Goal: Task Accomplishment & Management: Use online tool/utility

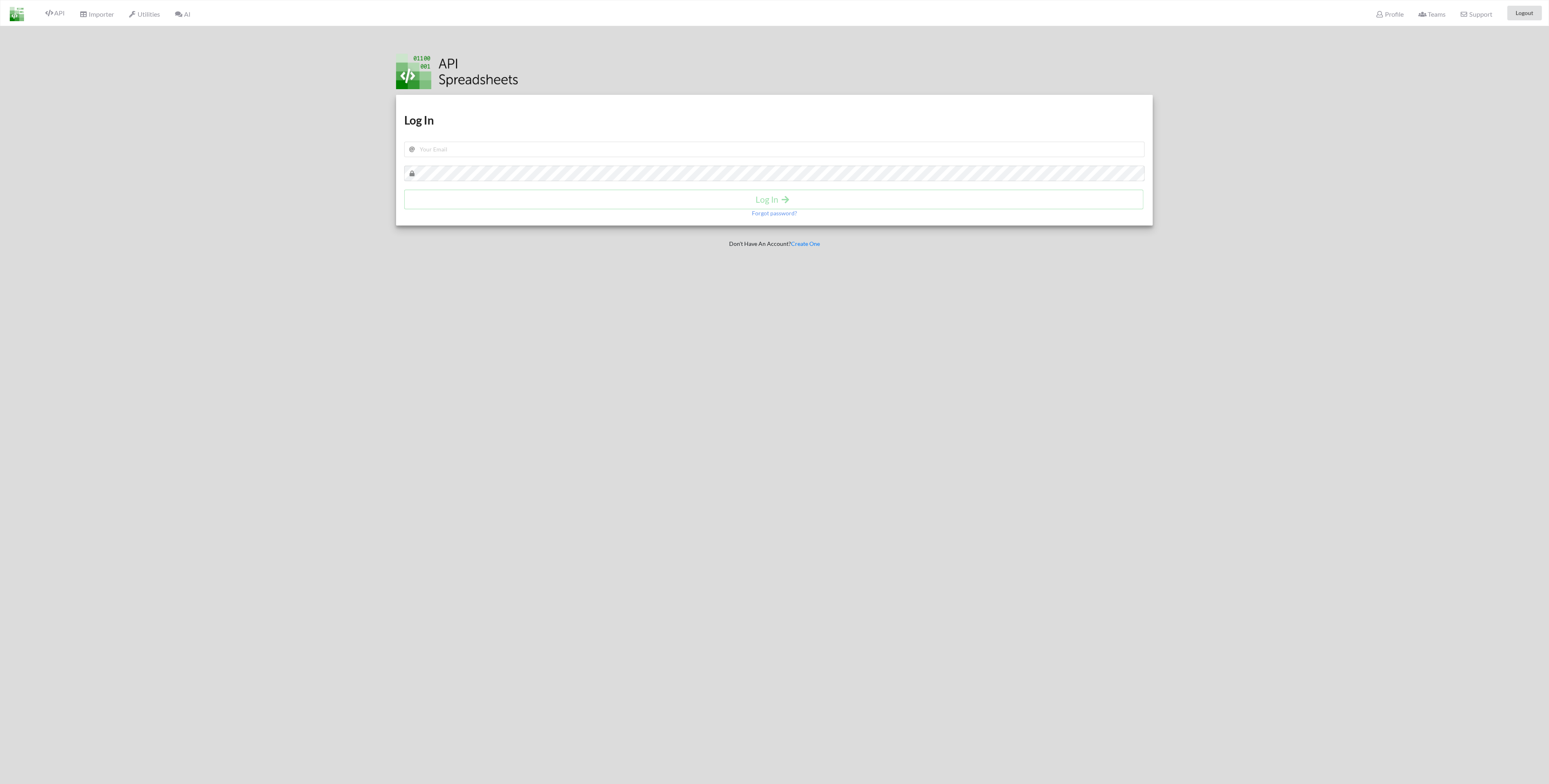
click at [584, 115] on h1 "Log In" at bounding box center [774, 120] width 741 height 14
click at [591, 148] on input "text" at bounding box center [774, 149] width 741 height 15
type input "jgs@arteliagroup.dk"
click at [519, 120] on h1 "Log In" at bounding box center [774, 120] width 741 height 14
click at [761, 203] on h4 "Log In" at bounding box center [774, 199] width 723 height 10
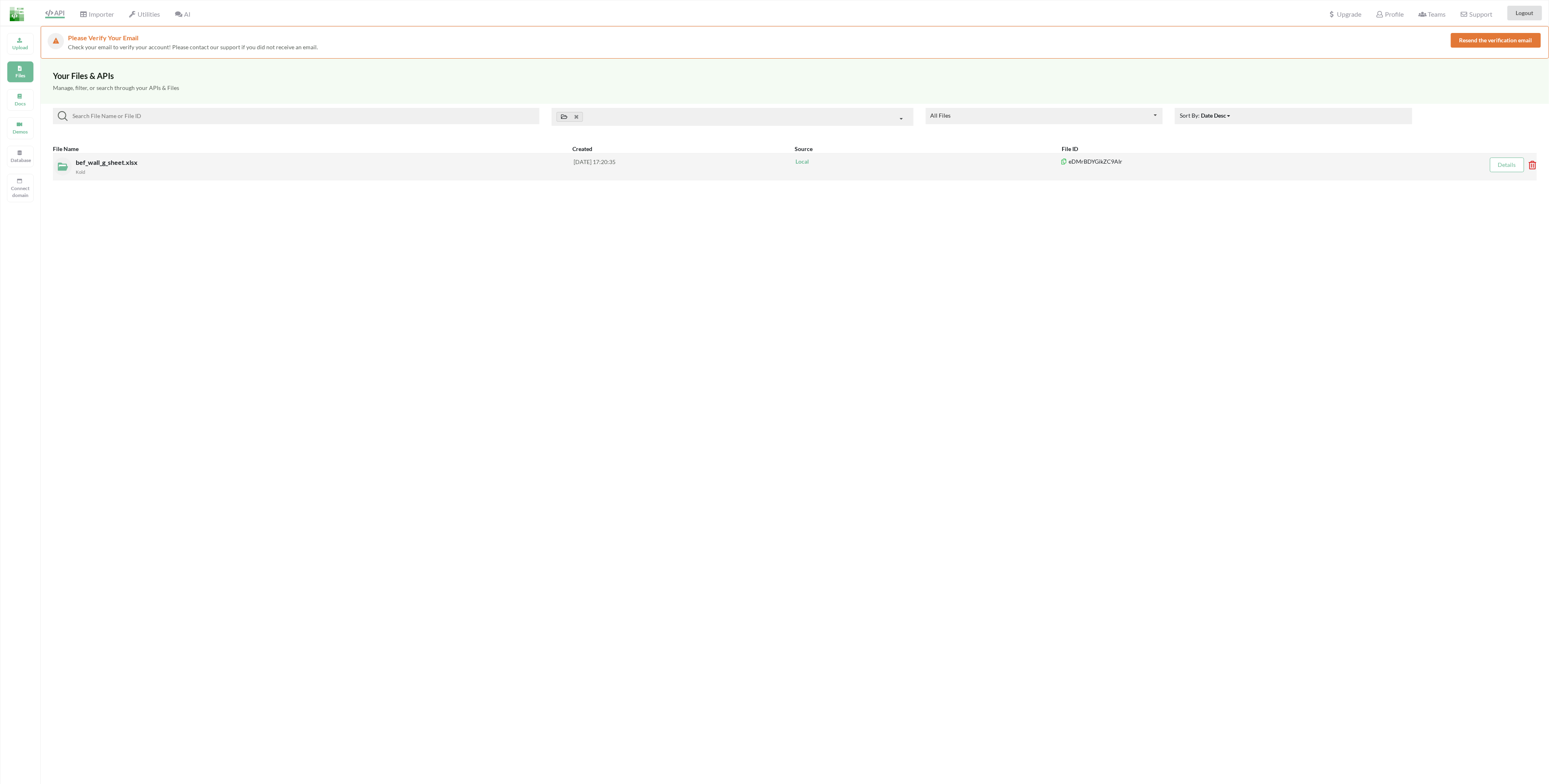
click at [121, 163] on span "bef_wall_g_sheet.xlsx" at bounding box center [107, 162] width 64 height 8
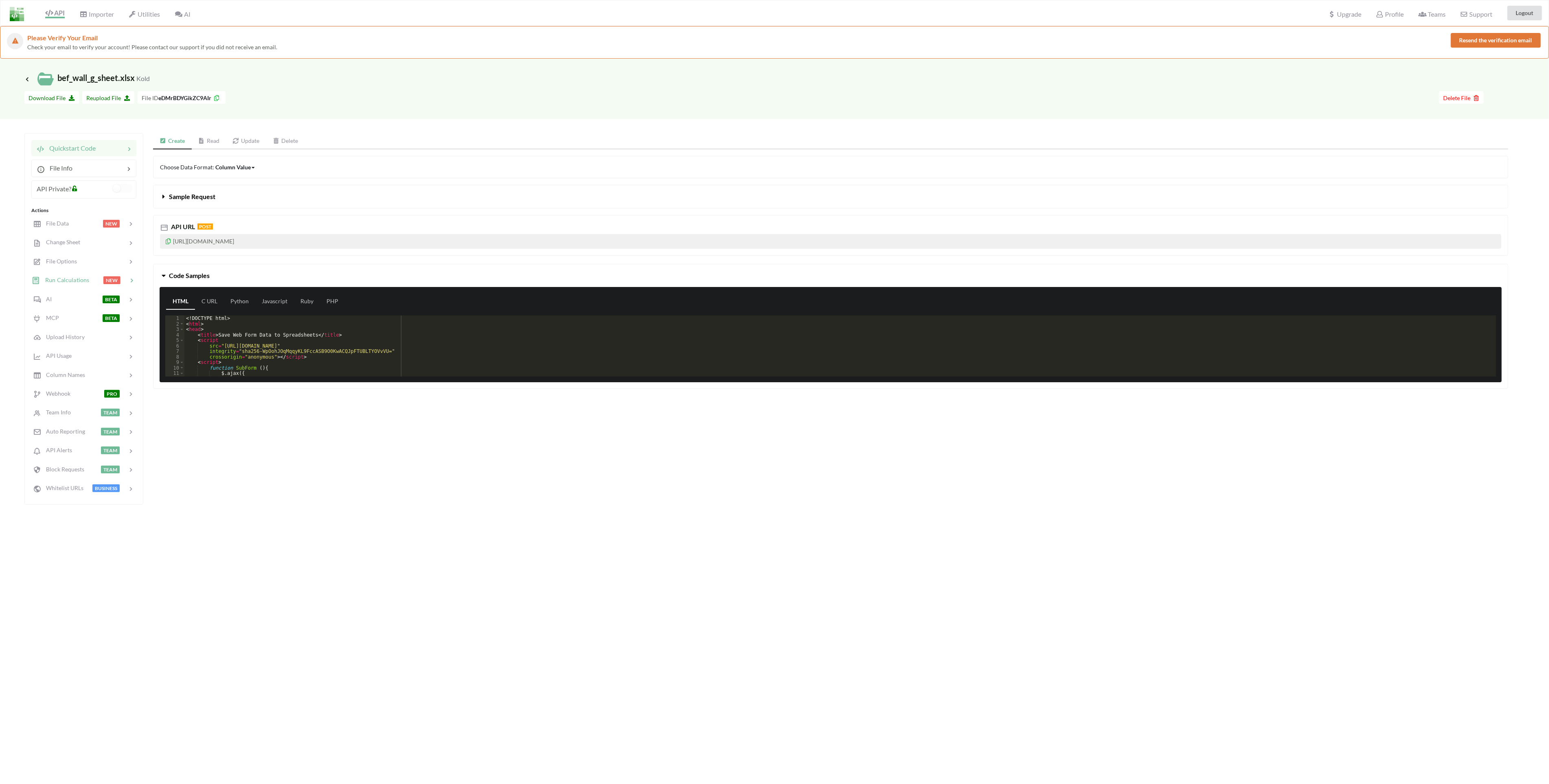
click at [134, 280] on icon at bounding box center [131, 280] width 8 height 8
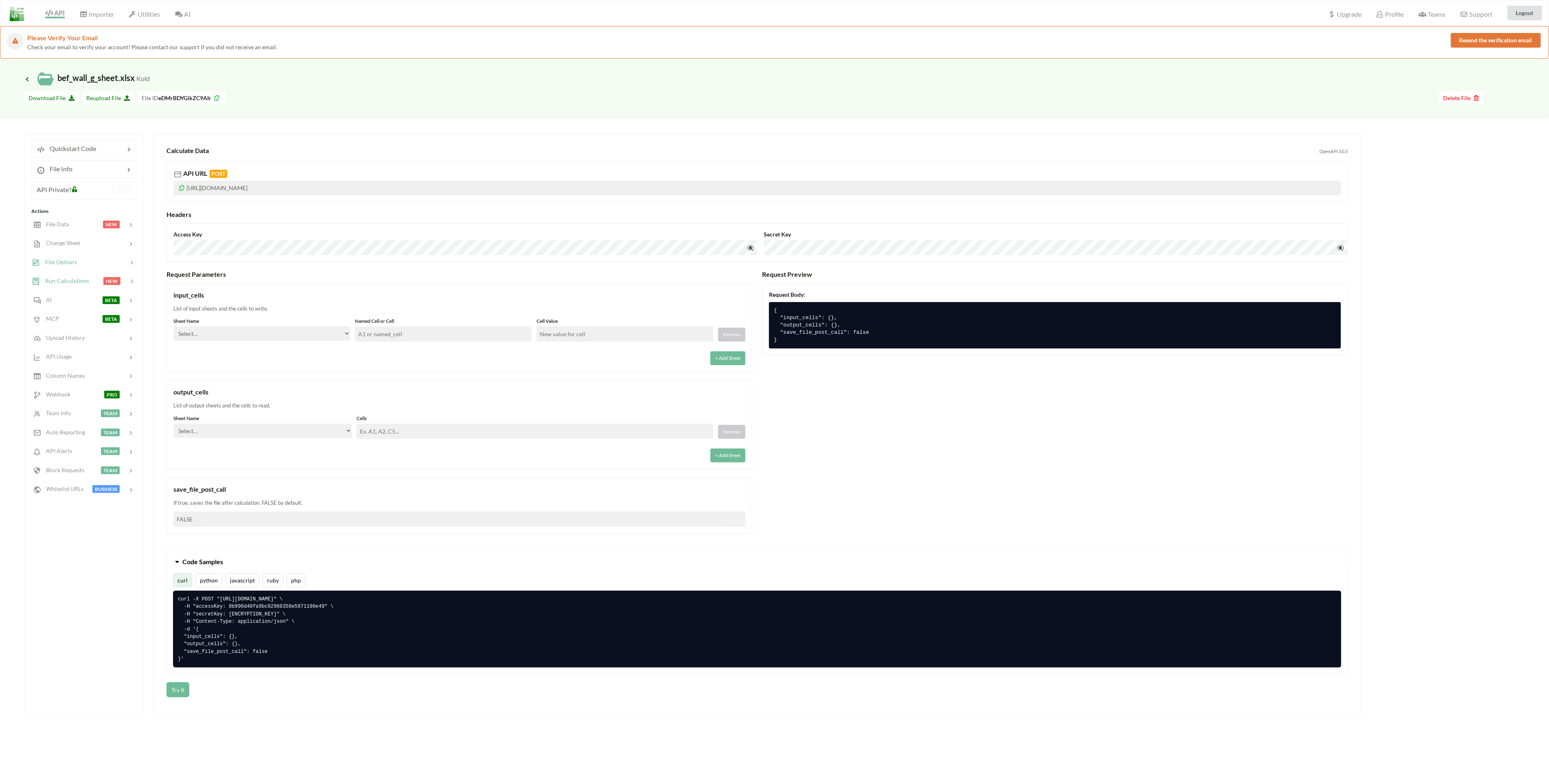
click at [67, 265] on span "File Options" at bounding box center [58, 262] width 37 height 7
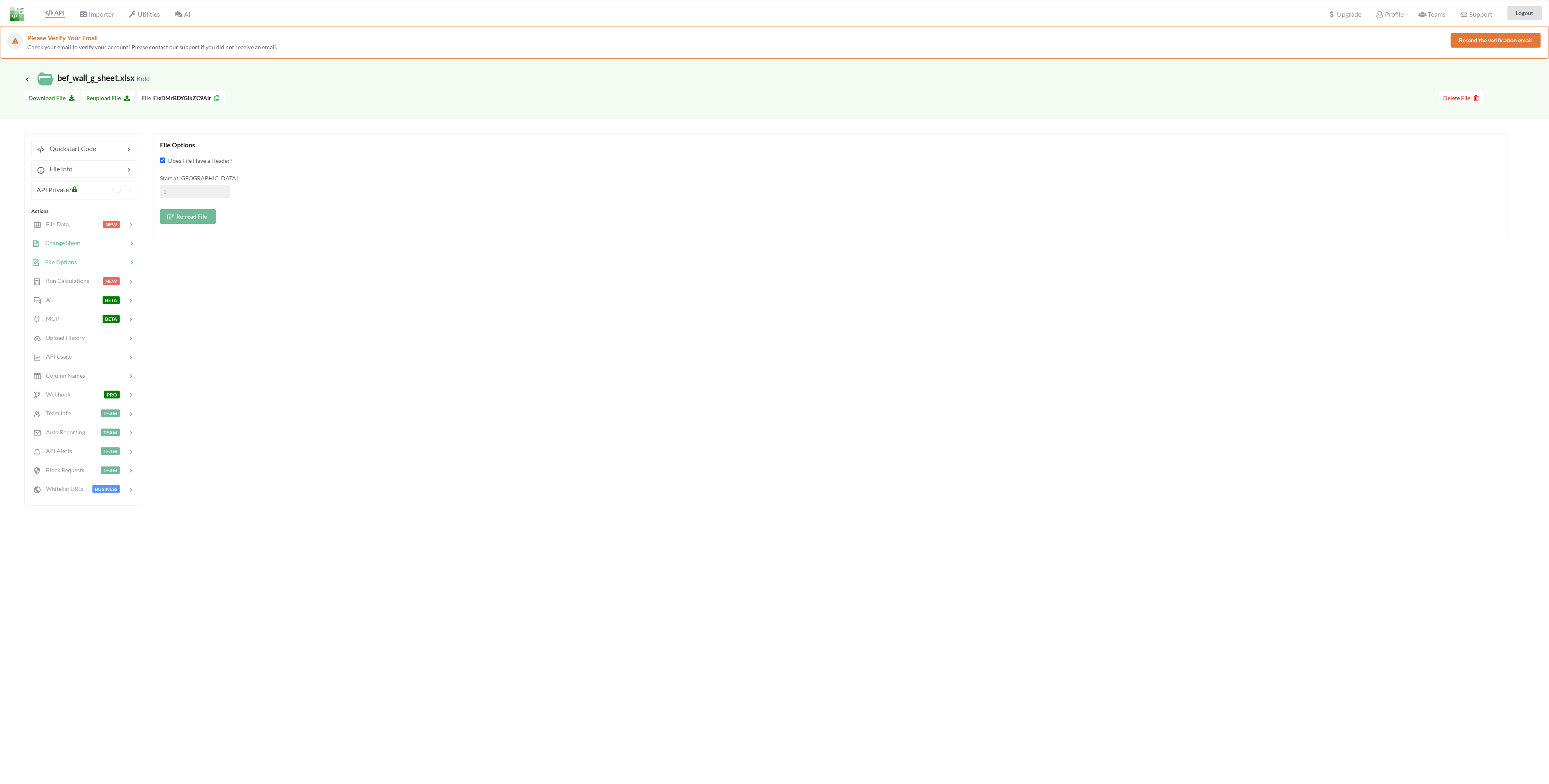
click at [61, 246] on span "Change Sheet" at bounding box center [60, 243] width 40 height 7
click at [130, 246] on icon at bounding box center [131, 244] width 8 height 8
click at [66, 263] on span "File Options" at bounding box center [58, 262] width 37 height 7
click at [69, 282] on span "Run Calculations" at bounding box center [65, 280] width 49 height 7
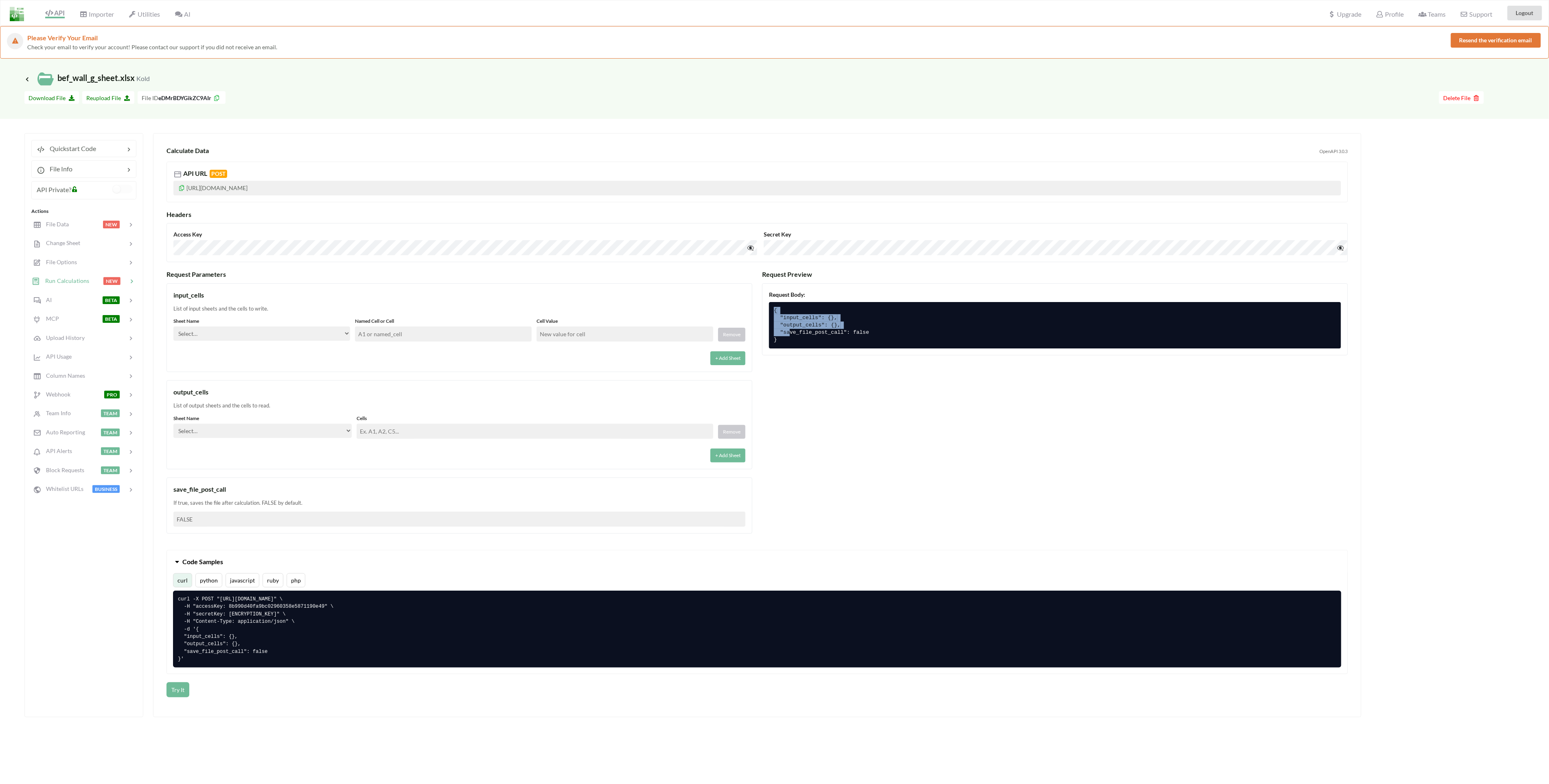
drag, startPoint x: 789, startPoint y: 337, endPoint x: 768, endPoint y: 302, distance: 40.8
click at [768, 302] on div "Request Body: { "input_cells": {}, "output_cells": {}, "save_file_post_call": f…" at bounding box center [1055, 319] width 586 height 73
drag, startPoint x: 768, startPoint y: 302, endPoint x: 828, endPoint y: 350, distance: 76.8
click at [828, 350] on div "Request Body: { "input_cells": {}, "output_cells": {}, "save_file_post_call": f…" at bounding box center [1055, 319] width 586 height 73
click at [323, 340] on div "Sheet Name Select… Kold Brand Ark1 Firsidig Makro" at bounding box center [261, 329] width 177 height 24
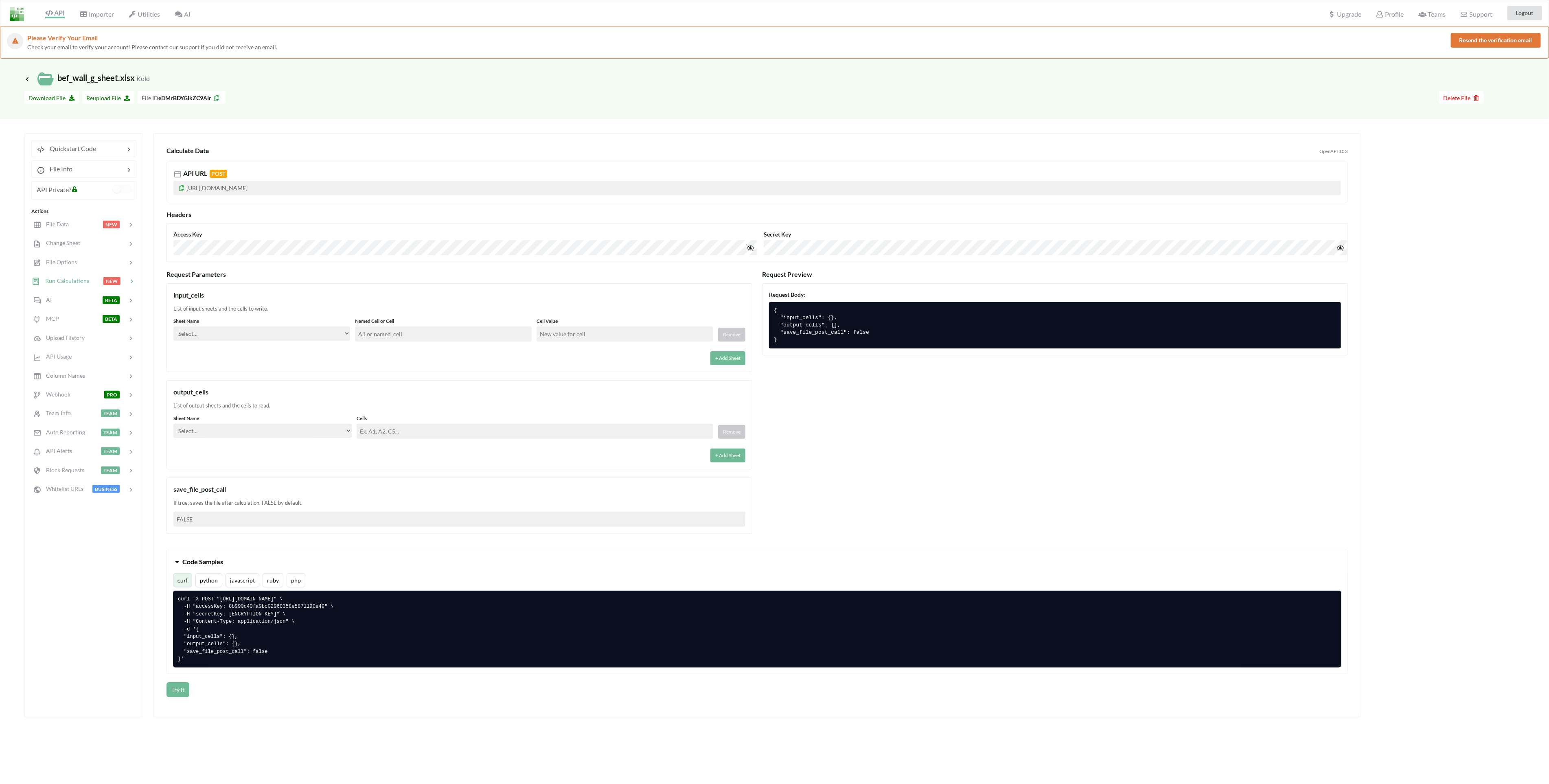
click at [328, 329] on select "Select… Kold Brand Ark1 Firsidig Makro" at bounding box center [261, 333] width 177 height 14
select select "Kold"
click at [173, 327] on select "Select… Kold Brand Ark1 Firsidig Makro" at bounding box center [261, 333] width 177 height 14
drag, startPoint x: 488, startPoint y: 361, endPoint x: 483, endPoint y: 360, distance: 5.1
click at [483, 360] on div "+ Add Sheet" at bounding box center [459, 355] width 572 height 19
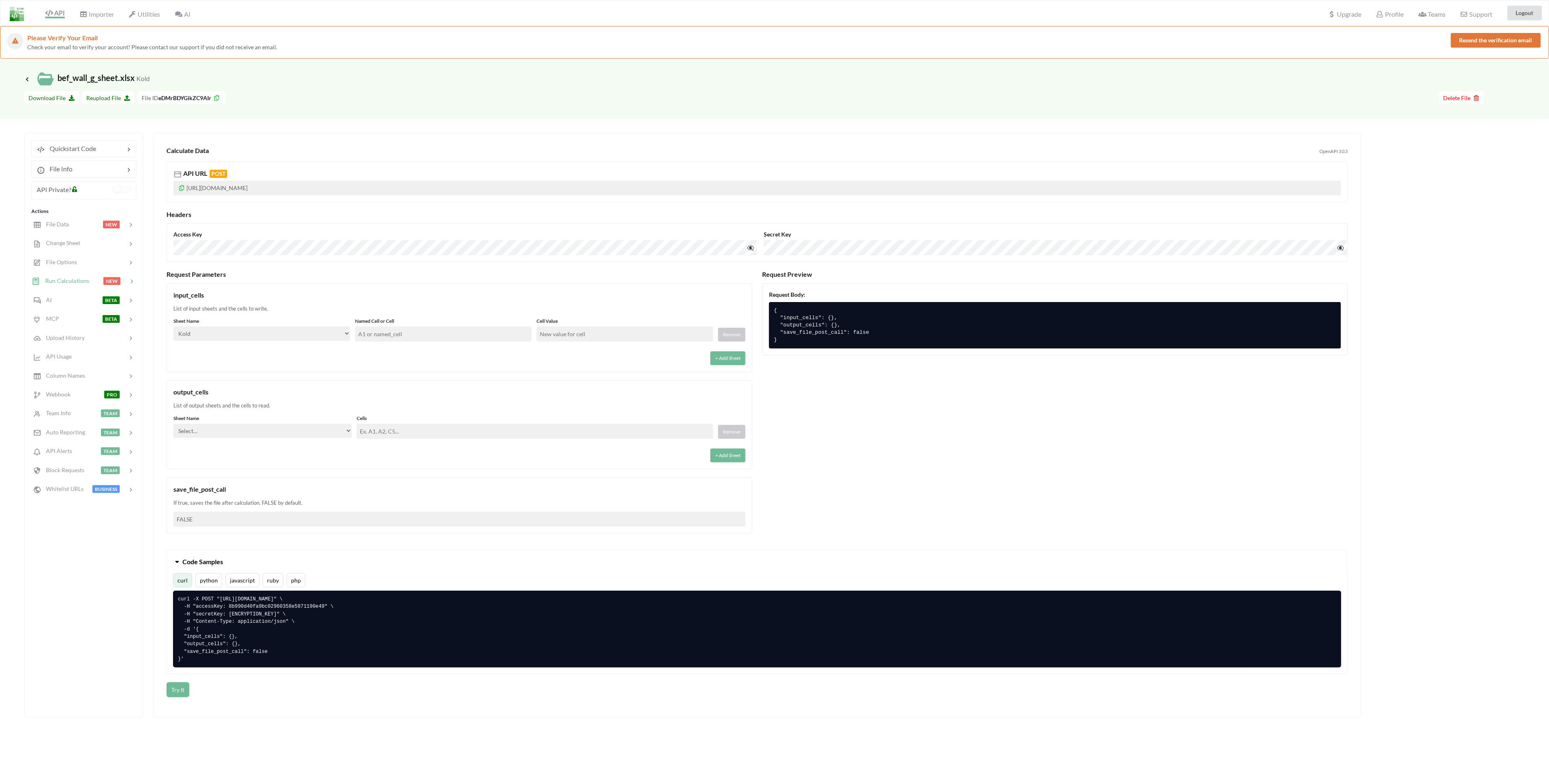
click at [407, 329] on input "text" at bounding box center [443, 333] width 177 height 15
drag, startPoint x: 333, startPoint y: 355, endPoint x: 327, endPoint y: 358, distance: 6.7
click at [332, 355] on div "+ Add Sheet" at bounding box center [459, 355] width 572 height 19
click at [423, 329] on input "text" at bounding box center [443, 333] width 177 height 15
click at [256, 310] on div "List of input sheets and the cells to write." at bounding box center [459, 308] width 572 height 8
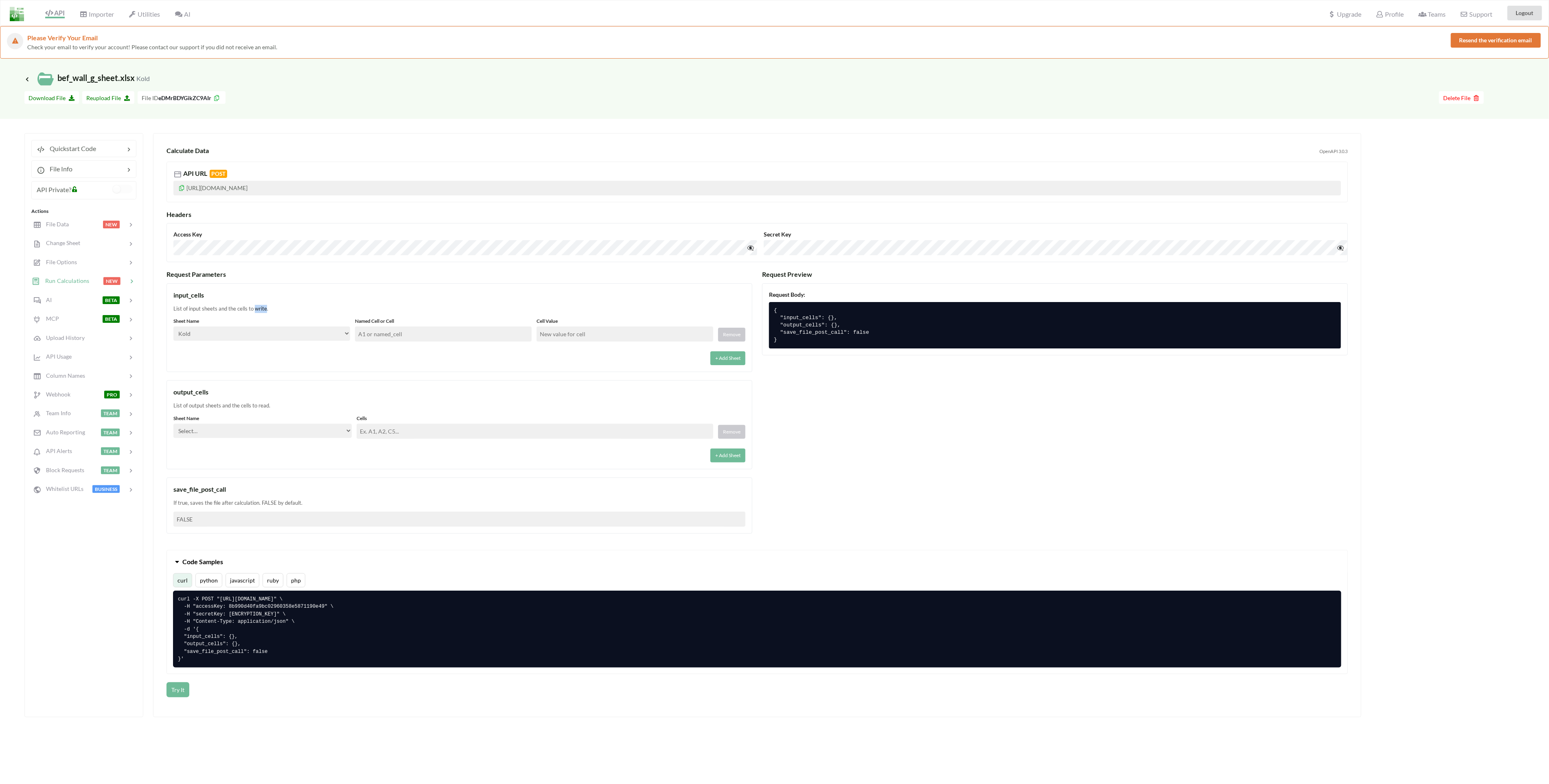
click at [256, 310] on div "List of input sheets and the cells to write." at bounding box center [459, 308] width 572 height 8
drag, startPoint x: 256, startPoint y: 310, endPoint x: 228, endPoint y: 314, distance: 28.3
click at [222, 314] on div "input_cells List of input sheets and the cells to write. Sheet Name Select… Kol…" at bounding box center [460, 327] width 586 height 89
click at [271, 310] on div "List of input sheets and the cells to write." at bounding box center [459, 308] width 572 height 8
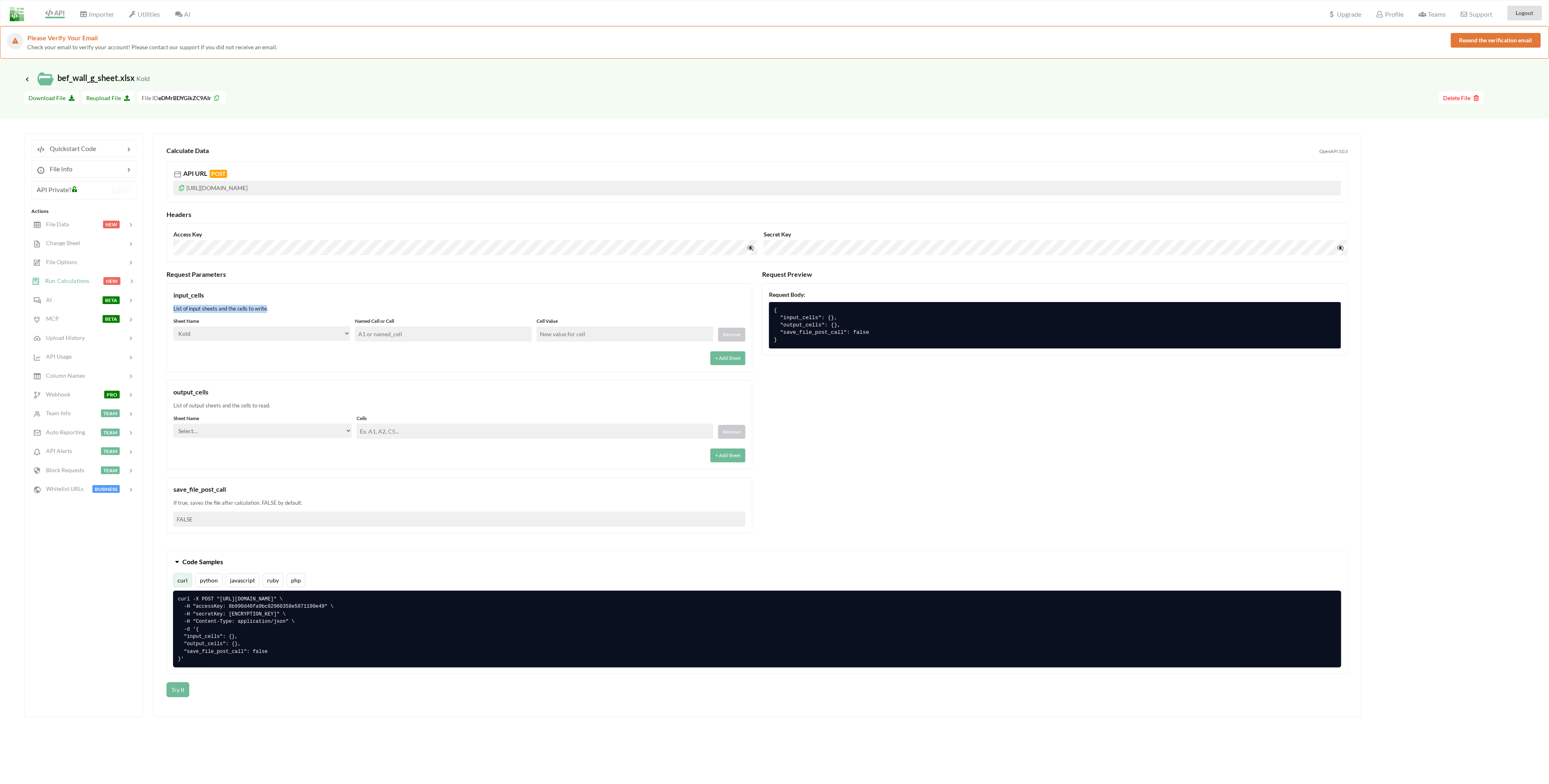
drag, startPoint x: 266, startPoint y: 310, endPoint x: 177, endPoint y: 307, distance: 89.1
click at [177, 307] on div "List of input sheets and the cells to write." at bounding box center [459, 308] width 572 height 8
drag, startPoint x: 177, startPoint y: 307, endPoint x: 210, endPoint y: 309, distance: 33.1
click at [210, 309] on div "List of input sheets and the cells to write." at bounding box center [459, 308] width 572 height 8
drag, startPoint x: 248, startPoint y: 309, endPoint x: 191, endPoint y: 307, distance: 57.0
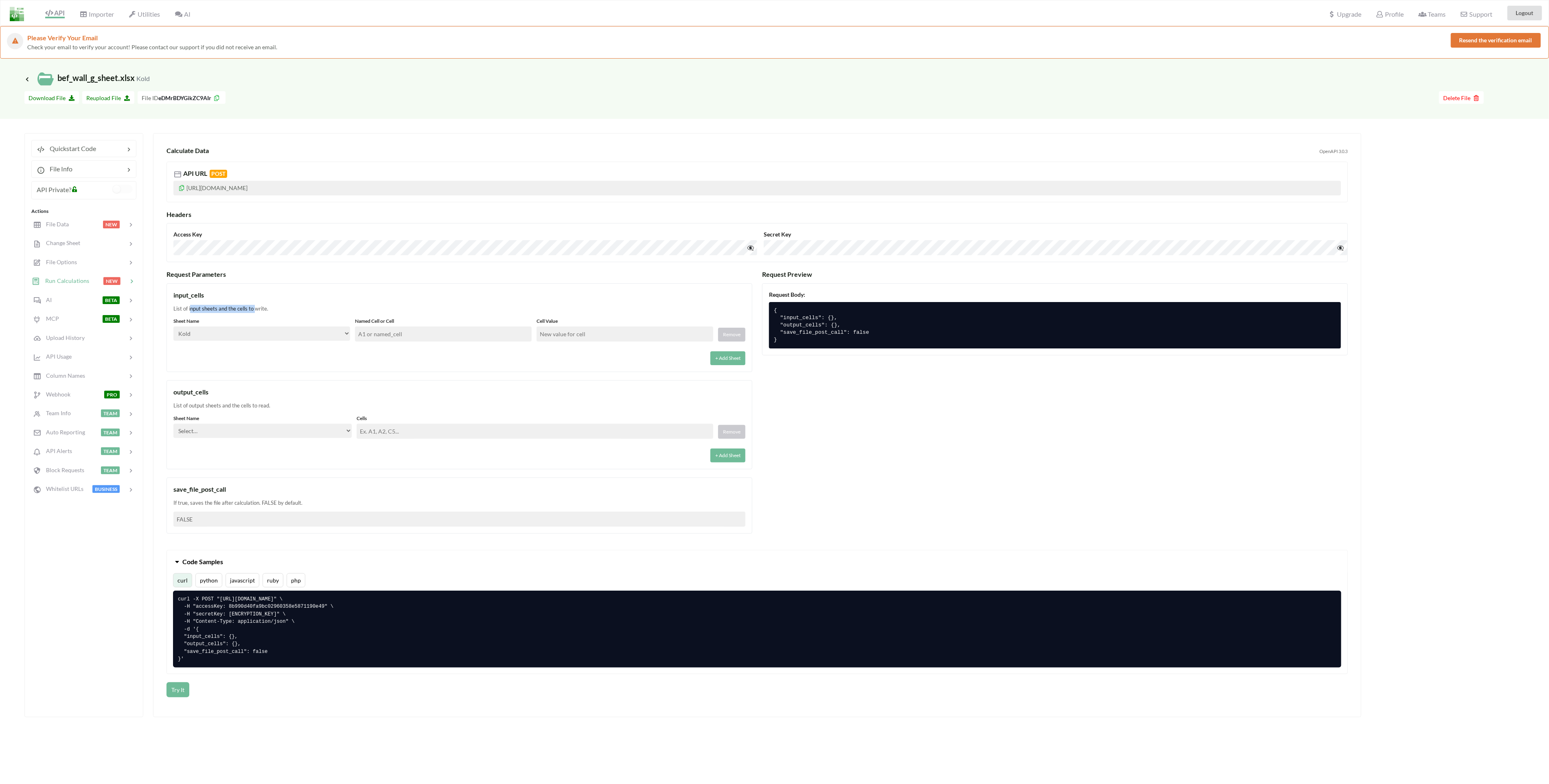
click at [191, 307] on div "List of input sheets and the cells to write." at bounding box center [459, 308] width 572 height 8
drag, startPoint x: 191, startPoint y: 307, endPoint x: 356, endPoint y: 306, distance: 165.0
click at [356, 306] on div "List of input sheets and the cells to write." at bounding box center [459, 308] width 572 height 8
drag, startPoint x: 251, startPoint y: 311, endPoint x: 218, endPoint y: 312, distance: 33.0
click at [218, 312] on div "List of input sheets and the cells to write." at bounding box center [459, 308] width 572 height 8
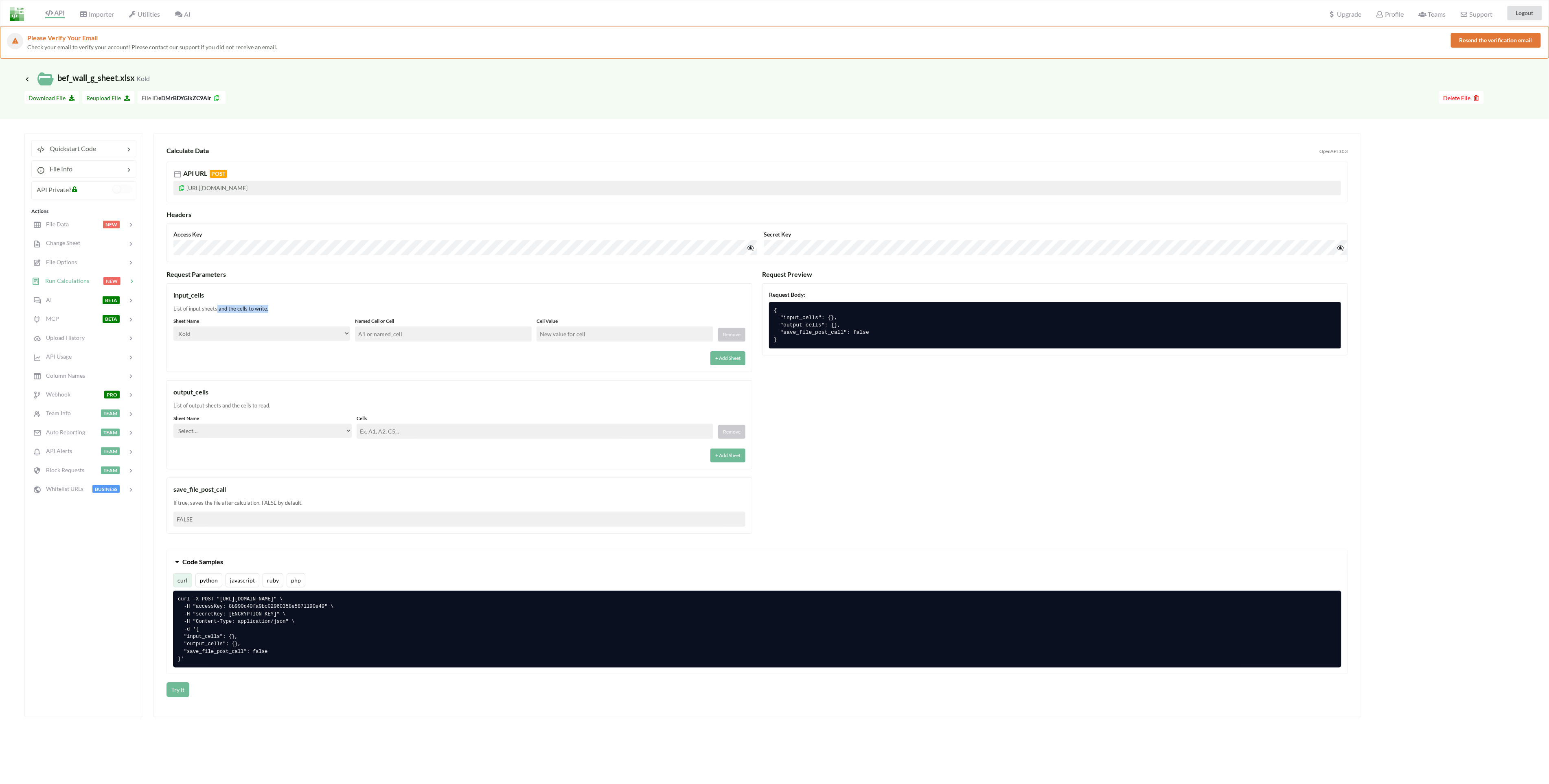
drag, startPoint x: 218, startPoint y: 312, endPoint x: 241, endPoint y: 311, distance: 23.0
click at [241, 311] on div "List of input sheets and the cells to write." at bounding box center [459, 308] width 572 height 8
click at [247, 311] on div "List of input sheets and the cells to write." at bounding box center [459, 308] width 572 height 8
drag, startPoint x: 246, startPoint y: 309, endPoint x: 201, endPoint y: 311, distance: 45.0
click at [201, 311] on div "List of input sheets and the cells to write." at bounding box center [459, 308] width 572 height 8
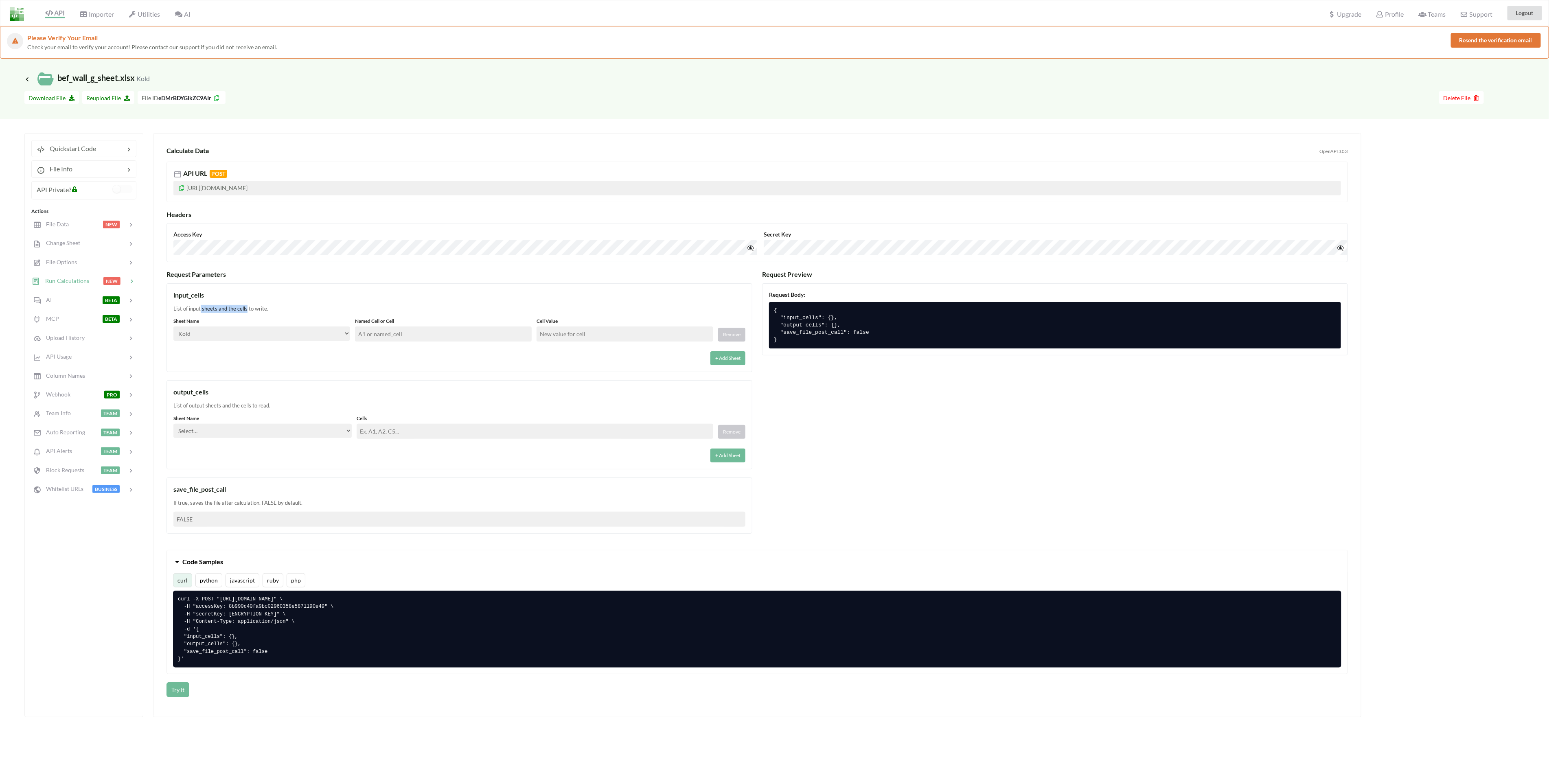
drag, startPoint x: 201, startPoint y: 311, endPoint x: 207, endPoint y: 311, distance: 6.0
click at [207, 311] on div "List of input sheets and the cells to write." at bounding box center [459, 308] width 572 height 8
click at [229, 316] on div "input_cells List of input sheets and the cells to write. Sheet Name Select… Kol…" at bounding box center [460, 327] width 586 height 89
drag, startPoint x: 284, startPoint y: 309, endPoint x: 187, endPoint y: 312, distance: 97.0
click at [187, 312] on div "List of input sheets and the cells to write." at bounding box center [459, 308] width 572 height 8
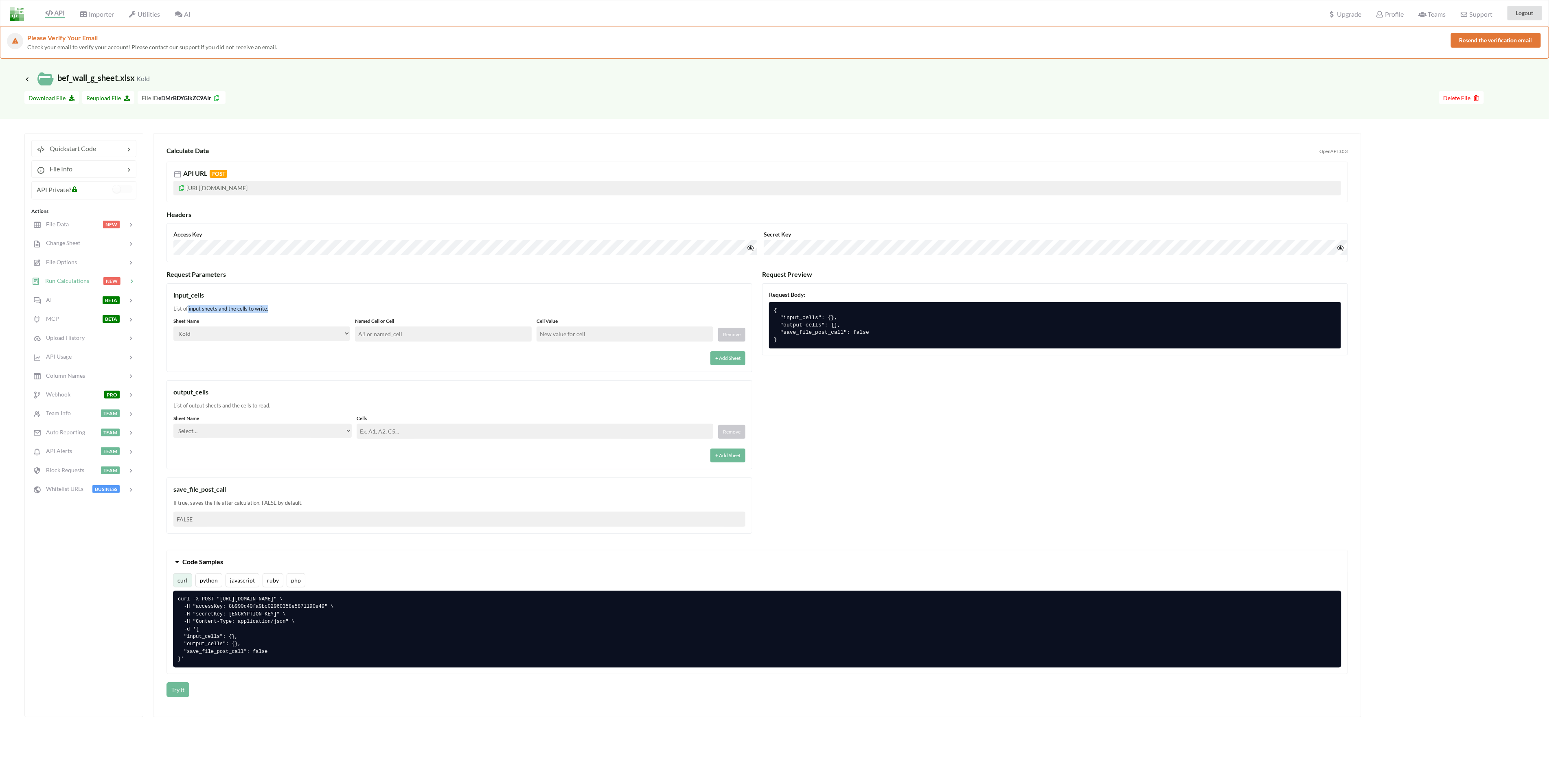
click at [191, 312] on div "List of input sheets and the cells to write." at bounding box center [459, 308] width 572 height 8
drag, startPoint x: 188, startPoint y: 306, endPoint x: 252, endPoint y: 312, distance: 64.3
click at [252, 312] on div "List of input sheets and the cells to write." at bounding box center [459, 308] width 572 height 8
drag, startPoint x: 252, startPoint y: 312, endPoint x: 245, endPoint y: 313, distance: 7.1
click at [245, 313] on div "List of input sheets and the cells to write." at bounding box center [459, 308] width 572 height 8
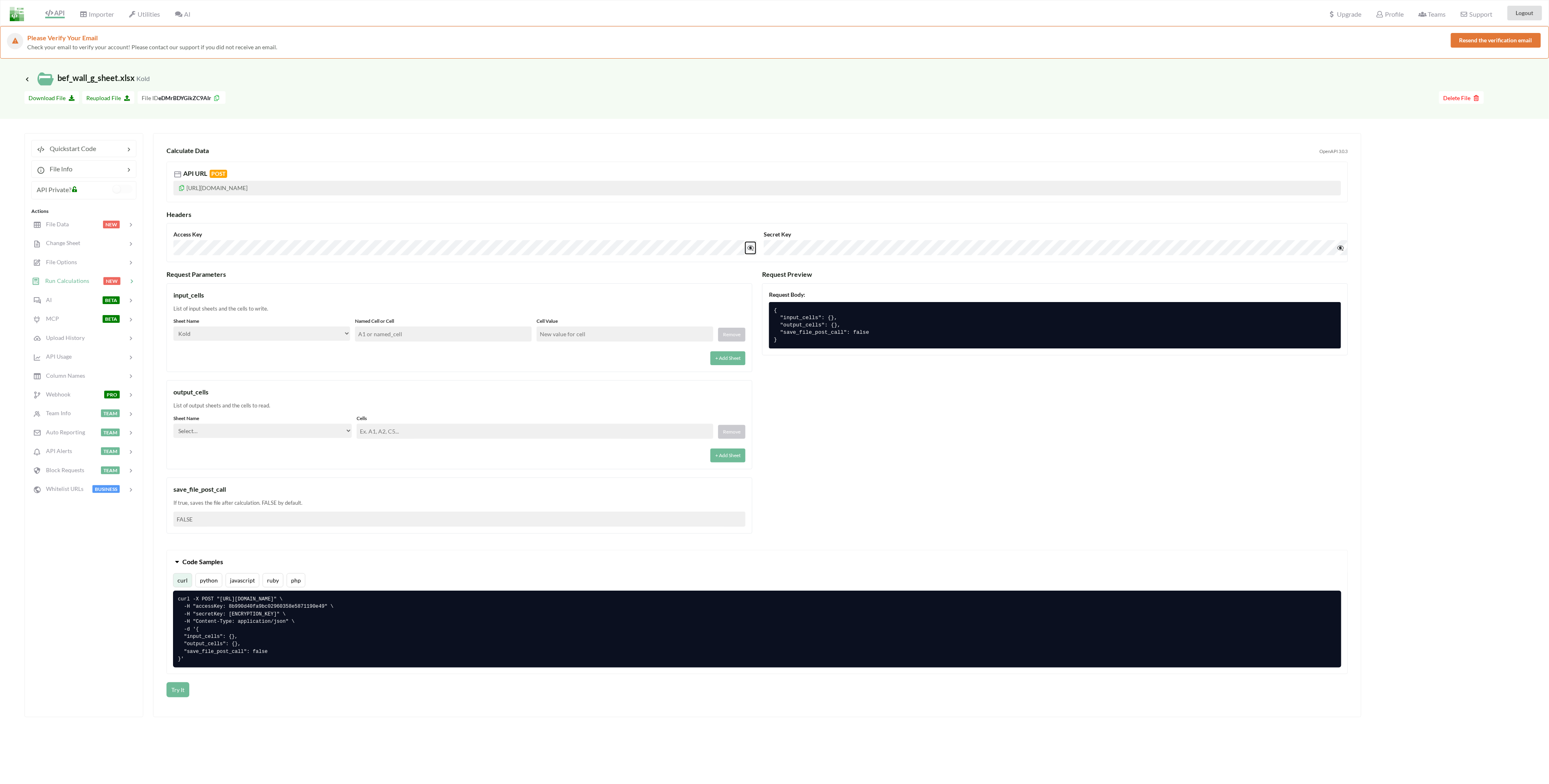
click at [751, 246] on button "👁️‍🗨️" at bounding box center [750, 247] width 10 height 12
drag, startPoint x: 202, startPoint y: 234, endPoint x: 173, endPoint y: 231, distance: 29.2
click at [173, 231] on div "Access Key 👁️‍🗨️ Secret Key 👁️‍🗨️" at bounding box center [757, 243] width 1181 height 39
drag, startPoint x: 173, startPoint y: 231, endPoint x: 256, endPoint y: 221, distance: 83.6
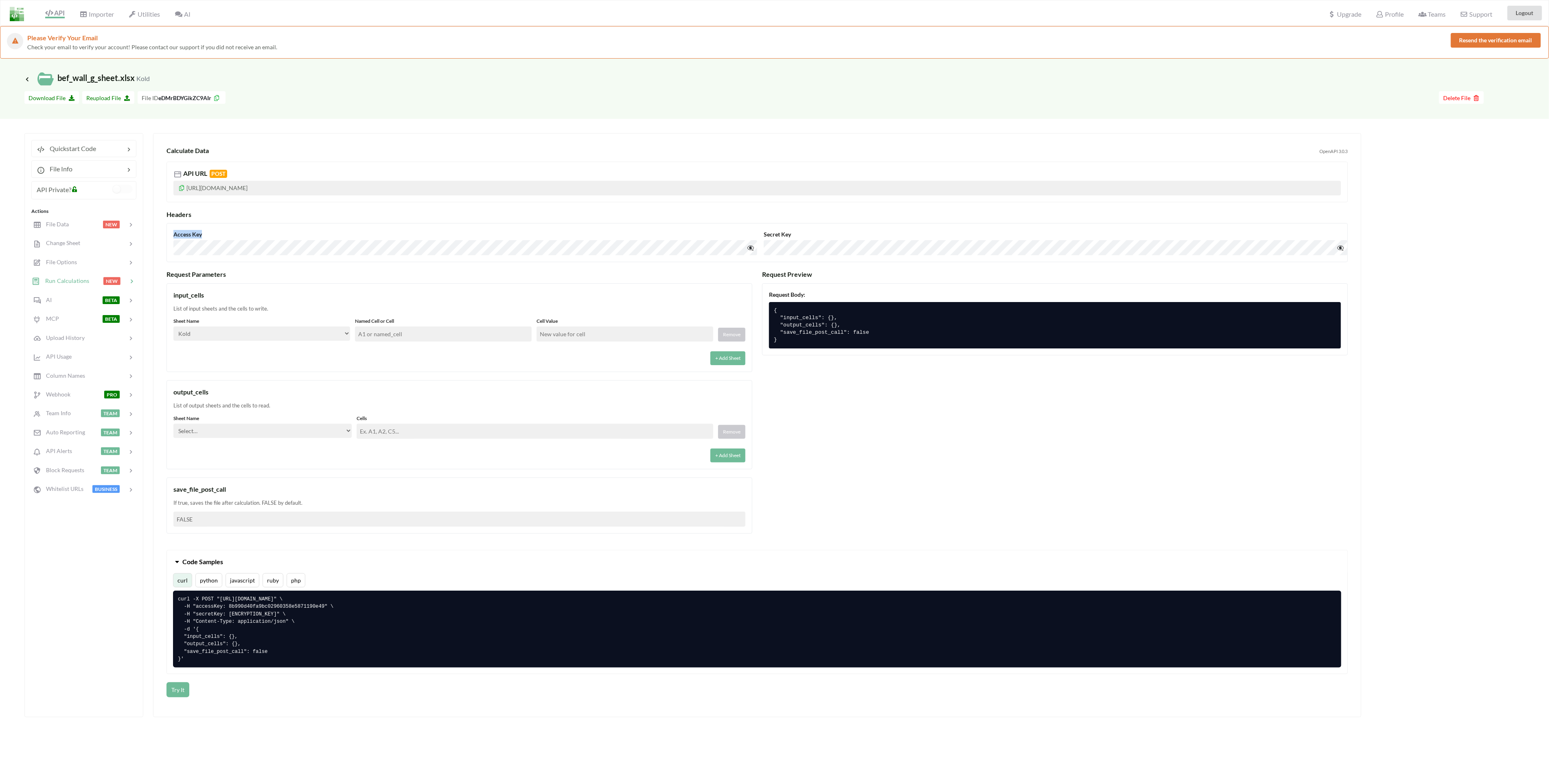
click at [273, 220] on div "Headers Access Key 👁️‍🗨️ Secret Key 👁️‍🗨️" at bounding box center [757, 237] width 1181 height 52
drag, startPoint x: 192, startPoint y: 215, endPoint x: 169, endPoint y: 215, distance: 23.0
click at [169, 215] on h3 "Headers" at bounding box center [757, 214] width 1181 height 8
drag, startPoint x: 169, startPoint y: 215, endPoint x: 190, endPoint y: 218, distance: 21.2
click at [191, 218] on h3 "Headers" at bounding box center [757, 214] width 1181 height 8
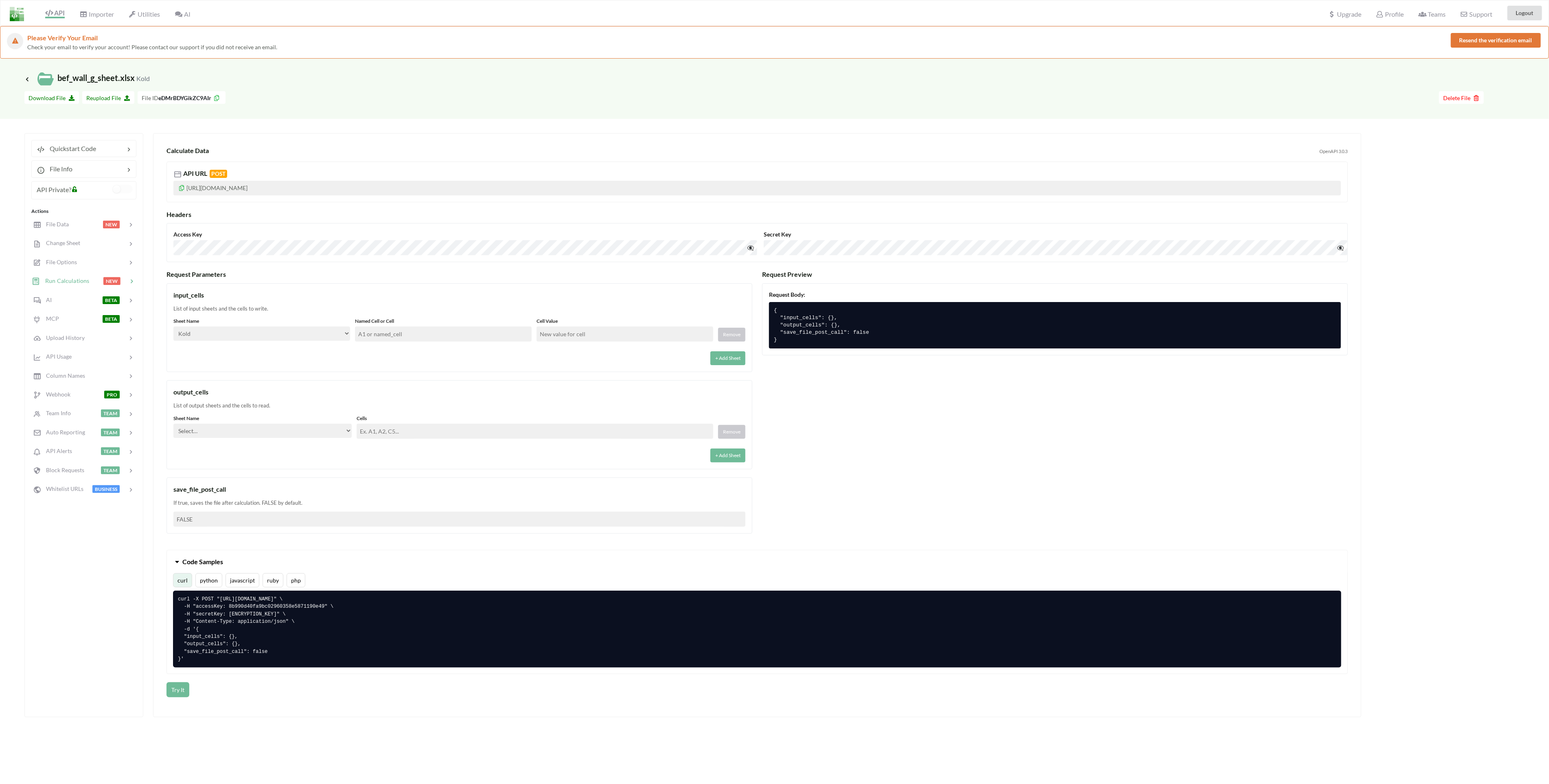
click at [179, 214] on h3 "Headers" at bounding box center [757, 214] width 1181 height 8
drag, startPoint x: 179, startPoint y: 214, endPoint x: 190, endPoint y: 234, distance: 22.8
click at [190, 234] on label "Access Key" at bounding box center [464, 235] width 584 height 9
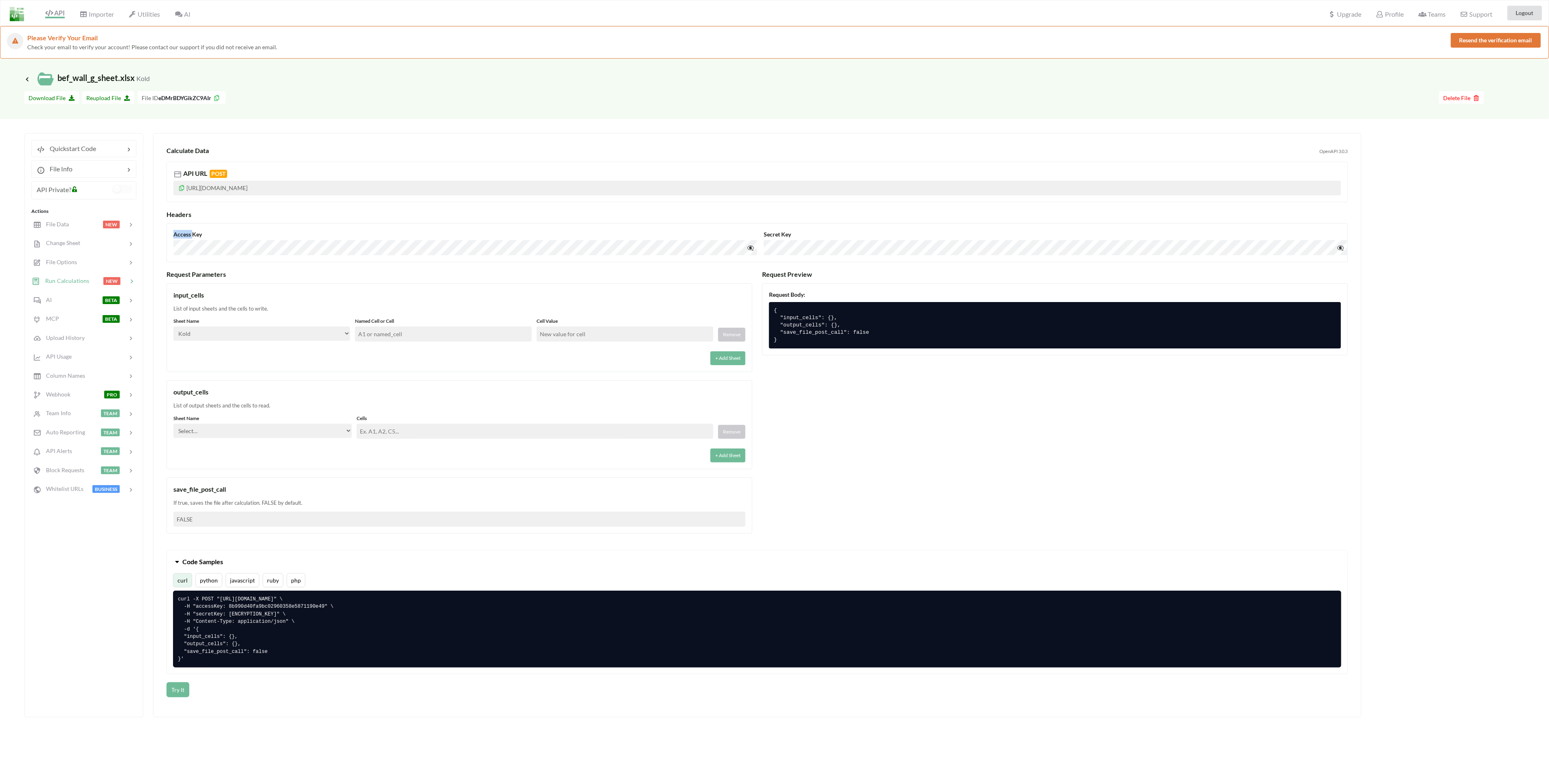
click at [190, 232] on label "Access Key" at bounding box center [464, 235] width 584 height 9
drag, startPoint x: 190, startPoint y: 232, endPoint x: 210, endPoint y: 232, distance: 20.0
click at [210, 232] on label "Access Key" at bounding box center [464, 235] width 584 height 9
drag, startPoint x: 175, startPoint y: 235, endPoint x: 202, endPoint y: 235, distance: 27.0
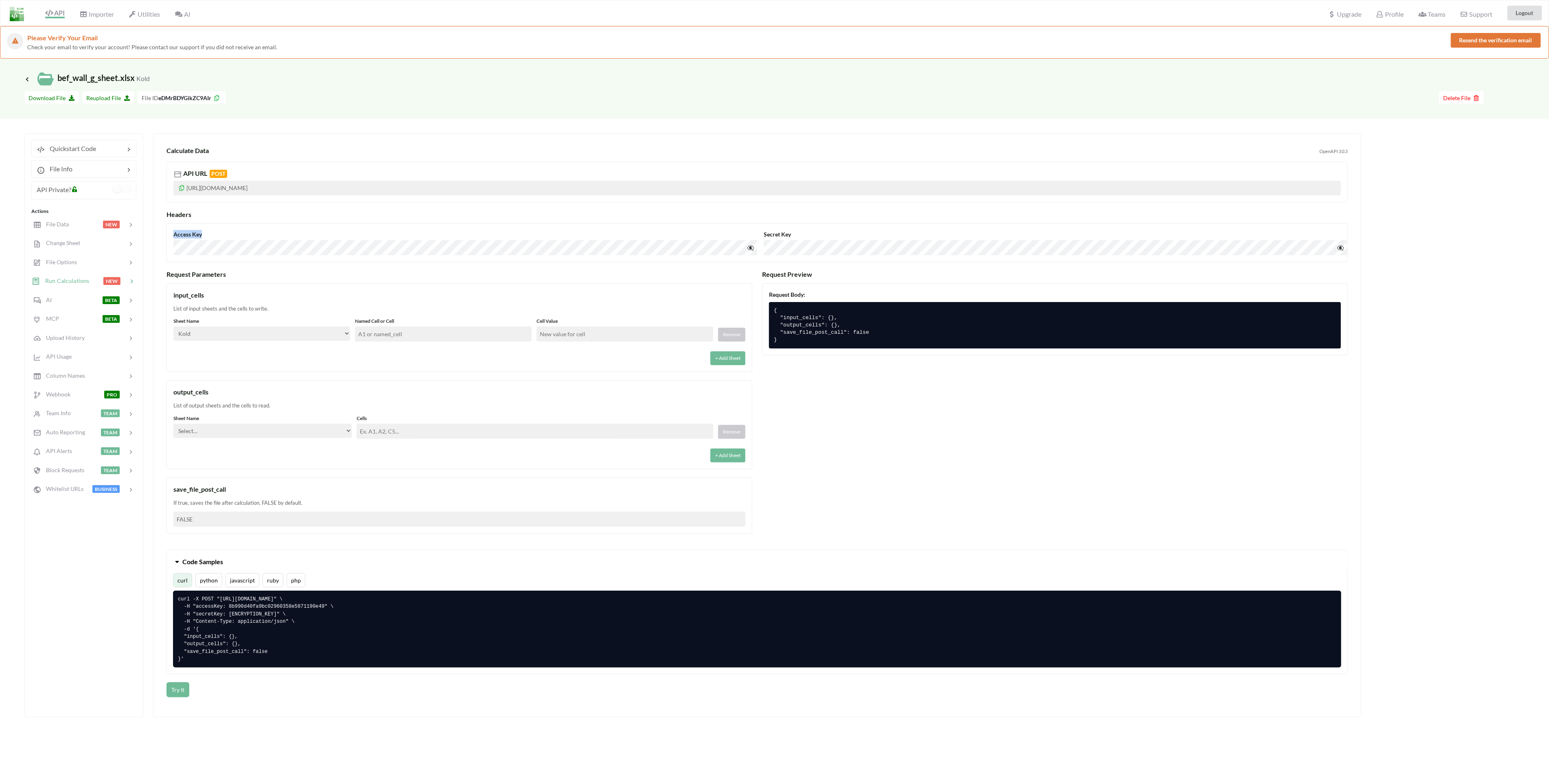
click at [202, 235] on label "Access Key" at bounding box center [464, 235] width 584 height 9
drag, startPoint x: 202, startPoint y: 235, endPoint x: 186, endPoint y: 235, distance: 16.0
click at [186, 235] on label "Access Key" at bounding box center [464, 235] width 584 height 9
drag, startPoint x: 168, startPoint y: 214, endPoint x: 191, endPoint y: 218, distance: 23.3
click at [191, 218] on h3 "Headers" at bounding box center [757, 214] width 1181 height 8
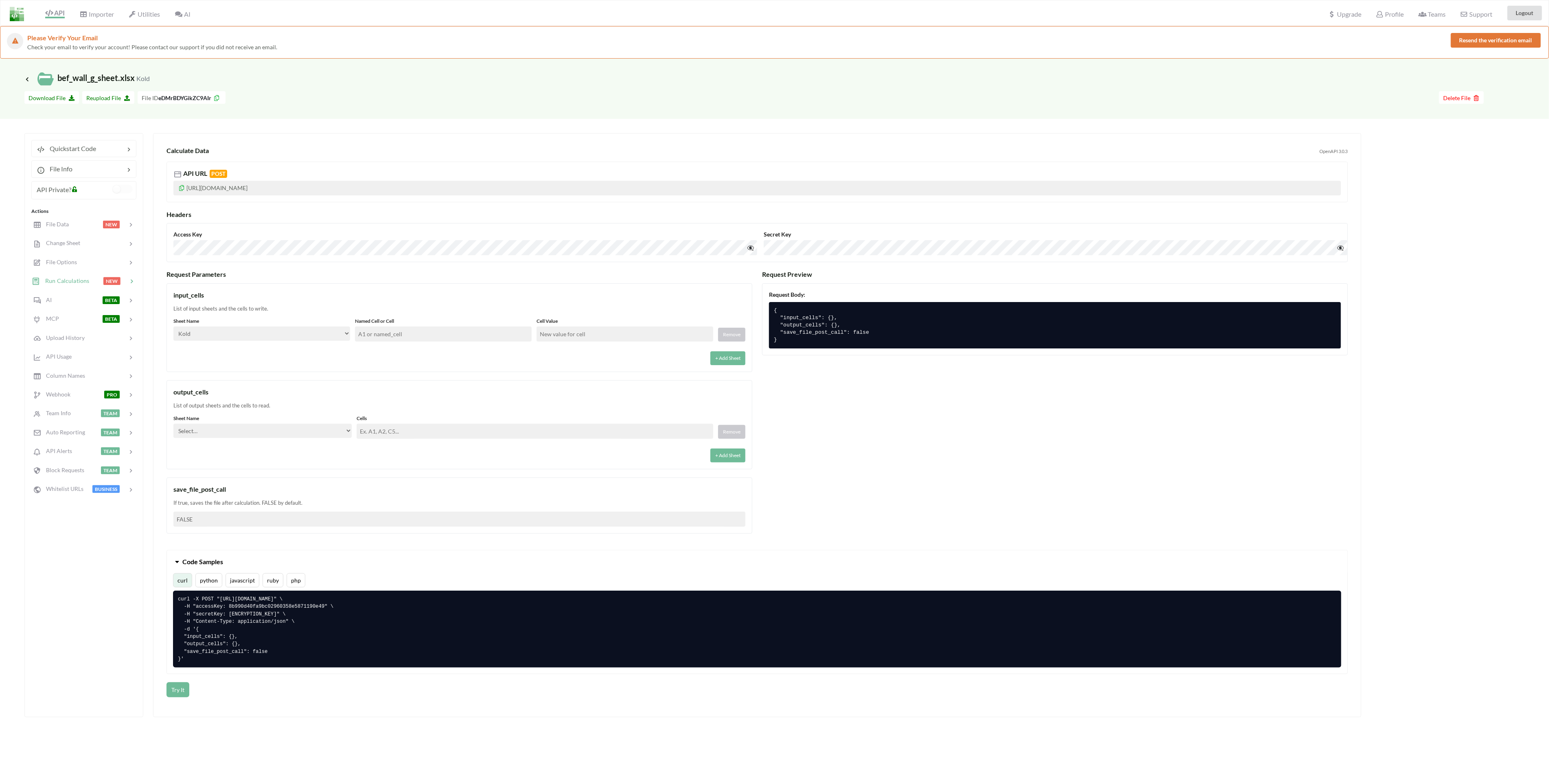
drag, startPoint x: 83, startPoint y: 558, endPoint x: 81, endPoint y: 534, distance: 24.1
click at [83, 558] on div "Quickstart Code File Info API Private? Actions File Data NEW Change Sheet File …" at bounding box center [83, 426] width 119 height 584
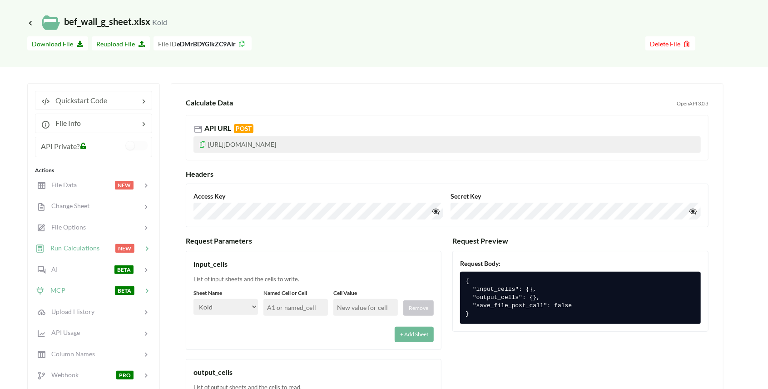
scroll to position [121, 0]
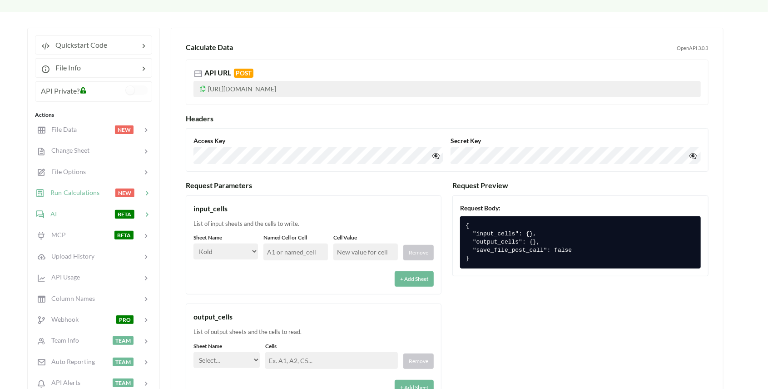
click at [53, 210] on span "AI" at bounding box center [51, 214] width 12 height 8
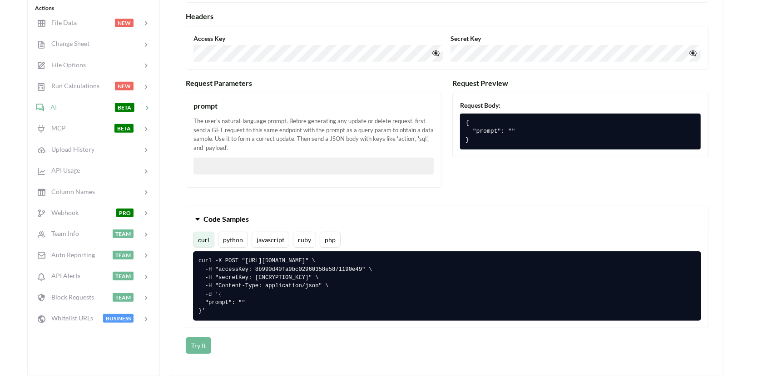
scroll to position [242, 0]
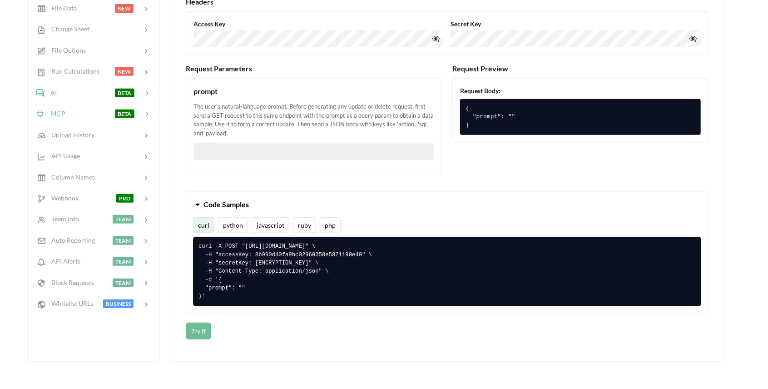
click at [60, 109] on span "MCP" at bounding box center [55, 113] width 20 height 8
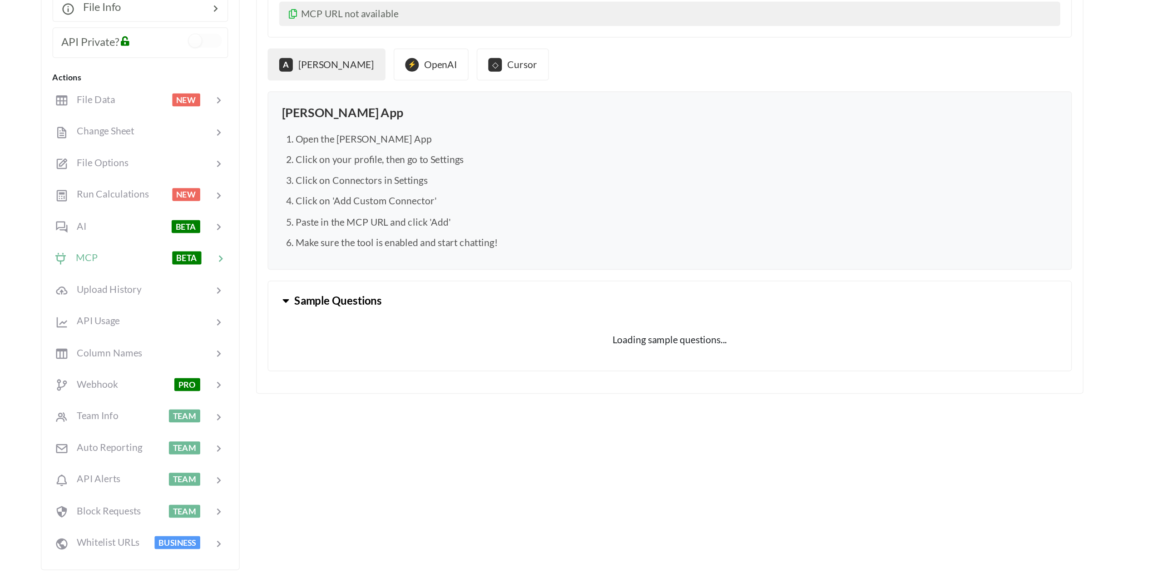
scroll to position [182, 0]
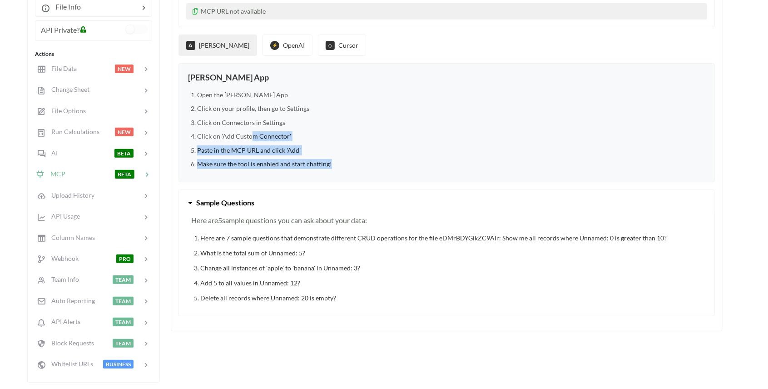
drag, startPoint x: 263, startPoint y: 153, endPoint x: 249, endPoint y: 133, distance: 24.4
click at [249, 133] on ol "Open the Claude Desktop App Click on your profile, then go to Settings Click on…" at bounding box center [446, 129] width 517 height 79
drag, startPoint x: 249, startPoint y: 133, endPoint x: 263, endPoint y: 146, distance: 19.3
click at [263, 146] on li "Paste in the MCP URL and click 'Add'" at bounding box center [451, 150] width 508 height 10
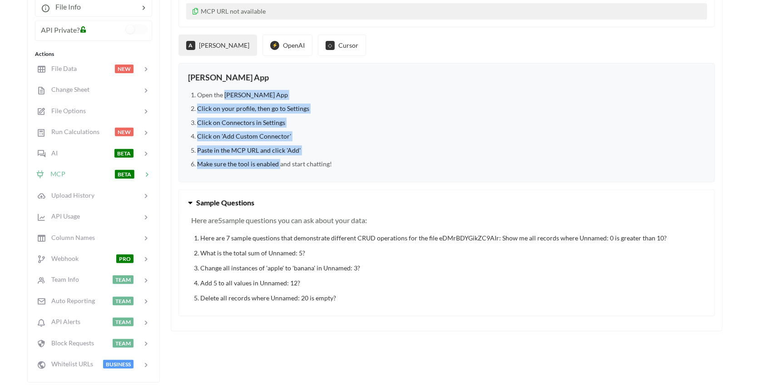
drag, startPoint x: 279, startPoint y: 163, endPoint x: 223, endPoint y: 95, distance: 87.7
click at [223, 95] on ol "Open the Claude Desktop App Click on your profile, then go to Settings Click on…" at bounding box center [446, 129] width 517 height 79
drag, startPoint x: 223, startPoint y: 95, endPoint x: 251, endPoint y: 111, distance: 31.5
click at [251, 111] on li "Click on your profile, then go to Settings" at bounding box center [451, 109] width 508 height 10
click at [271, 190] on button "Sample Questions" at bounding box center [446, 202] width 535 height 25
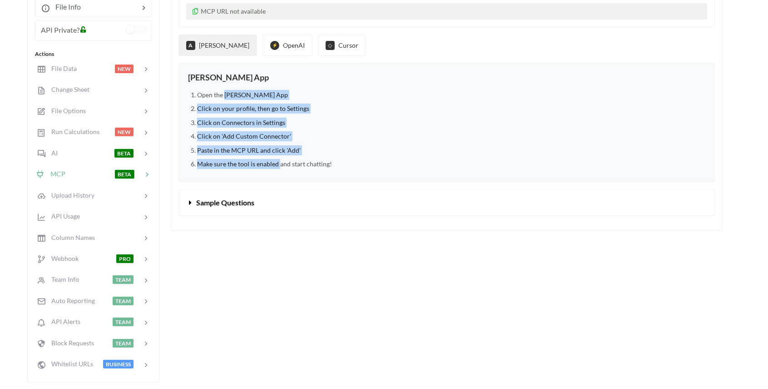
click at [196, 200] on span "Sample Questions" at bounding box center [225, 202] width 58 height 9
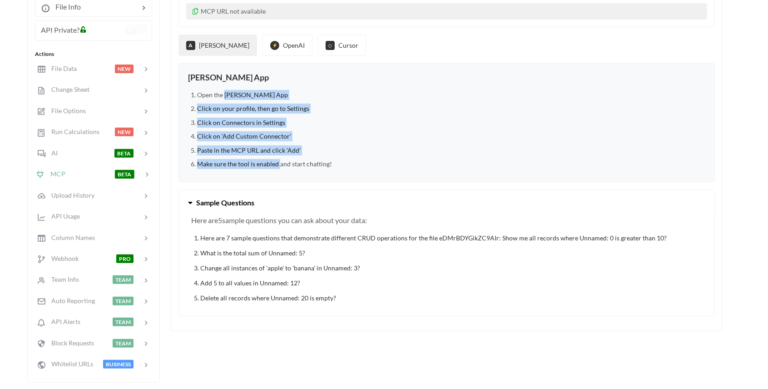
click at [242, 149] on li "Paste in the MCP URL and click 'Add'" at bounding box center [451, 150] width 508 height 10
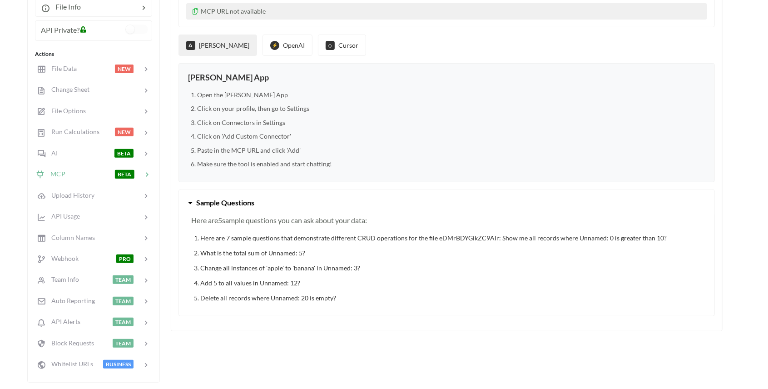
click at [289, 162] on li "Make sure the tool is enabled and start chatting!" at bounding box center [451, 164] width 508 height 10
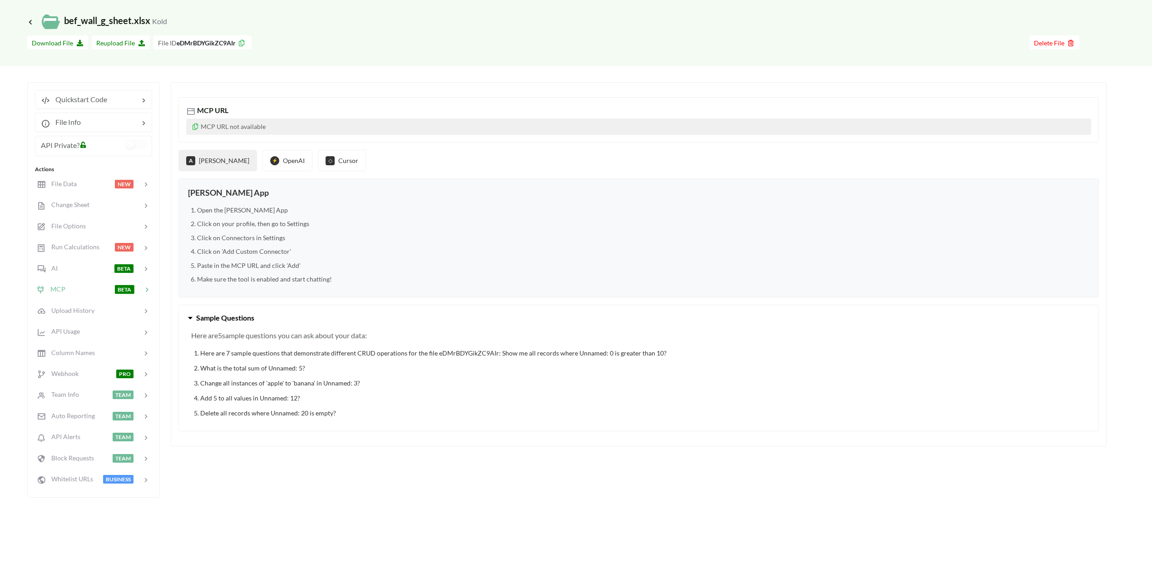
scroll to position [0, 0]
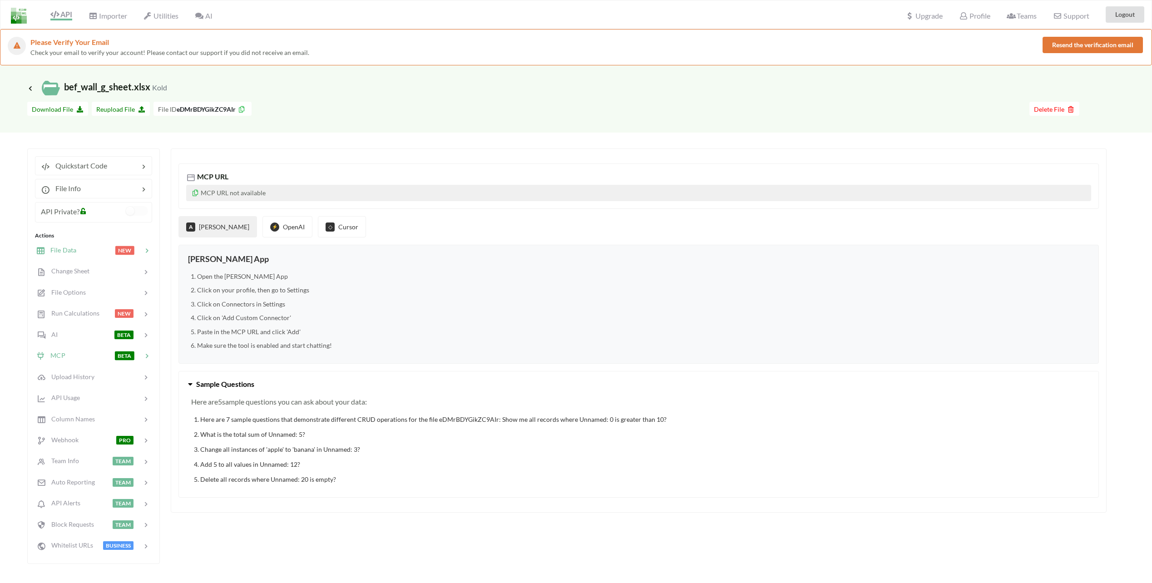
click at [81, 252] on div at bounding box center [95, 250] width 39 height 10
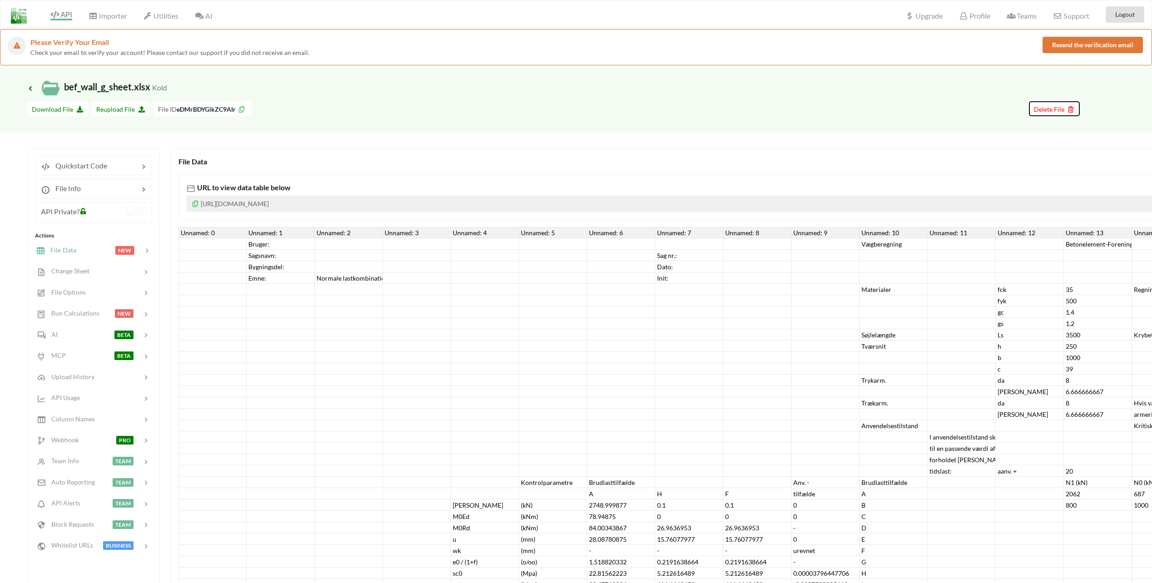
click at [1047, 110] on span "Delete File" at bounding box center [1054, 109] width 41 height 8
click at [1012, 54] on button "Delete File" at bounding box center [1021, 54] width 49 height 16
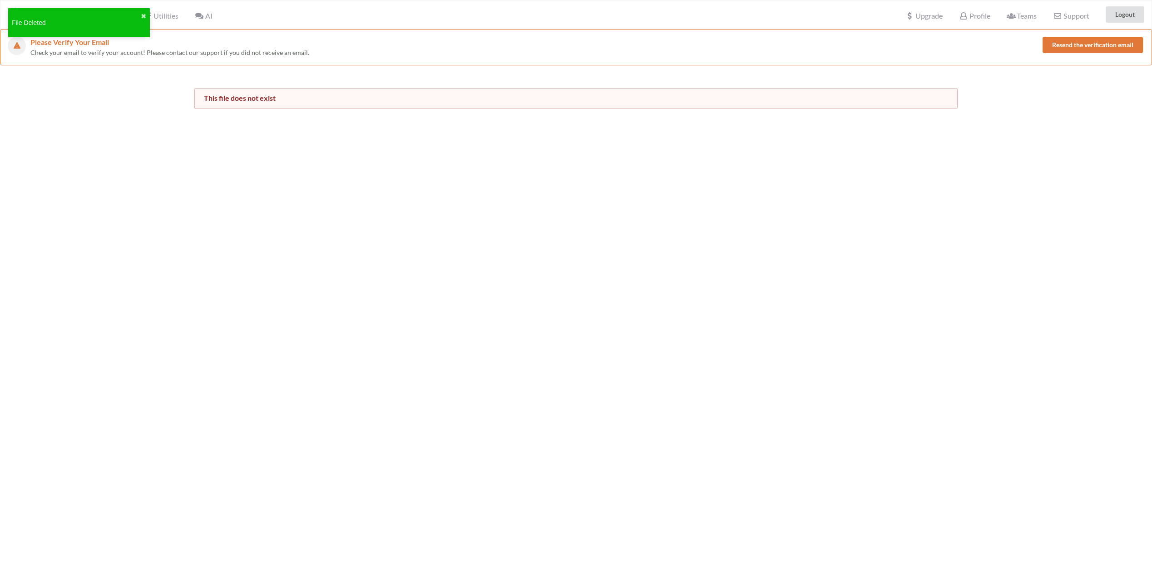
click at [192, 193] on div "Please Verify Your Email Check your email to verify your account! Please contac…" at bounding box center [576, 320] width 1152 height 583
click at [362, 79] on div "This file does not exist" at bounding box center [576, 87] width 1152 height 44
drag, startPoint x: 89, startPoint y: 94, endPoint x: 85, endPoint y: 82, distance: 12.7
click at [87, 93] on div at bounding box center [90, 98] width 194 height 21
click at [144, 16] on button "✖" at bounding box center [143, 17] width 5 height 10
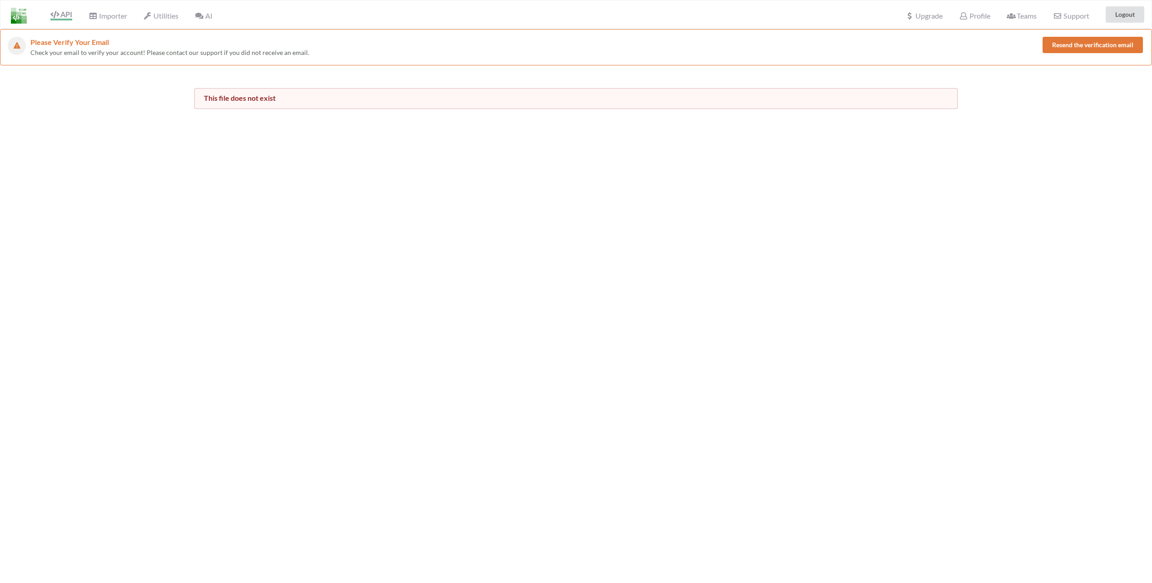
click at [146, 120] on div "Please Verify Your Email Check your email to verify your account! Please contac…" at bounding box center [576, 320] width 1152 height 583
click at [64, 17] on span "API" at bounding box center [61, 15] width 22 height 11
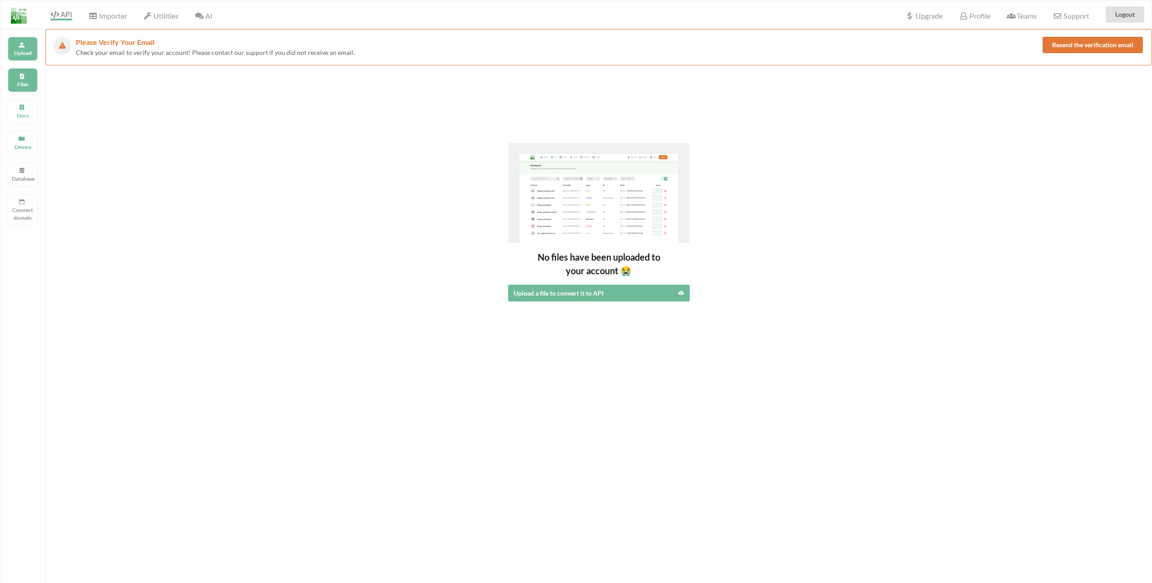
click at [25, 56] on p "Upload" at bounding box center [23, 53] width 22 height 8
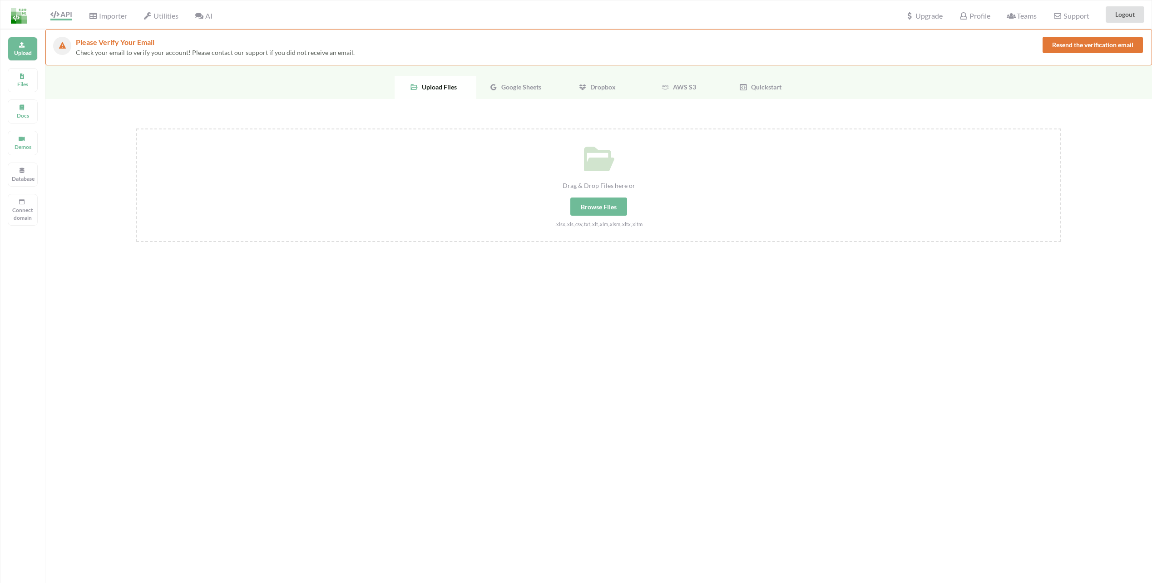
click at [606, 206] on div "Browse Files" at bounding box center [598, 207] width 57 height 18
click at [136, 129] on input "Drag & Drop Files here or Browse Files .xlsx,.xls,.csv,.txt,.xlt,.xlm,.xlsm,.xl…" at bounding box center [136, 129] width 0 height 0
type input "C:\fakepath\bef_wall_0,7 - Kopi.xlsm"
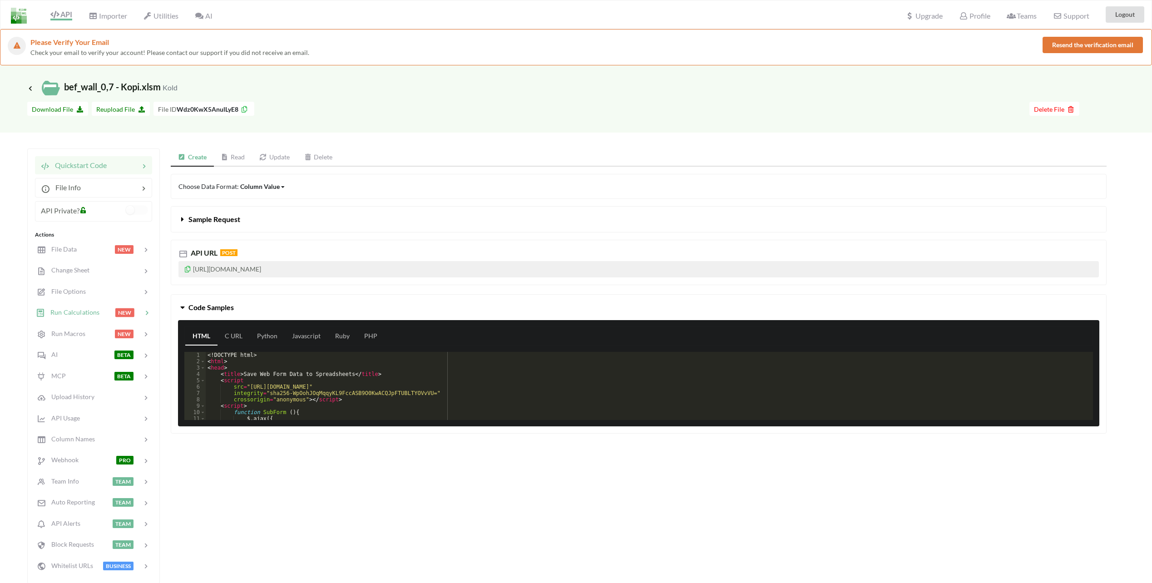
click at [73, 312] on span "Run Calculations" at bounding box center [72, 312] width 55 height 8
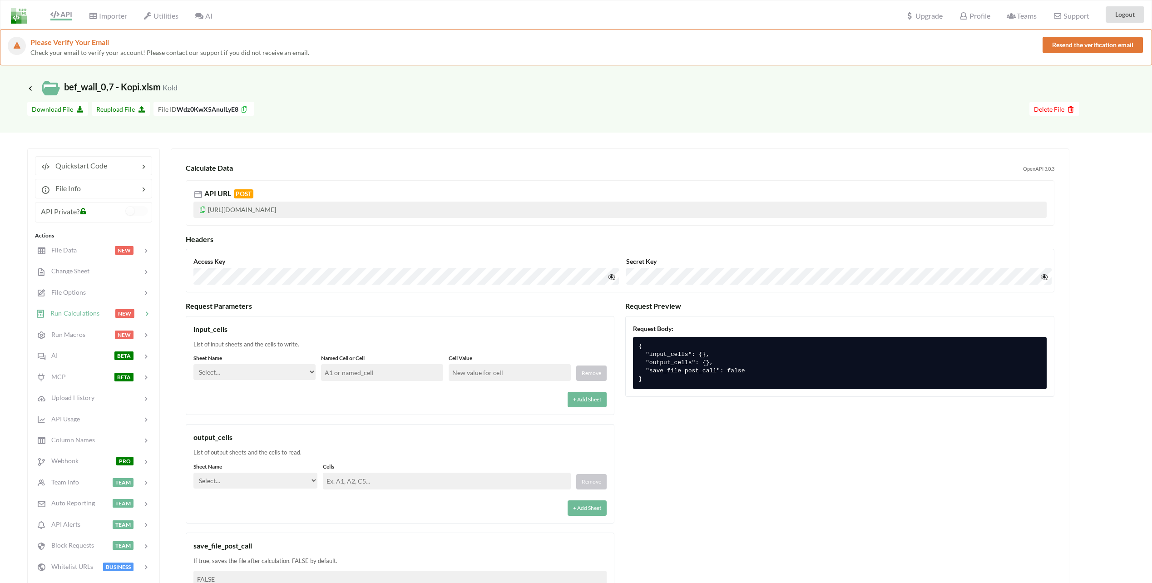
click at [301, 375] on select "Select… Kold Brand Ark1 Firsidig Makro" at bounding box center [254, 372] width 122 height 16
select select "Kold"
click at [193, 364] on select "Select… Kold Brand Ark1 Firsidig Makro" at bounding box center [254, 372] width 122 height 16
click at [324, 402] on div "+ Add Sheet" at bounding box center [399, 396] width 413 height 21
click at [357, 377] on input "text" at bounding box center [382, 372] width 122 height 17
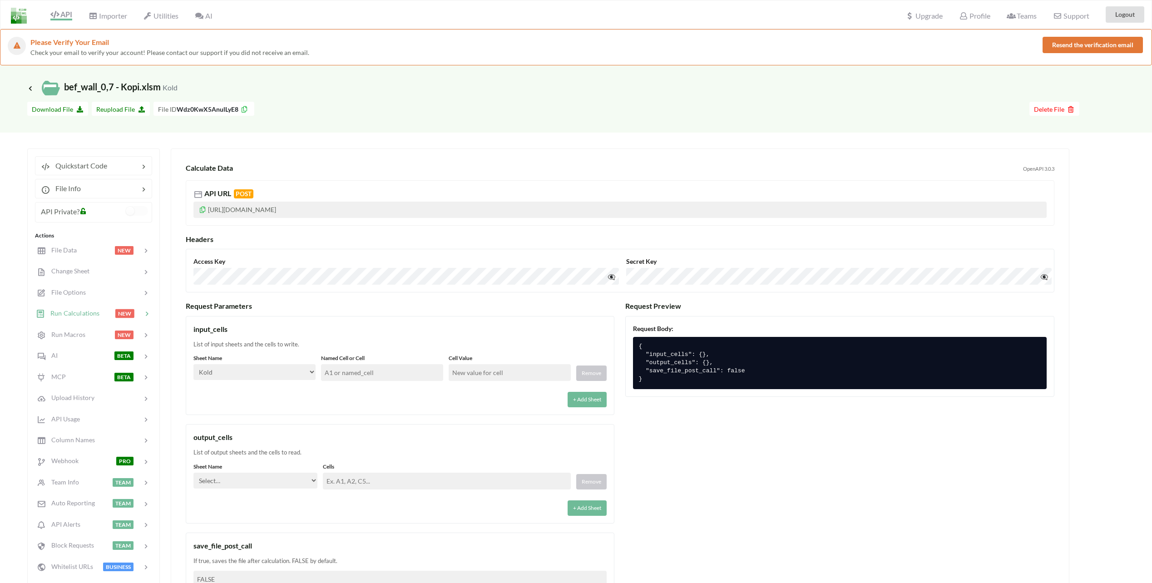
click at [374, 394] on div "+ Add Sheet" at bounding box center [399, 396] width 413 height 21
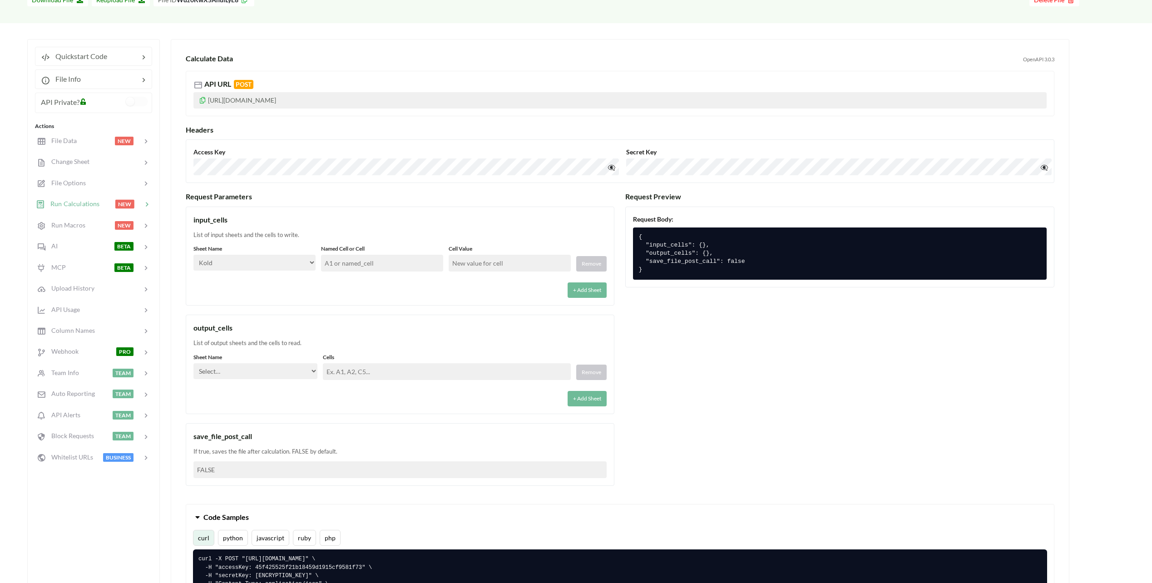
scroll to position [136, 0]
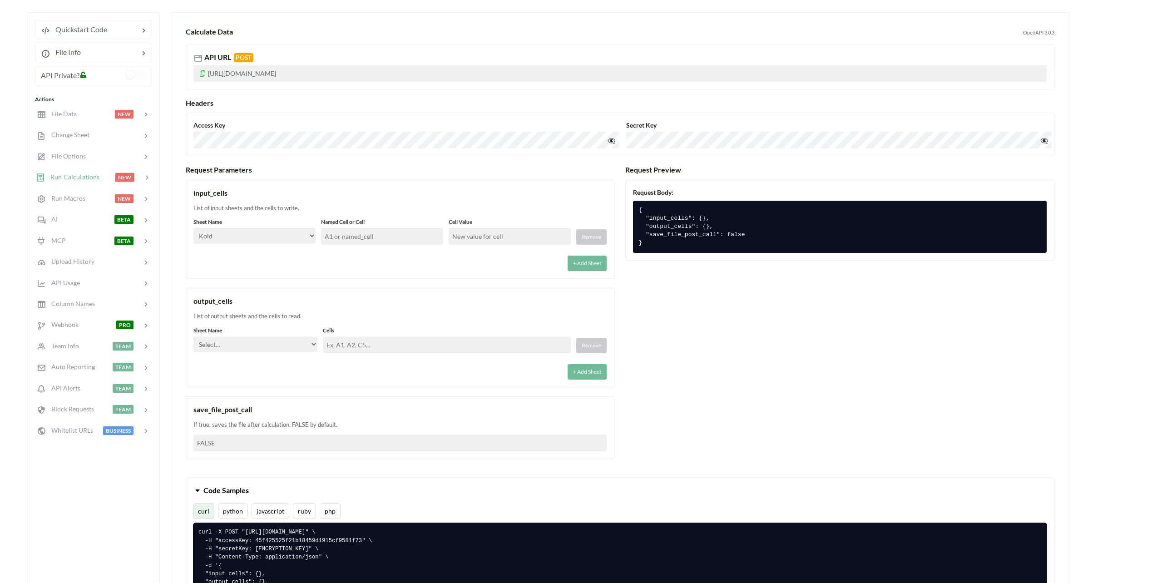
click at [275, 341] on select "Select… Kold Brand Ark1 Firsidig Makro" at bounding box center [255, 345] width 124 height 16
select select "Kold"
click at [193, 337] on select "Select… Kold Brand Ark1 Firsidig Makro" at bounding box center [255, 345] width 124 height 16
click at [366, 379] on div "+ Add Sheet" at bounding box center [399, 369] width 413 height 21
click at [342, 346] on input "text" at bounding box center [447, 345] width 248 height 17
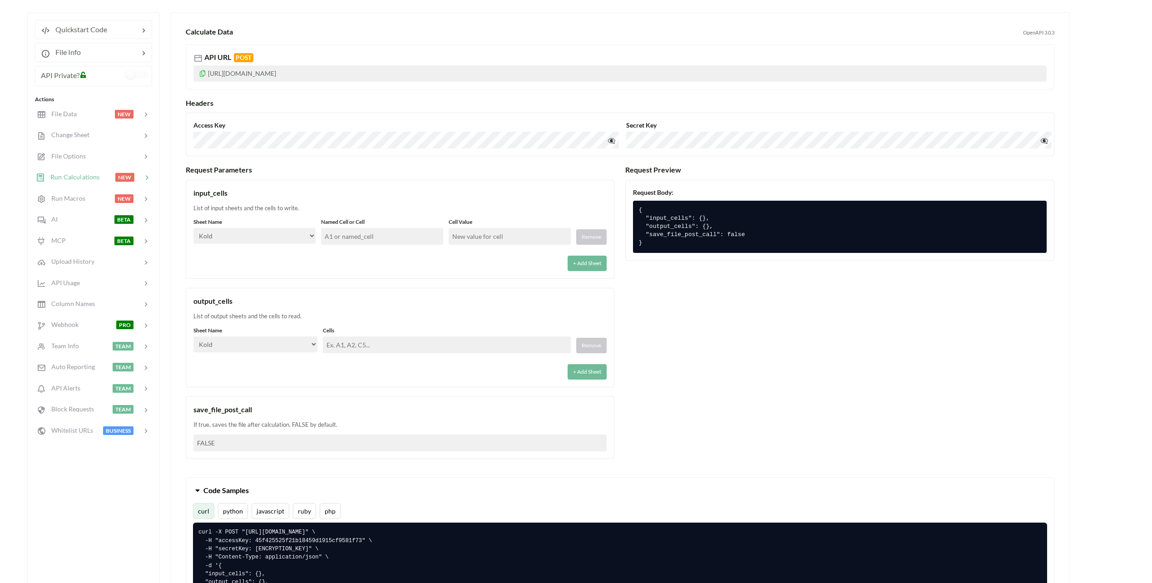
click at [420, 370] on div "+ Add Sheet" at bounding box center [399, 369] width 413 height 21
click at [588, 371] on button "+ Add Sheet" at bounding box center [587, 371] width 39 height 15
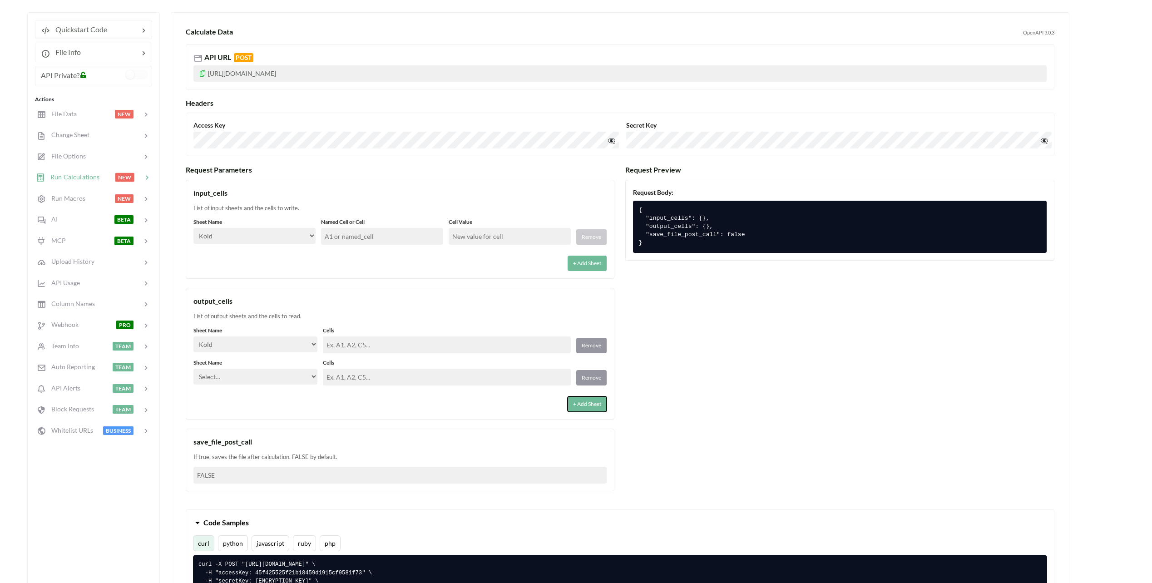
click at [587, 406] on button "+ Add Sheet" at bounding box center [587, 403] width 39 height 15
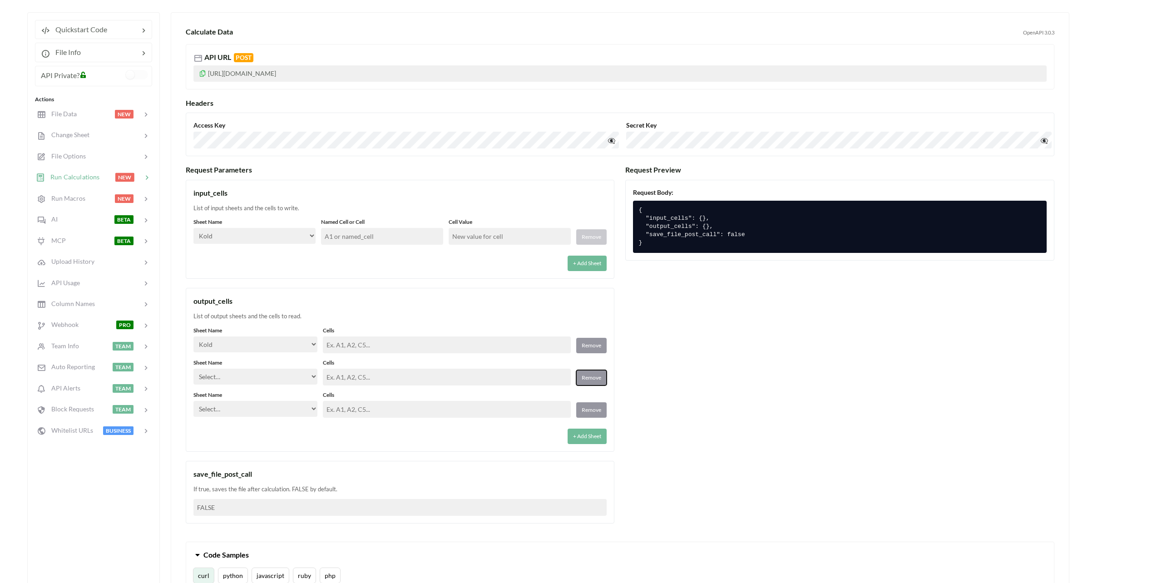
click at [591, 381] on button "Remove" at bounding box center [591, 377] width 30 height 15
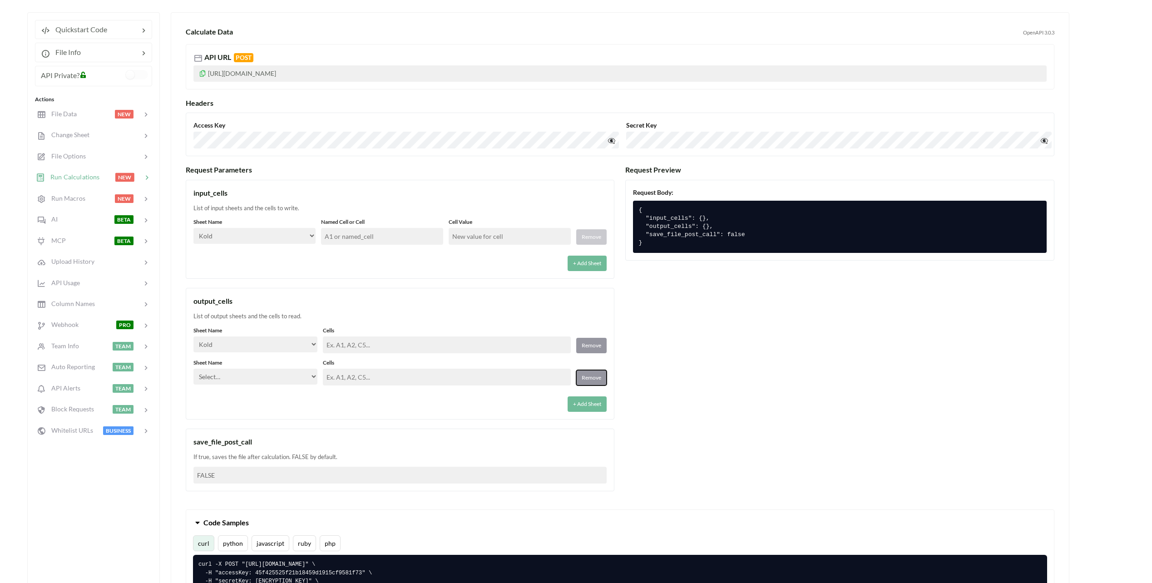
click at [592, 378] on button "Remove" at bounding box center [591, 377] width 30 height 15
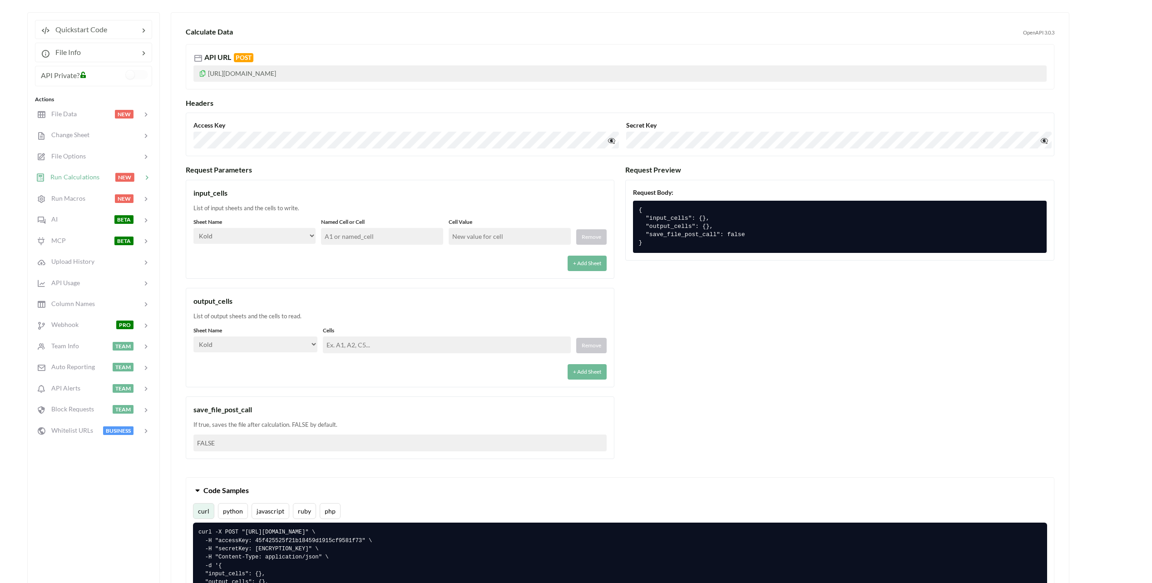
click at [227, 317] on div "List of output sheets and the cells to read." at bounding box center [399, 316] width 413 height 9
click at [396, 348] on input "text" at bounding box center [447, 345] width 248 height 17
click at [688, 382] on div "Request Parameters input_cells List of input sheets and the cells to write. She…" at bounding box center [620, 316] width 869 height 303
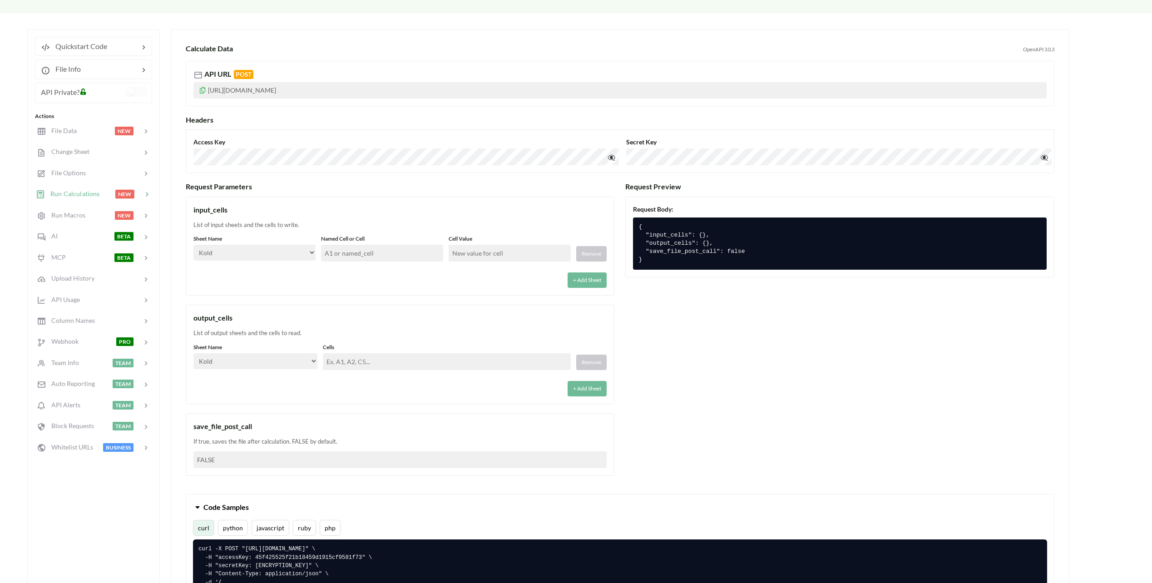
scroll to position [91, 0]
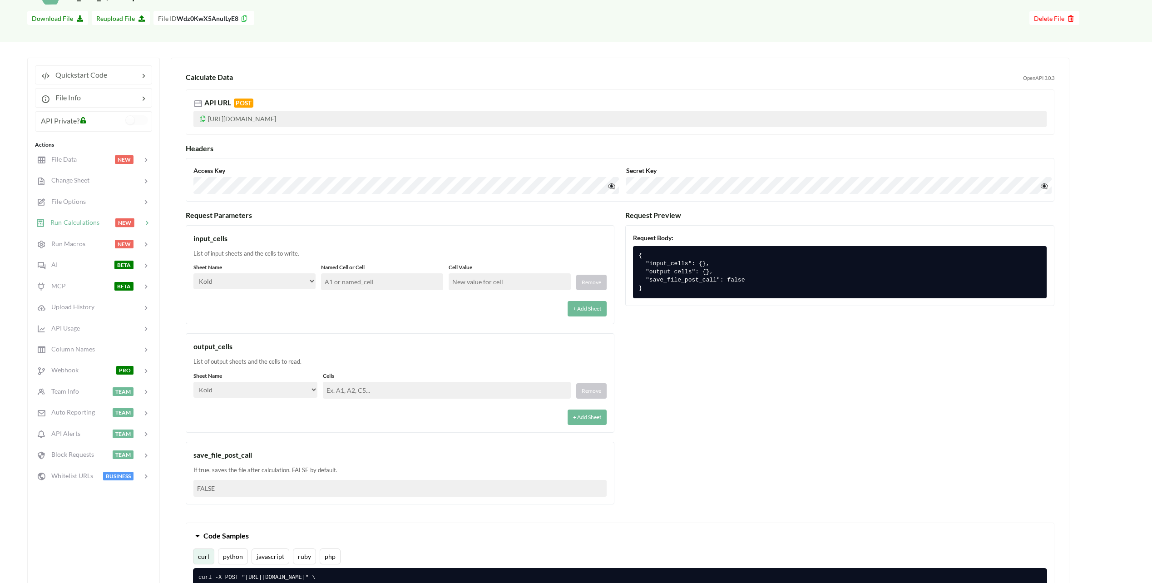
click at [368, 285] on input "text" at bounding box center [382, 281] width 122 height 17
click at [370, 285] on input "text" at bounding box center [382, 281] width 122 height 17
click at [364, 291] on div "Sheet Name Select… Kold Brand Ark1 Firsidig Makro Named Cell or Cell Cell Value…" at bounding box center [399, 289] width 413 height 53
click at [283, 348] on div "output_cells" at bounding box center [399, 346] width 413 height 11
click at [340, 386] on input "text" at bounding box center [447, 390] width 248 height 17
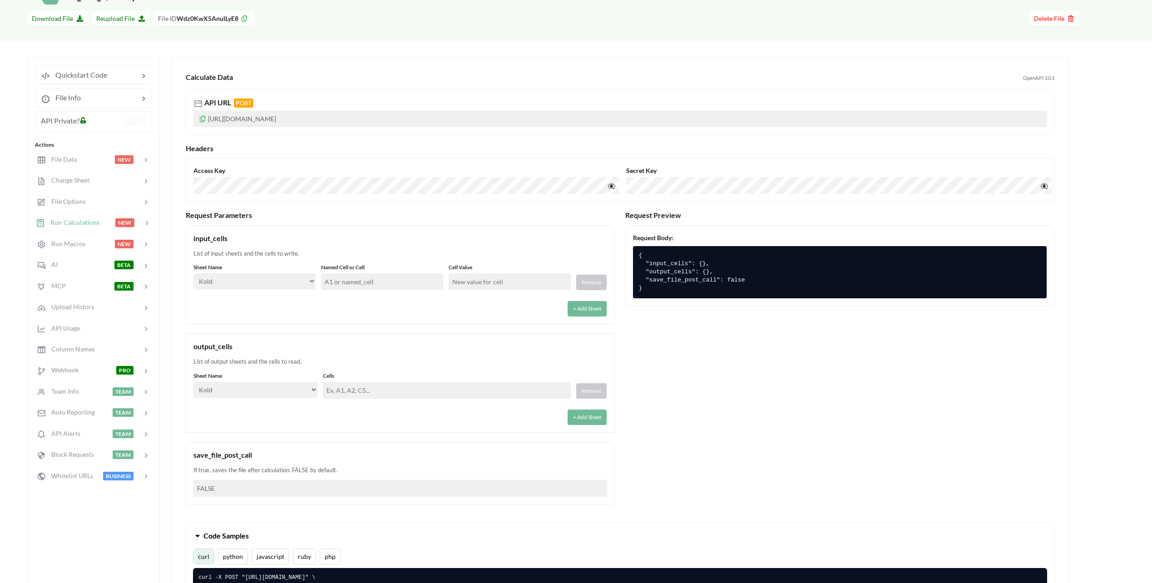
paste input "AO9,AO10,AO11,AO12,AO13,AO14,AO15,AO16,AO17,AO18,AO19,AO20,AO21,AO22,AO23,AO24,…"
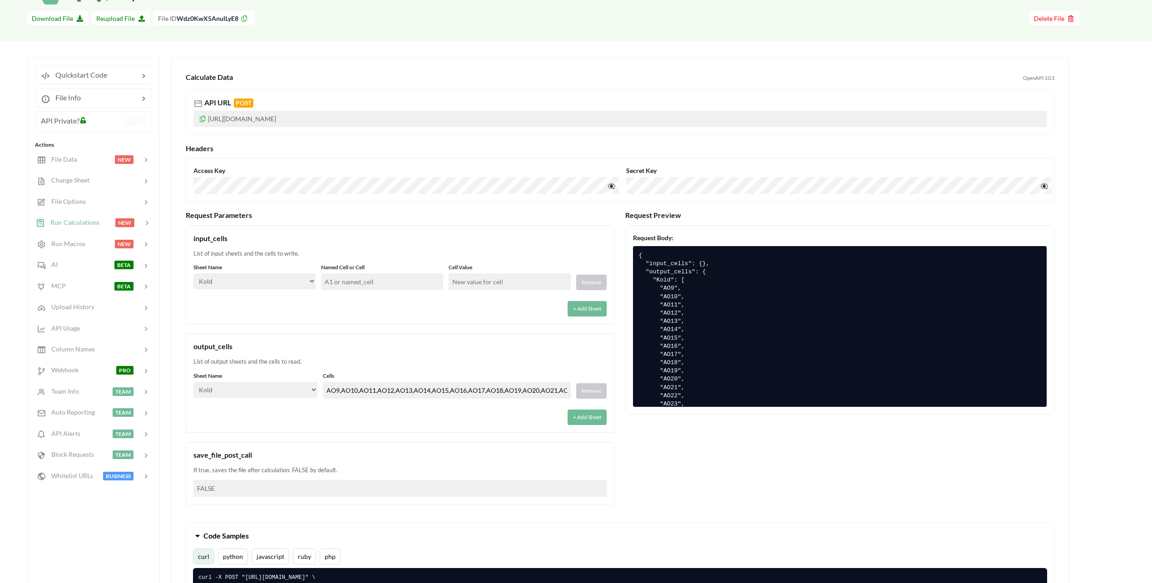
scroll to position [0, 94]
type input "AO9,AO10,AO11,AO12,AO13,AO14,AO15,AO16,AO17,AO18,AO19,AO20,AO21,AO22,AO23,AO24,…"
click at [391, 364] on div "List of output sheets and the cells to read." at bounding box center [399, 361] width 413 height 9
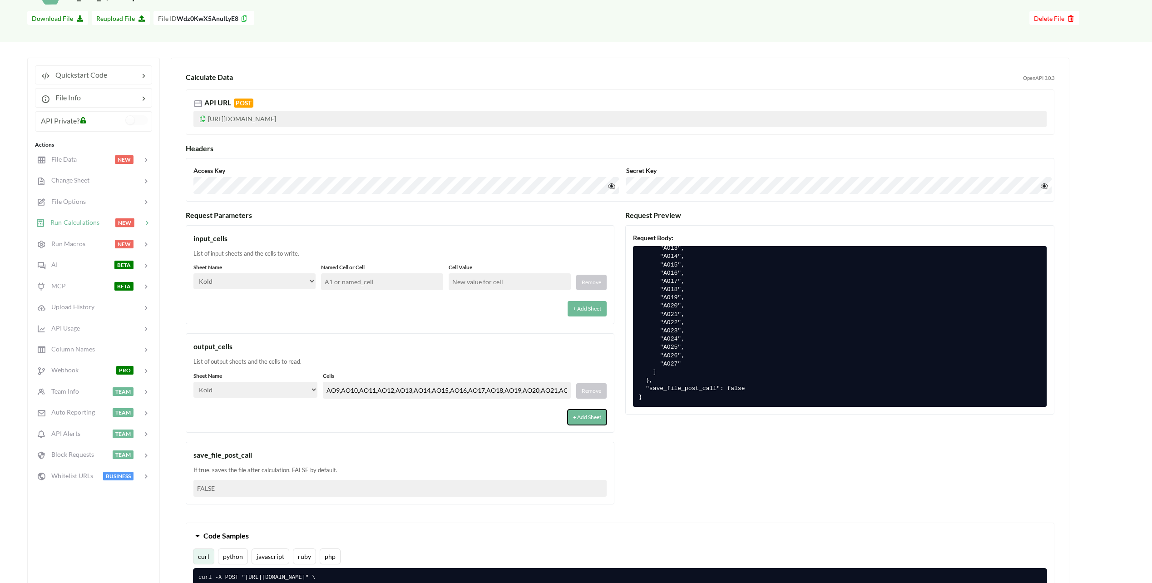
click at [588, 417] on button "+ Add Sheet" at bounding box center [587, 417] width 39 height 15
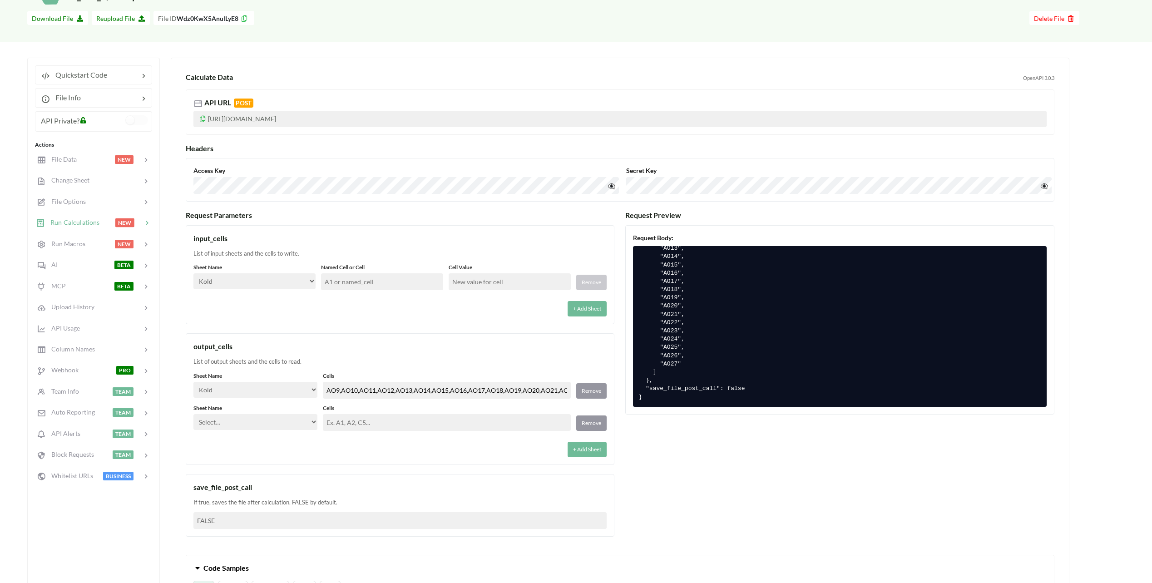
click at [299, 418] on select "Select… Kold Brand Ark1 Firsidig Makro" at bounding box center [255, 422] width 124 height 16
select select "Brand"
click at [193, 414] on select "Select… Kold Brand Ark1 Firsidig Makro" at bounding box center [255, 422] width 124 height 16
click at [380, 424] on input "text" at bounding box center [447, 422] width 248 height 17
paste input "AO9,AO10,AO11,AO12,AO13,AO14,AO15,AO16,AO17,AO18,AO19,AO20,AO21,AO22,AO23,AO24,…"
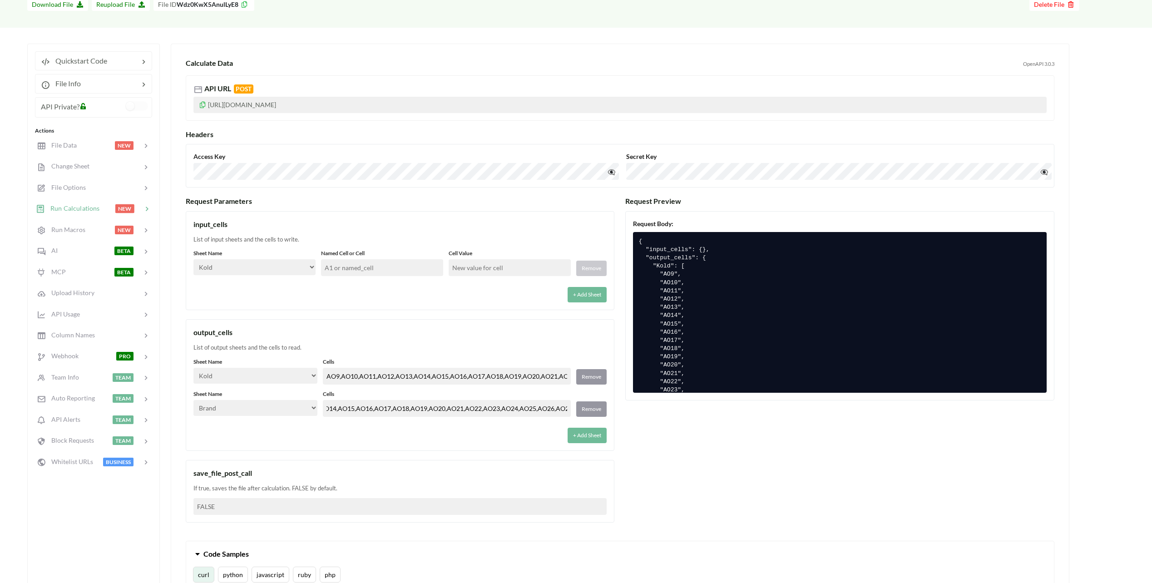
scroll to position [45, 0]
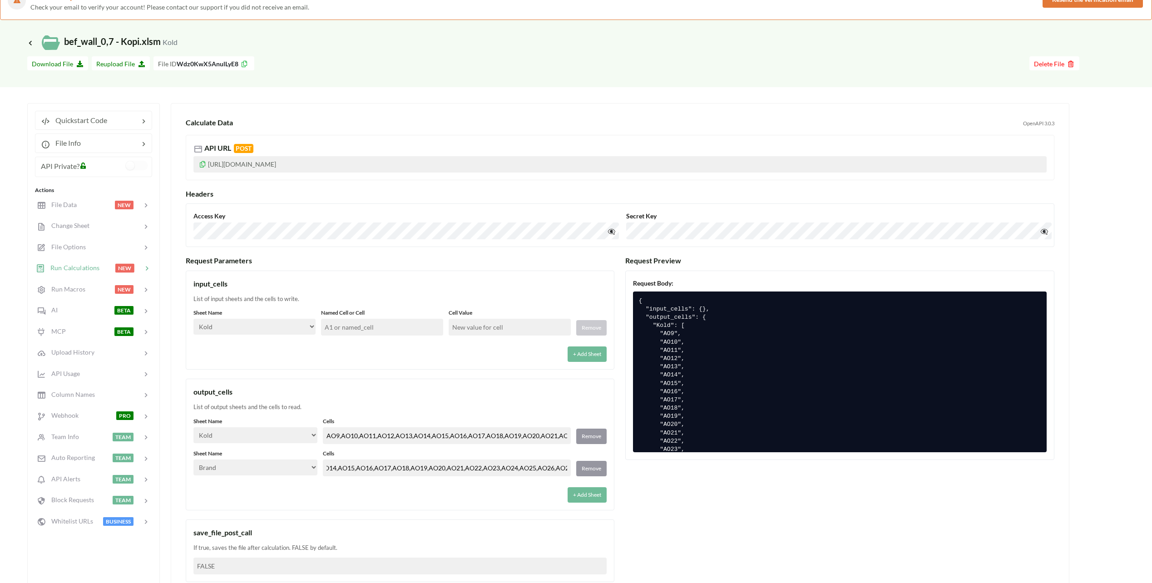
type input "AO9,AO10,AO11,AO12,AO13,AO14,AO15,AO16,AO17,AO18,AO19,AO20,AO21,AO22,AO23,AO24,…"
click at [391, 323] on input "text" at bounding box center [382, 327] width 122 height 17
drag, startPoint x: 266, startPoint y: 328, endPoint x: 277, endPoint y: 328, distance: 11.4
click at [266, 328] on select "Select… Kold Brand Ark1 Firsidig Makro" at bounding box center [254, 327] width 122 height 16
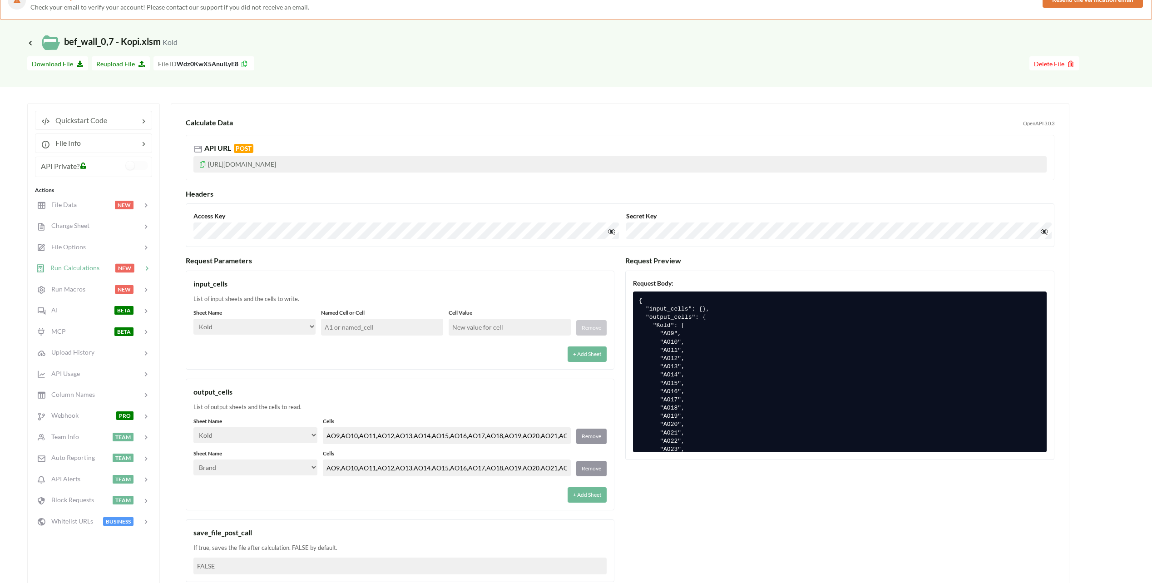
click at [273, 304] on div "input_cells List of input sheets and the cells to write. Sheet Name Select… Kol…" at bounding box center [400, 320] width 429 height 99
click at [274, 325] on select "Select… Kold Brand Ark1 Firsidig Makro" at bounding box center [254, 327] width 122 height 16
select select "Makro"
click at [193, 319] on select "Select… Kold Brand Ark1 Firsidig Makro" at bounding box center [254, 327] width 122 height 16
click at [351, 370] on div "input_cells List of input sheets and the cells to write. Sheet Name Select… Kol…" at bounding box center [400, 427] width 429 height 312
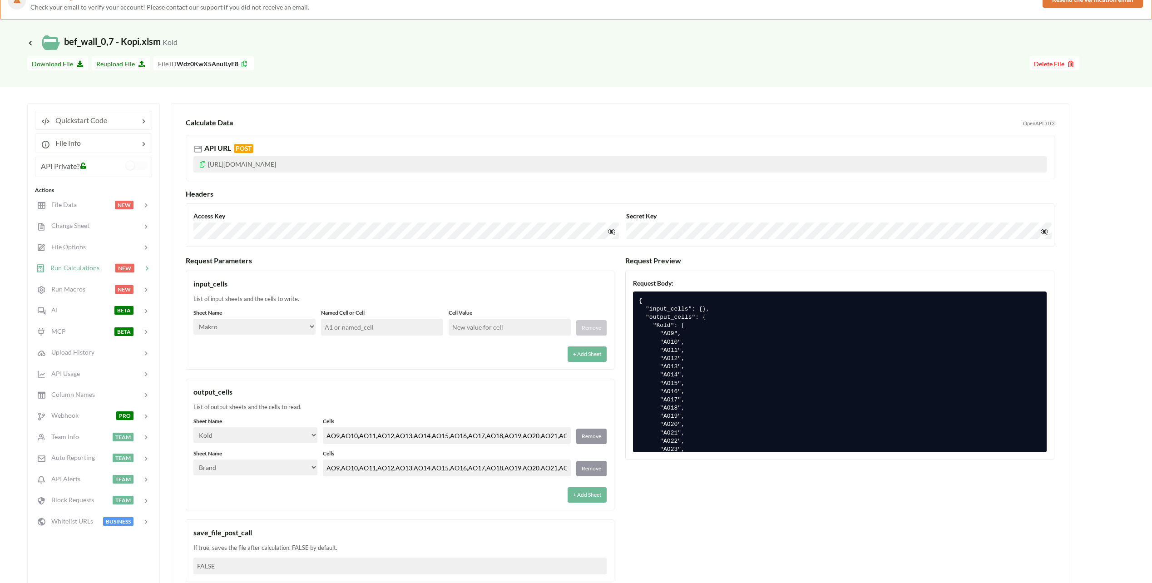
click at [344, 331] on input "text" at bounding box center [382, 327] width 122 height 17
type input "C11"
click at [402, 352] on div "+ Add Sheet" at bounding box center [399, 351] width 413 height 21
click at [486, 332] on input "text" at bounding box center [510, 327] width 122 height 17
type input "1"
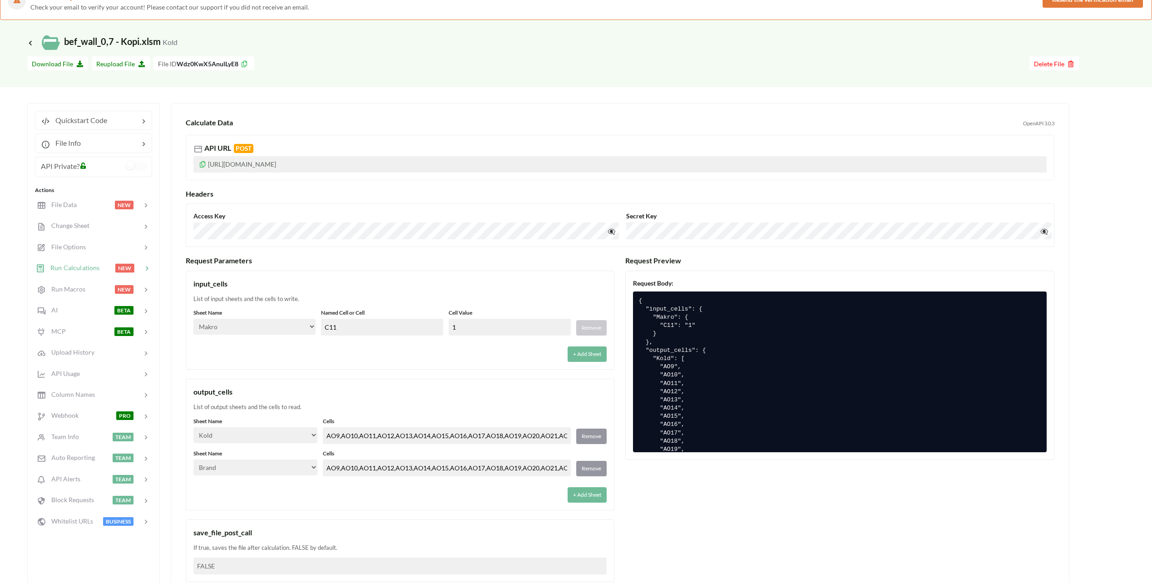
click at [529, 274] on div "input_cells List of input sheets and the cells to write. Sheet Name Select… Kol…" at bounding box center [400, 320] width 429 height 99
click at [542, 349] on div "+ Add Sheet" at bounding box center [399, 351] width 413 height 21
click at [670, 470] on div "Request Parameters input_cells List of input sheets and the cells to write. She…" at bounding box center [620, 423] width 869 height 335
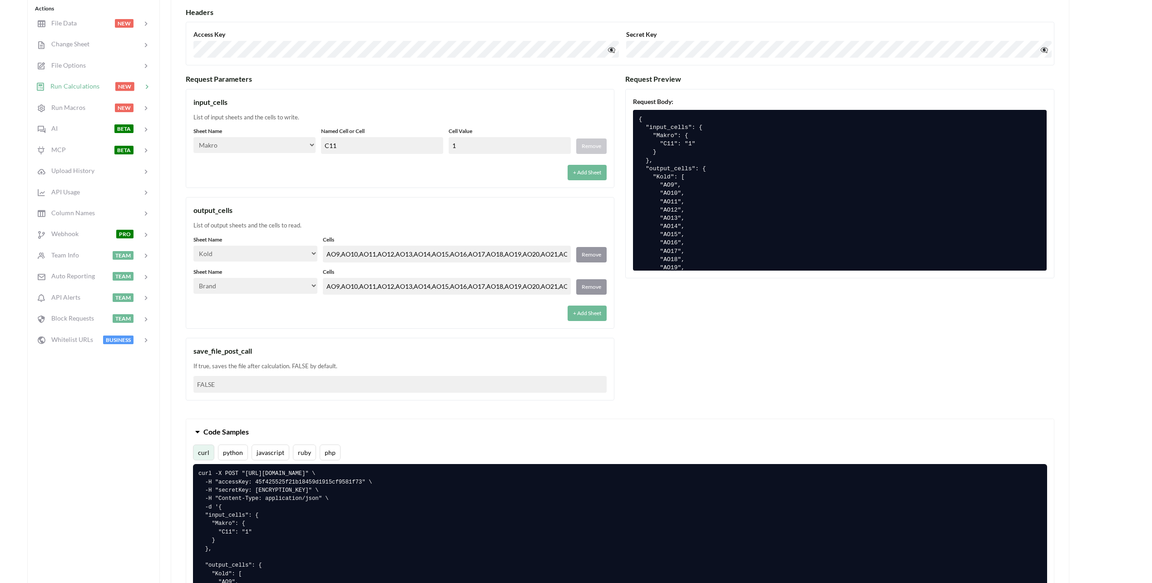
scroll to position [273, 0]
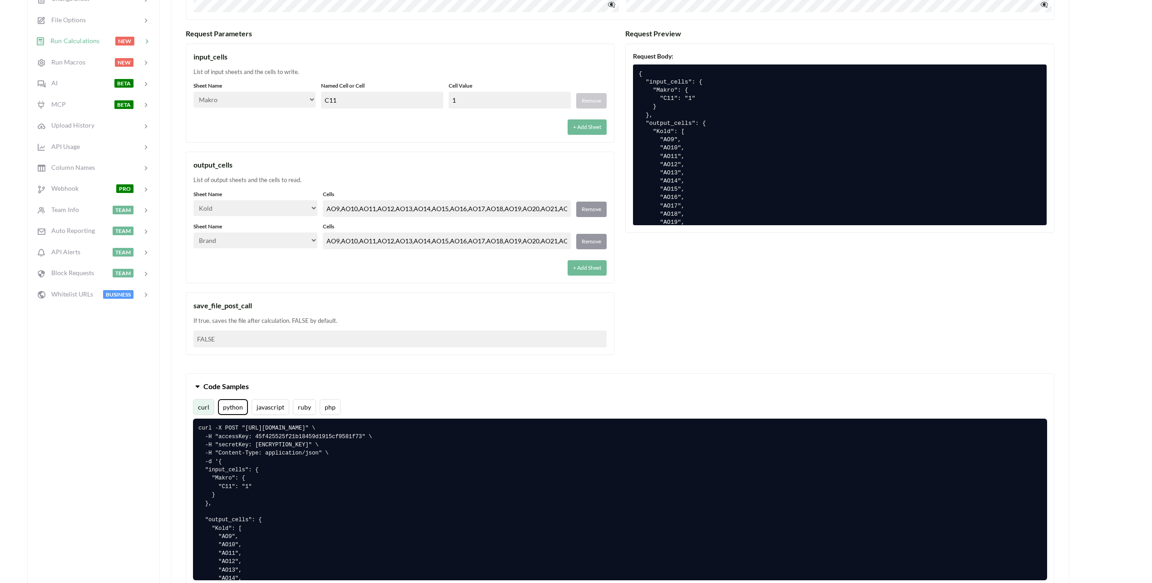
click at [240, 412] on button "python" at bounding box center [233, 407] width 30 height 16
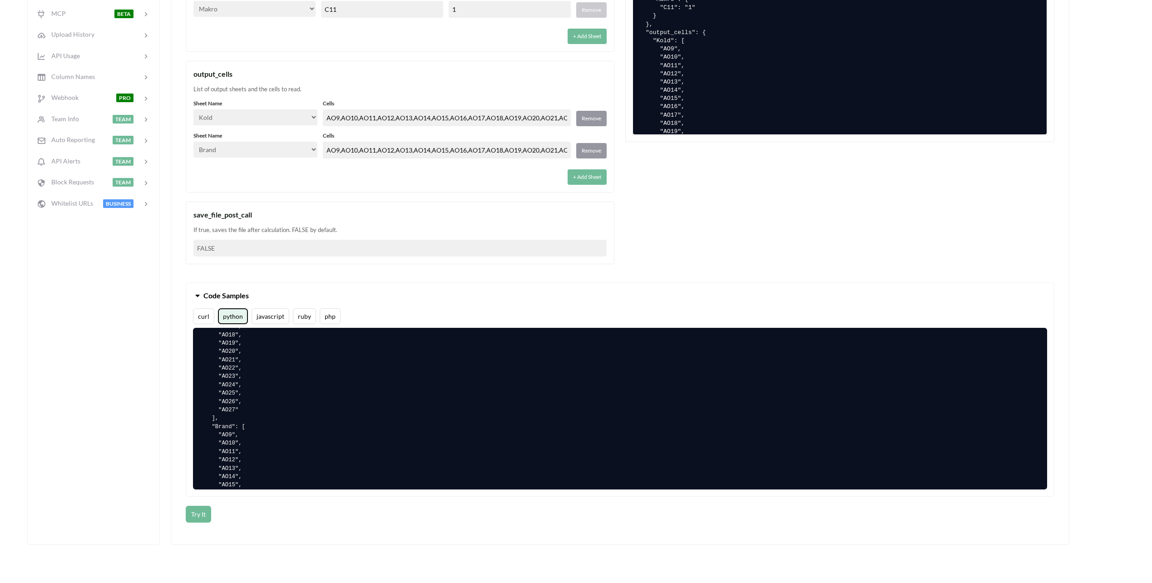
scroll to position [227, 0]
click at [201, 516] on button "Try It" at bounding box center [198, 514] width 25 height 17
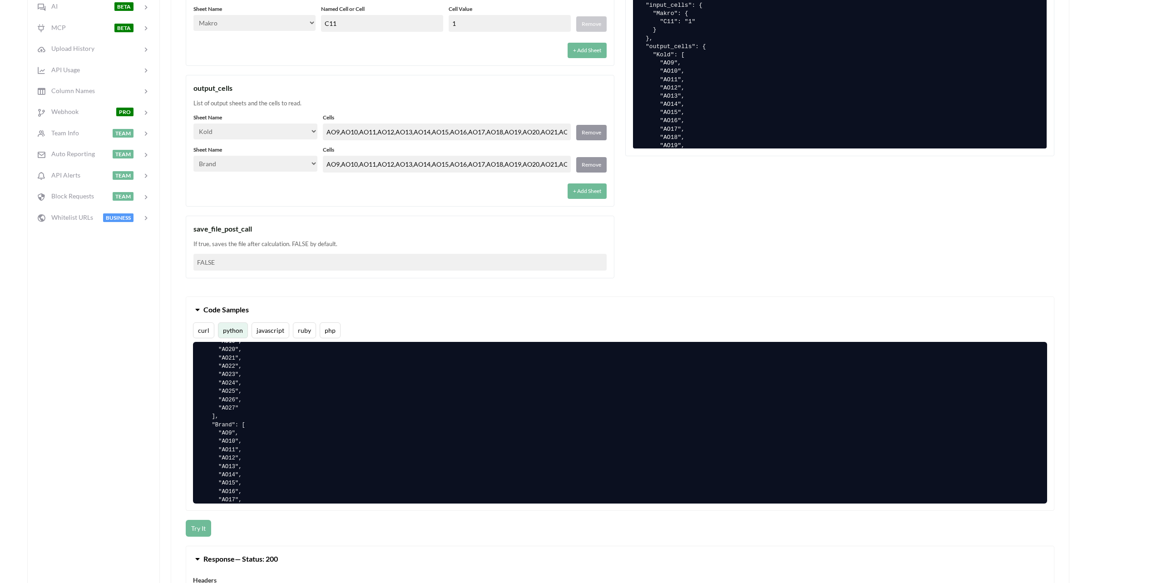
scroll to position [318, 0]
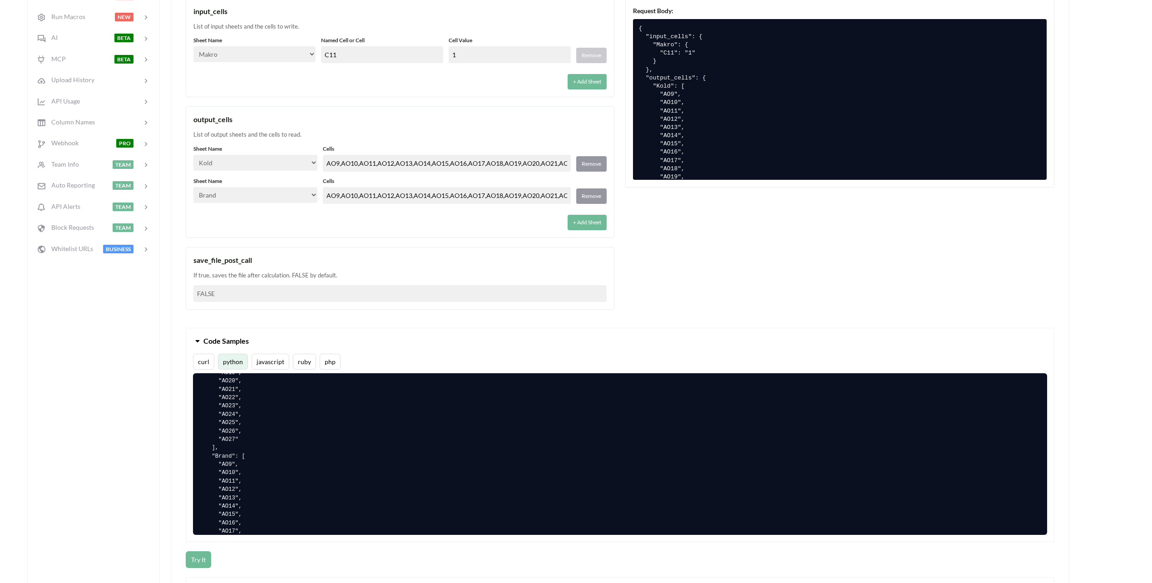
drag, startPoint x: 496, startPoint y: 57, endPoint x: 428, endPoint y: 42, distance: 69.9
click at [428, 42] on div "Sheet Name Select… Kold Brand Ark1 Firsidig Makro Named Cell or Cell C11 Cell V…" at bounding box center [399, 49] width 413 height 27
click at [468, 68] on div "Sheet Name Select… Kold Brand Ark1 Firsidig Makro Named Cell or Cell C11 Cell V…" at bounding box center [399, 62] width 413 height 53
click at [165, 412] on div "Quickstart Code File Info API Private? Actions File Data NEW Change Sheet File …" at bounding box center [567, 469] width 1080 height 1277
click at [281, 135] on div "List of output sheets and the cells to read." at bounding box center [399, 134] width 413 height 9
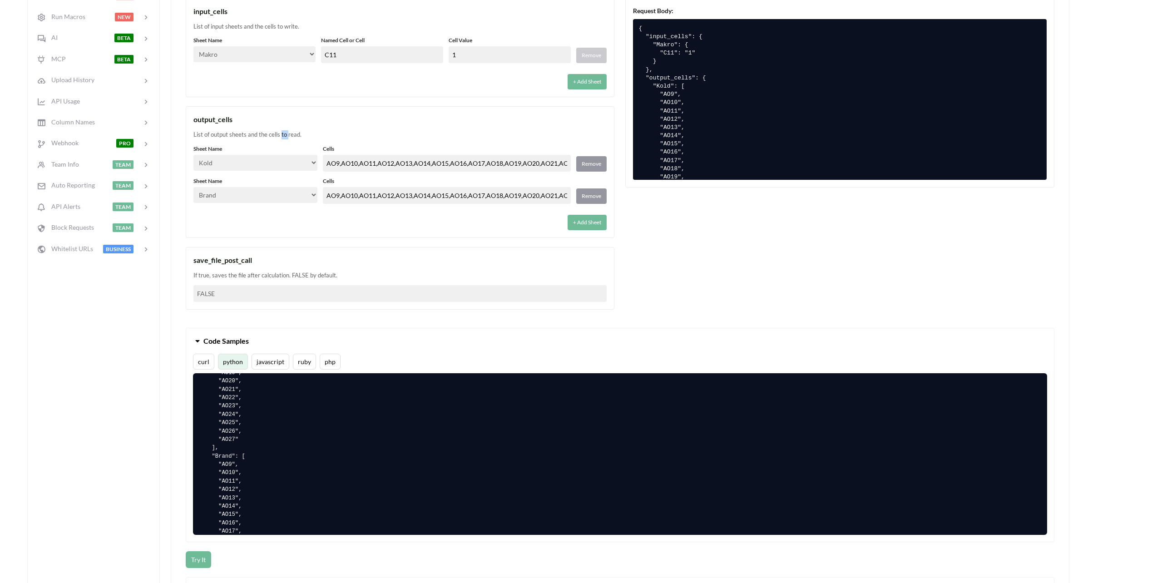
click at [281, 135] on div "List of output sheets and the cells to read." at bounding box center [399, 134] width 413 height 9
drag, startPoint x: 281, startPoint y: 135, endPoint x: 243, endPoint y: 136, distance: 37.7
click at [243, 136] on div "List of output sheets and the cells to read." at bounding box center [399, 134] width 413 height 9
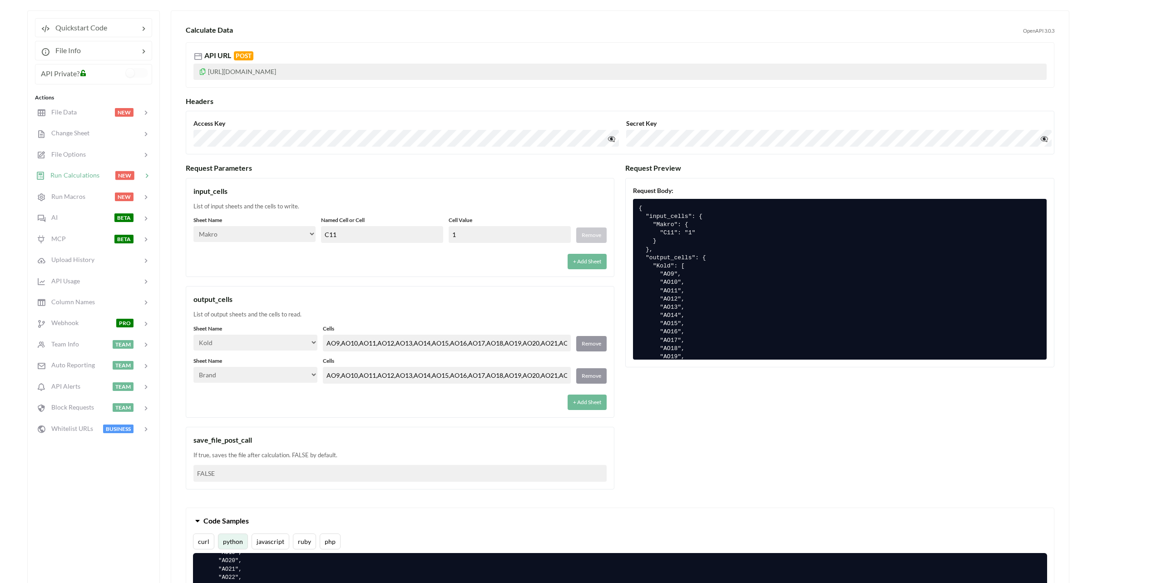
scroll to position [136, 0]
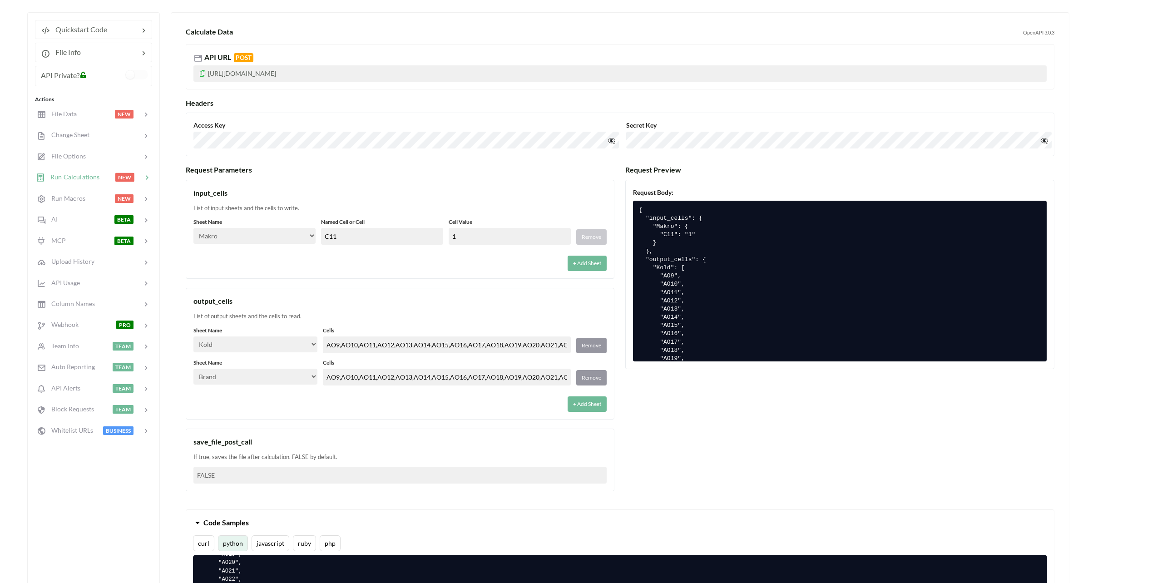
click at [388, 240] on input "C11" at bounding box center [382, 236] width 122 height 17
click at [419, 260] on div "+ Add Sheet" at bounding box center [399, 260] width 413 height 21
click at [251, 269] on div "+ Add Sheet" at bounding box center [399, 260] width 413 height 21
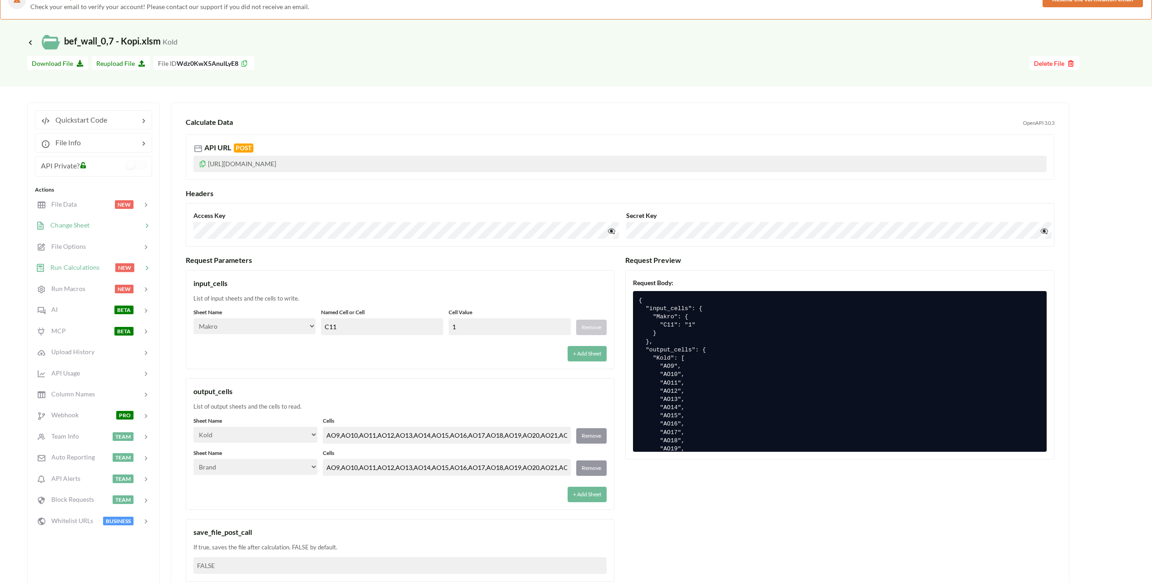
scroll to position [45, 0]
click at [79, 227] on span "Change Sheet" at bounding box center [67, 226] width 45 height 8
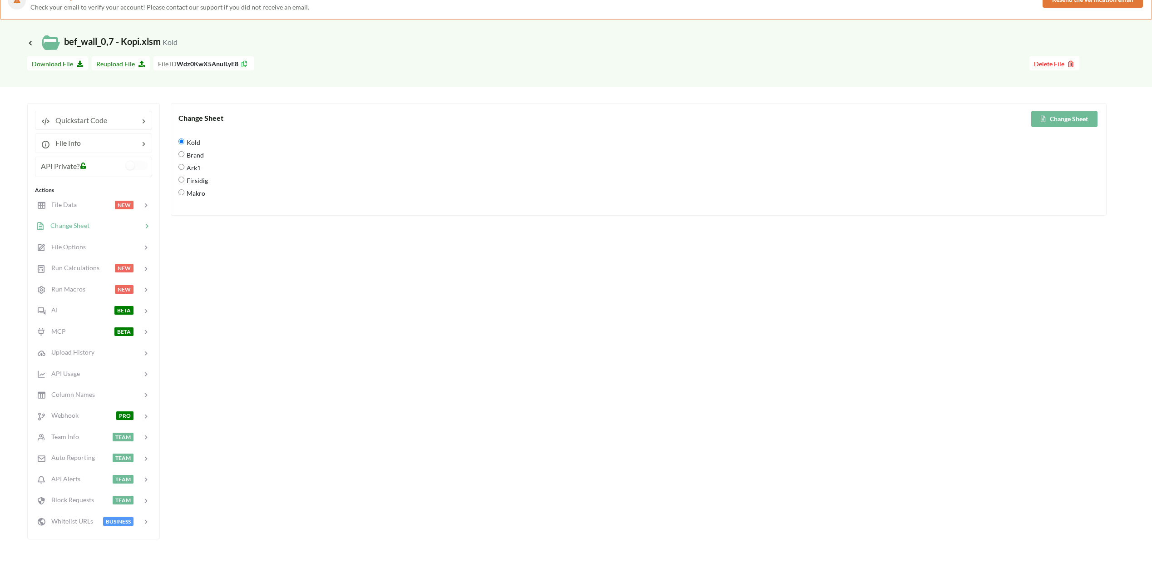
click at [195, 195] on span "Makro" at bounding box center [194, 192] width 21 height 19
click at [184, 195] on input "Makro" at bounding box center [181, 192] width 6 height 6
radio input "true"
click at [1078, 120] on button "Change Sheet" at bounding box center [1064, 119] width 66 height 16
click at [220, 270] on div "Change Sheet Change Sheet Kold Brand Ark1 Firsidig Makro" at bounding box center [639, 321] width 936 height 436
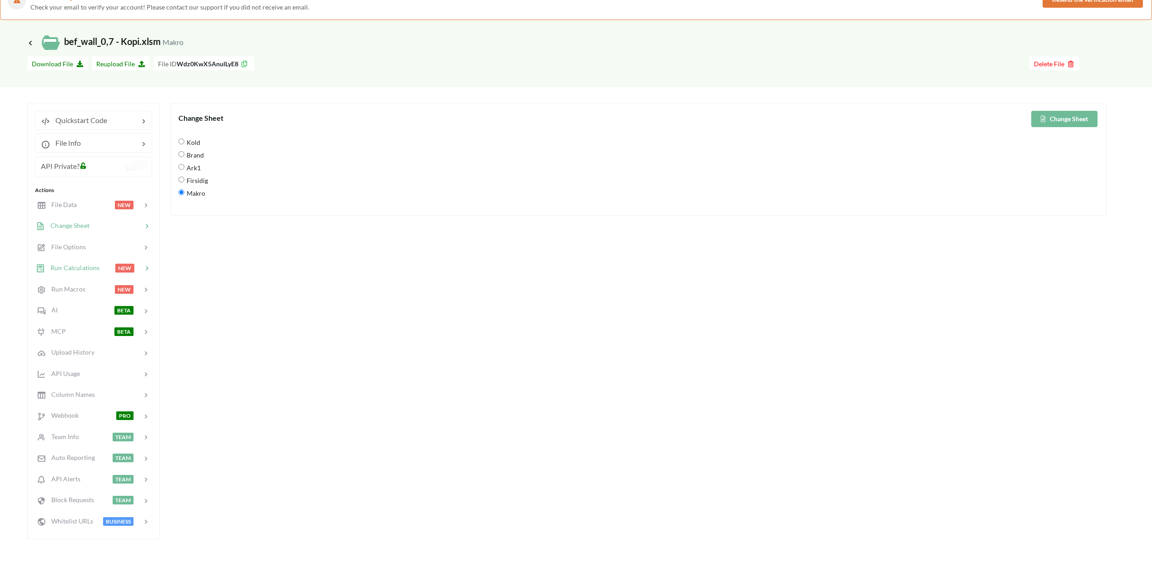
click at [81, 271] on span "Run Calculations" at bounding box center [72, 268] width 55 height 8
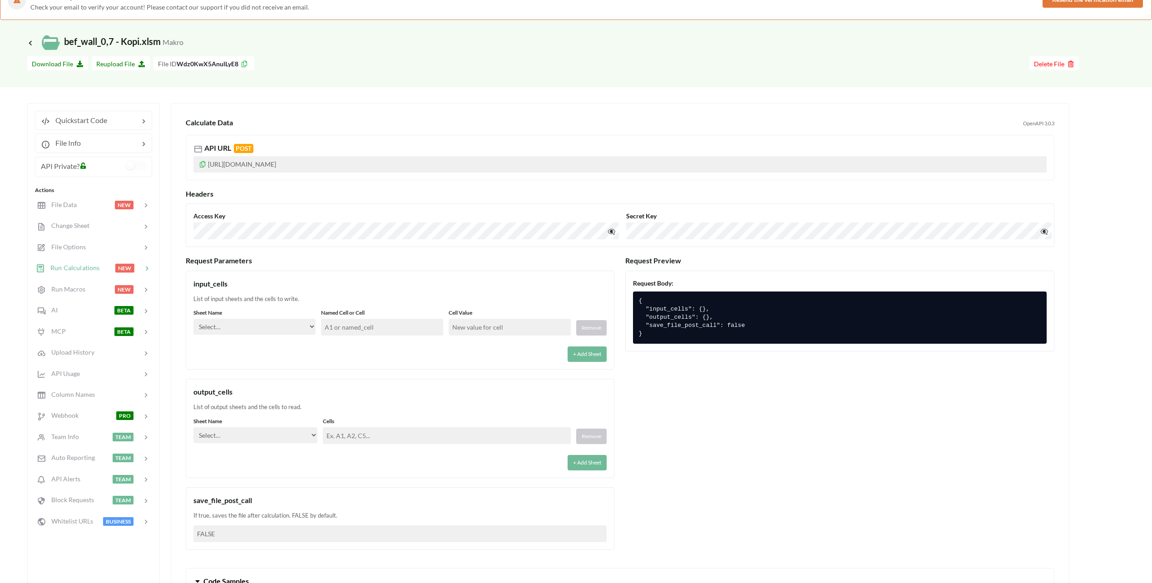
click at [245, 165] on p "https://api.apispreadsheets.com/calculate/Wdz0KwX5AnulLyE8/" at bounding box center [619, 164] width 853 height 16
click at [495, 153] on div "API URL POST" at bounding box center [619, 148] width 853 height 11
drag, startPoint x: 326, startPoint y: 167, endPoint x: 385, endPoint y: 169, distance: 58.6
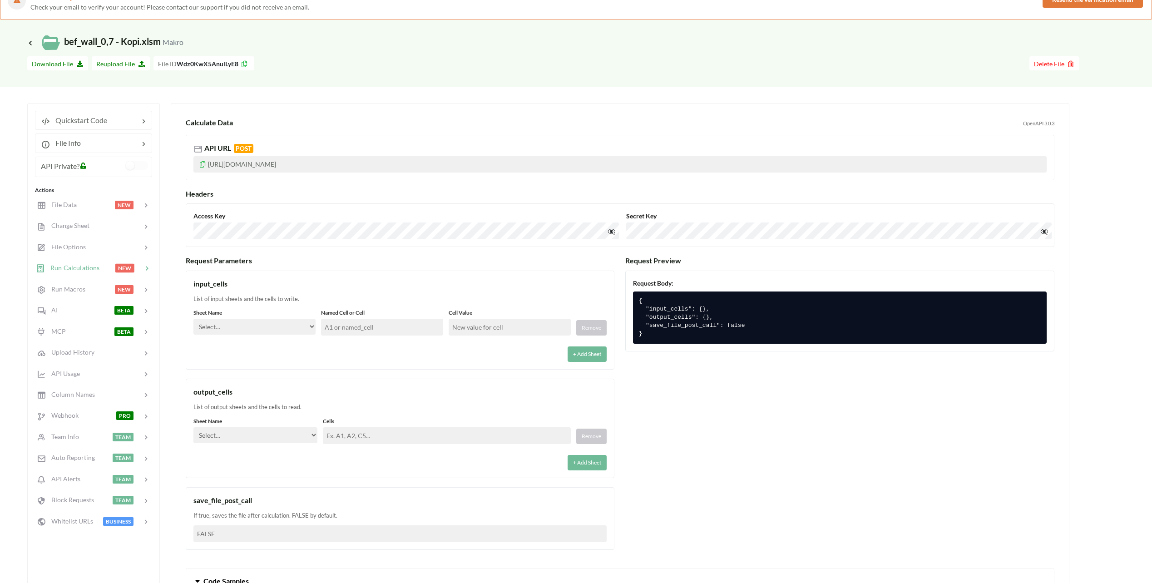
click at [385, 169] on p "https://api.apispreadsheets.com/calculate/Wdz0KwX5AnulLyE8/" at bounding box center [619, 164] width 853 height 16
drag, startPoint x: 385, startPoint y: 169, endPoint x: 382, endPoint y: 183, distance: 13.5
click at [385, 183] on div "Calculate Data OpenAPI 3.0.3 API URL POST https://api.apispreadsheets.com/calcu…" at bounding box center [619, 425] width 883 height 629
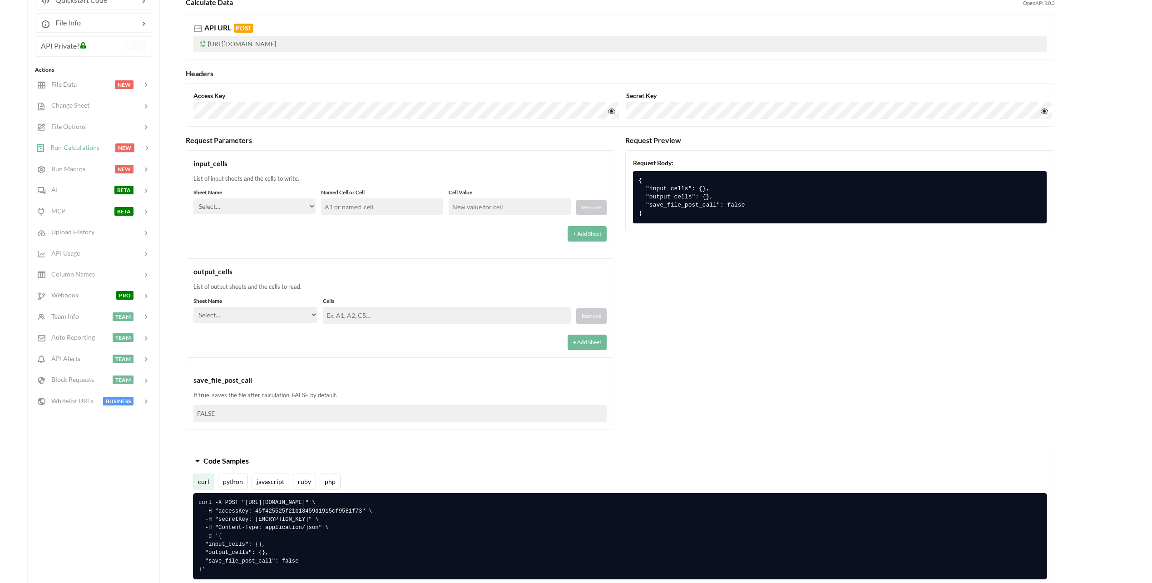
scroll to position [182, 0]
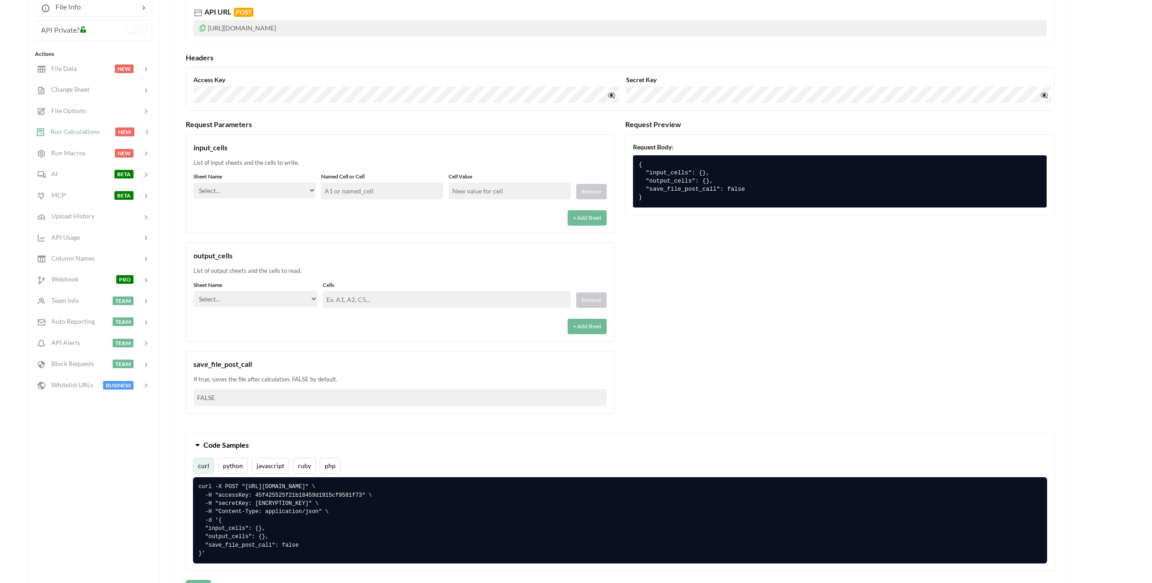
click at [297, 189] on select "Select… Kold Brand Ark1 Firsidig Makro" at bounding box center [254, 191] width 122 height 16
select select "Makro"
click at [193, 183] on select "Select… Kold Brand Ark1 Firsidig Makro" at bounding box center [254, 191] width 122 height 16
click at [375, 195] on input "text" at bounding box center [382, 191] width 122 height 17
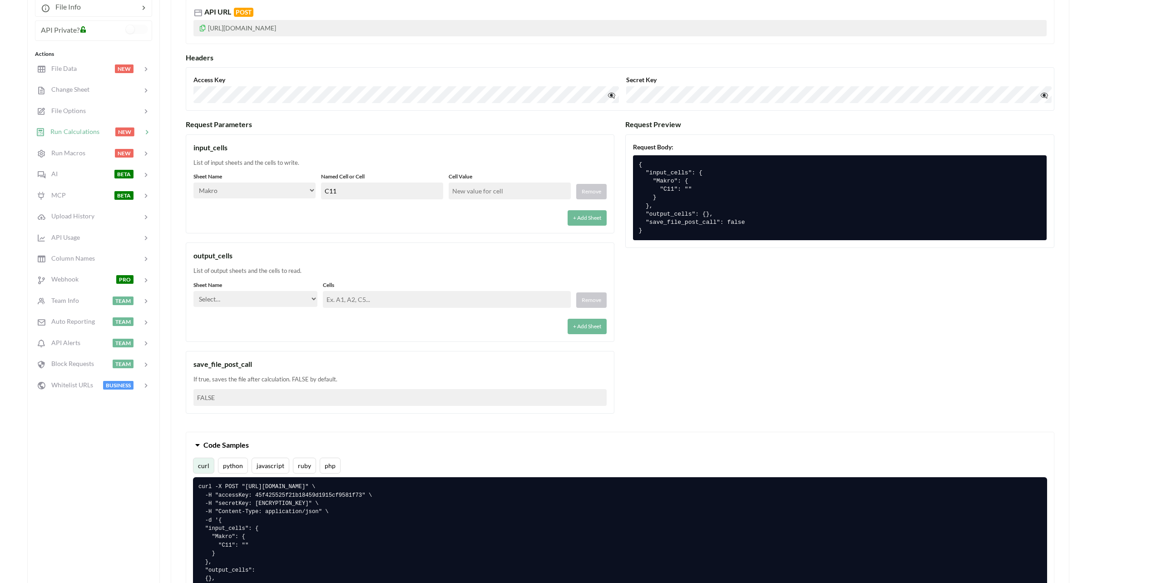
type input "C11"
click at [471, 191] on input "text" at bounding box center [510, 191] width 122 height 17
type input "1"
click at [460, 208] on div "+ Add Sheet" at bounding box center [399, 215] width 413 height 21
drag, startPoint x: 294, startPoint y: 303, endPoint x: 305, endPoint y: 301, distance: 11.1
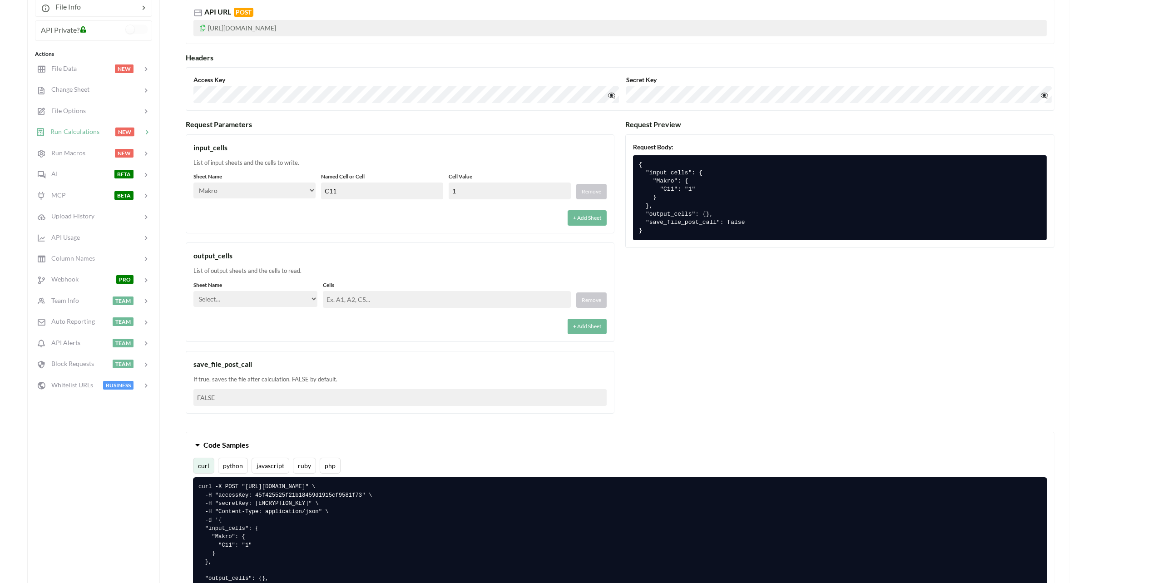
click at [294, 303] on select "Select… Kold Brand Ark1 Firsidig Makro" at bounding box center [255, 299] width 124 height 16
select select "Kold"
click at [193, 291] on select "Select… Kold Brand Ark1 Firsidig Makro" at bounding box center [255, 299] width 124 height 16
click at [590, 329] on button "+ Add Sheet" at bounding box center [587, 326] width 39 height 15
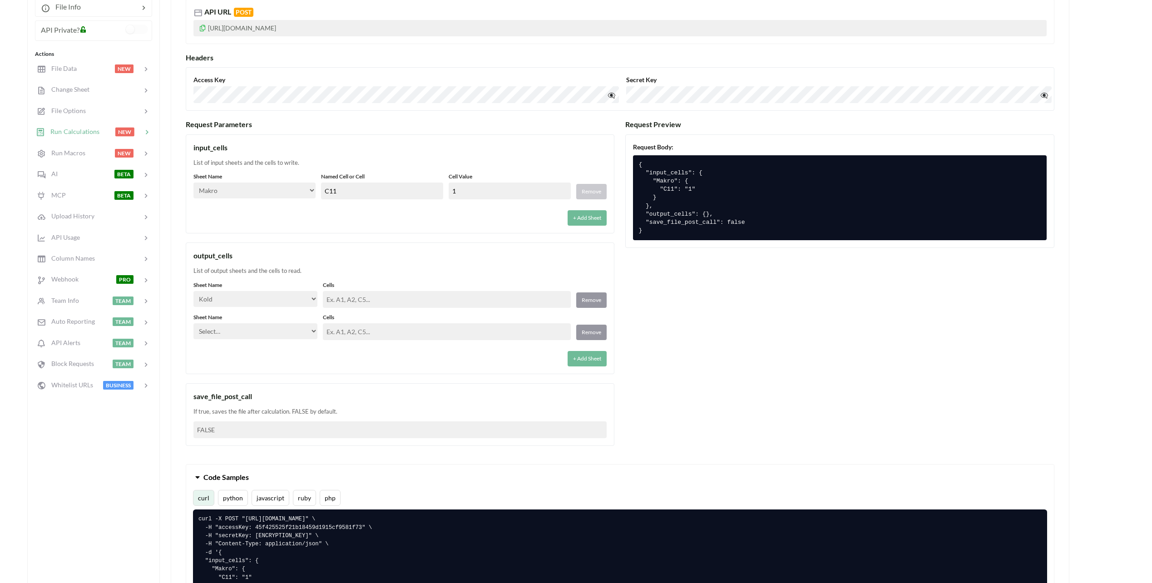
drag, startPoint x: 302, startPoint y: 330, endPoint x: 309, endPoint y: 334, distance: 7.9
click at [302, 330] on select "Select… Kold Brand Ark1 Firsidig Makro" at bounding box center [255, 331] width 124 height 16
select select "Brand"
click at [193, 323] on select "Select… Kold Brand Ark1 Firsidig Makro" at bounding box center [255, 331] width 124 height 16
click at [406, 370] on div "output_cells List of output sheets and the cells to read. Sheet Name Select… Ko…" at bounding box center [400, 309] width 429 height 132
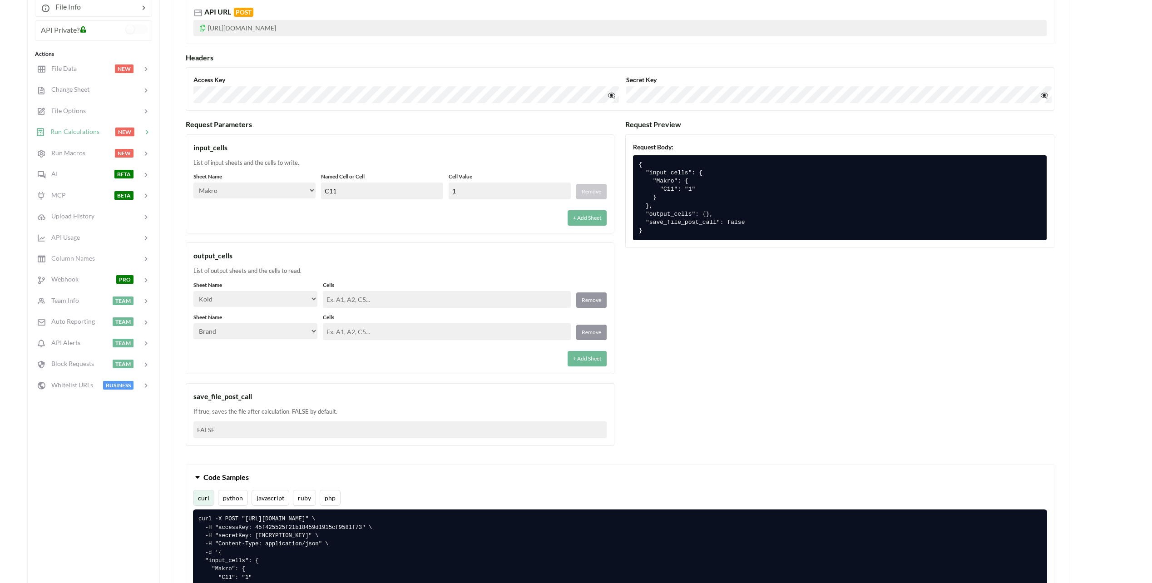
click at [403, 245] on div "output_cells List of output sheets and the cells to read. Sheet Name Select… Ko…" at bounding box center [400, 309] width 429 height 132
click at [374, 300] on input "text" at bounding box center [447, 299] width 248 height 17
paste input "AO9,AO10,AO11,AO12,AO13,AO14,AO15,AO16,AO17,AO18,AO19,AO20,AO21,AO22,AO23,AO24,…"
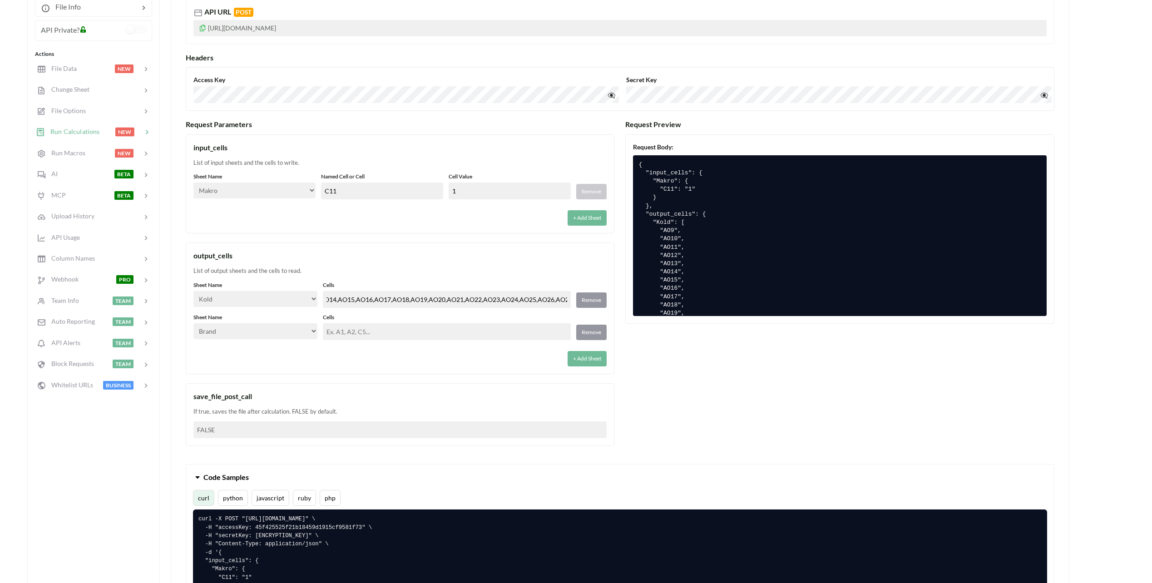
type input "AO9,AO10,AO11,AO12,AO13,AO14,AO15,AO16,AO17,AO18,AO19,AO20,AO21,AO22,AO23,AO24,…"
click at [391, 326] on input "text" at bounding box center [447, 331] width 248 height 17
paste input "AO9,AO10,AO11,AO12,AO13,AO14,AO15,AO16,AO17,AO18,AO19,AO20,AO21,AO22,AO23,AO24,…"
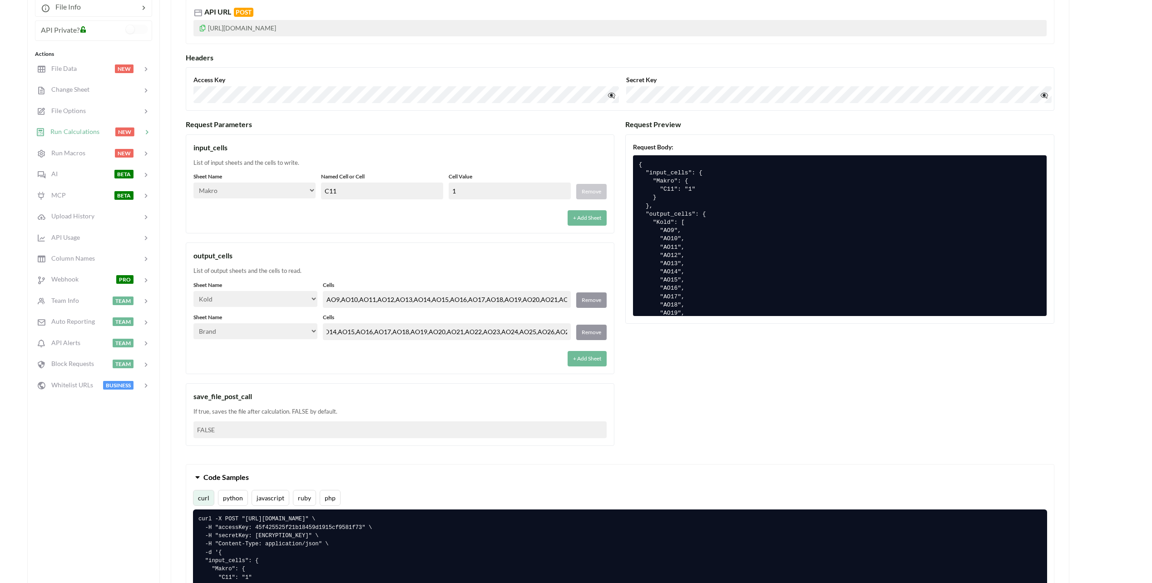
type input "AO9,AO10,AO11,AO12,AO13,AO14,AO15,AO16,AO17,AO18,AO19,AO20,AO21,AO22,AO23,AO24,…"
click at [346, 392] on div "save_file_post_call" at bounding box center [399, 396] width 413 height 11
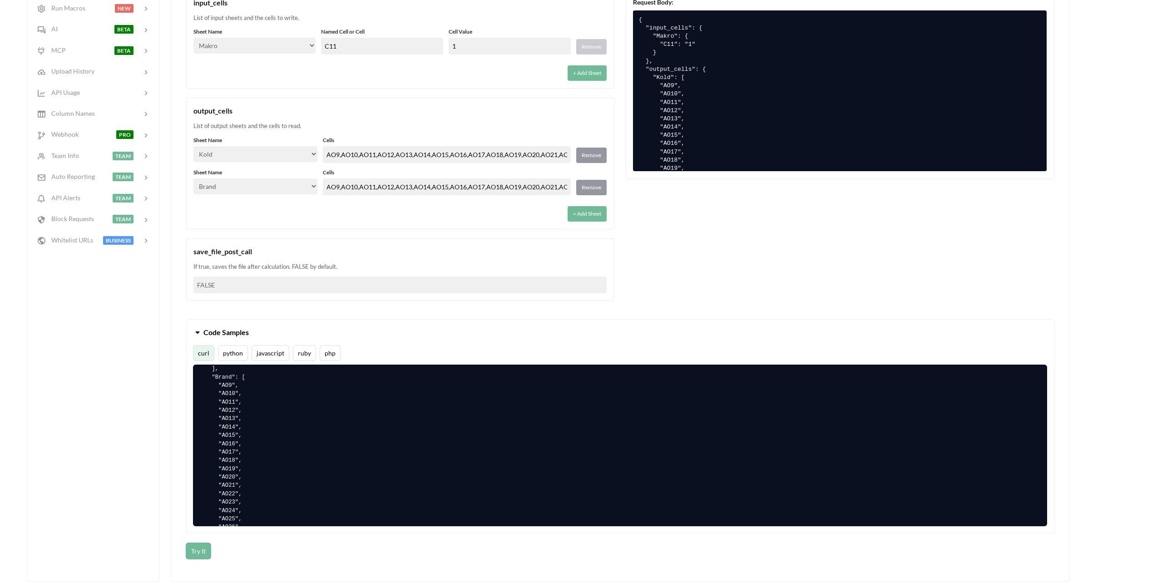
scroll to position [363, 0]
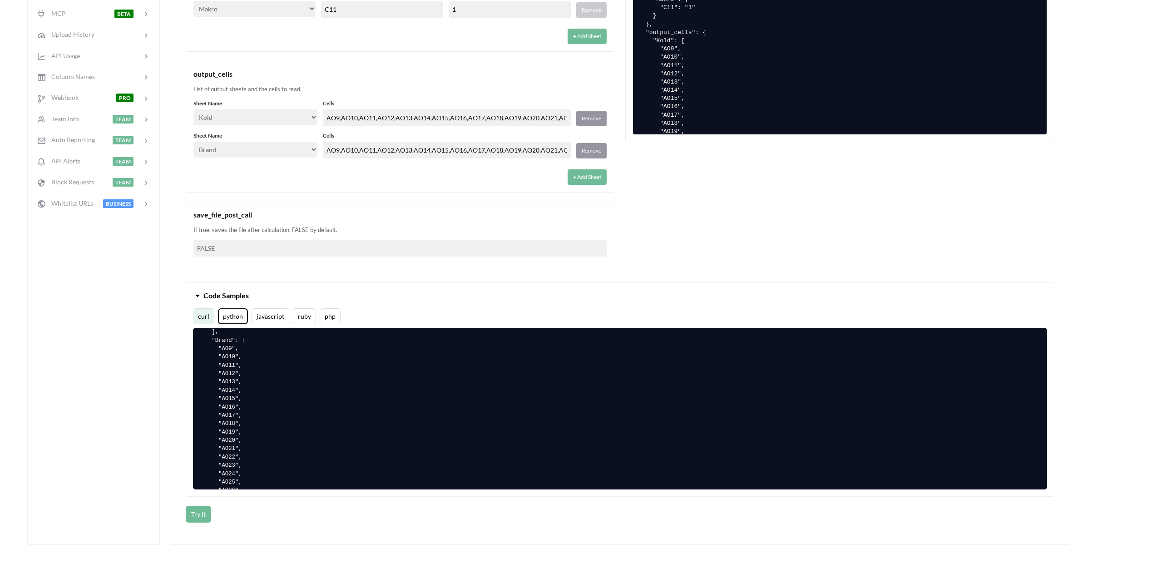
click at [233, 318] on button "python" at bounding box center [233, 316] width 30 height 16
click at [200, 514] on button "Try It" at bounding box center [198, 514] width 25 height 17
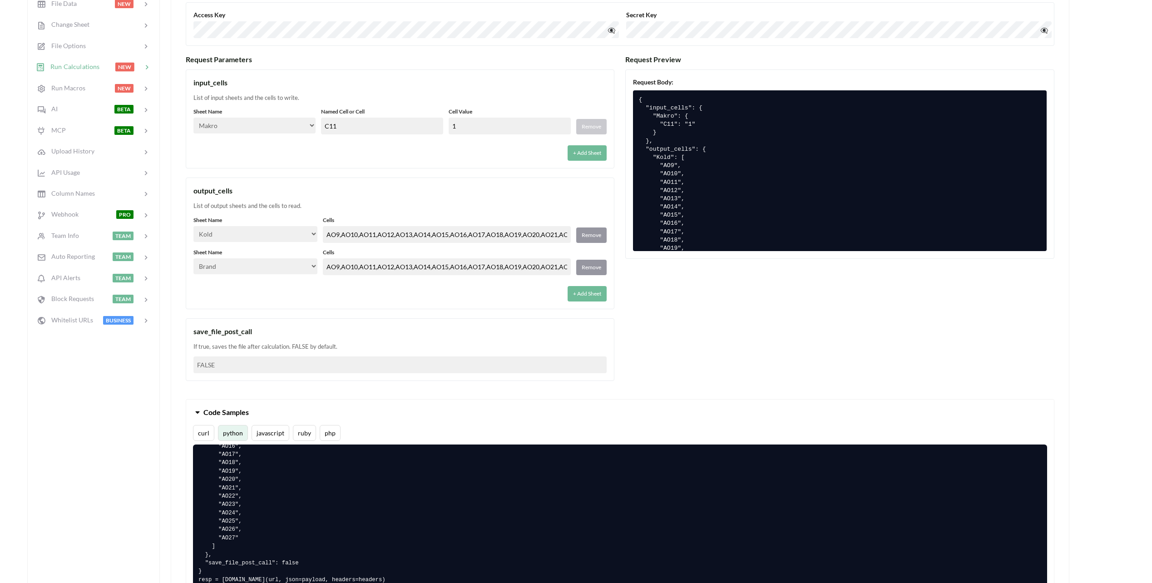
scroll to position [227, 0]
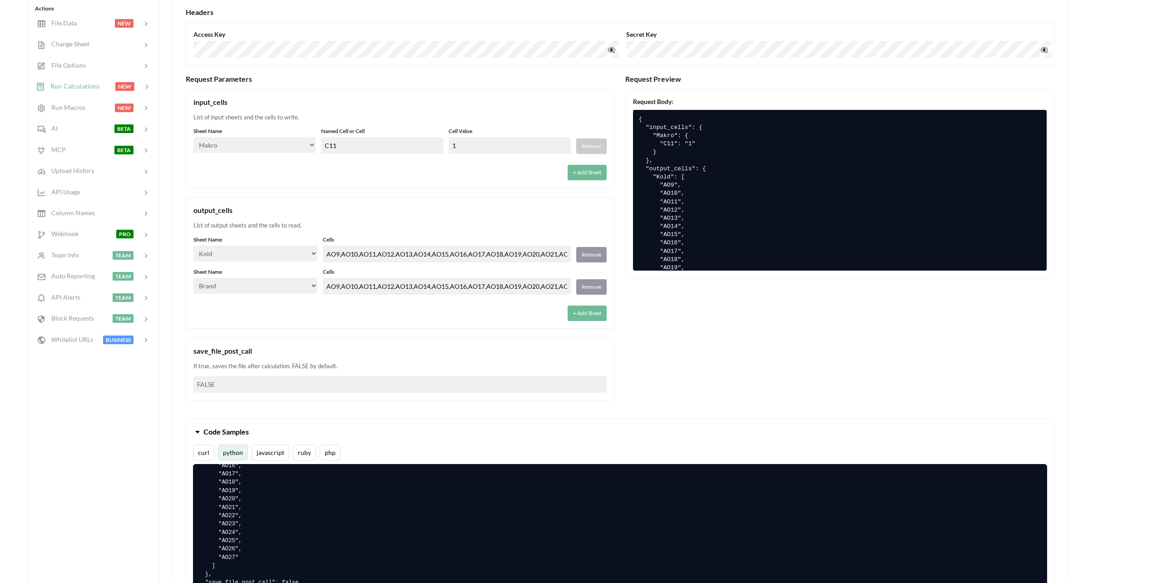
click at [481, 147] on input "1" at bounding box center [510, 145] width 122 height 17
type input "-1"
click at [471, 172] on div "+ Add Sheet" at bounding box center [399, 169] width 413 height 21
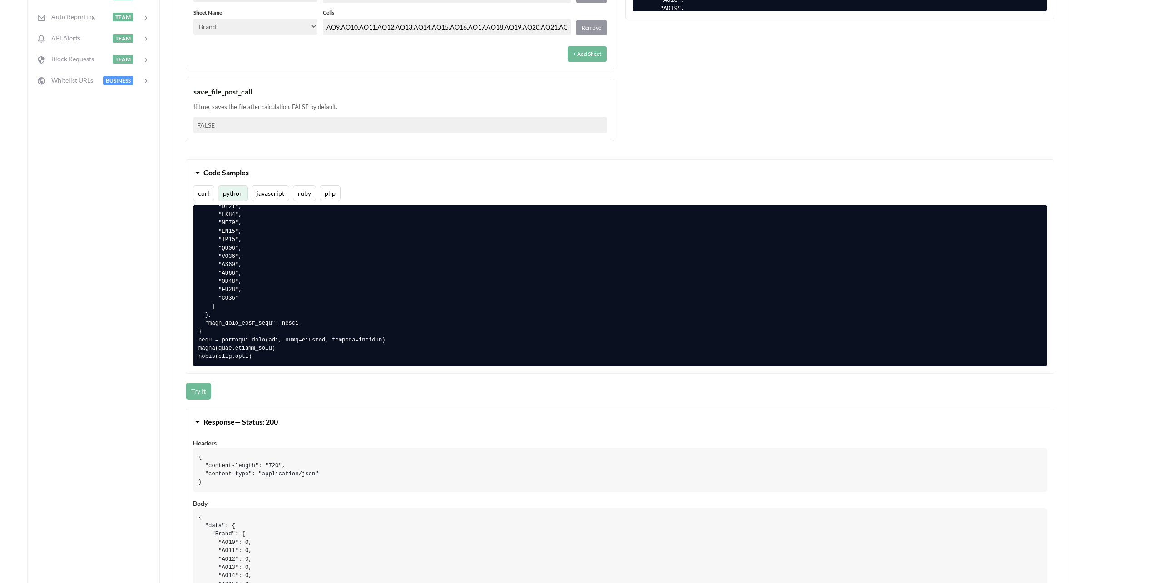
scroll to position [545, 0]
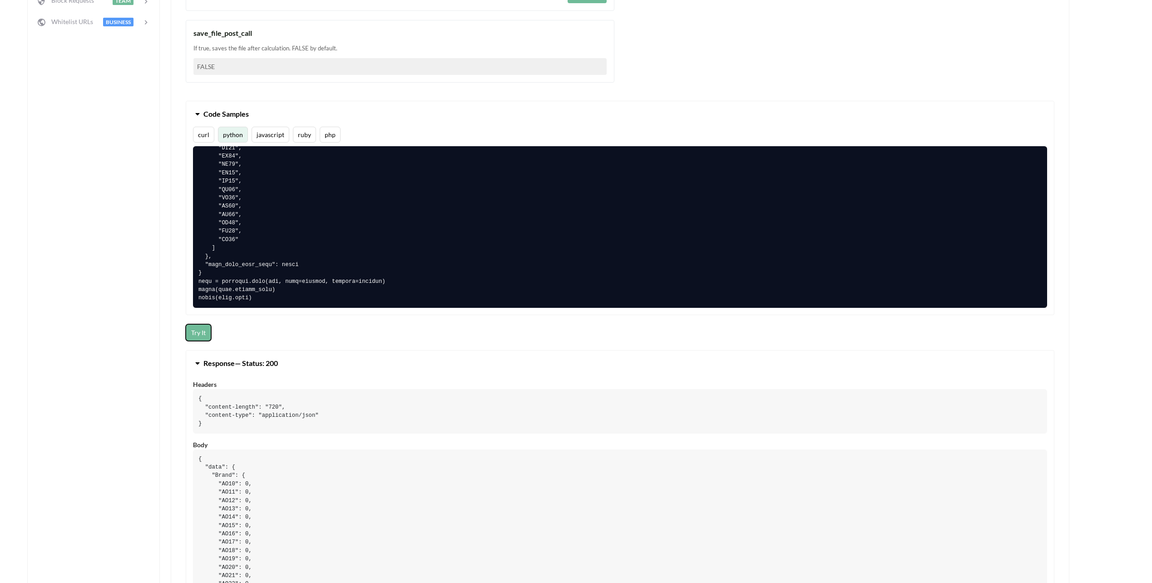
click at [203, 332] on button "Try It" at bounding box center [198, 332] width 25 height 17
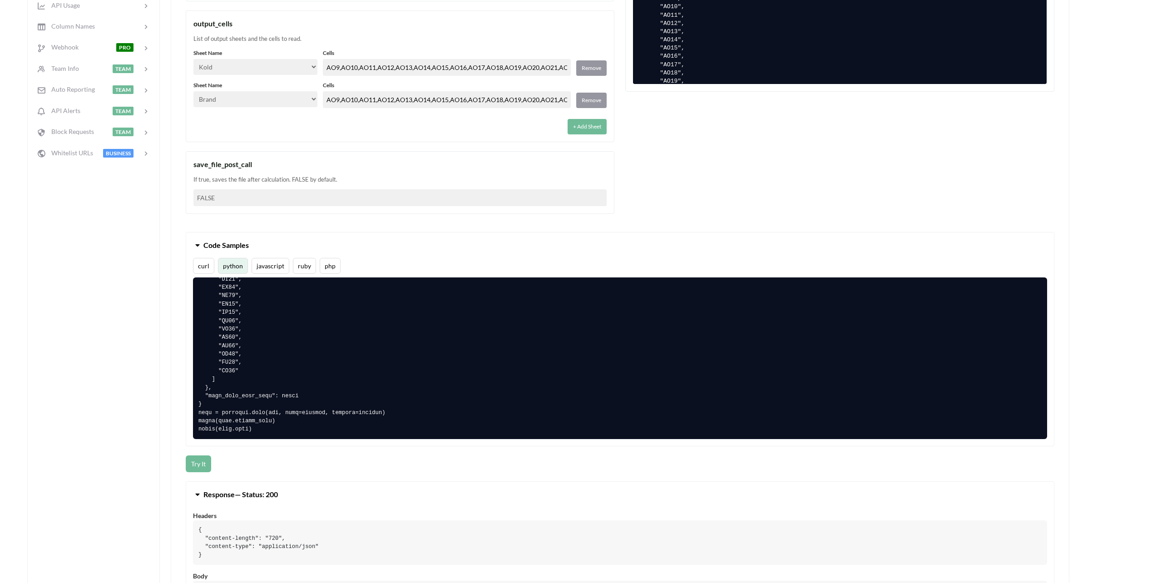
scroll to position [409, 0]
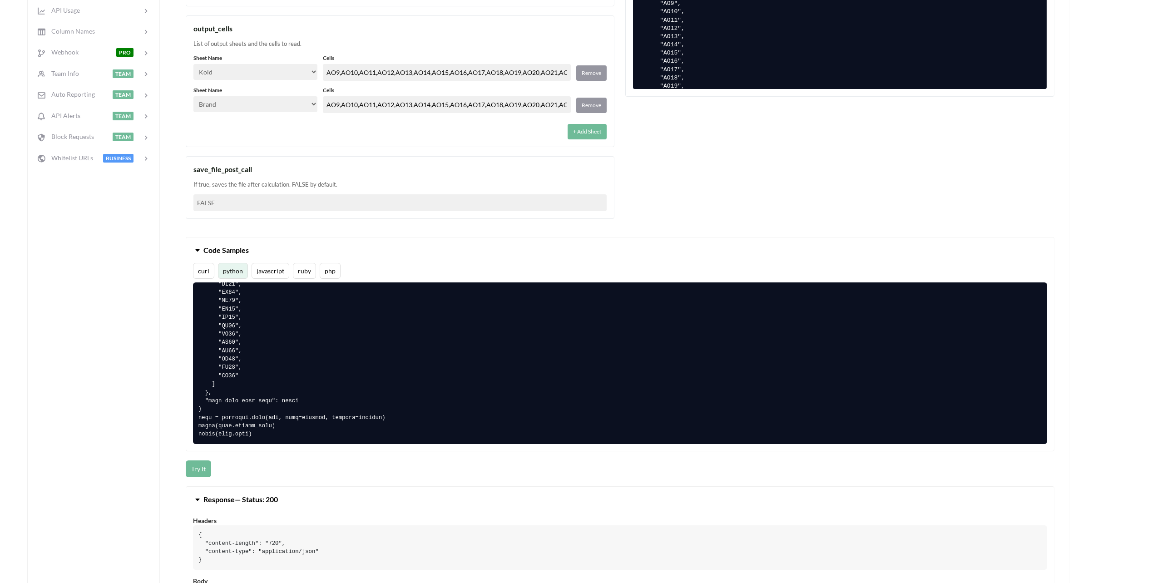
click at [398, 253] on button "Code Samples" at bounding box center [620, 250] width 868 height 25
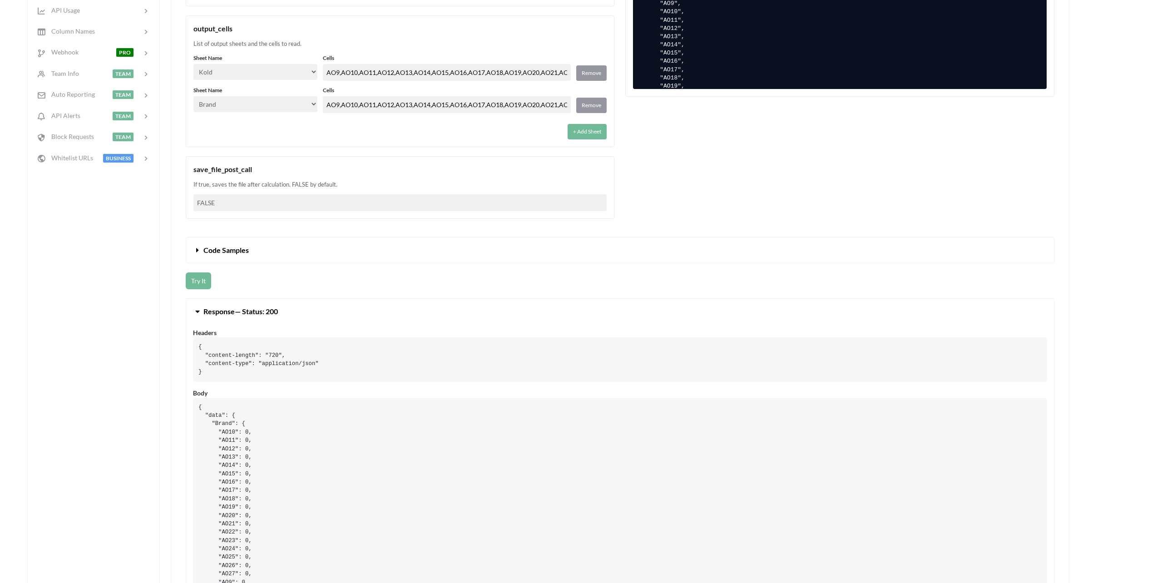
click at [306, 248] on button "Code Samples" at bounding box center [620, 250] width 868 height 25
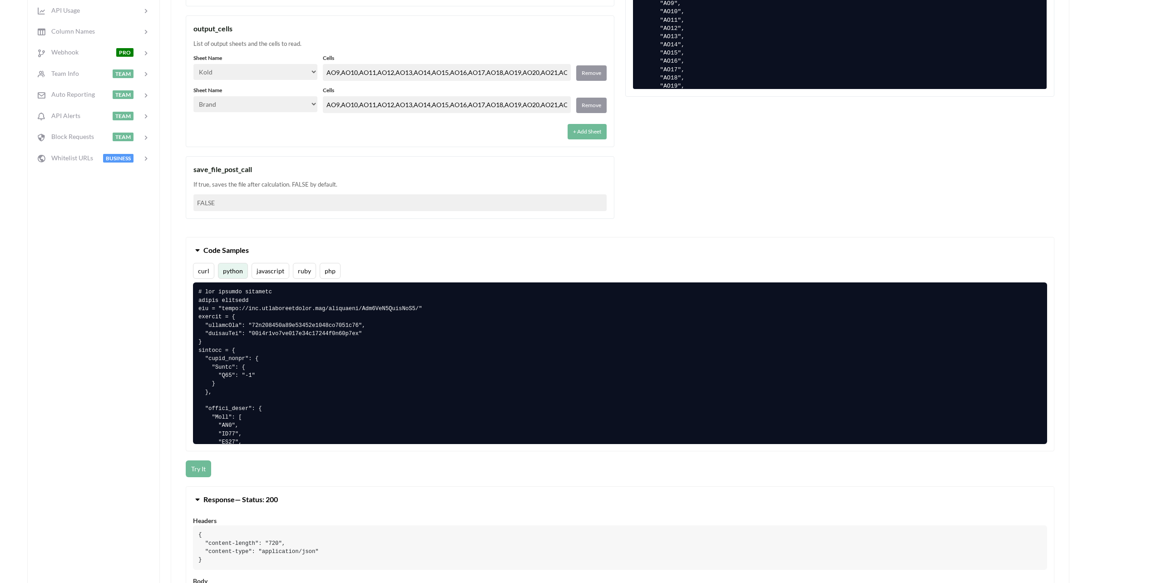
click at [240, 225] on div "Request Parameters input_cells List of input sheets and the cells to write. She…" at bounding box center [400, 60] width 429 height 335
click at [694, 161] on div "Request Parameters input_cells List of input sheets and the cells to write. She…" at bounding box center [620, 60] width 869 height 335
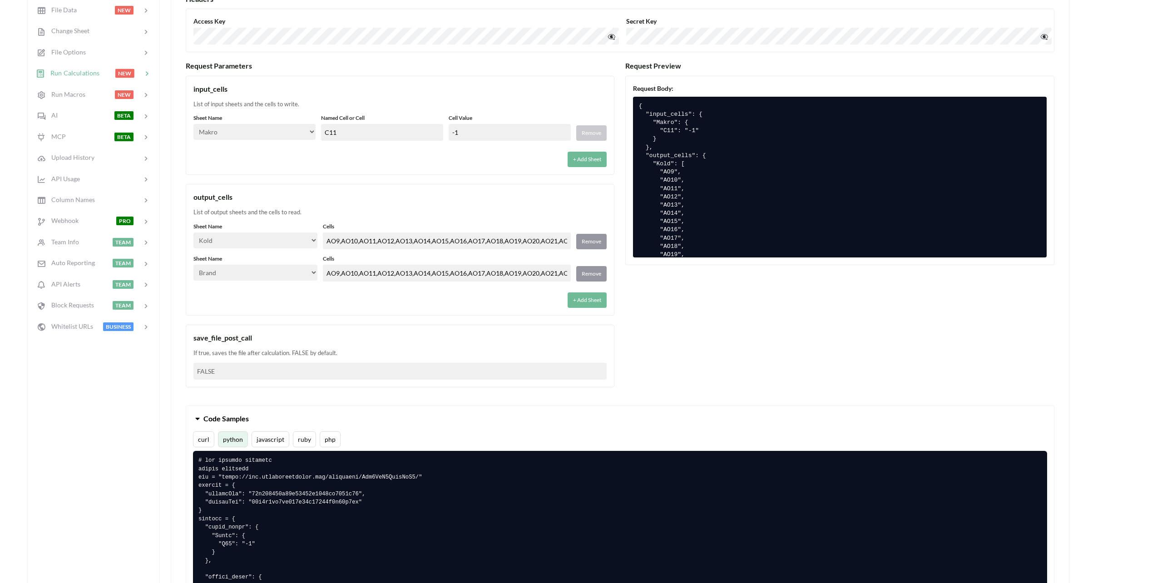
scroll to position [227, 0]
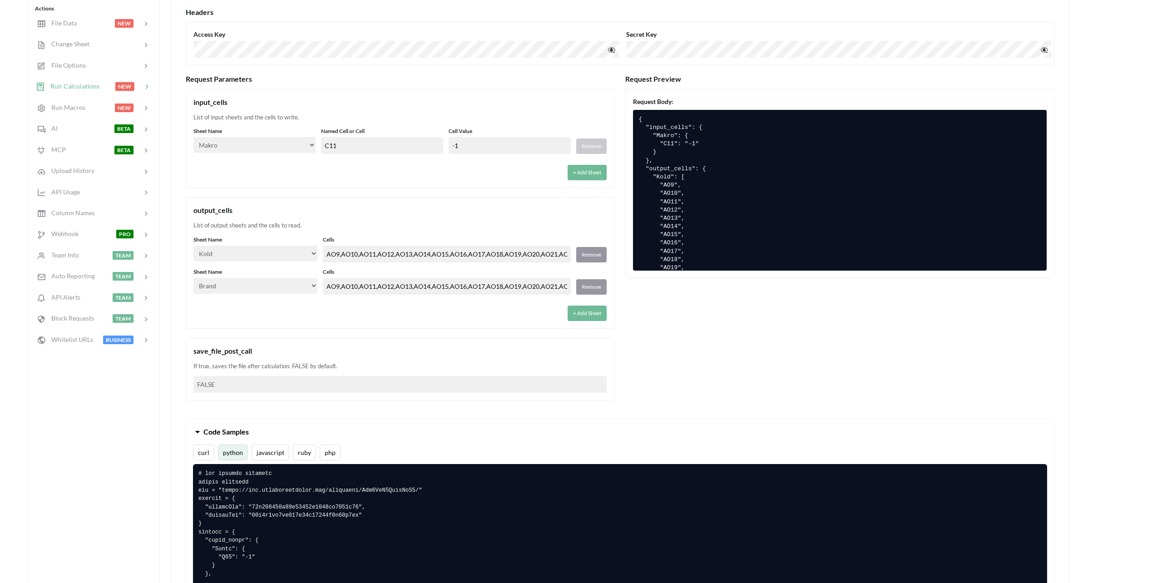
click at [471, 174] on div "+ Add Sheet" at bounding box center [399, 169] width 413 height 21
click at [468, 143] on input "-1" at bounding box center [510, 145] width 122 height 17
click at [498, 147] on input "-1" at bounding box center [510, 145] width 122 height 17
click at [492, 146] on input "-1" at bounding box center [510, 145] width 122 height 17
click at [392, 122] on div "input_cells List of input sheets and the cells to write. Sheet Name Select… Kol…" at bounding box center [400, 138] width 429 height 99
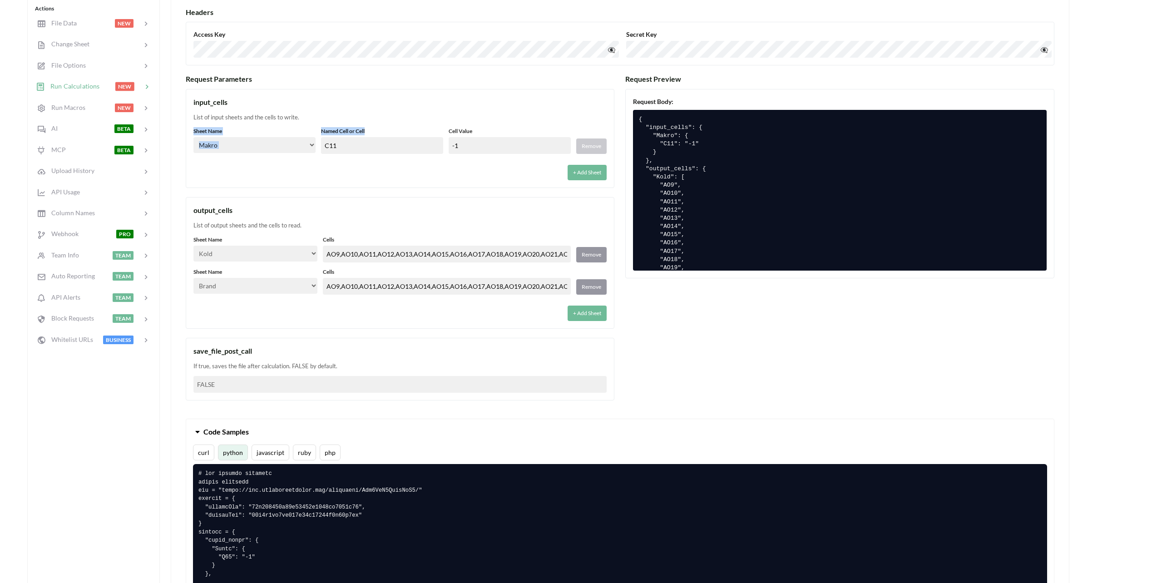
drag, startPoint x: 392, startPoint y: 122, endPoint x: 356, endPoint y: 128, distance: 36.9
click at [356, 128] on label "Named Cell or Cell" at bounding box center [382, 131] width 122 height 8
click at [487, 163] on div "+ Add Sheet" at bounding box center [399, 169] width 413 height 21
click at [272, 225] on div "List of output sheets and the cells to read." at bounding box center [399, 225] width 413 height 9
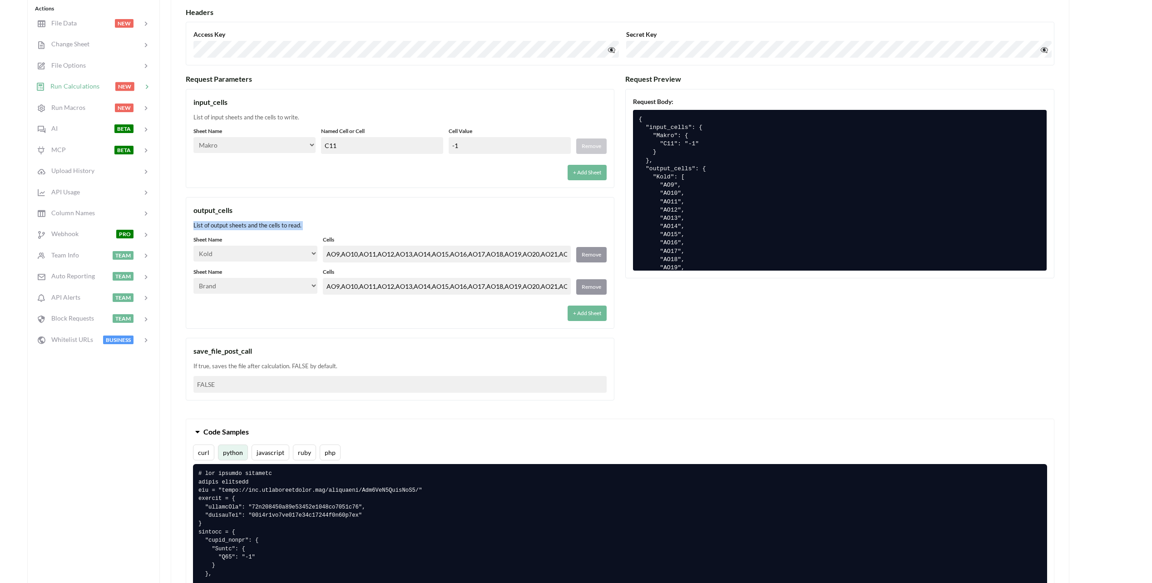
click at [272, 225] on div "List of output sheets and the cells to read." at bounding box center [399, 225] width 413 height 9
drag, startPoint x: 272, startPoint y: 225, endPoint x: 241, endPoint y: 223, distance: 30.9
click at [241, 223] on div "List of output sheets and the cells to read." at bounding box center [399, 225] width 413 height 9
click at [220, 211] on div "output_cells" at bounding box center [399, 210] width 413 height 11
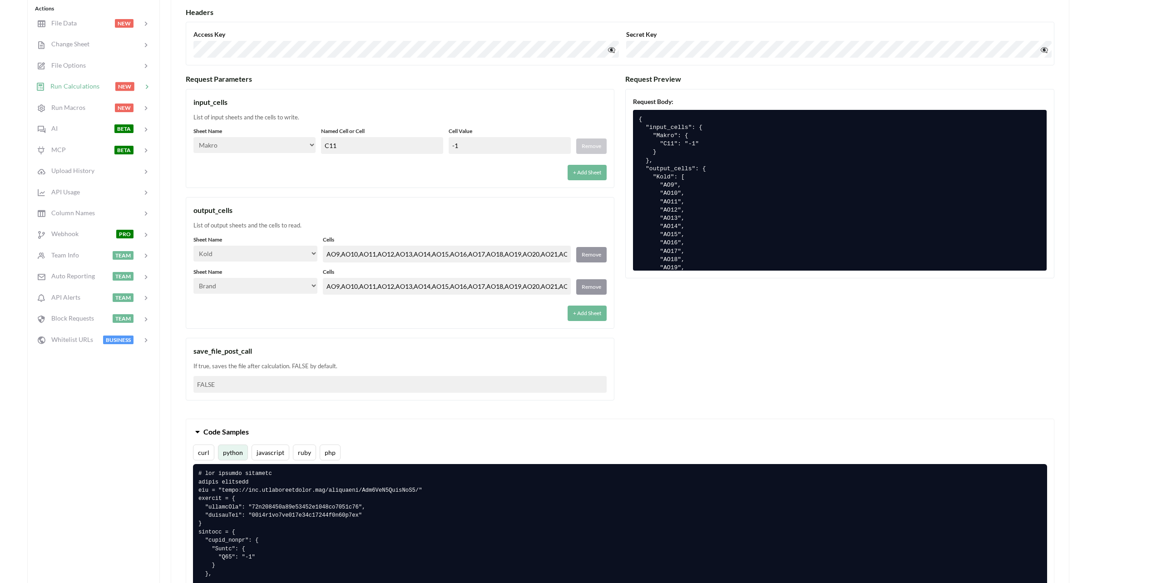
drag, startPoint x: 220, startPoint y: 211, endPoint x: 223, endPoint y: 222, distance: 11.1
click at [223, 220] on div "output_cells List of output sheets and the cells to read. Sheet Name Select… Ko…" at bounding box center [400, 263] width 429 height 132
click at [473, 142] on input "-1" at bounding box center [510, 145] width 122 height 17
drag, startPoint x: 504, startPoint y: 144, endPoint x: 379, endPoint y: 135, distance: 125.2
click at [378, 135] on div "Sheet Name Select… Kold Brand Ark1 Firsidig Makro Named Cell or Cell C11 Cell V…" at bounding box center [399, 140] width 413 height 27
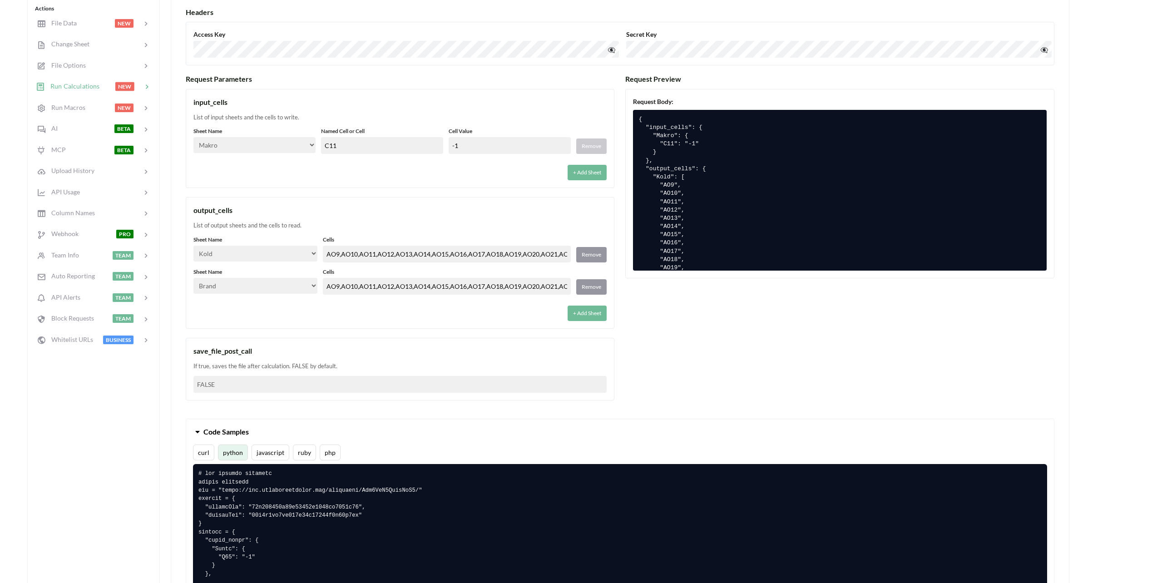
click at [380, 169] on div "+ Add Sheet" at bounding box center [399, 169] width 413 height 21
click at [258, 114] on div "List of input sheets and the cells to write." at bounding box center [399, 117] width 413 height 9
drag, startPoint x: 258, startPoint y: 114, endPoint x: 347, endPoint y: 112, distance: 88.6
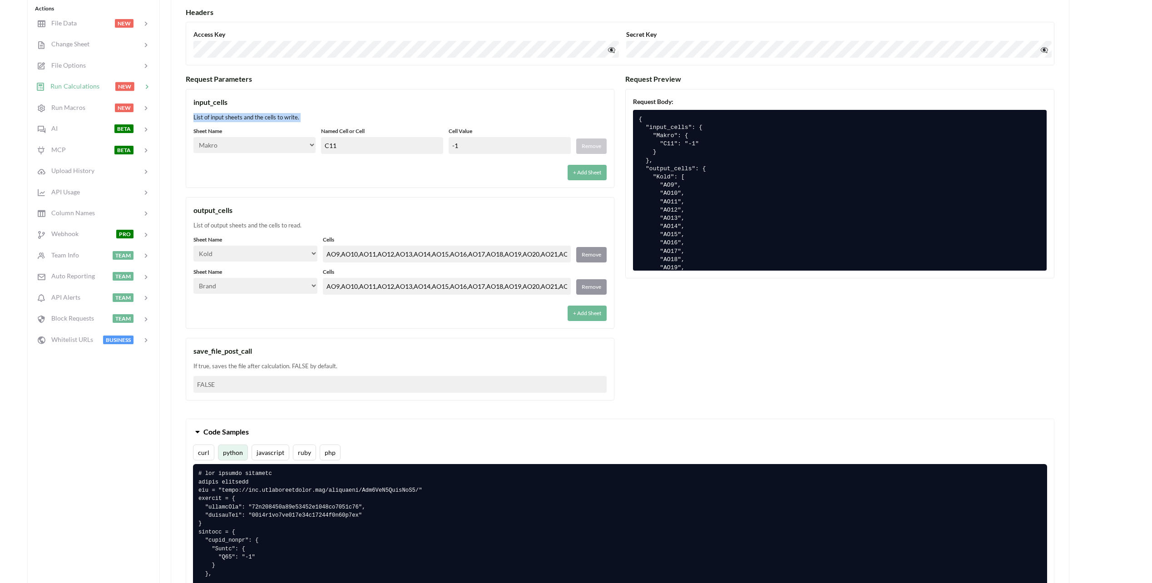
click at [357, 111] on div "input_cells List of input sheets and the cells to write. Sheet Name Select… Kol…" at bounding box center [400, 138] width 429 height 99
click at [278, 118] on div "List of input sheets and the cells to write." at bounding box center [399, 117] width 413 height 9
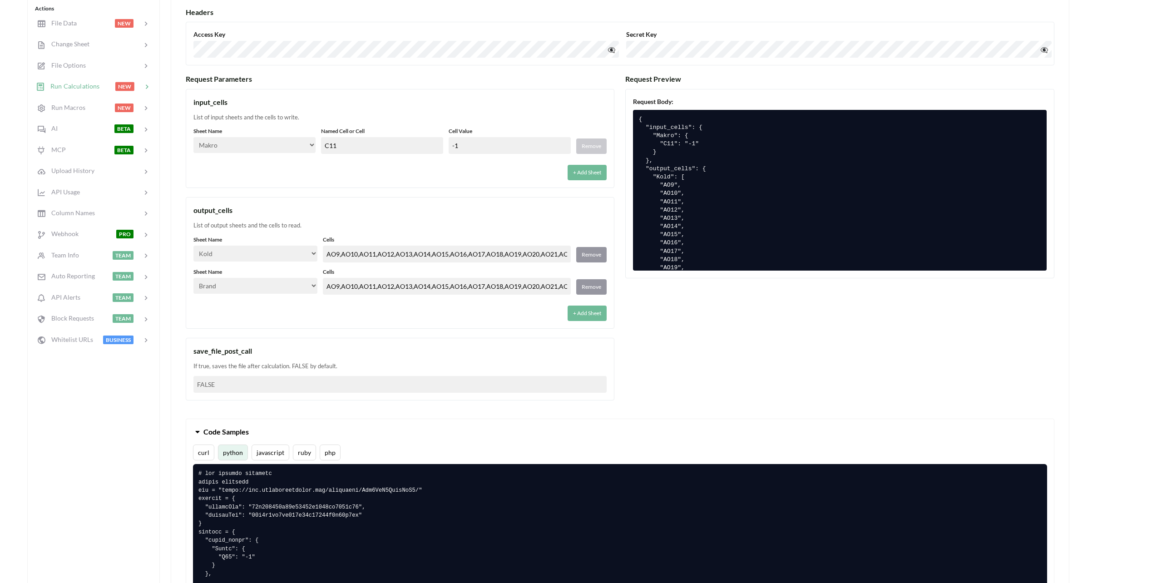
drag, startPoint x: 278, startPoint y: 118, endPoint x: 243, endPoint y: 123, distance: 35.7
click at [243, 123] on div "input_cells List of input sheets and the cells to write. Sheet Name Select… Kol…" at bounding box center [400, 138] width 429 height 99
click at [76, 100] on div "Run Macros NEW" at bounding box center [93, 107] width 119 height 21
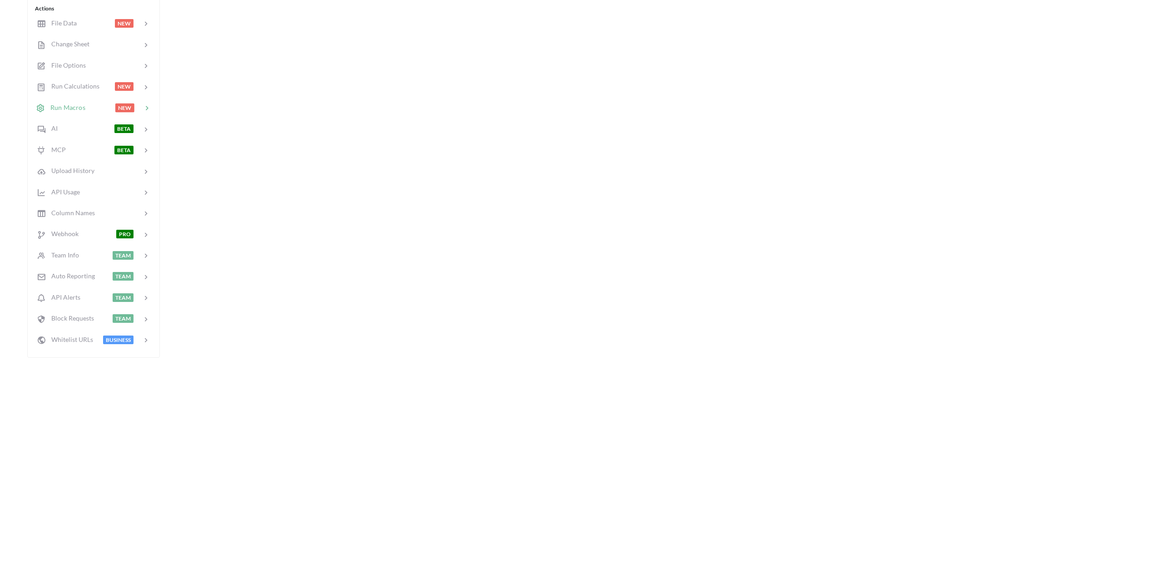
select select "macro"
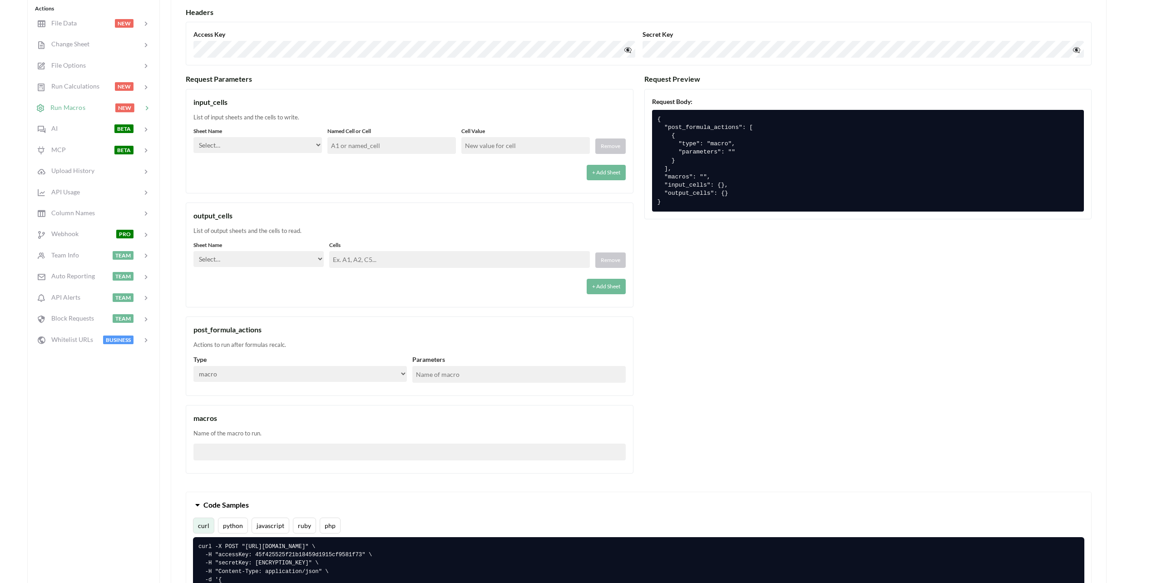
click at [293, 374] on select "Select… macro" at bounding box center [299, 374] width 213 height 16
click at [311, 345] on div "Actions to run after formulas recalc." at bounding box center [409, 345] width 432 height 9
click at [312, 375] on select "Select… macro" at bounding box center [299, 374] width 213 height 16
click at [193, 366] on select "Select… macro" at bounding box center [299, 374] width 213 height 16
drag, startPoint x: 294, startPoint y: 377, endPoint x: 313, endPoint y: 376, distance: 19.5
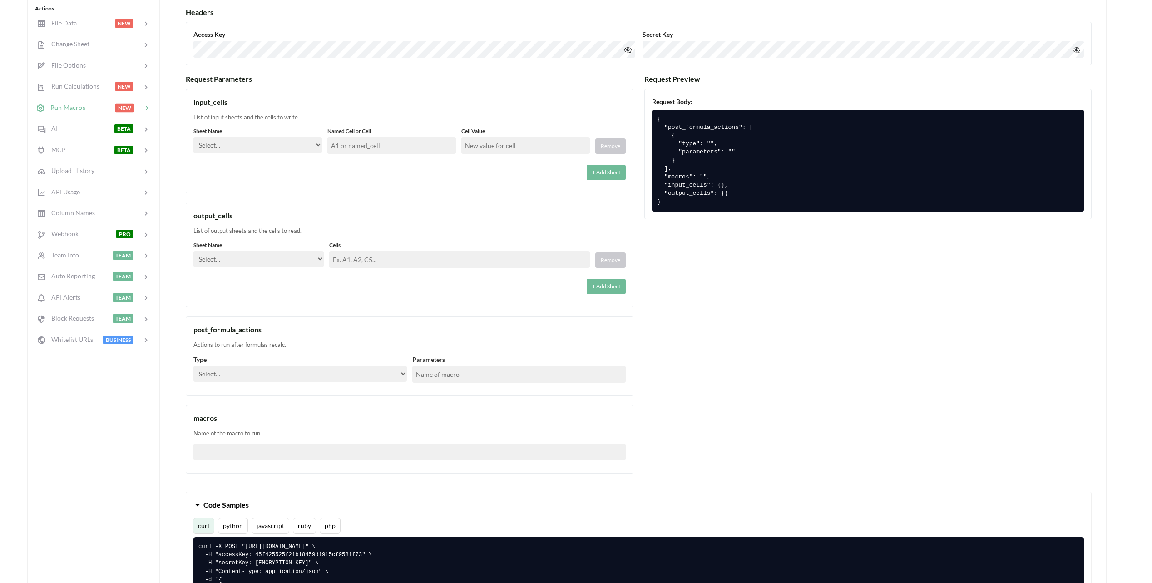
click at [295, 377] on select "Select… macro" at bounding box center [299, 374] width 213 height 16
click at [441, 375] on input "text" at bounding box center [518, 374] width 213 height 17
drag, startPoint x: 369, startPoint y: 368, endPoint x: 373, endPoint y: 370, distance: 5.1
click at [369, 368] on select "Select… macro" at bounding box center [299, 374] width 213 height 16
select select "macro"
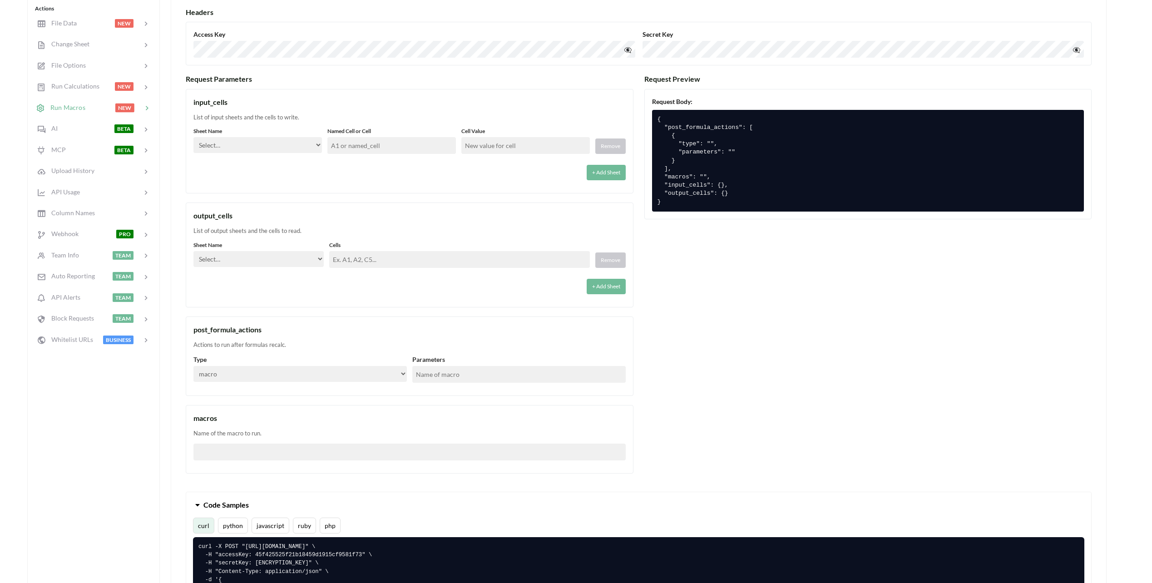
click at [193, 366] on select "Select… macro" at bounding box center [299, 374] width 213 height 16
click at [345, 342] on div "Actions to run after formulas recalc." at bounding box center [409, 345] width 432 height 9
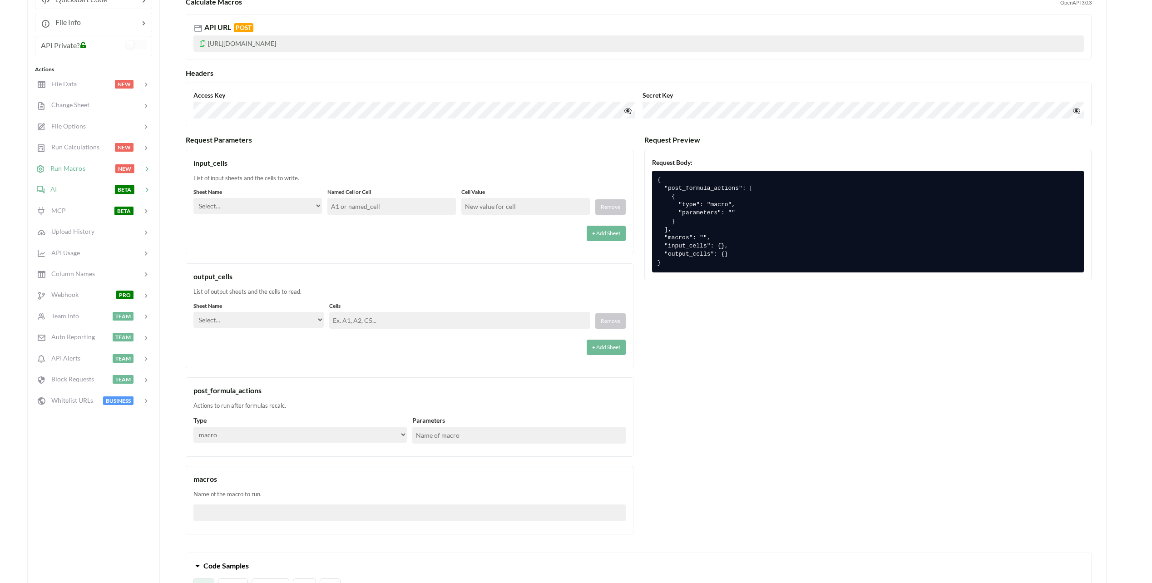
scroll to position [136, 0]
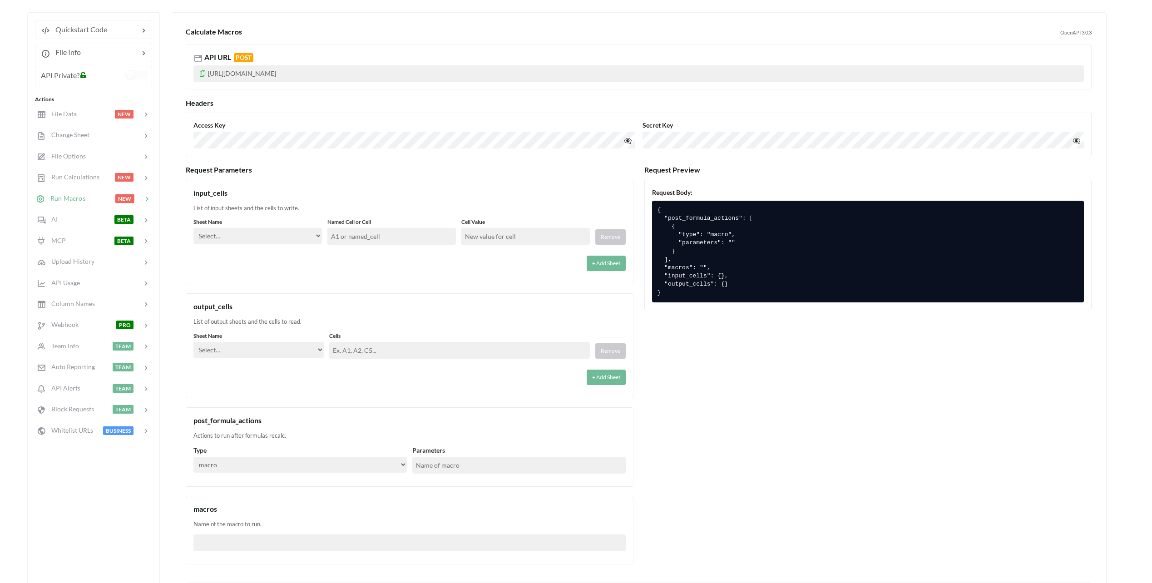
click at [357, 466] on select "Select… macro" at bounding box center [299, 465] width 213 height 16
drag, startPoint x: 348, startPoint y: 442, endPoint x: 345, endPoint y: 438, distance: 5.2
click at [348, 442] on div "post_formula_actions Actions to run after formulas recalc. Type Select… macro P…" at bounding box center [410, 447] width 448 height 80
click at [216, 438] on div "Actions to run after formulas recalc." at bounding box center [409, 435] width 432 height 9
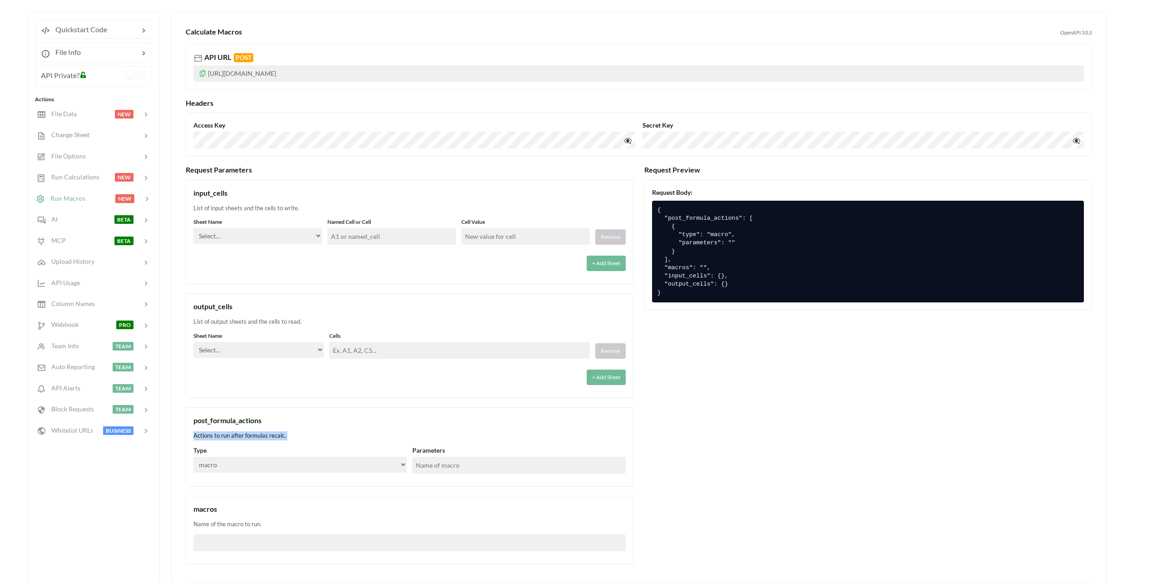
click at [217, 438] on div "Actions to run after formulas recalc." at bounding box center [409, 435] width 432 height 9
drag, startPoint x: 217, startPoint y: 438, endPoint x: 331, endPoint y: 437, distance: 113.6
click at [331, 437] on div "Actions to run after formulas recalc." at bounding box center [409, 435] width 432 height 9
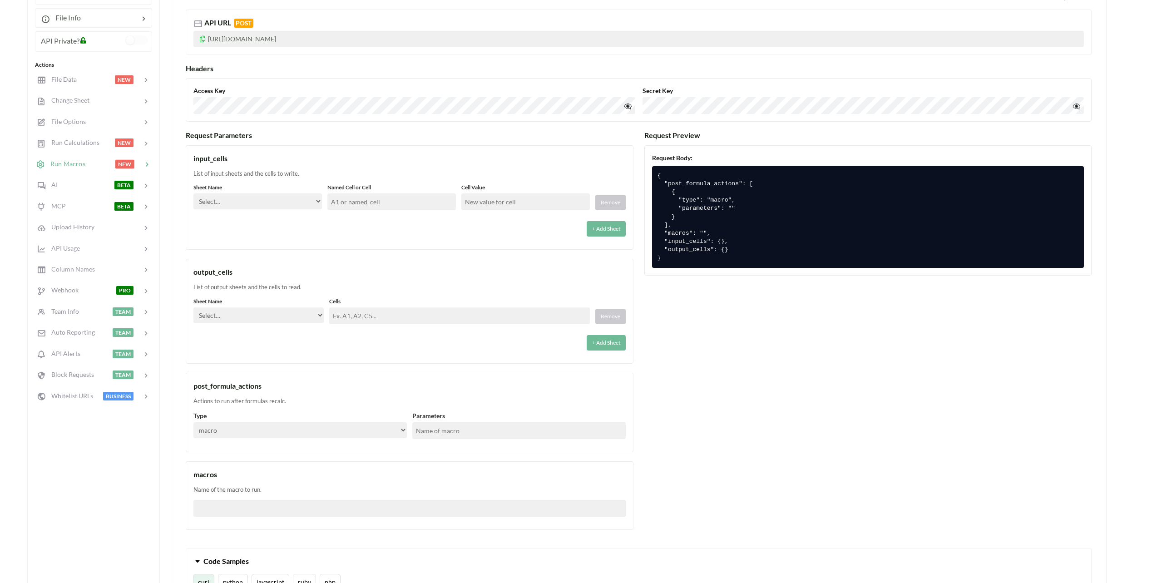
scroll to position [227, 0]
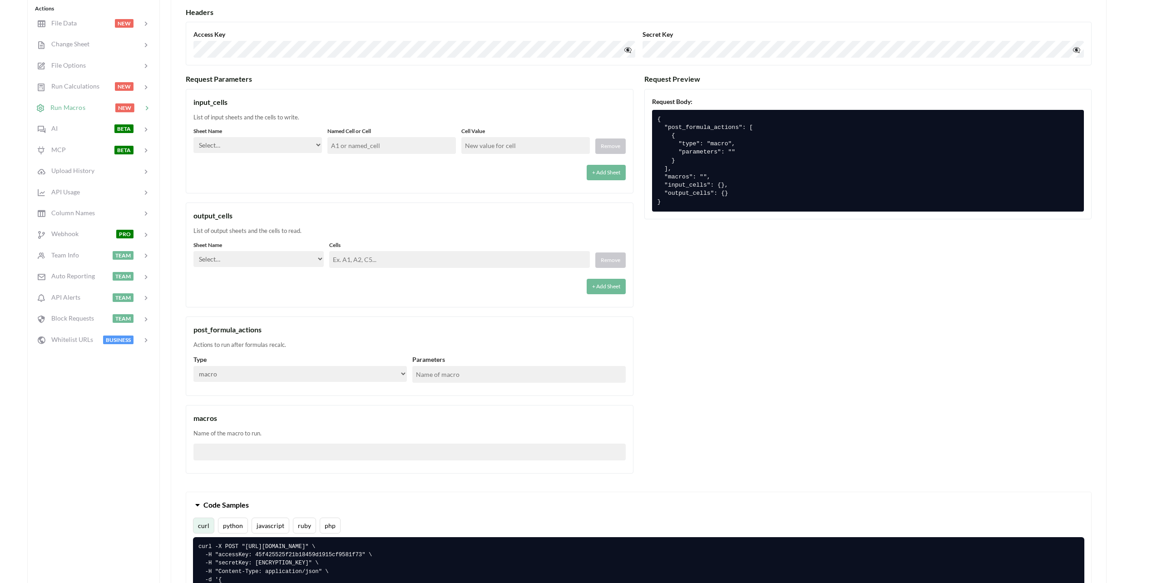
click at [213, 451] on input "text" at bounding box center [409, 452] width 432 height 17
click at [480, 368] on input "text" at bounding box center [518, 374] width 213 height 17
click at [421, 330] on div "post_formula_actions" at bounding box center [409, 329] width 432 height 11
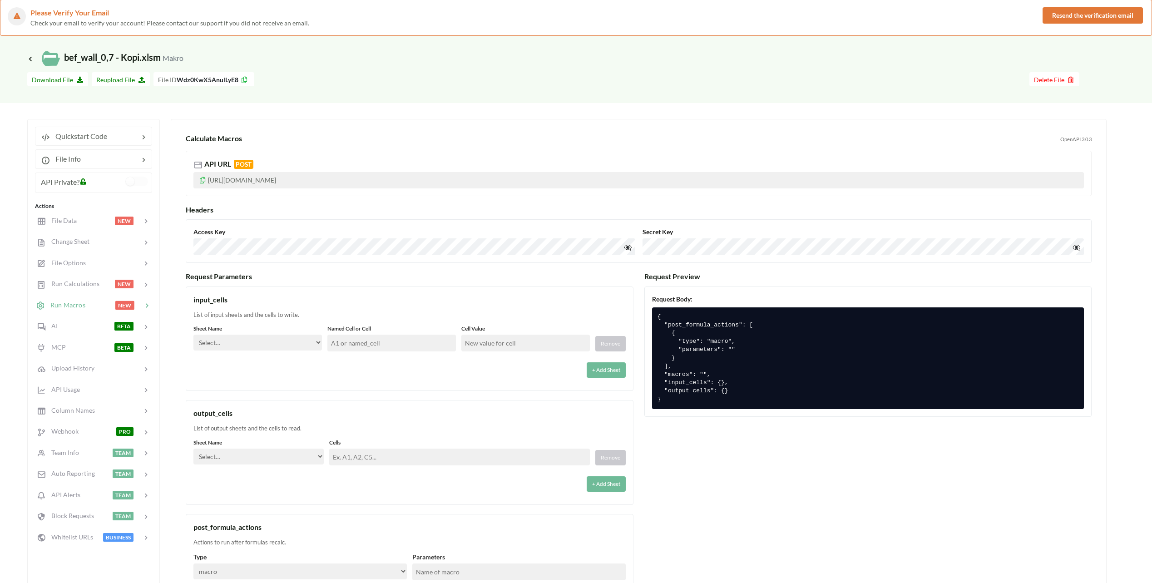
scroll to position [45, 0]
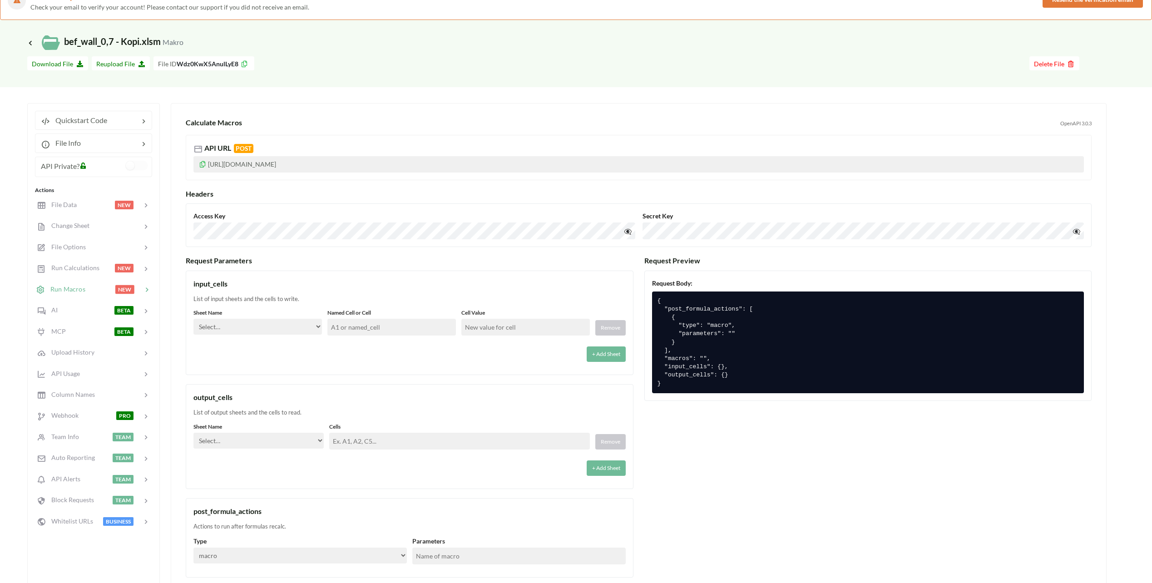
click at [218, 414] on div "List of output sheets and the cells to read." at bounding box center [409, 412] width 432 height 9
click at [220, 415] on div "List of output sheets and the cells to read." at bounding box center [409, 412] width 432 height 9
drag, startPoint x: 220, startPoint y: 415, endPoint x: 282, endPoint y: 416, distance: 62.2
click at [282, 416] on div "List of output sheets and the cells to read." at bounding box center [409, 412] width 432 height 9
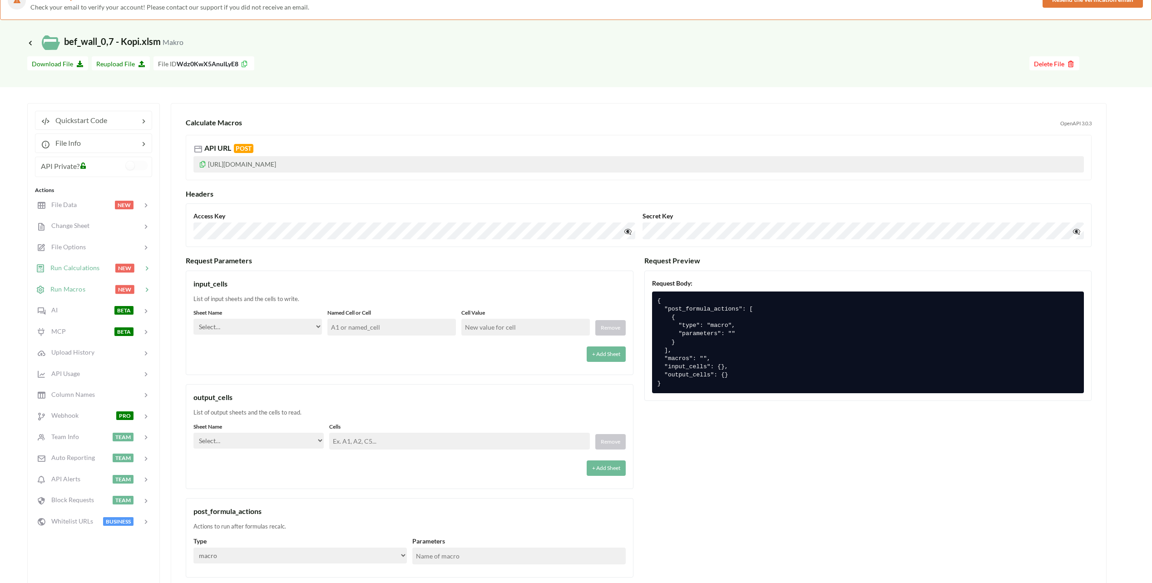
click at [85, 267] on span "Run Calculations" at bounding box center [72, 268] width 55 height 8
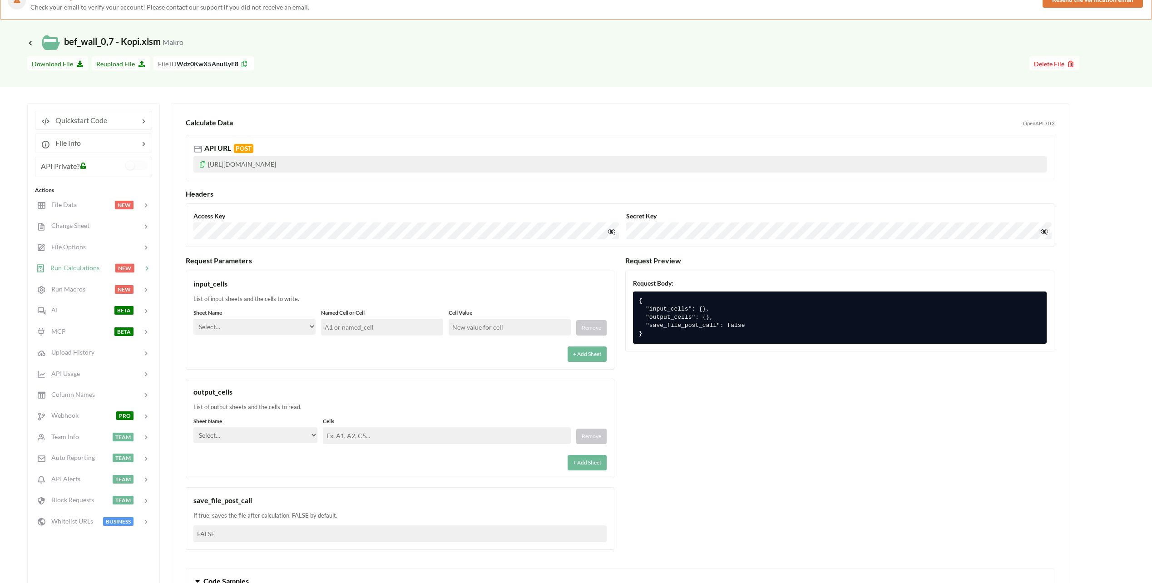
click at [291, 374] on div "input_cells List of input sheets and the cells to write. Sheet Name Select… Kol…" at bounding box center [400, 411] width 429 height 280
click at [276, 332] on select "Select… Kold Brand Ark1 Firsidig Makro" at bounding box center [254, 327] width 122 height 16
select select "Makro"
click at [193, 319] on select "Select… Kold Brand Ark1 Firsidig Makro" at bounding box center [254, 327] width 122 height 16
drag, startPoint x: 356, startPoint y: 347, endPoint x: 358, endPoint y: 335, distance: 12.1
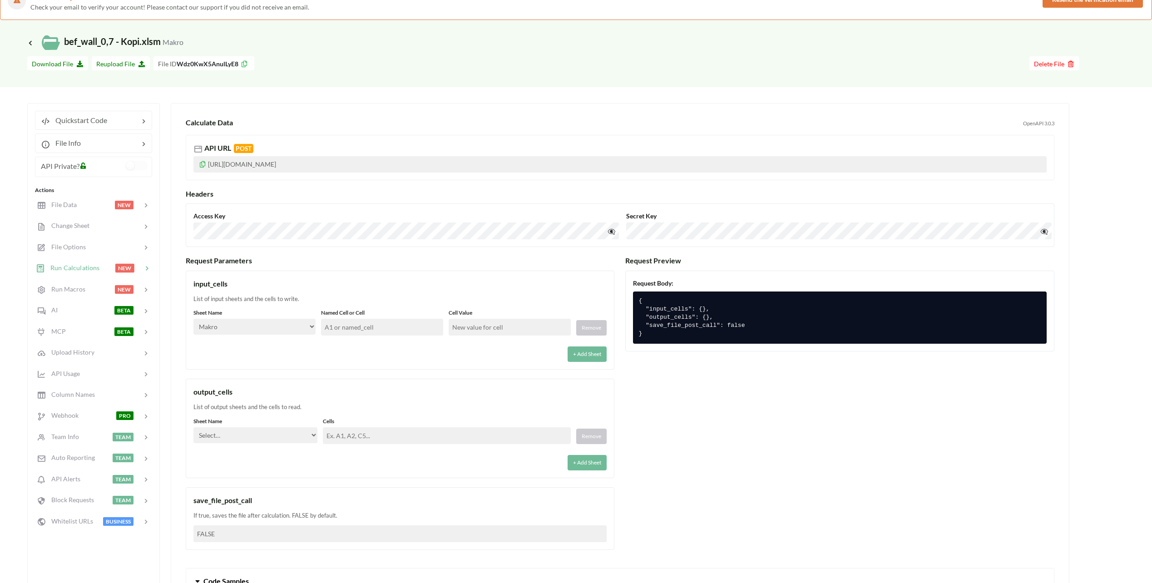
click at [356, 347] on div "+ Add Sheet" at bounding box center [399, 351] width 413 height 21
click at [358, 333] on input "text" at bounding box center [382, 327] width 122 height 17
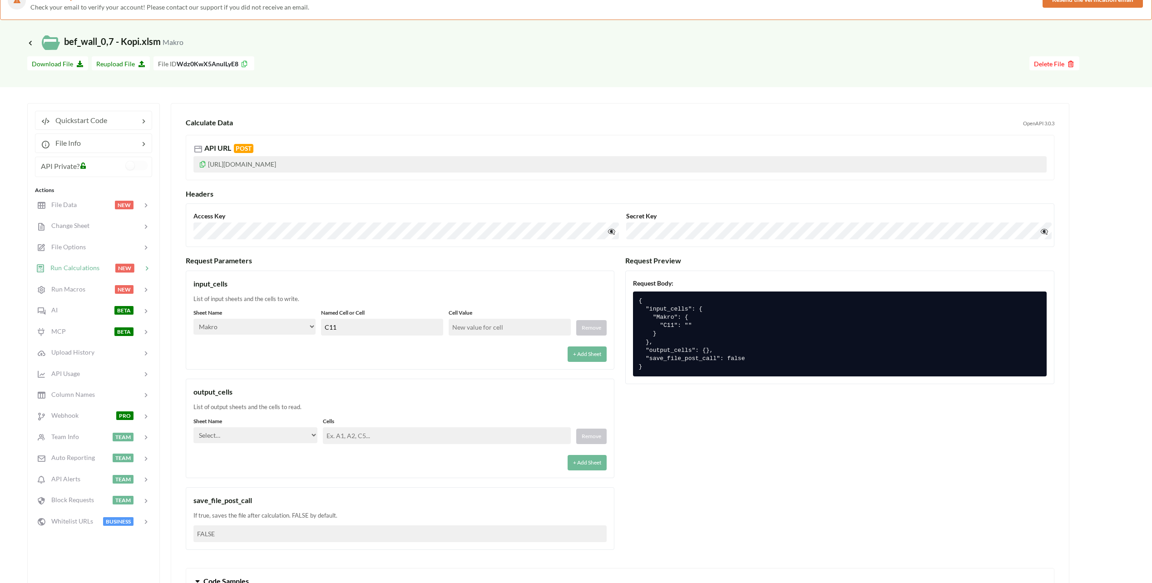
type input "C11"
click at [453, 365] on div "input_cells List of input sheets and the cells to write. Sheet Name Select… Kol…" at bounding box center [400, 320] width 429 height 99
click at [471, 332] on input "text" at bounding box center [510, 327] width 122 height 17
type input "-1"
click at [418, 377] on div "input_cells List of input sheets and the cells to write. Sheet Name Select… Kol…" at bounding box center [400, 411] width 429 height 280
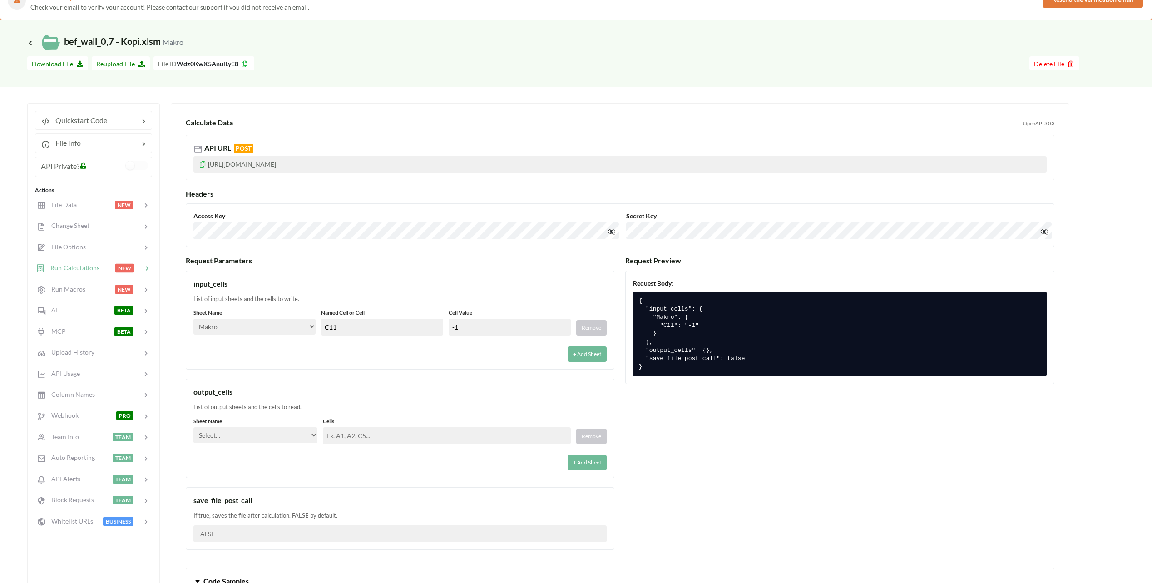
click at [306, 429] on select "Select… Kold Brand Ark1 Firsidig Makro" at bounding box center [255, 435] width 124 height 16
click at [193, 427] on select "Select… Kold Brand Ark1 Firsidig Makro" at bounding box center [255, 435] width 124 height 16
click at [371, 437] on input "text" at bounding box center [447, 435] width 248 height 17
click at [286, 439] on select "Select… Kold Brand Ark1 Firsidig Makro" at bounding box center [255, 435] width 124 height 16
select select "Kold"
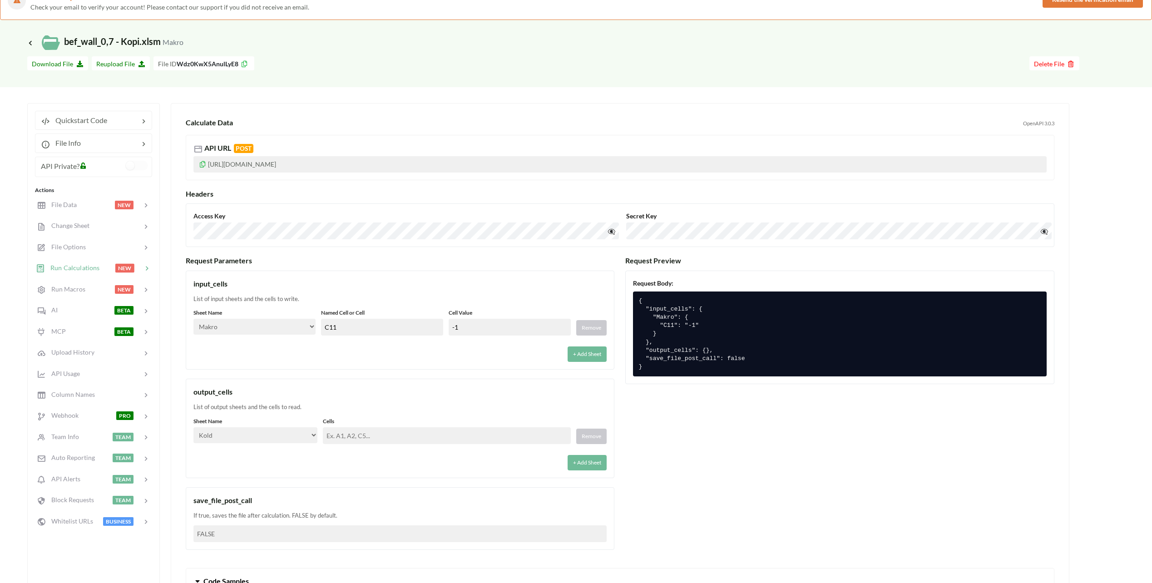
click at [193, 427] on select "Select… Kold Brand Ark1 Firsidig Makro" at bounding box center [255, 435] width 124 height 16
click at [379, 436] on input "text" at bounding box center [447, 435] width 248 height 17
paste input "AO9,AO10,AO11,AO12,AO13,AO14,AO15,AO16,AO17,AO18,AO19,AO20,AO21,AO22,AO23,AO24,…"
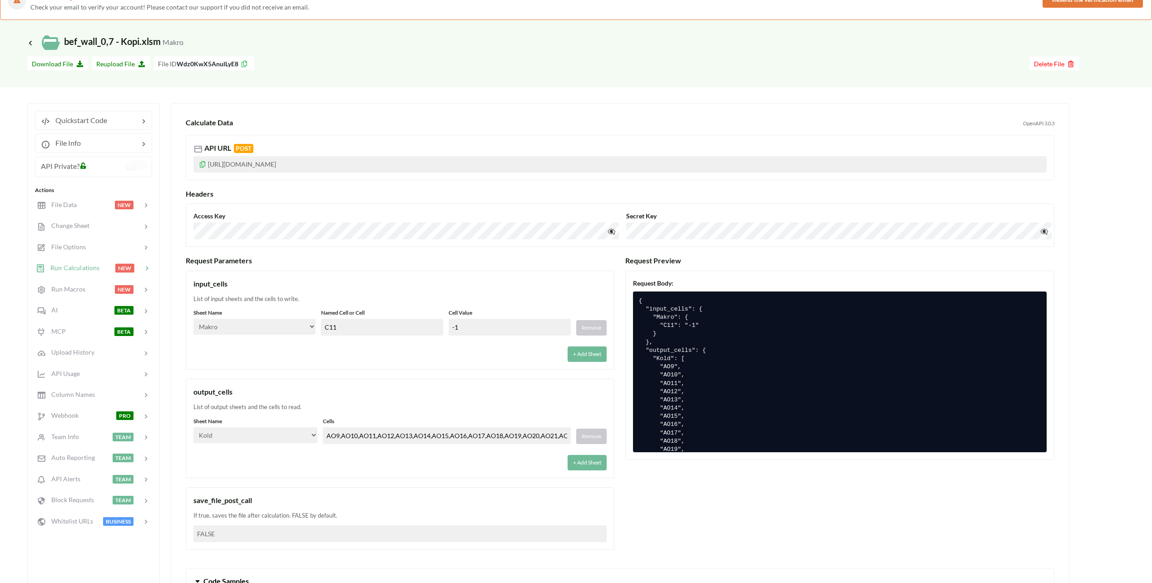
scroll to position [0, 94]
type input "AO9,AO10,AO11,AO12,AO13,AO14,AO15,AO16,AO17,AO18,AO19,AO20,AO21,AO22,AO23,AO24,…"
drag, startPoint x: 340, startPoint y: 462, endPoint x: 332, endPoint y: 457, distance: 9.6
click at [339, 462] on div "+ Add Sheet" at bounding box center [399, 460] width 413 height 21
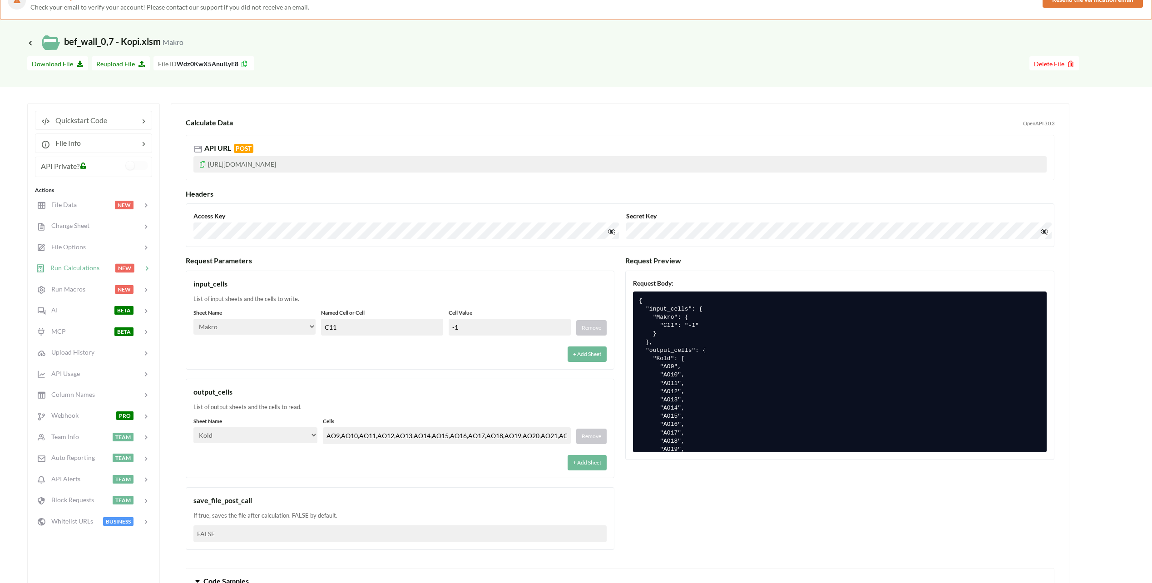
click at [293, 436] on select "Select… Kold Brand Ark1 Firsidig Makro" at bounding box center [255, 435] width 124 height 16
click at [344, 453] on div "+ Add Sheet" at bounding box center [399, 460] width 413 height 21
click at [596, 463] on button "+ Add Sheet" at bounding box center [587, 462] width 39 height 15
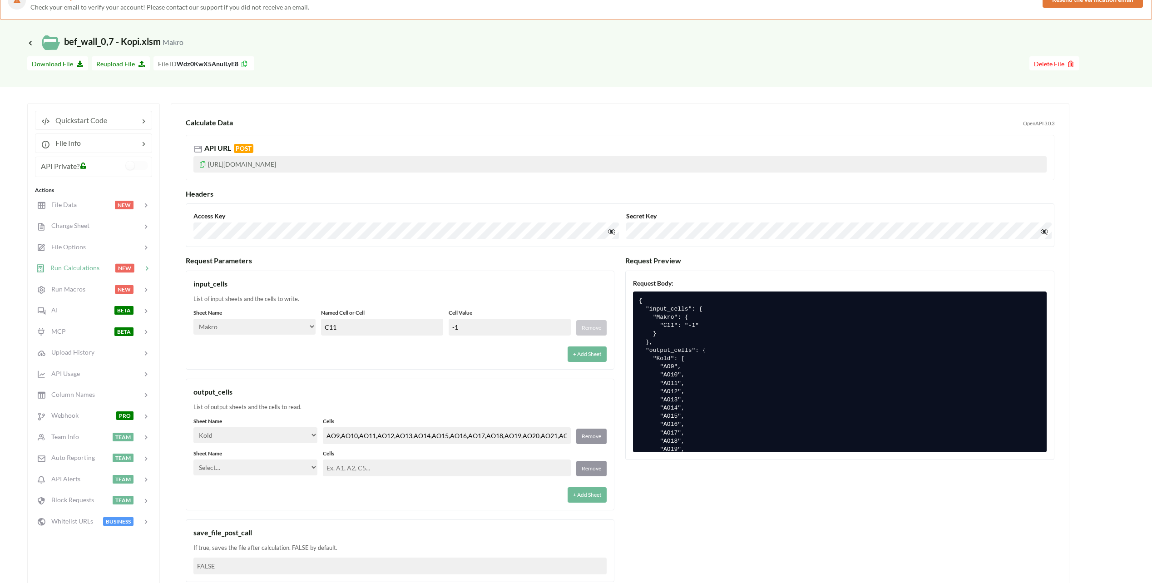
click at [415, 463] on input "text" at bounding box center [447, 468] width 248 height 17
click at [297, 471] on select "Select… Kold Brand Ark1 Firsidig Makro" at bounding box center [255, 468] width 124 height 16
select select "Brand"
click at [193, 460] on select "Select… Kold Brand Ark1 Firsidig Makro" at bounding box center [255, 468] width 124 height 16
click at [360, 477] on div "Sheet Name Select… Kold Brand Ark1 Firsidig Makro Cells AO9,AO10,AO11,AO12,AO13…" at bounding box center [399, 459] width 413 height 85
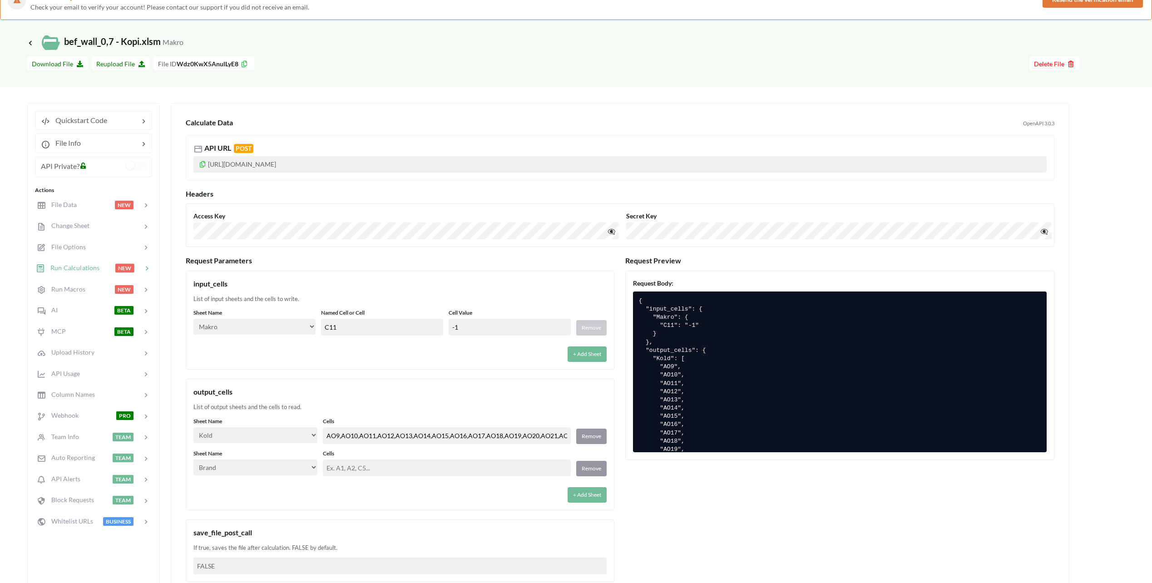
click at [360, 467] on input "text" at bounding box center [447, 468] width 248 height 17
paste input "AO9,AO10,AO11,AO12,AO13,AO14,AO15,AO16,AO17,AO18,AO19,AO20,AO21,AO22,AO23,AO24,…"
type input "AO9,AO10,AO11,AO12,AO13,AO14,AO15,AO16,AO17,AO18,AO19,AO20,AO21,AO22,AO23,AO24,…"
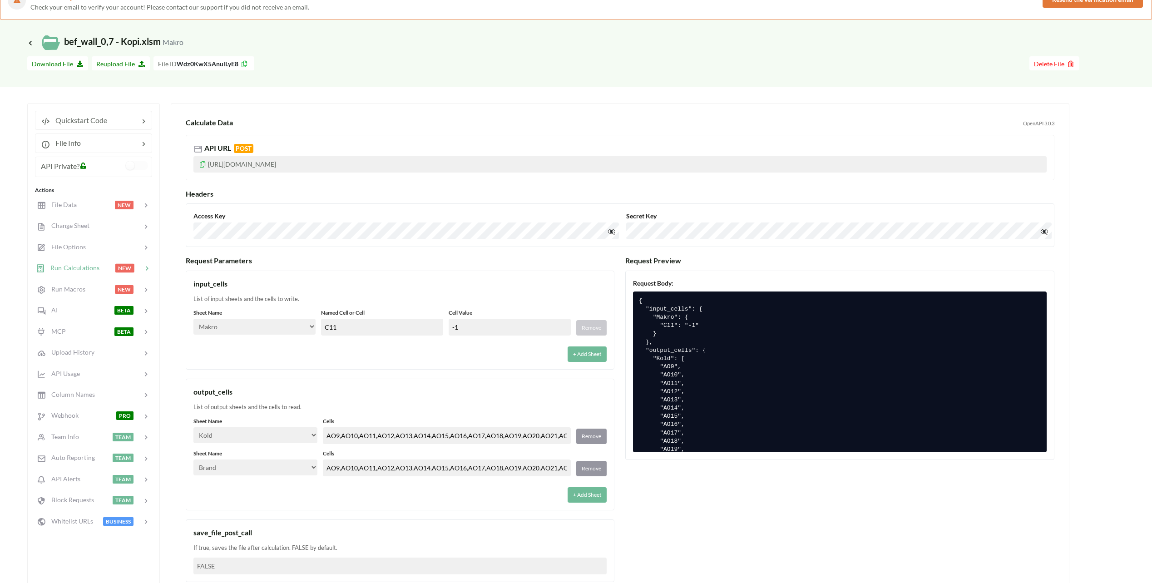
click at [409, 486] on div "+ Add Sheet" at bounding box center [399, 492] width 413 height 21
click at [497, 489] on div "+ Add Sheet" at bounding box center [399, 492] width 413 height 21
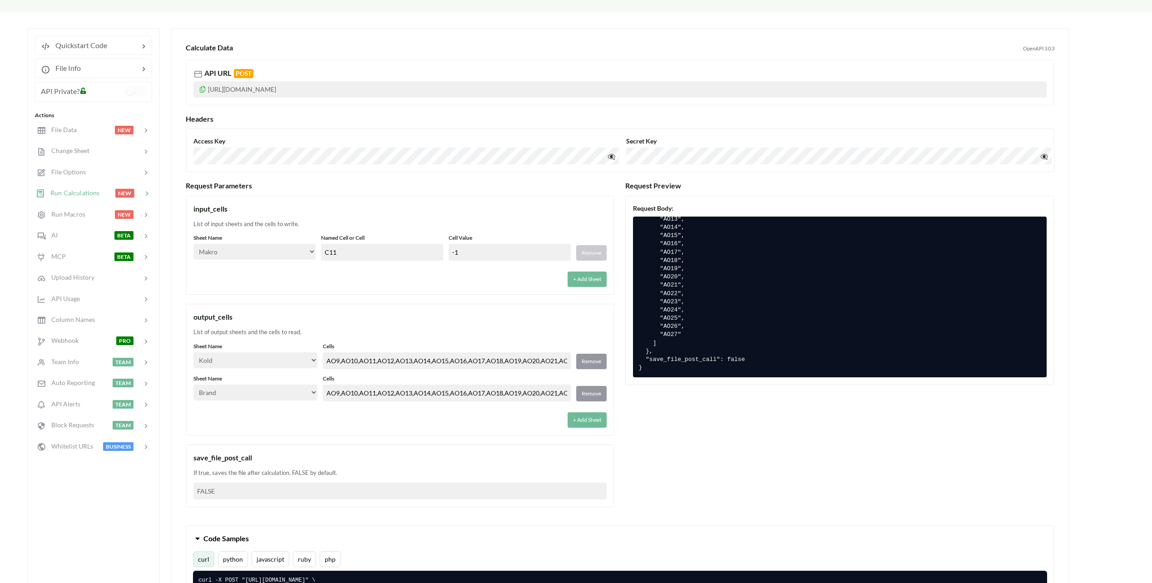
scroll to position [136, 0]
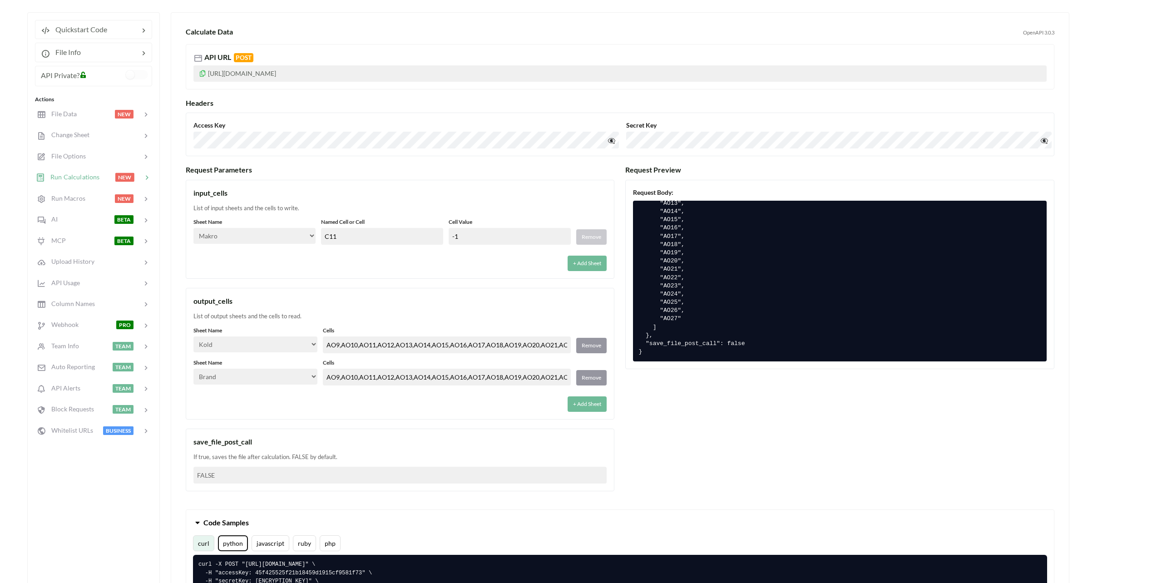
click at [235, 548] on button "python" at bounding box center [233, 543] width 30 height 16
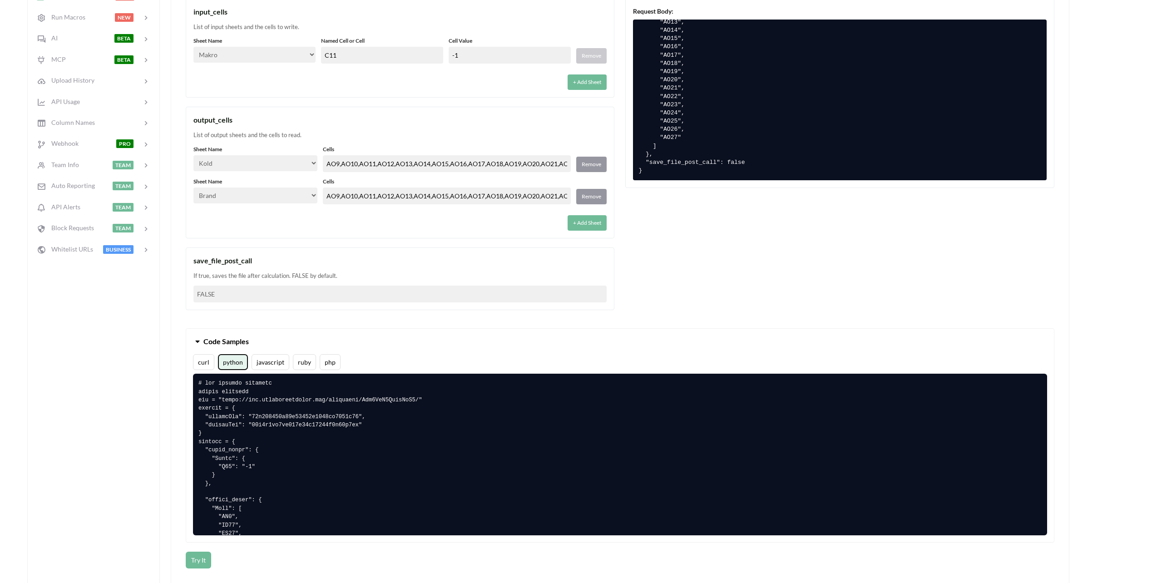
scroll to position [318, 0]
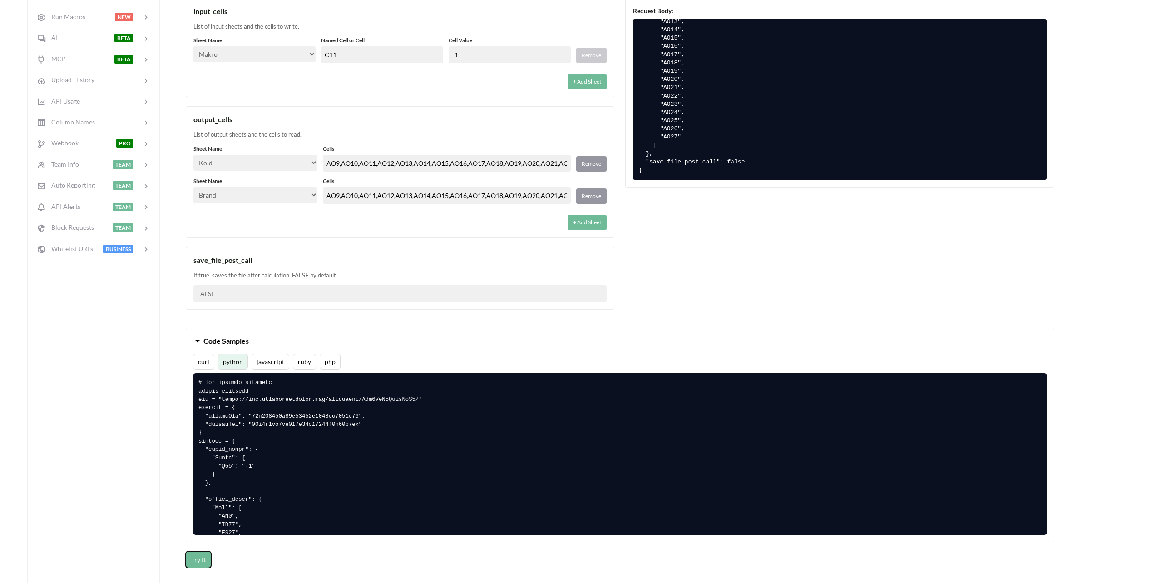
click at [206, 562] on button "Try It" at bounding box center [198, 559] width 25 height 17
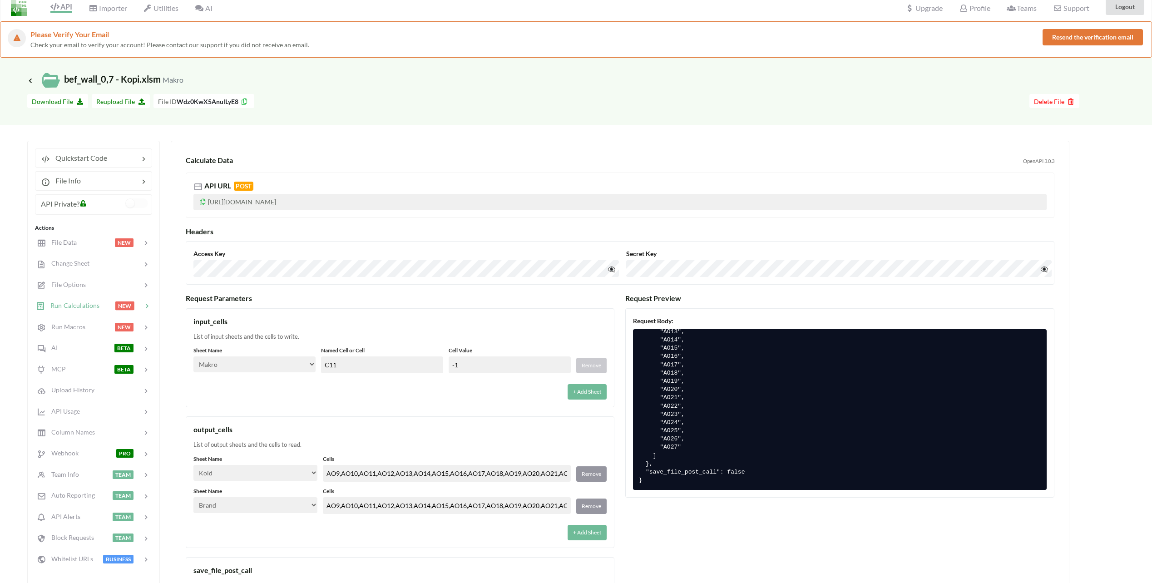
scroll to position [0, 0]
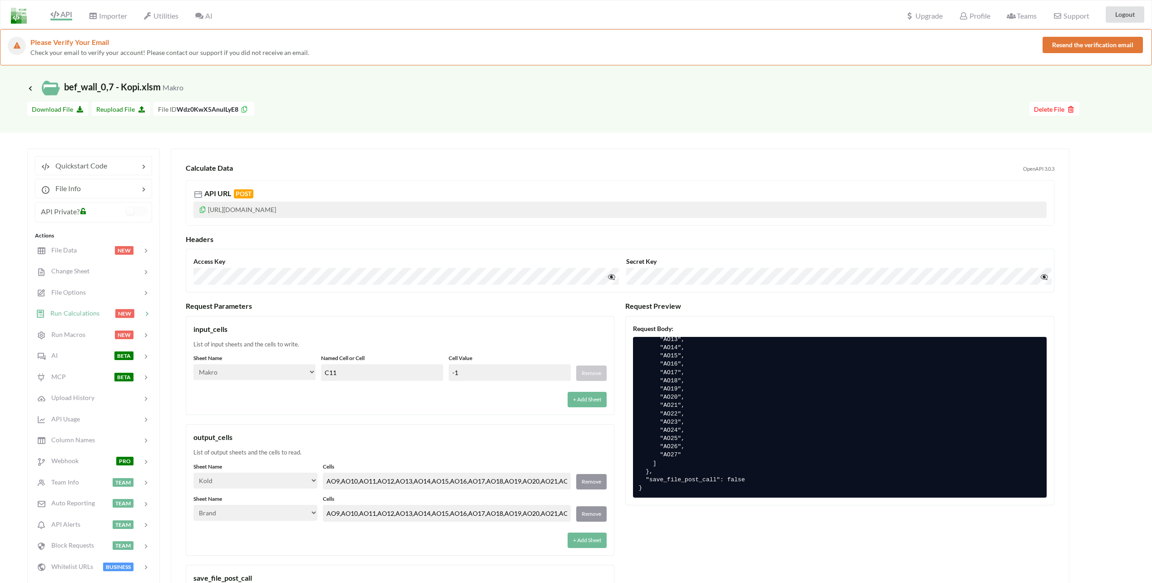
click at [456, 384] on div "Sheet Name Select… Kold Brand Ark1 Firsidig Makro Named Cell or Cell C11 Cell V…" at bounding box center [399, 380] width 413 height 53
click at [469, 377] on input "-1" at bounding box center [510, 372] width 122 height 17
drag, startPoint x: 467, startPoint y: 377, endPoint x: 414, endPoint y: 374, distance: 53.2
click at [408, 374] on div "Sheet Name Select… Kold Brand Ark1 Firsidig Makro Named Cell or Cell C11 Cell V…" at bounding box center [399, 367] width 413 height 27
click at [462, 396] on div "+ Add Sheet" at bounding box center [399, 396] width 413 height 21
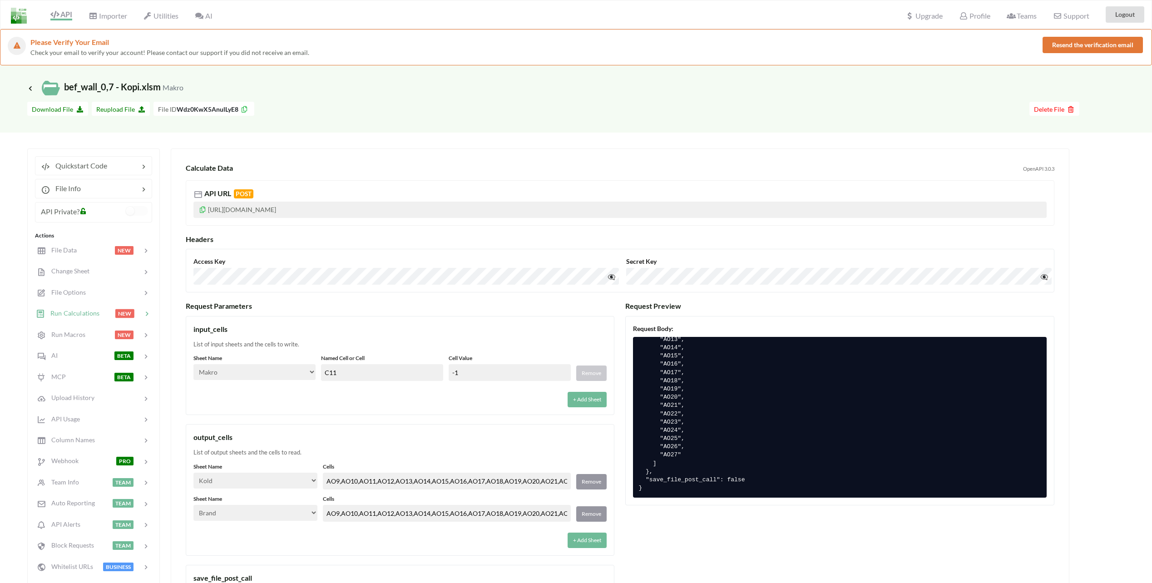
click at [248, 346] on div "List of input sheets and the cells to write." at bounding box center [399, 344] width 413 height 9
drag, startPoint x: 248, startPoint y: 346, endPoint x: 266, endPoint y: 355, distance: 20.3
click at [266, 355] on label "Sheet Name" at bounding box center [254, 358] width 122 height 8
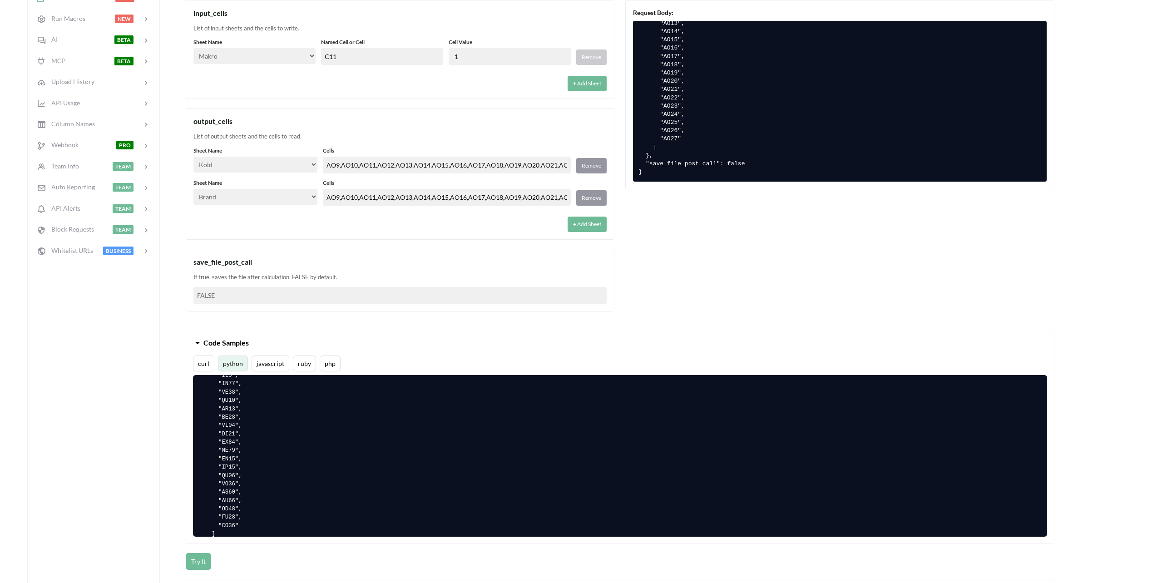
scroll to position [318, 0]
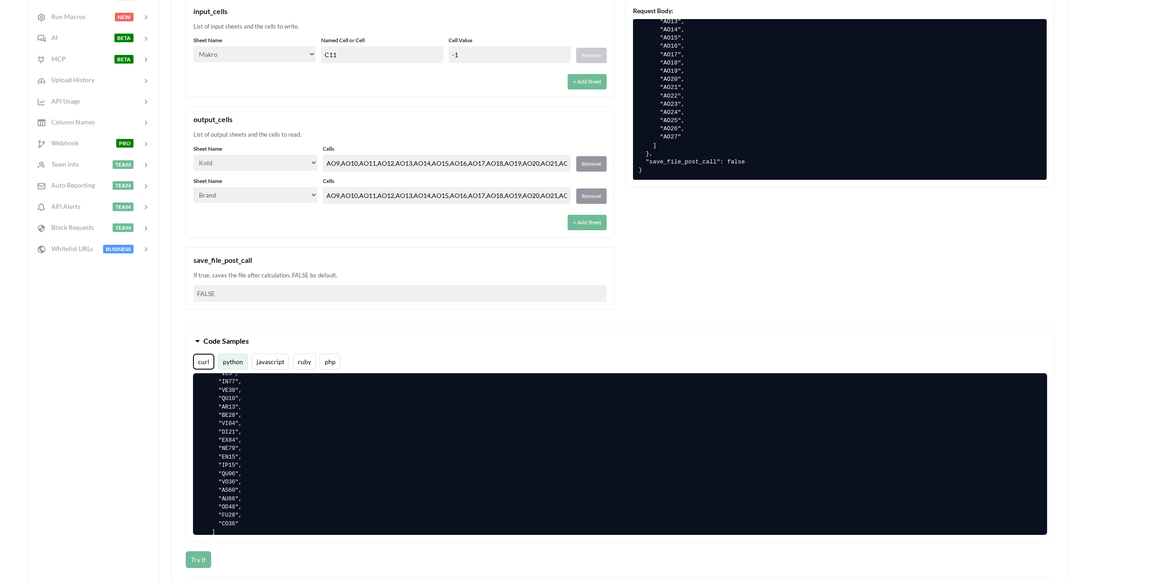
click at [203, 363] on button "curl" at bounding box center [203, 362] width 21 height 16
drag, startPoint x: 236, startPoint y: 366, endPoint x: 244, endPoint y: 362, distance: 8.9
click at [236, 366] on button "python" at bounding box center [233, 362] width 30 height 16
click at [300, 338] on button "Code Samples" at bounding box center [620, 340] width 868 height 25
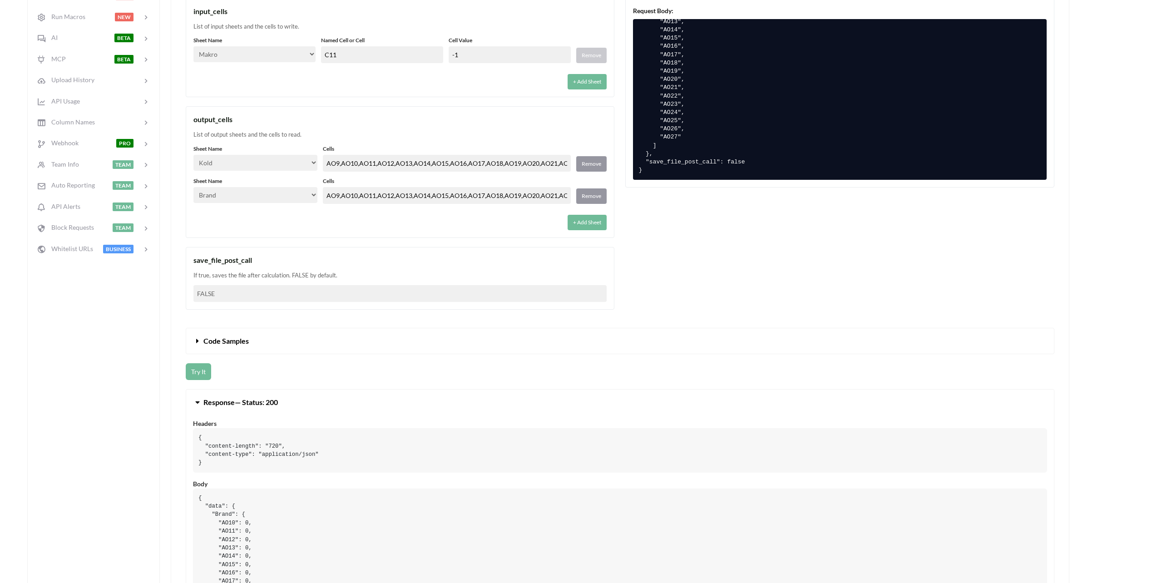
click at [233, 343] on span "Code Samples" at bounding box center [225, 341] width 45 height 9
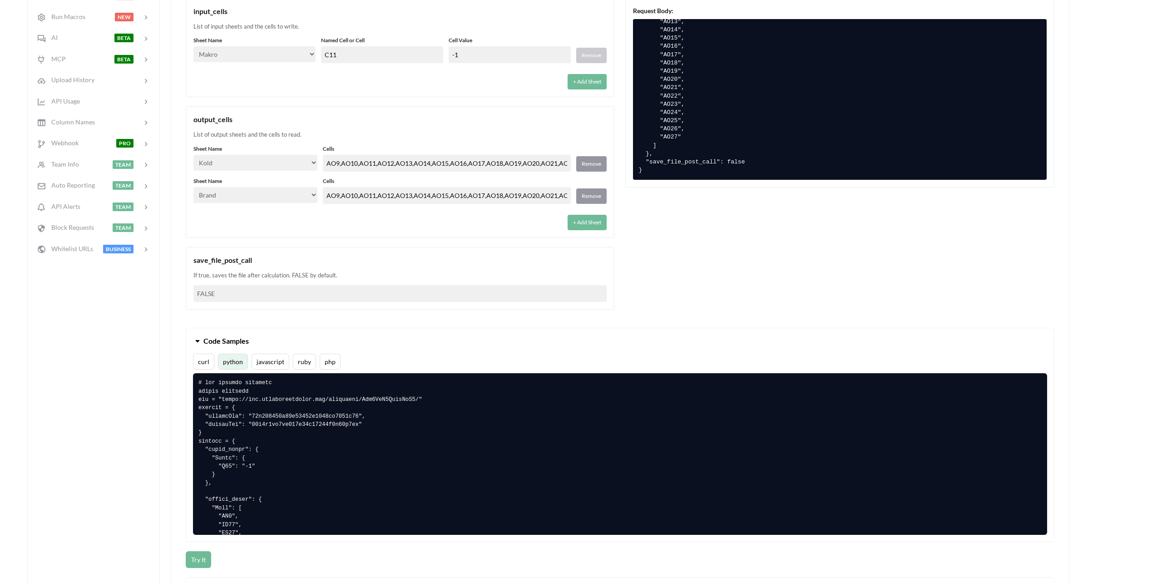
click at [207, 317] on div "Request Parameters input_cells List of input sheets and the cells to write. She…" at bounding box center [400, 151] width 429 height 335
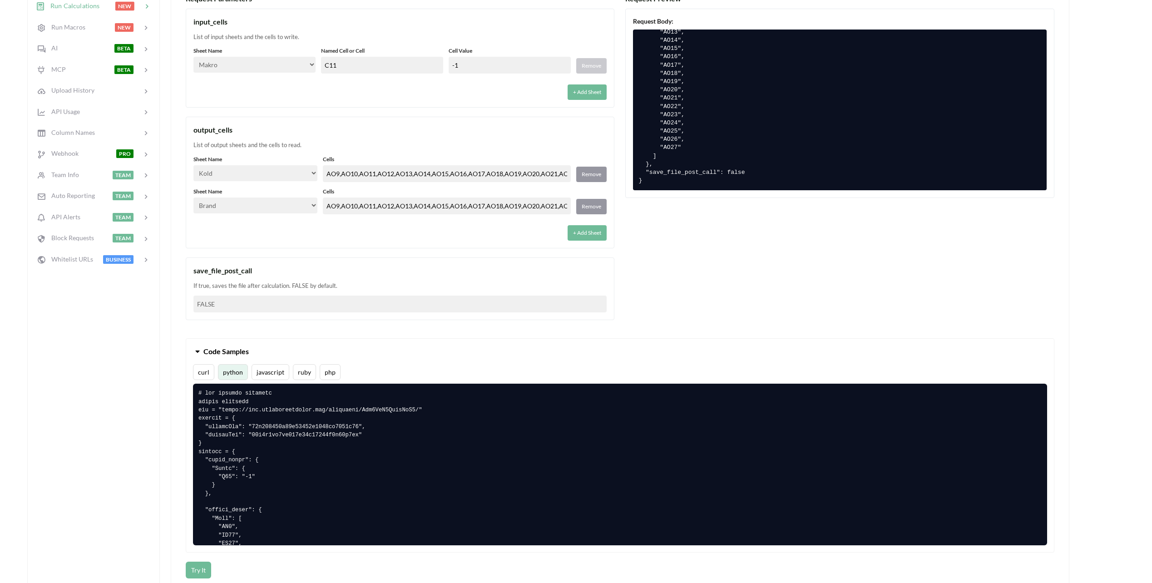
scroll to position [136, 0]
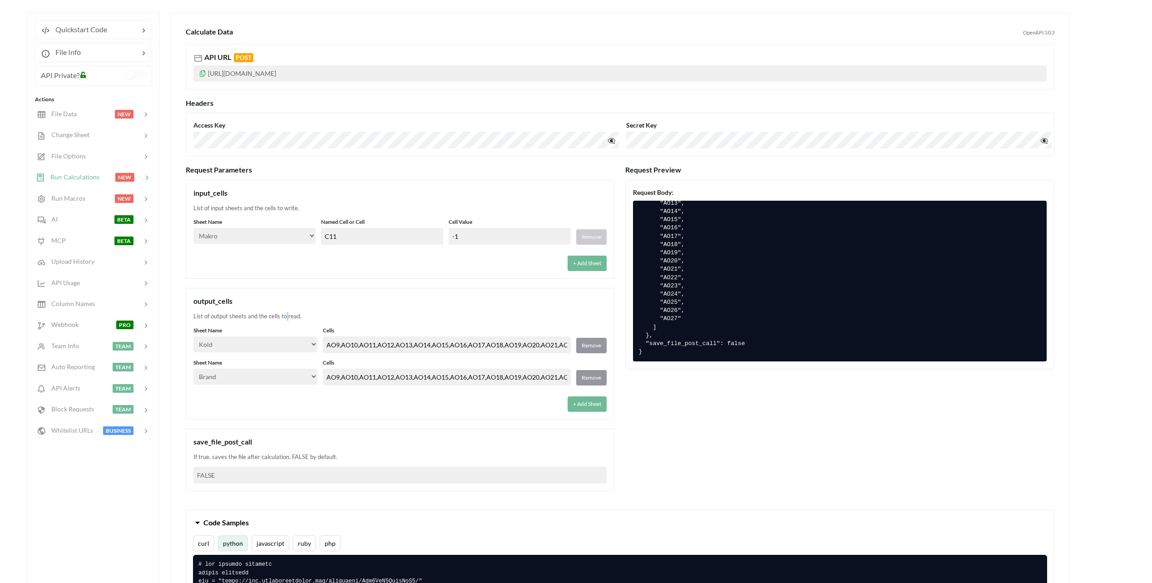
click at [286, 314] on div "List of output sheets and the cells to read." at bounding box center [399, 316] width 413 height 9
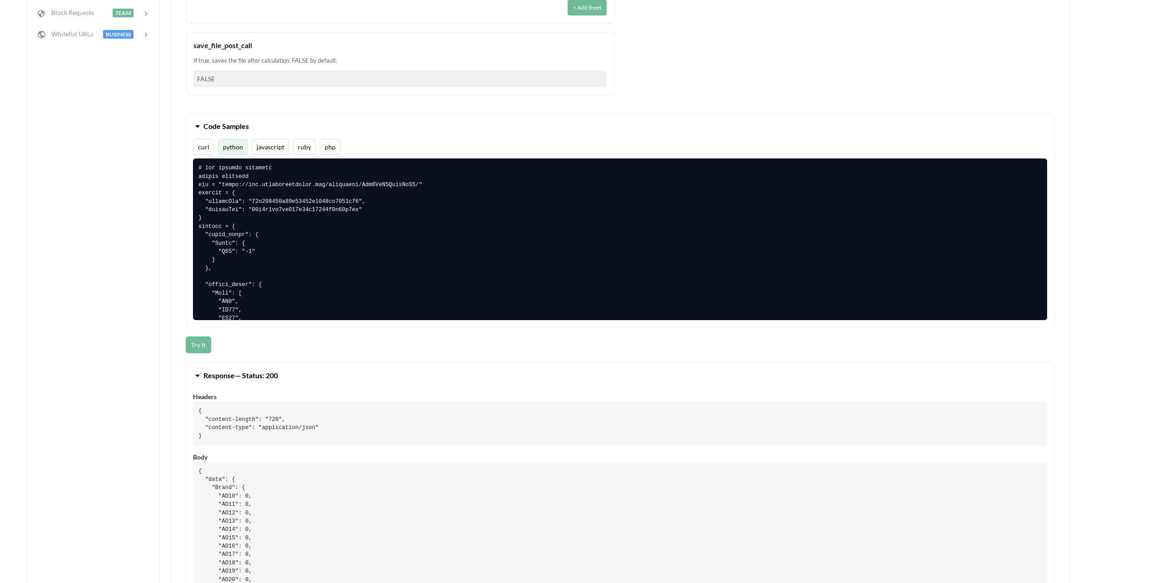
scroll to position [545, 0]
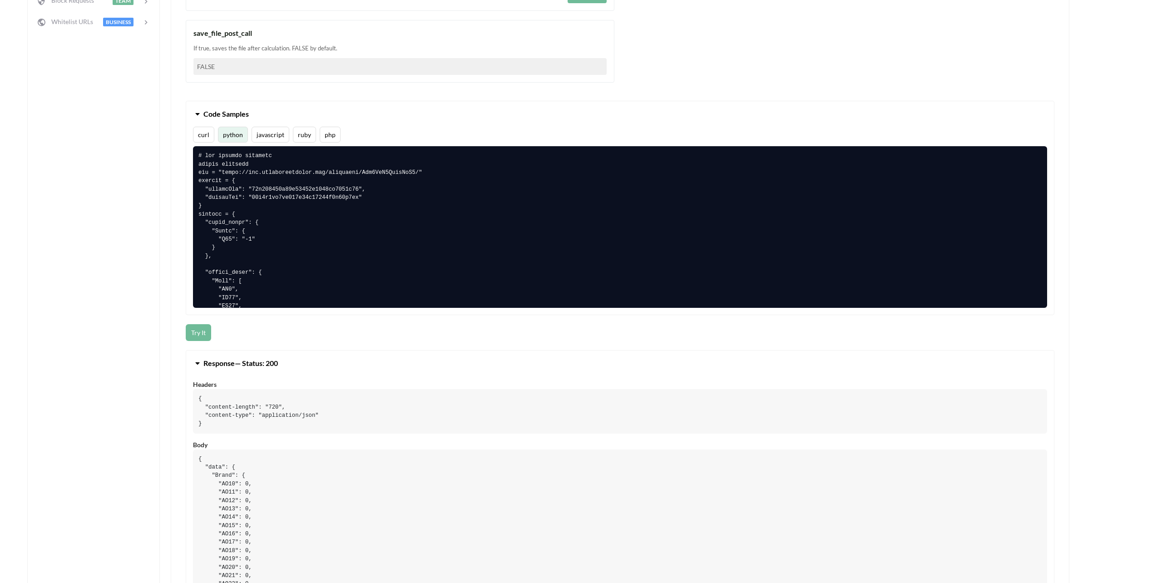
click at [267, 416] on pre "{ "content-length": "720", "content-type": "application/json" }" at bounding box center [620, 411] width 854 height 45
drag, startPoint x: 267, startPoint y: 416, endPoint x: 236, endPoint y: 421, distance: 31.2
click at [234, 421] on pre "{ "content-length": "720", "content-type": "application/json" }" at bounding box center [620, 411] width 854 height 45
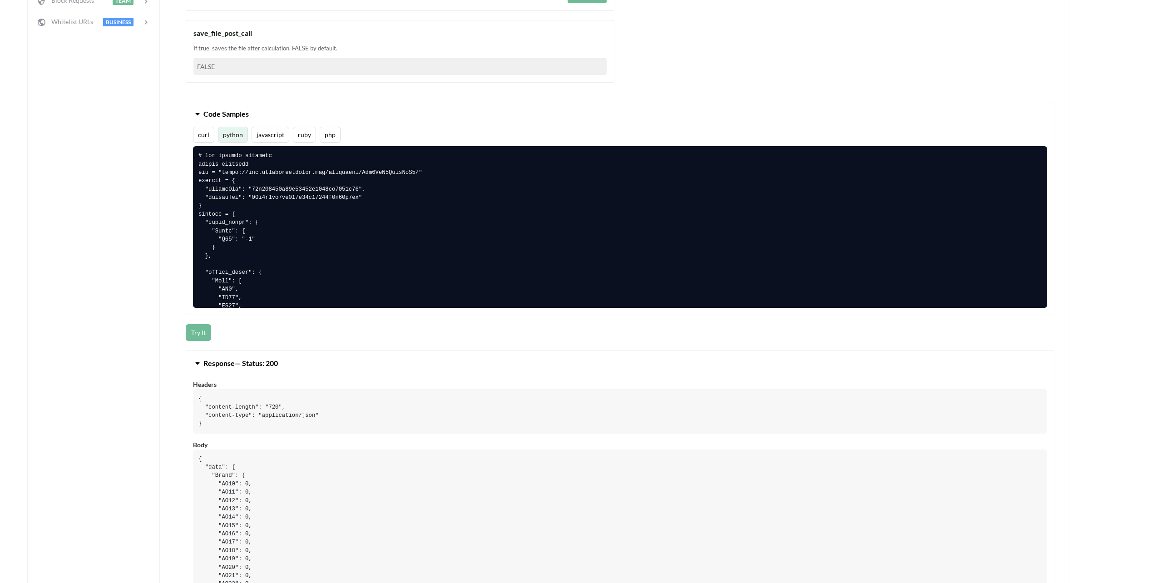
click at [228, 408] on pre "{ "content-length": "720", "content-type": "application/json" }" at bounding box center [620, 411] width 854 height 45
drag, startPoint x: 228, startPoint y: 408, endPoint x: 153, endPoint y: 386, distance: 78.7
click at [160, 394] on div "Quickstart Code File Info API Private? Actions File Data NEW Change Sheet File …" at bounding box center [567, 242] width 1080 height 1277
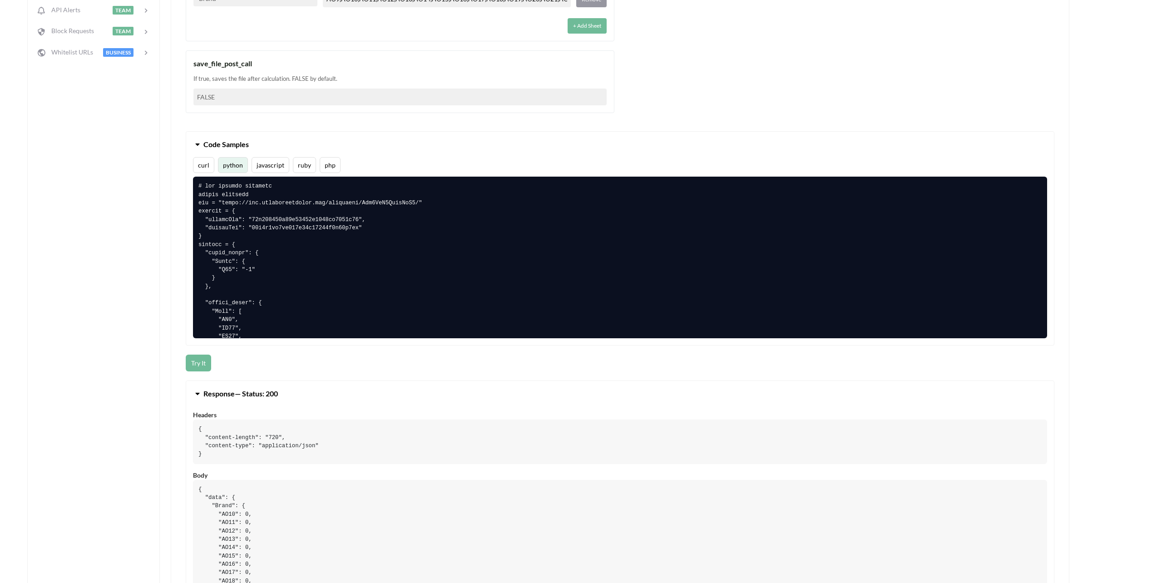
scroll to position [500, 0]
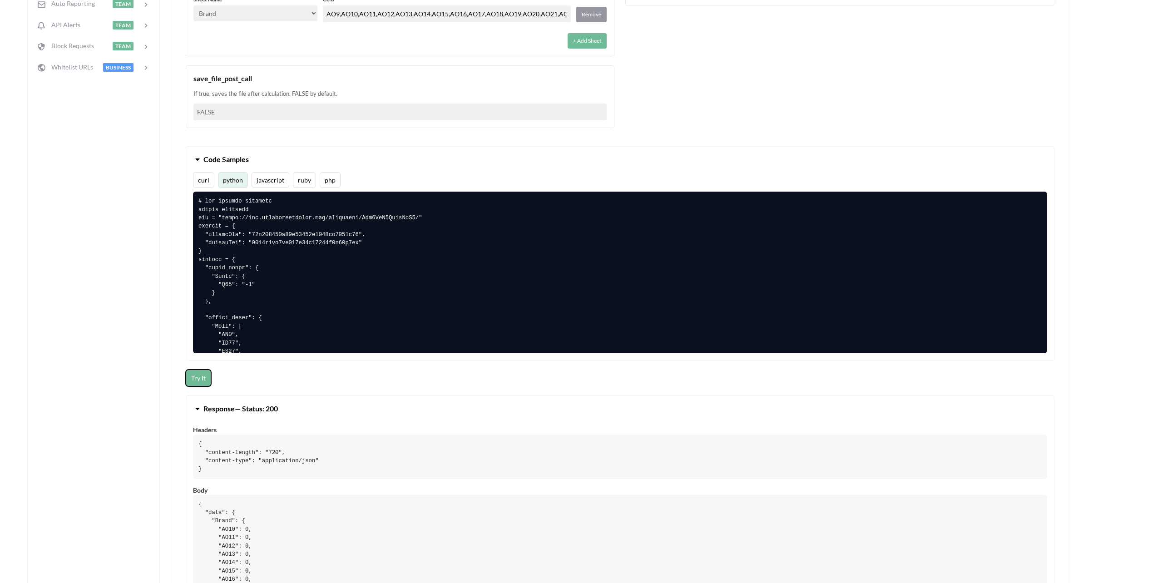
click at [200, 377] on button "Try It" at bounding box center [198, 378] width 25 height 17
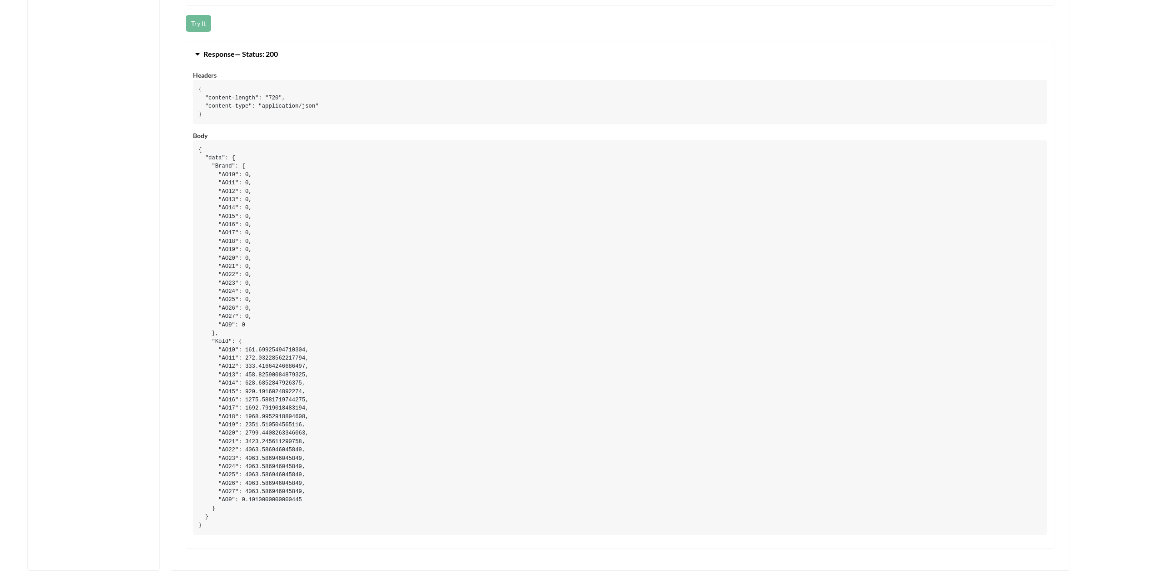
scroll to position [908, 0]
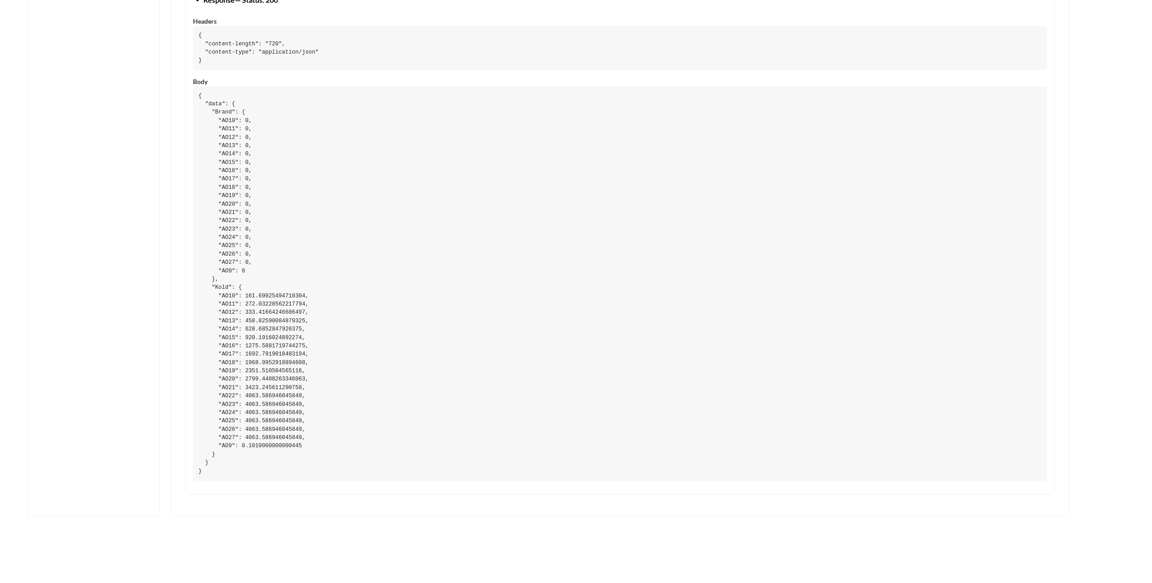
drag, startPoint x: 422, startPoint y: 243, endPoint x: 416, endPoint y: 244, distance: 5.5
click at [420, 244] on pre "{ "data": { "Brand": { "AO10": 0, "AO11": 0, "AO12": 0, "AO13": 0, "AO14": 0, "…" at bounding box center [620, 283] width 854 height 395
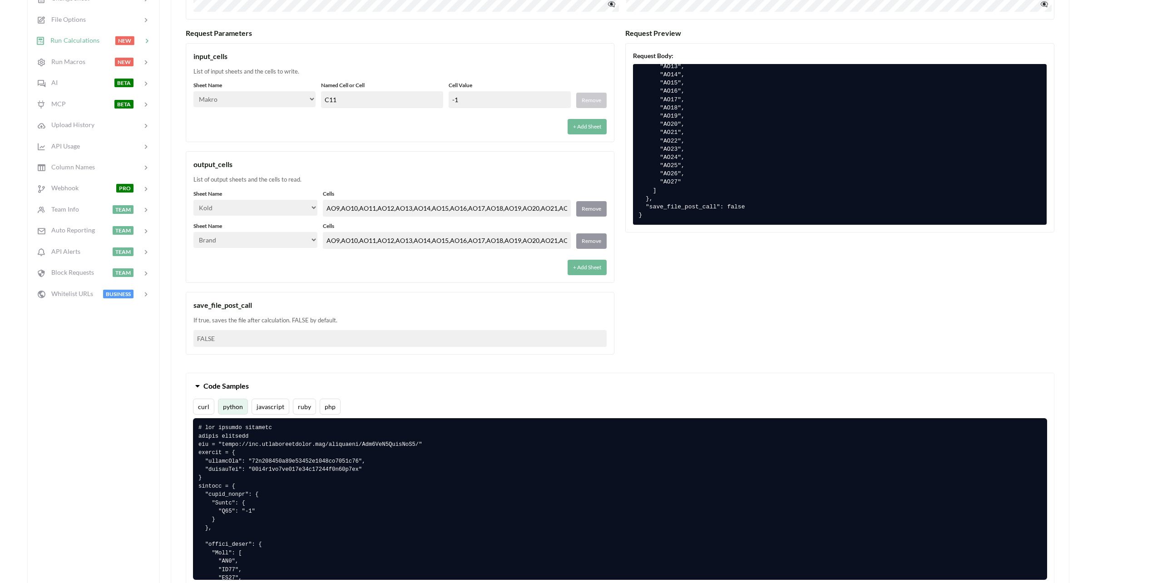
scroll to position [273, 0]
click at [270, 132] on div "+ Add Sheet" at bounding box center [399, 124] width 413 height 21
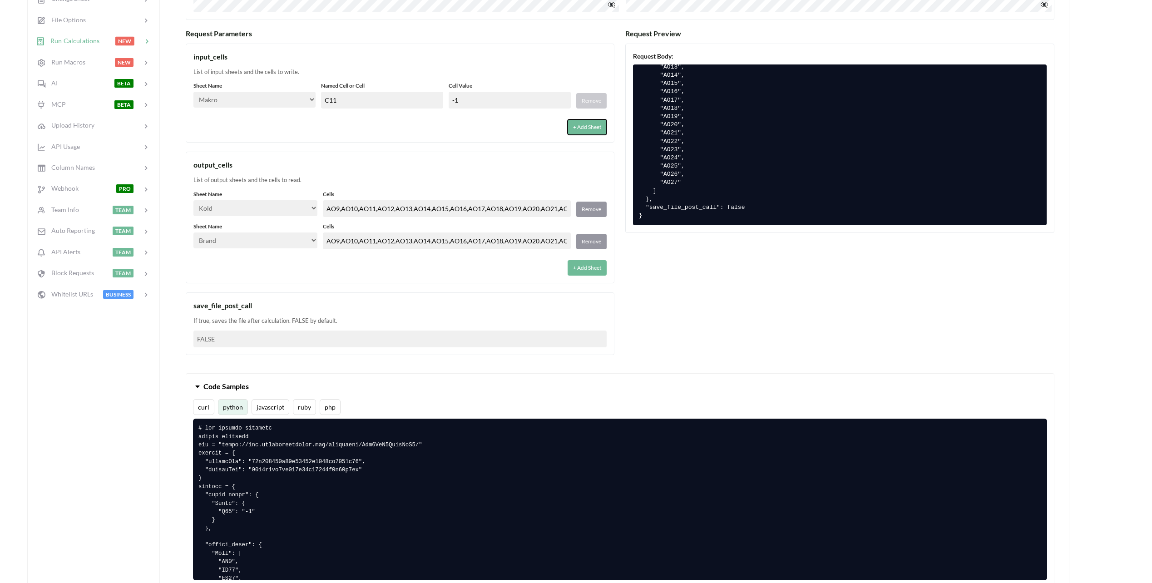
click at [590, 129] on button "+ Add Sheet" at bounding box center [587, 126] width 39 height 15
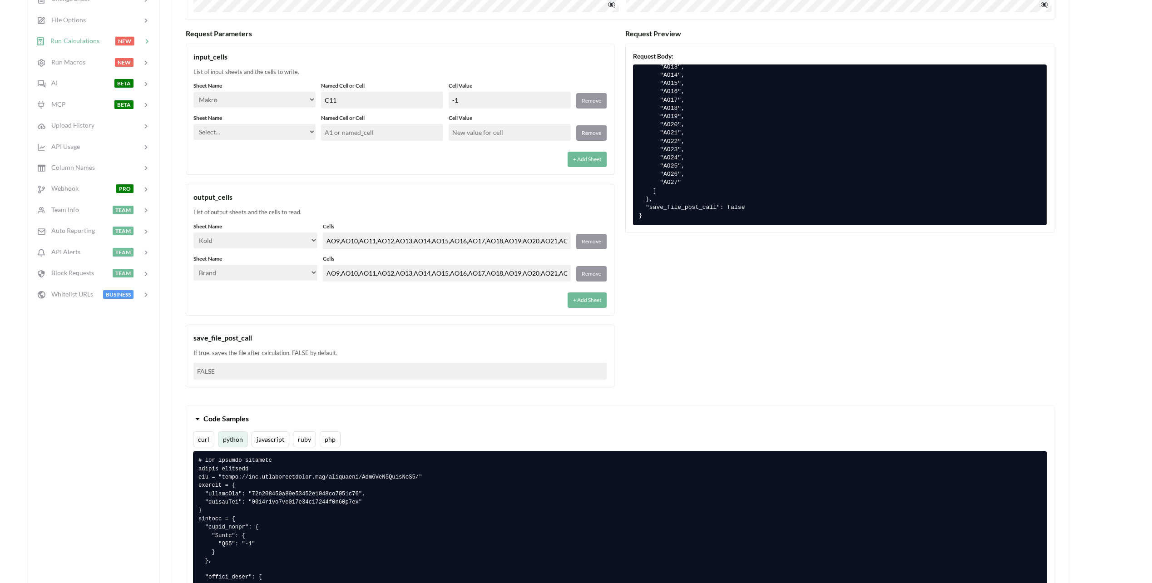
click at [282, 125] on select "Select… Kold Brand Ark1 Firsidig Makro" at bounding box center [254, 132] width 122 height 16
select select "Makro"
click at [193, 124] on select "Select… Kold Brand Ark1 Firsidig Makro" at bounding box center [254, 132] width 122 height 16
click at [360, 134] on input "text" at bounding box center [382, 132] width 122 height 17
type input "C11"
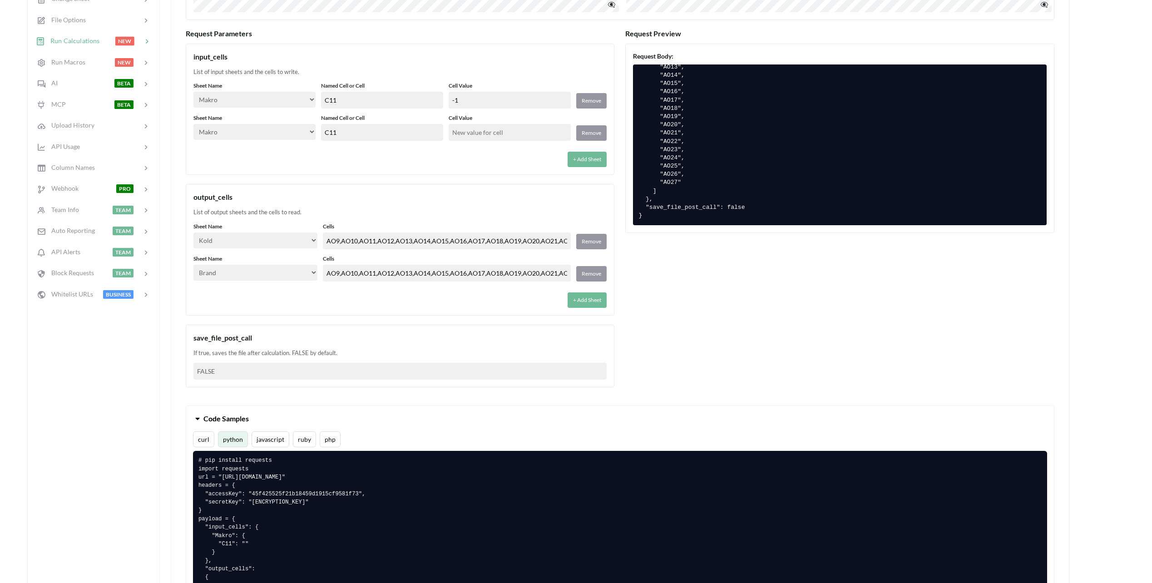
click at [472, 132] on input "text" at bounding box center [510, 132] width 122 height 17
type input "-1"
click at [481, 162] on div "+ Add Sheet" at bounding box center [399, 156] width 413 height 21
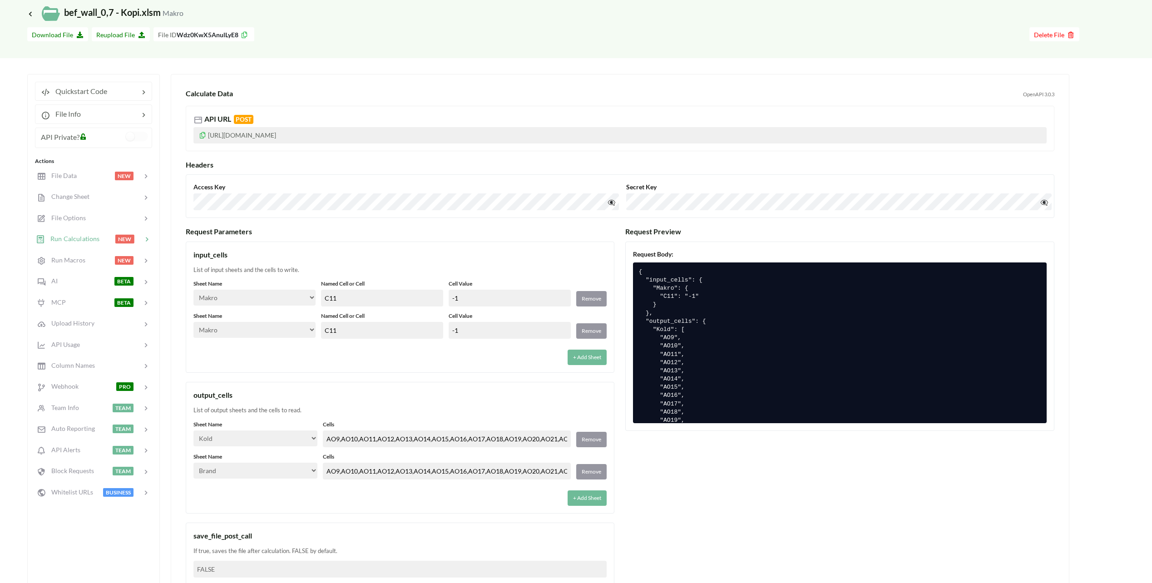
scroll to position [91, 0]
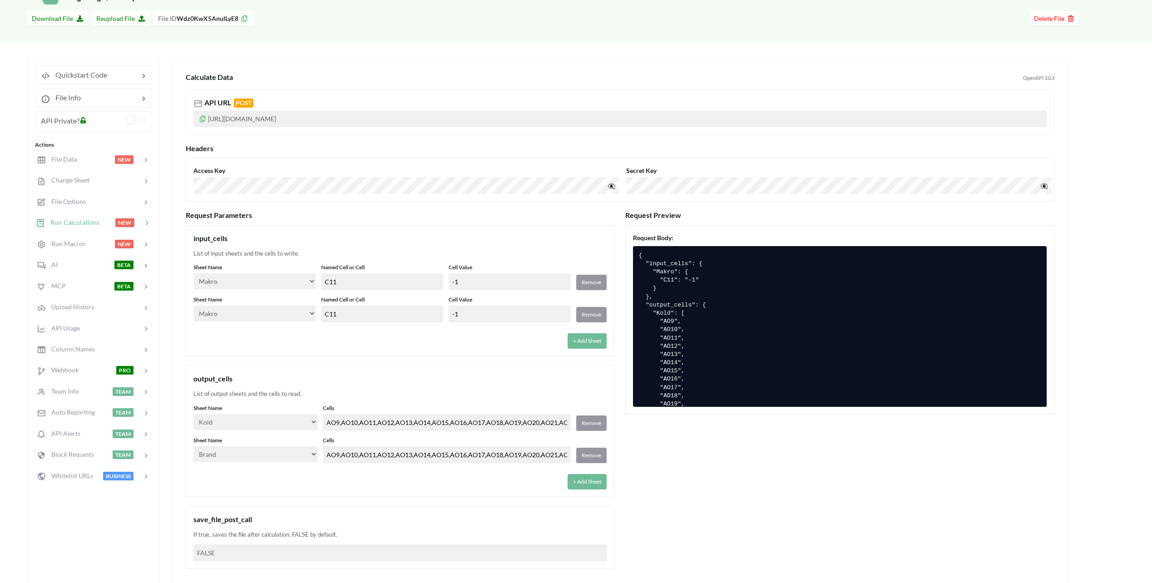
click at [564, 261] on div "input_cells List of input sheets and the cells to write. Sheet Name Select… Kol…" at bounding box center [400, 291] width 429 height 132
click at [396, 307] on input "C11" at bounding box center [382, 314] width 122 height 17
type input "C"
type input "D11"
click at [327, 235] on div "input_cells" at bounding box center [399, 238] width 413 height 11
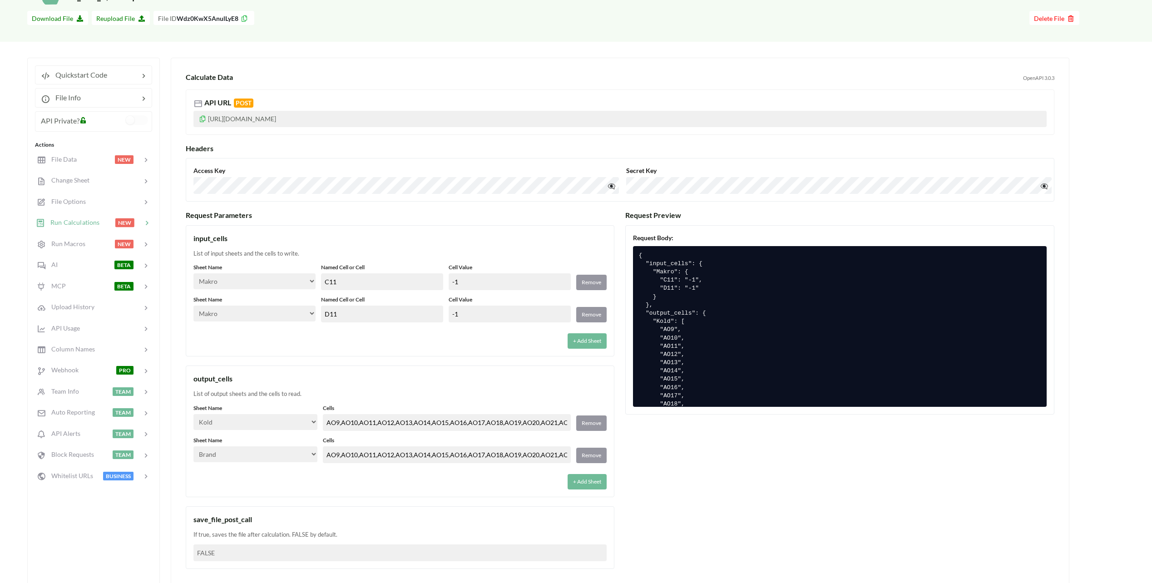
click at [381, 118] on p "https://api.apispreadsheets.com/calculate/Wdz0KwX5AnulLyE8/" at bounding box center [619, 119] width 853 height 16
drag, startPoint x: 381, startPoint y: 118, endPoint x: 423, endPoint y: 143, distance: 49.1
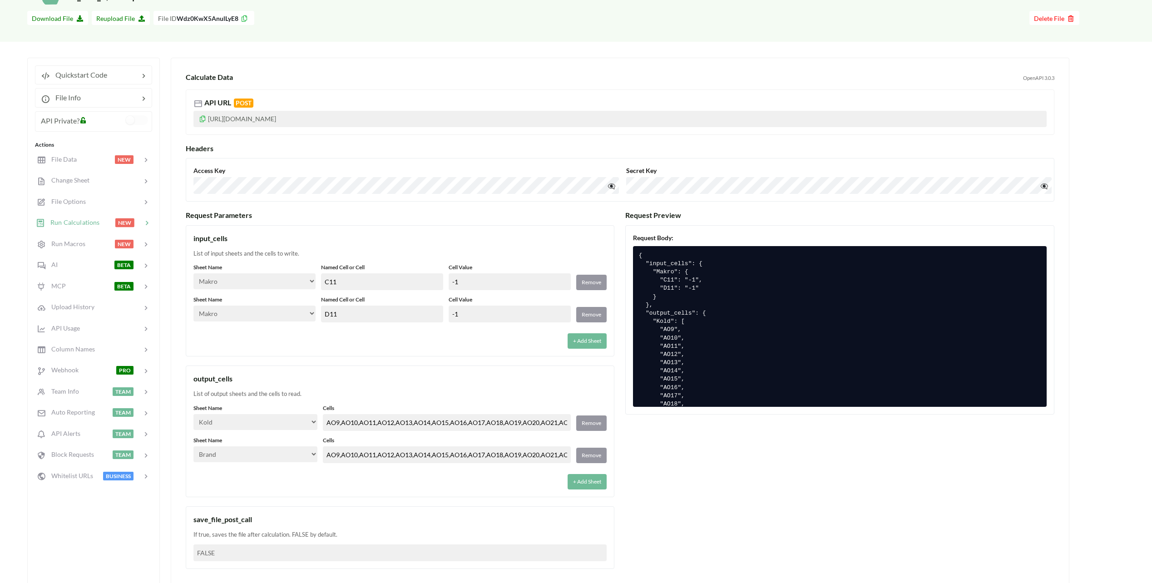
click at [361, 316] on input "D11" at bounding box center [382, 314] width 122 height 17
drag, startPoint x: 334, startPoint y: 312, endPoint x: 293, endPoint y: 310, distance: 40.5
click at [293, 310] on div "Sheet Name Select… Kold Brand Ark1 Firsidig Makro Named Cell or Cell D11 Cell V…" at bounding box center [399, 309] width 413 height 27
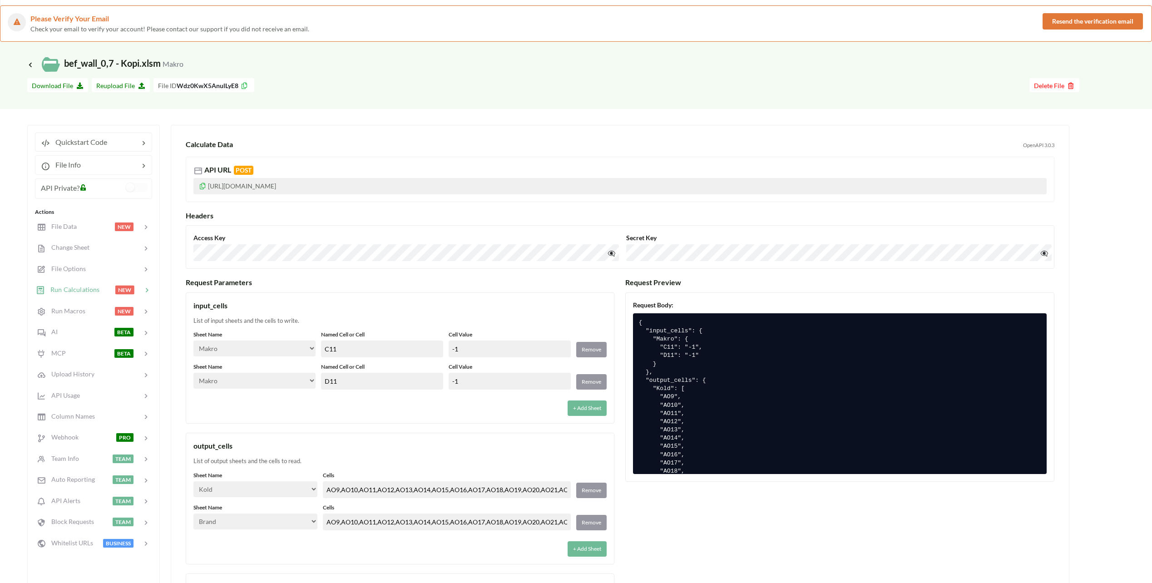
scroll to position [0, 0]
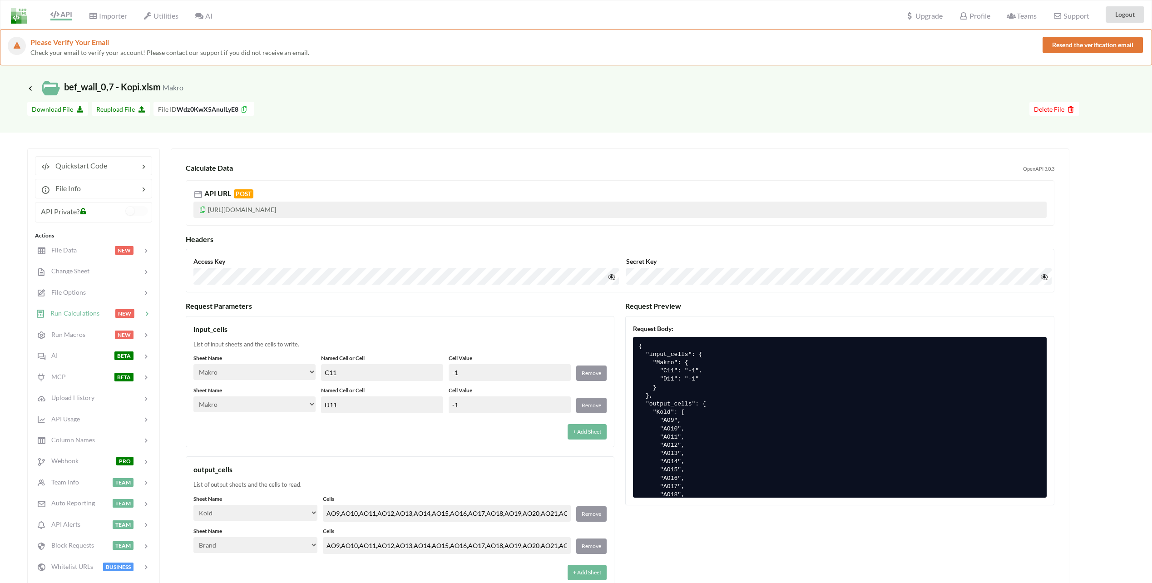
click at [401, 341] on div "List of input sheets and the cells to write." at bounding box center [399, 344] width 413 height 9
drag, startPoint x: 317, startPoint y: 444, endPoint x: 309, endPoint y: 434, distance: 13.0
click at [317, 444] on div "input_cells List of input sheets and the cells to write. Sheet Name Select… Kol…" at bounding box center [400, 382] width 429 height 132
click at [597, 404] on button "Remove" at bounding box center [591, 405] width 30 height 15
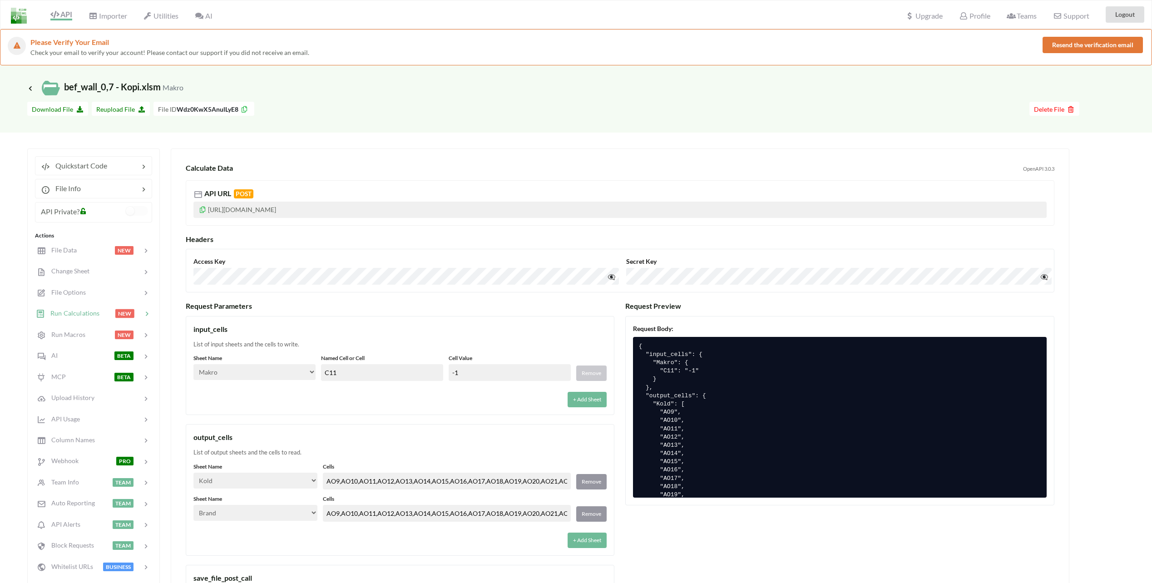
click at [535, 355] on label "Cell Value" at bounding box center [510, 358] width 122 height 8
click at [466, 376] on input "-1" at bounding box center [510, 372] width 122 height 17
click at [288, 384] on div "Sheet Name Select… Kold Brand Ark1 Firsidig Makro Named Cell or Cell C11 Cell V…" at bounding box center [399, 380] width 413 height 53
click at [311, 372] on select "Select… Kold Brand Ark1 Firsidig Makro" at bounding box center [254, 372] width 122 height 16
drag, startPoint x: 355, startPoint y: 337, endPoint x: 354, endPoint y: 328, distance: 8.2
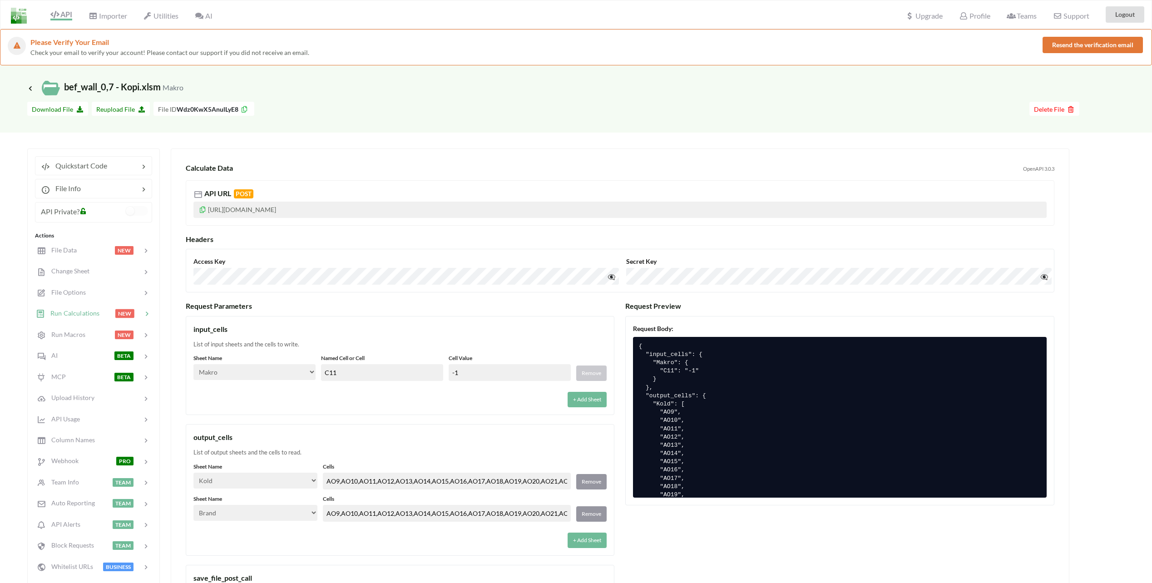
click at [355, 337] on div "input_cells List of input sheets and the cells to write. Sheet Name Select… Kol…" at bounding box center [400, 365] width 429 height 99
click at [78, 248] on div at bounding box center [95, 250] width 39 height 10
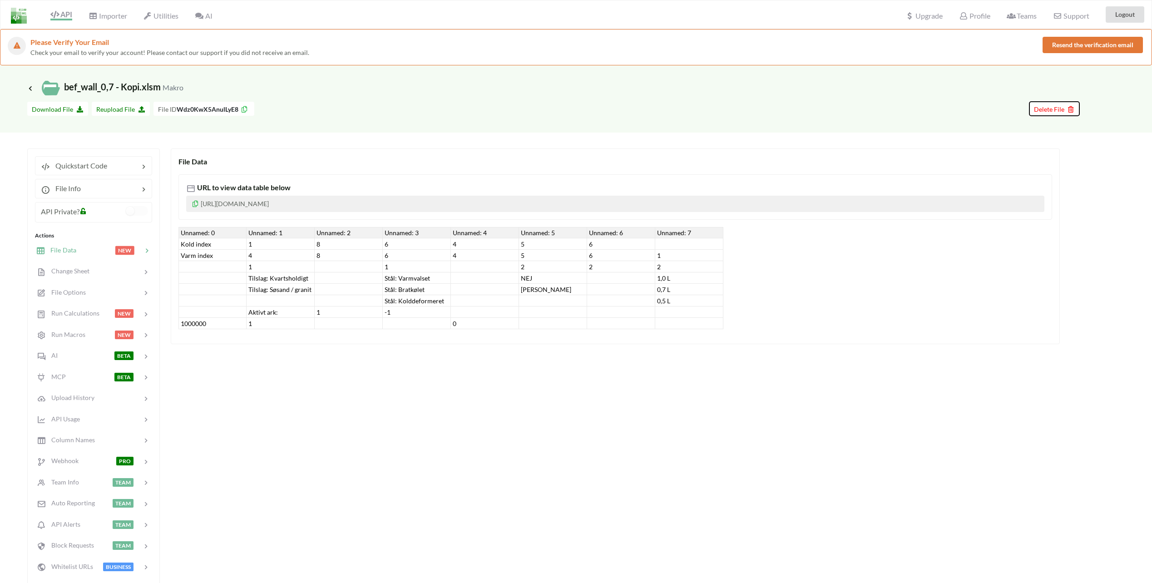
click at [1051, 107] on span "Delete File" at bounding box center [1054, 109] width 41 height 8
click at [1030, 60] on button "Delete File" at bounding box center [1021, 54] width 49 height 16
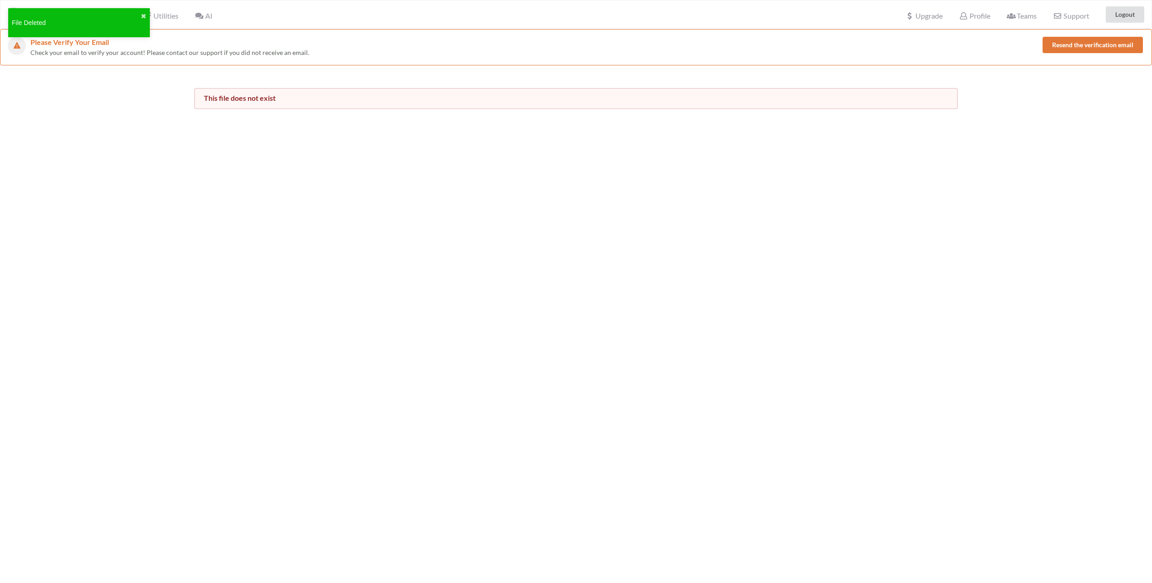
click at [248, 197] on div "Please Verify Your Email Check your email to verify your account! Please contac…" at bounding box center [576, 320] width 1152 height 583
click at [353, 129] on div "Please Verify Your Email Check your email to verify your account! Please contac…" at bounding box center [576, 320] width 1152 height 583
drag, startPoint x: 142, startPoint y: 14, endPoint x: 165, endPoint y: 30, distance: 27.5
click at [143, 14] on button "✖" at bounding box center [143, 17] width 5 height 10
drag, startPoint x: 226, startPoint y: 140, endPoint x: 219, endPoint y: 133, distance: 10.3
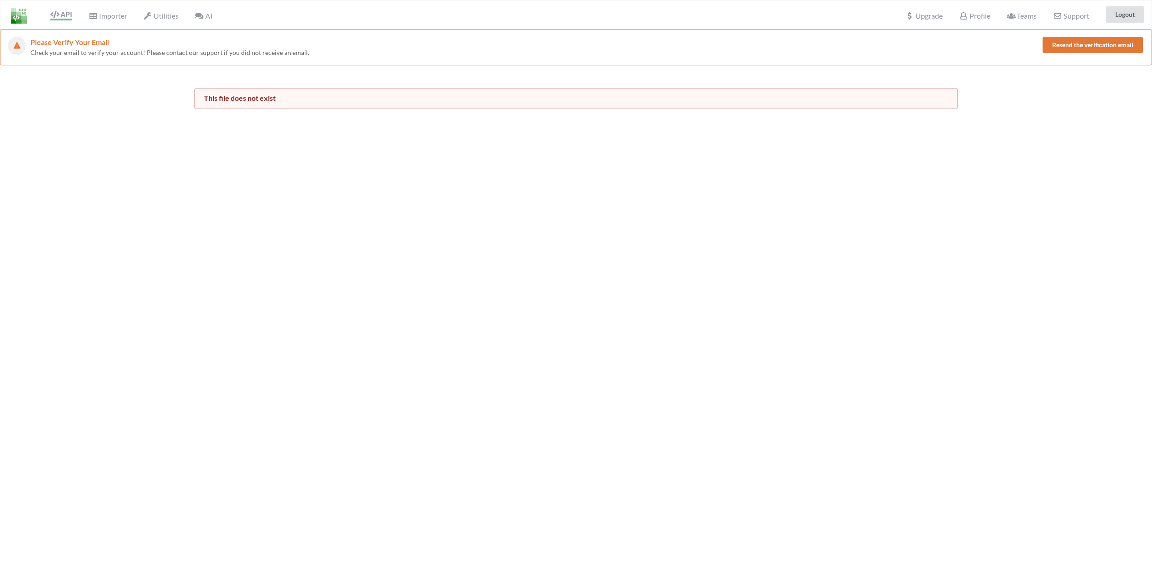
click at [226, 140] on div "Please Verify Your Email Check your email to verify your account! Please contac…" at bounding box center [576, 320] width 1152 height 583
click at [104, 16] on span "Importer" at bounding box center [108, 16] width 38 height 11
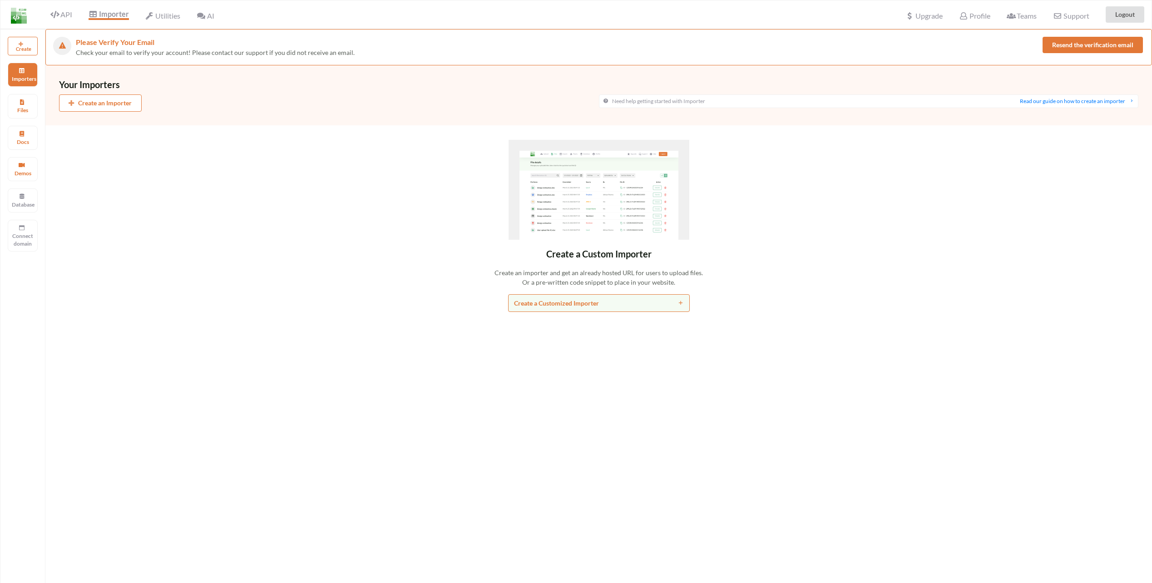
click at [173, 137] on div "Your Importers Create an Importer Need help getting started with Importer Read …" at bounding box center [598, 356] width 1107 height 583
click at [58, 15] on icon at bounding box center [54, 14] width 9 height 7
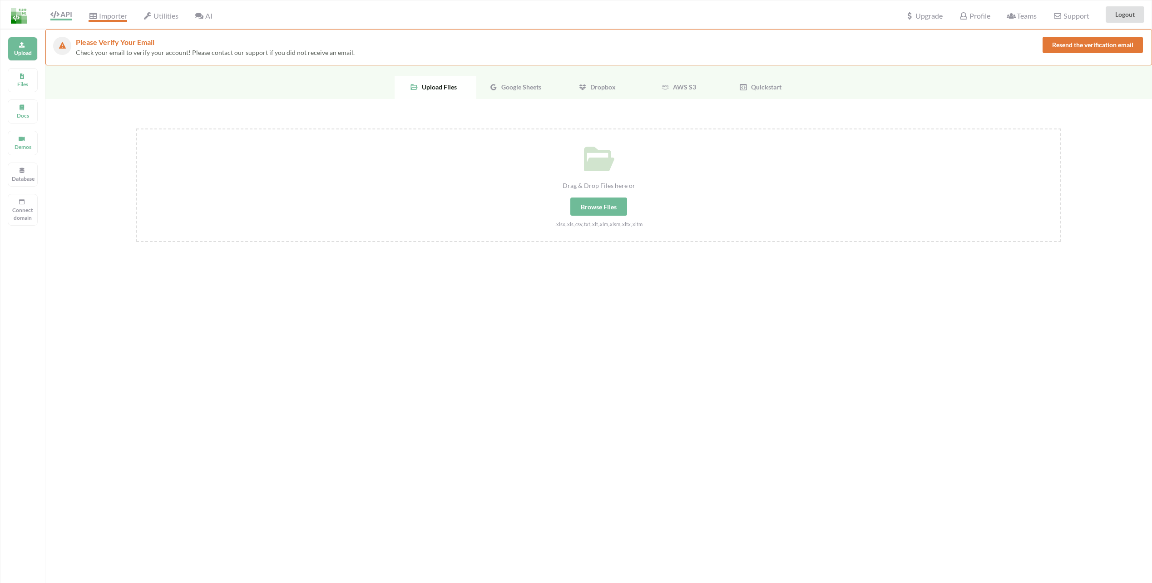
click at [95, 12] on icon at bounding box center [93, 15] width 9 height 7
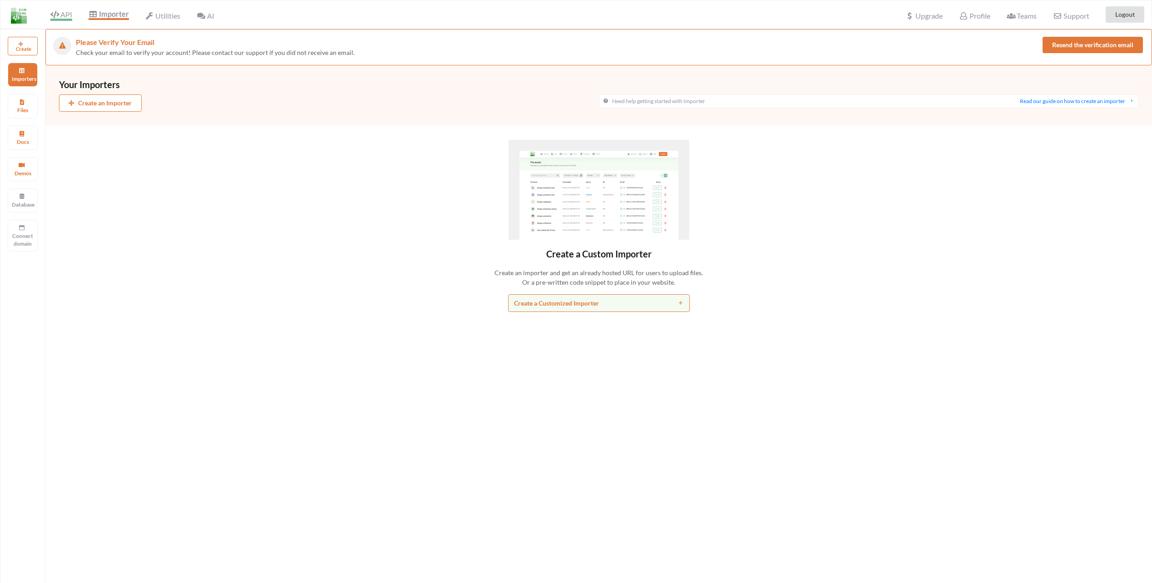
click at [55, 15] on icon at bounding box center [54, 14] width 9 height 7
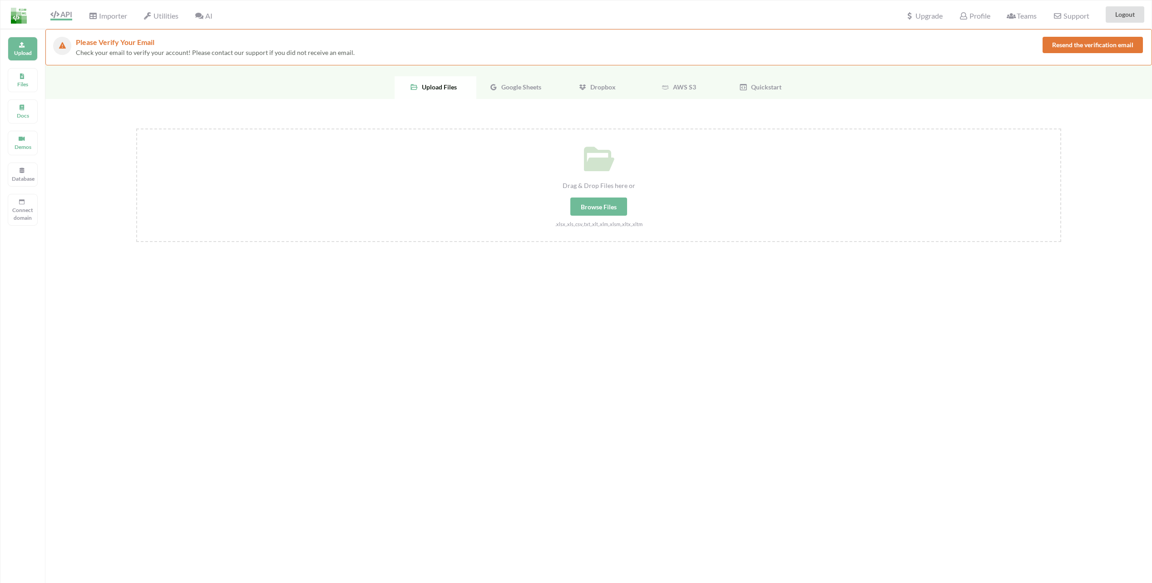
click at [591, 208] on div "Browse Files" at bounding box center [598, 207] width 57 height 18
click at [136, 129] on input "Drag & Drop Files here or Browse Files .xlsx,.xls,.csv,.txt,.xlt,.xlm,.xlsm,.xl…" at bounding box center [136, 129] width 0 height 0
type input "C:\fakepath\bef_wall_cold.xlsm"
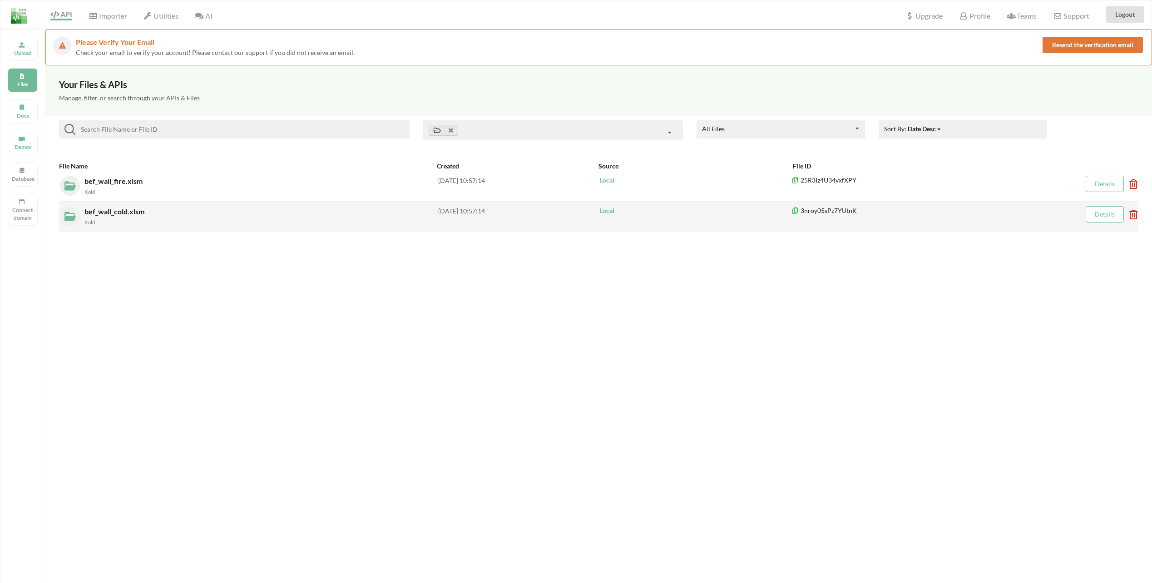
click at [239, 217] on div "Kold" at bounding box center [261, 222] width 354 height 10
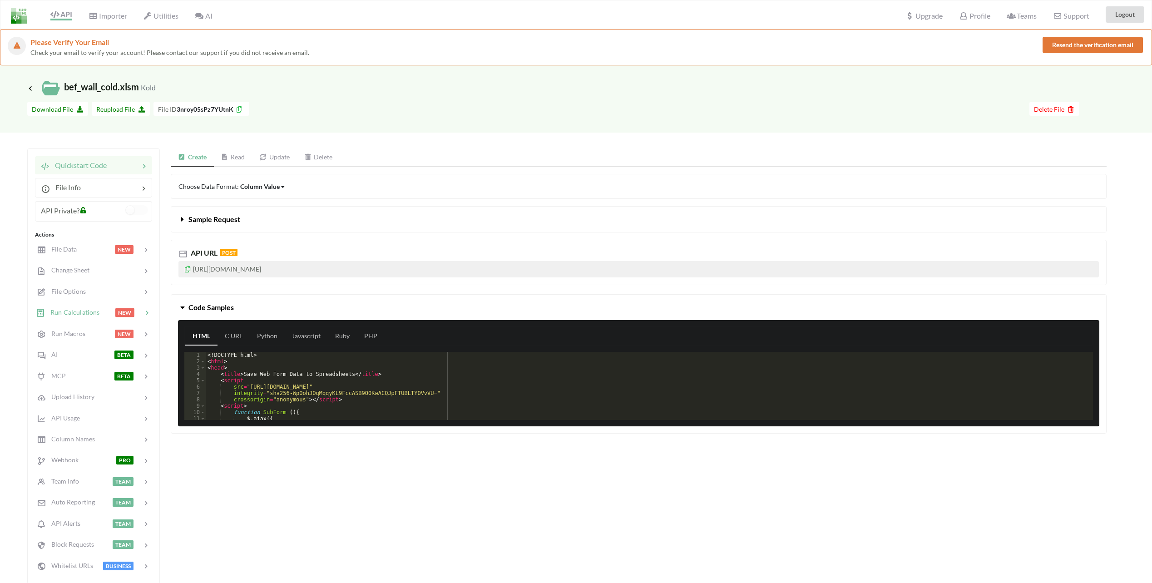
click at [82, 312] on span "Run Calculations" at bounding box center [72, 312] width 55 height 8
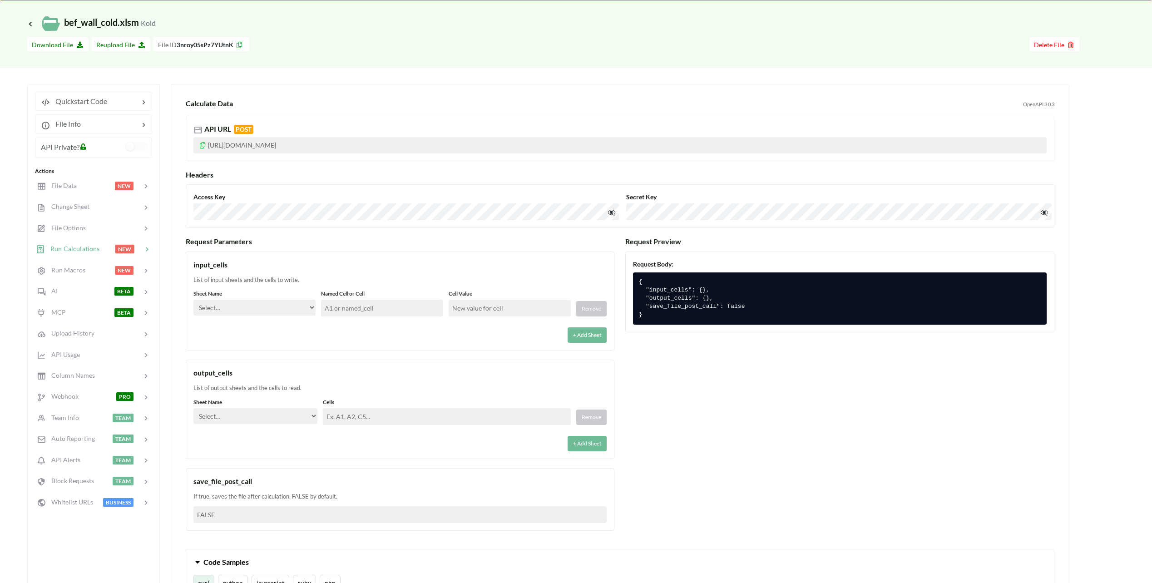
scroll to position [91, 0]
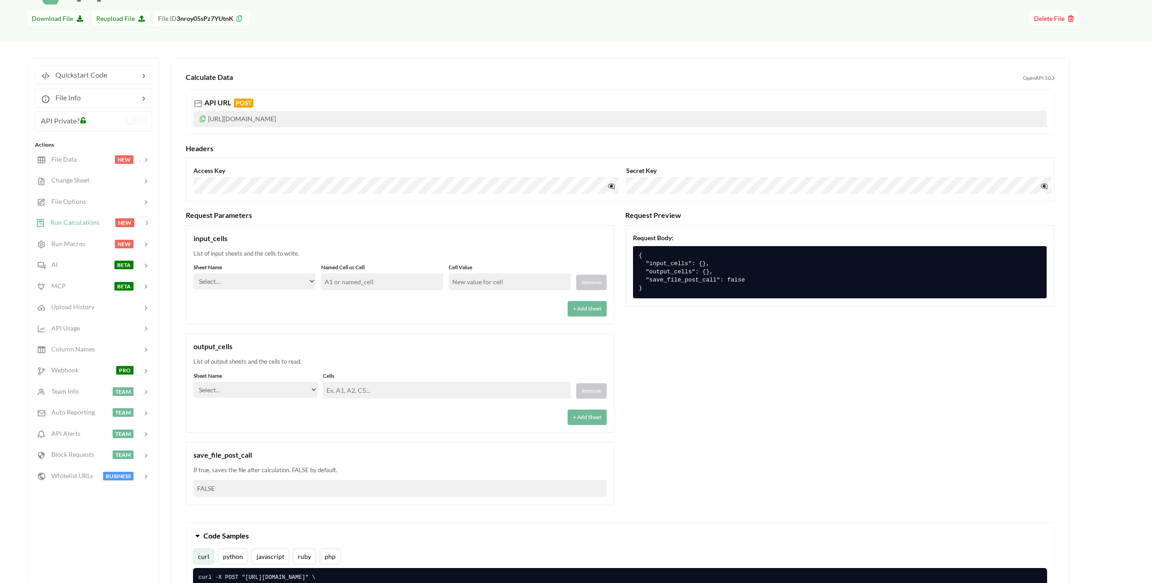
click at [263, 280] on select "Select… Kold Brand Ark1 Firsidig Makro" at bounding box center [254, 281] width 122 height 16
click at [314, 240] on div "input_cells" at bounding box center [399, 238] width 413 height 11
click at [291, 388] on select "Select… Kold Brand Ark1 Firsidig Makro" at bounding box center [255, 390] width 124 height 16
click at [288, 345] on div "output_cells" at bounding box center [399, 346] width 413 height 11
click at [266, 295] on div "Sheet Name Select… Kold Brand Ark1 Firsidig Makro Named Cell or Cell Cell Value…" at bounding box center [399, 289] width 413 height 53
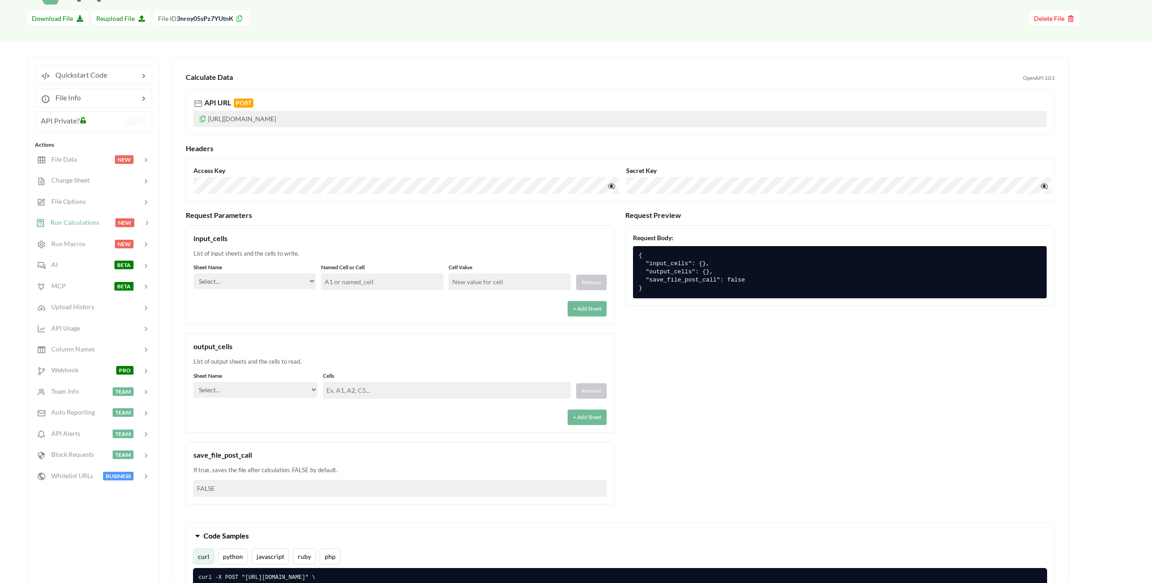
click at [276, 283] on select "Select… Kold Brand Ark1 Firsidig Makro" at bounding box center [254, 281] width 122 height 16
select select "Kold"
click at [193, 273] on select "Select… Kold Brand Ark1 Firsidig Makro" at bounding box center [254, 281] width 122 height 16
click at [363, 302] on div "+ Add Sheet" at bounding box center [399, 306] width 413 height 21
click at [355, 276] on input "text" at bounding box center [382, 281] width 122 height 17
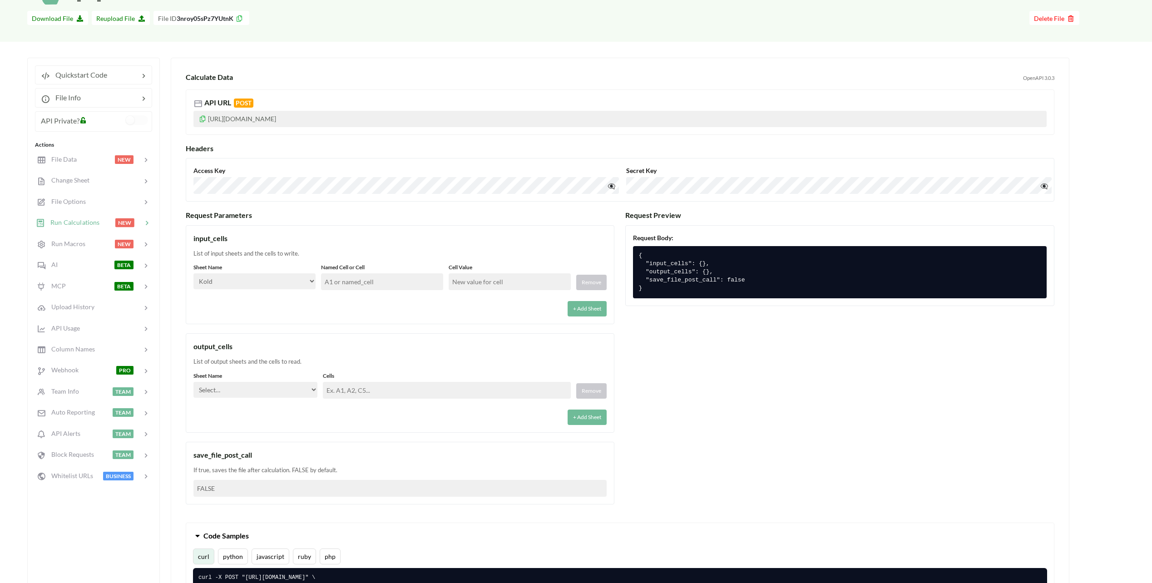
click at [352, 288] on input "text" at bounding box center [382, 281] width 122 height 17
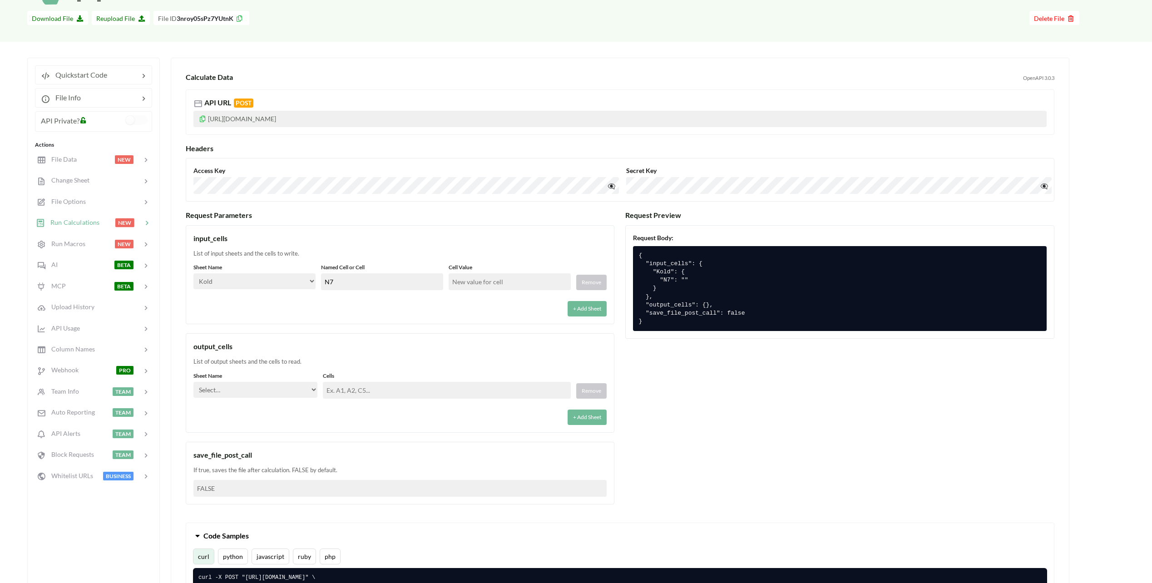
click at [468, 282] on input "text" at bounding box center [510, 281] width 122 height 17
drag, startPoint x: 358, startPoint y: 278, endPoint x: 309, endPoint y: 280, distance: 49.5
click at [309, 280] on div "Sheet Name Select… Kold Brand Ark1 Firsidig Makro Named Cell or Cell N7 Cell Va…" at bounding box center [399, 276] width 413 height 27
type input "N11"
click at [476, 277] on input "text" at bounding box center [510, 281] width 122 height 17
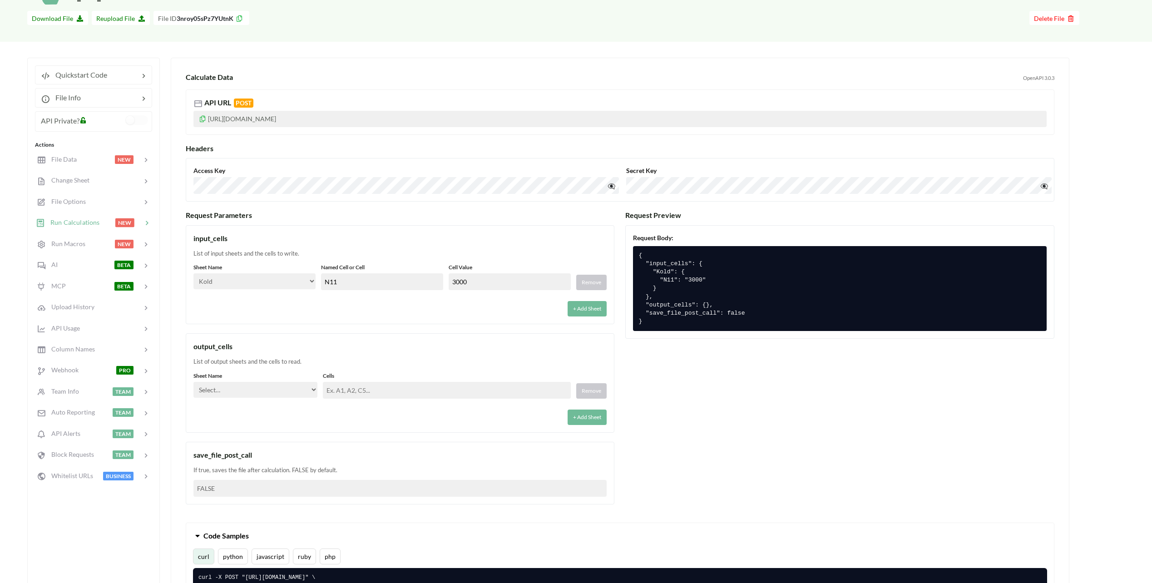
type input "3000"
click at [385, 355] on div "output_cells List of output sheets and the cells to read. Sheet Name Select… Ko…" at bounding box center [400, 382] width 429 height 99
click at [380, 391] on input "text" at bounding box center [447, 390] width 248 height 17
click at [311, 387] on select "Select… Kold Brand Ark1 Firsidig Makro" at bounding box center [255, 390] width 124 height 16
select select "Kold"
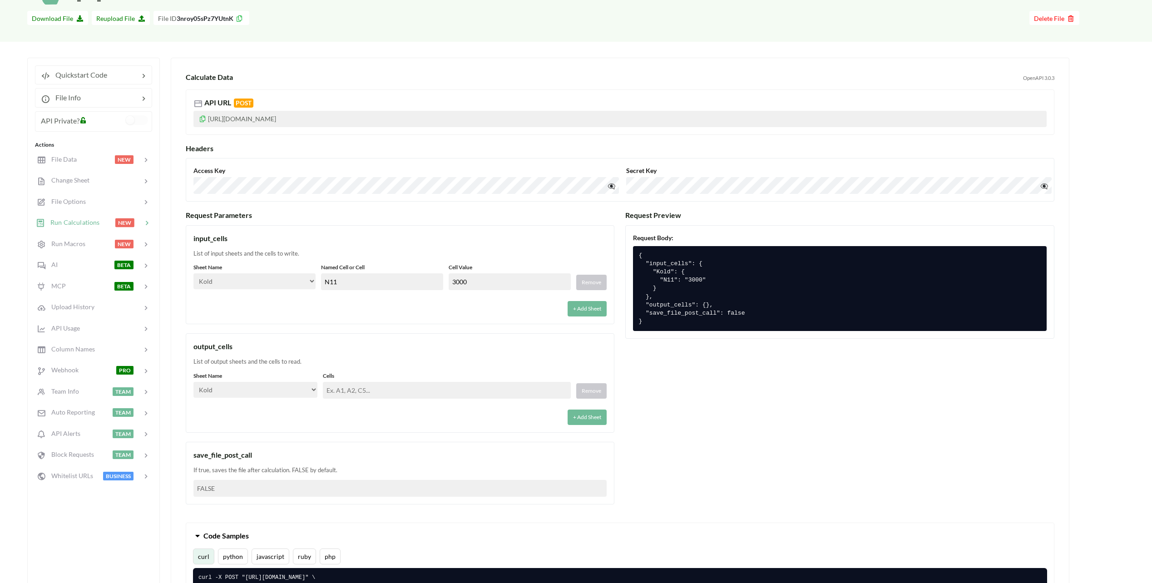
click at [193, 382] on select "Select… Kold Brand Ark1 Firsidig Makro" at bounding box center [255, 390] width 124 height 16
click at [366, 429] on div "output_cells List of output sheets and the cells to read. Sheet Name Select… Ko…" at bounding box center [400, 382] width 429 height 99
click at [360, 395] on input "text" at bounding box center [447, 390] width 248 height 17
paste input "AO9,AO10,AO11,AO12,AO13,AO14,AO15,AO16,AO17,AO18,AO19,AO20,AO21,AO22,AO23,AO24,…"
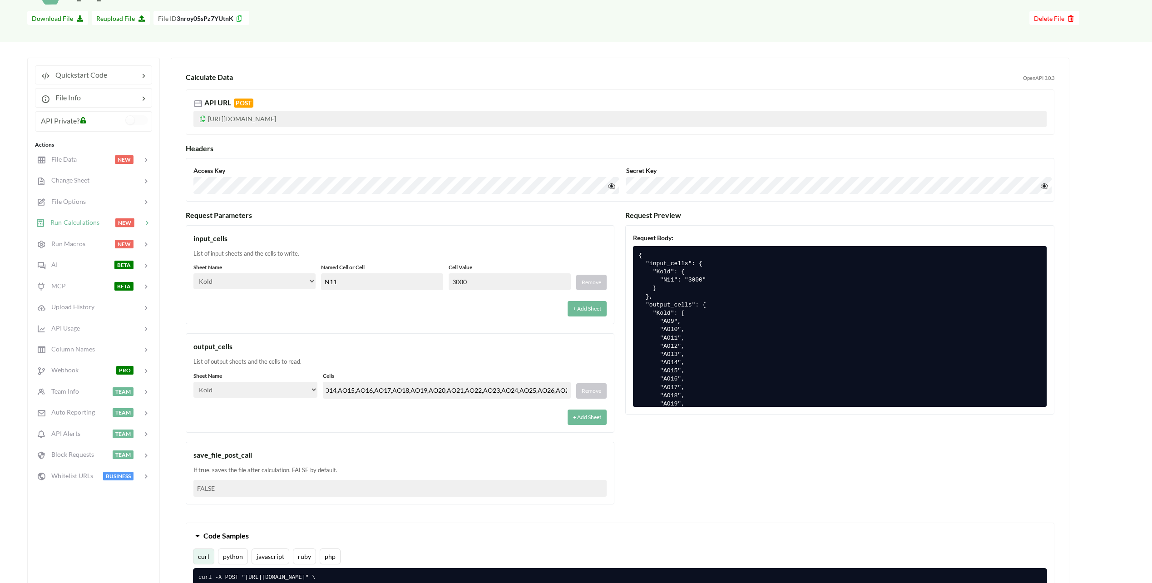
type input "AO9,AO10,AO11,AO12,AO13,AO14,AO15,AO16,AO17,AO18,AO19,AO20,AO21,AO22,AO23,AO24,…"
click at [362, 351] on div "output_cells" at bounding box center [399, 346] width 413 height 11
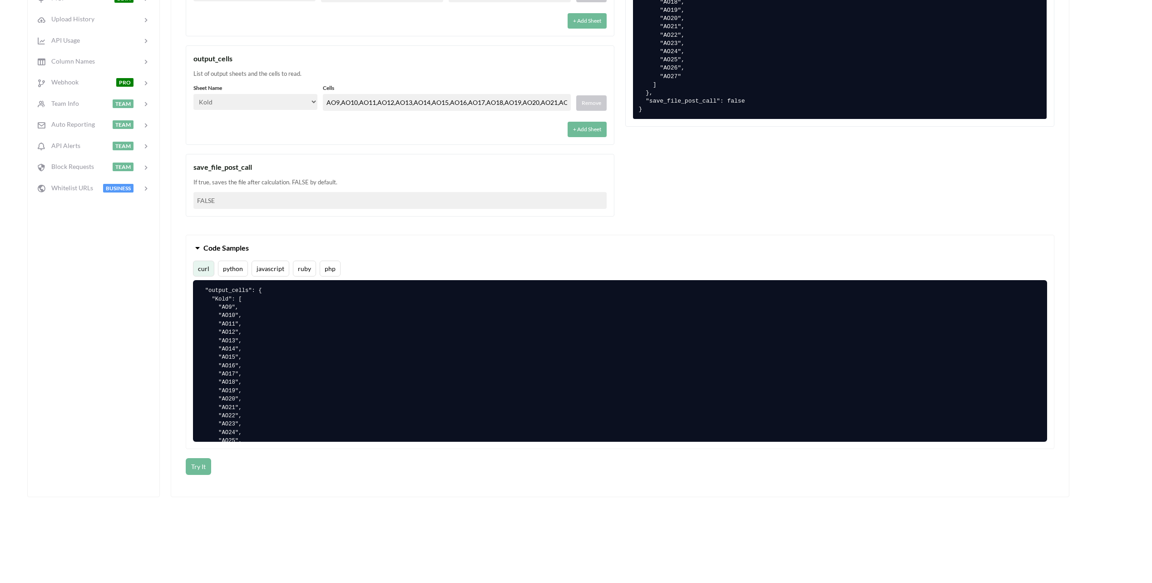
scroll to position [409, 0]
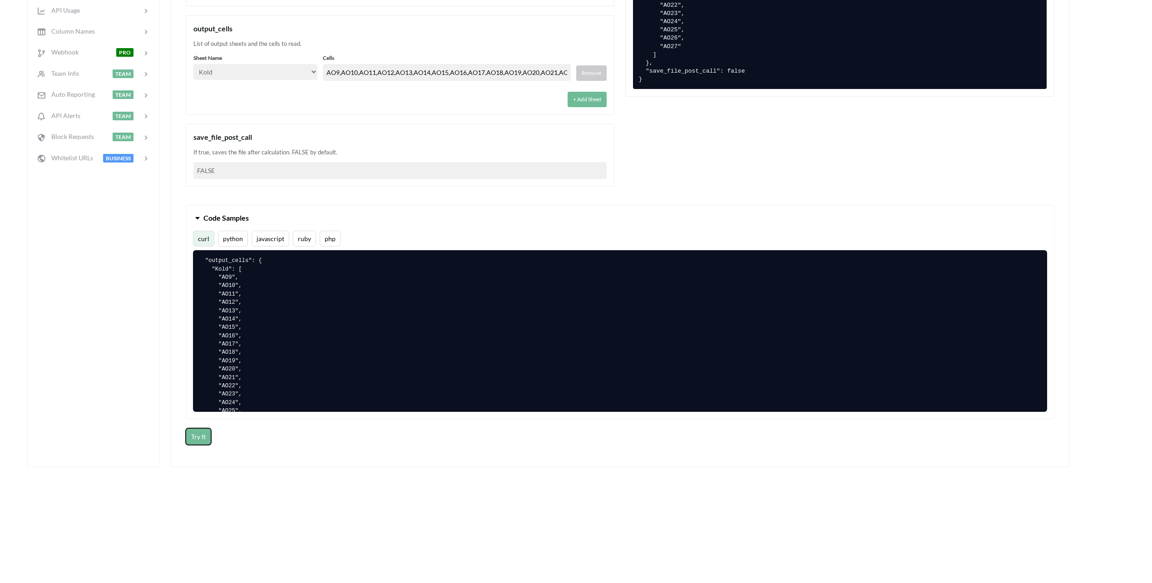
click at [196, 445] on button "Try It" at bounding box center [198, 436] width 25 height 17
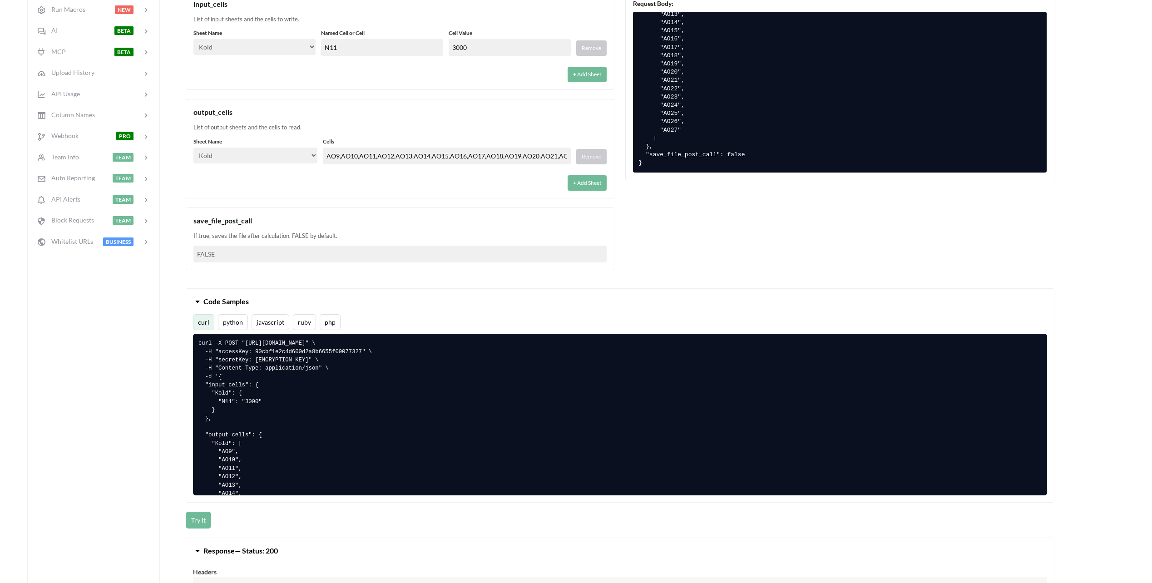
scroll to position [273, 0]
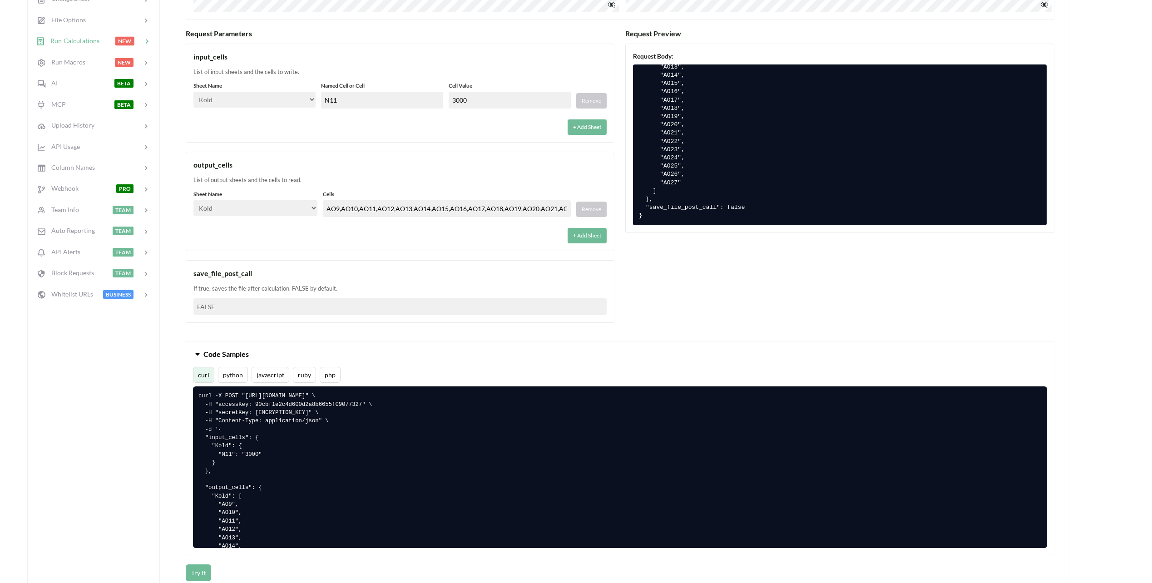
drag, startPoint x: 341, startPoint y: 211, endPoint x: 367, endPoint y: 219, distance: 27.3
click at [341, 211] on input "AO9,AO10,AO11,AO12,AO13,AO14,AO15,AO16,AO17,AO18,AO19,AO20,AO21,AO22,AO23,AO24,…" at bounding box center [447, 208] width 248 height 17
click at [359, 160] on div "output_cells" at bounding box center [399, 164] width 413 height 11
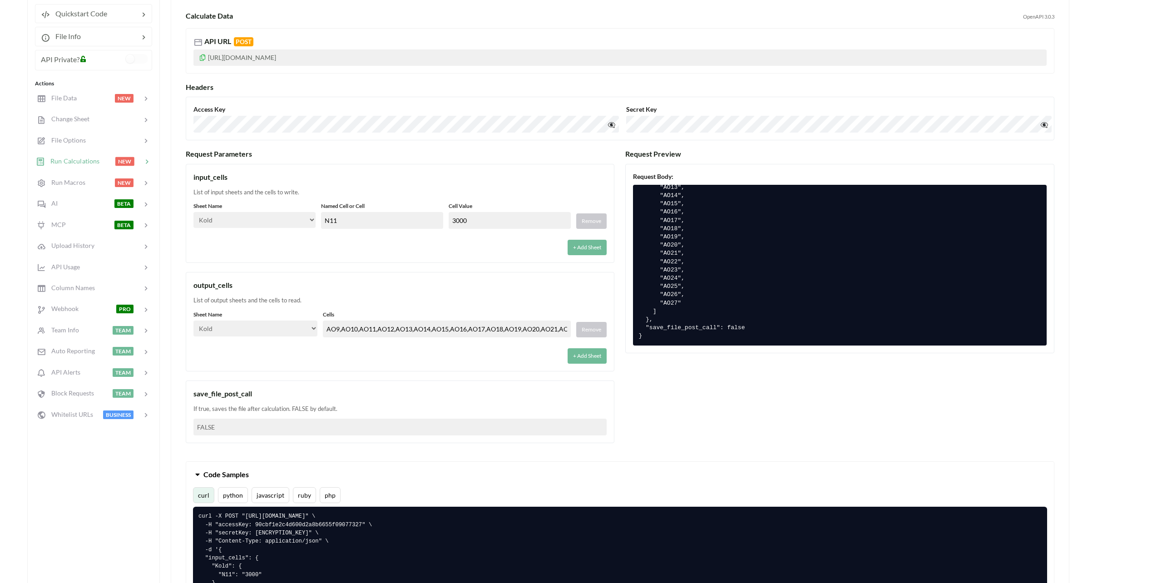
scroll to position [136, 0]
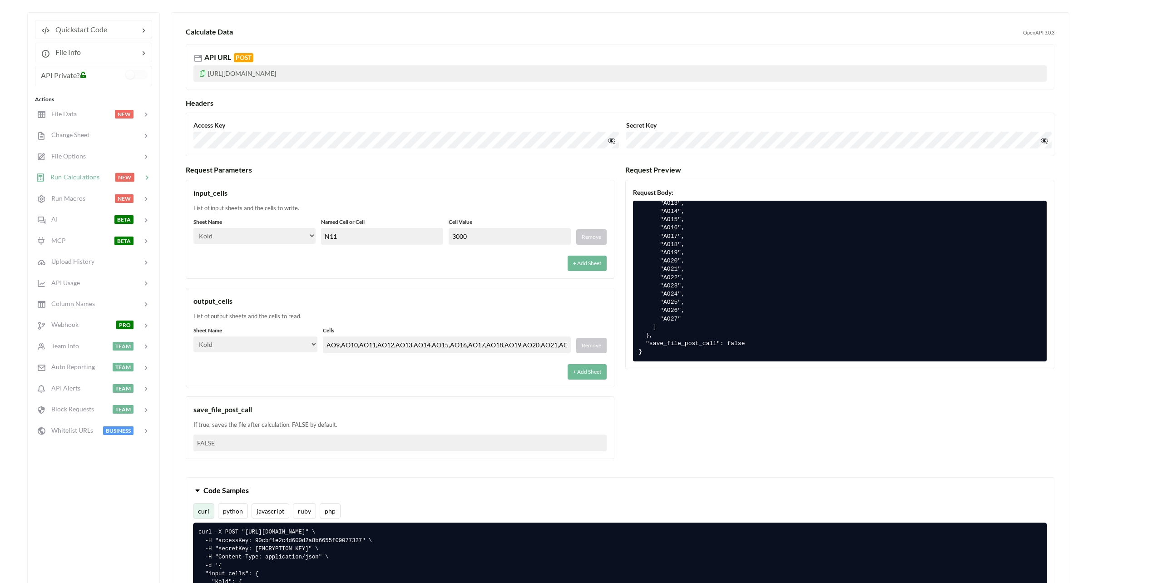
click at [302, 273] on div "input_cells List of input sheets and the cells to write. Sheet Name Select… Kol…" at bounding box center [400, 229] width 429 height 99
click at [327, 274] on div "input_cells List of input sheets and the cells to write. Sheet Name Select… Kol…" at bounding box center [400, 229] width 429 height 99
drag, startPoint x: 487, startPoint y: 234, endPoint x: 435, endPoint y: 230, distance: 52.4
click at [436, 230] on div "Sheet Name Select… Kold Brand Ark1 Firsidig Makro Named Cell or Cell N11 Cell V…" at bounding box center [399, 231] width 413 height 27
click at [540, 265] on div "+ Add Sheet" at bounding box center [399, 260] width 413 height 21
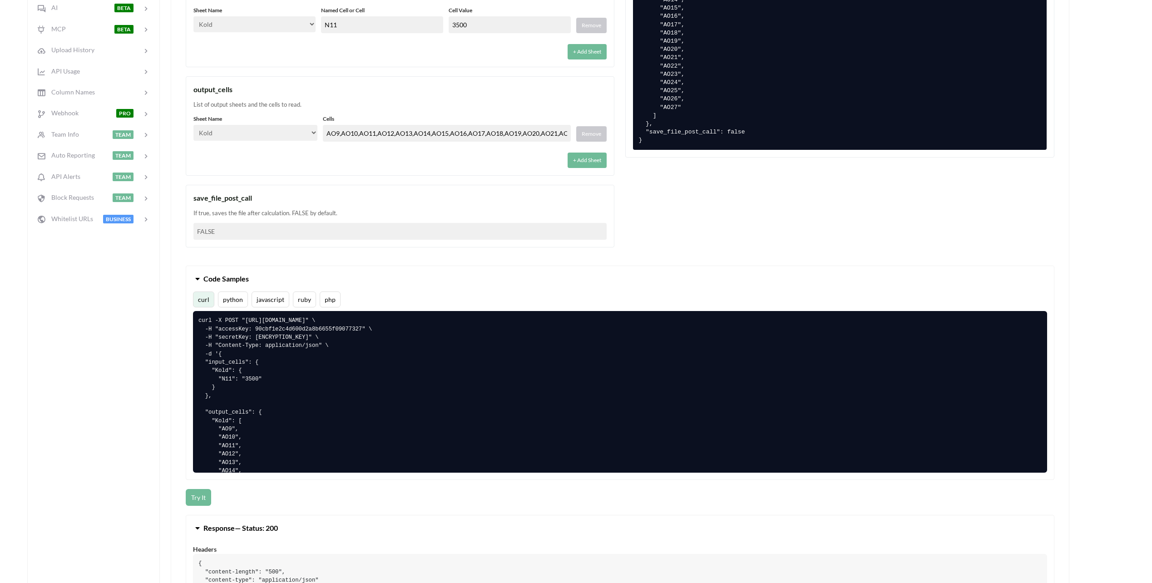
scroll to position [363, 0]
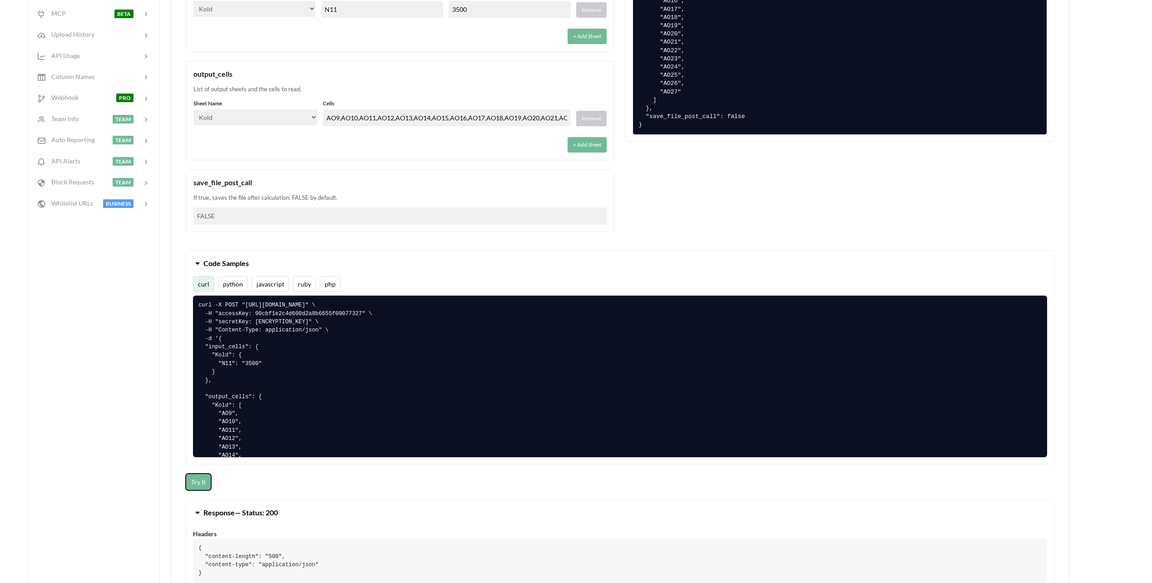
click at [203, 485] on button "Try It" at bounding box center [198, 482] width 25 height 17
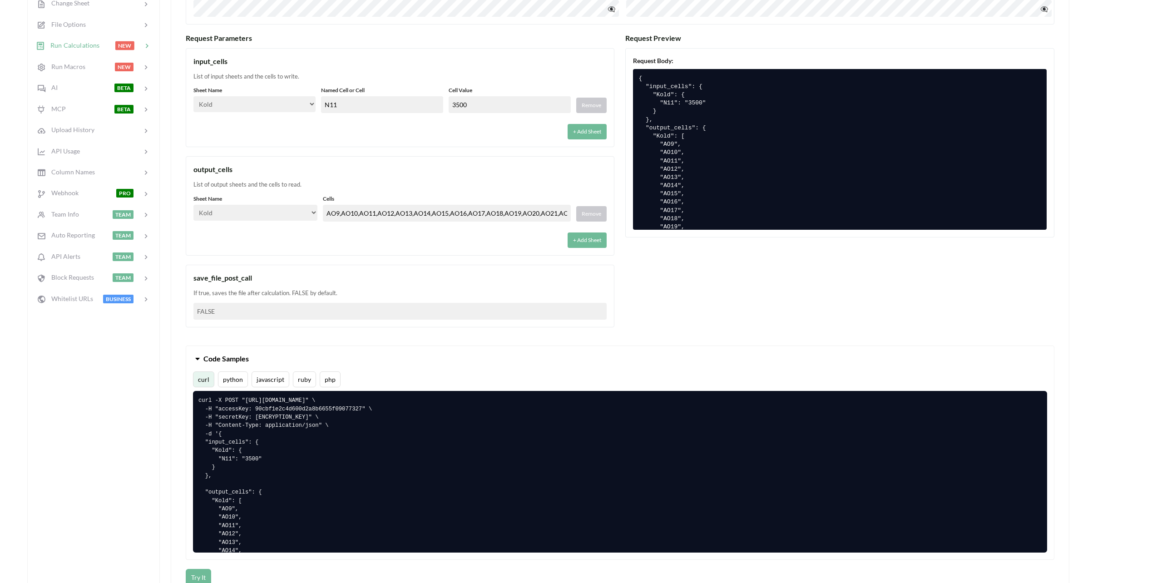
scroll to position [273, 0]
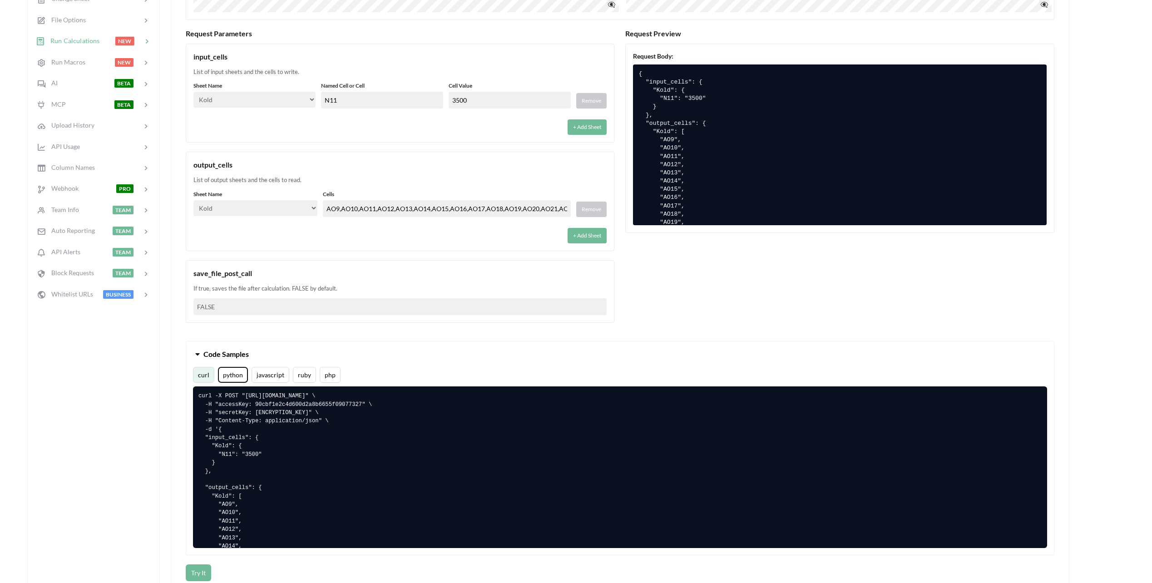
click at [230, 378] on button "python" at bounding box center [233, 375] width 30 height 16
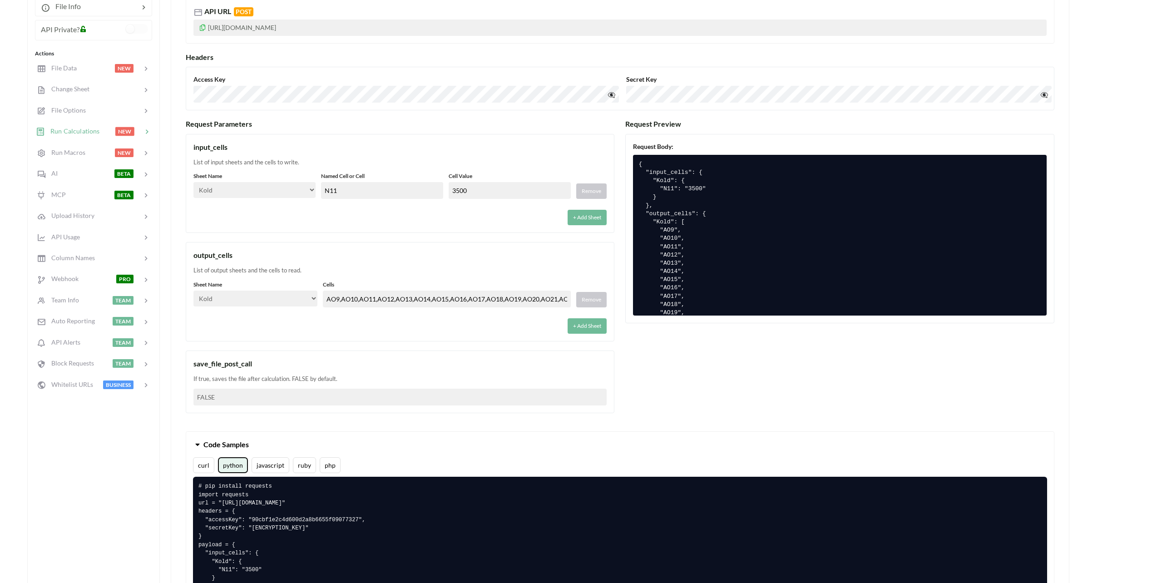
scroll to position [182, 0]
drag, startPoint x: 302, startPoint y: 216, endPoint x: 306, endPoint y: 213, distance: 4.9
click at [303, 216] on div "+ Add Sheet" at bounding box center [399, 215] width 413 height 21
click at [259, 163] on div "List of input sheets and the cells to write." at bounding box center [399, 163] width 413 height 9
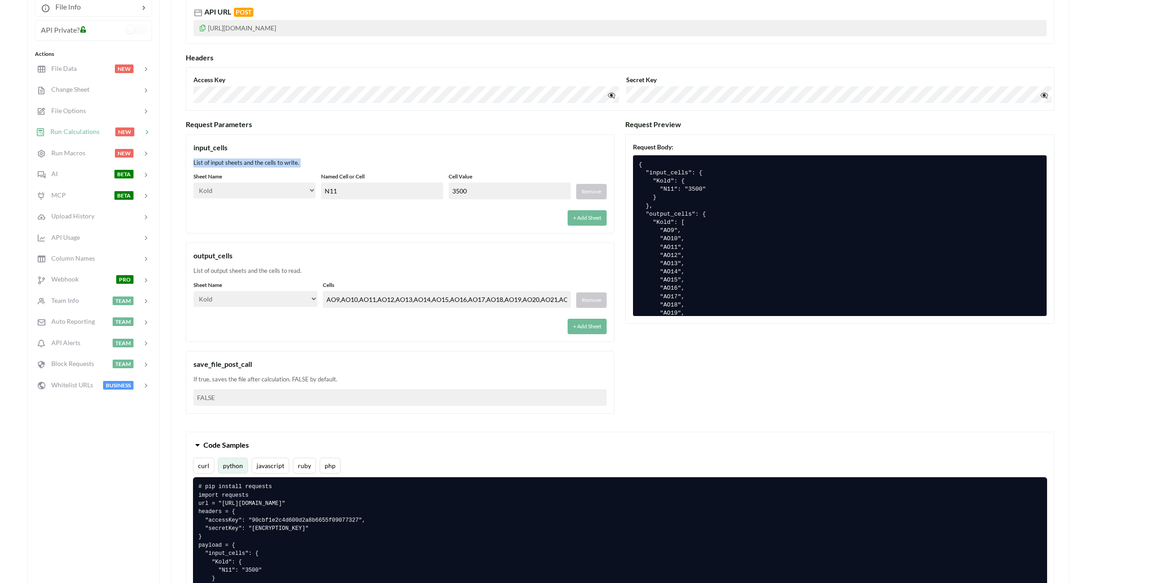
click at [259, 163] on div "List of input sheets and the cells to write." at bounding box center [399, 163] width 413 height 9
drag, startPoint x: 259, startPoint y: 163, endPoint x: 314, endPoint y: 168, distance: 55.3
click at [314, 168] on div "input_cells List of input sheets and the cells to write. Sheet Name Select… Kol…" at bounding box center [400, 183] width 429 height 99
click at [267, 193] on select "Select… Kold Brand Ark1 Firsidig Makro" at bounding box center [254, 191] width 122 height 16
click at [270, 158] on div "input_cells List of input sheets and the cells to write. Sheet Name Select… Kol…" at bounding box center [400, 183] width 429 height 99
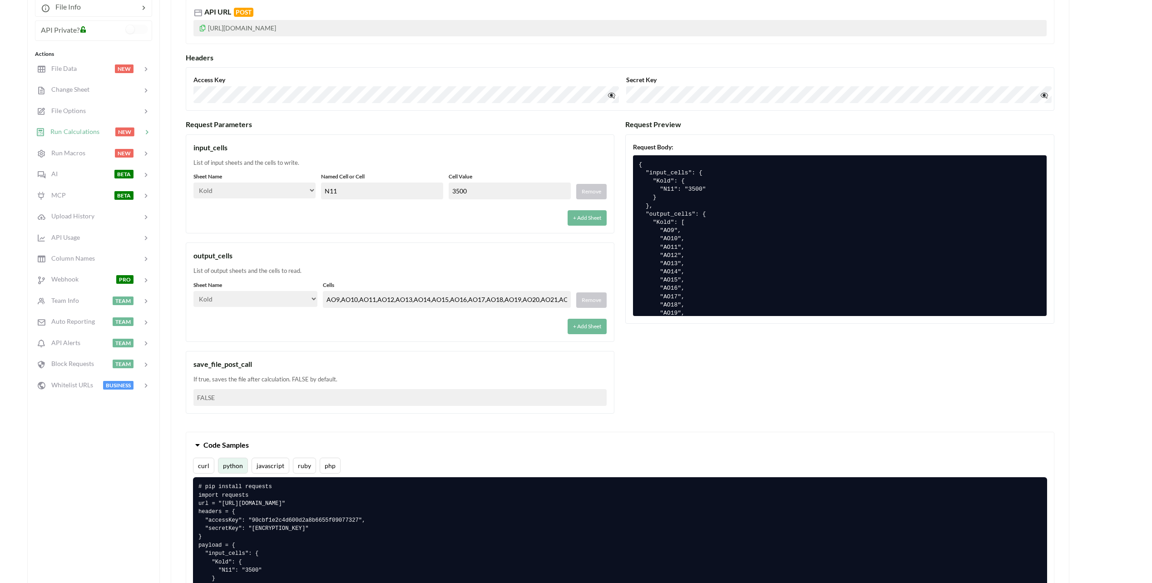
click at [257, 165] on div "List of input sheets and the cells to write." at bounding box center [399, 163] width 413 height 9
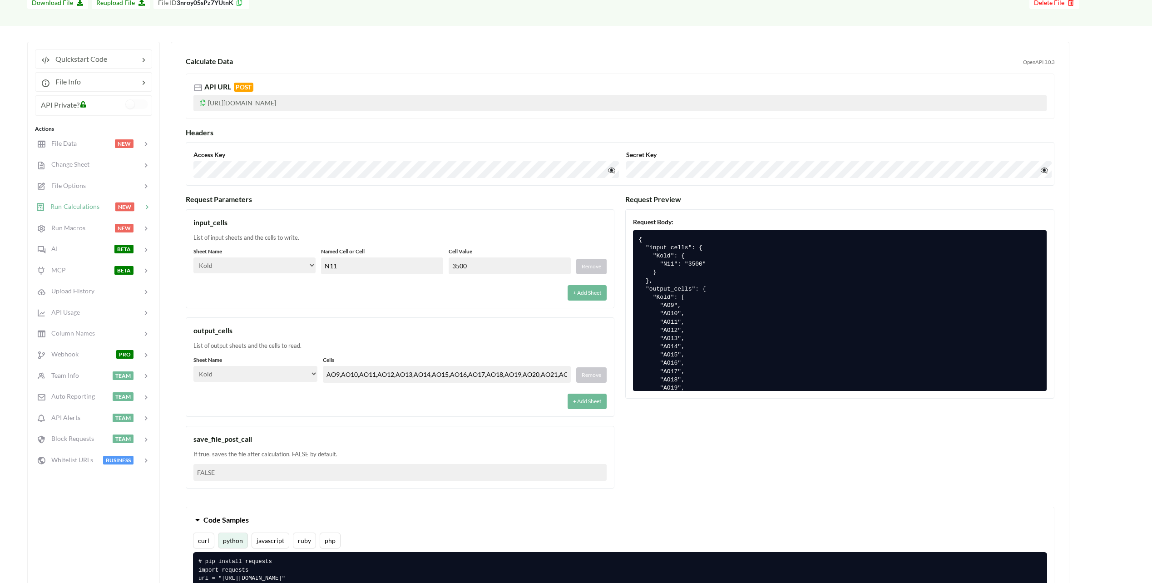
scroll to position [91, 0]
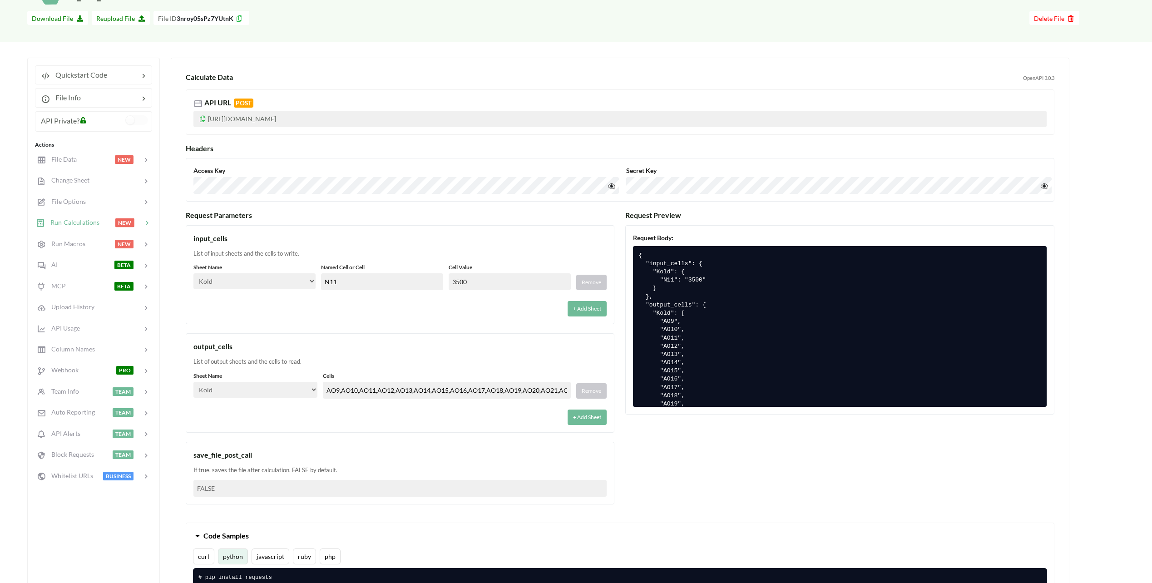
click at [385, 277] on input "N11" at bounding box center [382, 281] width 122 height 17
click at [511, 273] on div "Cell Value 3500" at bounding box center [510, 276] width 122 height 27
click at [478, 282] on input "3500" at bounding box center [510, 281] width 122 height 17
drag, startPoint x: 458, startPoint y: 282, endPoint x: 491, endPoint y: 278, distance: 33.3
click at [491, 278] on input "3500" at bounding box center [510, 281] width 122 height 17
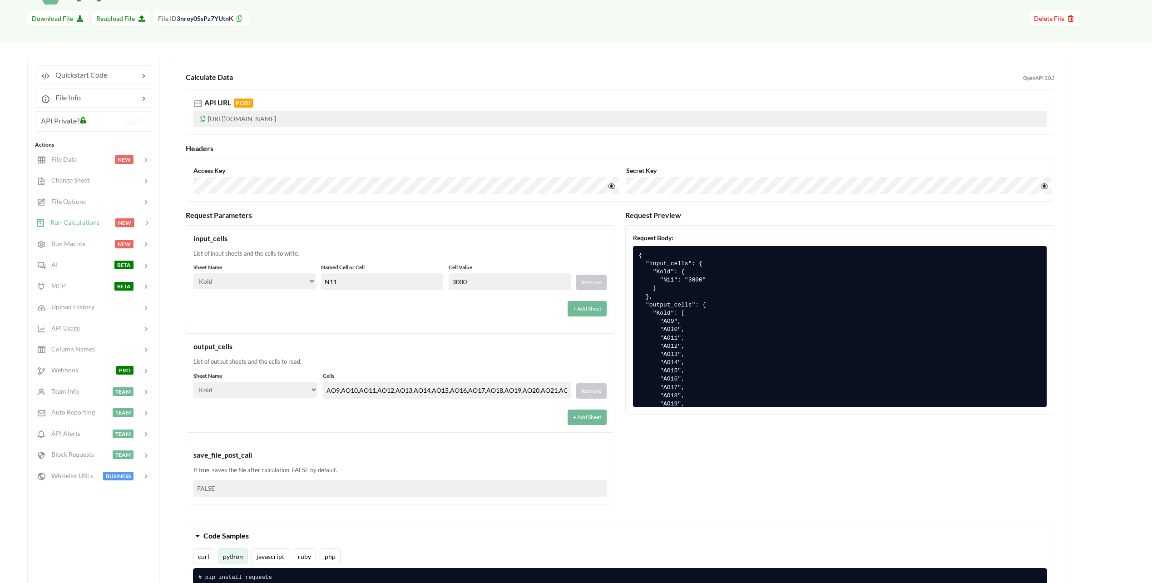
click at [416, 254] on div "List of input sheets and the cells to write." at bounding box center [399, 253] width 413 height 9
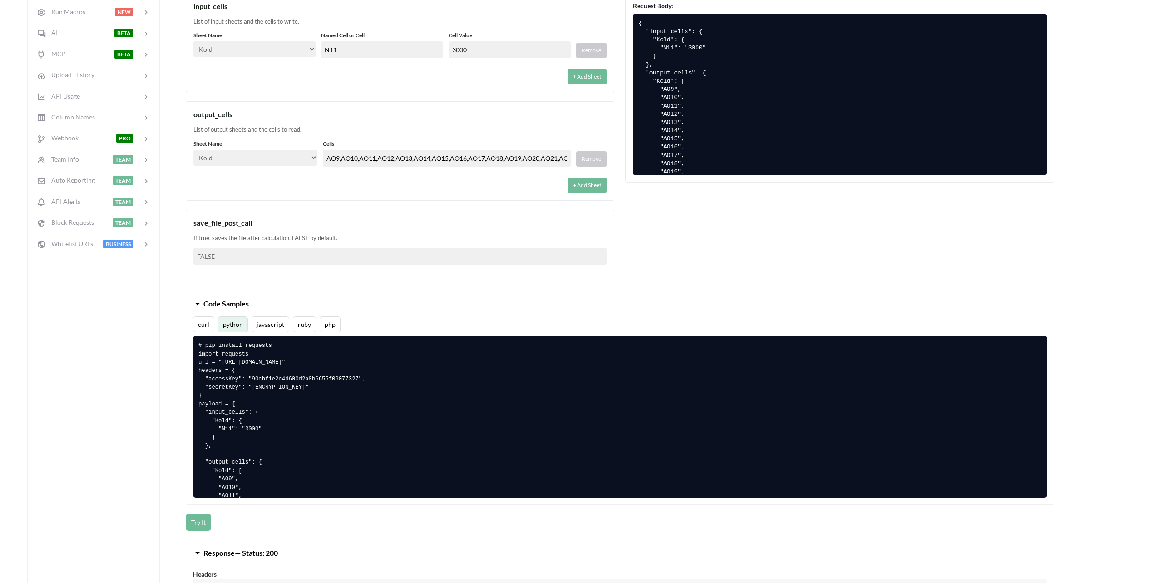
scroll to position [363, 0]
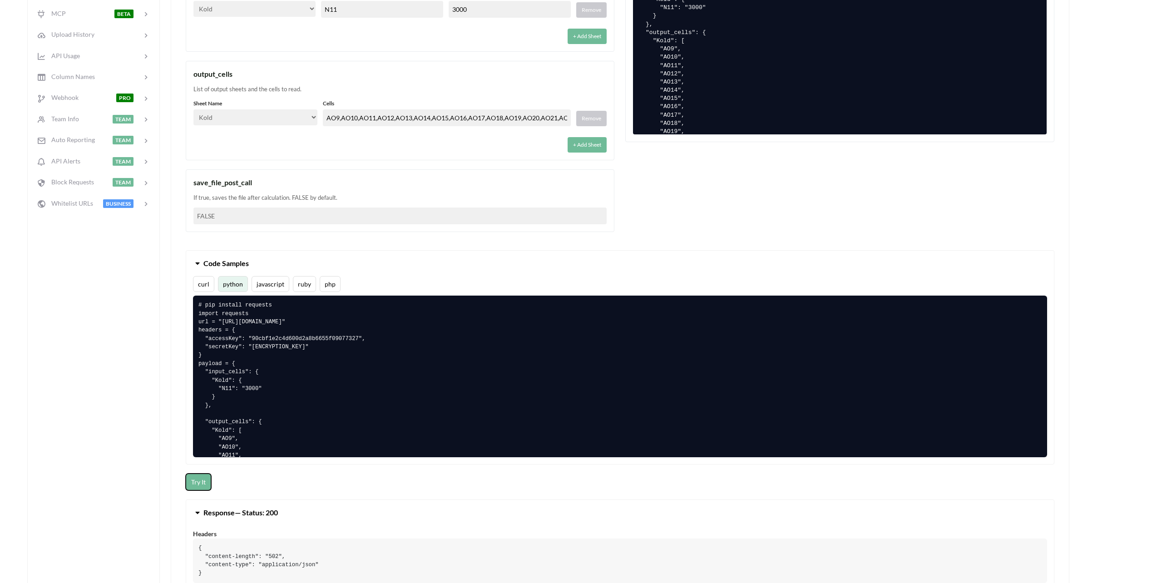
click at [198, 482] on button "Try It" at bounding box center [198, 482] width 25 height 17
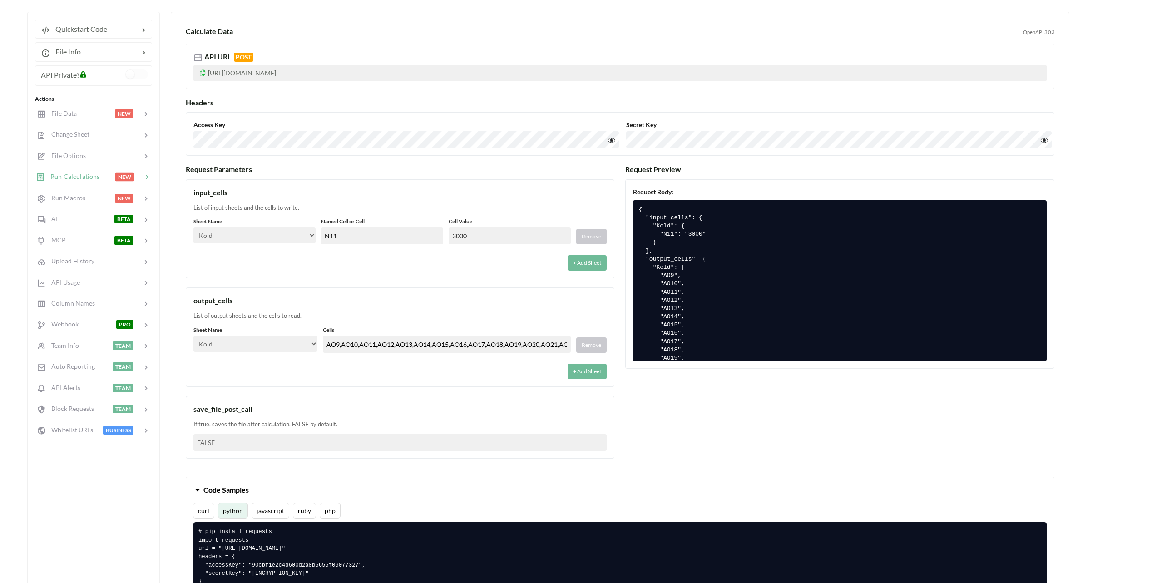
scroll to position [136, 0]
drag, startPoint x: 478, startPoint y: 235, endPoint x: 458, endPoint y: 239, distance: 20.4
click at [458, 239] on input "3000" at bounding box center [510, 236] width 122 height 17
click at [472, 267] on div "+ Add Sheet" at bounding box center [399, 260] width 413 height 21
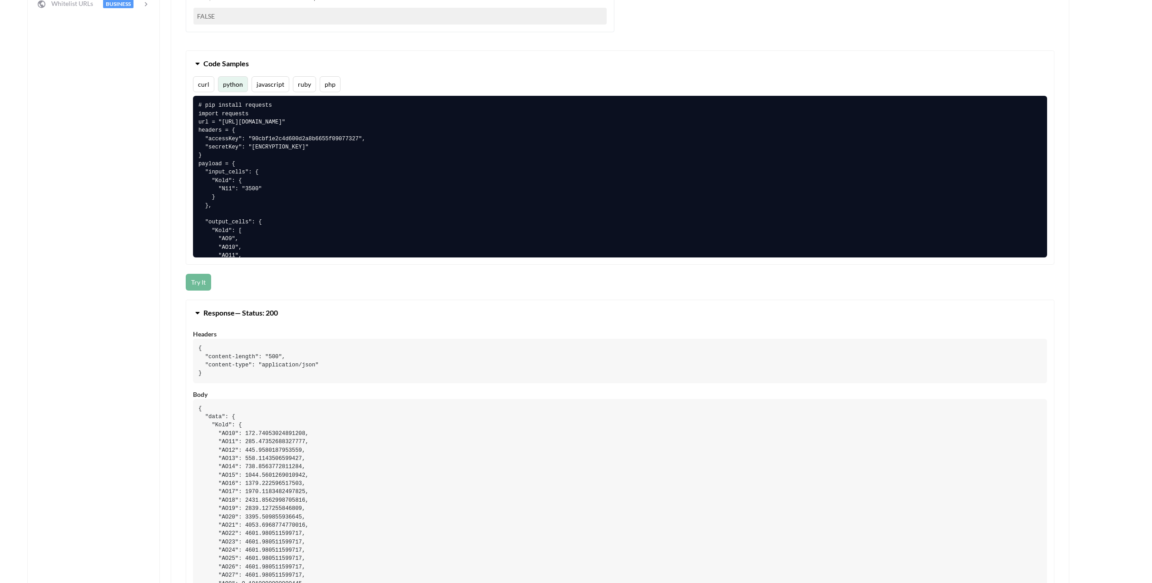
scroll to position [590, 0]
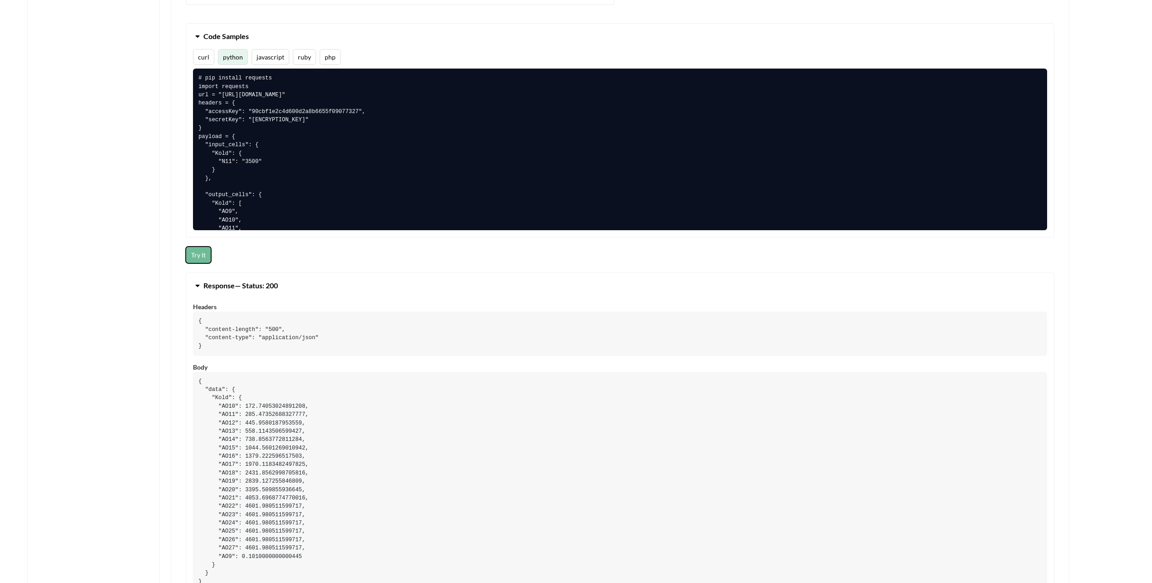
click at [203, 254] on button "Try It" at bounding box center [198, 255] width 25 height 17
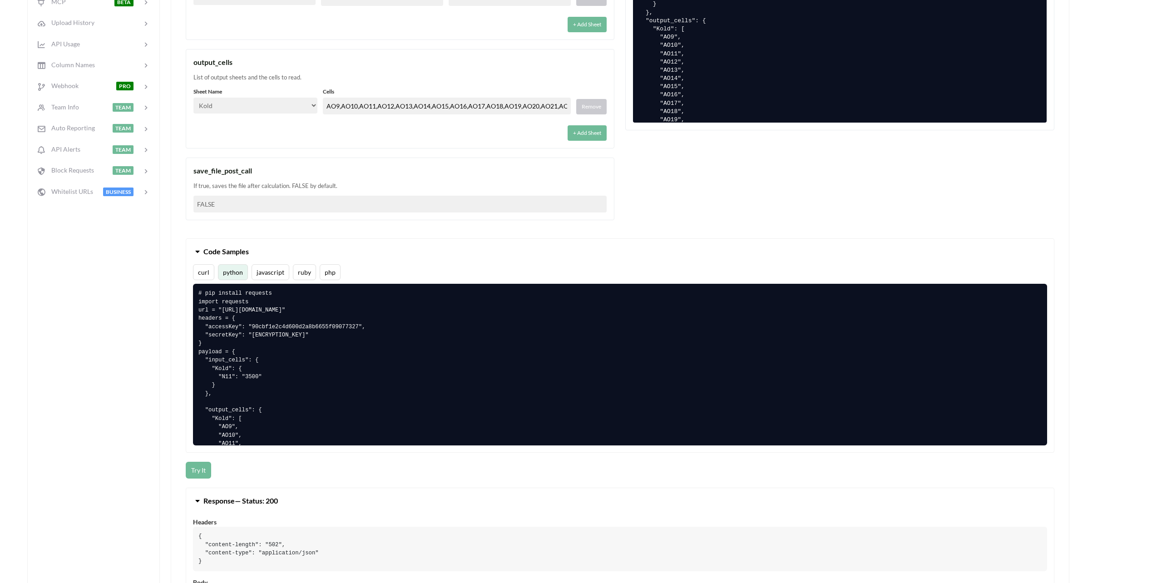
scroll to position [318, 0]
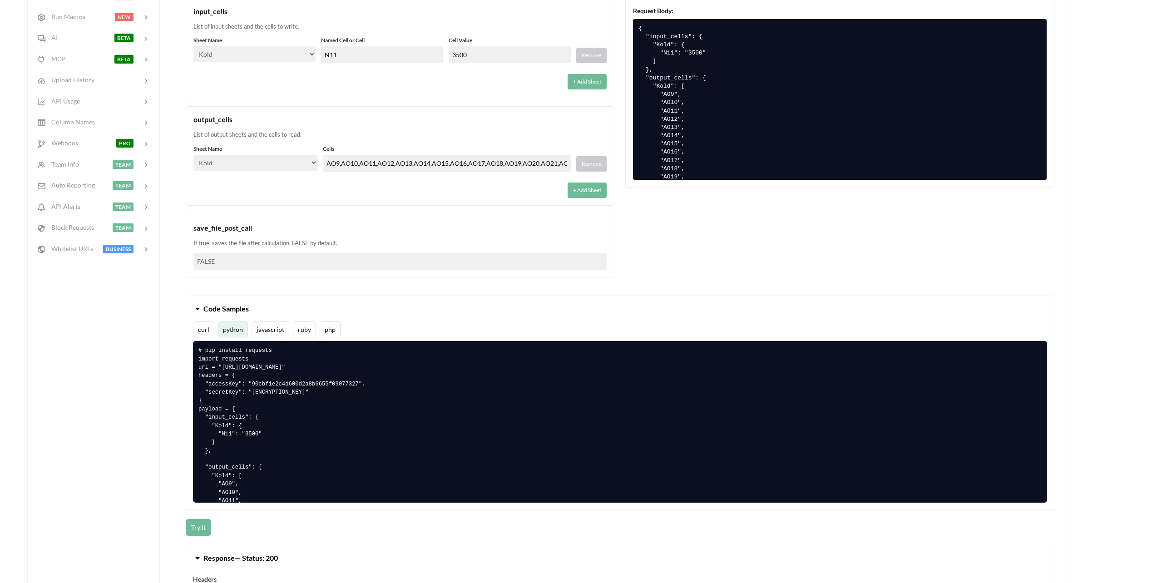
drag, startPoint x: 457, startPoint y: 53, endPoint x: 487, endPoint y: 56, distance: 30.1
click at [487, 56] on input "3500" at bounding box center [510, 54] width 122 height 17
type input "3000"
click at [359, 85] on div "+ Add Sheet" at bounding box center [399, 79] width 413 height 21
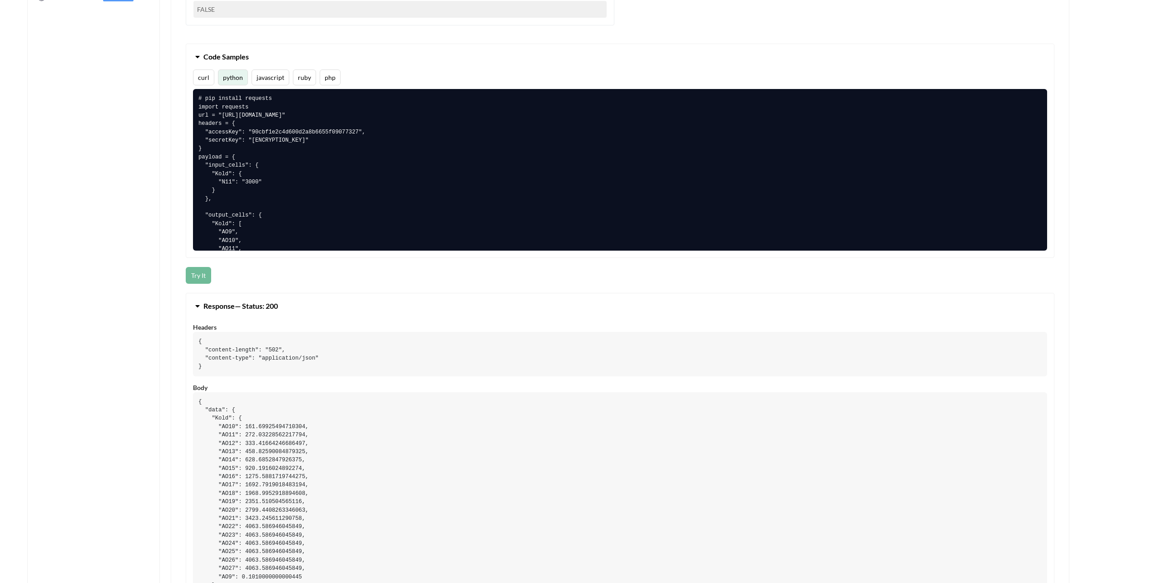
scroll to position [590, 0]
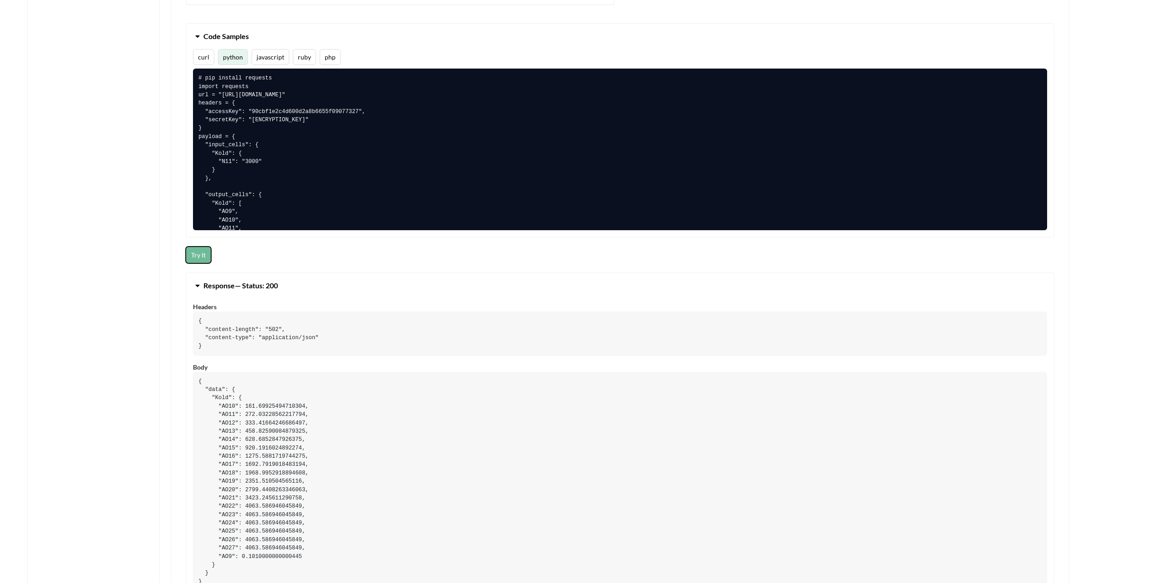
click at [199, 252] on button "Try It" at bounding box center [198, 255] width 25 height 17
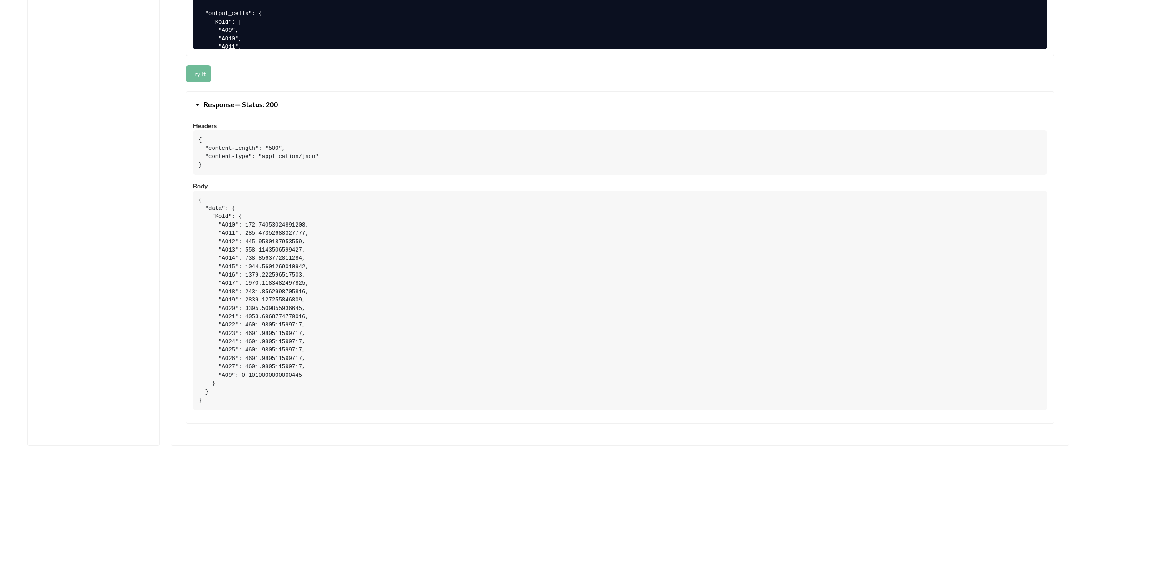
scroll to position [772, 0]
click at [236, 400] on pre "{ "data": { "Kold": { "AO10": 172.74053024891208, "AO11": 285.47352688327777, "…" at bounding box center [620, 299] width 854 height 219
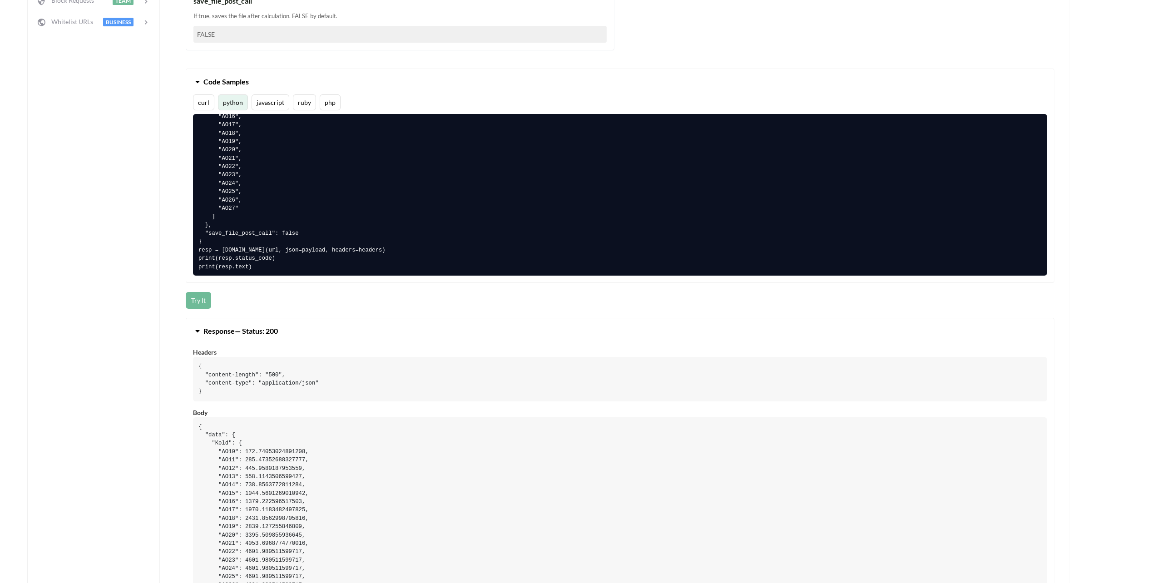
scroll to position [200, 0]
click at [251, 267] on pre "# pip install requests import requests url = "https://api.apispreadsheets.com/c…" at bounding box center [620, 195] width 854 height 162
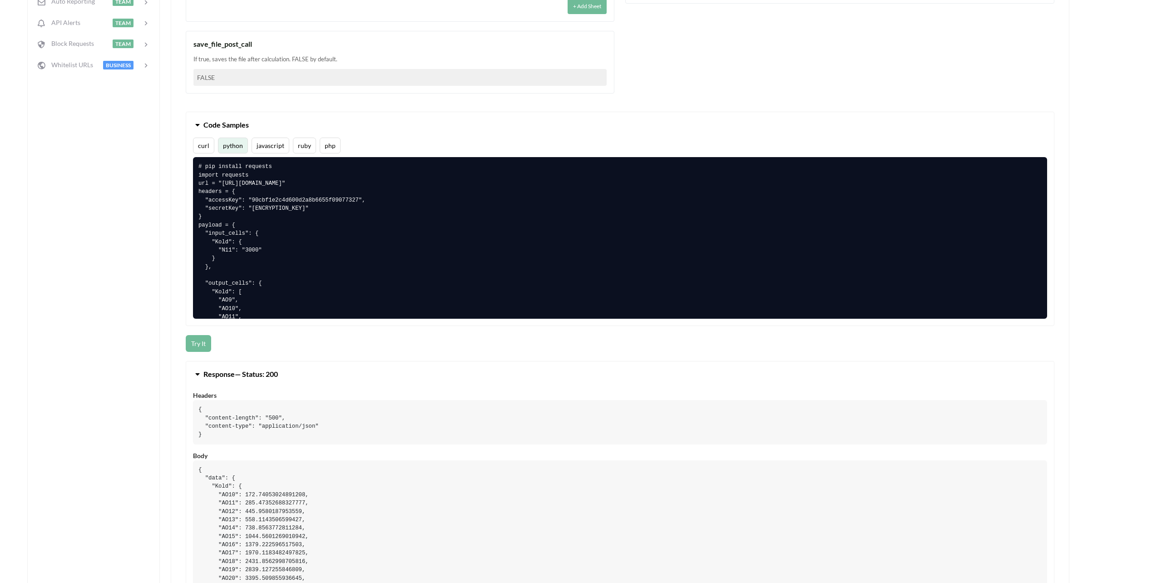
scroll to position [500, 0]
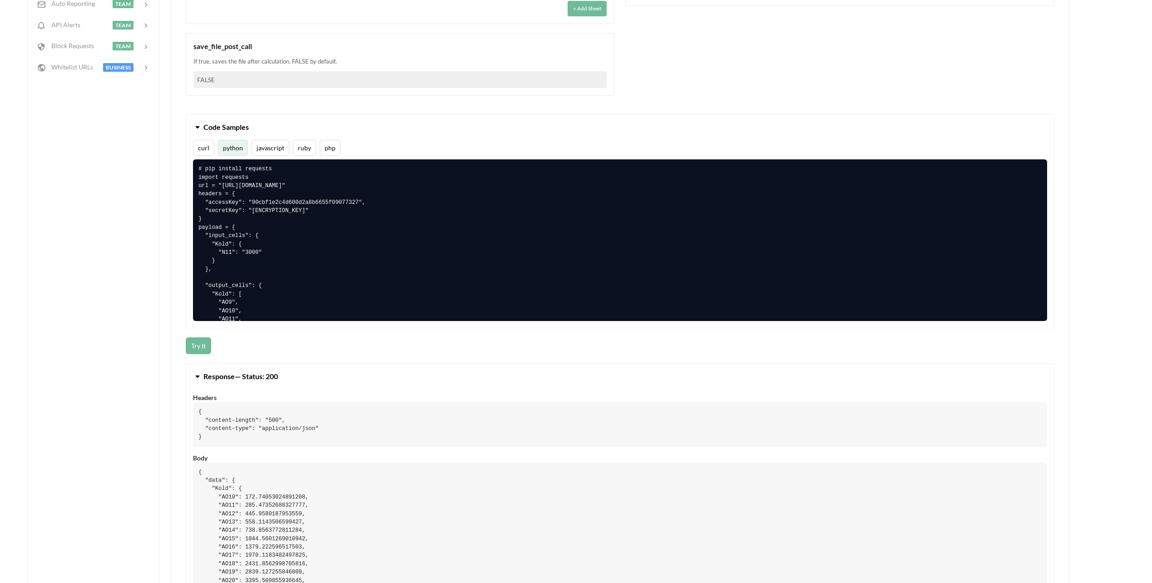
drag, startPoint x: 258, startPoint y: 268, endPoint x: 193, endPoint y: 171, distance: 116.8
click at [193, 171] on pre "# pip install requests import requests url = "https://api.apispreadsheets.com/c…" at bounding box center [620, 240] width 854 height 162
copy pre "# pip install requests import requests url = "https://api.apispreadsheets.com/c…"
click at [472, 139] on button "Code Samples" at bounding box center [620, 126] width 868 height 25
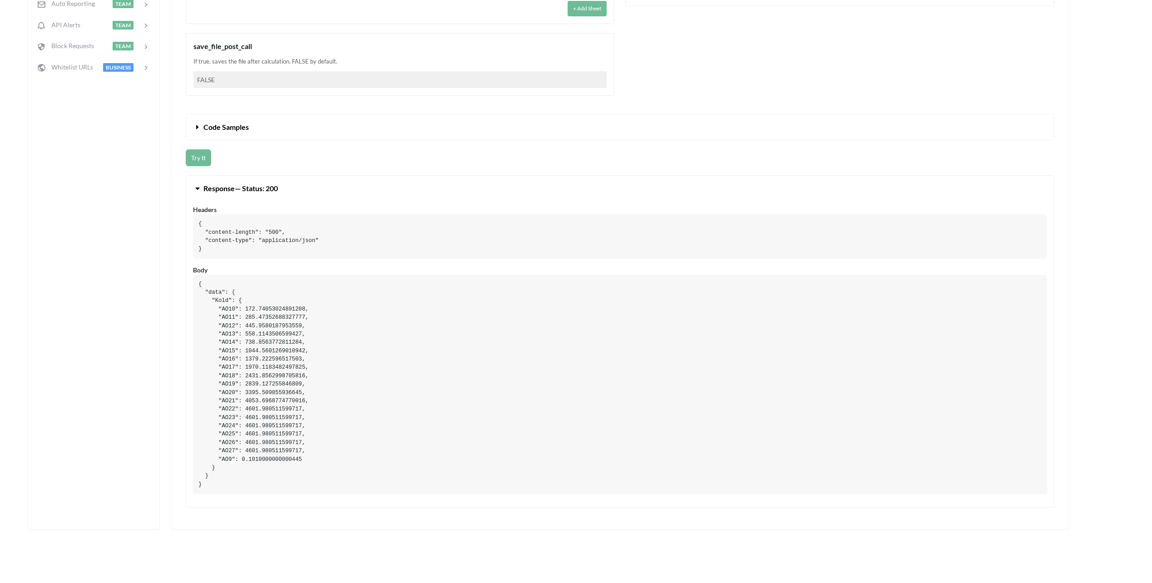
click at [199, 125] on icon at bounding box center [197, 125] width 9 height 7
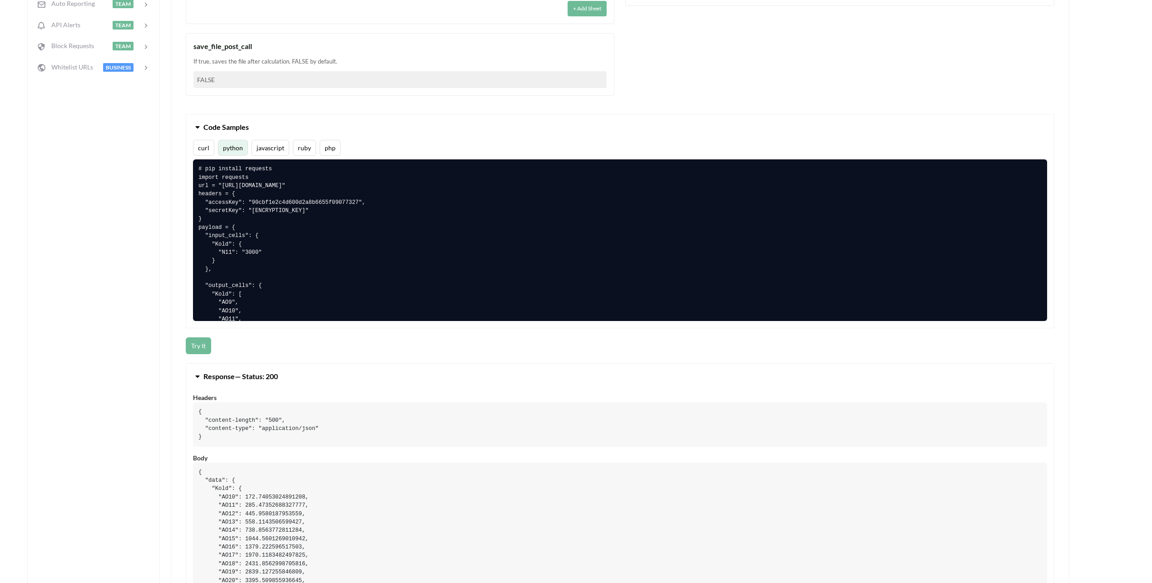
click at [357, 297] on pre "# pip install requests import requests url = "https://api.apispreadsheets.com/c…" at bounding box center [620, 240] width 854 height 162
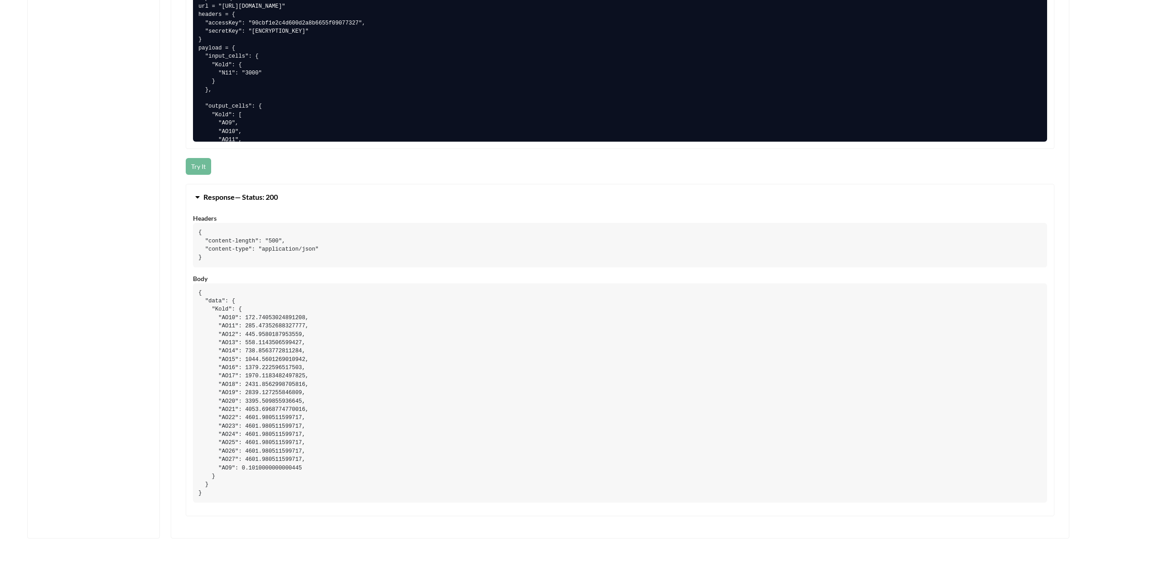
scroll to position [681, 0]
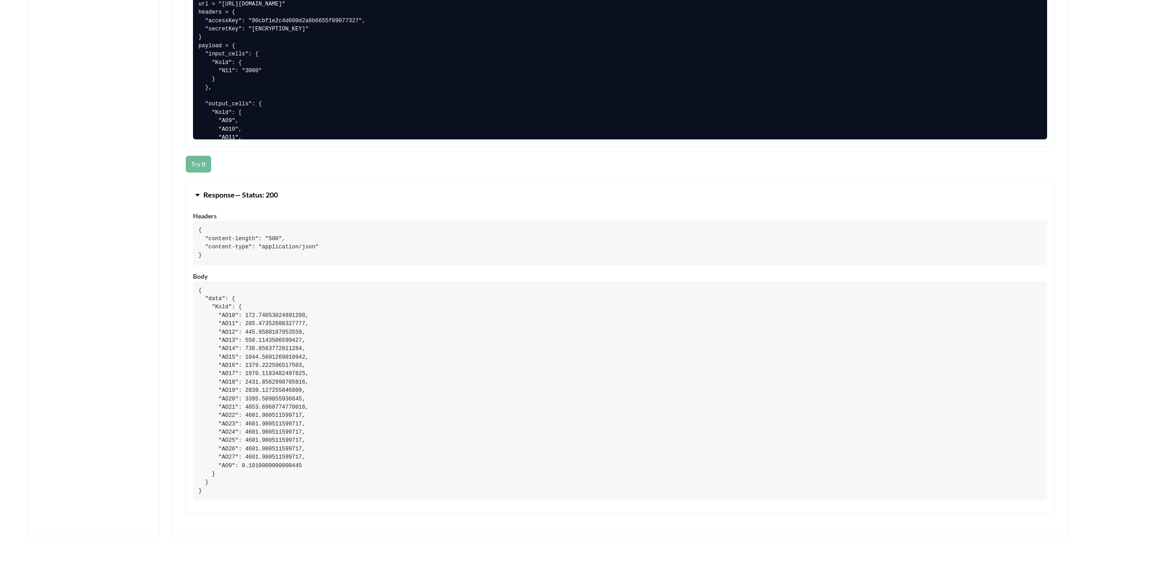
click at [275, 455] on pre "{ "data": { "Kold": { "AO10": 172.74053024891208, "AO11": 285.47352688327777, "…" at bounding box center [620, 390] width 854 height 219
drag, startPoint x: 275, startPoint y: 455, endPoint x: 359, endPoint y: 460, distance: 84.2
click at [359, 460] on pre "{ "data": { "Kold": { "AO10": 172.74053024891208, "AO11": 285.47352688327777, "…" at bounding box center [620, 390] width 854 height 219
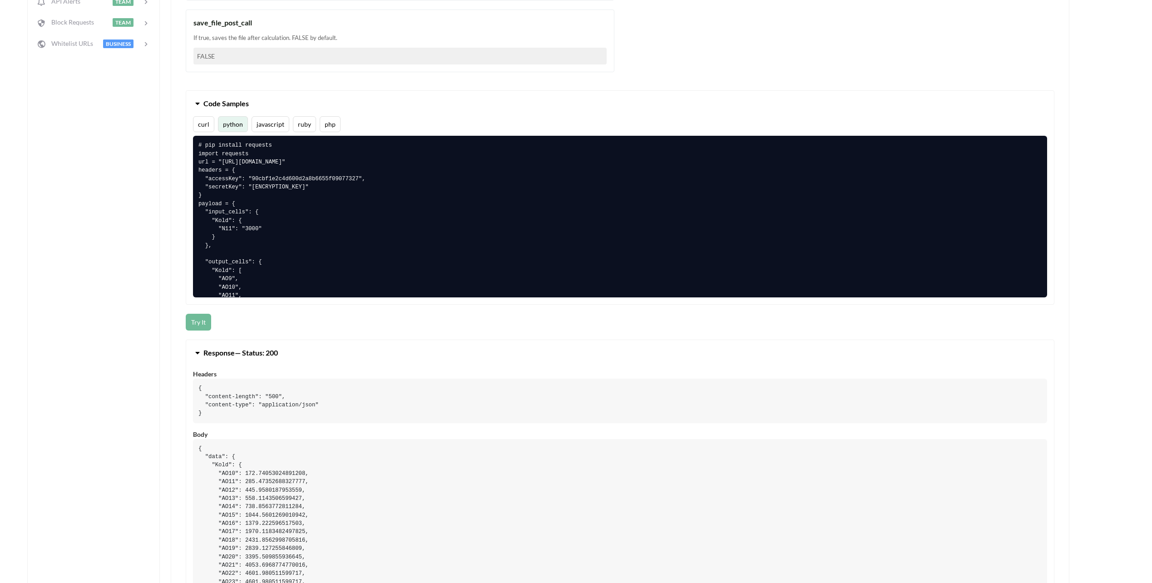
scroll to position [545, 0]
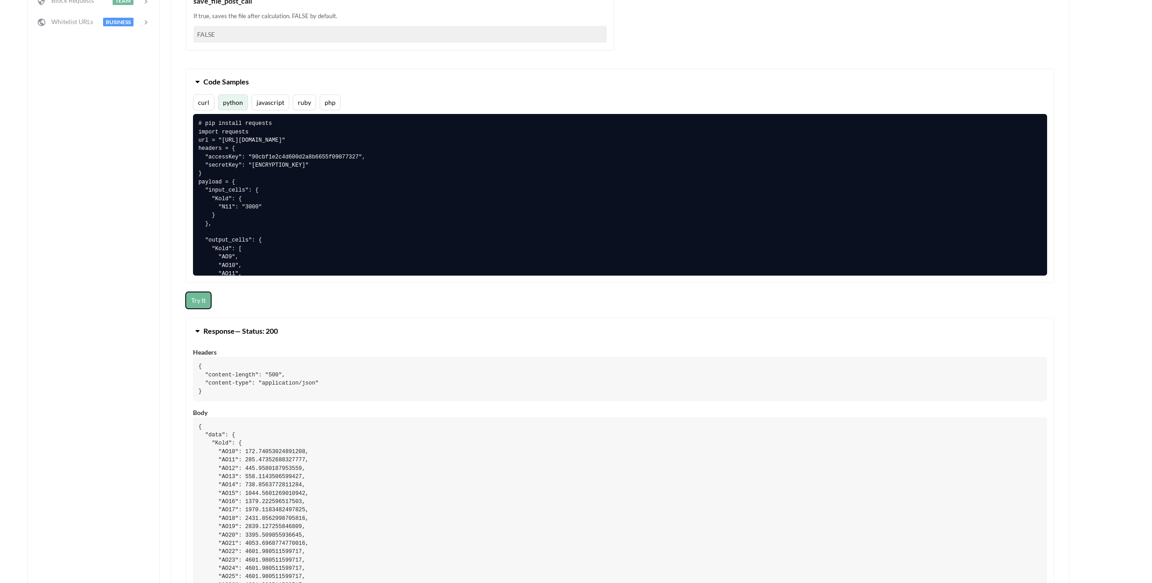
click at [193, 300] on button "Try It" at bounding box center [198, 300] width 25 height 17
click at [124, 367] on div "Quickstart Code File Info API Private? Actions File Data NEW Change Sheet File …" at bounding box center [93, 138] width 133 height 1069
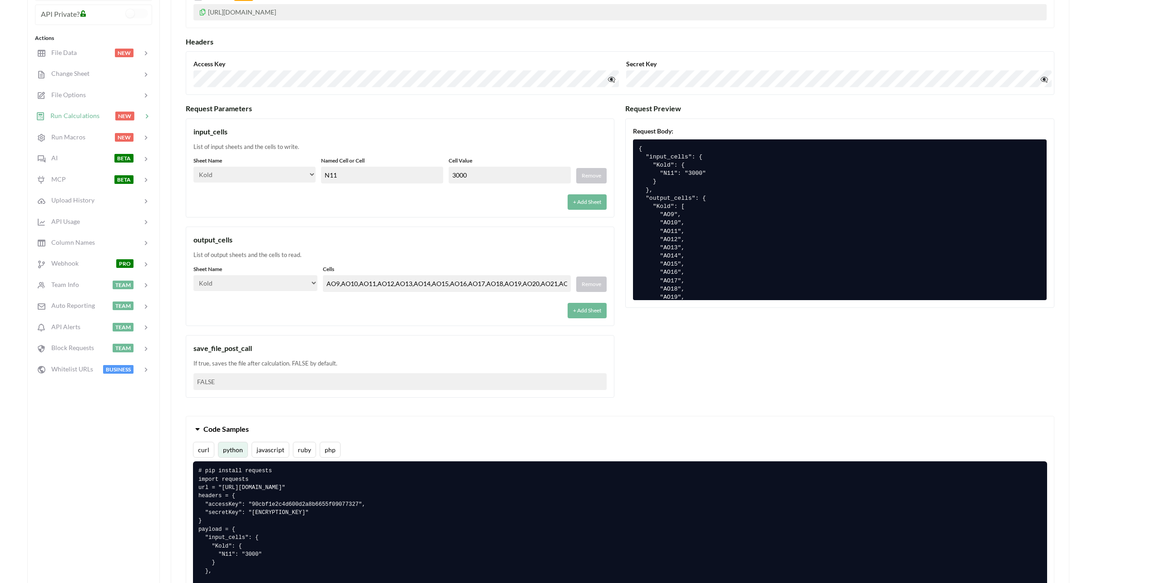
scroll to position [182, 0]
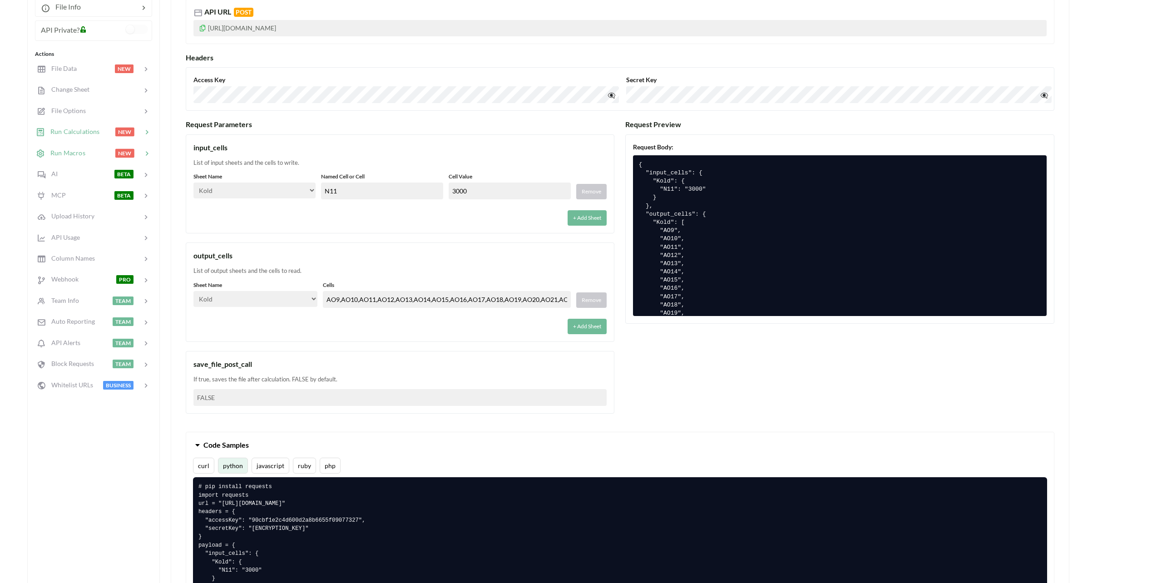
click at [89, 154] on div at bounding box center [100, 153] width 30 height 10
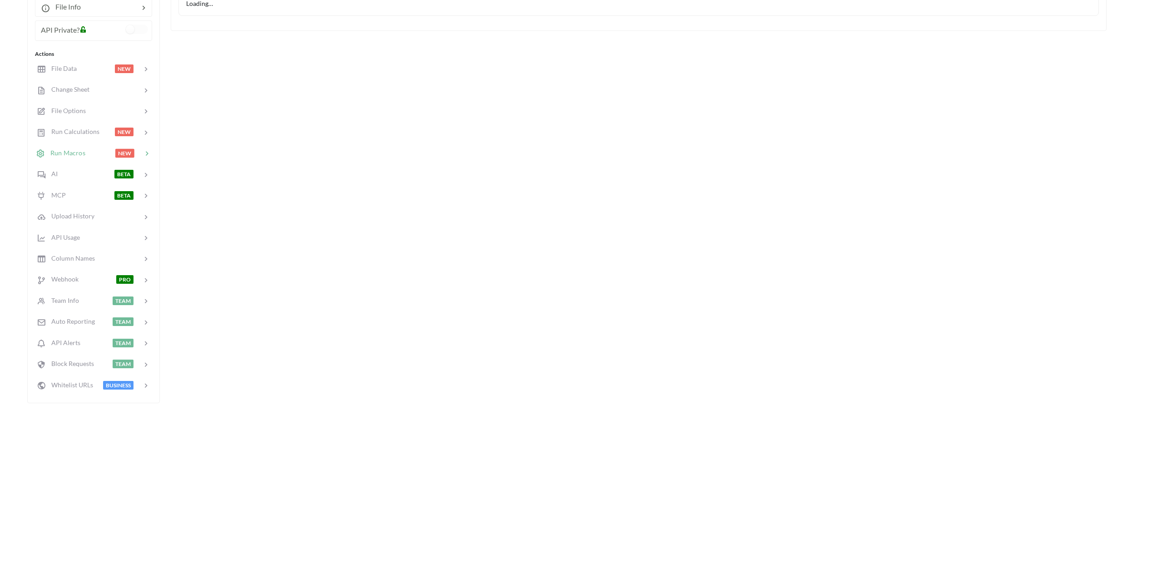
select select "macro"
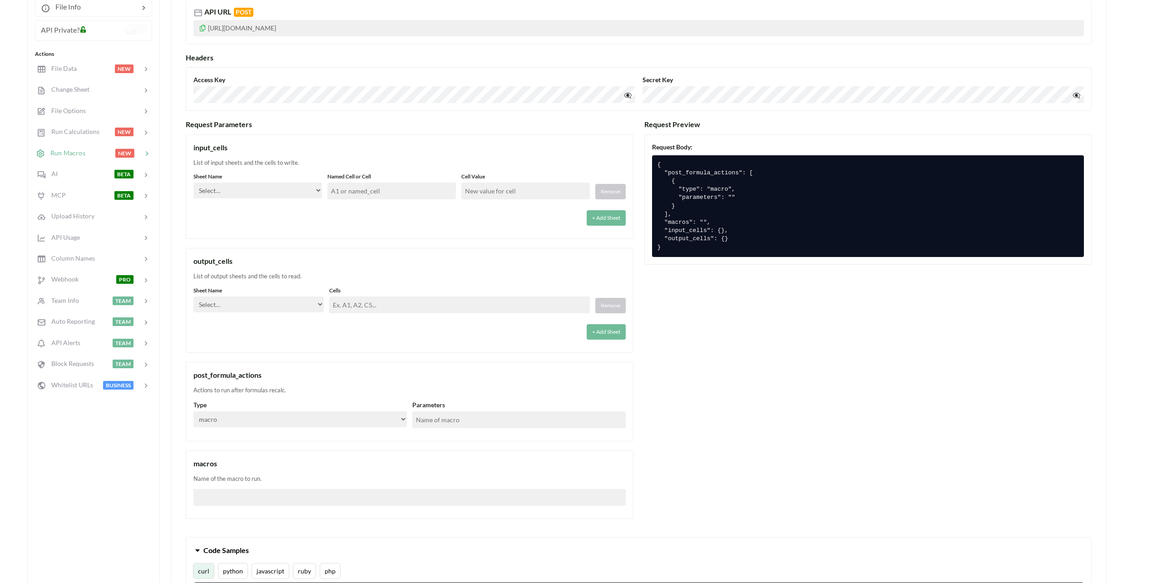
click at [208, 127] on h3 "Request Parameters" at bounding box center [410, 124] width 448 height 9
drag, startPoint x: 208, startPoint y: 127, endPoint x: 228, endPoint y: 140, distance: 22.9
click at [228, 140] on div "input_cells List of input sheets and the cells to write. Sheet Name Select… Kol…" at bounding box center [410, 186] width 448 height 105
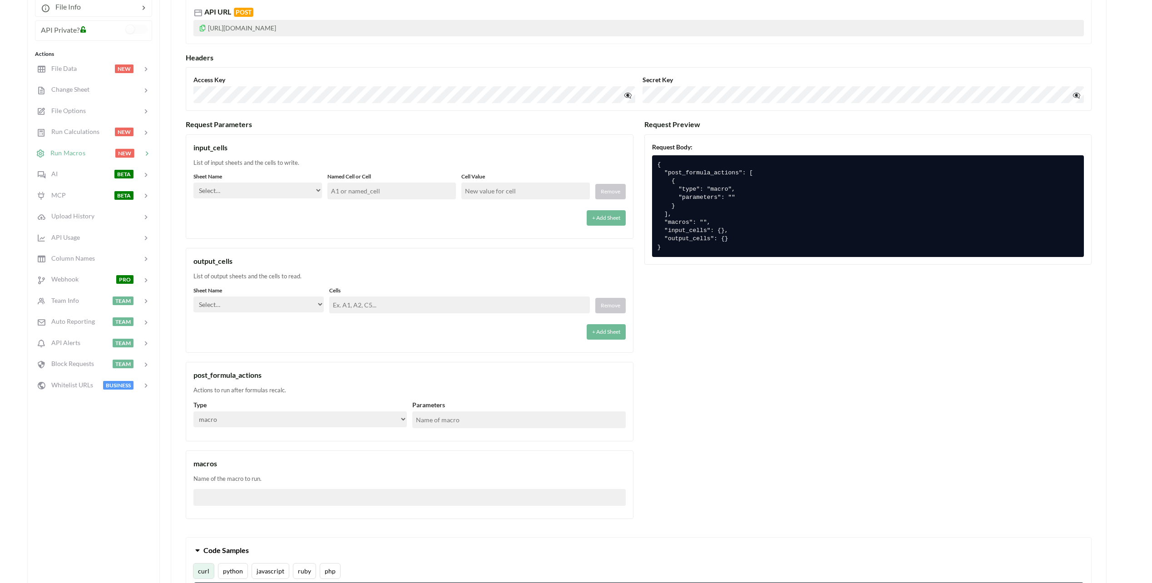
click at [246, 391] on div "Actions to run after formulas recalc." at bounding box center [409, 390] width 432 height 9
drag, startPoint x: 246, startPoint y: 391, endPoint x: 257, endPoint y: 393, distance: 11.4
click at [257, 392] on div "Actions to run after formulas recalc." at bounding box center [409, 390] width 432 height 9
drag, startPoint x: 247, startPoint y: 392, endPoint x: 270, endPoint y: 395, distance: 23.3
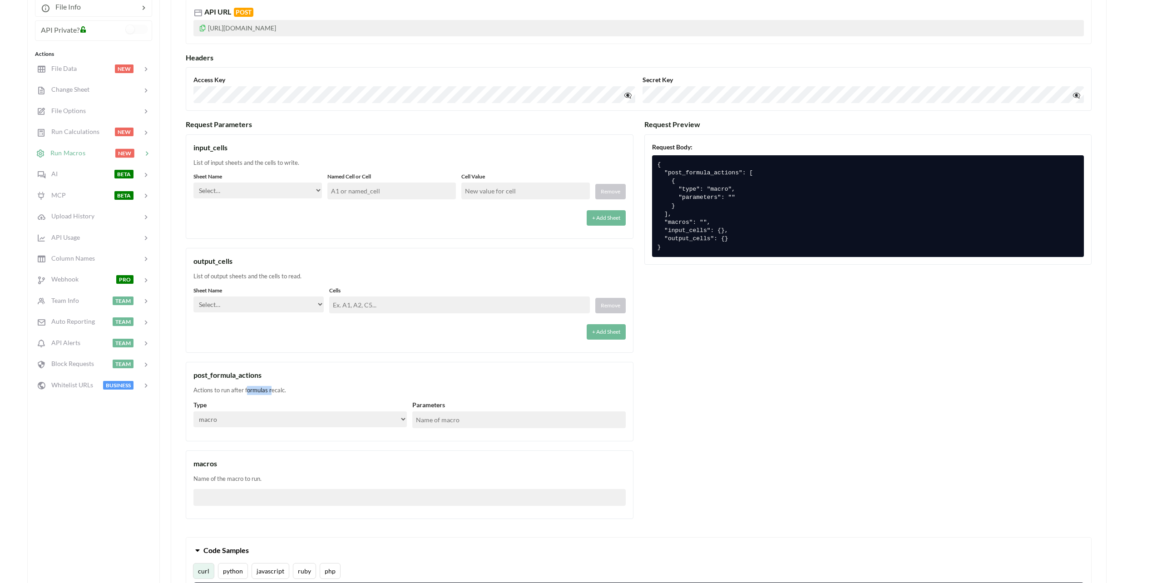
click at [270, 395] on div "Actions to run after formulas recalc." at bounding box center [409, 390] width 432 height 9
drag, startPoint x: 270, startPoint y: 395, endPoint x: 310, endPoint y: 392, distance: 39.6
click at [310, 392] on div "Actions to run after formulas recalc." at bounding box center [409, 390] width 432 height 9
click at [230, 477] on div "Name of the macro to run." at bounding box center [409, 479] width 432 height 9
drag, startPoint x: 231, startPoint y: 476, endPoint x: 238, endPoint y: 476, distance: 6.8
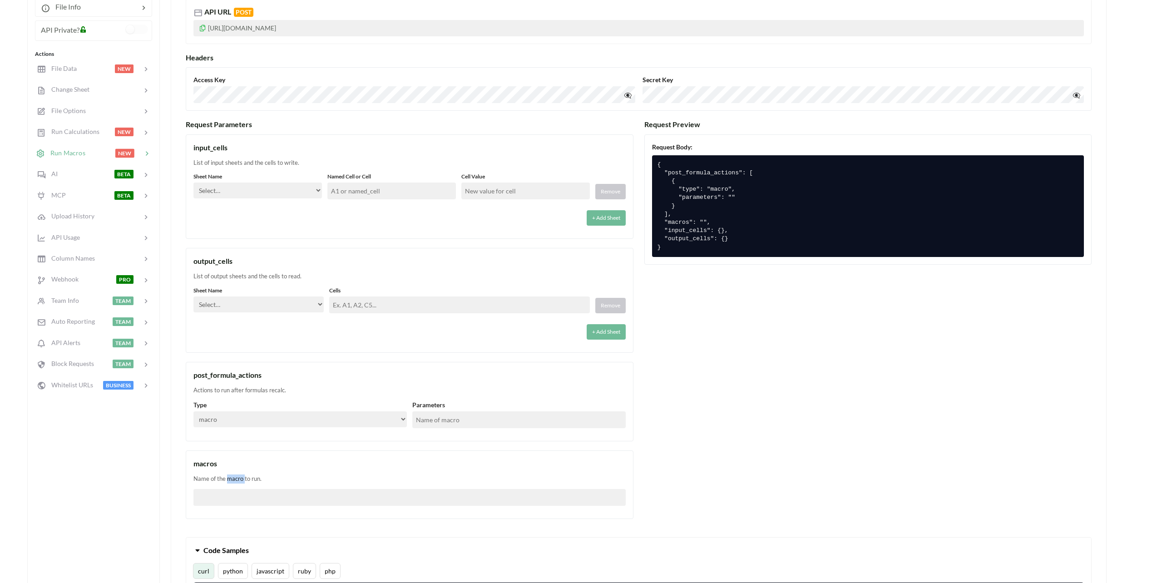
click at [234, 476] on div "Name of the macro to run." at bounding box center [409, 479] width 432 height 9
click at [238, 476] on div "Name of the macro to run." at bounding box center [409, 479] width 432 height 9
click at [292, 477] on div "Name of the macro to run." at bounding box center [409, 479] width 432 height 9
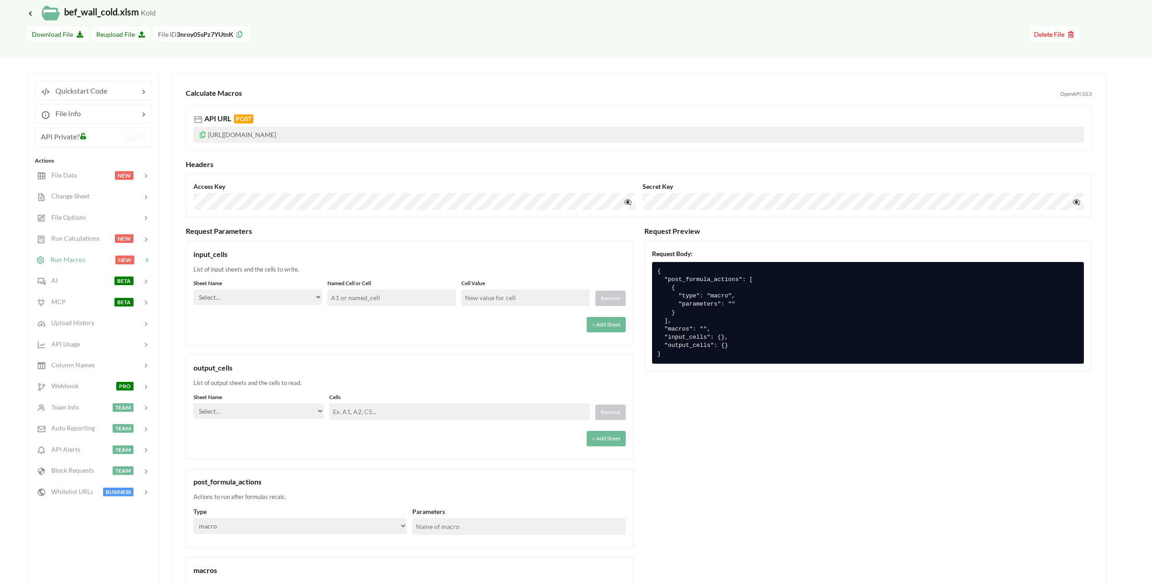
scroll to position [91, 0]
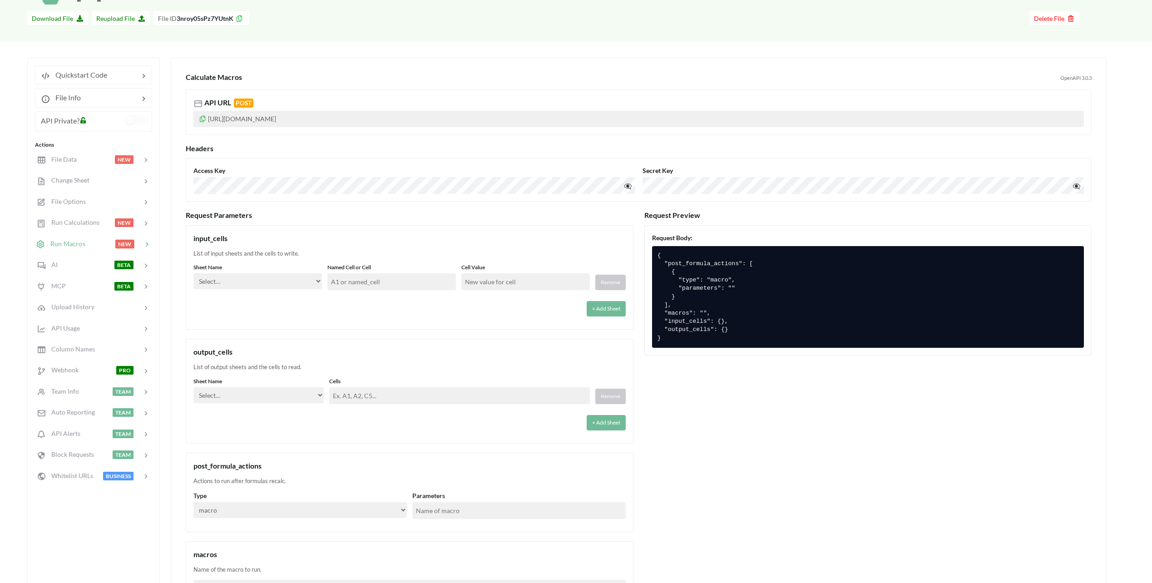
click at [272, 510] on select "Select… macro" at bounding box center [299, 510] width 213 height 16
click at [294, 485] on div "Actions to run after formulas recalc." at bounding box center [409, 481] width 432 height 9
click at [218, 465] on div "post_formula_actions" at bounding box center [409, 466] width 432 height 11
drag, startPoint x: 218, startPoint y: 465, endPoint x: 333, endPoint y: 479, distance: 116.3
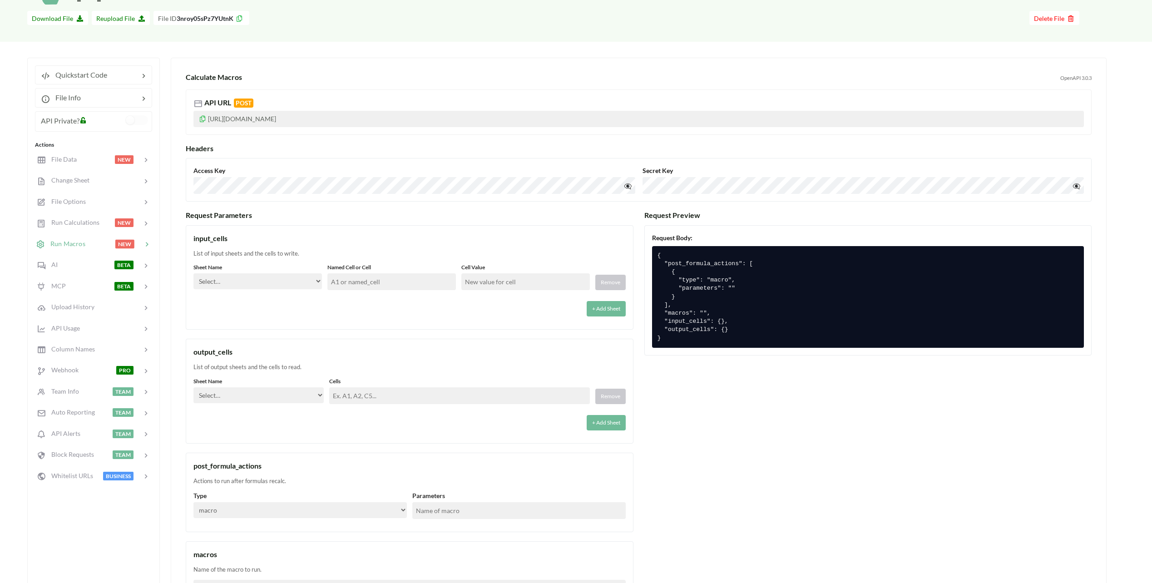
click at [333, 479] on div "Actions to run after formulas recalc." at bounding box center [409, 481] width 432 height 9
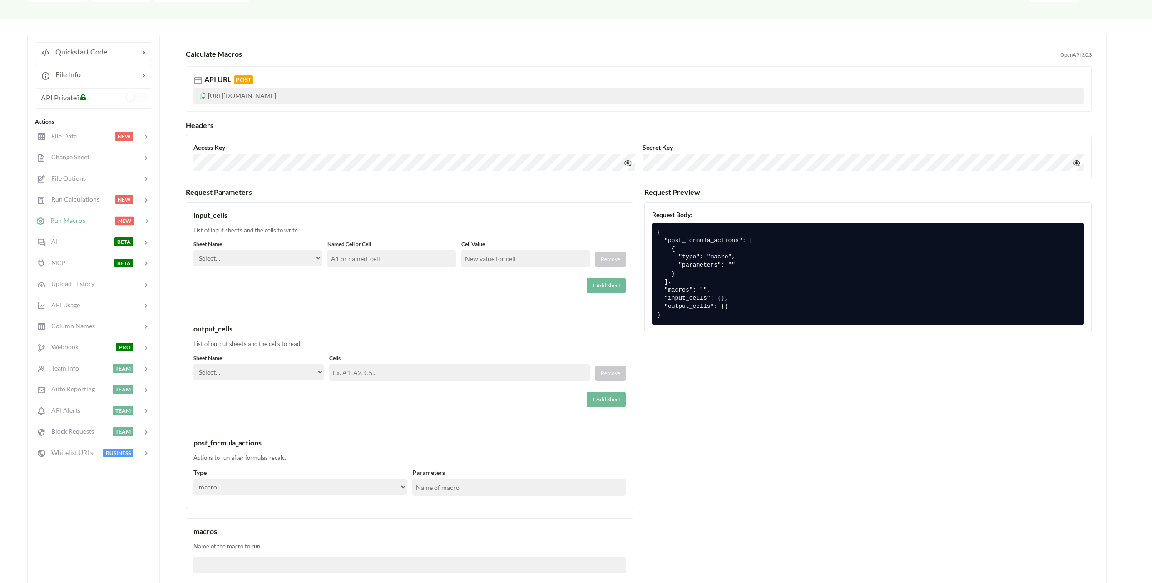
scroll to position [136, 0]
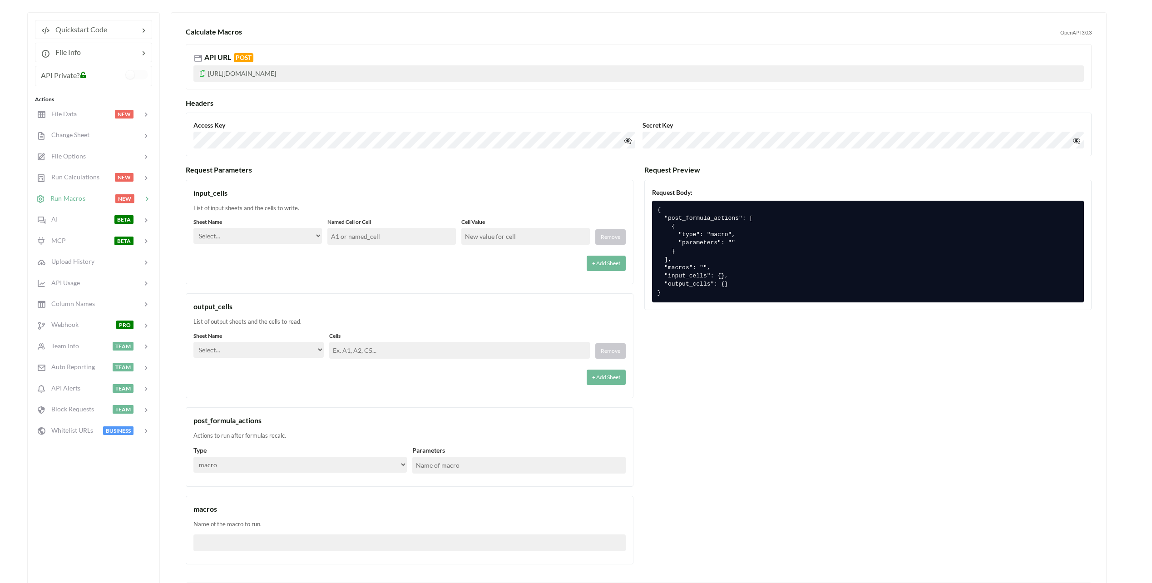
click at [237, 464] on select "Select… macro" at bounding box center [299, 465] width 213 height 16
click at [193, 457] on select "Select… macro" at bounding box center [299, 465] width 213 height 16
drag, startPoint x: 456, startPoint y: 466, endPoint x: 426, endPoint y: 464, distance: 30.5
click at [456, 466] on input "text" at bounding box center [518, 465] width 213 height 17
click at [376, 468] on select "Select… macro" at bounding box center [299, 465] width 213 height 16
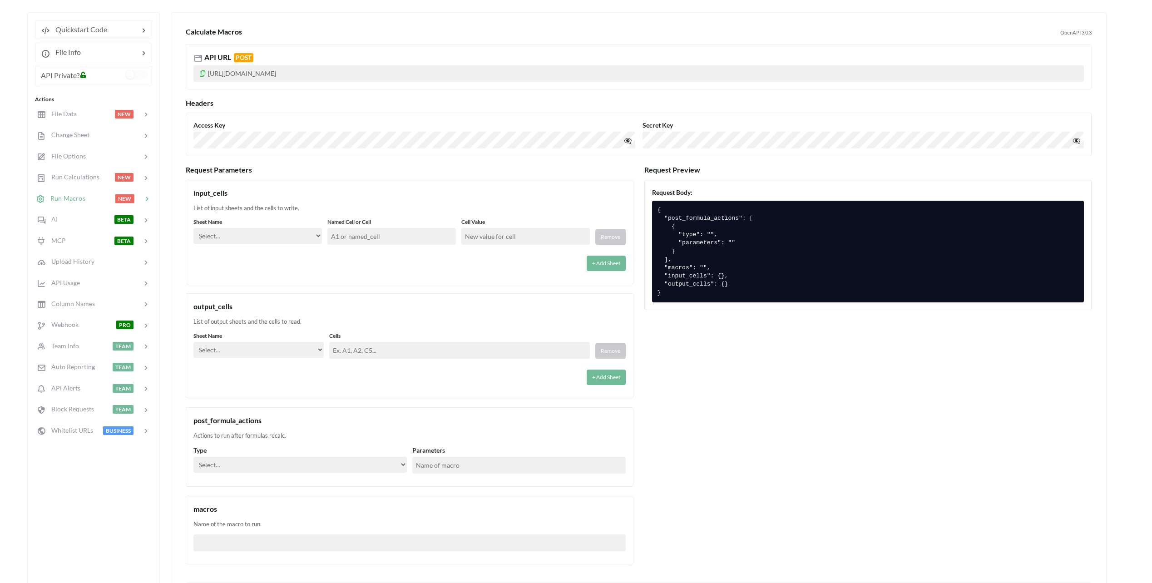
select select "macro"
click at [193, 457] on select "Select… macro" at bounding box center [299, 465] width 213 height 16
click at [516, 463] on input "text" at bounding box center [518, 465] width 213 height 17
click at [314, 351] on select "Select… Kold Brand Ark1 Firsidig Makro" at bounding box center [258, 350] width 130 height 16
drag, startPoint x: 379, startPoint y: 392, endPoint x: 372, endPoint y: 389, distance: 7.5
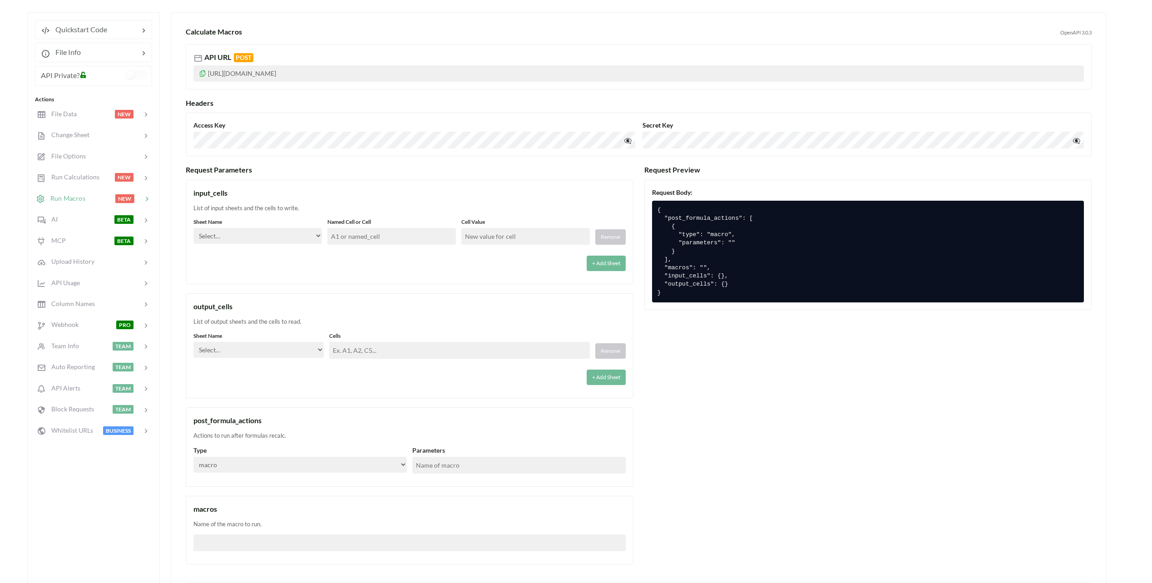
click at [378, 392] on div "output_cells List of output sheets and the cells to read. Sheet Name Select… Ko…" at bounding box center [410, 345] width 448 height 105
click at [295, 319] on div "List of output sheets and the cells to read." at bounding box center [409, 321] width 432 height 9
click at [352, 285] on div "input_cells List of input sheets and the cells to write. Sheet Name Select… Kol…" at bounding box center [410, 372] width 448 height 385
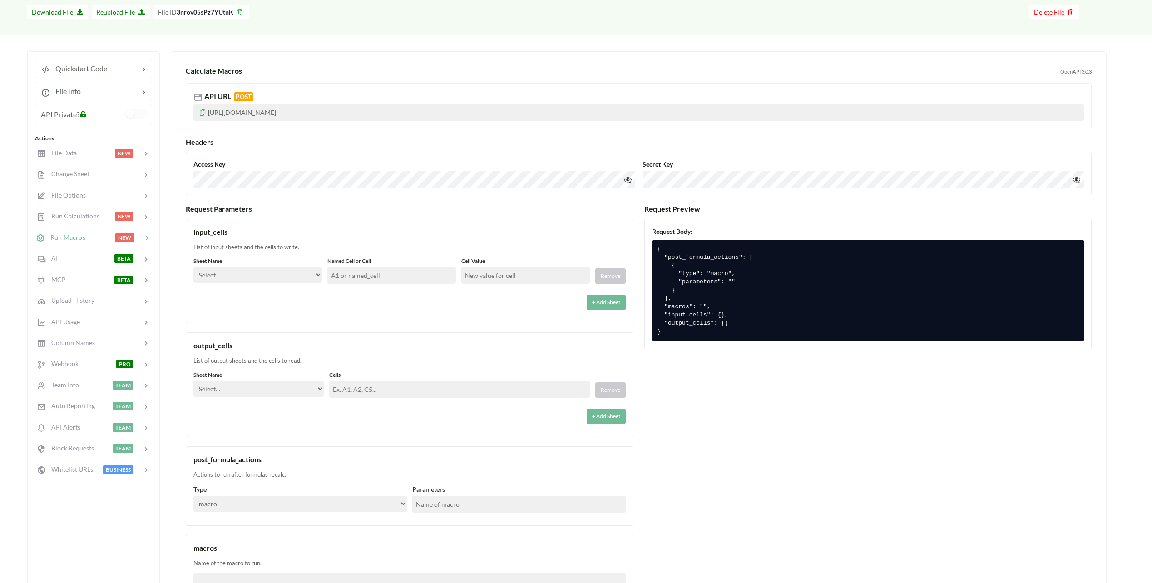
scroll to position [45, 0]
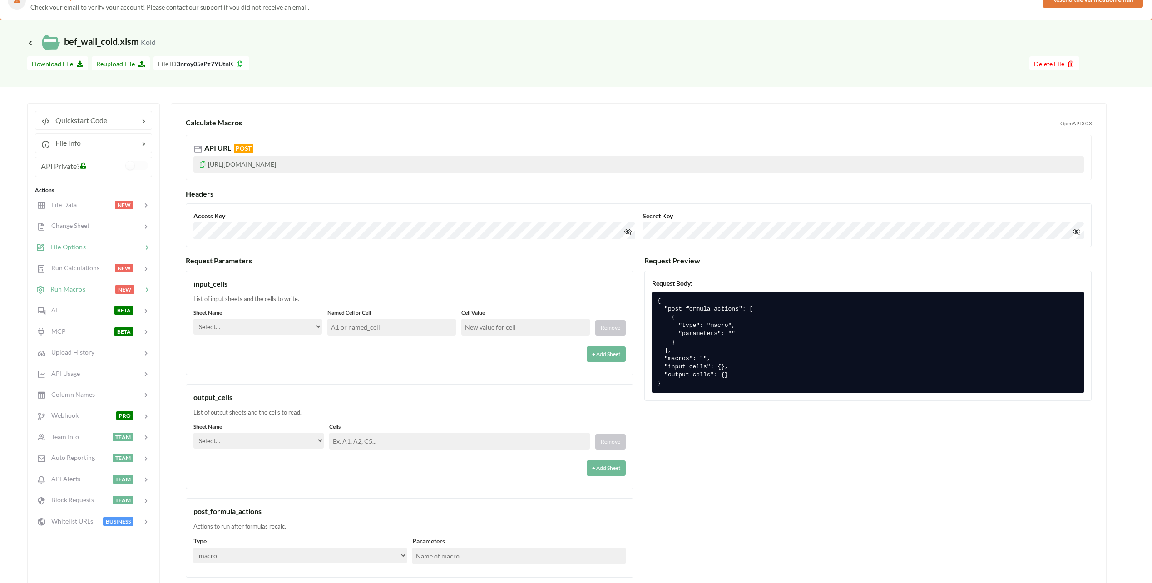
click at [67, 243] on span "File Options" at bounding box center [65, 247] width 41 height 8
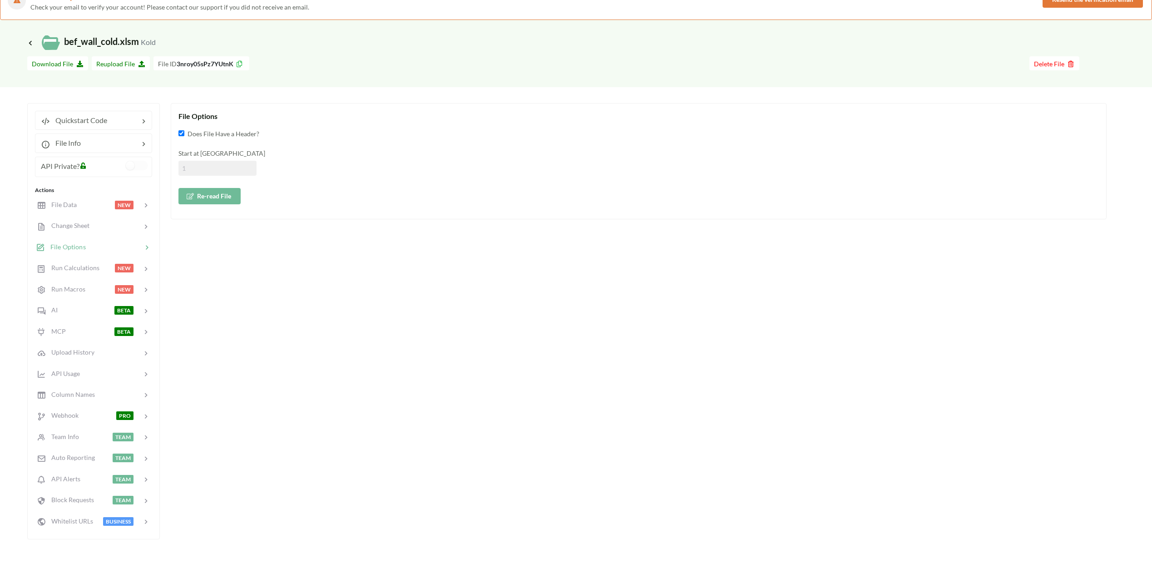
click at [231, 131] on span "Does File Have a Header?" at bounding box center [221, 133] width 75 height 9
click at [184, 131] on input "Does File Have a Header?" at bounding box center [181, 133] width 6 height 6
click at [241, 134] on span "Does File Have a Header?" at bounding box center [221, 133] width 75 height 9
click at [184, 134] on input "Does File Have a Header?" at bounding box center [181, 133] width 6 height 6
checkbox input "true"
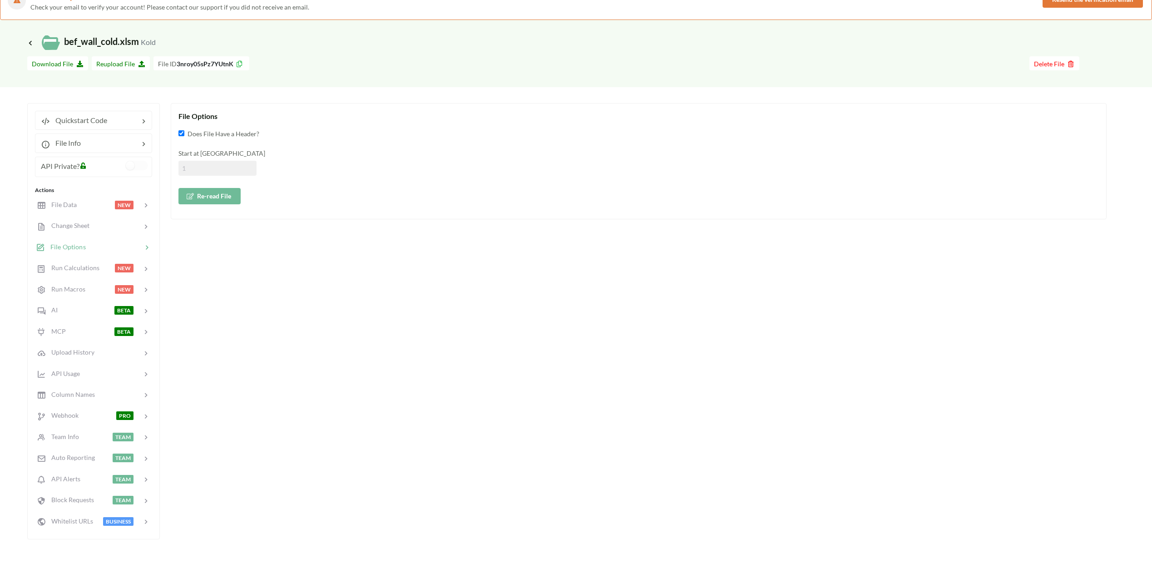
click at [436, 182] on div "Does File Have a Header? Start at Row Re-read File" at bounding box center [638, 166] width 921 height 75
click at [73, 226] on span "Change Sheet" at bounding box center [67, 226] width 45 height 8
click at [193, 154] on span "Brand" at bounding box center [194, 154] width 20 height 19
click at [184, 154] on input "Brand" at bounding box center [181, 154] width 6 height 6
radio input "true"
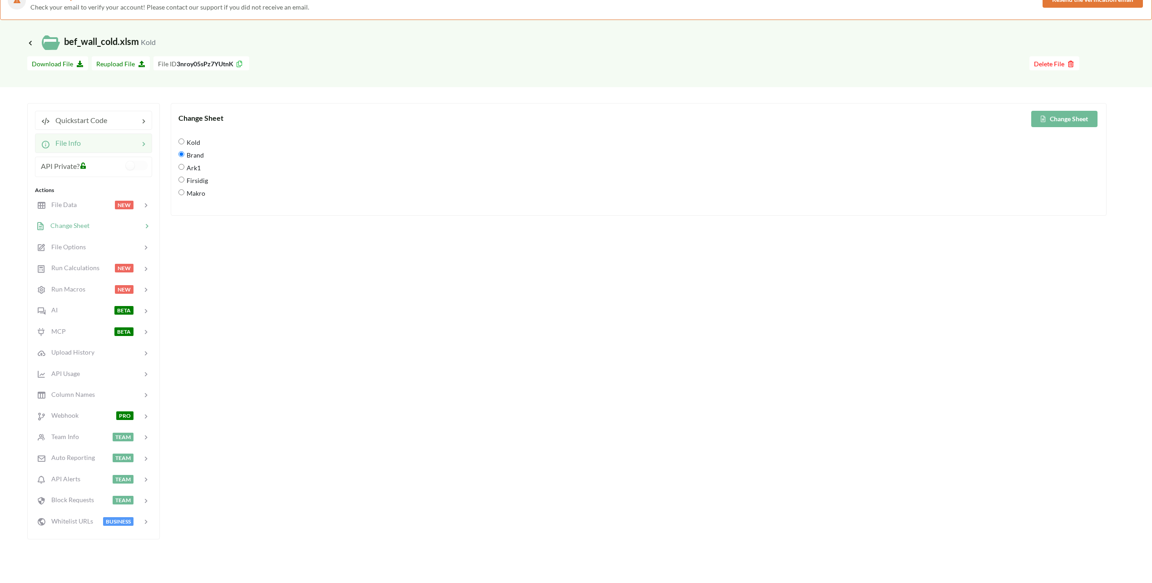
click at [125, 142] on div at bounding box center [110, 143] width 58 height 11
click at [133, 126] on div "Quickstart Code" at bounding box center [93, 120] width 117 height 19
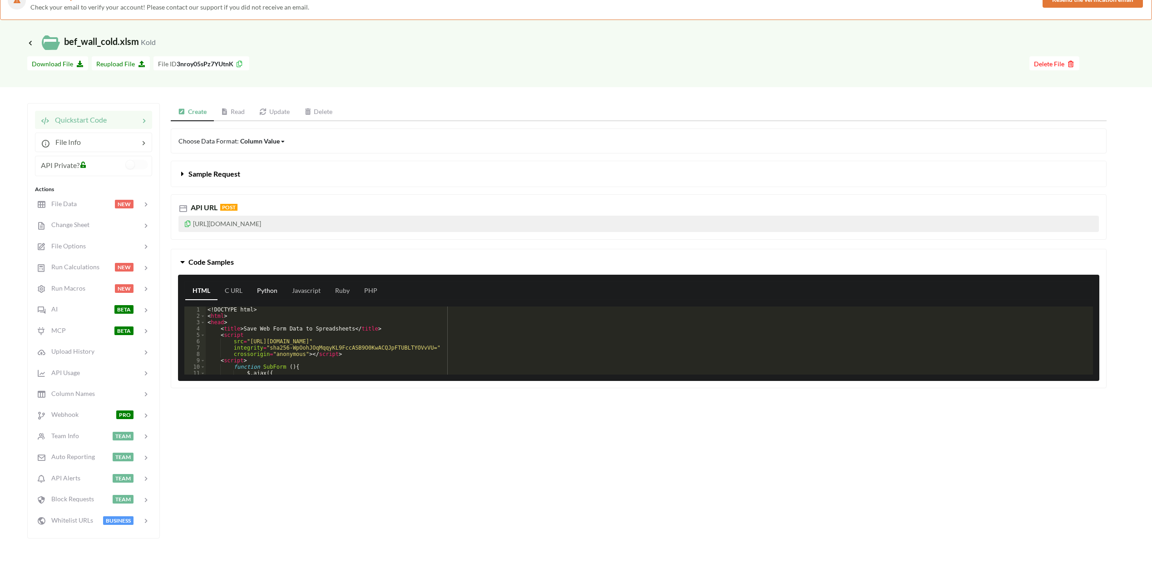
click at [268, 288] on link "Python" at bounding box center [267, 291] width 35 height 18
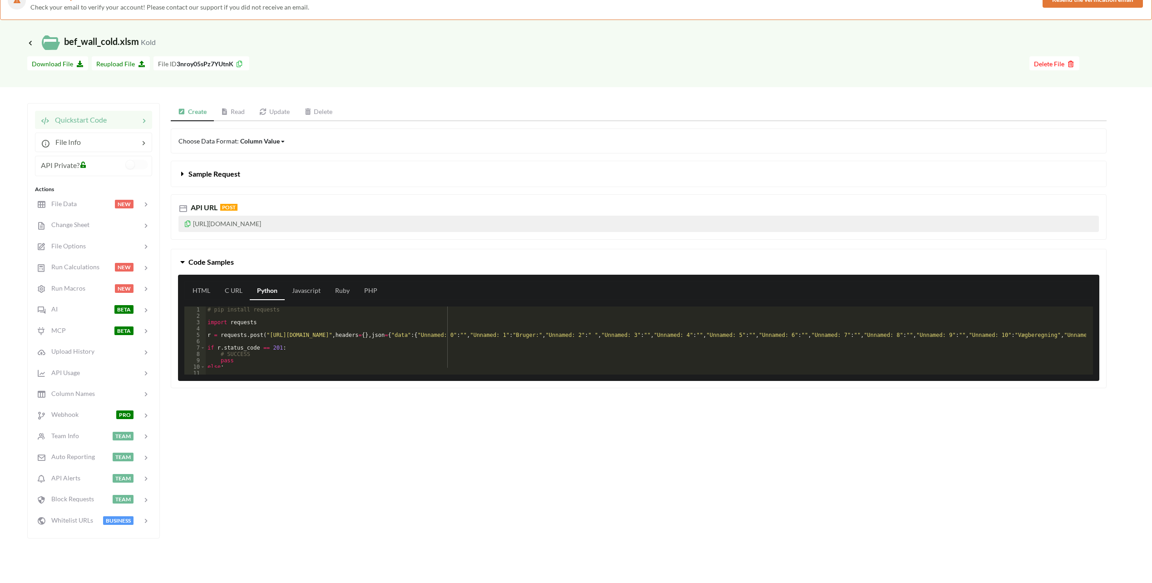
click at [268, 288] on link "Python" at bounding box center [267, 291] width 35 height 18
click at [228, 292] on link "C URL" at bounding box center [234, 291] width 32 height 18
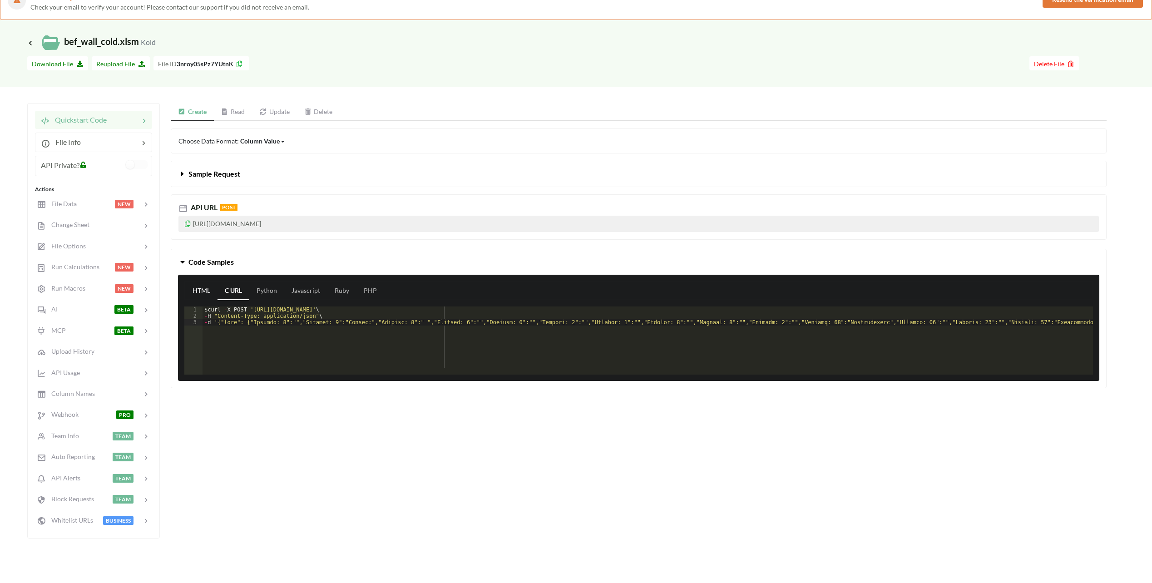
click at [204, 290] on link "HTML" at bounding box center [201, 291] width 32 height 18
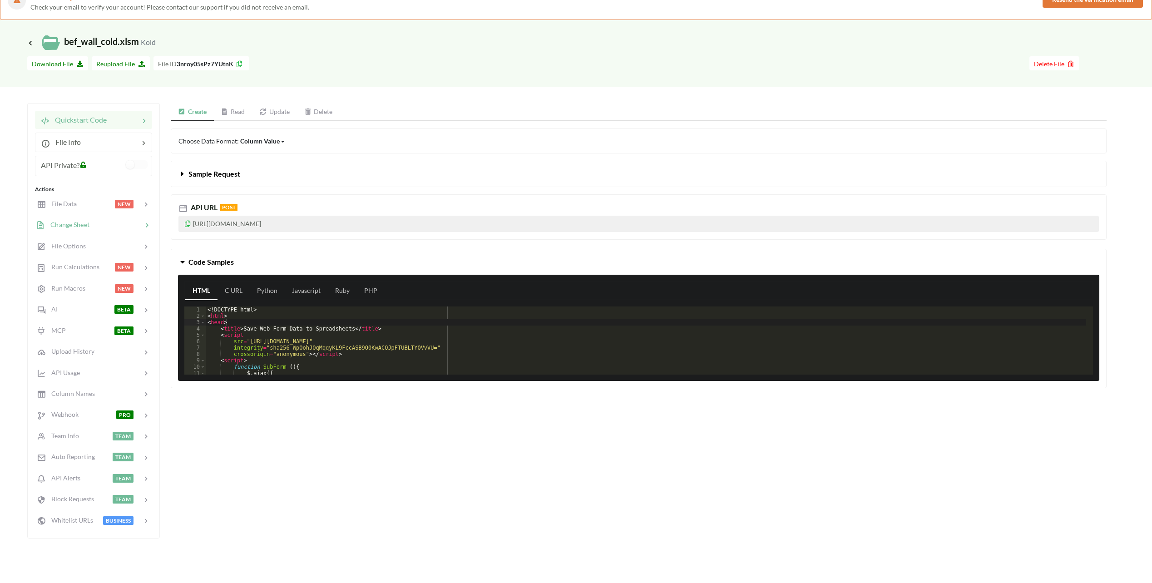
click at [94, 225] on div at bounding box center [115, 225] width 53 height 10
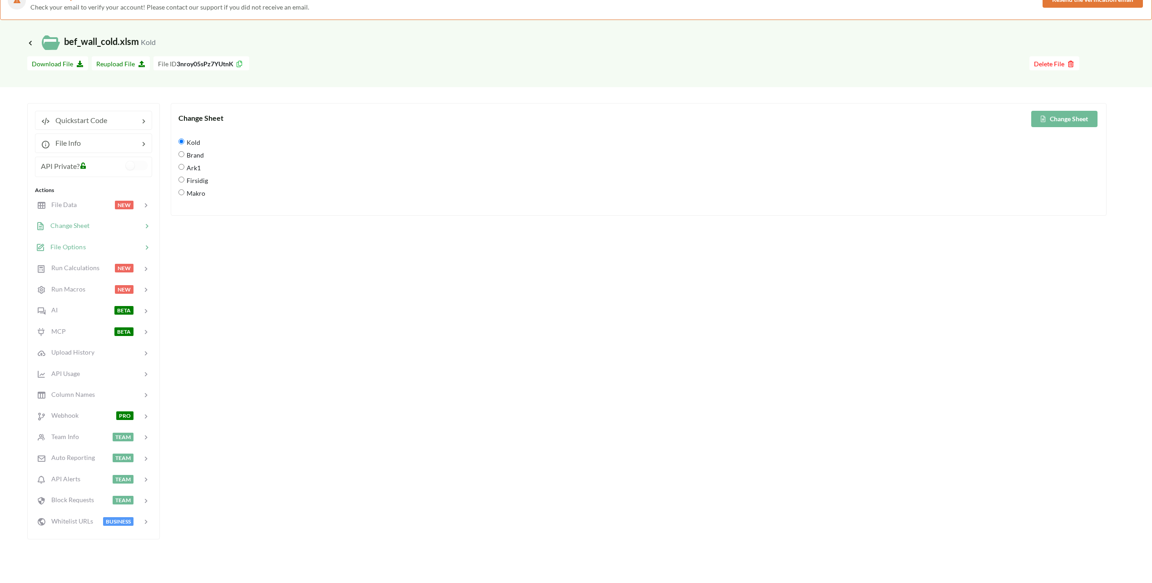
click at [92, 244] on div at bounding box center [114, 247] width 56 height 10
click at [86, 228] on span "Change Sheet" at bounding box center [67, 226] width 45 height 8
click at [190, 156] on span "Brand" at bounding box center [194, 154] width 20 height 19
click at [184, 156] on input "Brand" at bounding box center [181, 154] width 6 height 6
radio input "true"
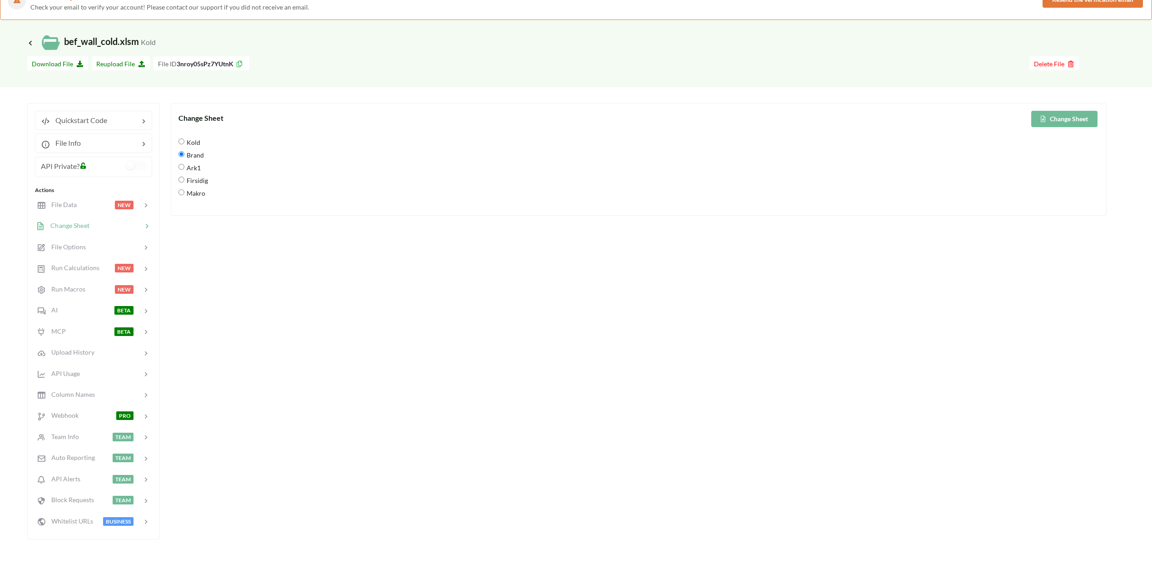
click at [189, 142] on span "Kold" at bounding box center [192, 142] width 16 height 19
click at [184, 142] on input "Kold" at bounding box center [181, 142] width 6 height 6
radio input "true"
click at [313, 275] on div "Change Sheet Change Sheet Kold Brand Ark1 Firsidig Makro" at bounding box center [639, 321] width 936 height 436
click at [34, 40] on icon at bounding box center [30, 42] width 8 height 7
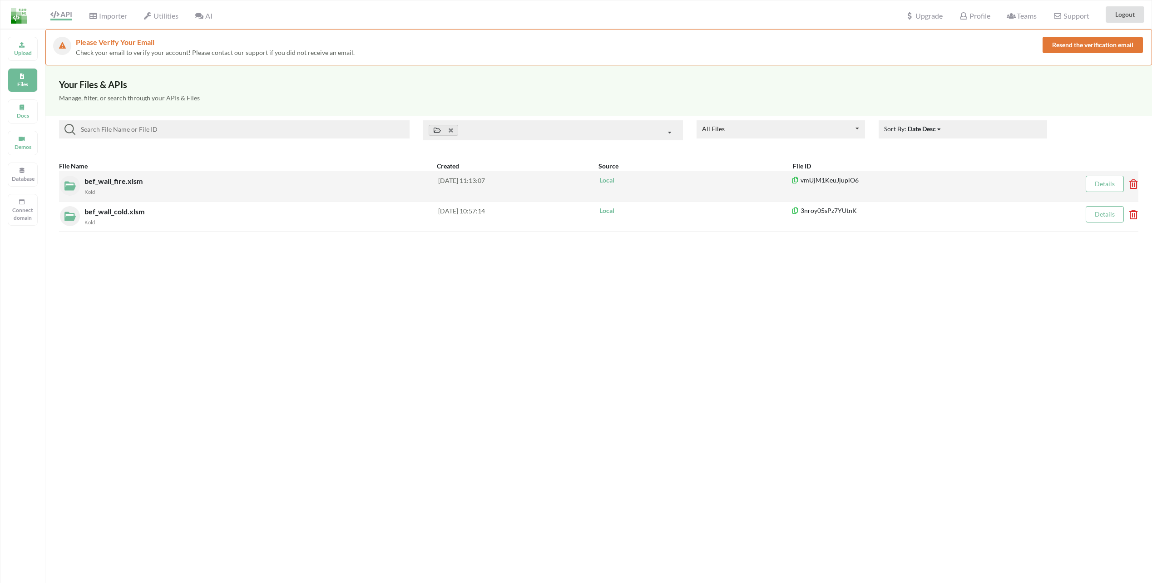
click at [119, 183] on span "bef_wall_fire.xlsm" at bounding box center [114, 181] width 60 height 9
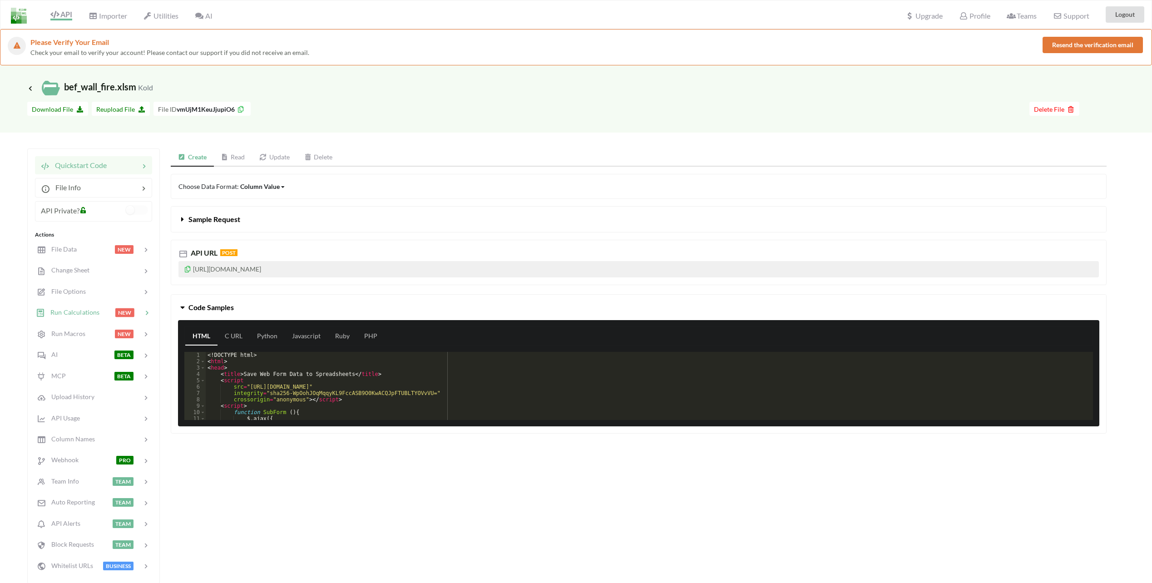
click at [80, 309] on span "Run Calculations" at bounding box center [72, 312] width 55 height 8
click at [272, 158] on link "Update" at bounding box center [274, 158] width 45 height 18
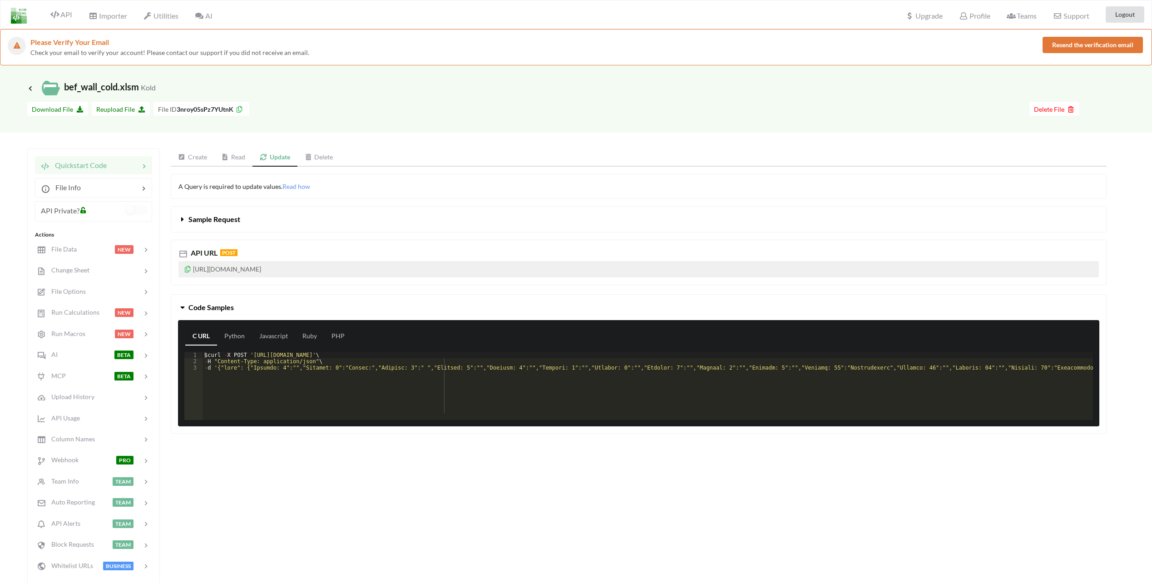
click at [237, 158] on link "Read" at bounding box center [233, 158] width 39 height 18
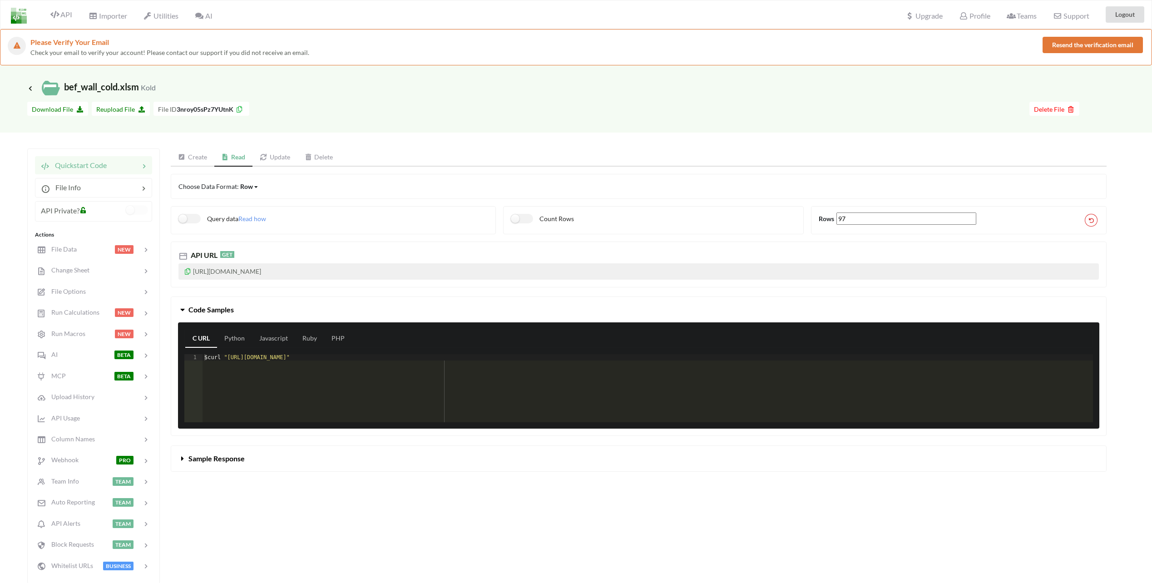
click at [273, 157] on link "Update" at bounding box center [275, 158] width 45 height 18
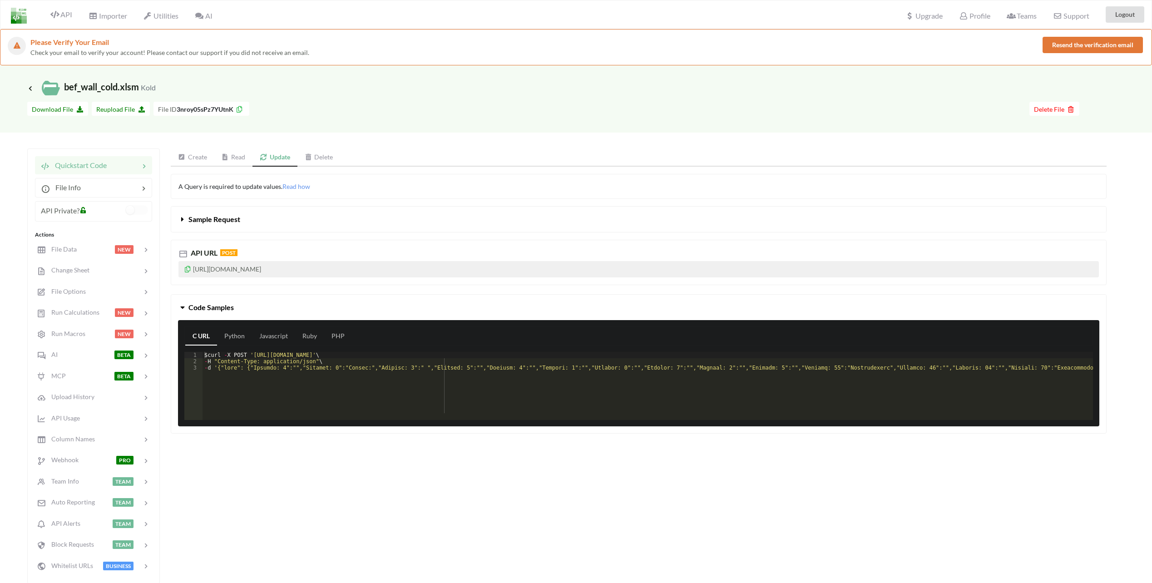
click at [210, 217] on span "Sample Request" at bounding box center [214, 219] width 52 height 9
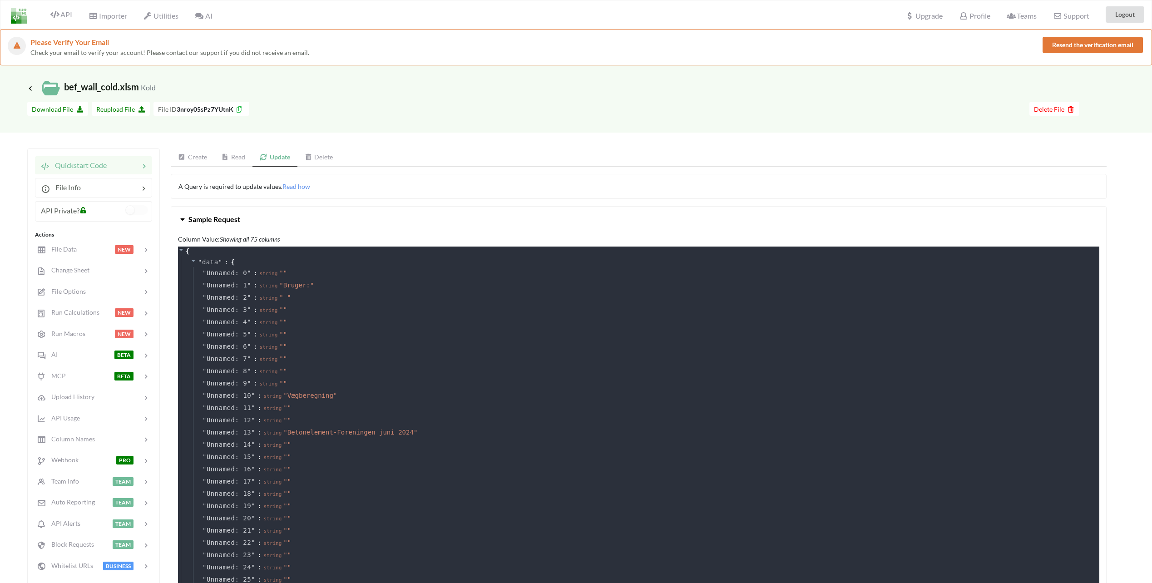
click at [210, 217] on span "Sample Request" at bounding box center [214, 219] width 52 height 9
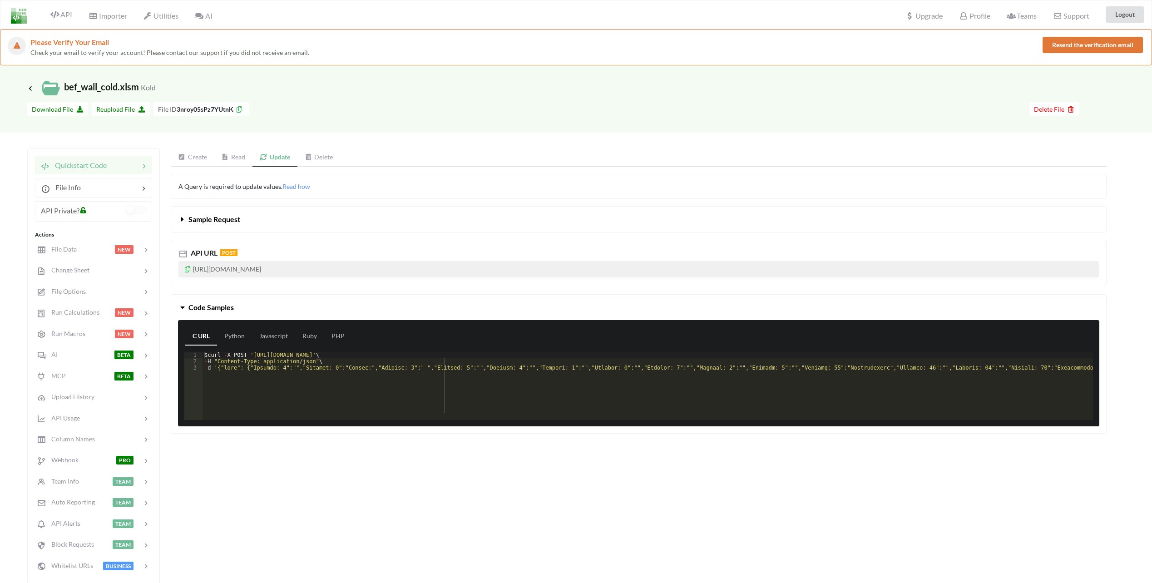
click at [209, 215] on span "Sample Request" at bounding box center [214, 219] width 52 height 9
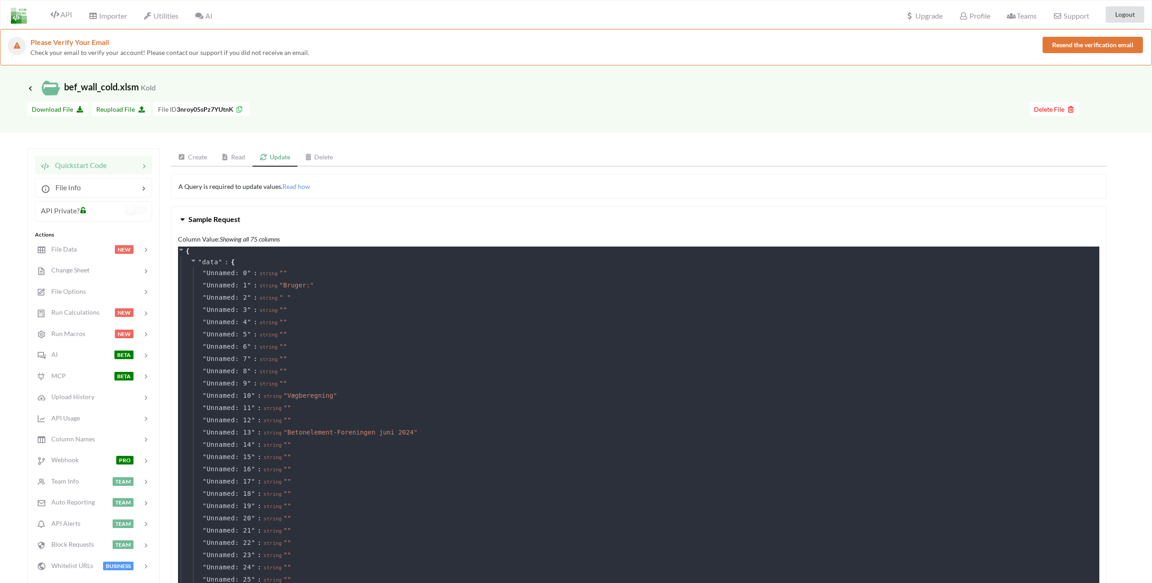
click at [237, 158] on link "Read" at bounding box center [233, 158] width 39 height 18
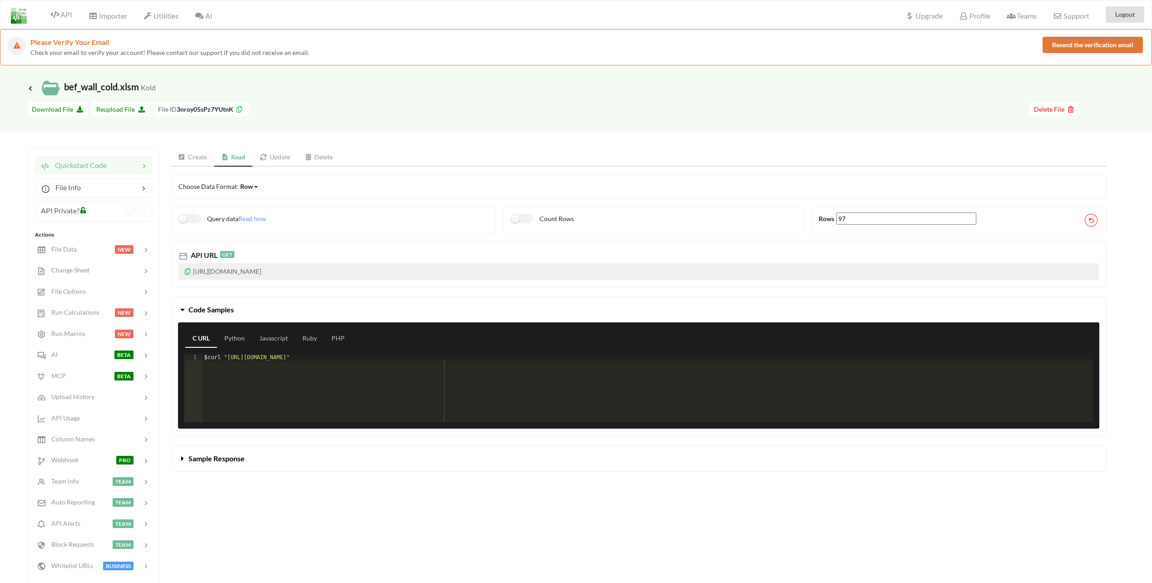
click at [212, 159] on link "Create" at bounding box center [193, 158] width 44 height 18
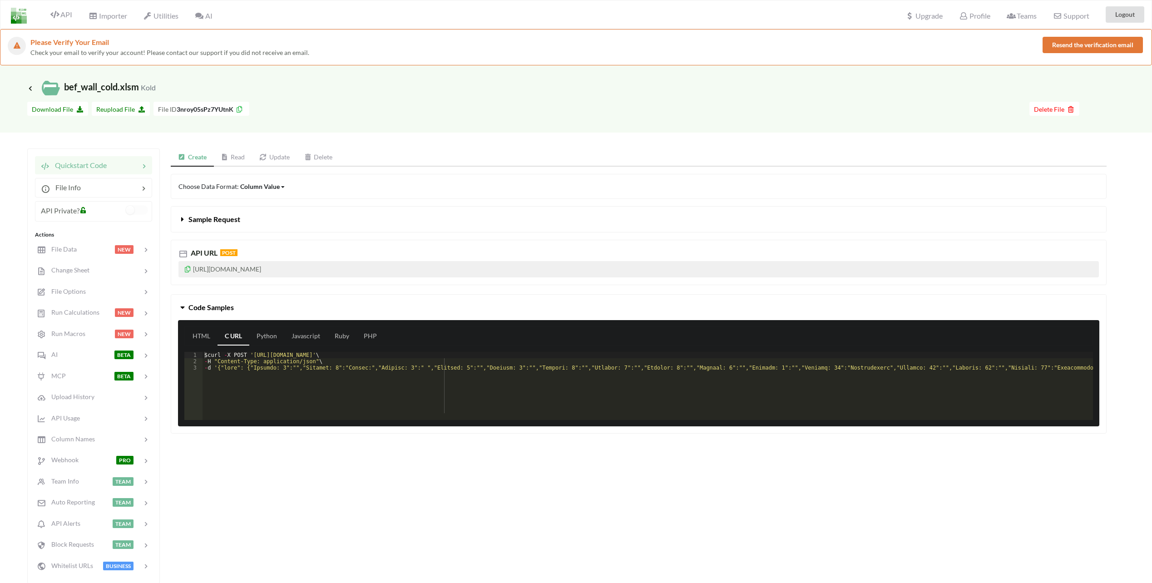
click at [35, 89] on span "Icon Link" at bounding box center [31, 88] width 8 height 7
click at [31, 89] on icon at bounding box center [30, 87] width 8 height 7
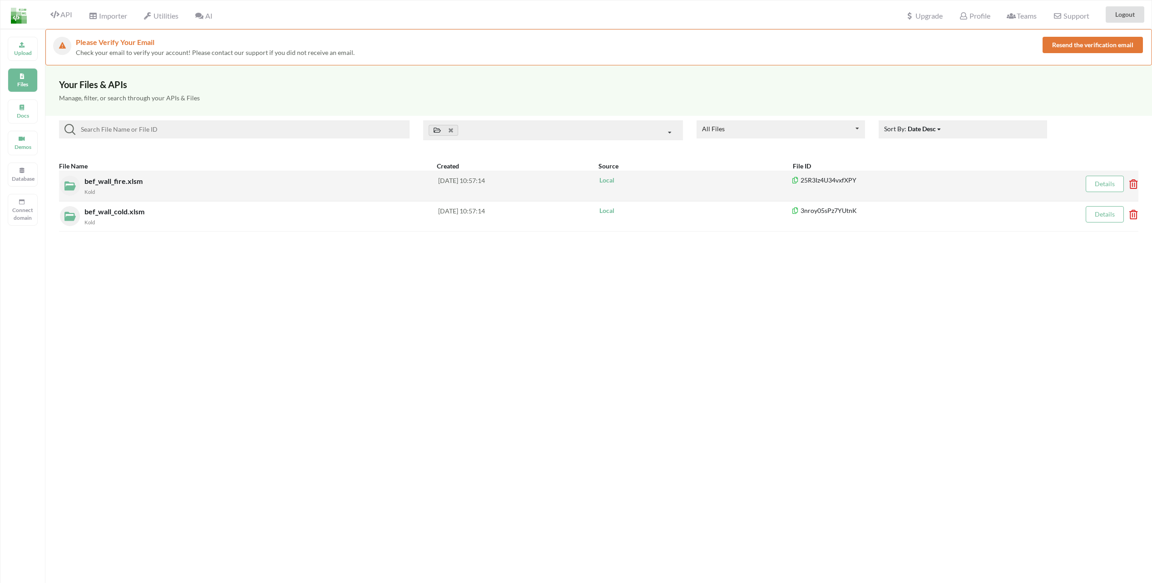
click at [126, 184] on span "bef_wall_fire.xlsm" at bounding box center [114, 181] width 60 height 9
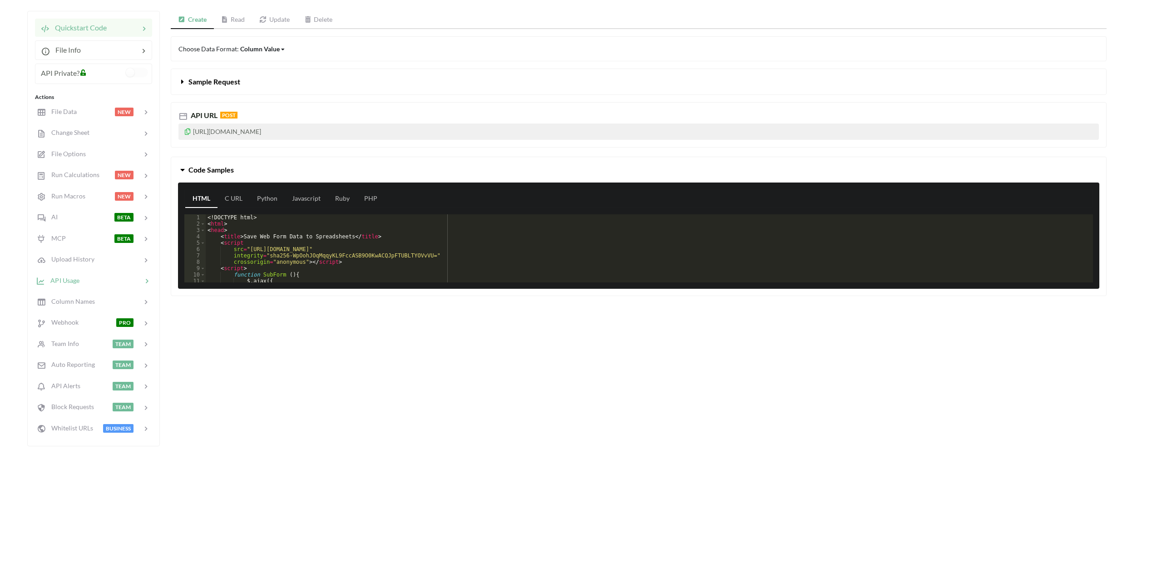
scroll to position [136, 0]
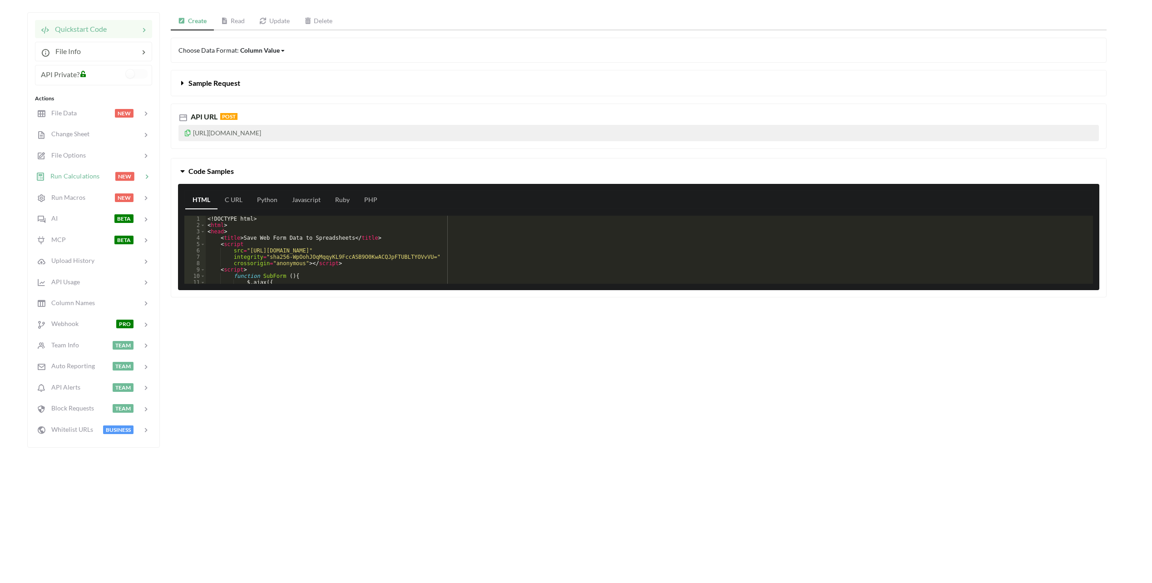
click at [63, 170] on div "Run Calculations NEW" at bounding box center [93, 176] width 119 height 21
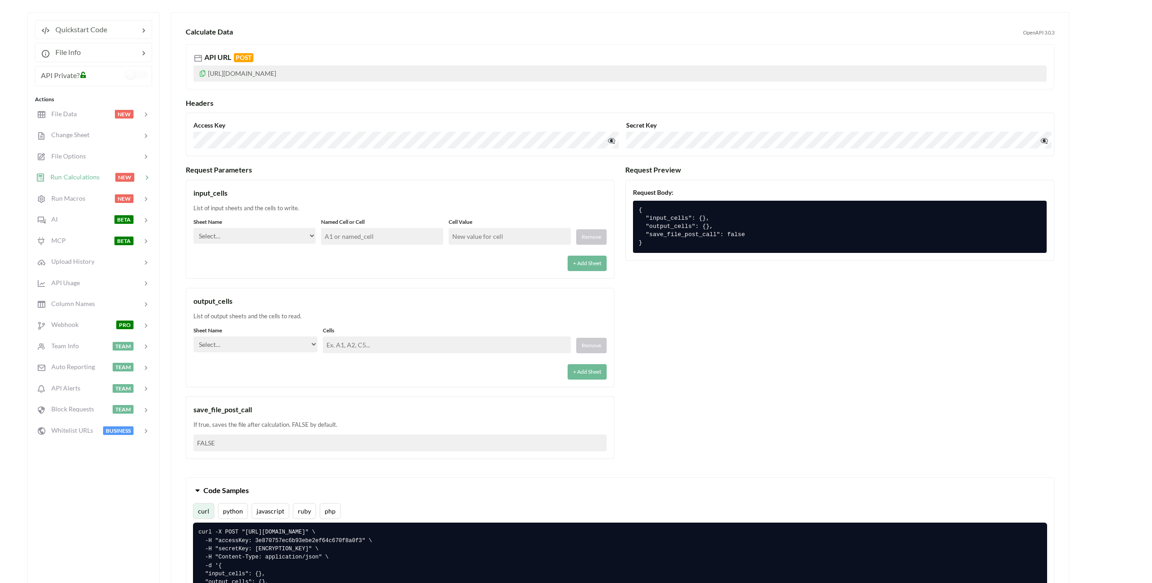
click at [249, 233] on select "Select… Kold Brand Ark1 Firsidig Makro" at bounding box center [254, 236] width 122 height 16
select select "Kold"
click at [193, 228] on select "Select… Kold Brand Ark1 Firsidig Makro" at bounding box center [254, 236] width 122 height 16
click at [349, 238] on input "text" at bounding box center [382, 236] width 122 height 17
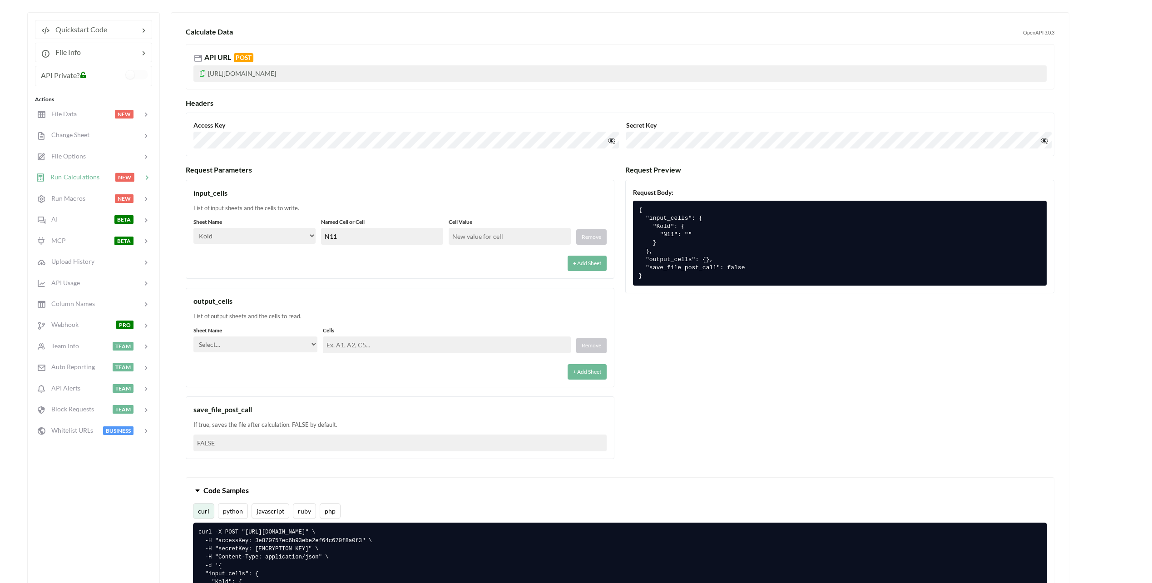
type input "N11"
click at [487, 234] on input "text" at bounding box center [510, 236] width 122 height 17
type input "3000"
click at [356, 275] on div "input_cells List of input sheets and the cells to write. Sheet Name Select… Kol…" at bounding box center [400, 229] width 429 height 99
click at [288, 344] on select "Select… Kold Brand Ark1 Firsidig Makro" at bounding box center [255, 345] width 124 height 16
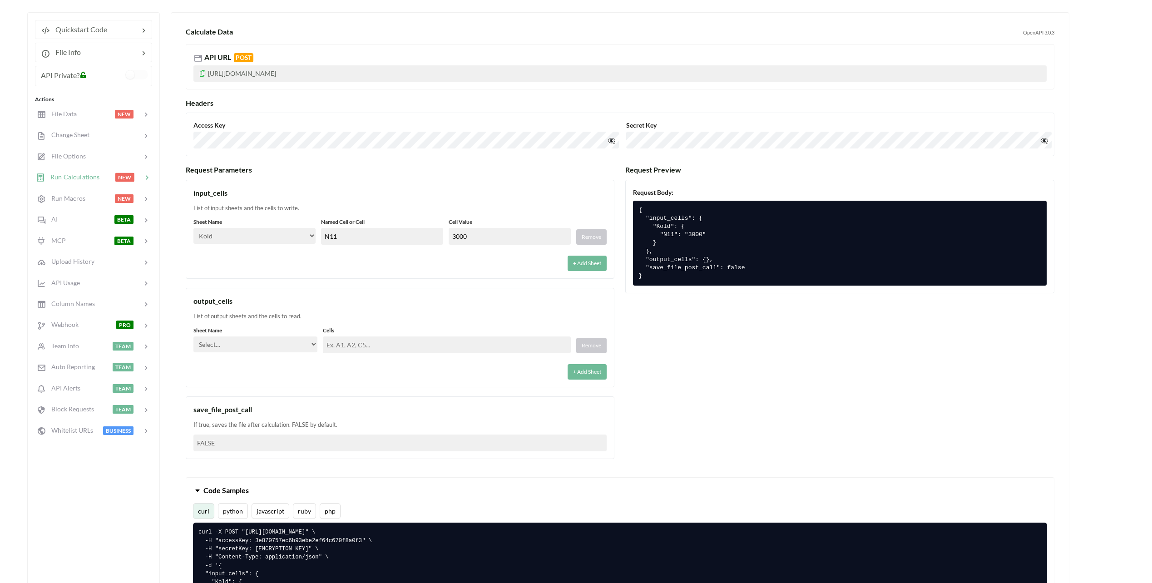
select select "Brand"
click at [193, 337] on select "Select… Kold Brand Ark1 Firsidig Makro" at bounding box center [255, 345] width 124 height 16
click at [400, 339] on input "text" at bounding box center [447, 345] width 248 height 17
click at [391, 341] on input "text" at bounding box center [447, 345] width 248 height 17
paste input "https://wwwapp.apispreadsheets.com/files/3nroy05sPz7YUtnK"
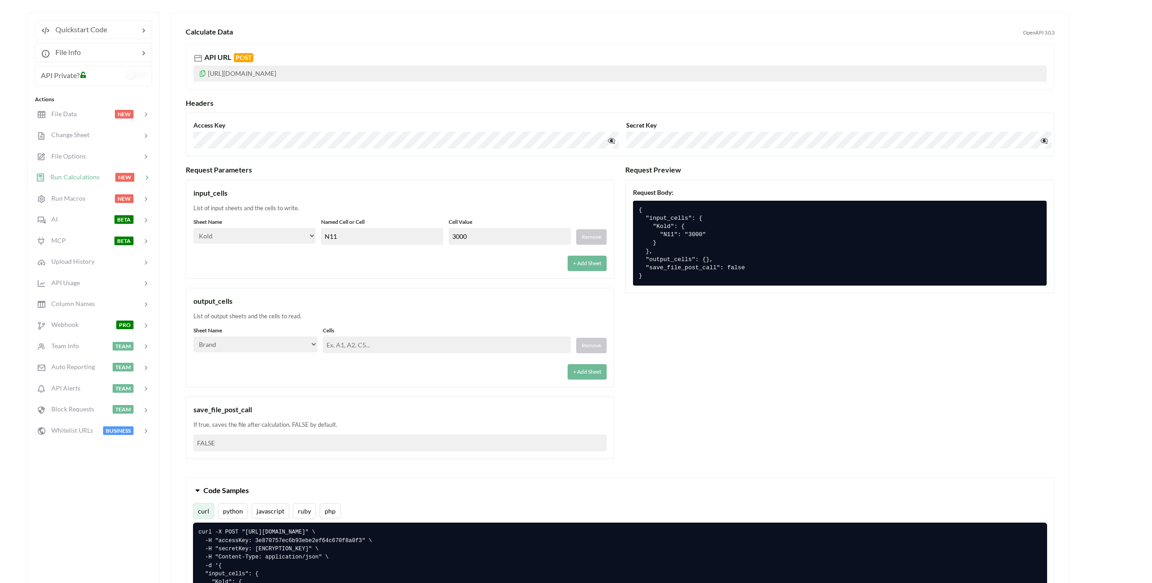
type input "https://wwwapp.apispreadsheets.com/files/3nroy05sPz7YUtnK"
paste input "AO9,AO10,AO11,AO12,AO13,AO14,AO15,AO16,AO17,AO18,AO19,AO20,AO21,AO22,AO23,AO24,…"
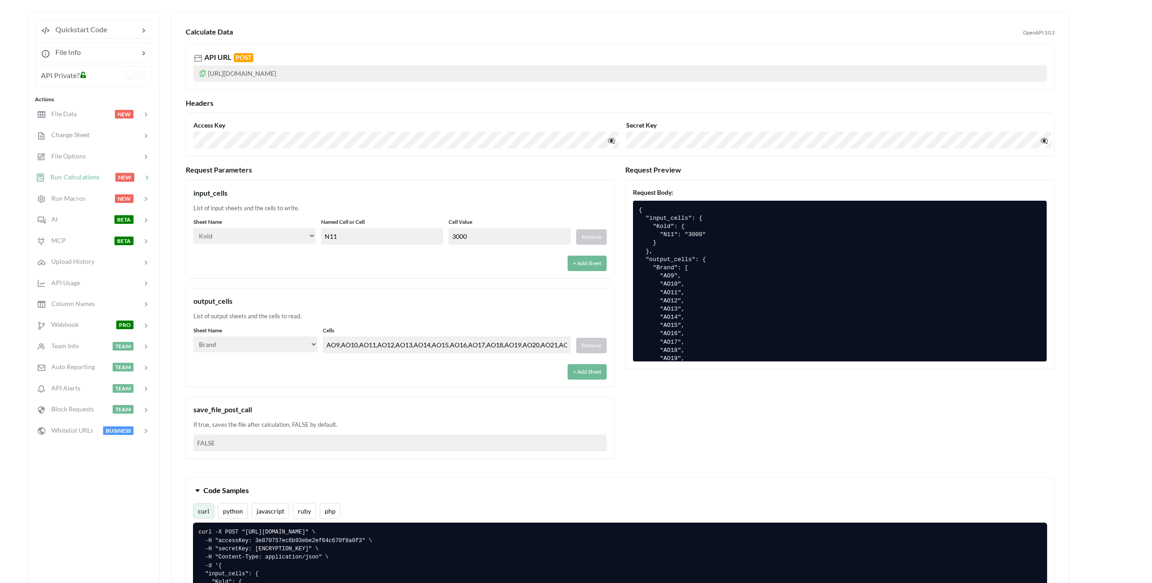
scroll to position [0, 94]
type input "AO9,AO10,AO11,AO12,AO13,AO14,AO15,AO16,AO17,AO18,AO19,AO20,AO21,AO22,AO23,AO24,…"
click at [389, 322] on div "output_cells List of output sheets and the cells to read. Sheet Name Select… Ko…" at bounding box center [400, 337] width 429 height 99
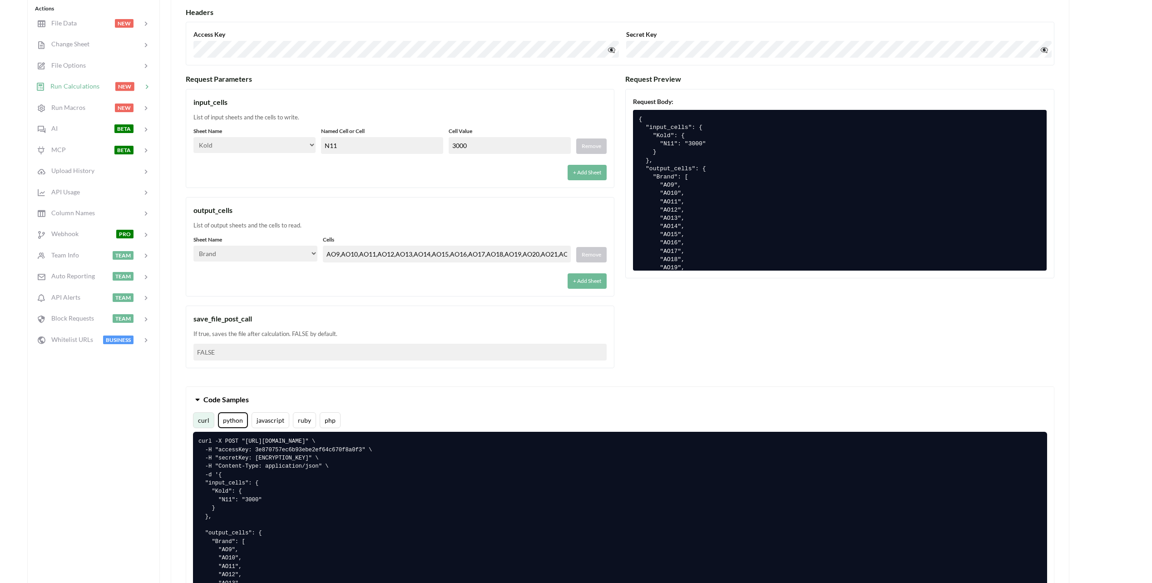
click at [226, 419] on button "python" at bounding box center [233, 420] width 30 height 16
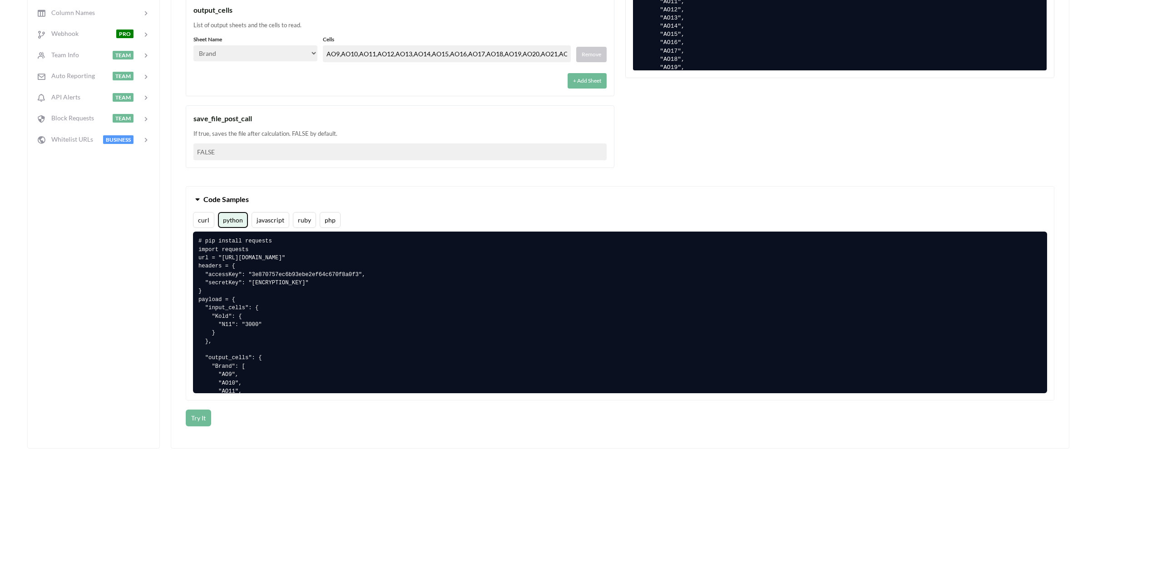
scroll to position [454, 0]
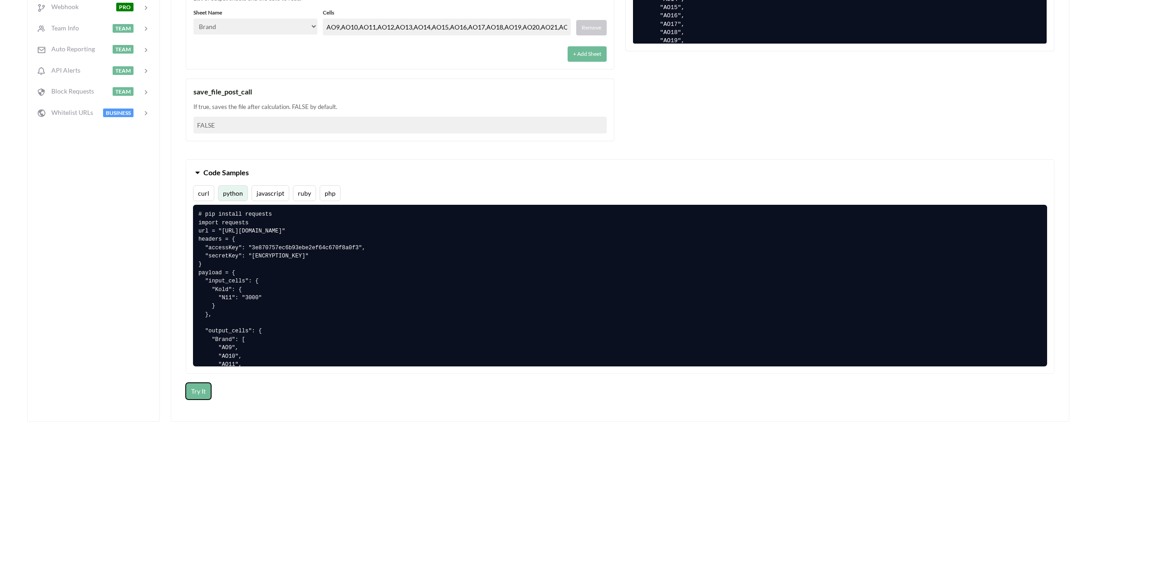
click at [194, 397] on button "Try It" at bounding box center [198, 391] width 25 height 17
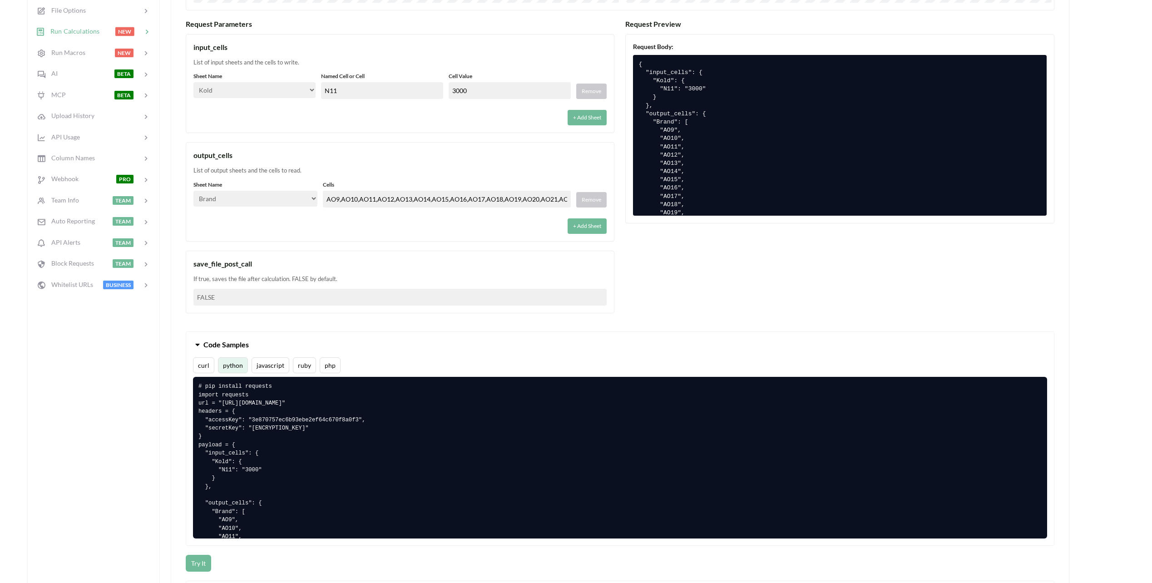
scroll to position [227, 0]
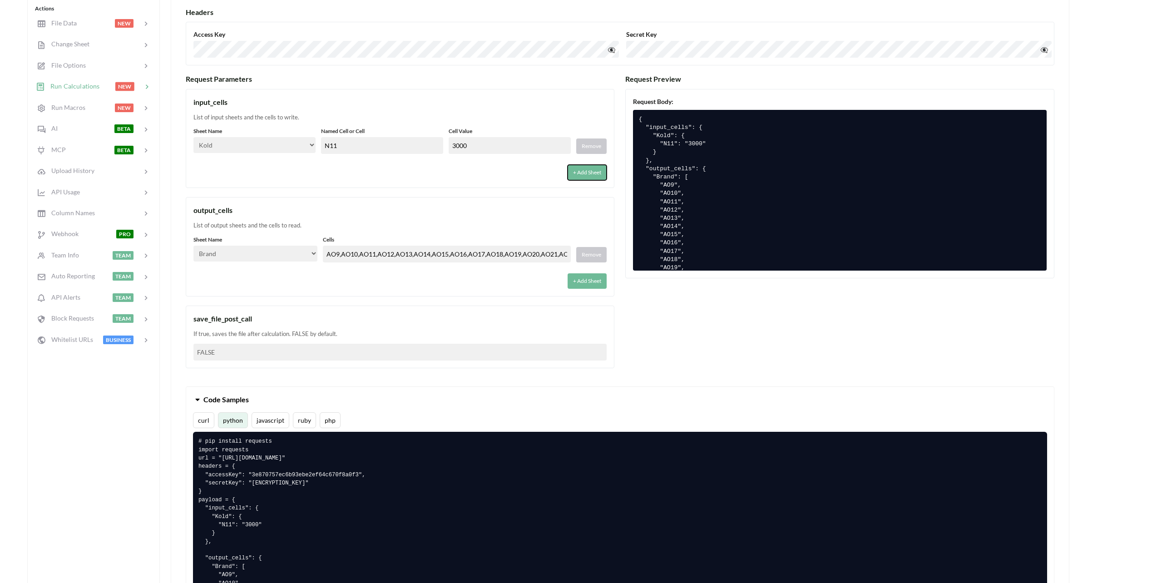
click at [586, 174] on button "+ Add Sheet" at bounding box center [587, 172] width 39 height 15
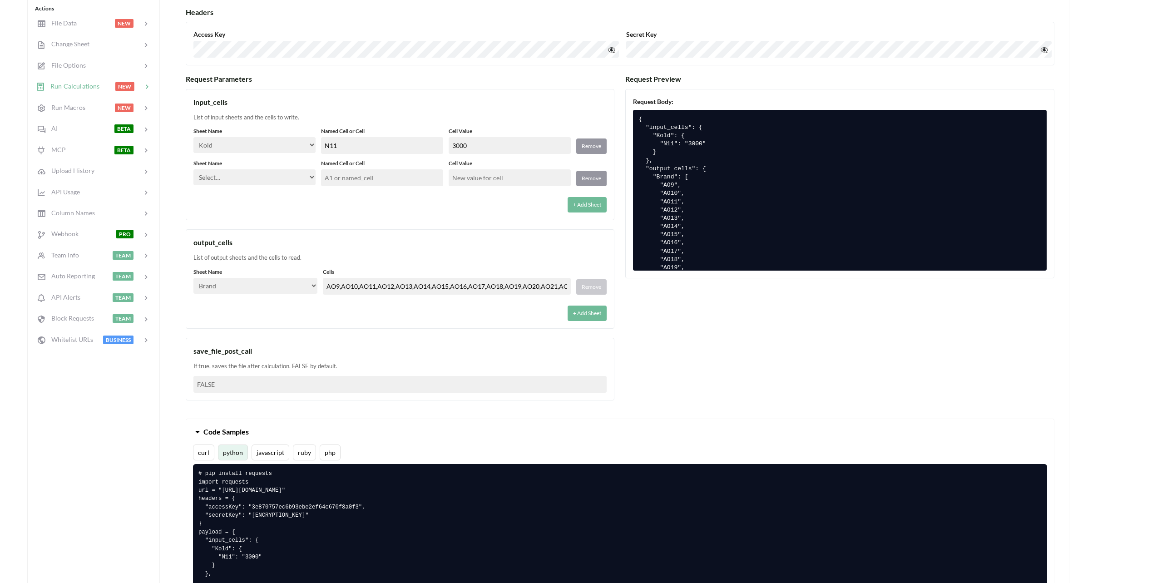
click at [273, 180] on select "Select… Kold Brand Ark1 Firsidig Makro" at bounding box center [254, 177] width 122 height 16
click at [181, 186] on div "Calculate Data OpenAPI 3.0.3 API URL POST https://api.apispreadsheets.com/calcu…" at bounding box center [619, 468] width 883 height 1079
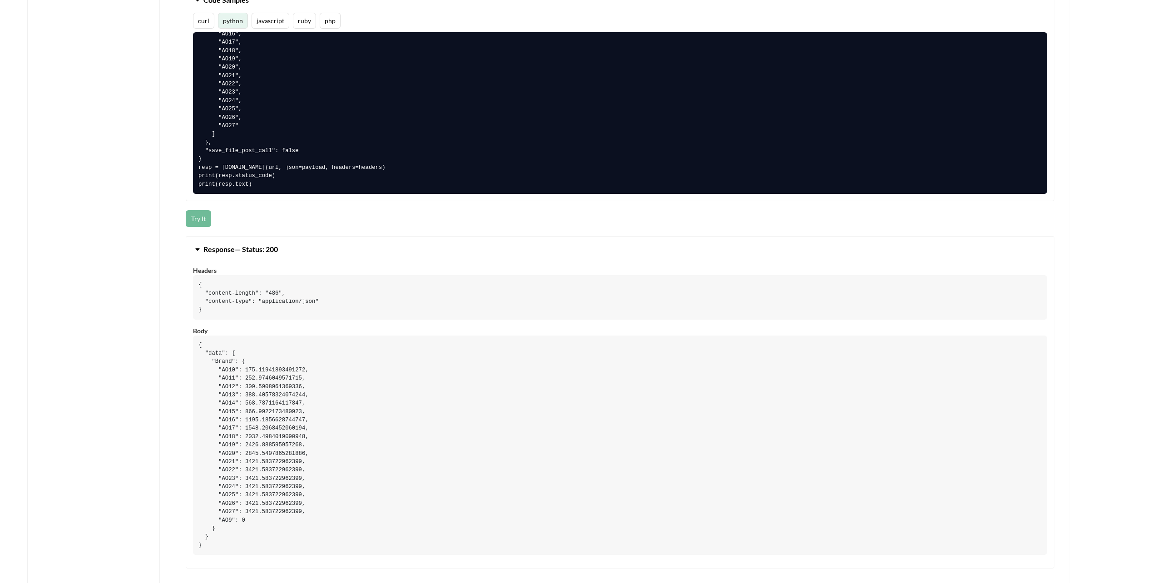
scroll to position [681, 0]
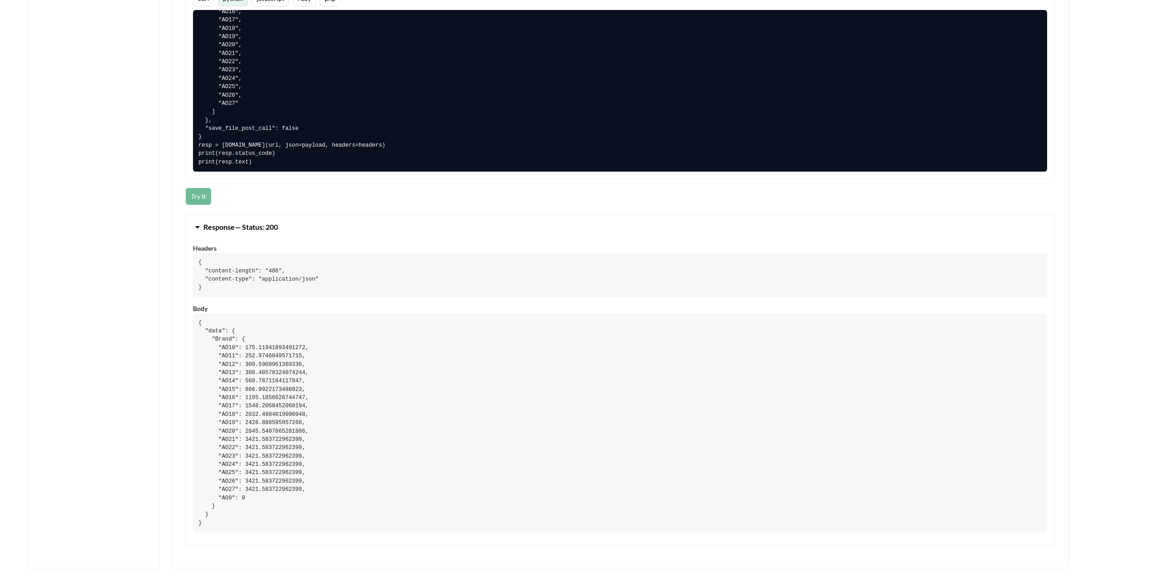
click at [188, 291] on div "Headers { "content-length": "486", "content-type": "application/json" } Body { …" at bounding box center [620, 394] width 868 height 302
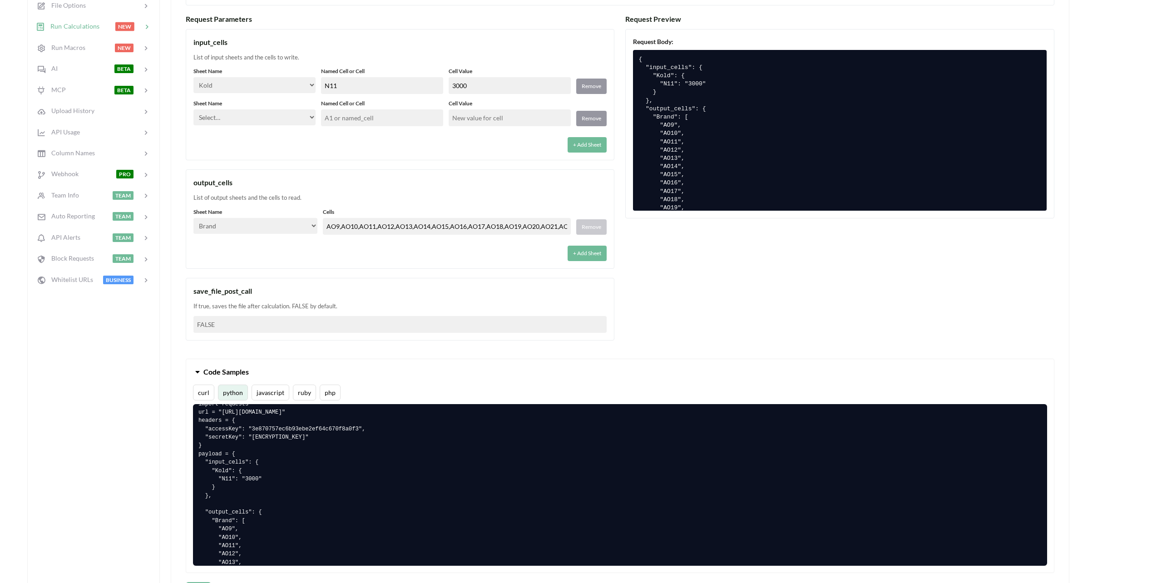
scroll to position [273, 0]
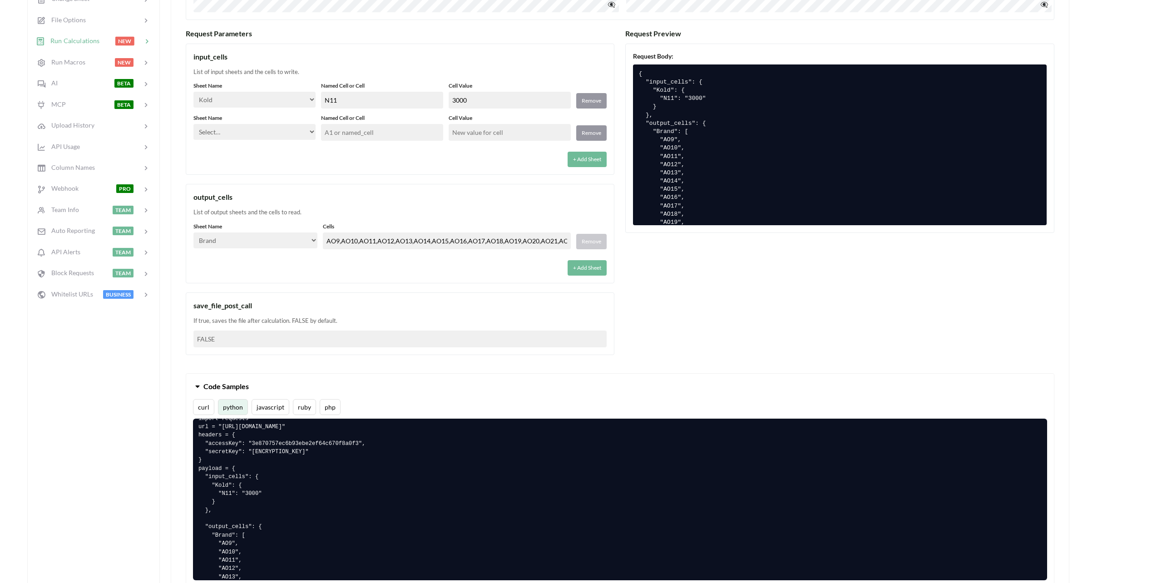
click at [287, 133] on select "Select… Kold Brand Ark1 Firsidig Makro" at bounding box center [254, 132] width 122 height 16
select select "Brand"
click at [193, 124] on select "Select… Kold Brand Ark1 Firsidig Makro" at bounding box center [254, 132] width 122 height 16
click at [294, 168] on div "input_cells List of input sheets and the cells to write. Sheet Name Select… Kol…" at bounding box center [400, 110] width 429 height 132
click at [342, 121] on label "Named Cell or Cell" at bounding box center [382, 118] width 122 height 8
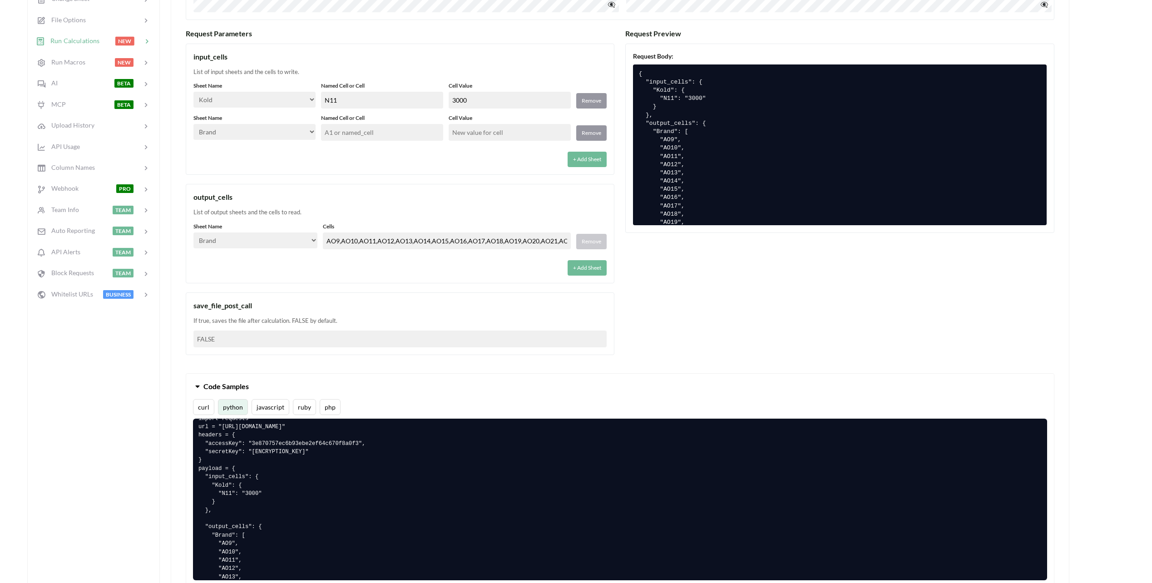
click at [349, 134] on input "text" at bounding box center [382, 132] width 122 height 17
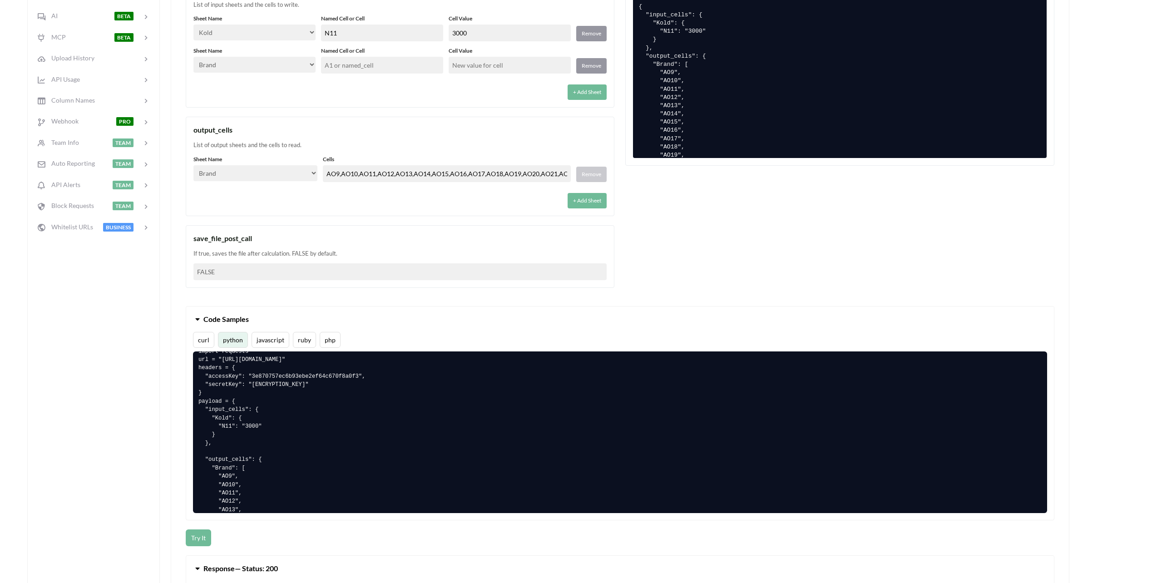
scroll to position [318, 0]
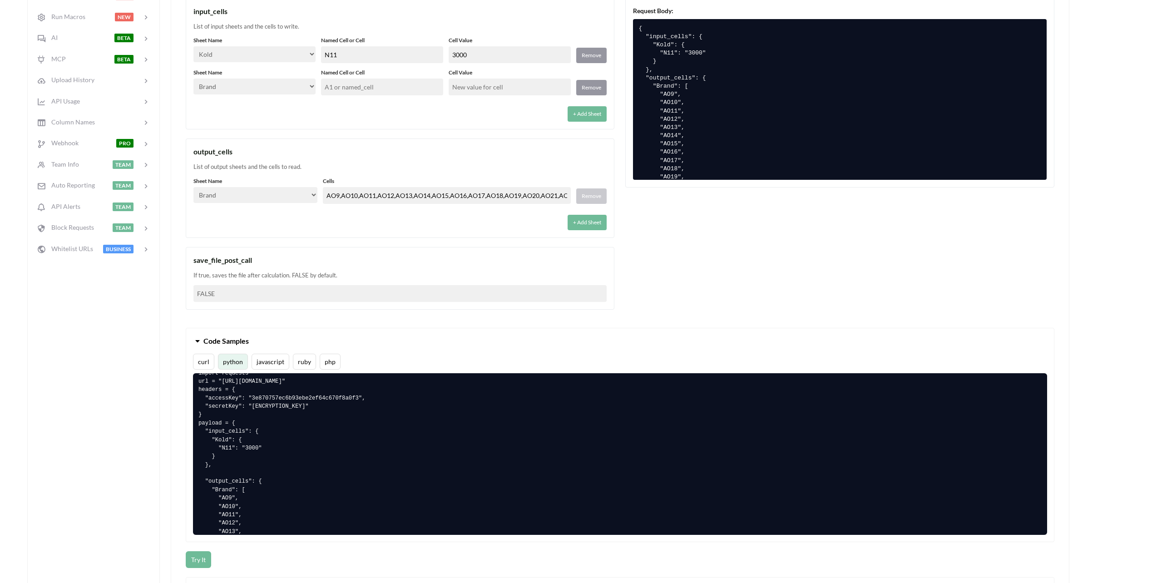
drag, startPoint x: 470, startPoint y: 54, endPoint x: 454, endPoint y: 53, distance: 15.9
click at [454, 53] on input "3000" at bounding box center [510, 54] width 122 height 17
click at [590, 90] on button "Remove" at bounding box center [591, 87] width 30 height 15
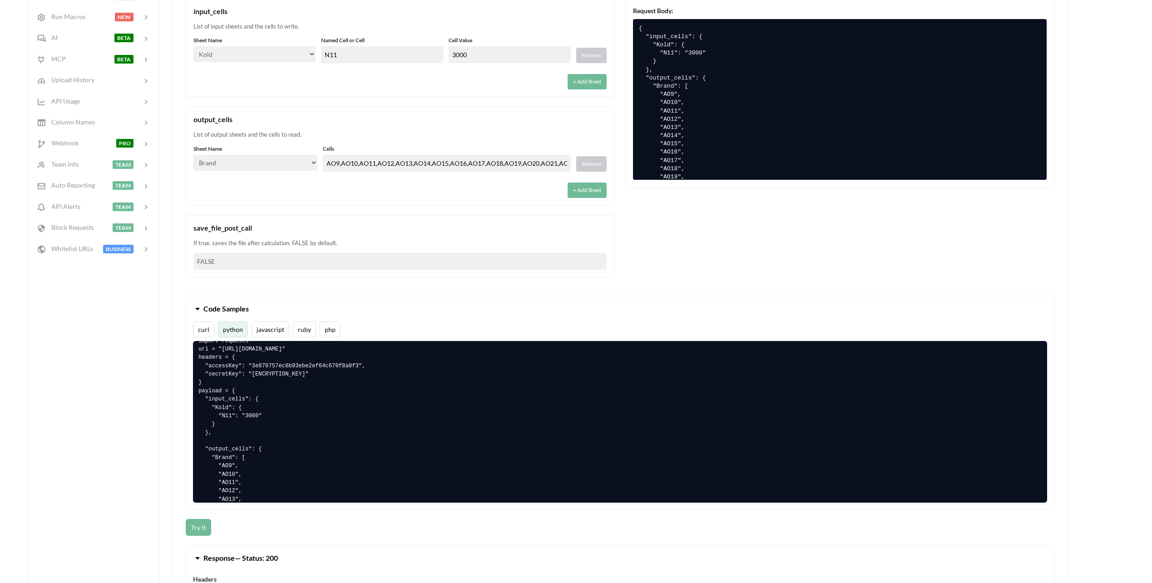
click at [478, 58] on input "3000" at bounding box center [510, 54] width 122 height 17
click at [469, 56] on input "3000" at bounding box center [510, 54] width 122 height 17
drag, startPoint x: 457, startPoint y: 54, endPoint x: 497, endPoint y: 55, distance: 40.0
click at [497, 55] on input "3000" at bounding box center [510, 54] width 122 height 17
click at [385, 82] on div "+ Add Sheet" at bounding box center [399, 79] width 413 height 21
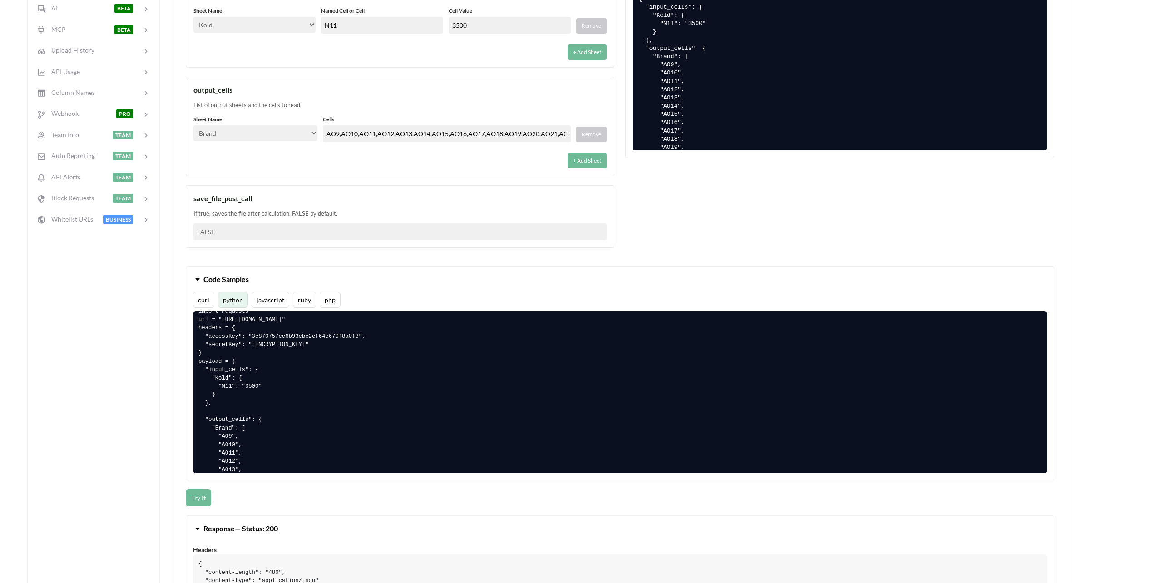
scroll to position [363, 0]
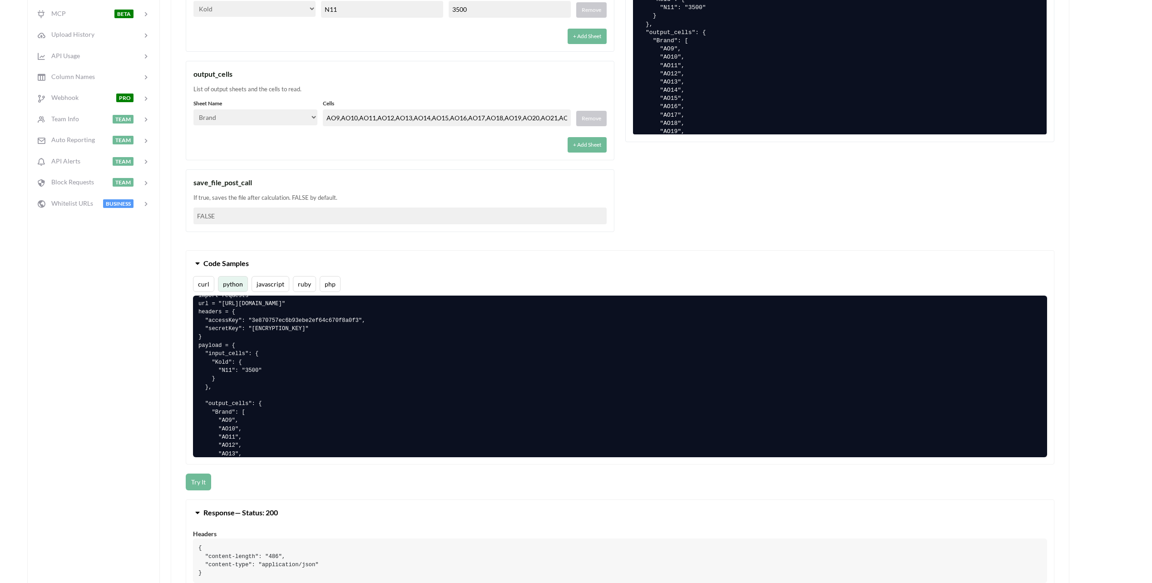
click at [162, 456] on div "Quickstart Code File Info API Private? Actions File Data NEW Change Sheet File …" at bounding box center [567, 319] width 1080 height 1069
click at [199, 482] on button "Try It" at bounding box center [198, 482] width 25 height 17
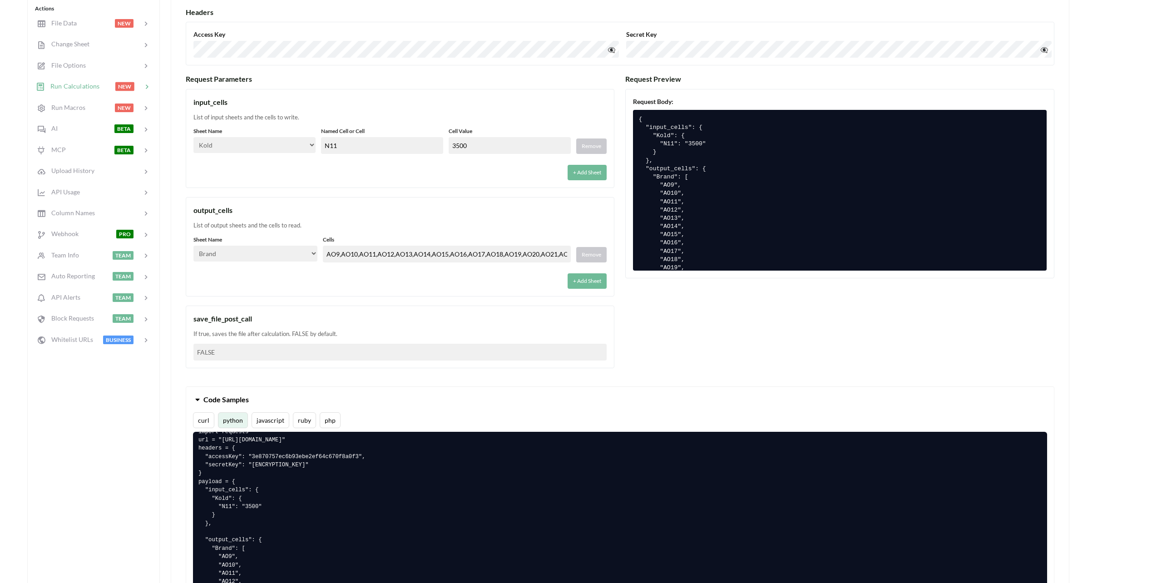
scroll to position [182, 0]
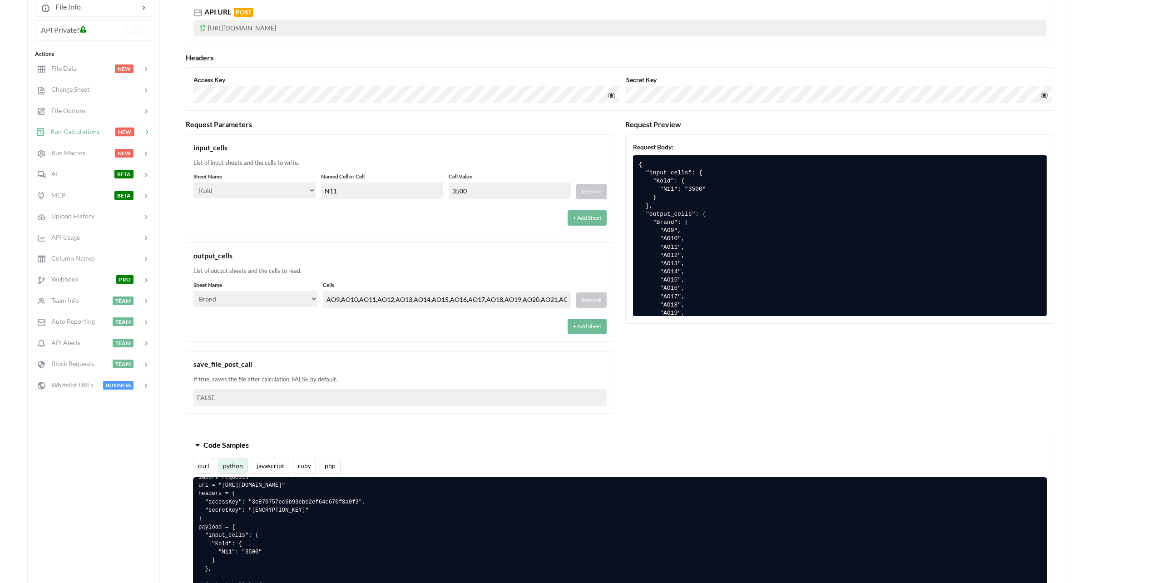
click at [479, 188] on input "3500" at bounding box center [510, 191] width 122 height 17
drag, startPoint x: 455, startPoint y: 190, endPoint x: 494, endPoint y: 190, distance: 39.1
click at [494, 190] on input "3500" at bounding box center [510, 191] width 122 height 17
type input "2000"
click at [483, 168] on div "input_cells List of input sheets and the cells to write. Sheet Name Select… Kol…" at bounding box center [400, 183] width 429 height 99
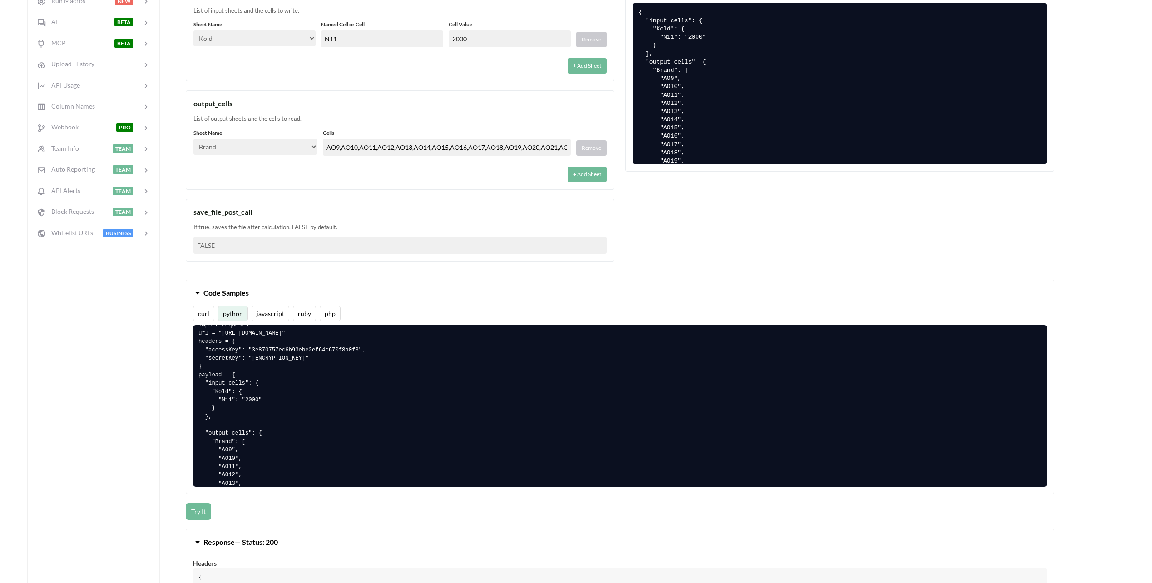
scroll to position [363, 0]
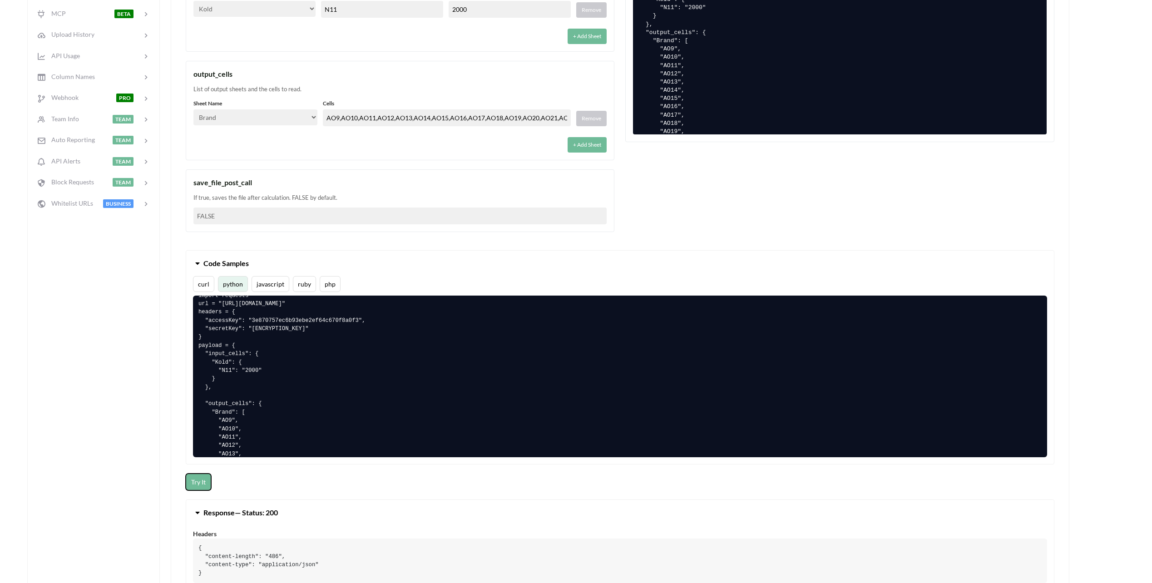
click at [194, 477] on button "Try It" at bounding box center [198, 482] width 25 height 17
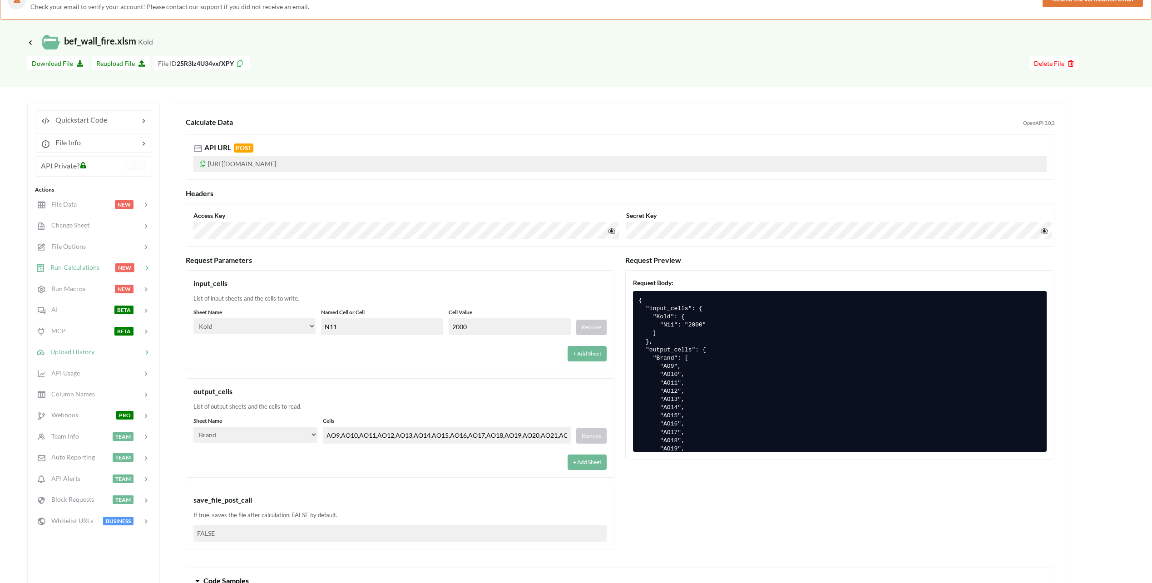
scroll to position [45, 0]
click at [72, 226] on span "Change Sheet" at bounding box center [67, 226] width 45 height 8
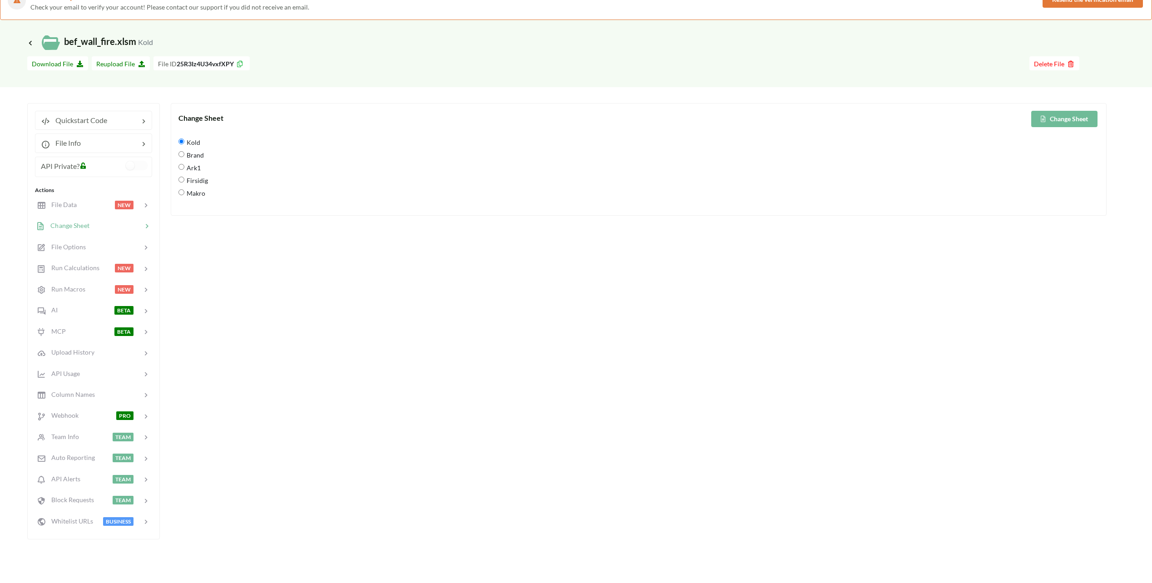
click at [193, 155] on span "Brand" at bounding box center [194, 154] width 20 height 19
click at [184, 155] on input "Brand" at bounding box center [181, 154] width 6 height 6
radio input "true"
click at [193, 143] on span "Kold" at bounding box center [192, 142] width 16 height 19
click at [184, 143] on input "Kold" at bounding box center [181, 142] width 6 height 6
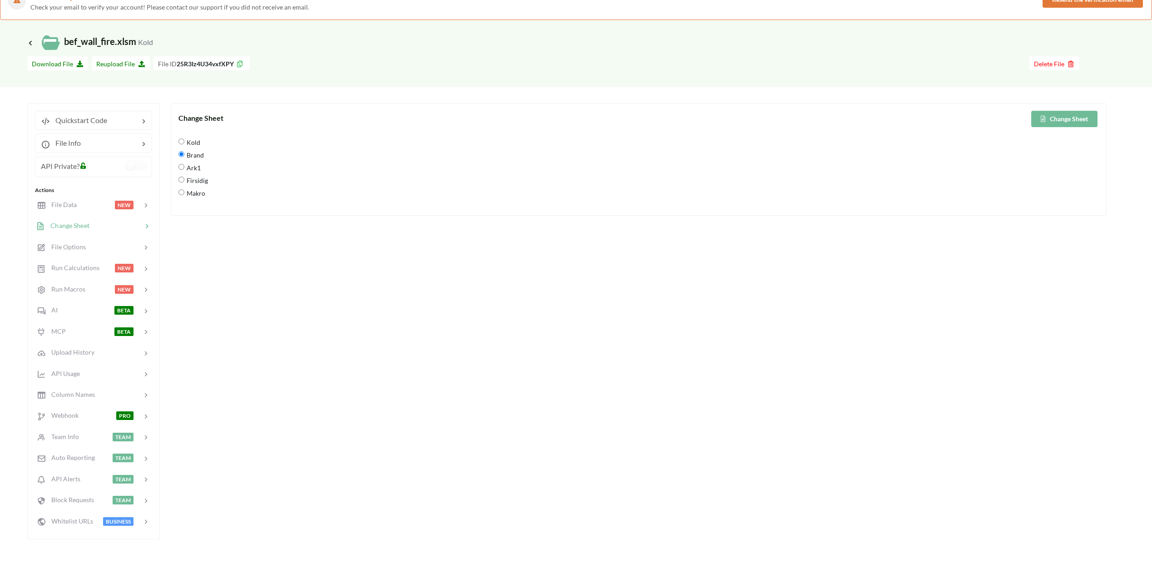
radio input "true"
click at [1046, 116] on icon at bounding box center [1044, 118] width 8 height 5
click at [78, 269] on span "Run Calculations" at bounding box center [72, 268] width 55 height 8
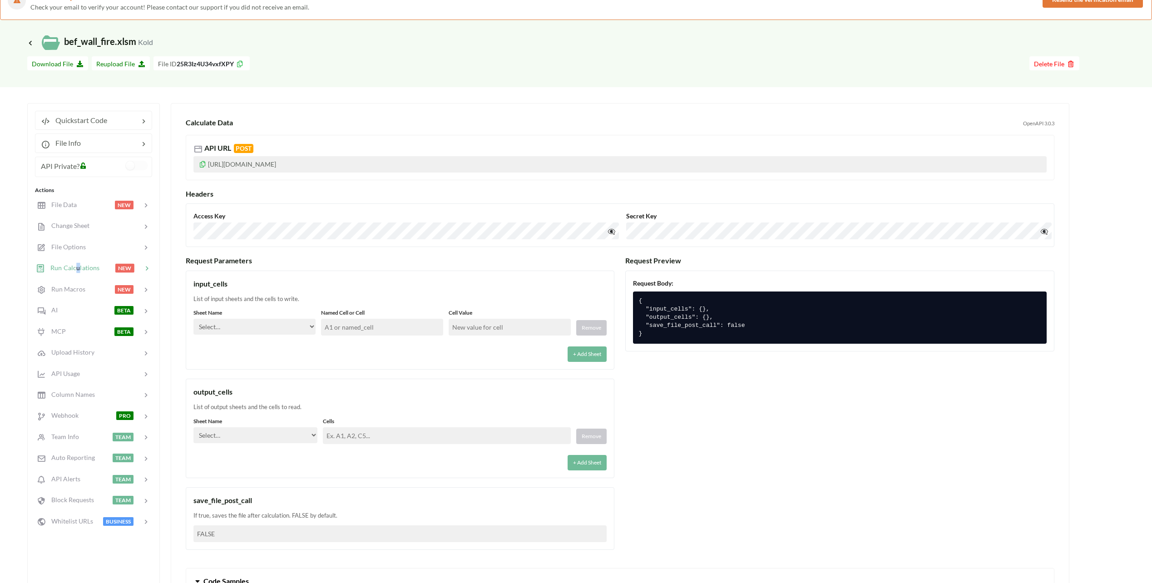
click at [305, 321] on select "Select… Kold Brand Ark1 Firsidig Makro" at bounding box center [254, 327] width 122 height 16
select select "Kold"
click at [193, 319] on select "Select… Kold Brand Ark1 Firsidig Makro" at bounding box center [254, 327] width 122 height 16
click at [360, 324] on input "text" at bounding box center [382, 327] width 122 height 17
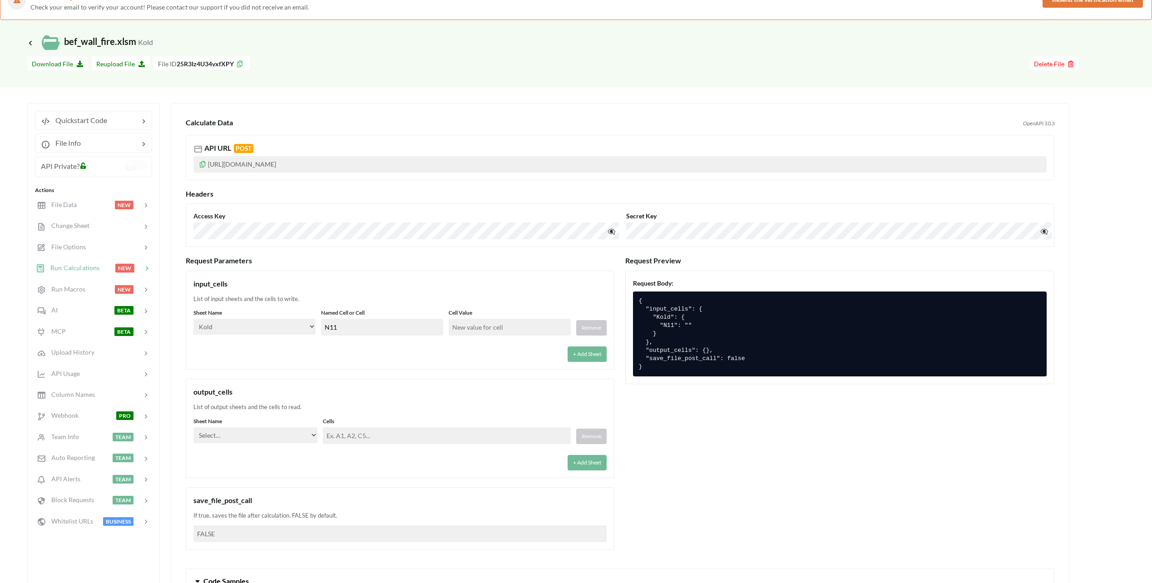
type input "N11"
click at [489, 324] on input "text" at bounding box center [510, 327] width 122 height 17
type input "3500"
drag, startPoint x: 252, startPoint y: 437, endPoint x: 262, endPoint y: 440, distance: 10.4
click at [253, 436] on select "Select… Kold Brand Ark1 Firsidig Makro" at bounding box center [255, 435] width 124 height 16
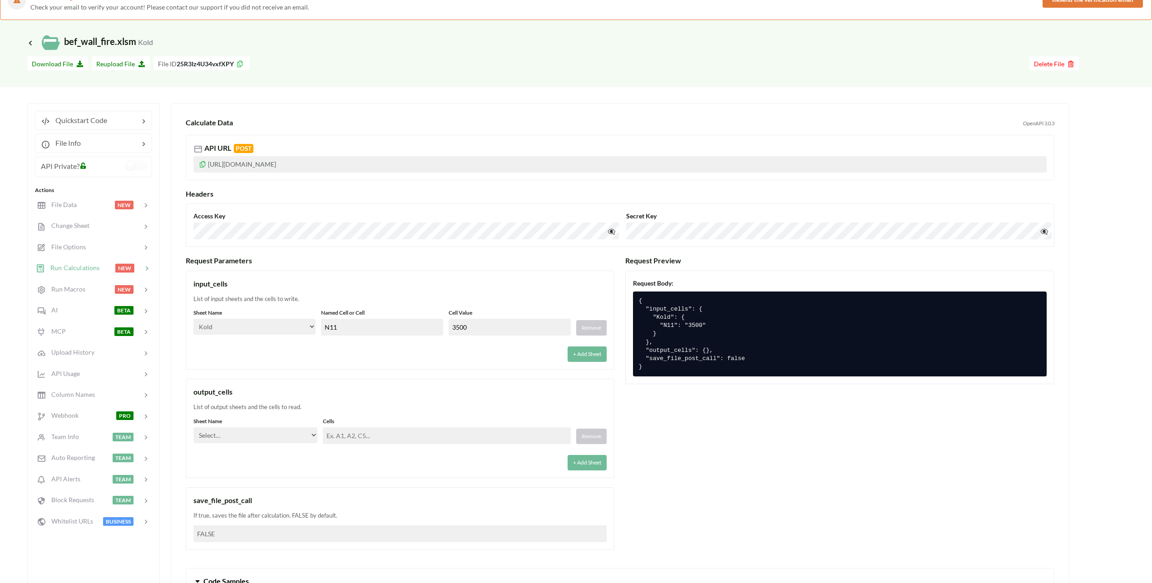
select select "Brand"
click at [193, 427] on select "Select… Kold Brand Ark1 Firsidig Makro" at bounding box center [255, 435] width 124 height 16
click at [349, 429] on input "text" at bounding box center [447, 435] width 248 height 17
paste input "AO9,AO10,AO11,AO12,AO13,AO14,AO15,AO16,AO17,AO18,AO19,AO20,AO21,AO22,AO23,AO24,…"
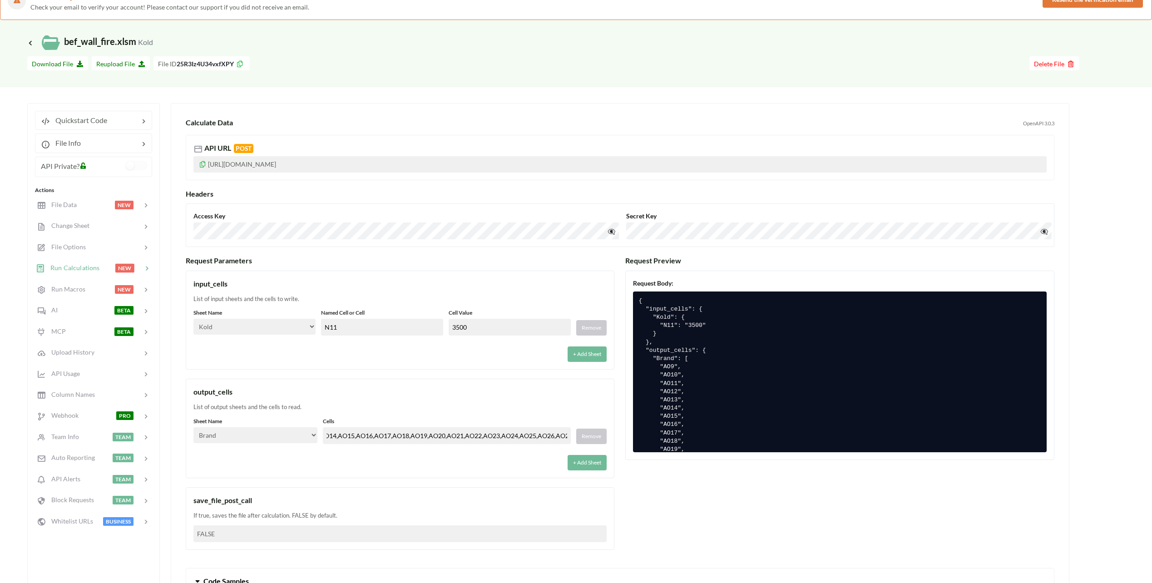
type input "AO9,AO10,AO11,AO12,AO13,AO14,AO15,AO16,AO17,AO18,AO19,AO20,AO21,AO22,AO23,AO24,…"
click at [408, 476] on div "output_cells List of output sheets and the cells to read. Sheet Name Select… Ko…" at bounding box center [400, 428] width 429 height 99
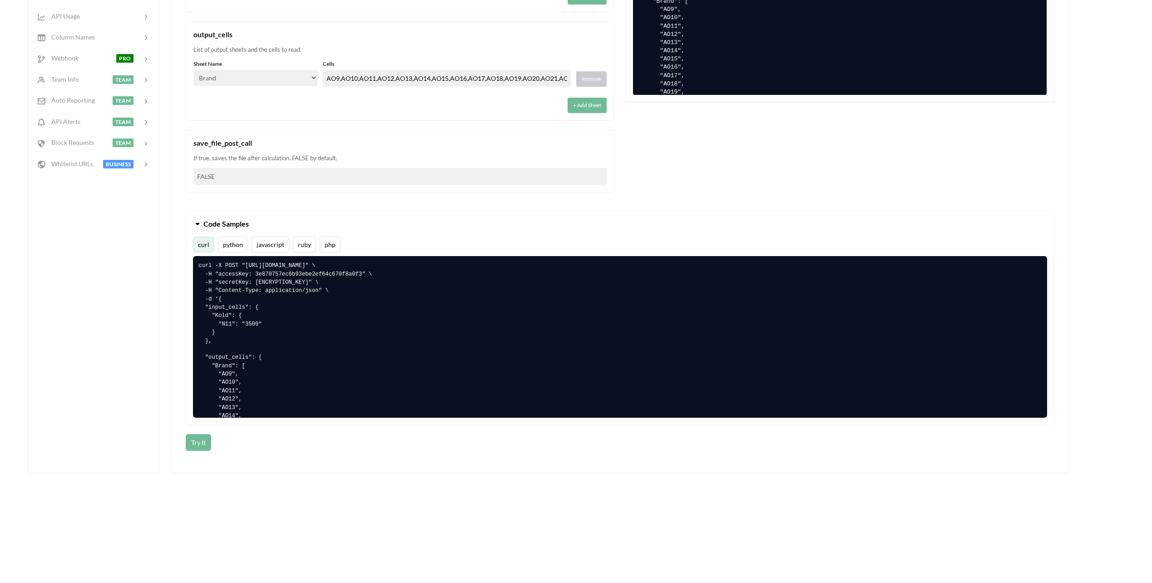
scroll to position [409, 0]
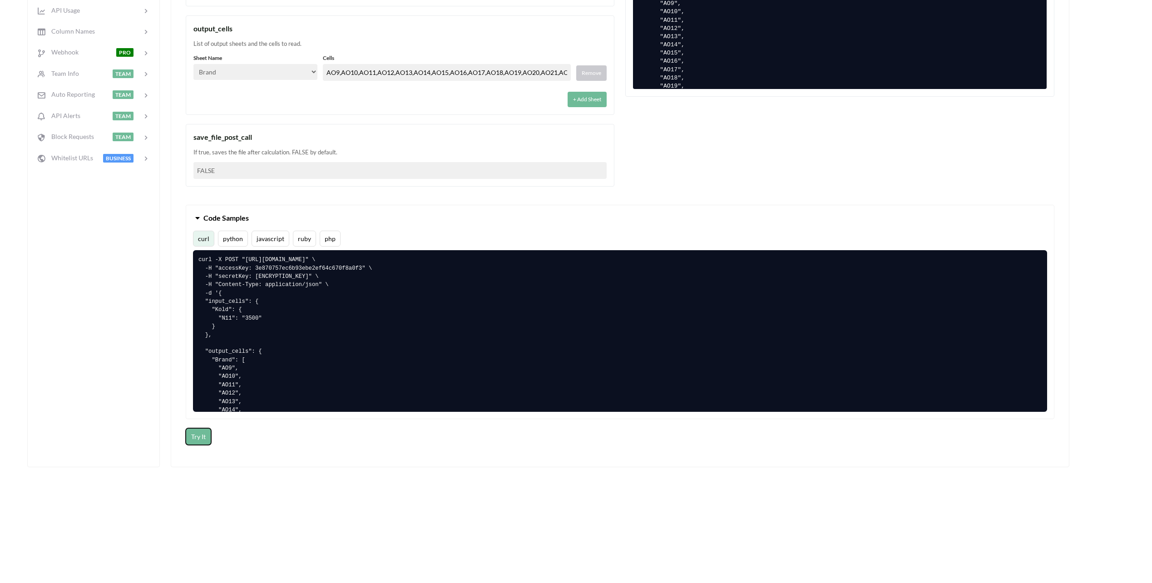
click at [203, 442] on button "Try It" at bounding box center [198, 436] width 25 height 17
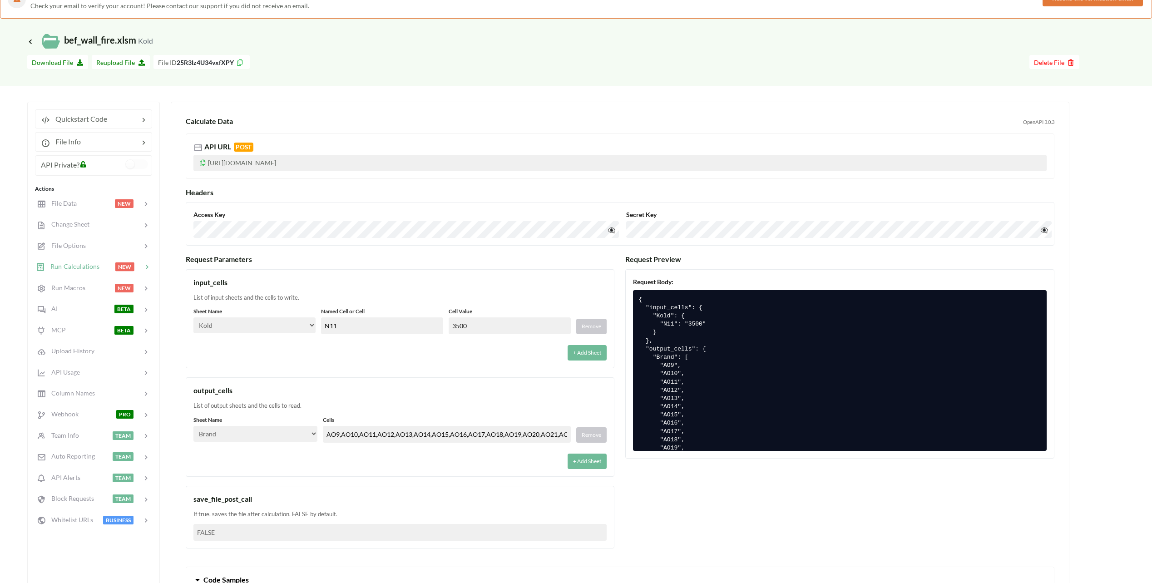
scroll to position [45, 0]
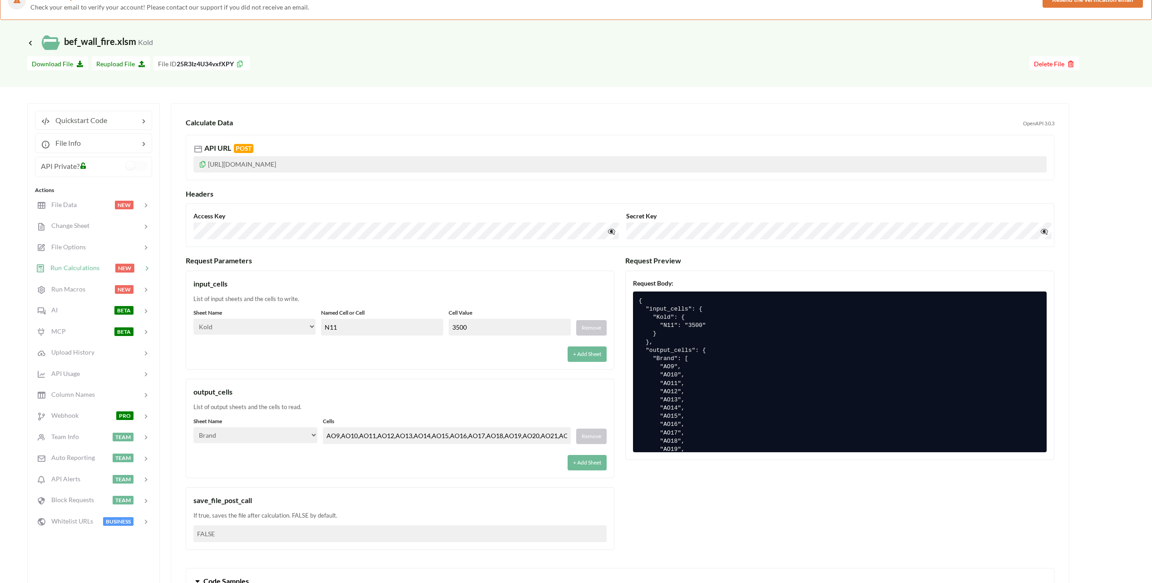
drag, startPoint x: 477, startPoint y: 327, endPoint x: 410, endPoint y: 316, distance: 68.2
click at [410, 316] on div "Sheet Name Select… Kold Brand Ark1 Firsidig Makro Named Cell or Cell N11 Cell V…" at bounding box center [399, 322] width 413 height 27
click at [395, 276] on div "input_cells List of input sheets and the cells to write. Sheet Name Select… Kol…" at bounding box center [400, 320] width 429 height 99
click at [222, 501] on div "save_file_post_call" at bounding box center [399, 500] width 413 height 11
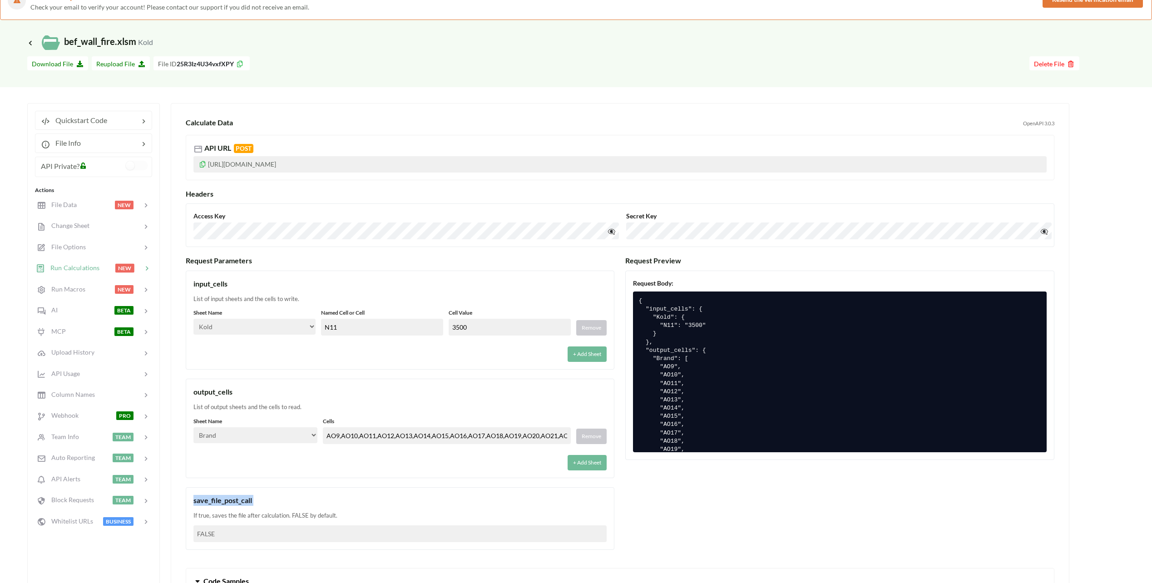
click at [222, 501] on div "save_file_post_call" at bounding box center [399, 500] width 413 height 11
drag, startPoint x: 222, startPoint y: 501, endPoint x: 228, endPoint y: 518, distance: 17.8
click at [228, 519] on div "If true, saves the file after calculation. FALSE by default." at bounding box center [399, 515] width 413 height 9
click at [228, 515] on div "If true, saves the file after calculation. FALSE by default." at bounding box center [399, 515] width 413 height 9
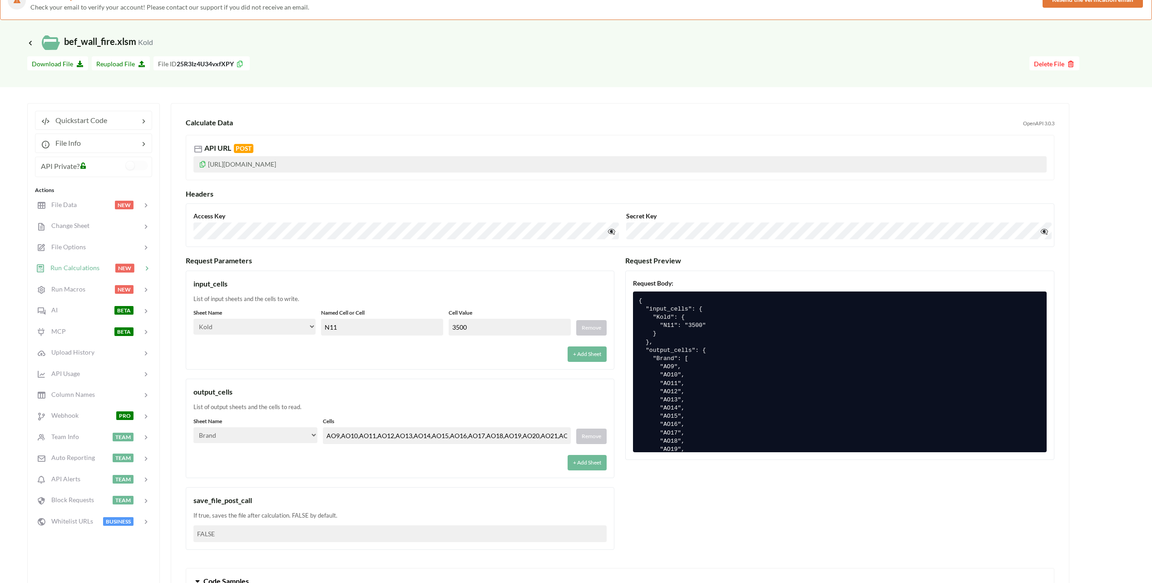
click at [228, 515] on div "If true, saves the file after calculation. FALSE by default." at bounding box center [399, 515] width 413 height 9
drag, startPoint x: 228, startPoint y: 515, endPoint x: 289, endPoint y: 519, distance: 61.9
click at [289, 519] on div "If true, saves the file after calculation. FALSE by default." at bounding box center [399, 515] width 413 height 9
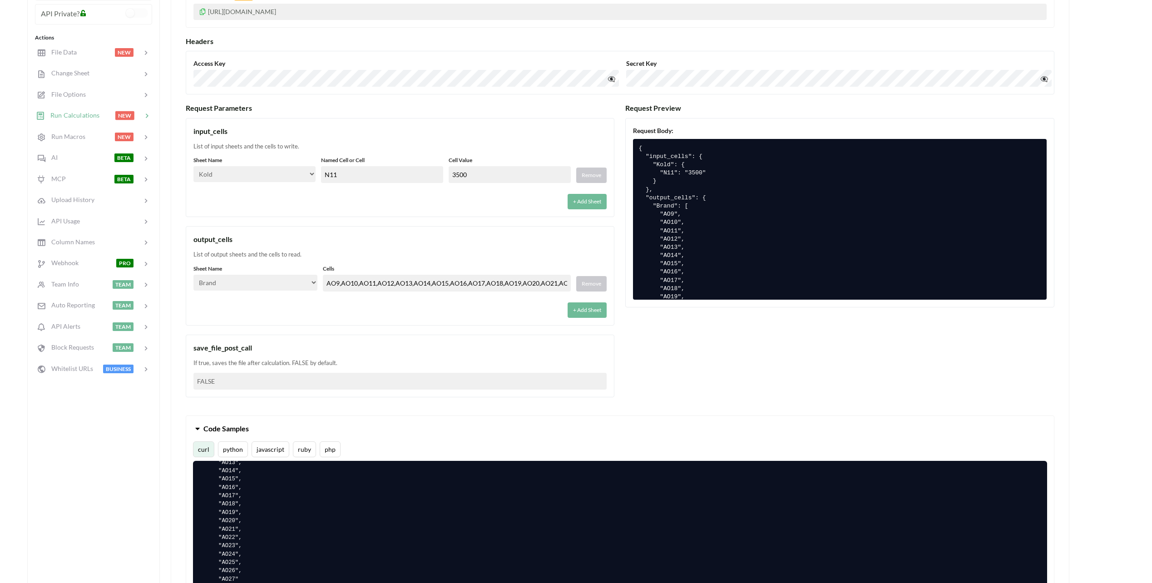
scroll to position [182, 0]
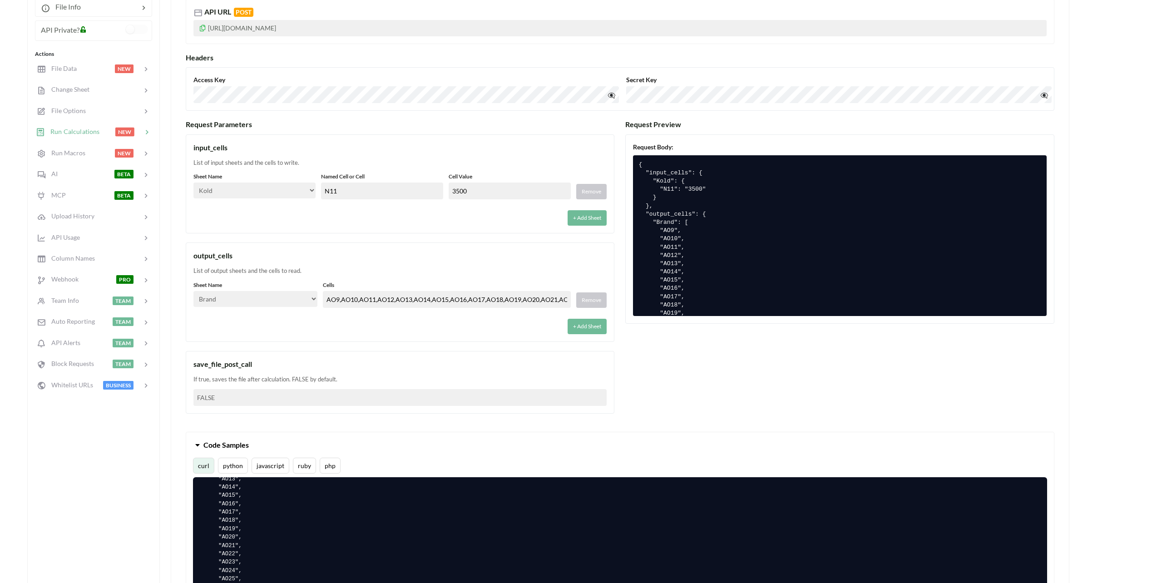
click at [401, 256] on div "output_cells" at bounding box center [399, 255] width 413 height 11
drag, startPoint x: 303, startPoint y: 186, endPoint x: 307, endPoint y: 190, distance: 5.2
click at [304, 186] on select "Select… Kold Brand Ark1 Firsidig Makro" at bounding box center [254, 191] width 122 height 16
click at [193, 183] on select "Select… Kold Brand Ark1 Firsidig Makro" at bounding box center [254, 191] width 122 height 16
click at [353, 213] on div "+ Add Sheet" at bounding box center [399, 215] width 413 height 21
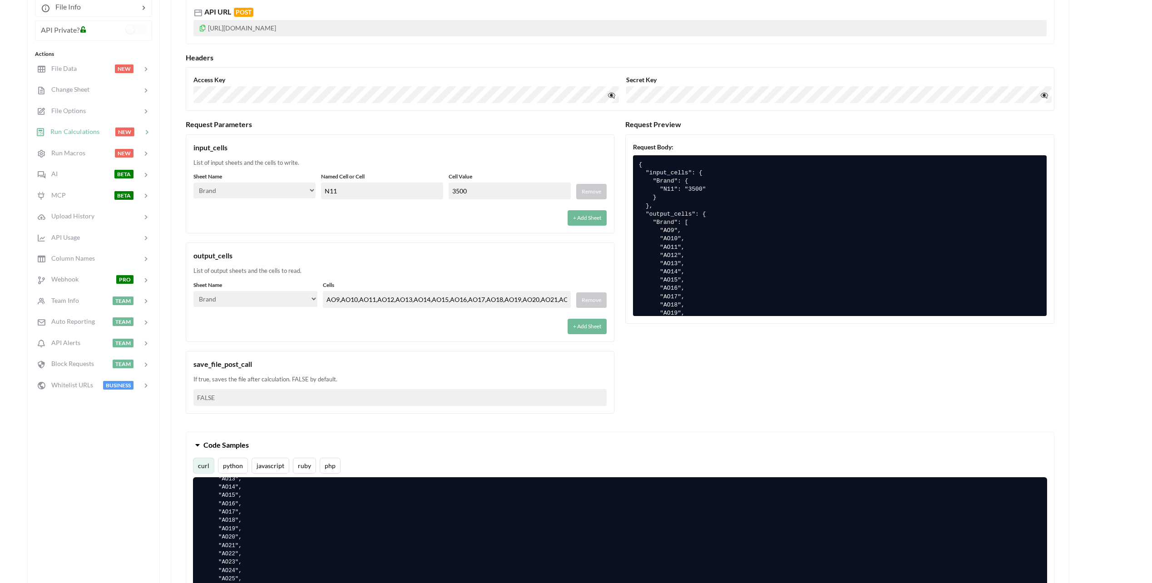
click at [477, 192] on input "3500" at bounding box center [510, 191] width 122 height 17
drag, startPoint x: 479, startPoint y: 193, endPoint x: 321, endPoint y: 185, distance: 158.2
click at [338, 187] on div "Sheet Name Select… Kold Brand Ark1 Firsidig Makro Named Cell or Cell N11 Cell V…" at bounding box center [399, 186] width 413 height 27
click at [452, 217] on div "+ Add Sheet" at bounding box center [399, 215] width 413 height 21
click at [336, 175] on label "Named Cell or Cell" at bounding box center [382, 177] width 122 height 8
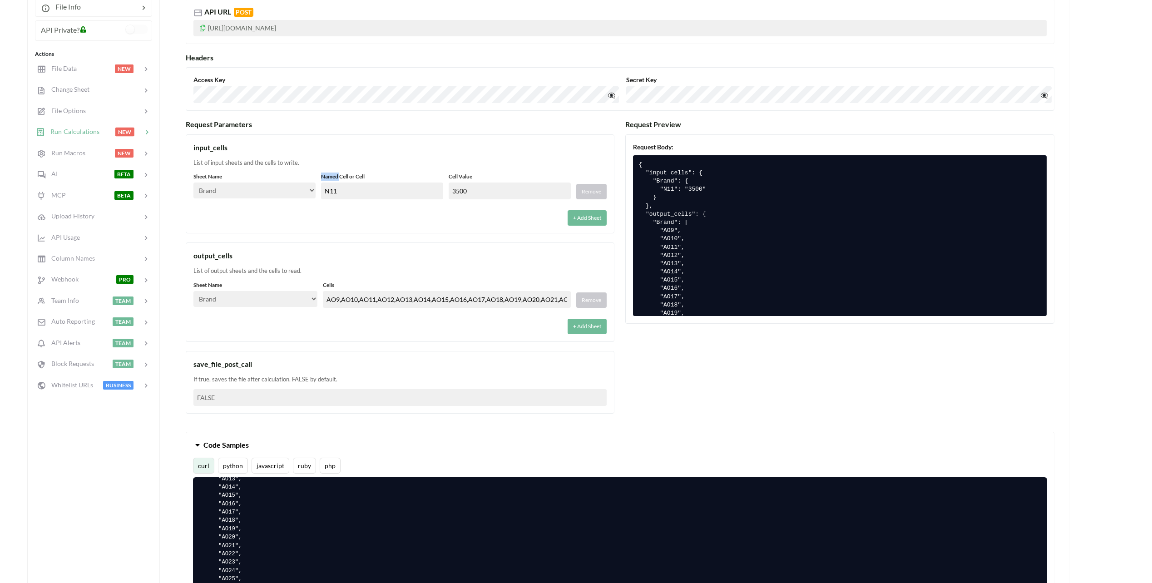
click at [336, 175] on label "Named Cell or Cell" at bounding box center [382, 177] width 122 height 8
drag, startPoint x: 336, startPoint y: 175, endPoint x: 378, endPoint y: 226, distance: 66.1
click at [379, 229] on div "input_cells List of input sheets and the cells to write. Sheet Name Select… Kol…" at bounding box center [400, 183] width 429 height 99
click at [217, 175] on label "Sheet Name" at bounding box center [254, 177] width 122 height 8
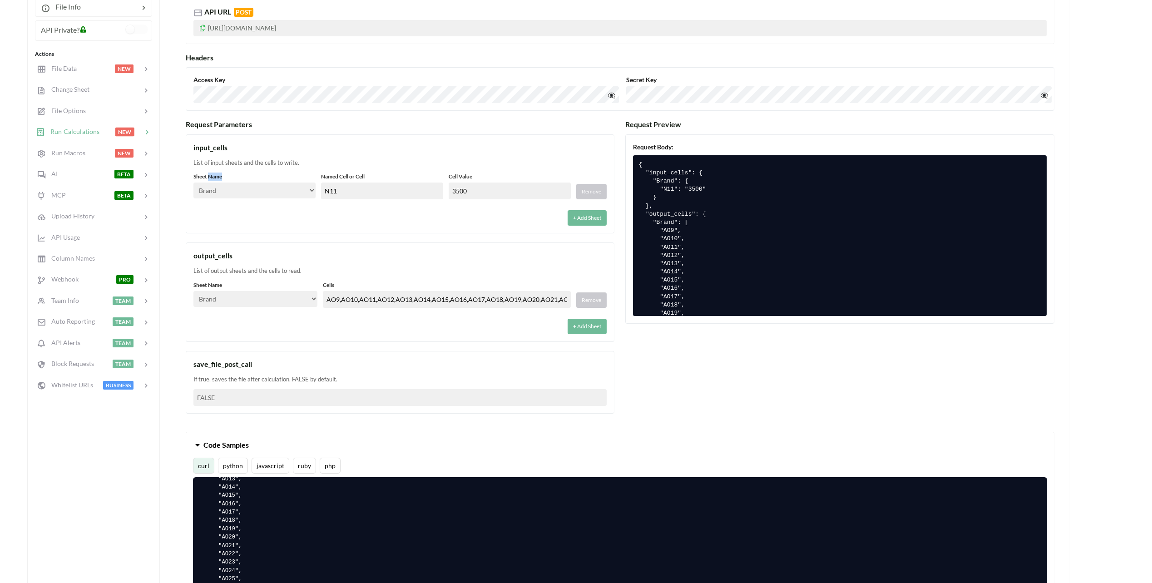
click at [217, 175] on label "Sheet Name" at bounding box center [254, 177] width 122 height 8
drag, startPoint x: 217, startPoint y: 175, endPoint x: 204, endPoint y: 165, distance: 16.5
click at [204, 165] on div "List of input sheets and the cells to write." at bounding box center [399, 163] width 413 height 9
click at [211, 165] on div "List of input sheets and the cells to write." at bounding box center [399, 163] width 413 height 9
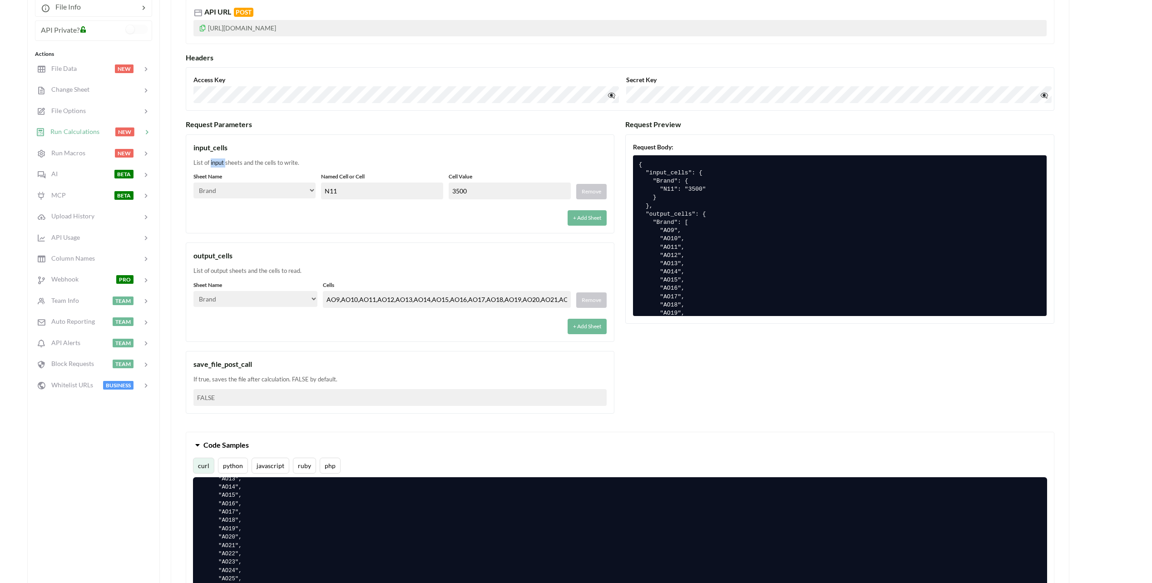
click at [211, 165] on div "List of input sheets and the cells to write." at bounding box center [399, 163] width 413 height 9
drag, startPoint x: 211, startPoint y: 165, endPoint x: 232, endPoint y: 168, distance: 21.5
click at [232, 168] on div "input_cells List of input sheets and the cells to write. Sheet Name Select… Kol…" at bounding box center [400, 183] width 429 height 99
drag, startPoint x: 460, startPoint y: 189, endPoint x: 411, endPoint y: 186, distance: 49.6
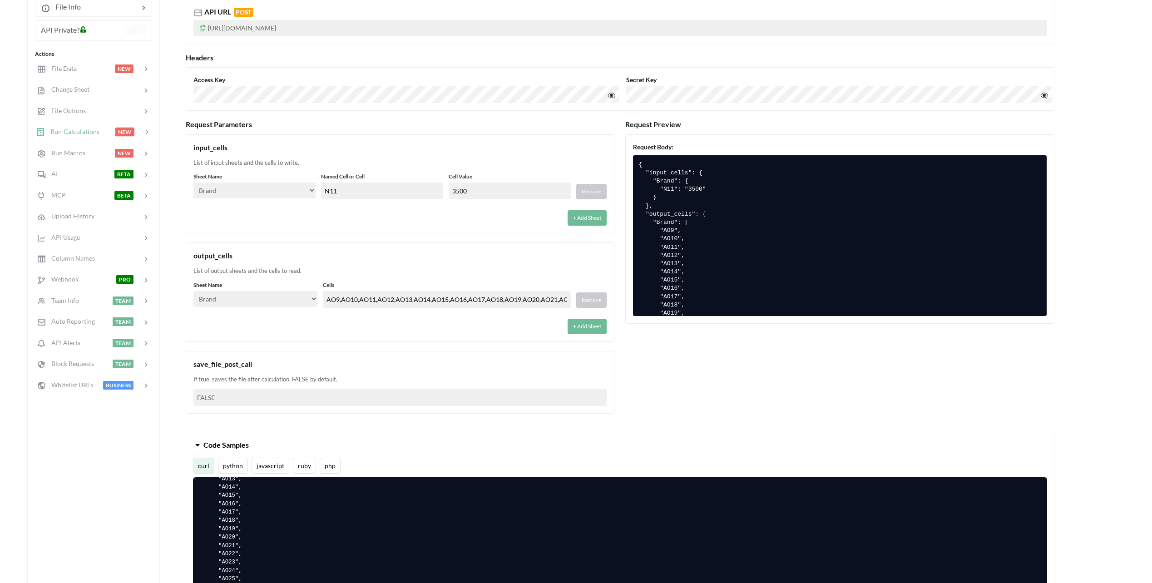
click at [401, 186] on div "Sheet Name Select… Kold Brand Ark1 Firsidig Makro Named Cell or Cell N11 Cell V…" at bounding box center [399, 186] width 413 height 27
click at [398, 222] on div "+ Add Sheet" at bounding box center [399, 215] width 413 height 21
click at [298, 203] on div "Sheet Name Select… Kold Brand Ark1 Firsidig Makro Named Cell or Cell N11 Cell V…" at bounding box center [399, 199] width 413 height 53
click at [303, 192] on select "Select… Kold Brand Ark1 Firsidig Makro" at bounding box center [254, 191] width 122 height 16
click at [368, 218] on div "+ Add Sheet" at bounding box center [399, 215] width 413 height 21
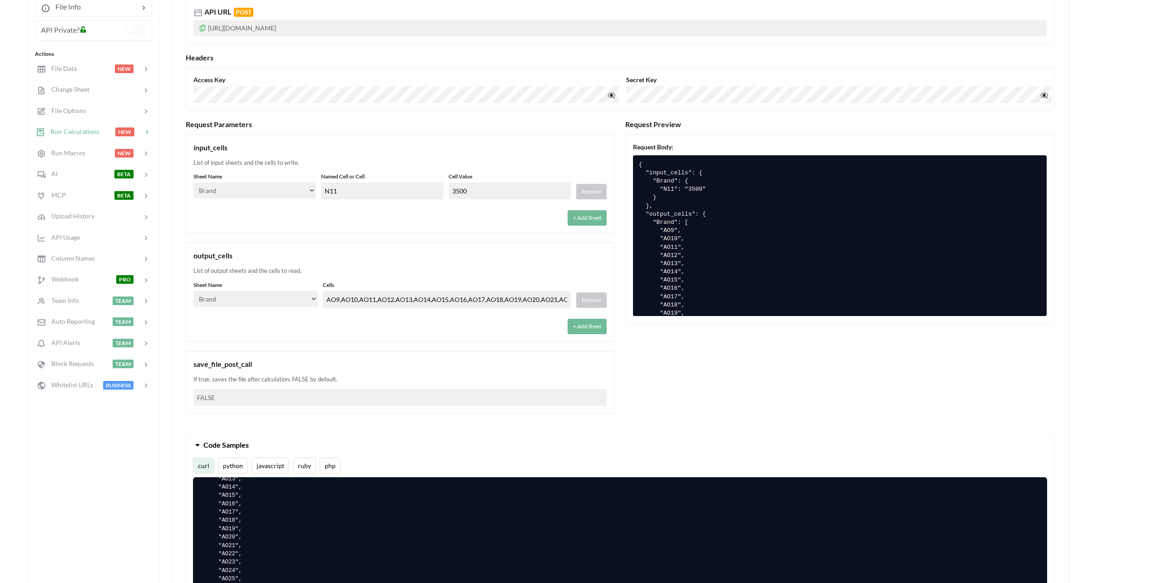
click at [313, 193] on select "Select… Kold Brand Ark1 Firsidig Makro" at bounding box center [254, 191] width 122 height 16
click at [357, 227] on div "input_cells List of input sheets and the cells to write. Sheet Name Select… Kol…" at bounding box center [400, 183] width 429 height 99
click at [358, 193] on input "N11" at bounding box center [382, 191] width 122 height 17
drag, startPoint x: 367, startPoint y: 189, endPoint x: 279, endPoint y: 183, distance: 88.3
click at [279, 183] on div "Sheet Name Select… Kold Brand Ark1 Firsidig Makro Named Cell or Cell N11 Cell V…" at bounding box center [399, 186] width 413 height 27
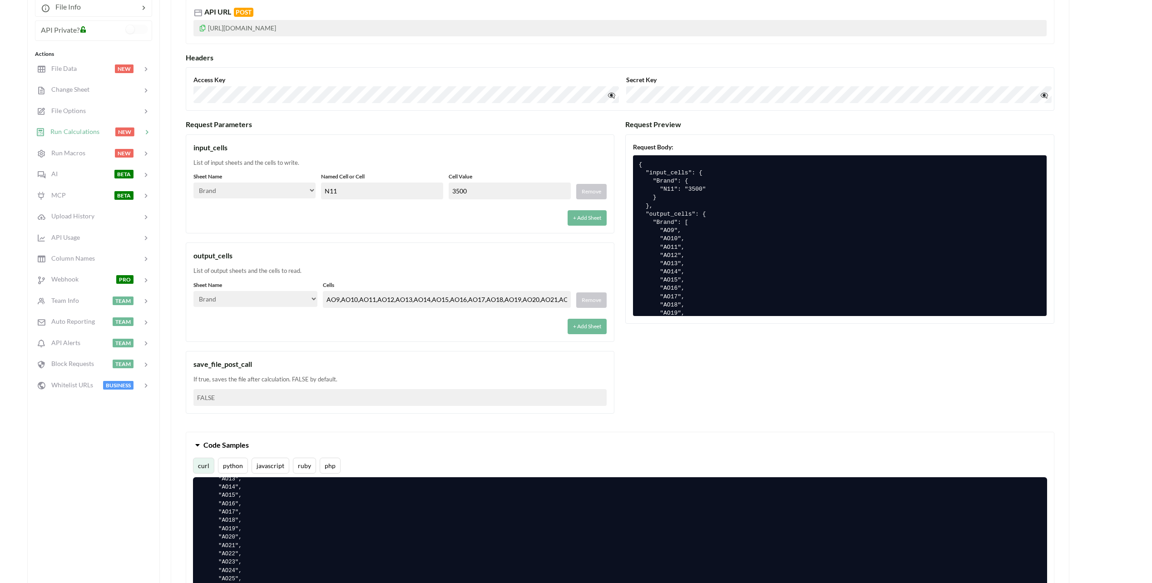
click at [393, 216] on div "+ Add Sheet" at bounding box center [399, 215] width 413 height 21
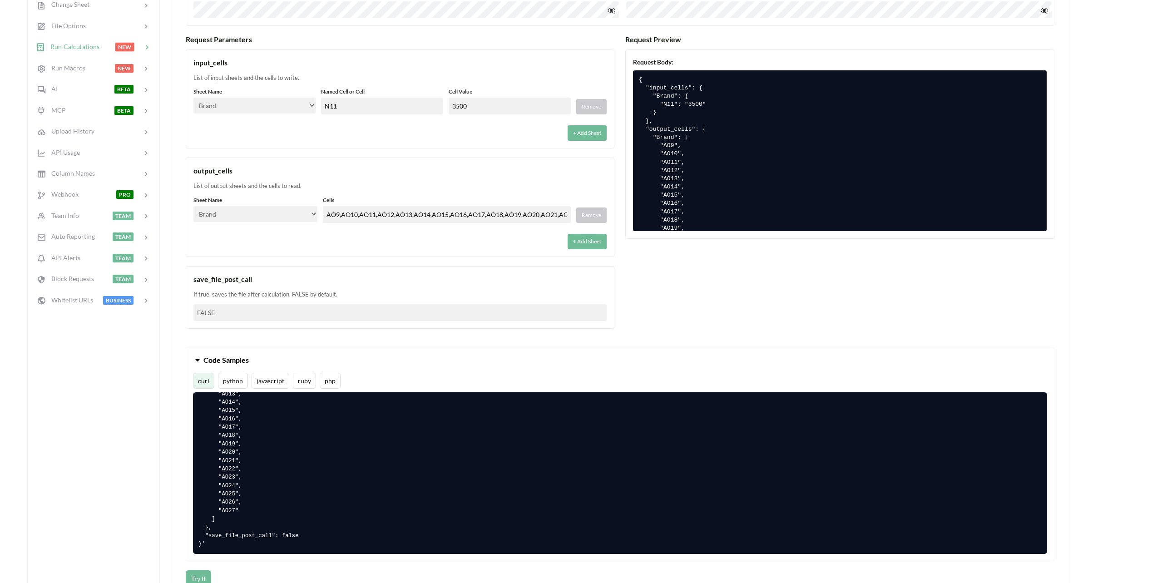
scroll to position [227, 0]
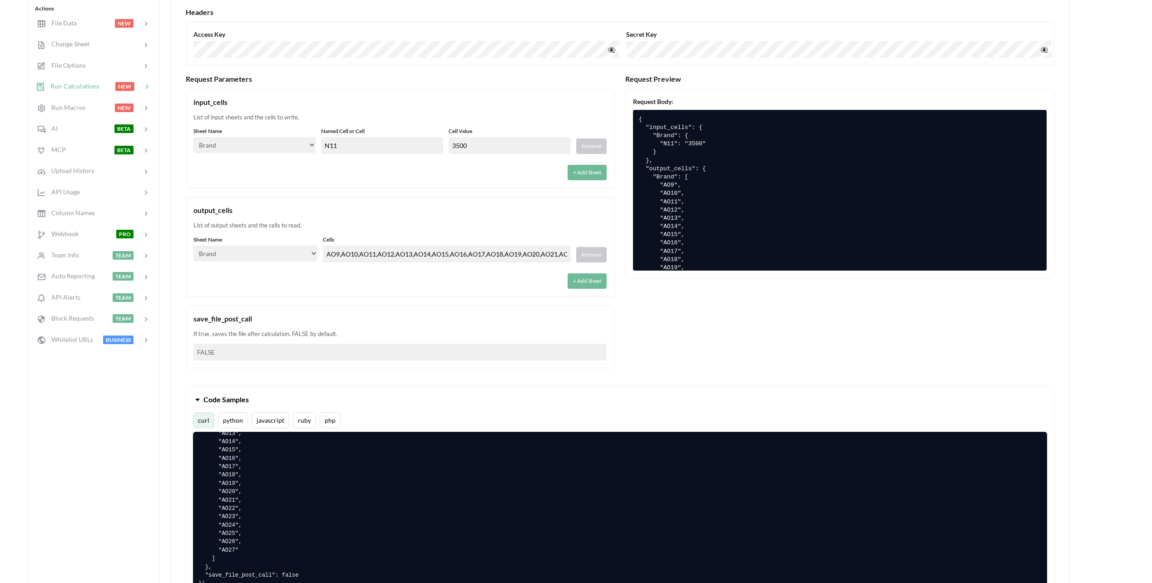
click at [261, 147] on select "Select… Kold Brand Ark1 Firsidig Makro" at bounding box center [254, 145] width 122 height 16
click at [193, 137] on select "Select… Kold Brand Ark1 Firsidig Makro" at bounding box center [254, 145] width 122 height 16
click at [382, 169] on div "+ Add Sheet" at bounding box center [399, 169] width 413 height 21
click at [263, 145] on select "Select… Kold Brand Ark1 Firsidig Makro" at bounding box center [254, 145] width 122 height 16
select select "Brand"
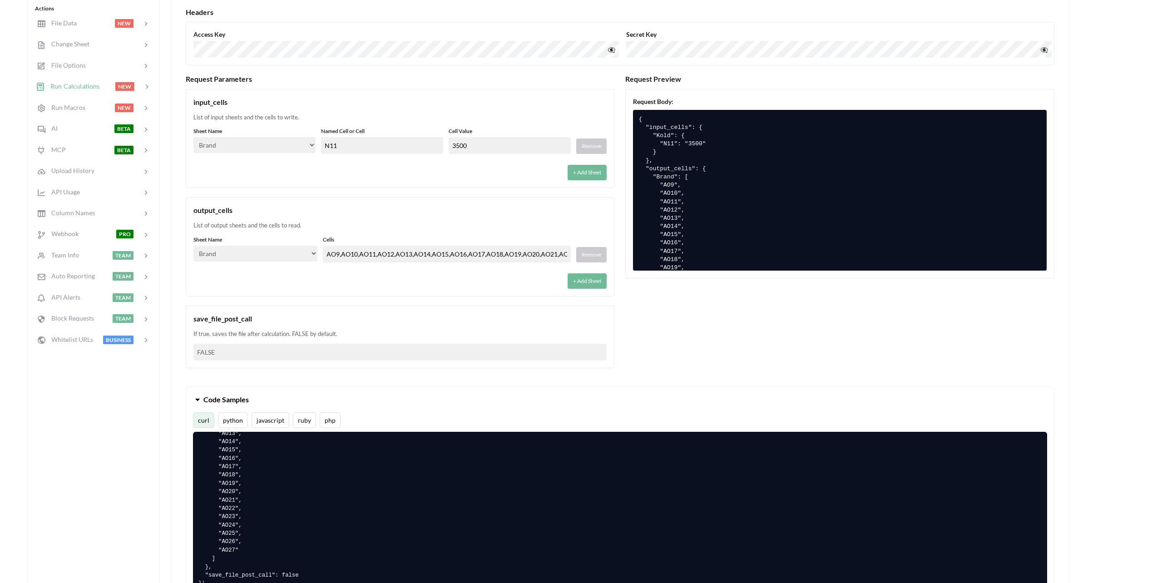
click at [193, 137] on select "Select… Kold Brand Ark1 Firsidig Makro" at bounding box center [254, 145] width 122 height 16
click at [349, 150] on input "N11" at bounding box center [382, 145] width 122 height 17
drag, startPoint x: 371, startPoint y: 144, endPoint x: 177, endPoint y: 129, distance: 194.6
click at [193, 132] on div "Sheet Name Select… Kold Brand Ark1 Firsidig Makro Named Cell or Cell N11 Cell V…" at bounding box center [399, 140] width 413 height 27
click at [361, 147] on input "N11" at bounding box center [382, 145] width 122 height 17
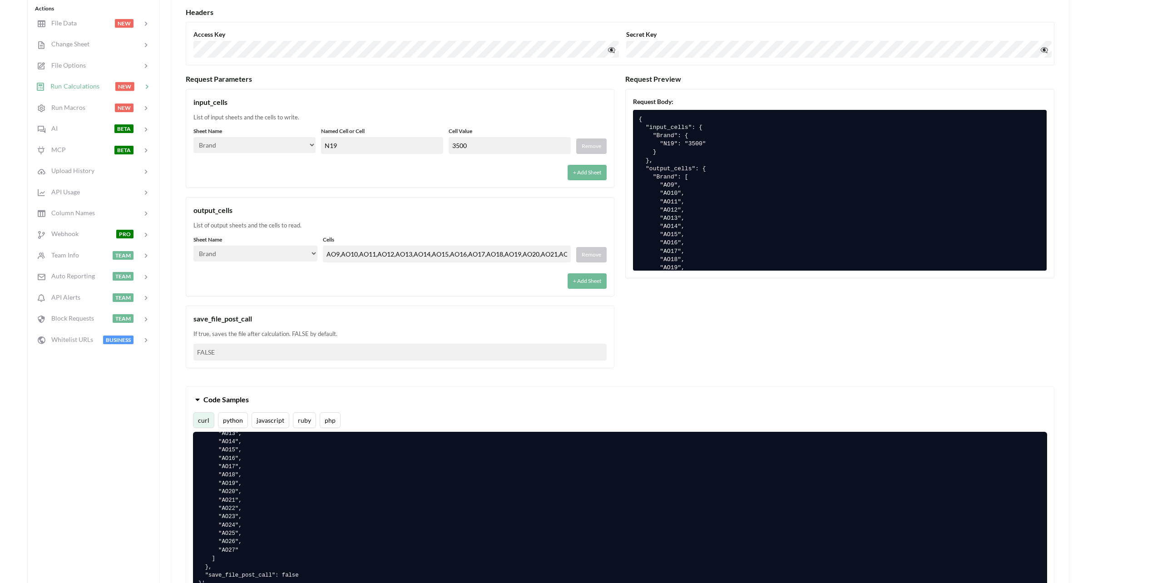
type input "N19"
click at [394, 125] on div "input_cells List of input sheets and the cells to write. Sheet Name Select… Kol…" at bounding box center [400, 138] width 429 height 99
click at [228, 415] on button "python" at bounding box center [233, 420] width 30 height 16
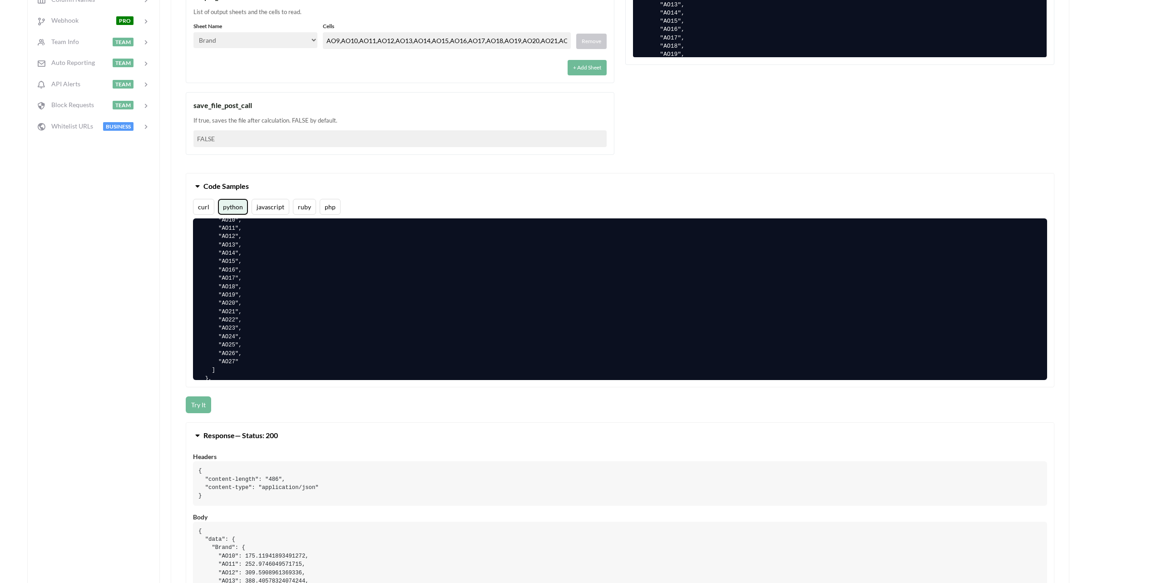
scroll to position [454, 0]
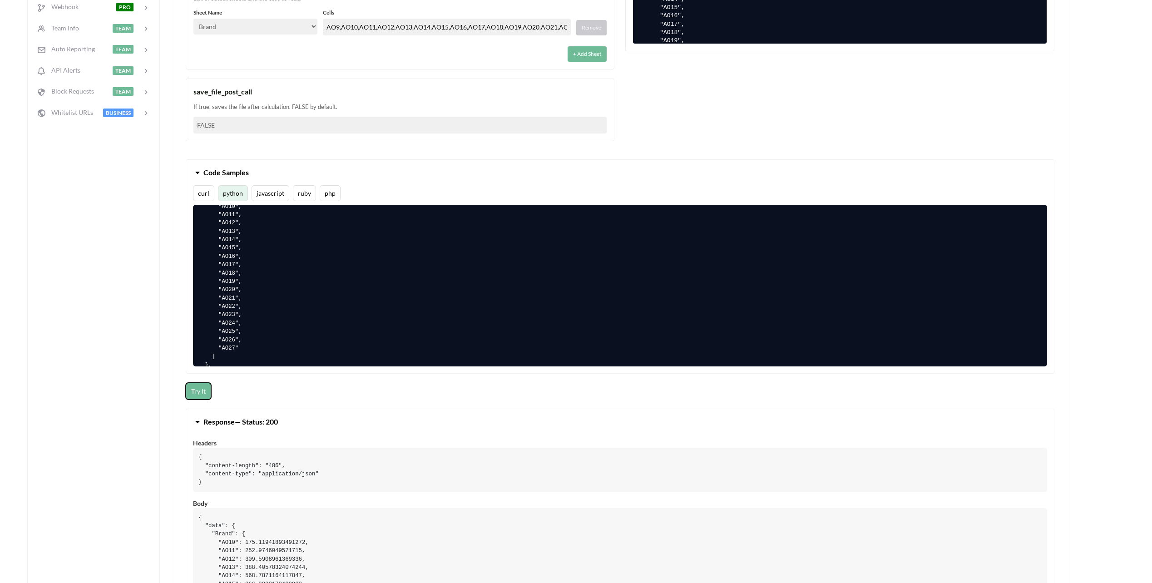
click at [198, 392] on button "Try It" at bounding box center [198, 391] width 25 height 17
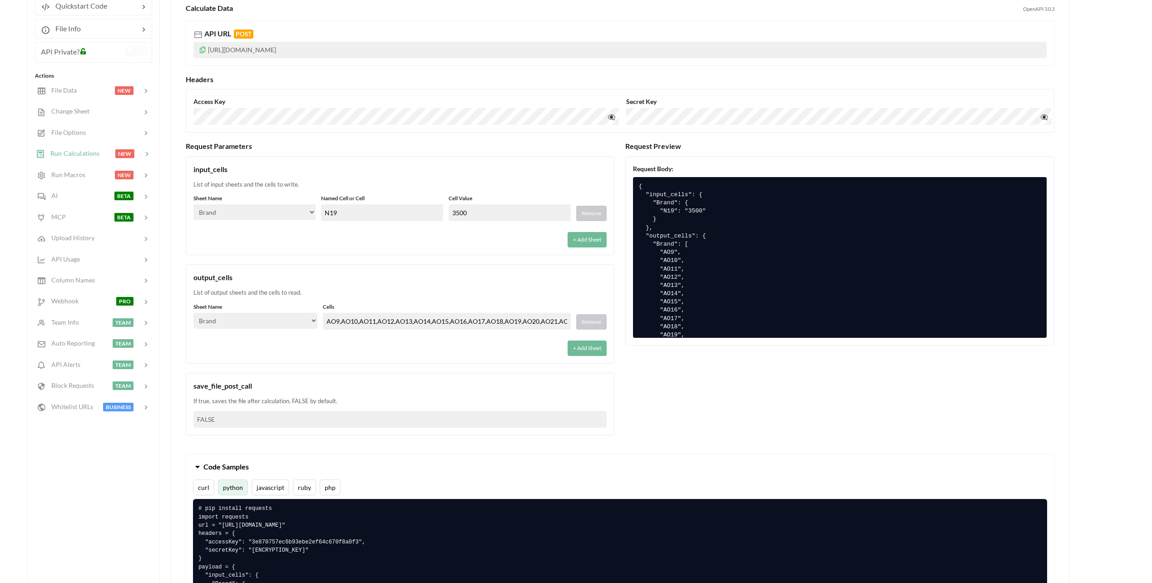
scroll to position [136, 0]
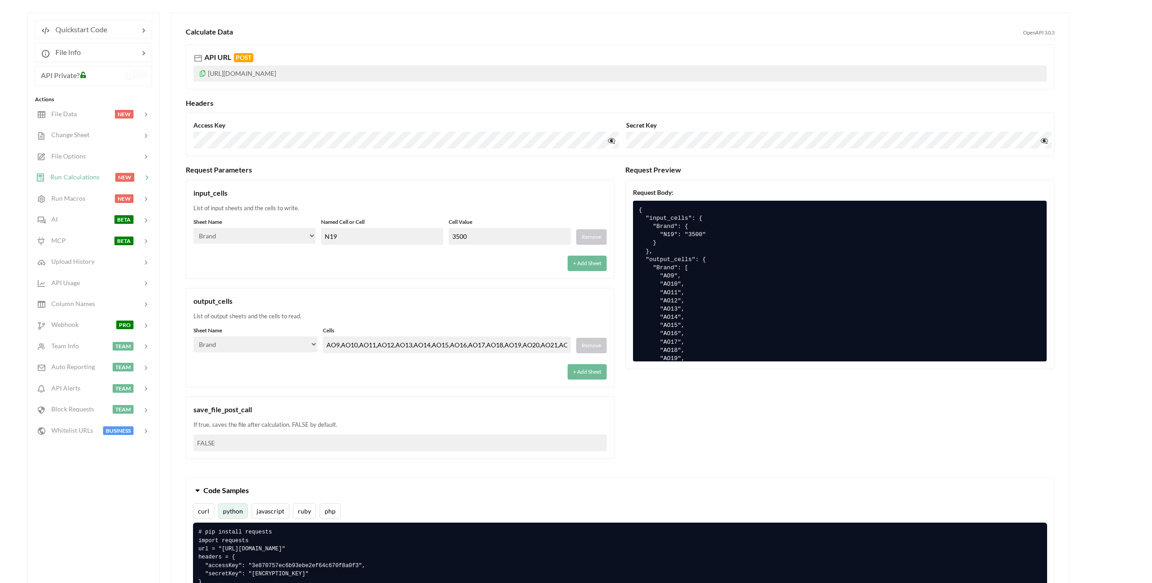
click at [474, 238] on input "3500" at bounding box center [510, 236] width 122 height 17
drag, startPoint x: 495, startPoint y: 237, endPoint x: 348, endPoint y: 210, distance: 148.7
click at [340, 208] on div "input_cells List of input sheets and the cells to write. Sheet Name Select… Kol…" at bounding box center [400, 229] width 429 height 99
type input "60"
click at [354, 204] on div "List of input sheets and the cells to write." at bounding box center [399, 208] width 413 height 9
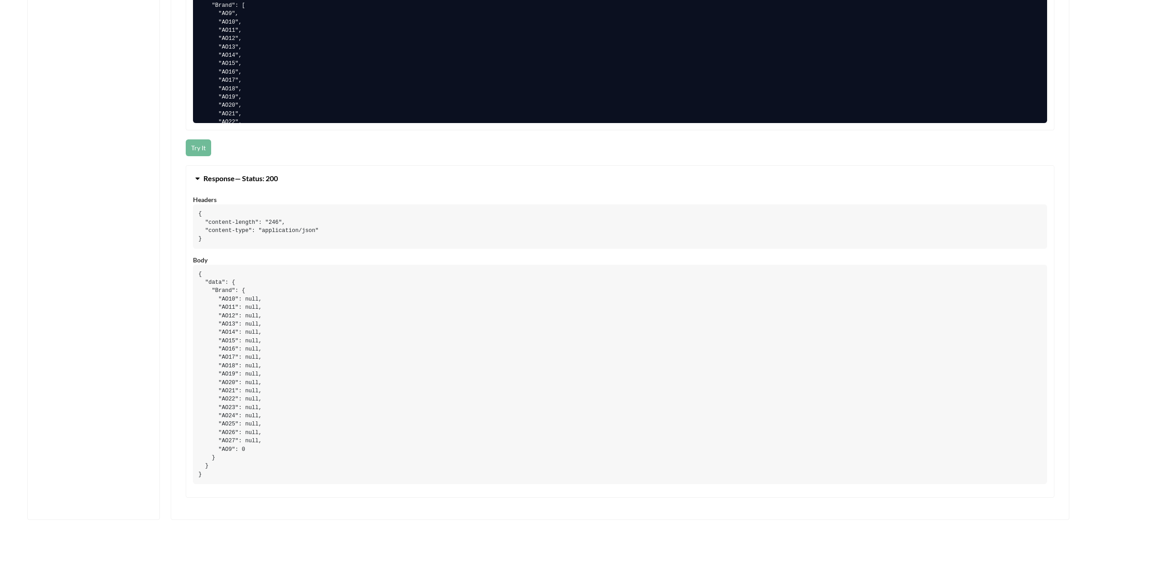
scroll to position [681, 0]
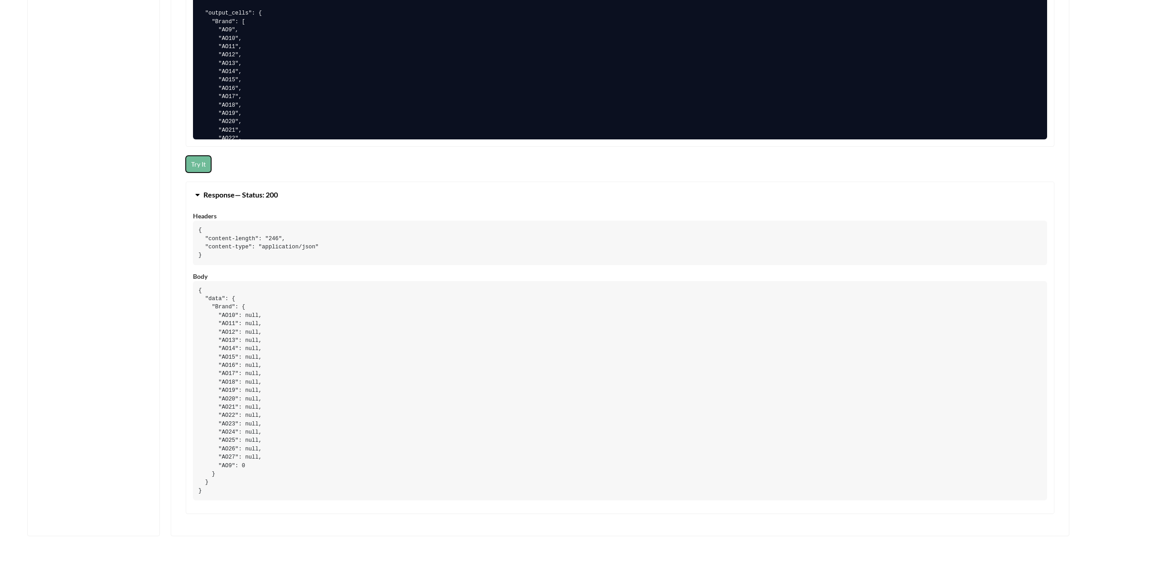
click at [199, 163] on button "Try It" at bounding box center [198, 164] width 25 height 17
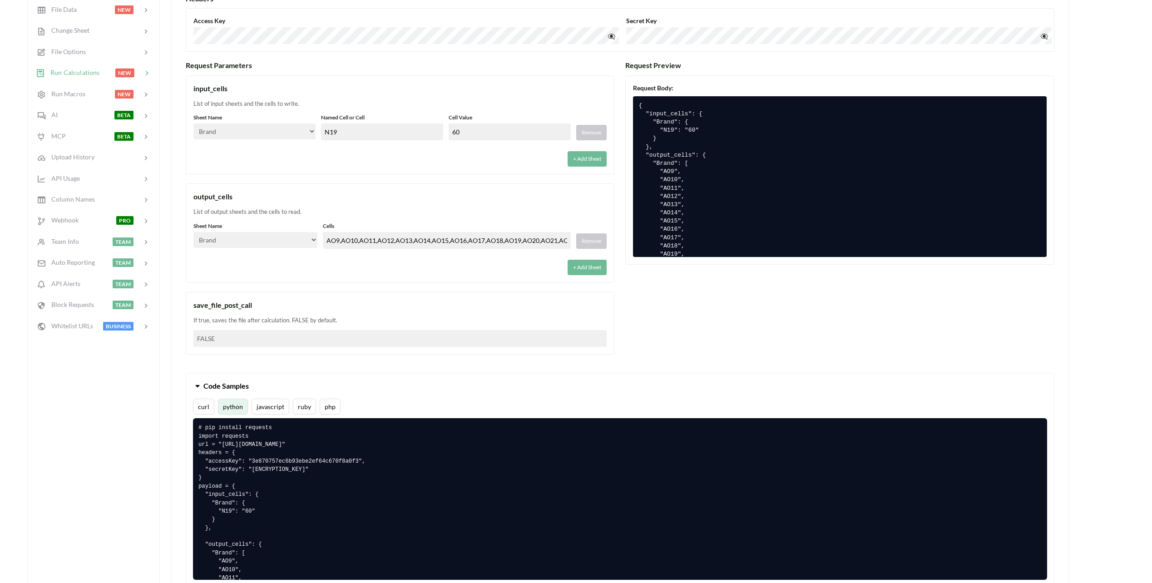
scroll to position [227, 0]
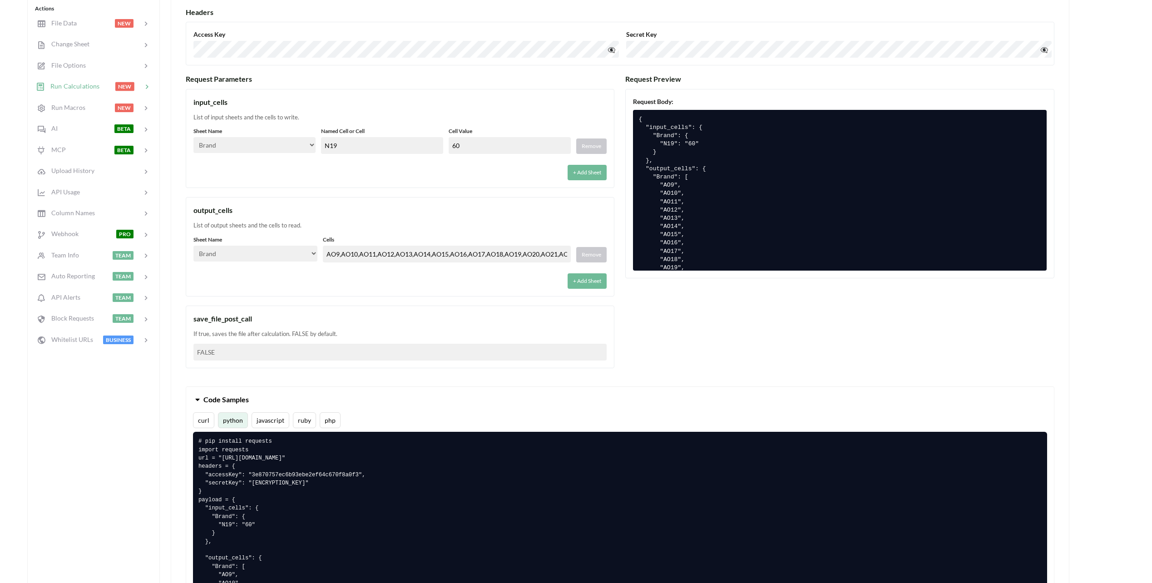
click at [297, 135] on label "Sheet Name" at bounding box center [254, 131] width 122 height 8
click at [302, 145] on select "Select… Kold Brand Ark1 Firsidig Makro" at bounding box center [254, 145] width 122 height 16
select select "Kold"
click at [193, 137] on select "Select… Kold Brand Ark1 Firsidig Makro" at bounding box center [254, 145] width 122 height 16
click at [346, 145] on input "N19" at bounding box center [382, 145] width 122 height 17
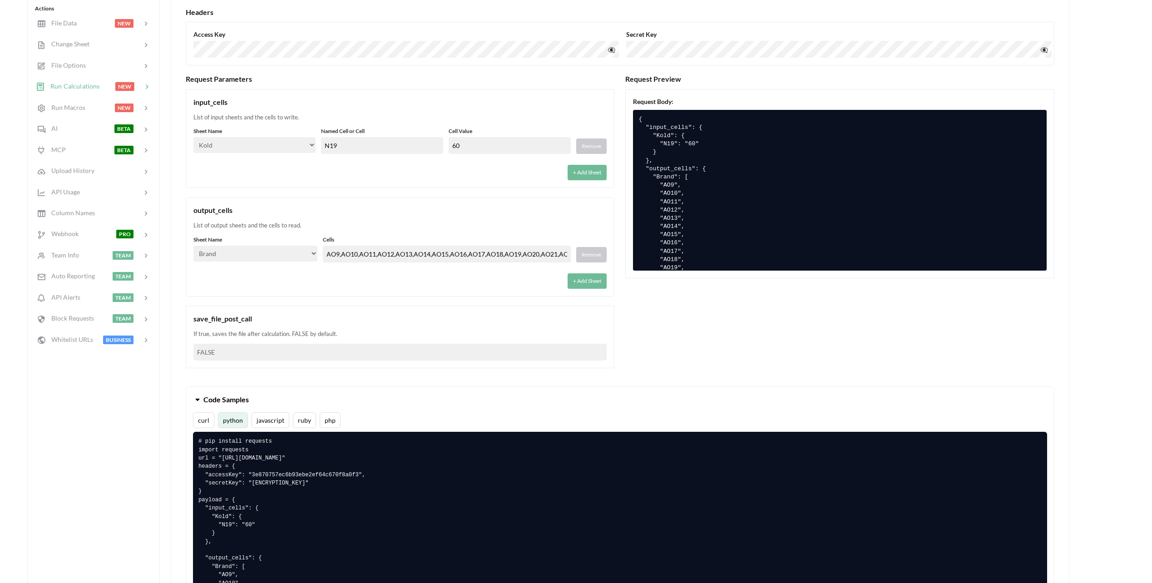
drag, startPoint x: 419, startPoint y: 147, endPoint x: 316, endPoint y: 134, distance: 104.4
click at [316, 134] on div "Sheet Name Select… Kold Brand Ark1 Firsidig Makro Named Cell or Cell N19 Cell V…" at bounding box center [399, 140] width 413 height 27
type input "N11"
click at [387, 115] on div "List of input sheets and the cells to write." at bounding box center [399, 117] width 413 height 9
click at [475, 146] on input "60" at bounding box center [510, 145] width 122 height 17
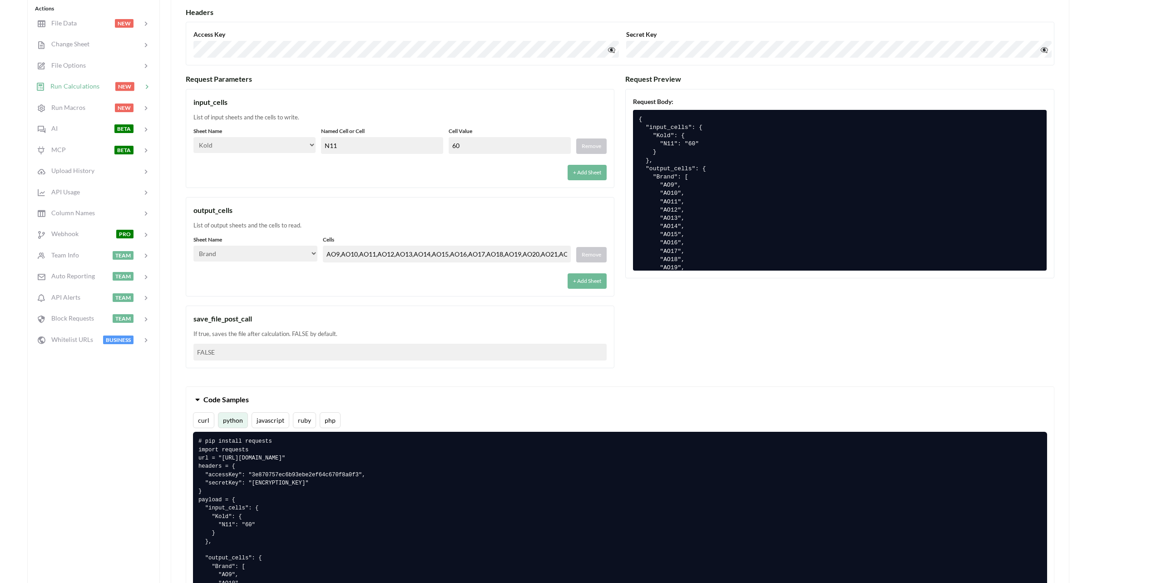
drag, startPoint x: 475, startPoint y: 145, endPoint x: 402, endPoint y: 143, distance: 73.2
click at [402, 143] on div "Sheet Name Select… Kold Brand Ark1 Firsidig Makro Named Cell or Cell N11 Cell V…" at bounding box center [399, 140] width 413 height 27
type input "2000"
click at [451, 106] on div "input_cells" at bounding box center [399, 102] width 413 height 11
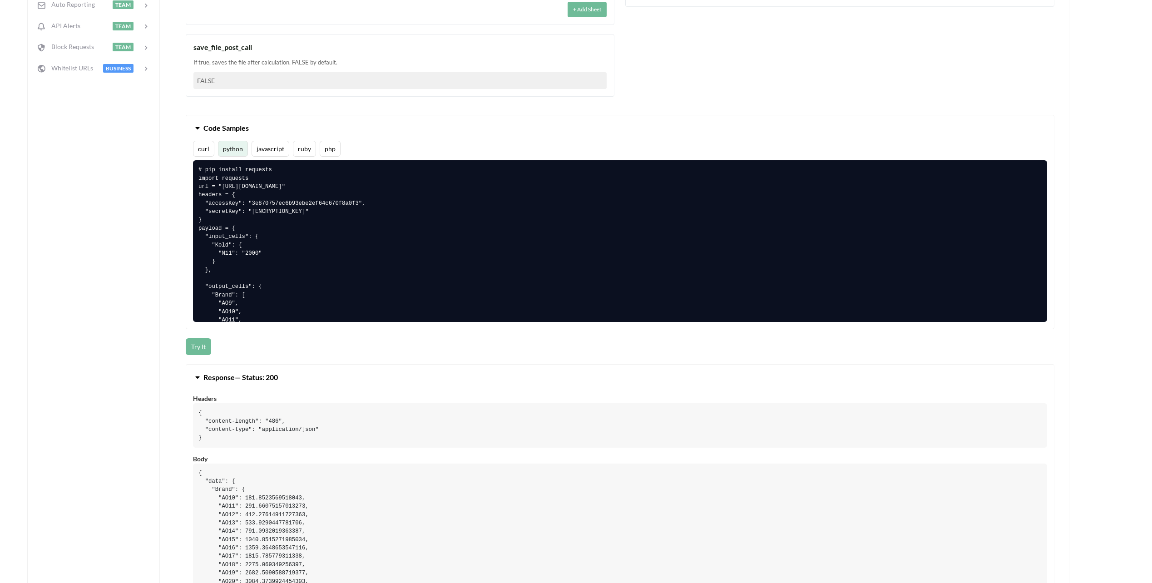
scroll to position [500, 0]
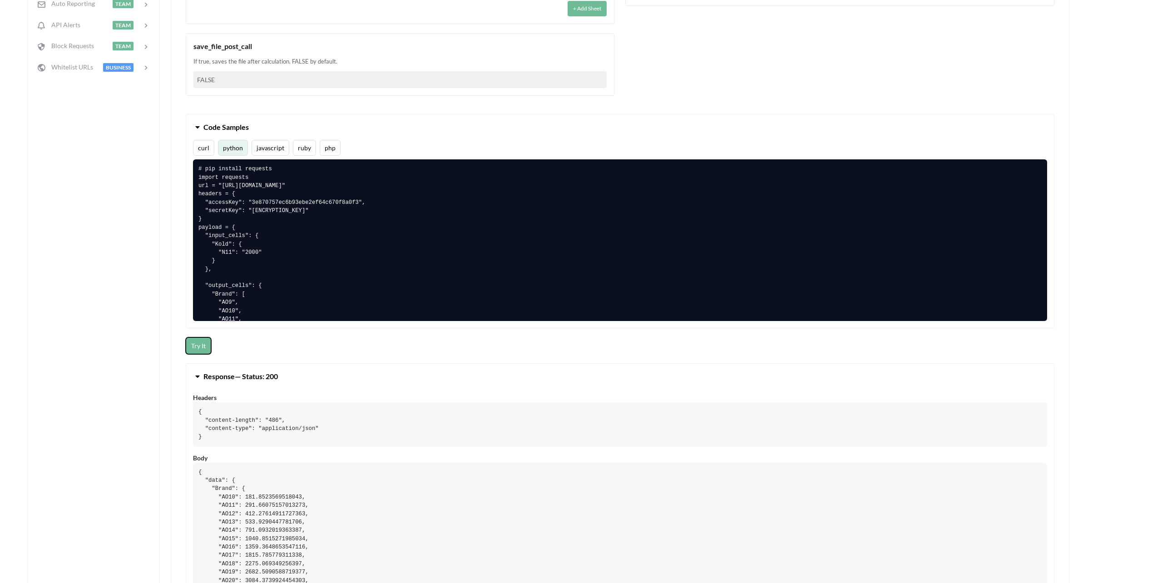
click at [200, 346] on button "Try It" at bounding box center [198, 345] width 25 height 17
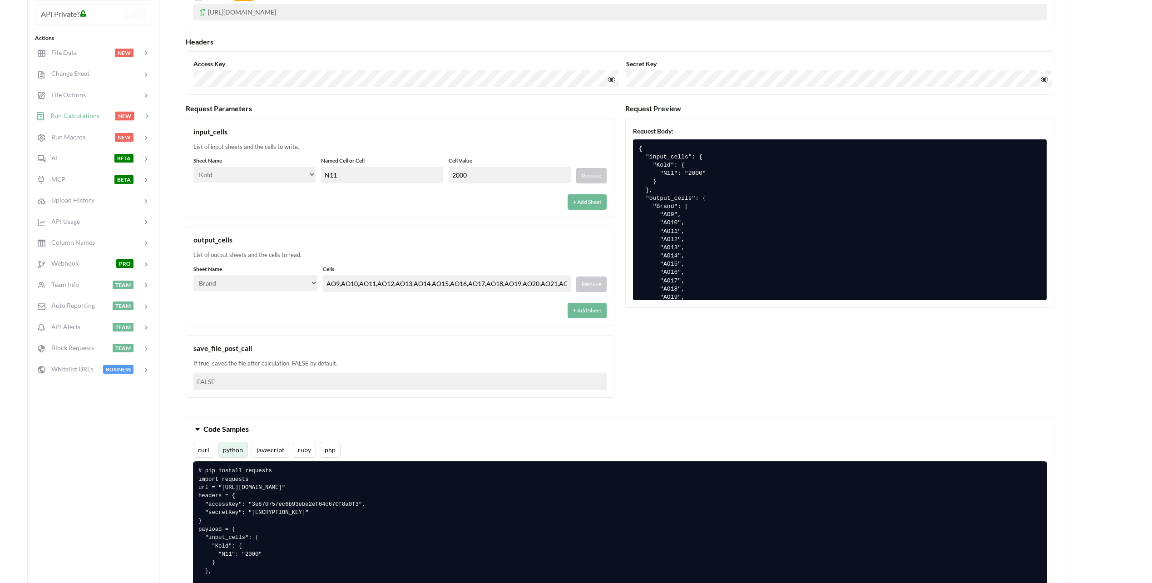
scroll to position [182, 0]
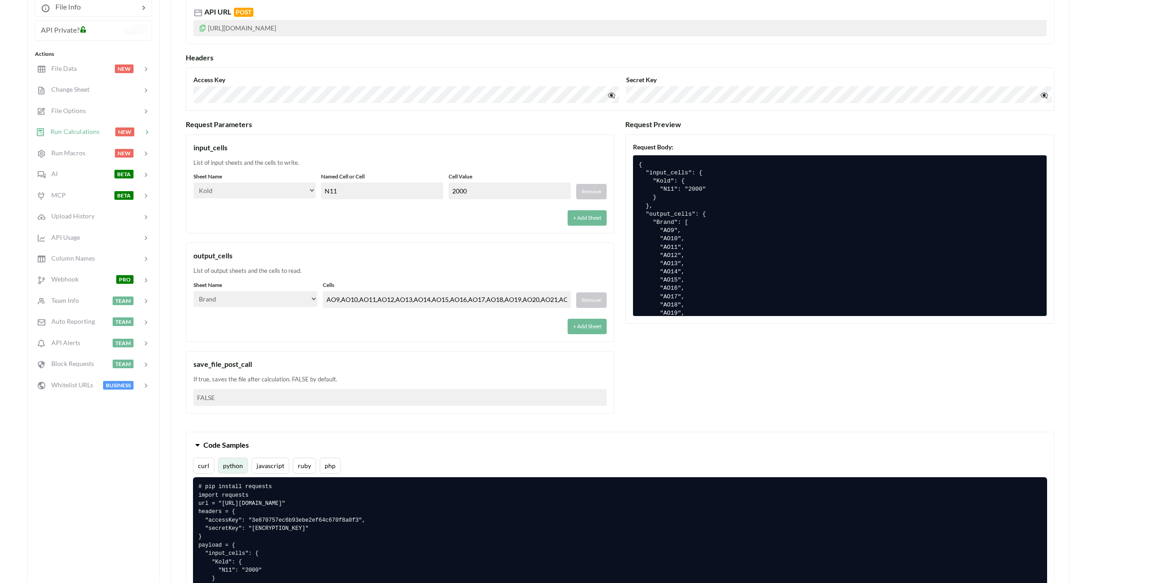
click at [488, 441] on button "Code Samples" at bounding box center [620, 444] width 868 height 25
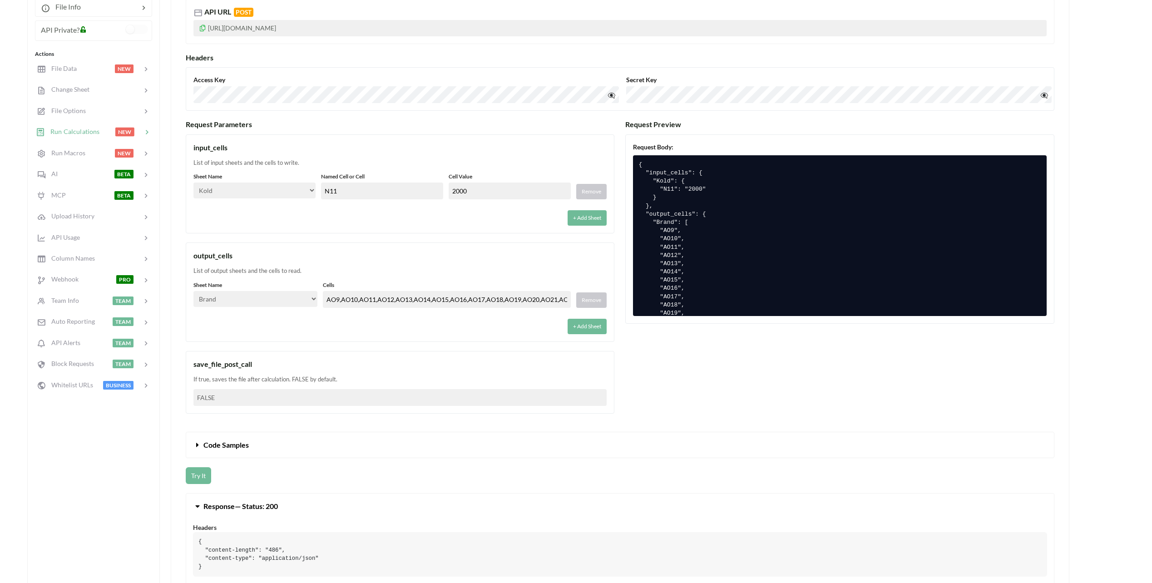
click at [259, 438] on button "Code Samples" at bounding box center [620, 444] width 868 height 25
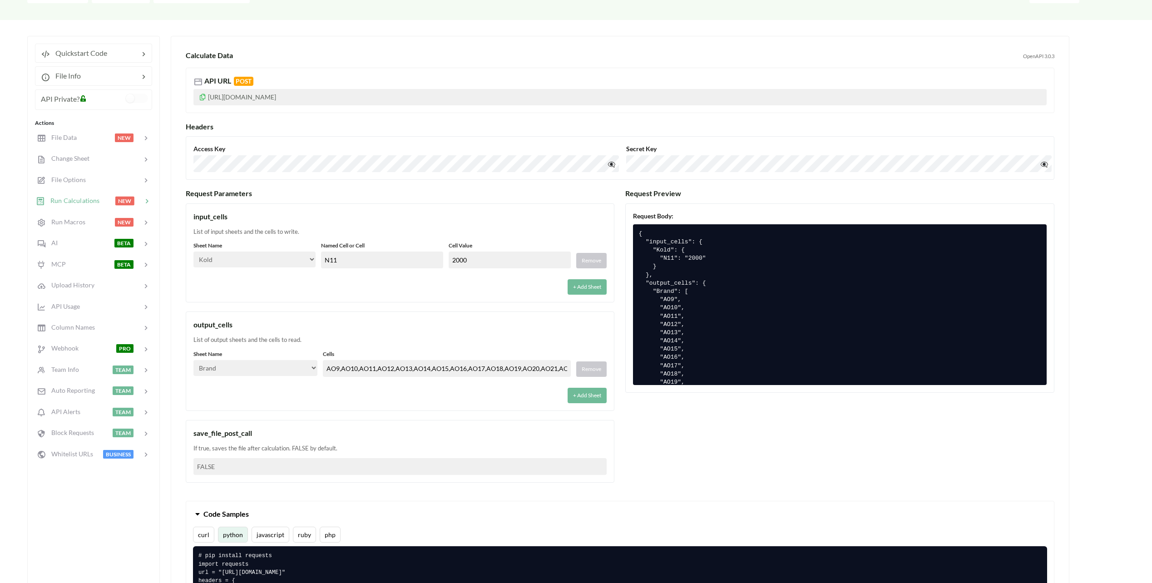
scroll to position [0, 0]
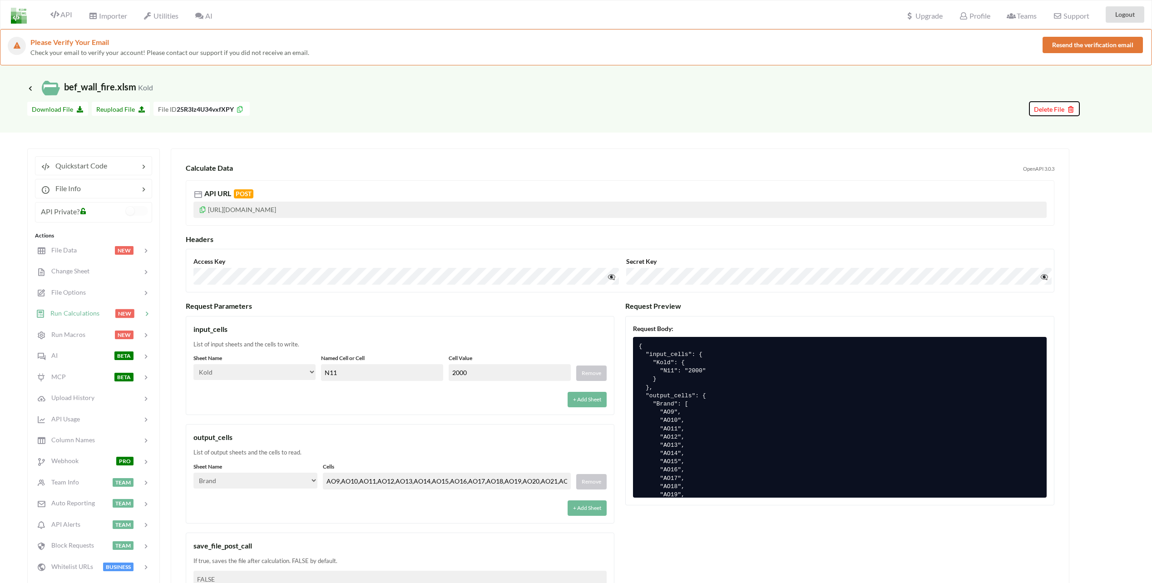
click at [1056, 109] on span "Delete File" at bounding box center [1054, 109] width 41 height 8
click at [1024, 55] on button "Delete File" at bounding box center [1021, 54] width 49 height 16
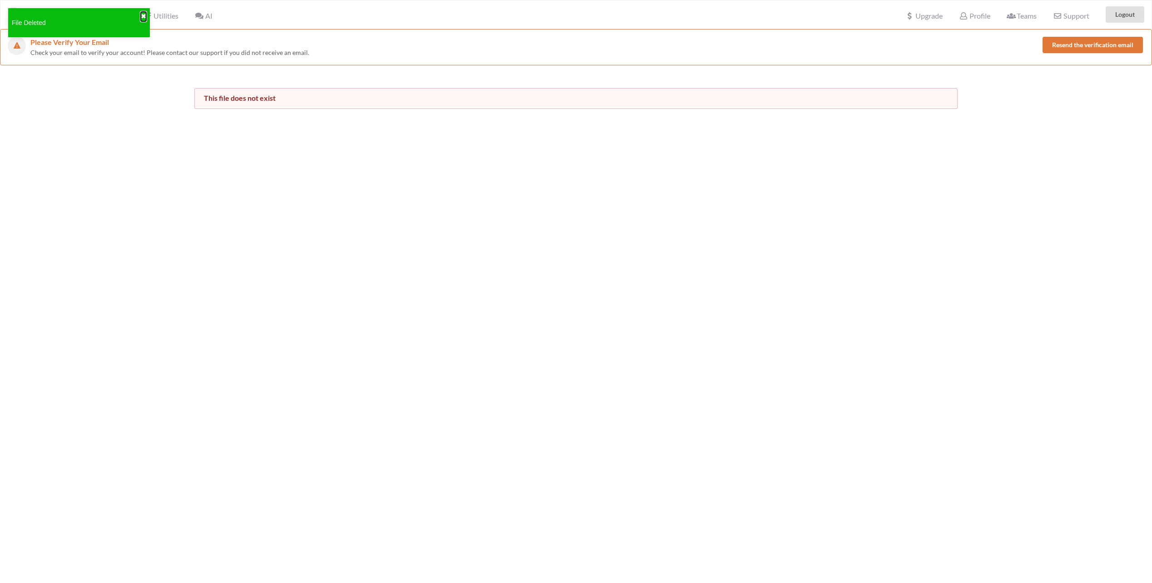
click at [143, 16] on button "✖" at bounding box center [143, 17] width 5 height 10
drag, startPoint x: 153, startPoint y: 131, endPoint x: 100, endPoint y: 95, distance: 63.7
click at [151, 131] on div "Please Verify Your Email Check your email to verify your account! Please contac…" at bounding box center [576, 320] width 1152 height 583
click at [56, 15] on icon at bounding box center [54, 14] width 9 height 7
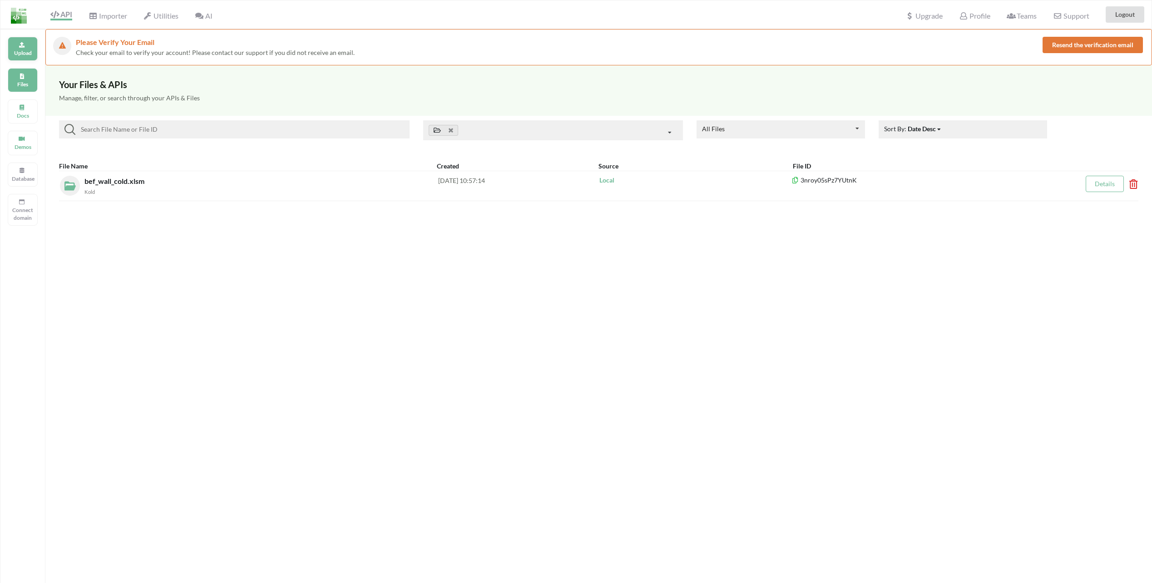
click at [26, 46] on div "Upload" at bounding box center [23, 49] width 30 height 24
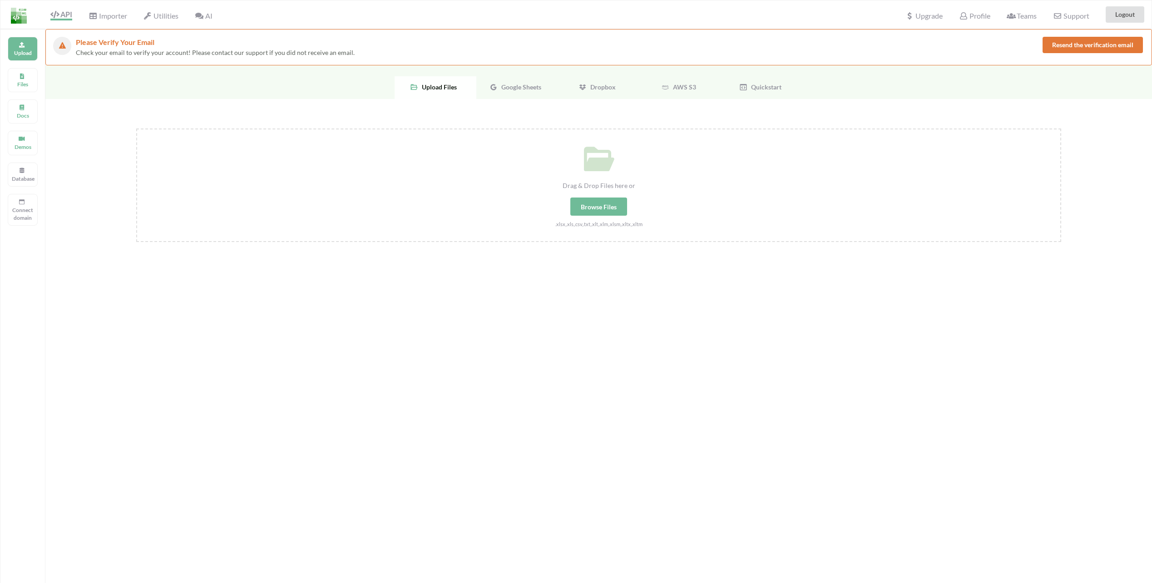
click at [608, 208] on div "Browse Files" at bounding box center [598, 207] width 57 height 18
click at [136, 129] on input "Drag & Drop Files here or Browse Files .xlsx,.xls,.csv,.txt,.xlt,.xlm,.xlsm,.xl…" at bounding box center [136, 129] width 0 height 0
type input "C:\fakepath\bef_wall_fire.xlsm"
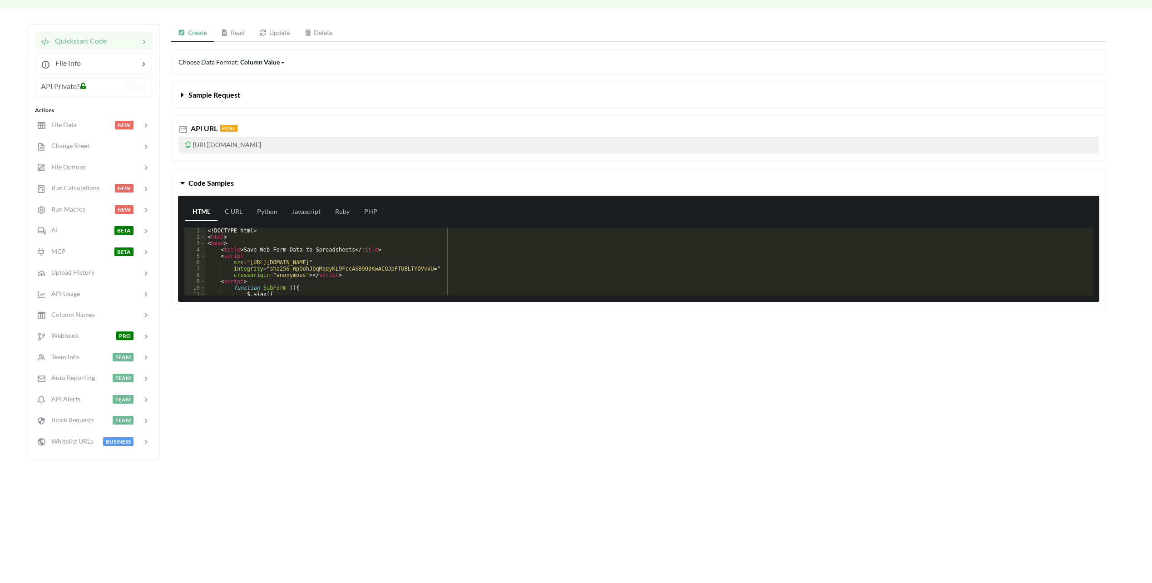
scroll to position [91, 0]
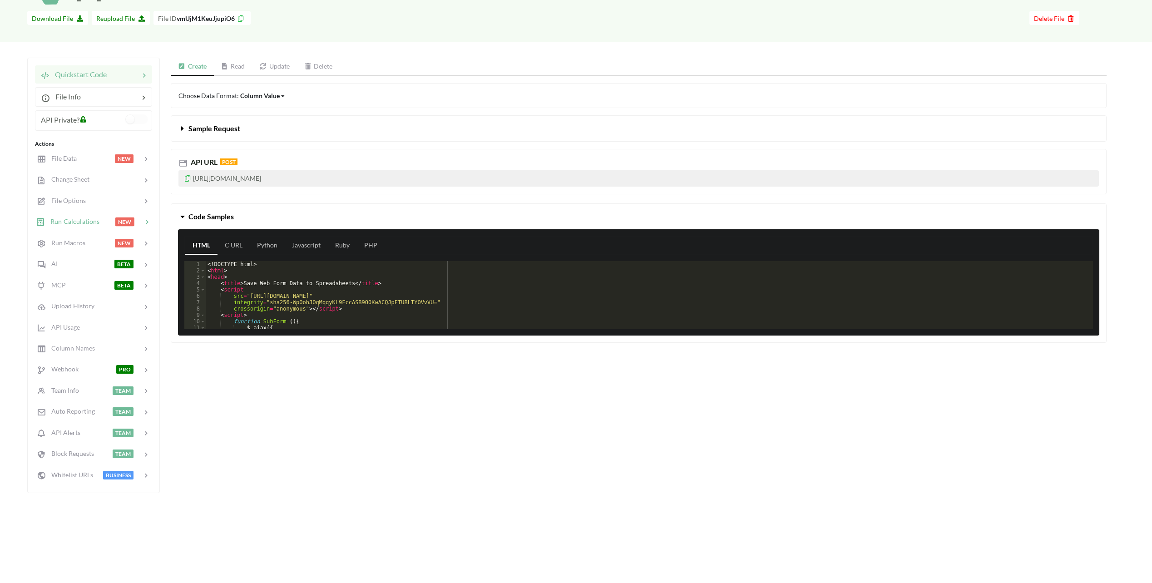
click at [74, 218] on span "Run Calculations" at bounding box center [72, 222] width 55 height 8
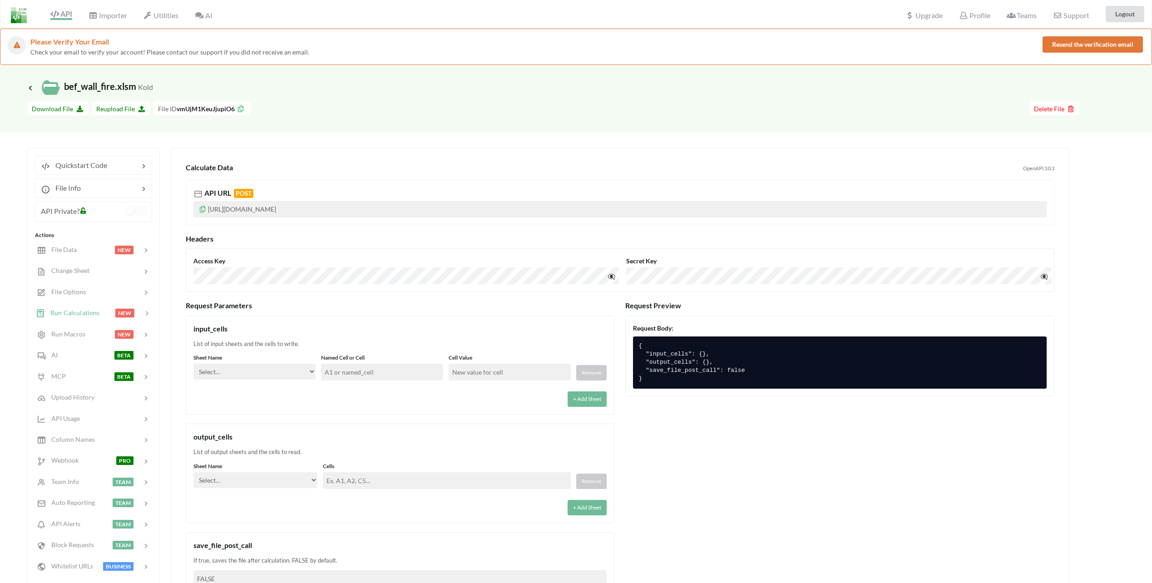
scroll to position [0, 0]
click at [293, 374] on select "Select… Kold Brand Ark1 Firsidig Makro" at bounding box center [254, 372] width 122 height 16
select select "Kold"
click at [193, 364] on select "Select… Kold Brand Ark1 Firsidig Makro" at bounding box center [254, 372] width 122 height 16
click at [343, 384] on div "Sheet Name Select… Kold Brand Ark1 Firsidig Makro Named Cell or Cell Cell Value…" at bounding box center [399, 380] width 413 height 53
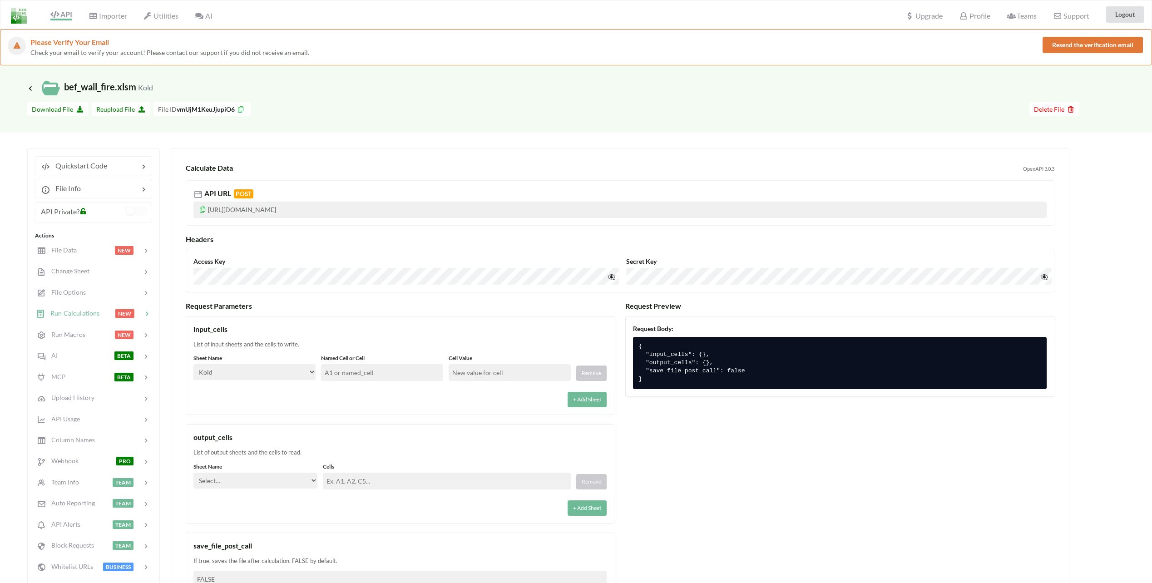
click at [359, 373] on input "text" at bounding box center [382, 372] width 122 height 17
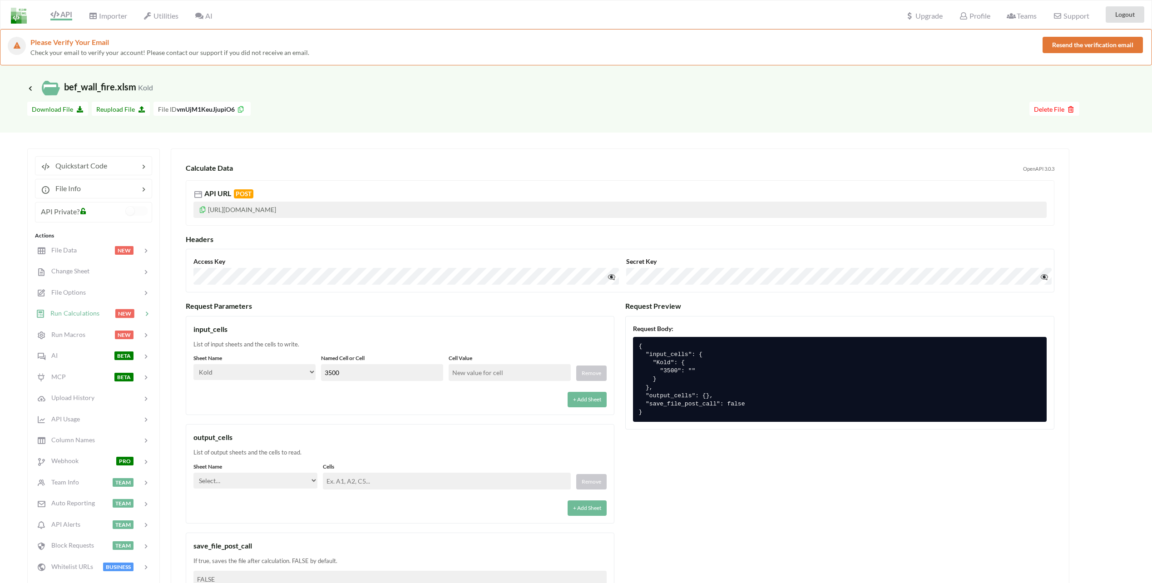
drag, startPoint x: 403, startPoint y: 372, endPoint x: 227, endPoint y: 363, distance: 176.5
click at [226, 367] on div "Sheet Name Select… Kold Brand Ark1 Firsidig Makro Named Cell or Cell 3500 Cell …" at bounding box center [399, 367] width 413 height 27
type input "C11"
click at [480, 376] on input "text" at bounding box center [510, 372] width 122 height 17
type input "3500"
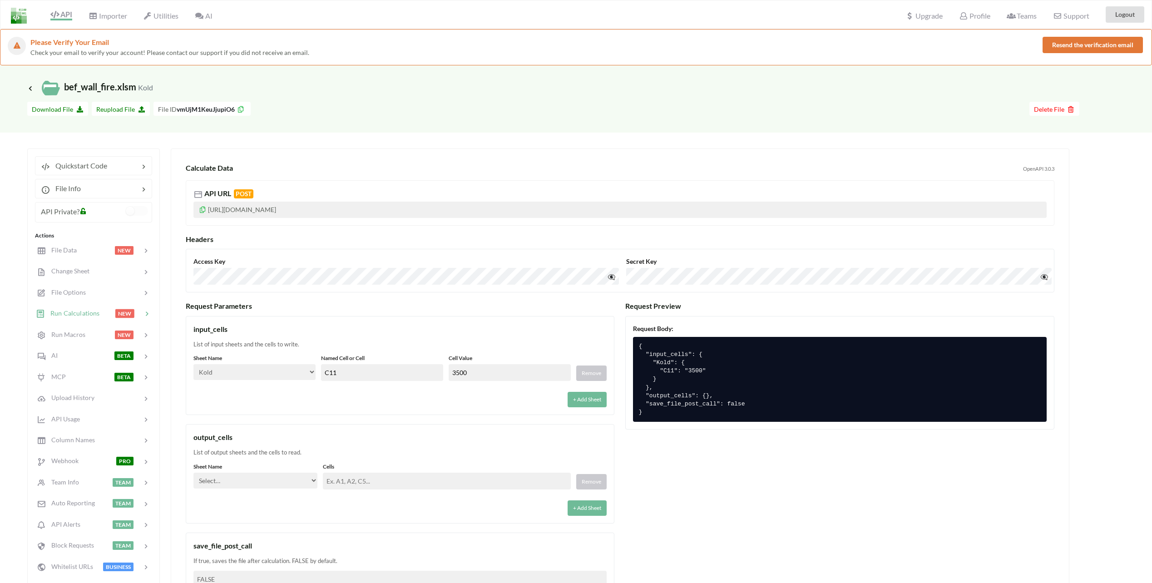
click at [517, 312] on div "Request Parameters input_cells List of input sheets and the cells to write. She…" at bounding box center [400, 453] width 429 height 303
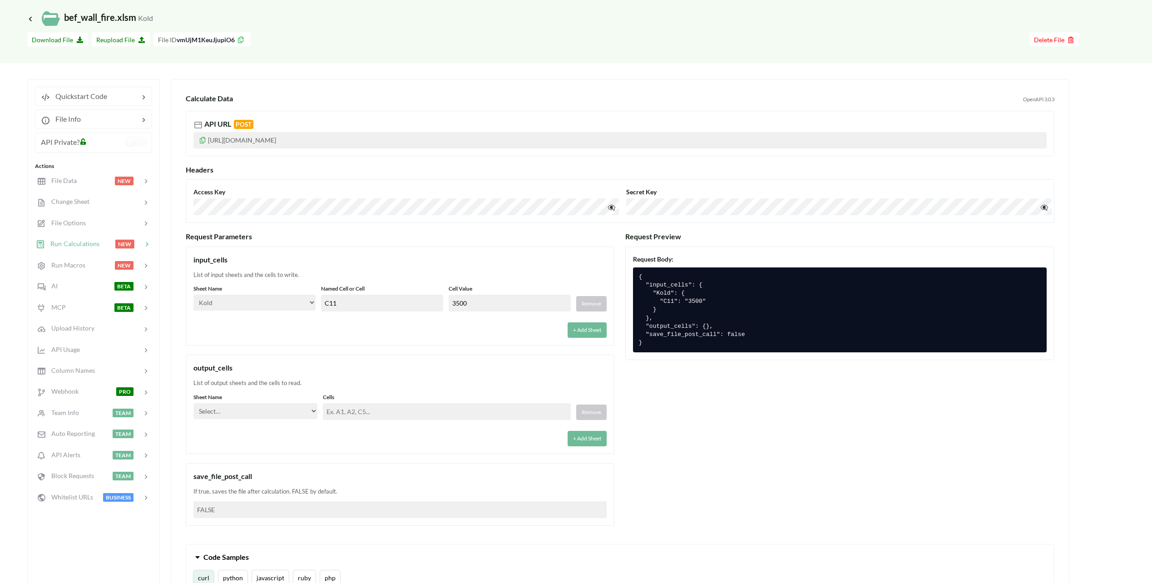
scroll to position [91, 0]
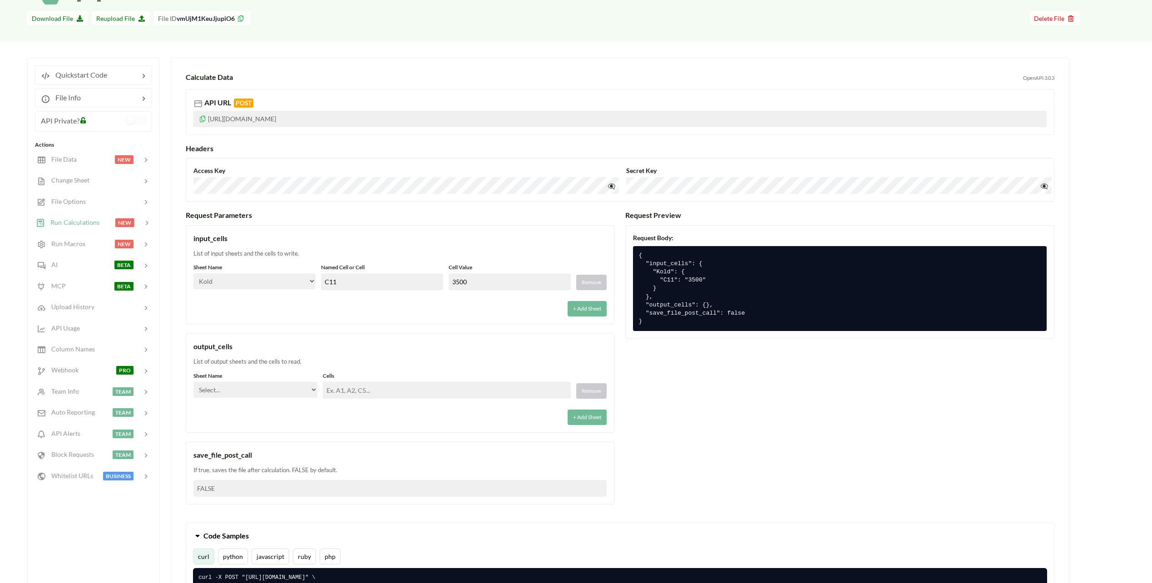
click at [286, 391] on select "Select… Kold Brand Ark1 Firsidig Makro" at bounding box center [255, 390] width 124 height 16
select select "Brand"
click at [193, 382] on select "Select… Kold Brand Ark1 Firsidig Makro" at bounding box center [255, 390] width 124 height 16
click at [362, 393] on input "text" at bounding box center [447, 390] width 248 height 17
paste input "AO9,AO10,AO11,AO12,AO13,AO14,AO15,AO16,AO17,AO18,AO19,AO20,AO21,AO22,AO23,AO24,…"
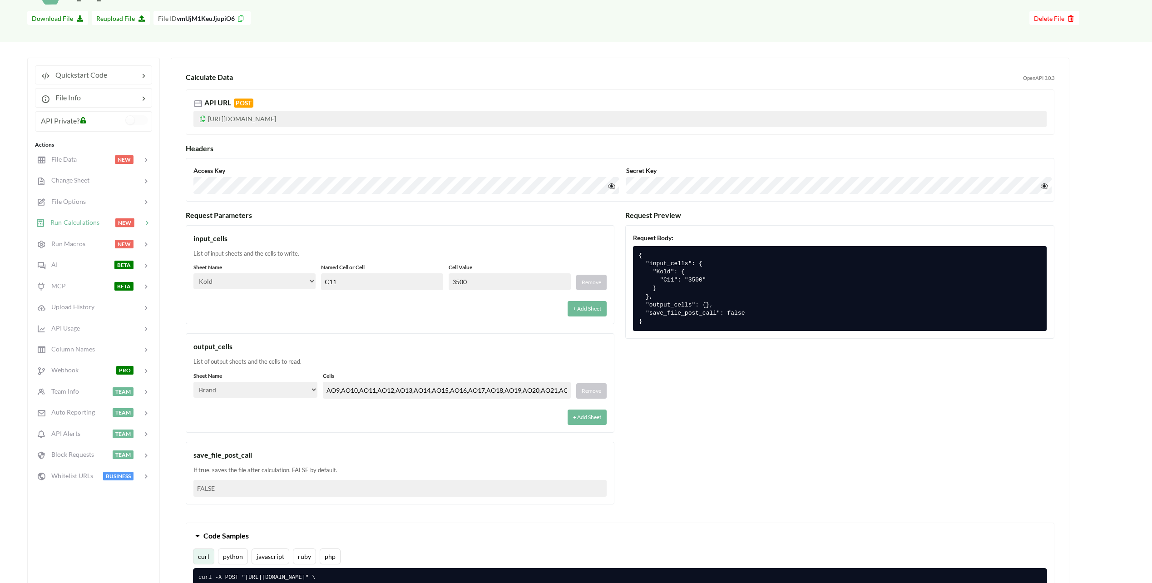
scroll to position [0, 94]
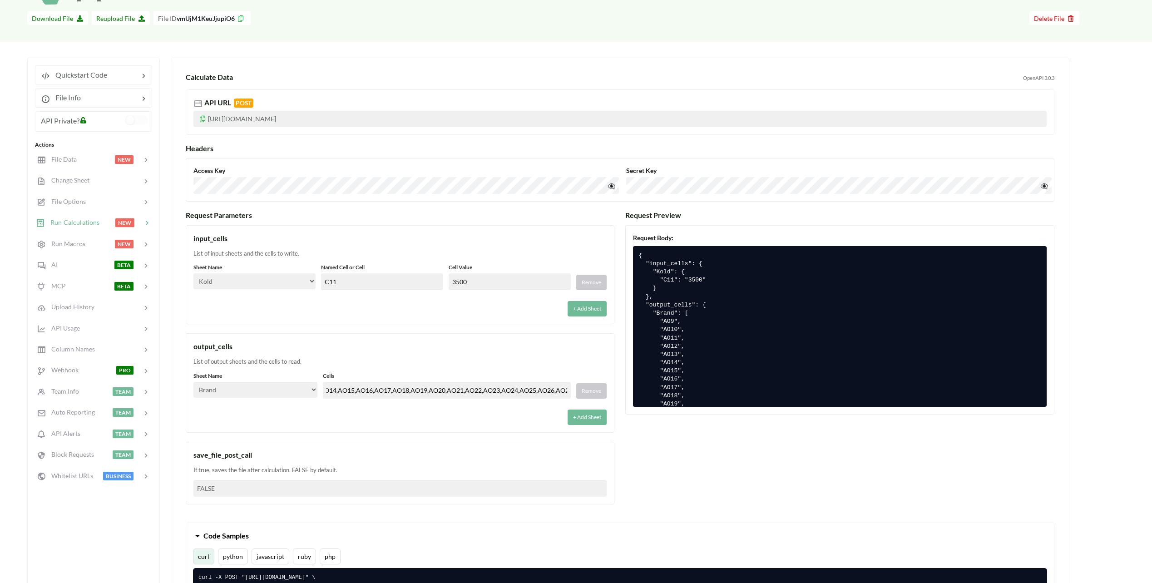
type input "AO9,AO10,AO11,AO12,AO13,AO14,AO15,AO16,AO17,AO18,AO19,AO20,AO21,AO22,AO23,AO24,…"
click at [272, 448] on div "save_file_post_call If true, saves the file after calculation. FALSE by default…" at bounding box center [400, 473] width 429 height 63
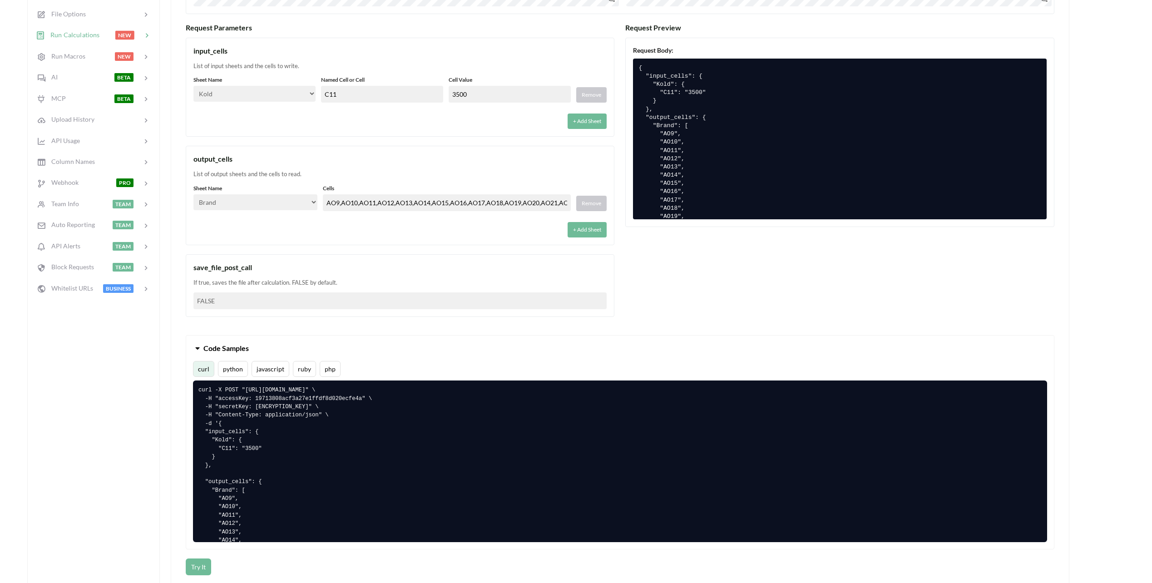
scroll to position [318, 0]
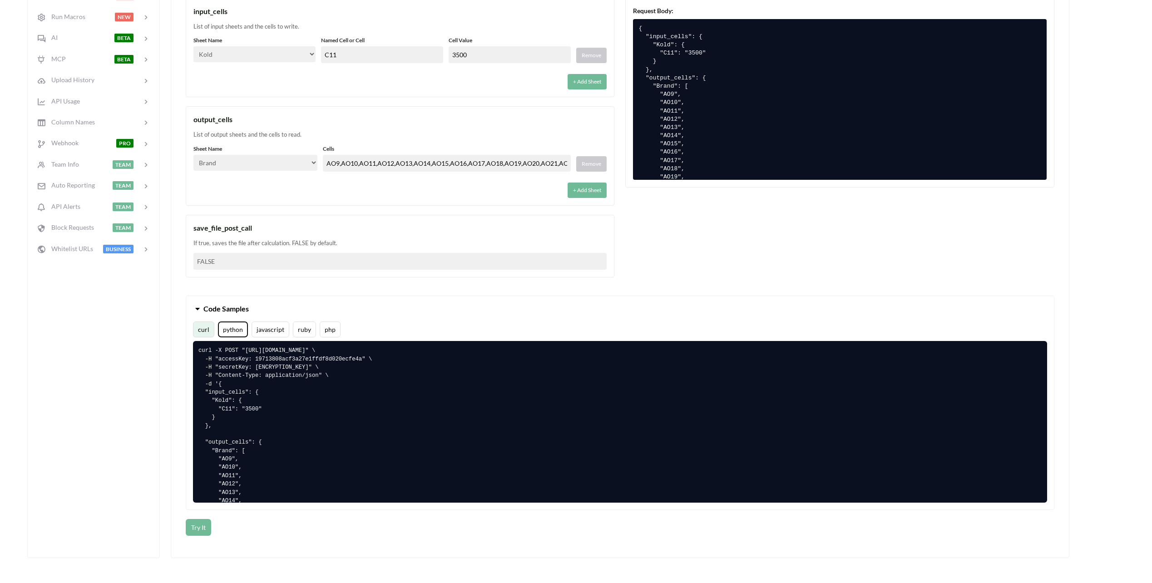
click at [231, 328] on button "python" at bounding box center [233, 330] width 30 height 16
click at [155, 455] on div "Quickstart Code File Info API Private? Actions File Data NEW Change Sheet File …" at bounding box center [93, 195] width 133 height 728
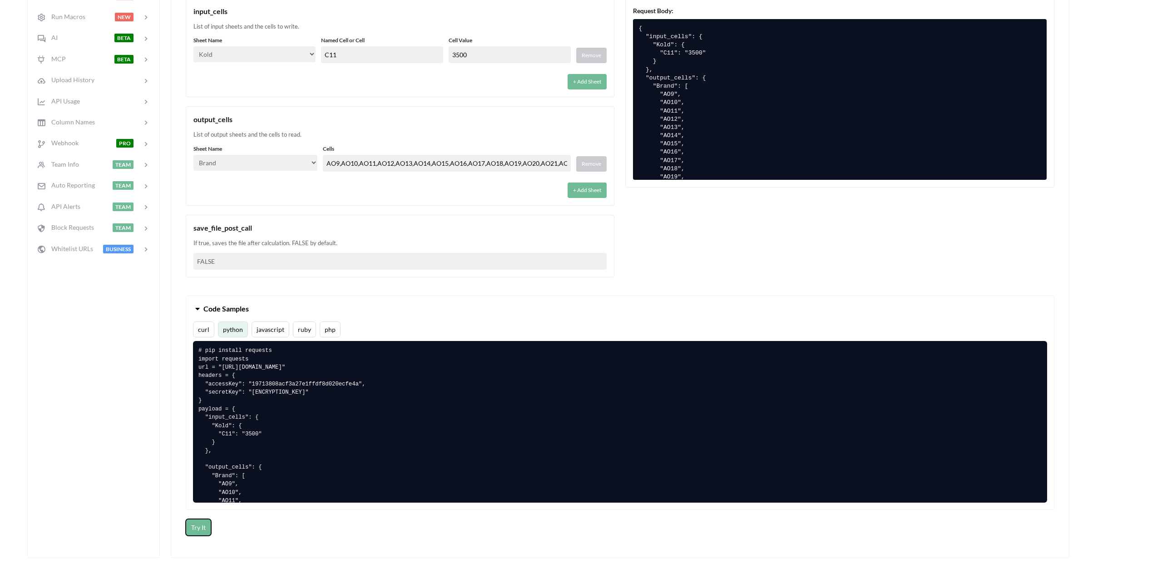
click at [200, 527] on button "Try It" at bounding box center [198, 527] width 25 height 17
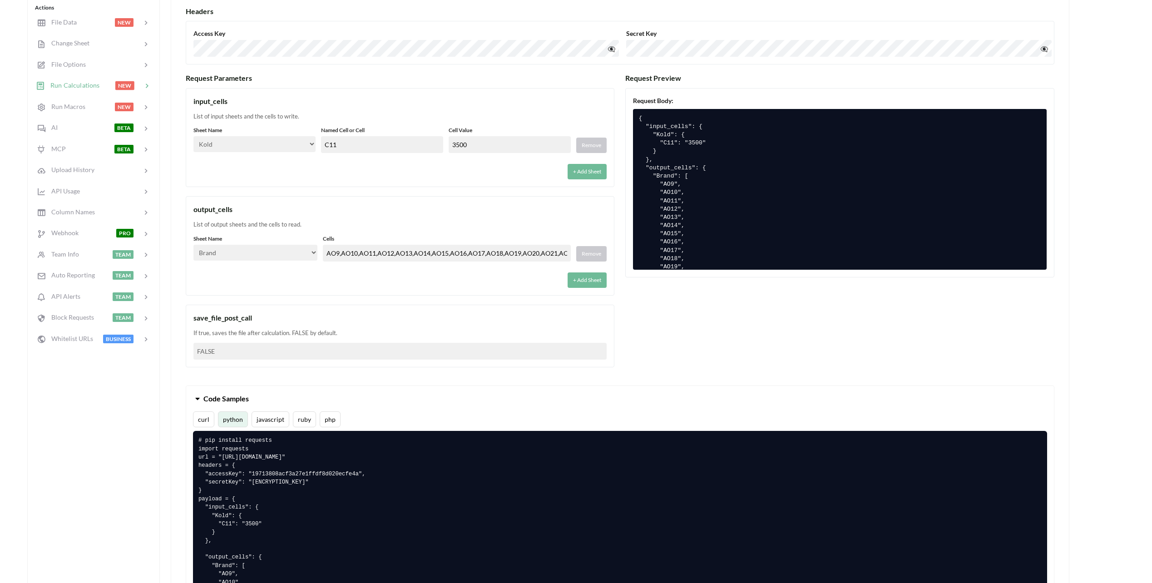
scroll to position [227, 0]
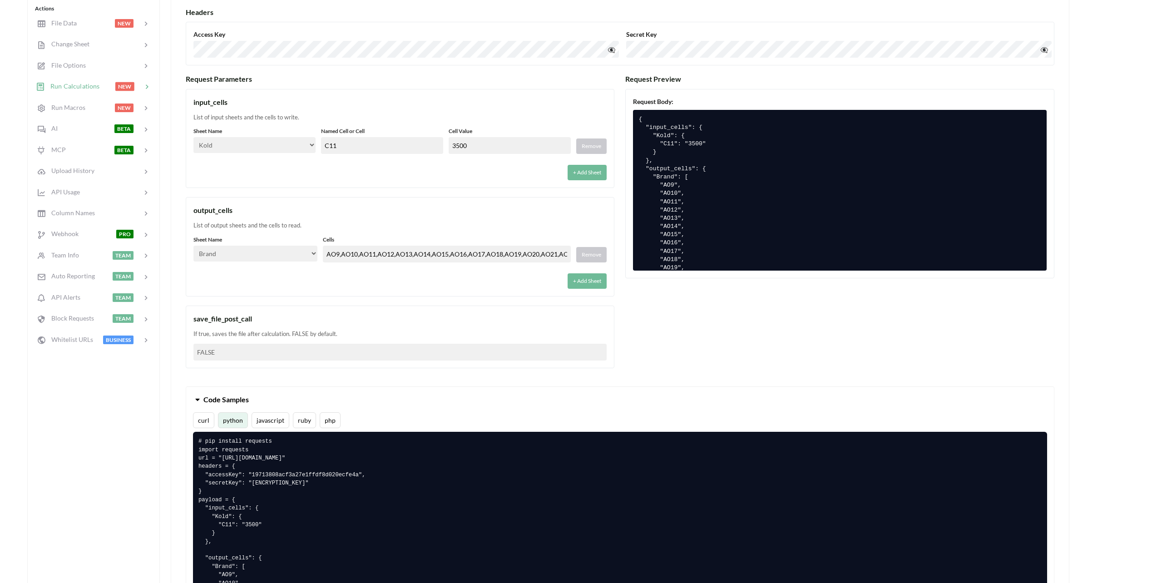
drag, startPoint x: 481, startPoint y: 143, endPoint x: 372, endPoint y: 123, distance: 111.2
click at [372, 123] on div "input_cells List of input sheets and the cells to write. Sheet Name Select… Kol…" at bounding box center [400, 138] width 429 height 99
type input "3000"
click at [368, 176] on div "+ Add Sheet" at bounding box center [399, 169] width 413 height 21
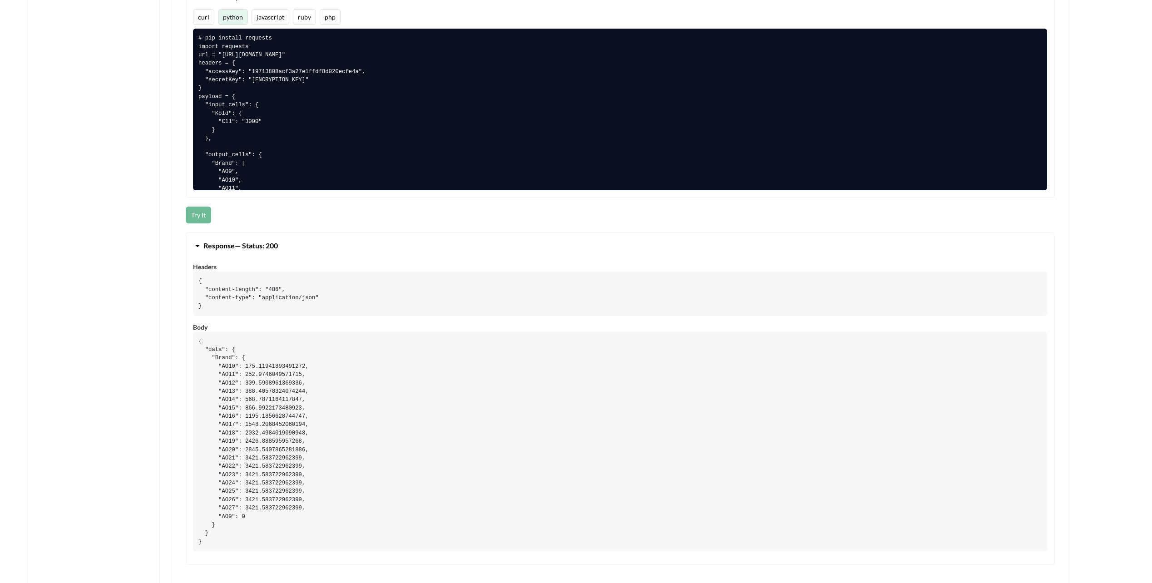
scroll to position [636, 0]
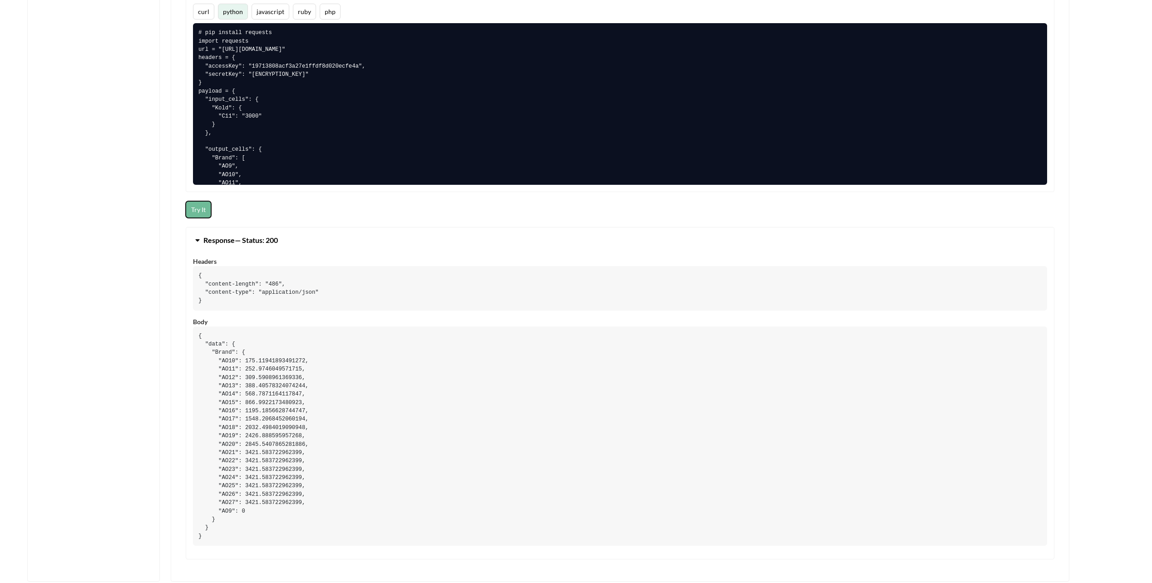
click at [198, 210] on button "Try It" at bounding box center [198, 209] width 25 height 17
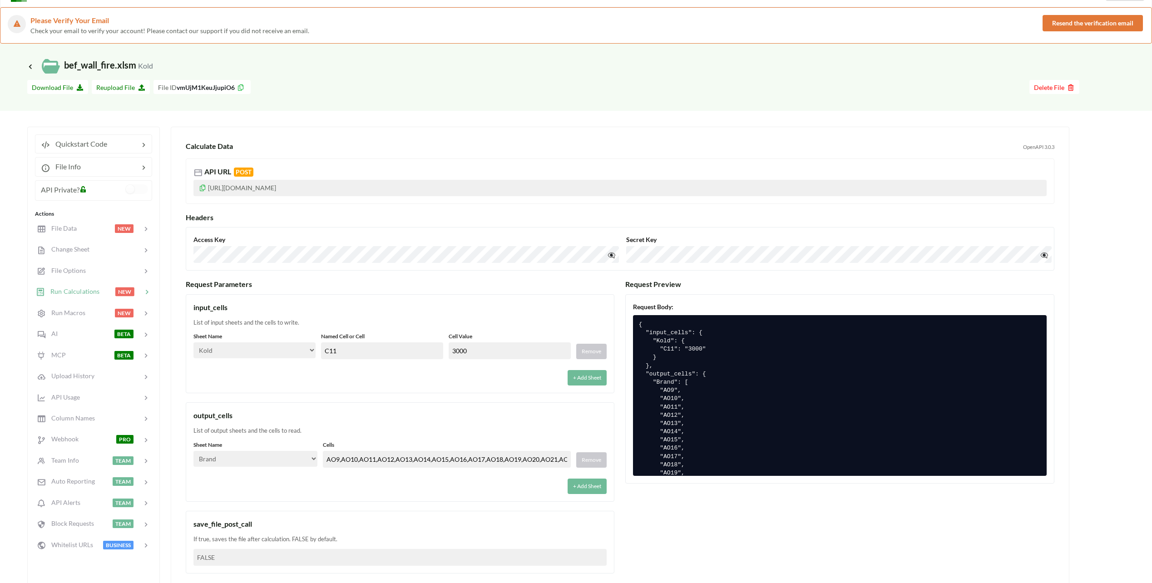
scroll to position [0, 0]
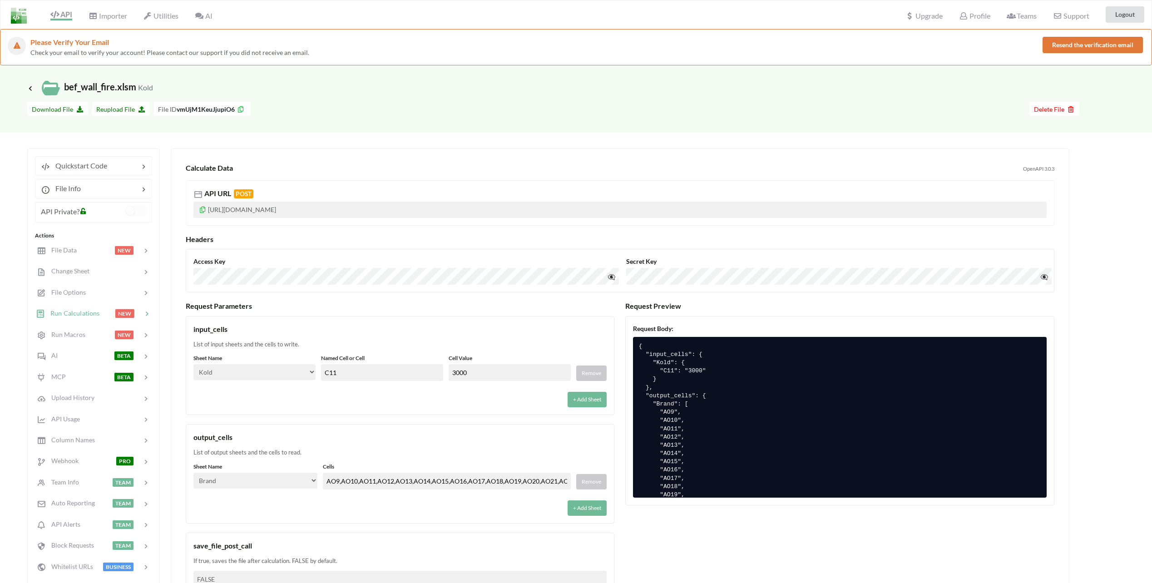
click at [456, 366] on input "3000" at bounding box center [510, 372] width 122 height 17
click at [331, 373] on input "C11" at bounding box center [382, 372] width 122 height 17
drag, startPoint x: 335, startPoint y: 372, endPoint x: 304, endPoint y: 369, distance: 30.6
click at [304, 369] on div "Sheet Name Select… Kold Brand Ark1 Firsidig Makro Named Cell or Cell C11 Cell V…" at bounding box center [399, 367] width 413 height 27
type input "N11"
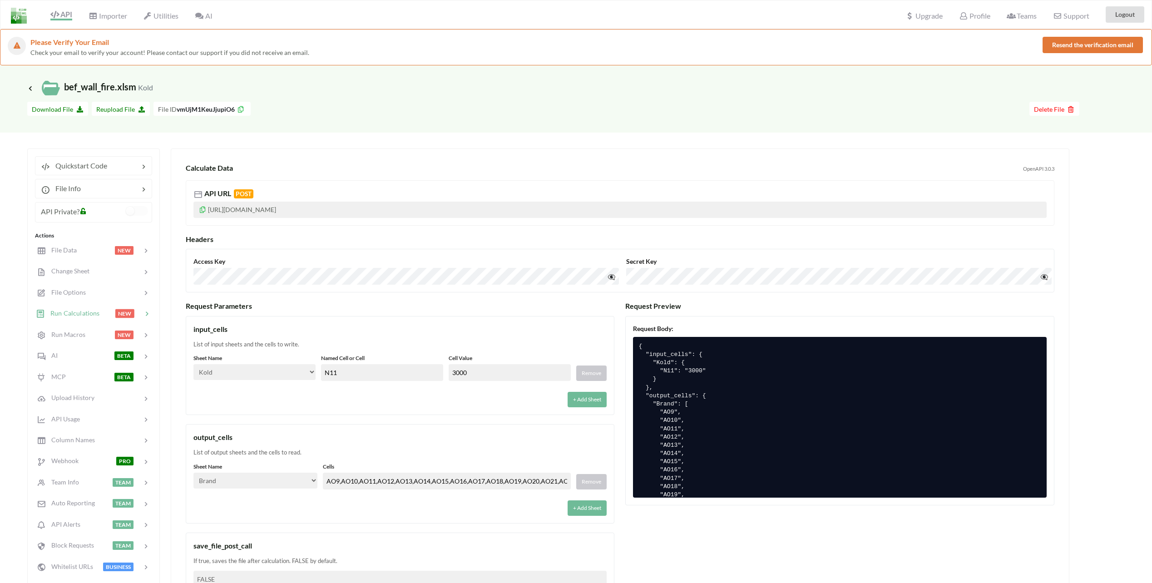
drag, startPoint x: 427, startPoint y: 349, endPoint x: 444, endPoint y: 351, distance: 16.9
click at [428, 348] on div "List of input sheets and the cells to write." at bounding box center [399, 344] width 413 height 9
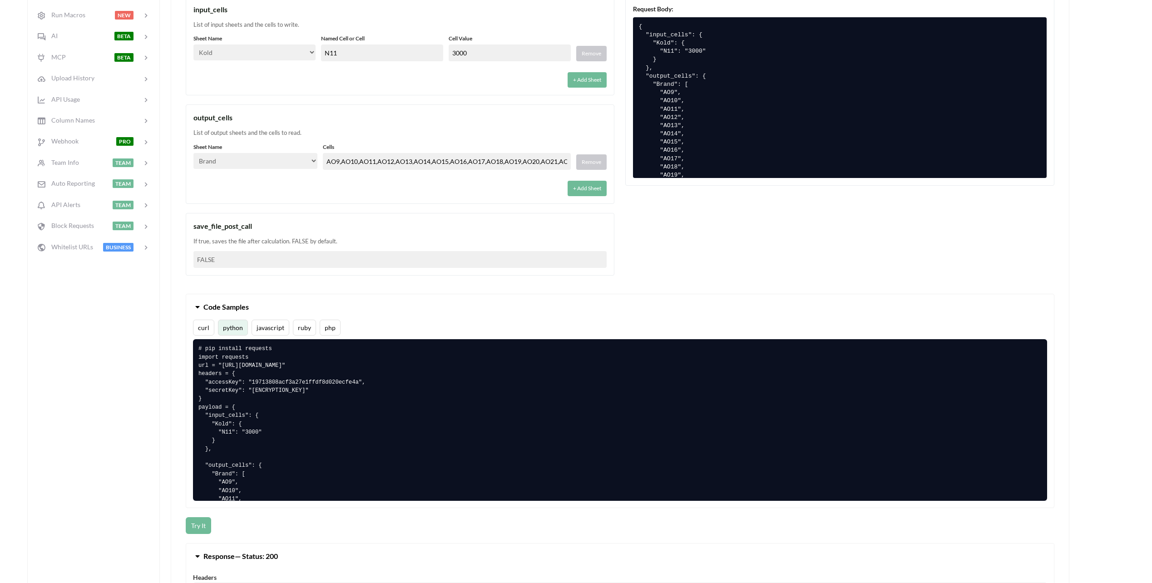
scroll to position [363, 0]
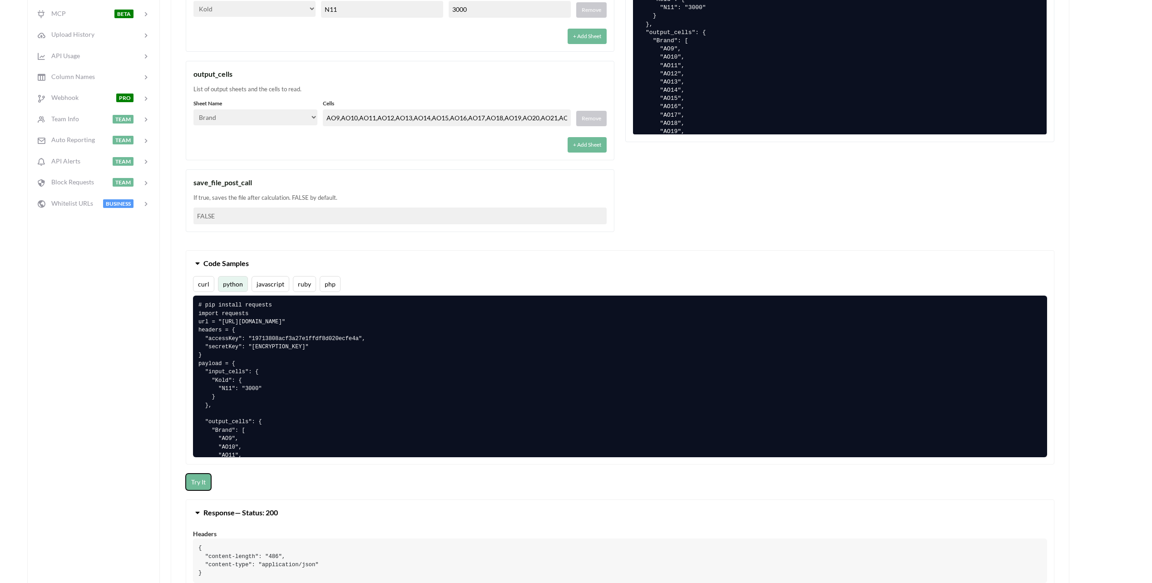
click at [200, 481] on button "Try It" at bounding box center [198, 482] width 25 height 17
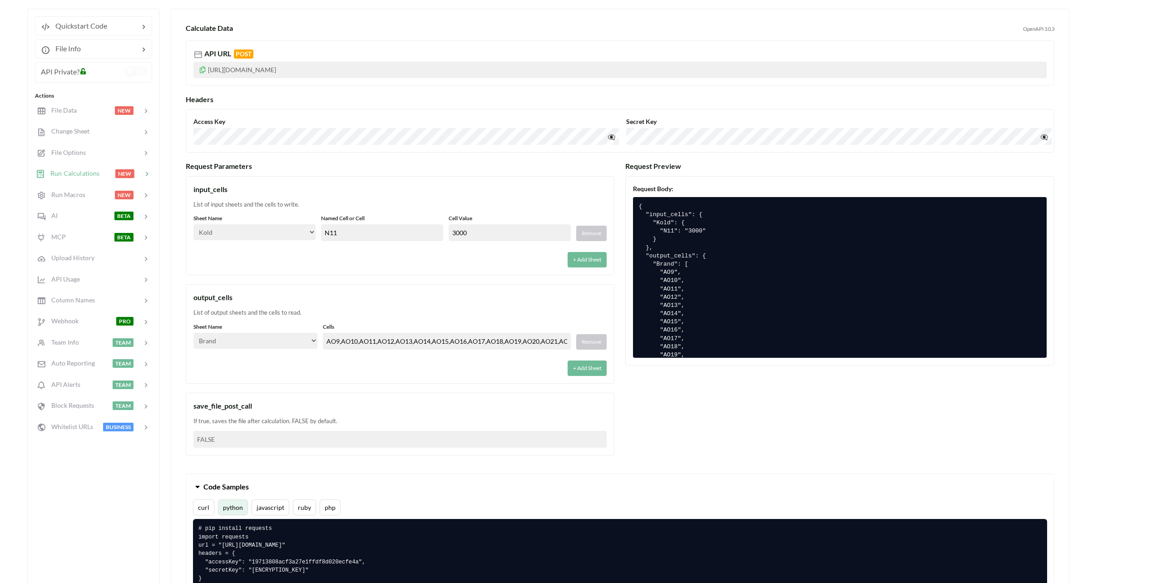
scroll to position [136, 0]
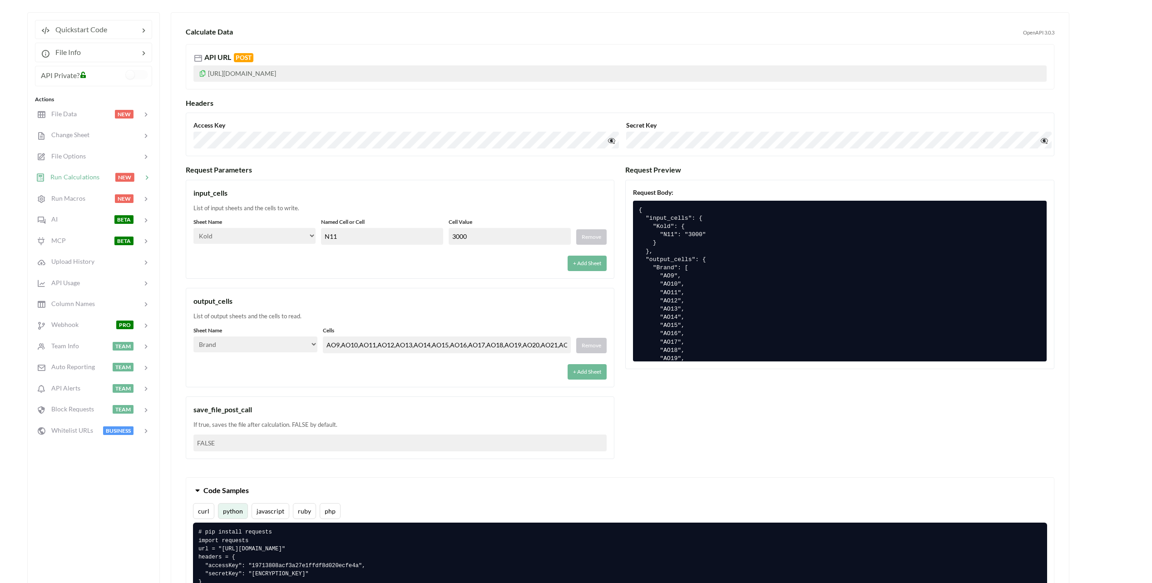
drag, startPoint x: 293, startPoint y: 189, endPoint x: 304, endPoint y: 196, distance: 13.2
click at [293, 190] on div "input_cells" at bounding box center [399, 193] width 413 height 11
click at [595, 265] on button "+ Add Sheet" at bounding box center [587, 263] width 39 height 15
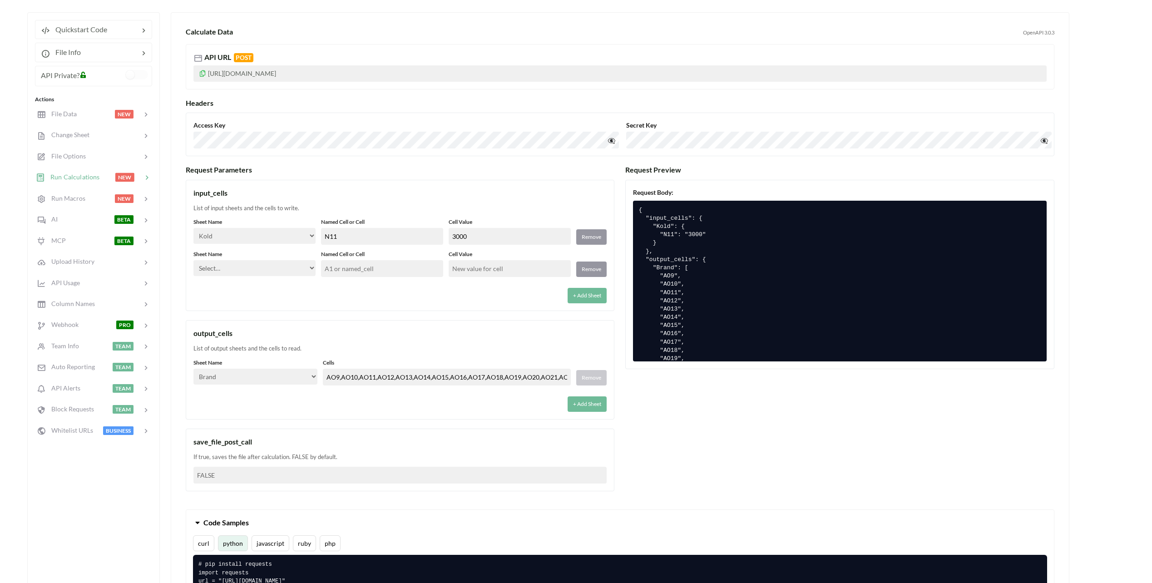
click at [232, 264] on select "Select… Kold Brand Ark1 Firsidig Makro" at bounding box center [254, 268] width 122 height 16
select select "Brand"
click at [193, 260] on select "Select… Kold Brand Ark1 Firsidig Makro" at bounding box center [254, 268] width 122 height 16
click at [338, 271] on input "text" at bounding box center [382, 268] width 122 height 17
click at [404, 267] on input "text" at bounding box center [382, 268] width 122 height 17
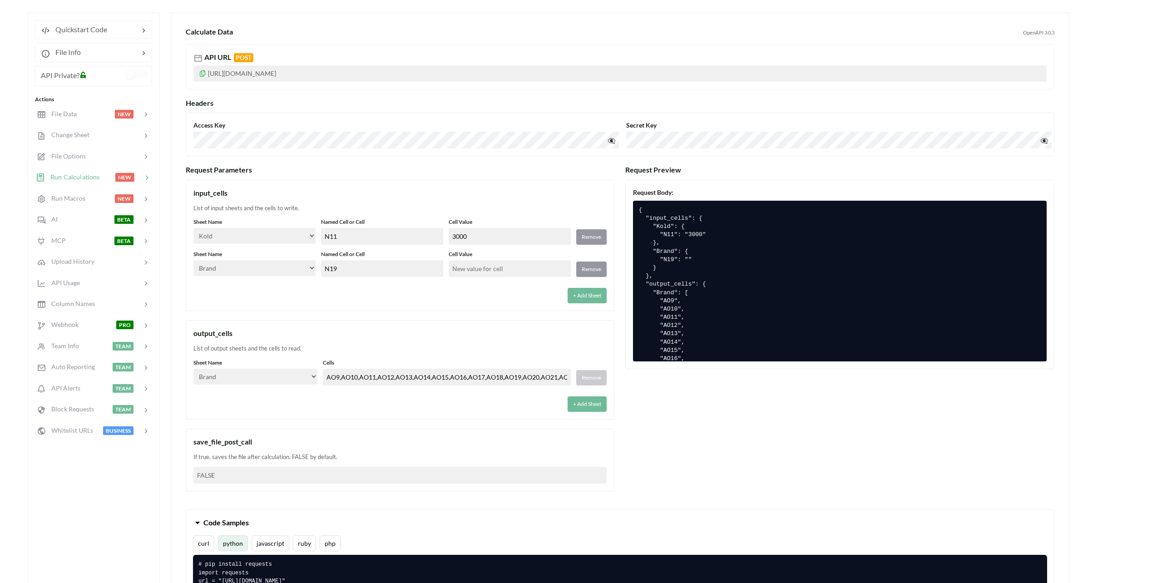
type input "N19"
click at [451, 295] on div "+ Add Sheet" at bounding box center [399, 292] width 413 height 21
click at [488, 270] on input "text" at bounding box center [510, 268] width 122 height 17
type input "60"
click at [457, 203] on div "input_cells List of input sheets and the cells to write. Sheet Name Select… Kol…" at bounding box center [400, 246] width 429 height 132
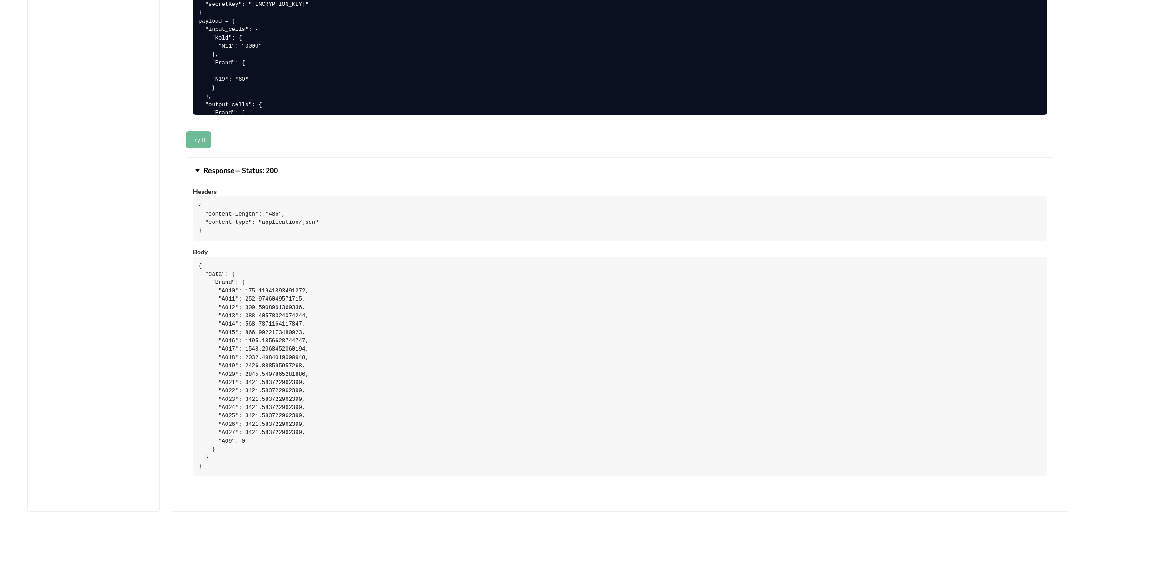
scroll to position [772, 0]
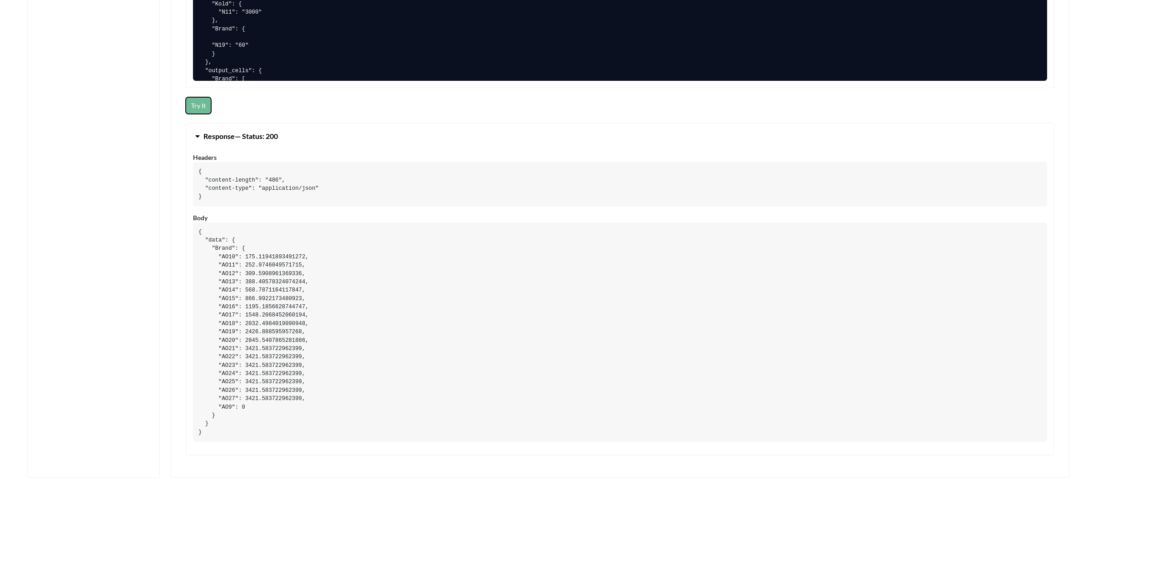
click at [194, 104] on button "Try It" at bounding box center [198, 105] width 25 height 17
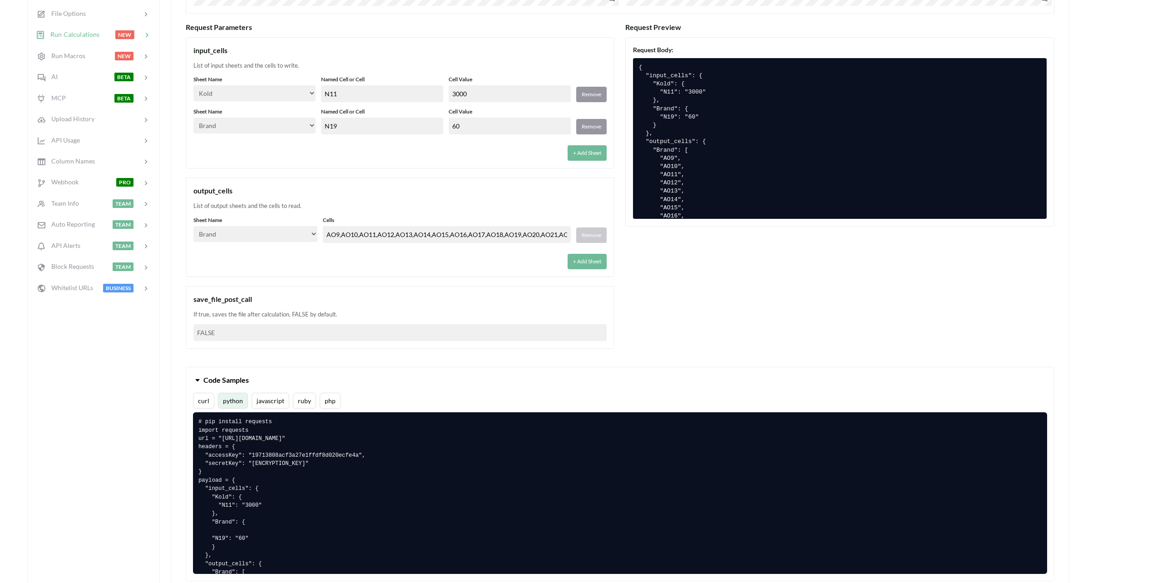
scroll to position [273, 0]
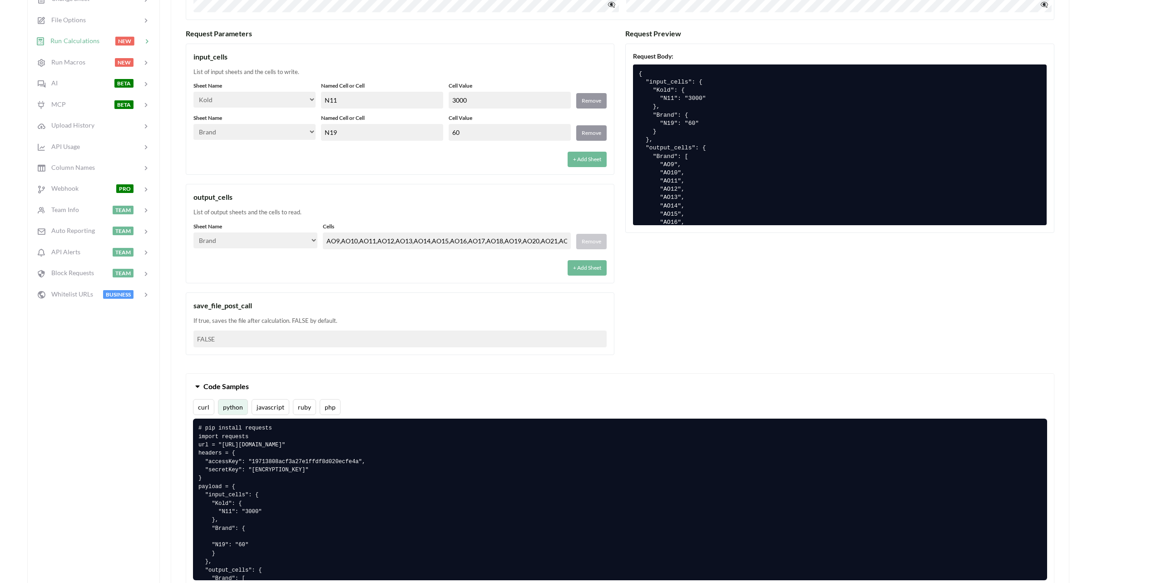
click at [462, 99] on input "3000" at bounding box center [510, 100] width 122 height 17
drag, startPoint x: 458, startPoint y: 99, endPoint x: 472, endPoint y: 99, distance: 14.5
click at [472, 99] on input "3000" at bounding box center [510, 100] width 122 height 17
click at [407, 160] on div "+ Add Sheet" at bounding box center [399, 156] width 413 height 21
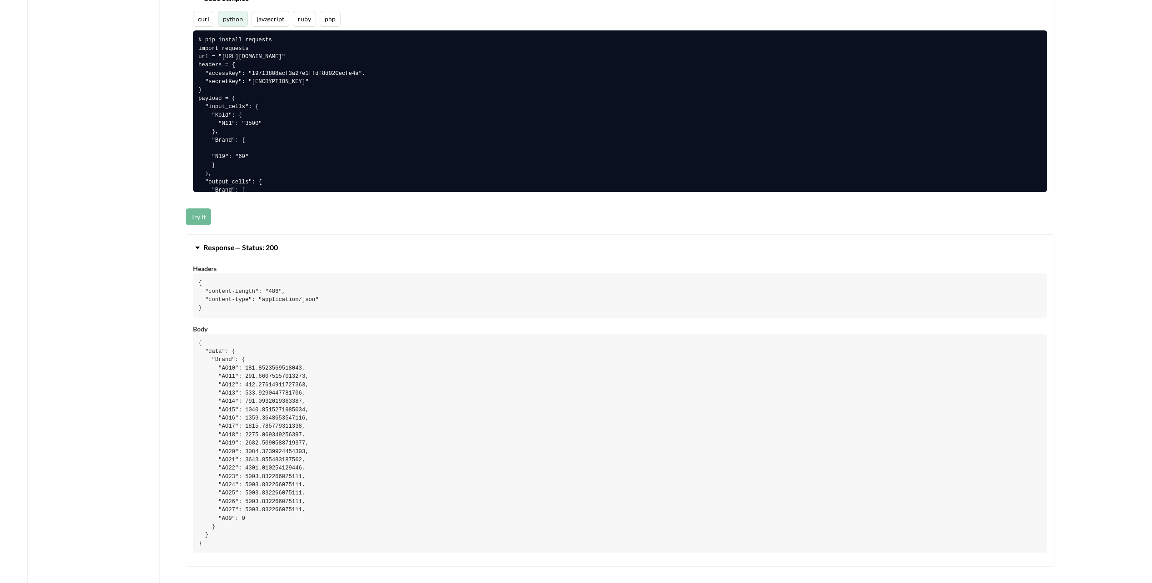
scroll to position [681, 0]
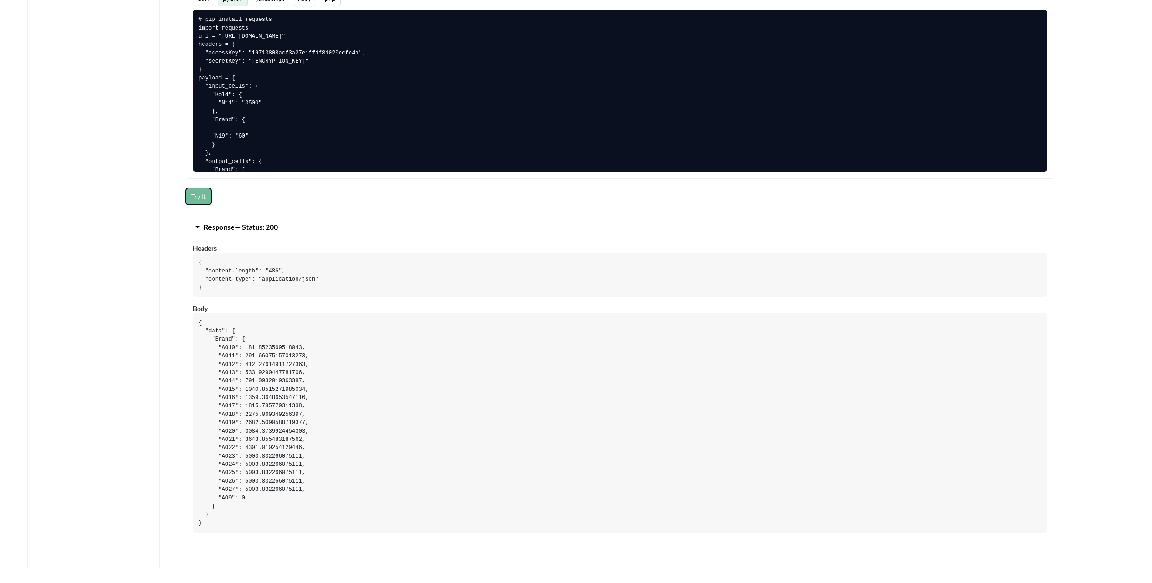
click at [197, 197] on button "Try It" at bounding box center [198, 196] width 25 height 17
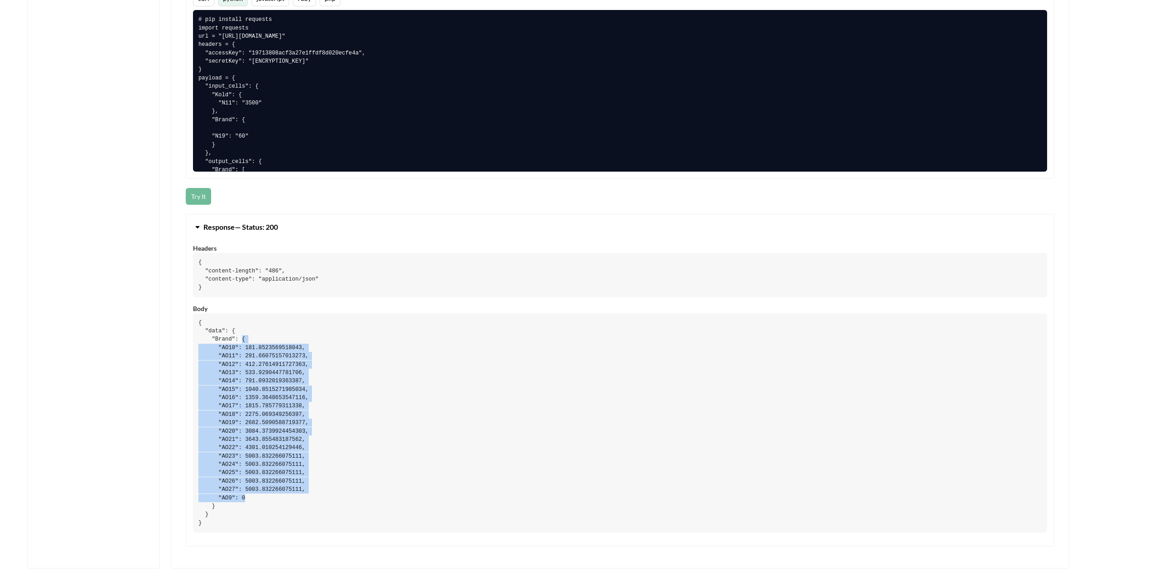
drag, startPoint x: 238, startPoint y: 340, endPoint x: 251, endPoint y: 498, distance: 159.0
click at [251, 498] on pre "{ "data": { "Brand": { "AO10": 181.8523569518043, "AO11": 291.66075157013273, "…" at bounding box center [620, 422] width 854 height 219
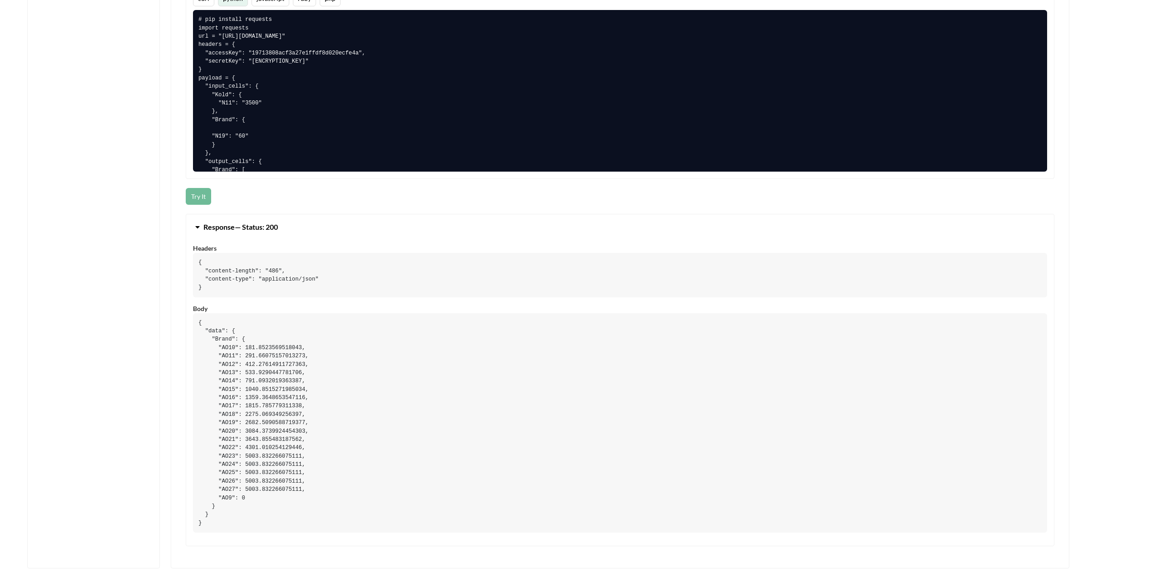
click at [120, 434] on div "Quickstart Code File Info API Private? Actions File Data NEW Change Sheet File …" at bounding box center [93, 17] width 133 height 1101
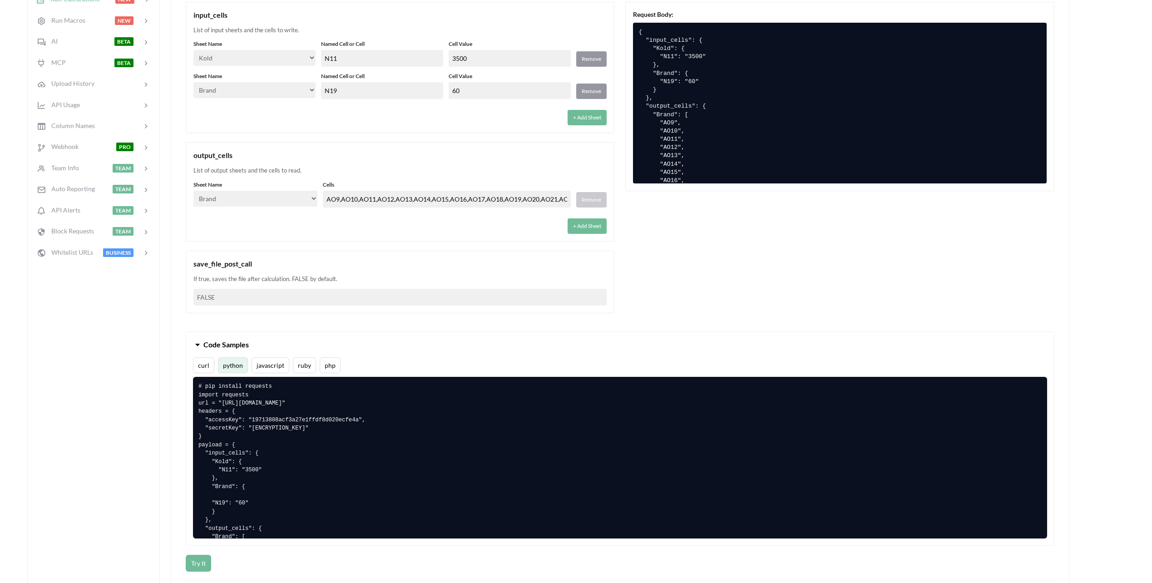
scroll to position [182, 0]
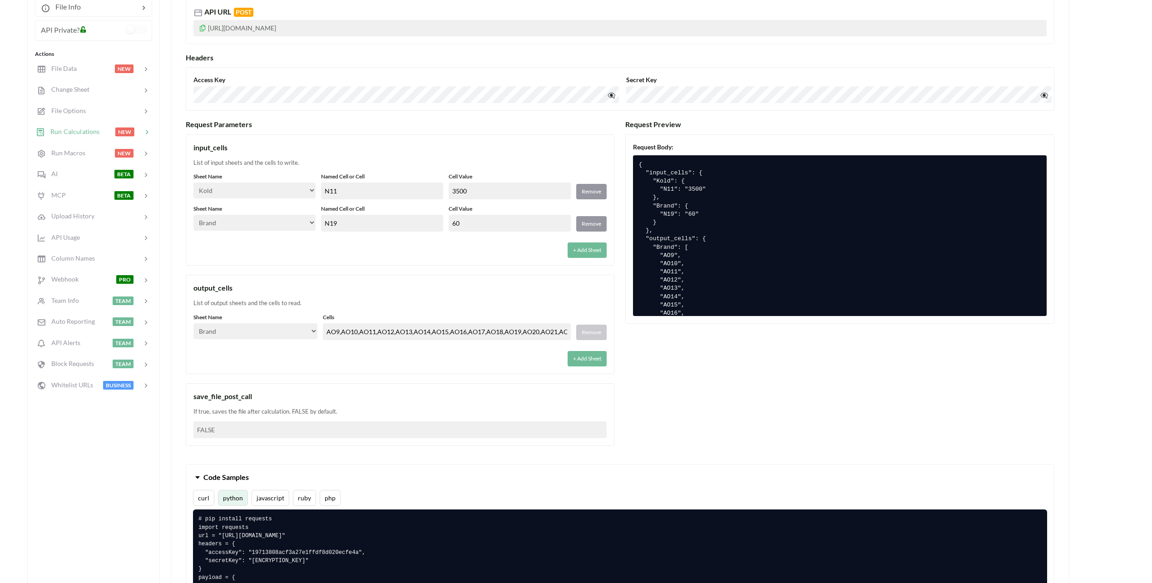
click at [476, 194] on input "3500" at bounding box center [510, 191] width 122 height 17
drag, startPoint x: 482, startPoint y: 192, endPoint x: 448, endPoint y: 188, distance: 34.4
click at [448, 188] on div "Sheet Name Select… Kold Brand Ark1 Firsidig Makro Named Cell or Cell N11 Cell V…" at bounding box center [399, 186] width 413 height 27
type input "2000"
click at [446, 168] on div "input_cells List of input sheets and the cells to write. Sheet Name Select… Kol…" at bounding box center [400, 200] width 429 height 132
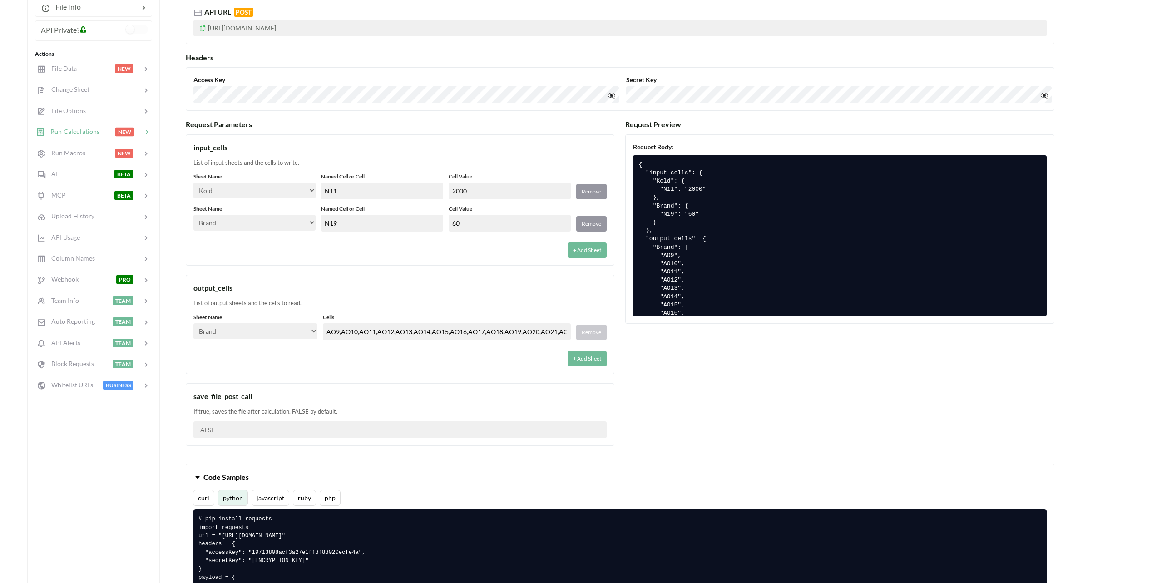
click at [349, 223] on input "N19" at bounding box center [382, 223] width 122 height 17
click at [369, 263] on div "input_cells List of input sheets and the cells to write. Sheet Name Select… Kol…" at bounding box center [400, 200] width 429 height 132
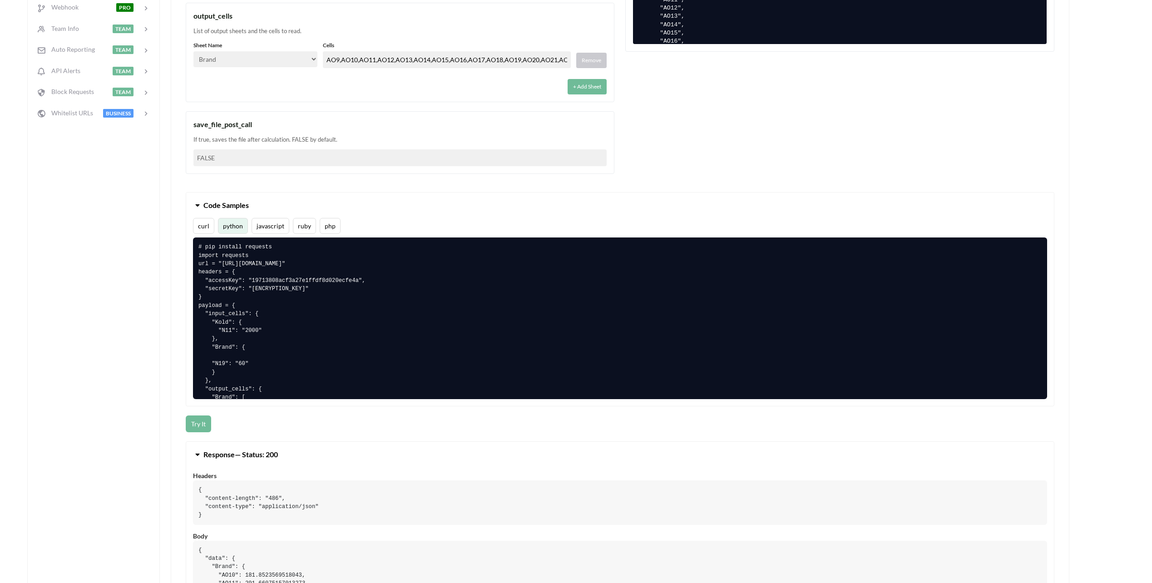
scroll to position [500, 0]
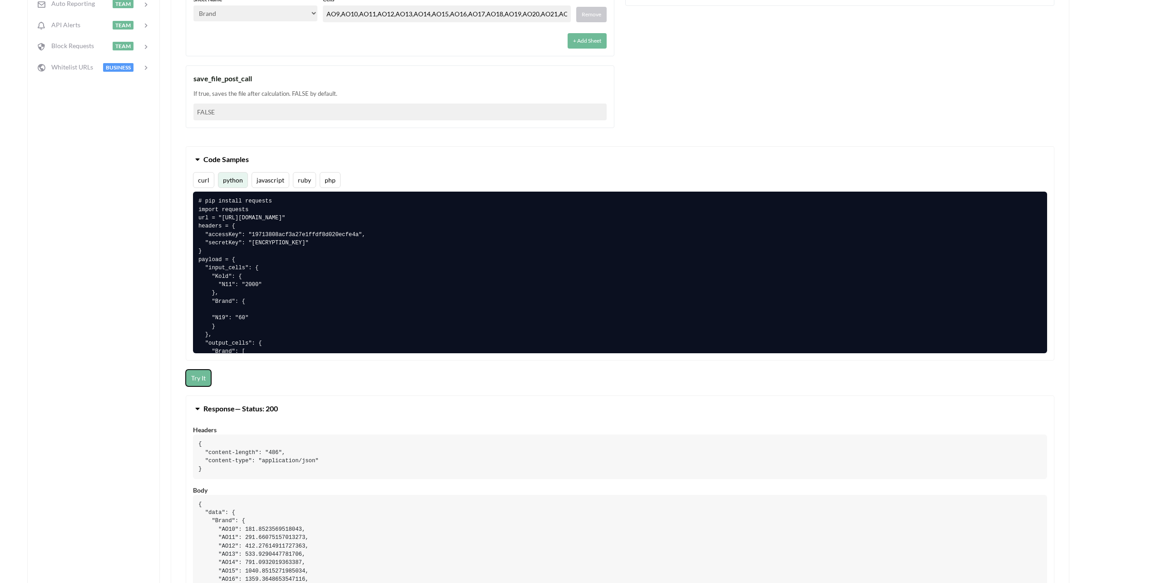
click at [200, 377] on button "Try It" at bounding box center [198, 378] width 25 height 17
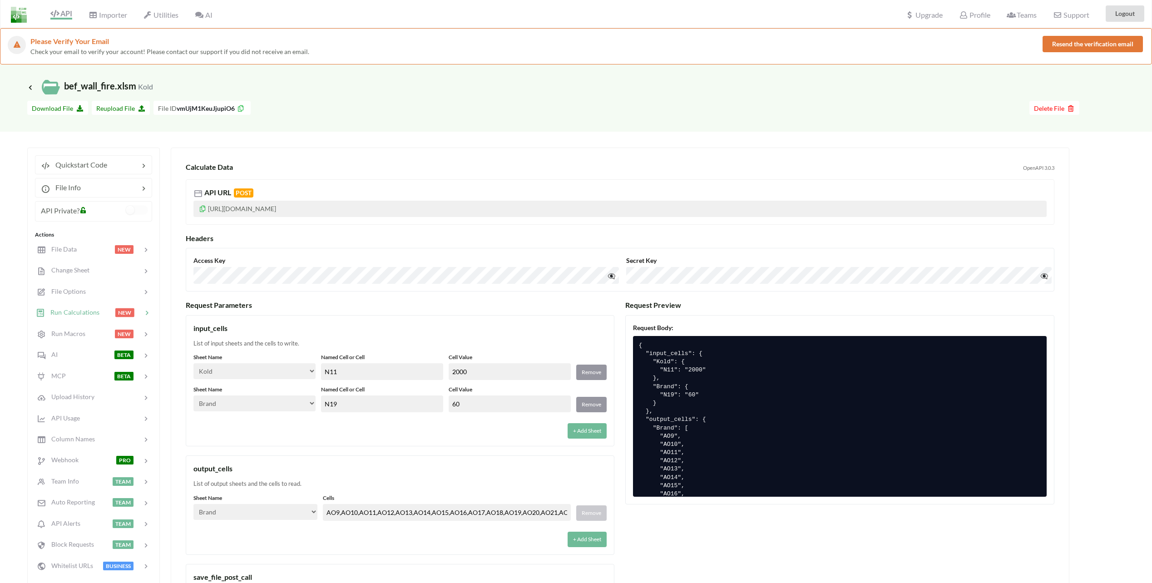
scroll to position [0, 0]
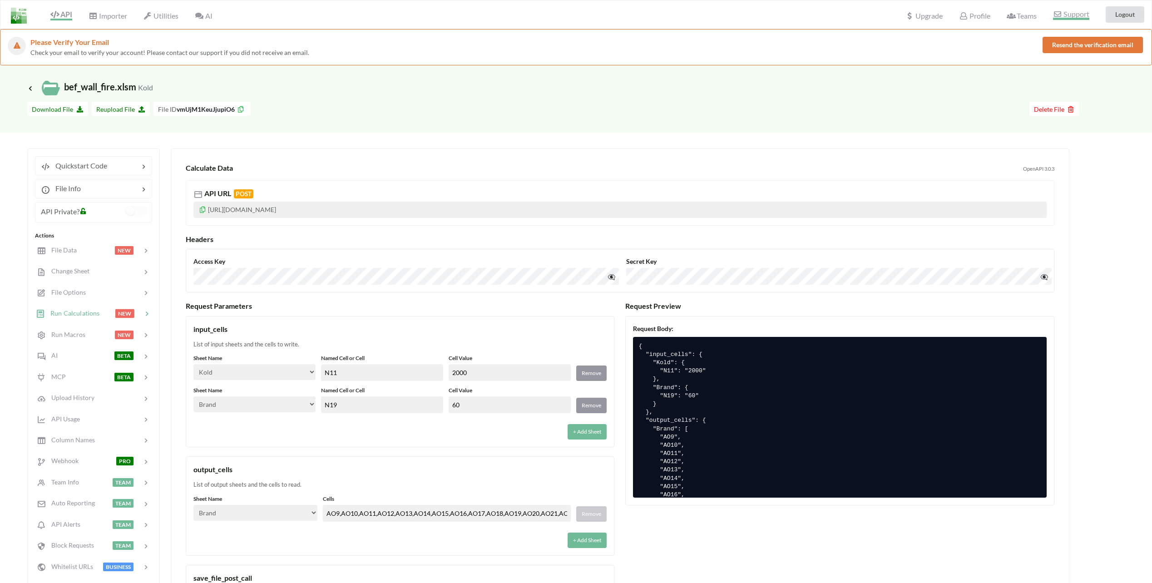
click at [1069, 17] on span "Support" at bounding box center [1071, 15] width 36 height 10
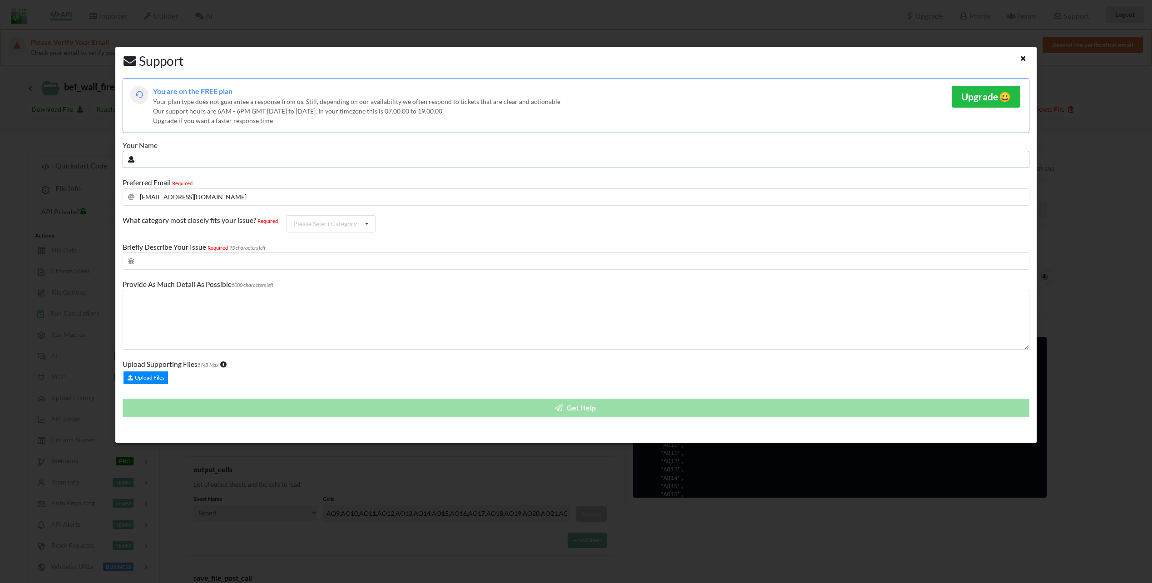
click at [197, 153] on input "text" at bounding box center [576, 159] width 907 height 17
drag, startPoint x: 273, startPoint y: 119, endPoint x: 280, endPoint y: 120, distance: 6.9
click at [273, 119] on div "Upgrade if you want a faster response time" at bounding box center [552, 121] width 799 height 10
click at [251, 167] on input "text" at bounding box center [576, 159] width 907 height 17
click at [390, 271] on div "You are on the FREE plan Your plan type does not guarantee a response from us. …" at bounding box center [576, 257] width 907 height 358
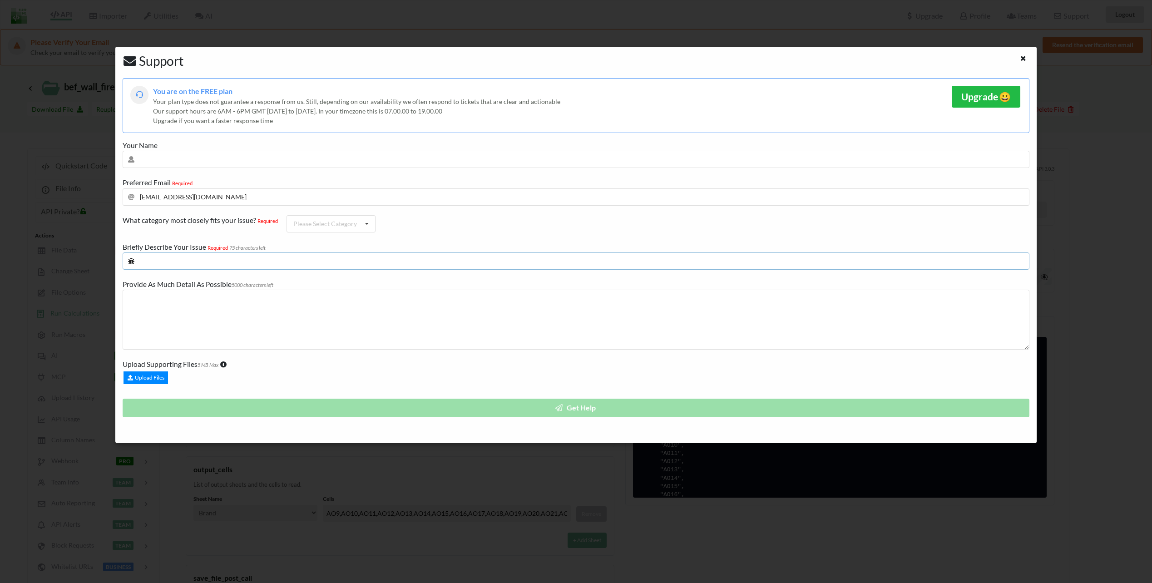
click at [389, 264] on input "text" at bounding box center [576, 261] width 907 height 17
click at [15, 191] on div "Support You are on the FREE plan Your plan type does not guarantee a response f…" at bounding box center [576, 291] width 1152 height 583
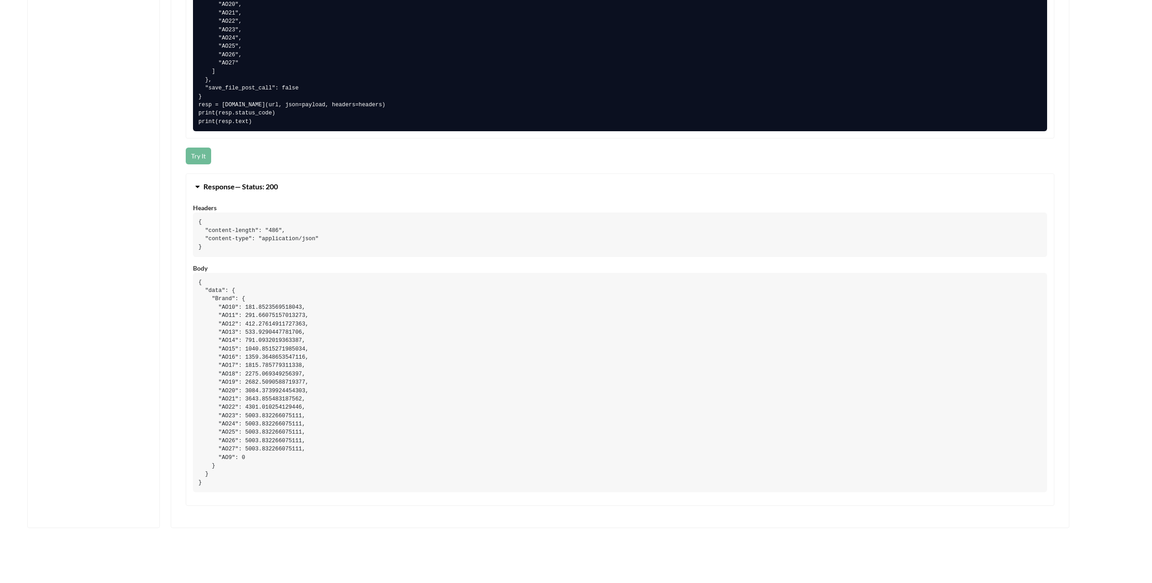
scroll to position [727, 0]
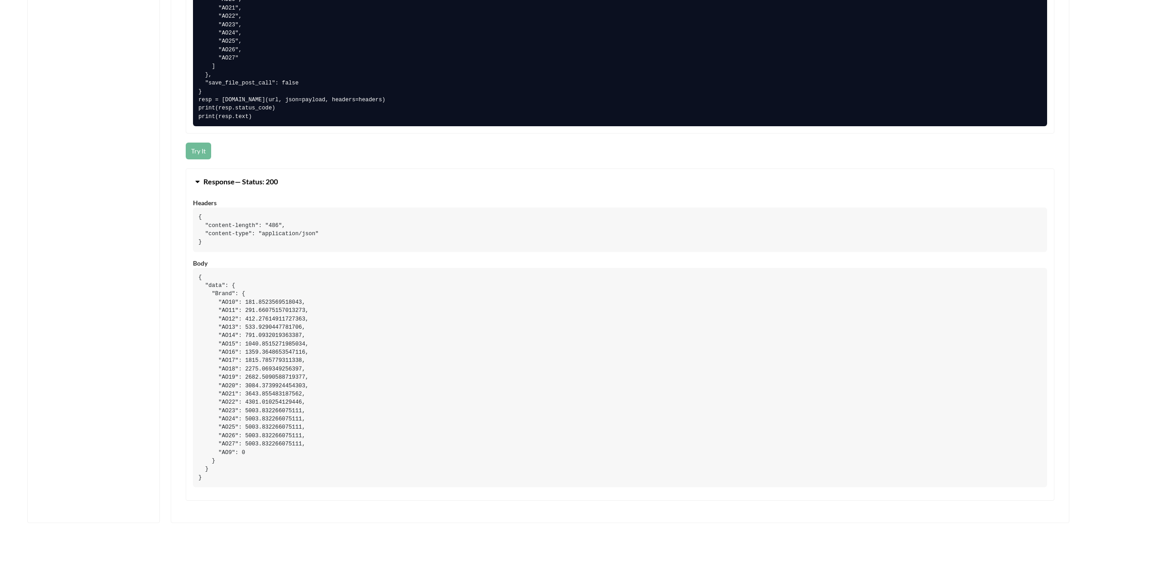
drag, startPoint x: 330, startPoint y: 158, endPoint x: 325, endPoint y: 156, distance: 5.3
click at [328, 156] on div "Try It" at bounding box center [620, 151] width 869 height 17
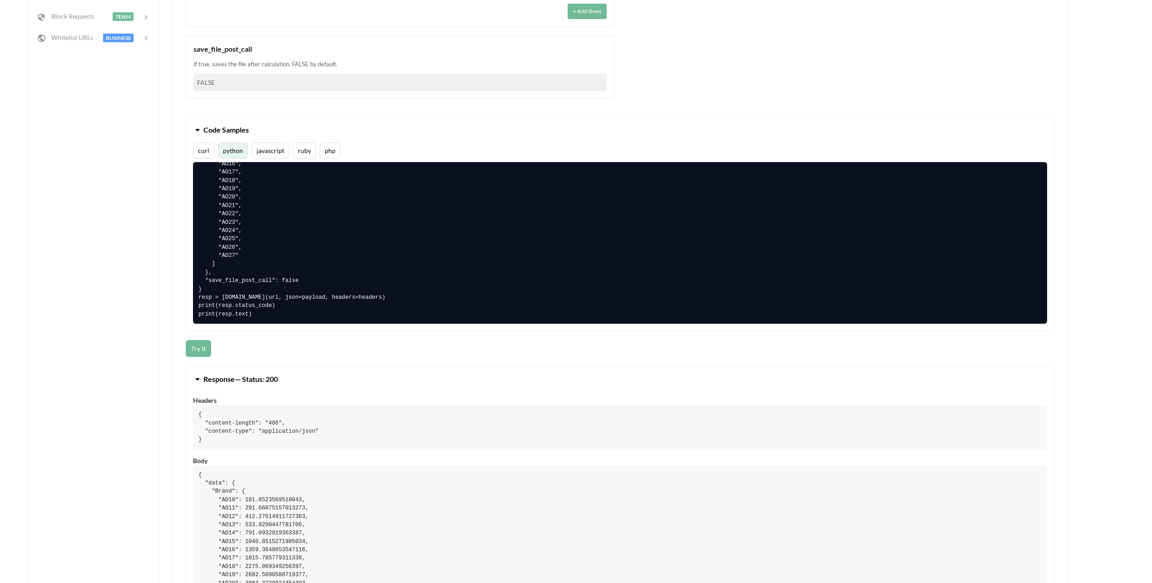
scroll to position [545, 0]
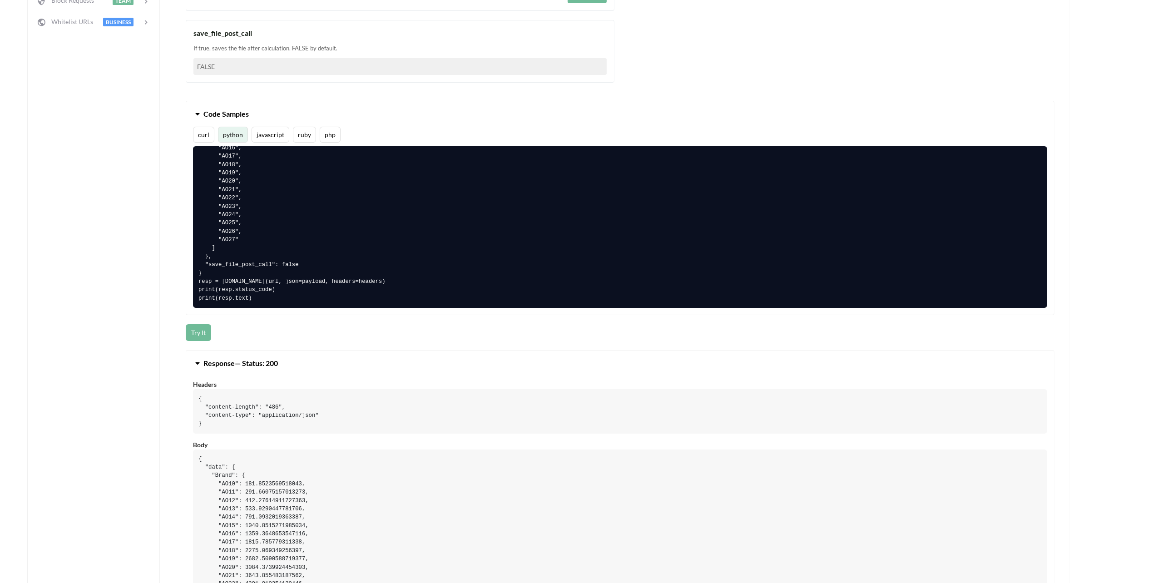
click at [265, 299] on pre "# pip install requests import requests url = "https://api.apispreadsheets.com/c…" at bounding box center [620, 227] width 854 height 162
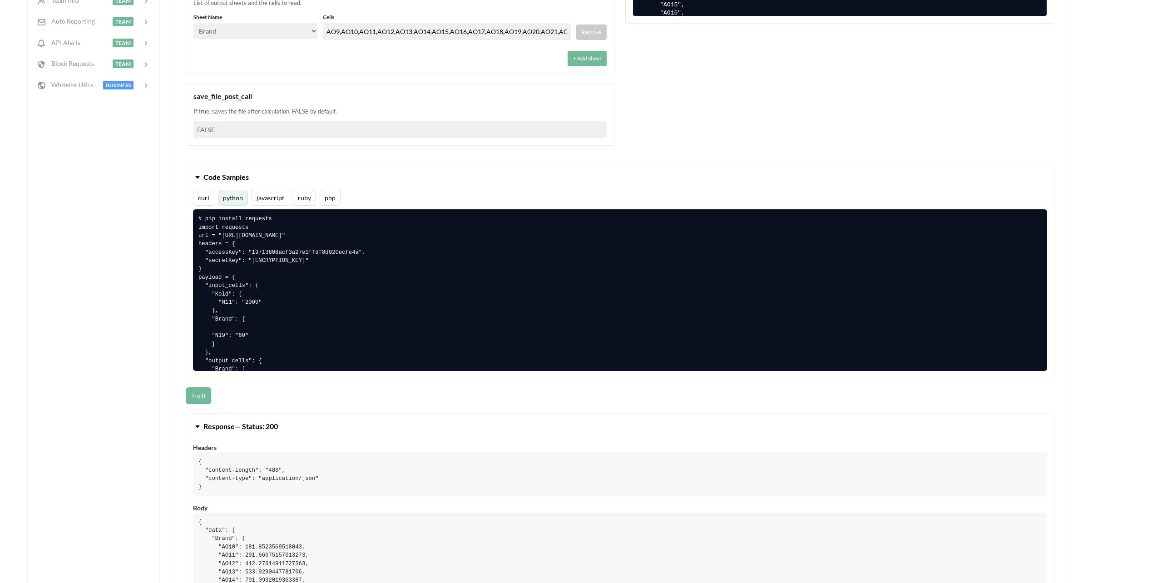
scroll to position [454, 0]
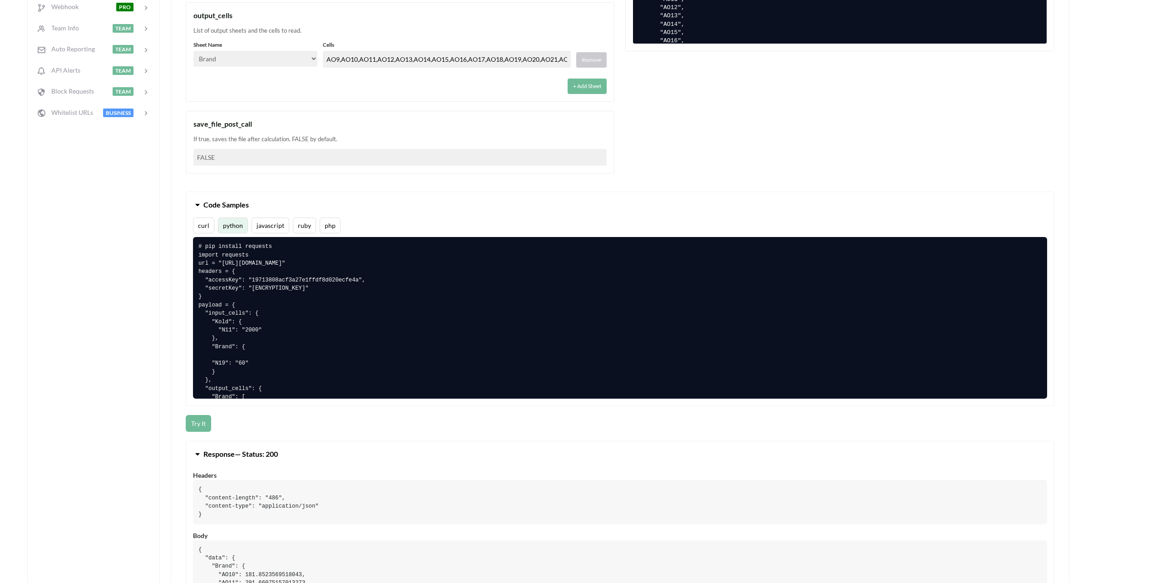
drag, startPoint x: 258, startPoint y: 301, endPoint x: 190, endPoint y: 244, distance: 88.6
click at [190, 244] on div "curl python javascript ruby php # pip install requests import requests url = "h…" at bounding box center [620, 312] width 868 height 188
copy pre "# pip install requests import requests url = "https://api.apispreadsheets.com/c…"
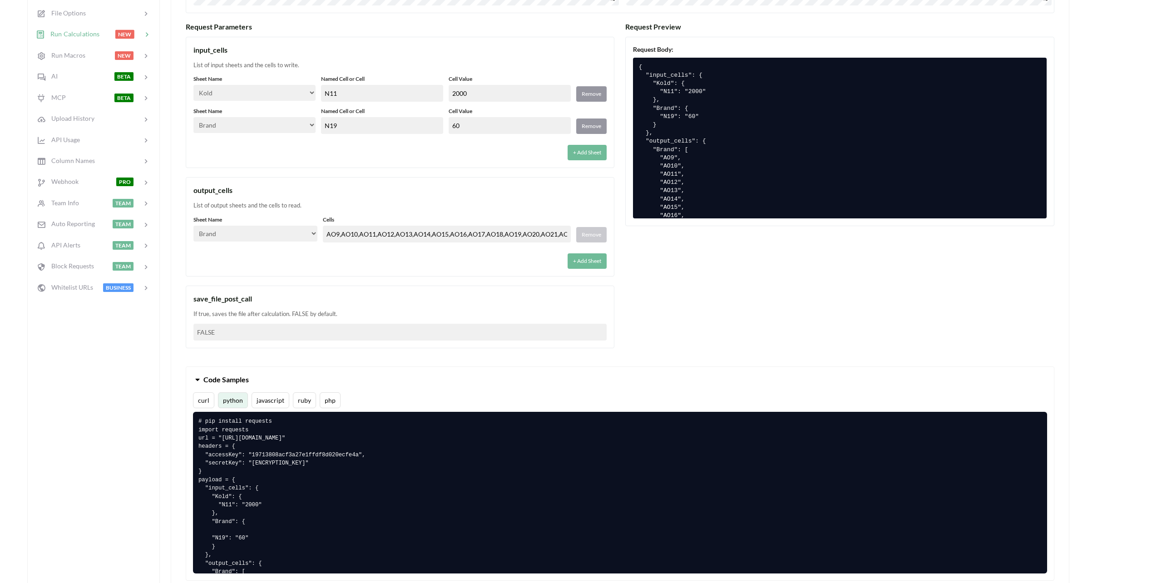
scroll to position [273, 0]
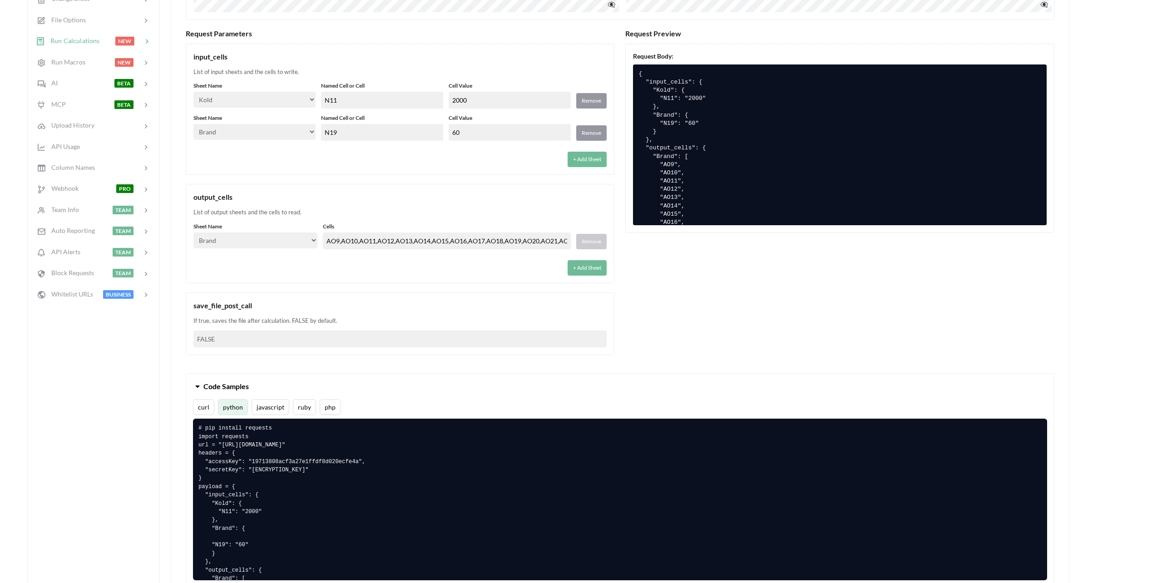
click at [693, 283] on div "Request Parameters input_cells List of input sheets and the cells to write. She…" at bounding box center [620, 196] width 869 height 335
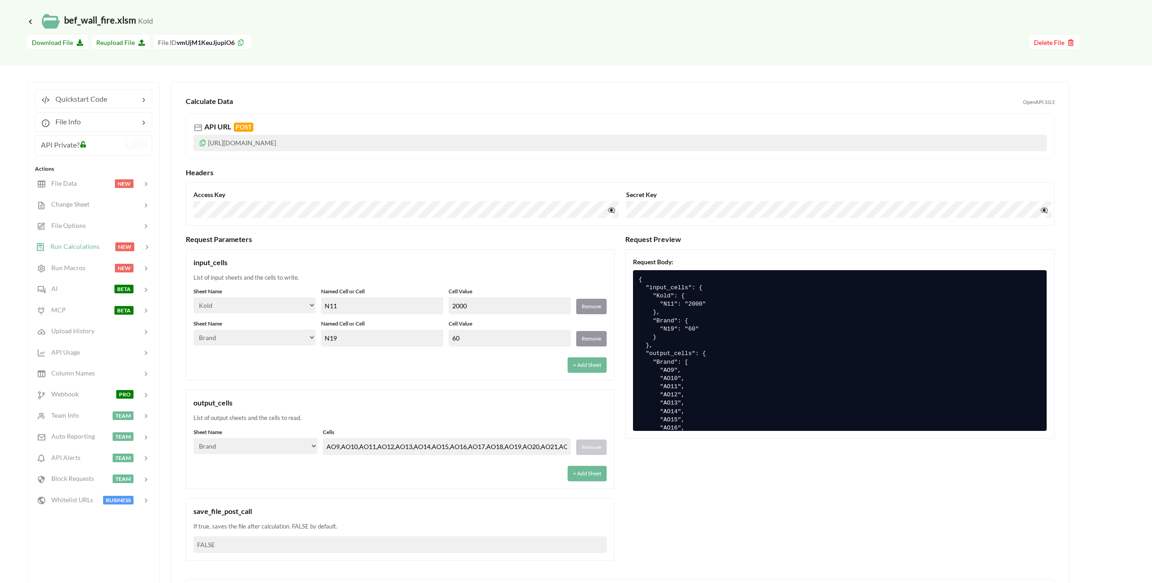
scroll to position [45, 0]
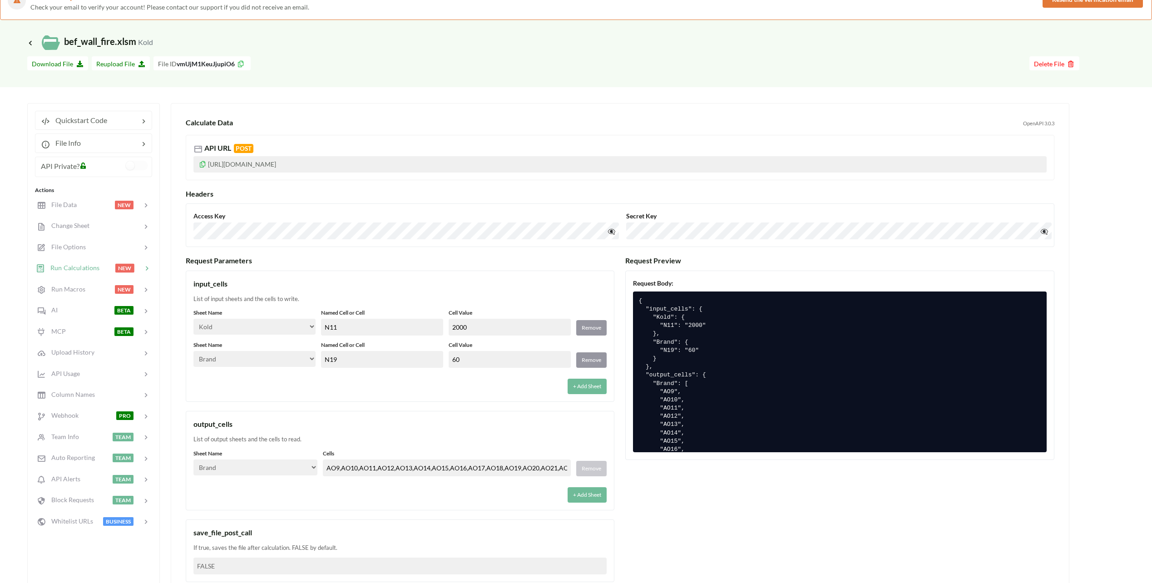
click at [88, 268] on span "Run Calculations" at bounding box center [72, 268] width 55 height 8
click at [75, 247] on span "File Options" at bounding box center [65, 247] width 41 height 8
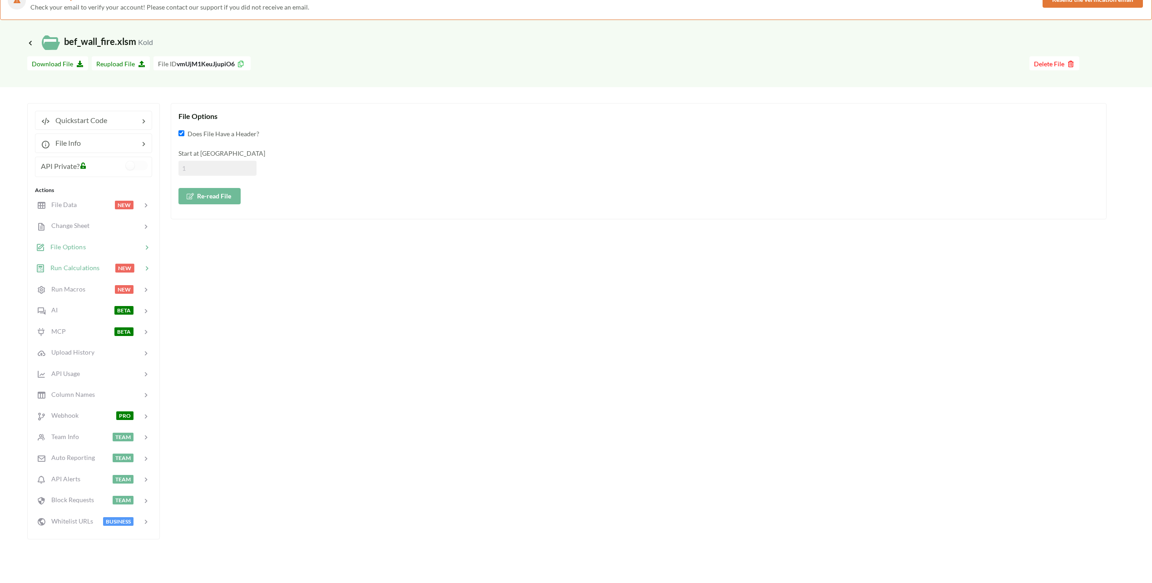
click at [84, 268] on span "Run Calculations" at bounding box center [72, 268] width 55 height 8
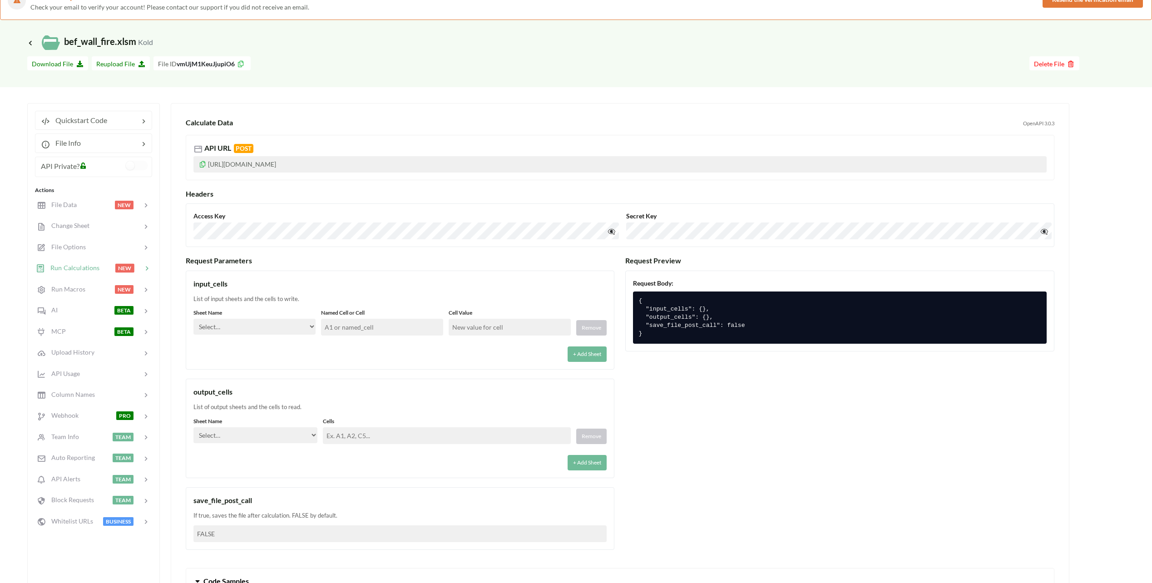
click at [302, 329] on select "Select… Kold Brand Ark1 Firsidig Makro" at bounding box center [254, 327] width 122 height 16
select select "Kold"
click at [193, 319] on select "Select… Kold Brand Ark1 Firsidig Makro" at bounding box center [254, 327] width 122 height 16
drag, startPoint x: 357, startPoint y: 340, endPoint x: 365, endPoint y: 331, distance: 11.9
click at [358, 339] on div "Sheet Name Select… Kold Brand Ark1 Firsidig Makro Named Cell or Cell Cell Value…" at bounding box center [399, 335] width 413 height 53
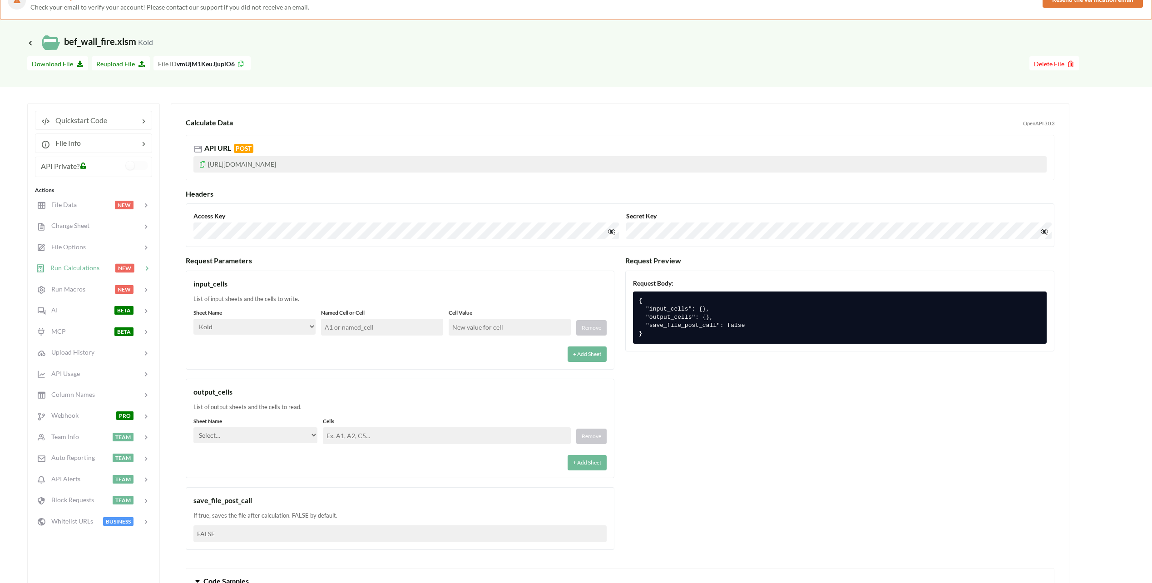
click at [365, 330] on input "text" at bounding box center [382, 327] width 122 height 17
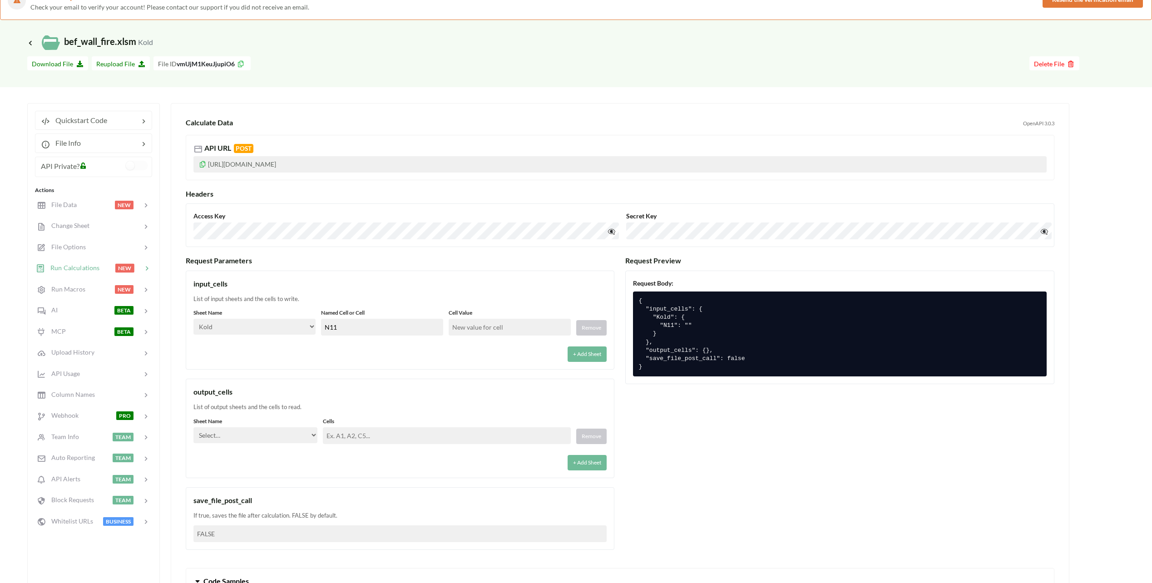
type input "N11"
click at [490, 327] on input "text" at bounding box center [510, 327] width 122 height 17
type input "3500"
click at [464, 348] on div "+ Add Sheet" at bounding box center [399, 351] width 413 height 21
click at [310, 433] on select "Select… Kold Brand Ark1 Firsidig Makro" at bounding box center [255, 435] width 124 height 16
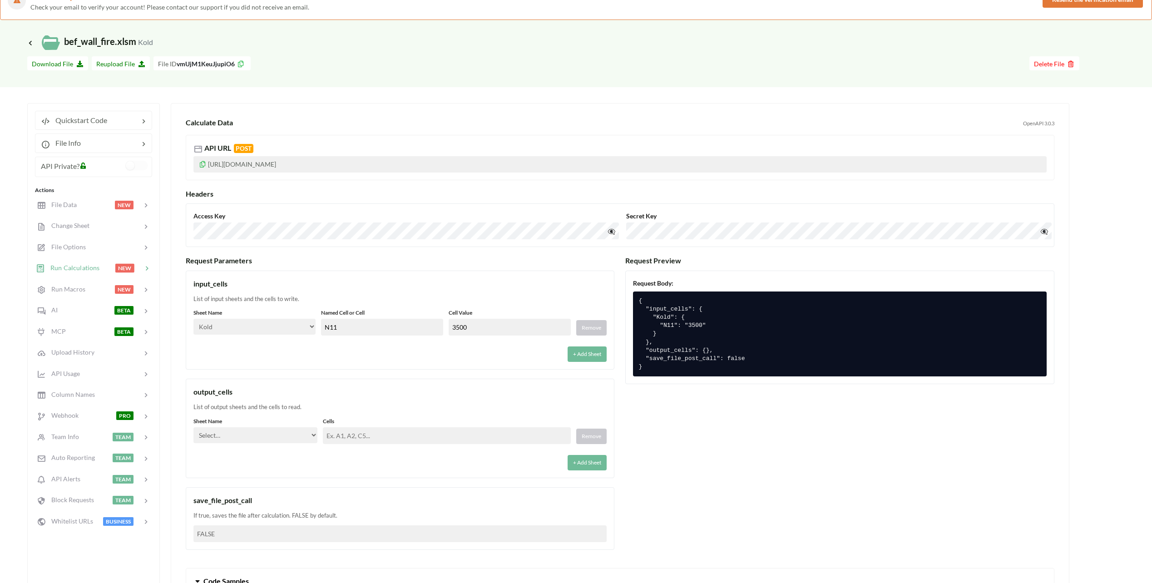
select select "Brand"
click at [193, 427] on select "Select… Kold Brand Ark1 Firsidig Makro" at bounding box center [255, 435] width 124 height 16
click at [357, 445] on div "Sheet Name Select… Kold Brand Ark1 Firsidig Makro Cells Remove + Add Sheet" at bounding box center [399, 443] width 413 height 53
click at [373, 433] on input "text" at bounding box center [447, 435] width 248 height 17
paste input "AO9,AO10,AO11,AO12,AO13,AO14,AO15,AO16,AO17,AO18,AO19,AO20,AO21,AO22,AO23,AO24,…"
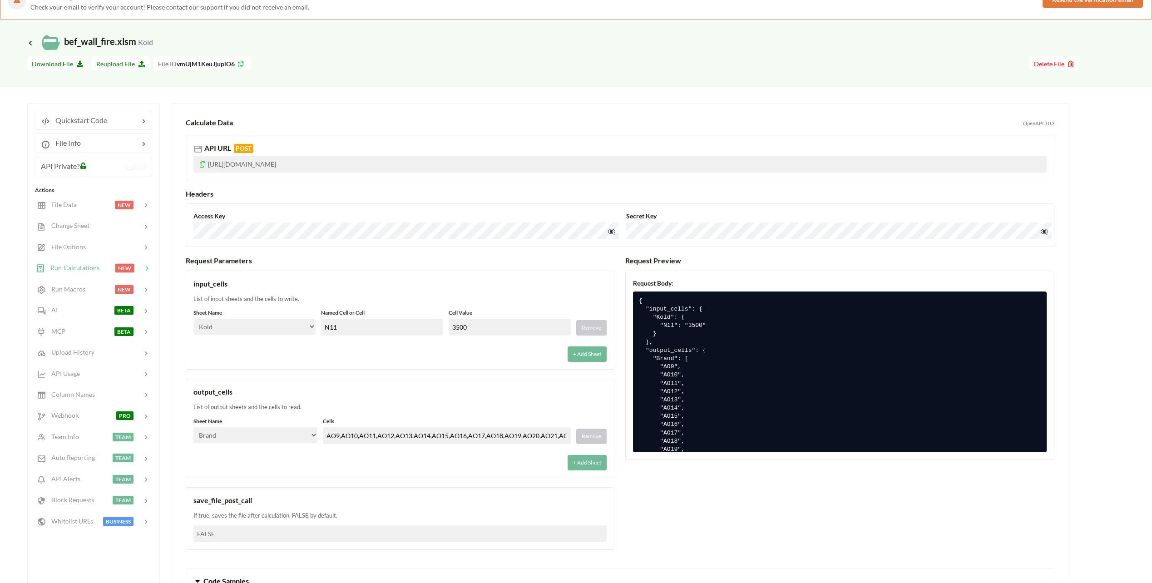
scroll to position [0, 94]
type input "AO9,AO10,AO11,AO12,AO13,AO14,AO15,AO16,AO17,AO18,AO19,AO20,AO21,AO22,AO23,AO24,…"
click at [545, 387] on div "output_cells" at bounding box center [399, 391] width 413 height 11
drag, startPoint x: 535, startPoint y: 471, endPoint x: 527, endPoint y: 462, distance: 12.9
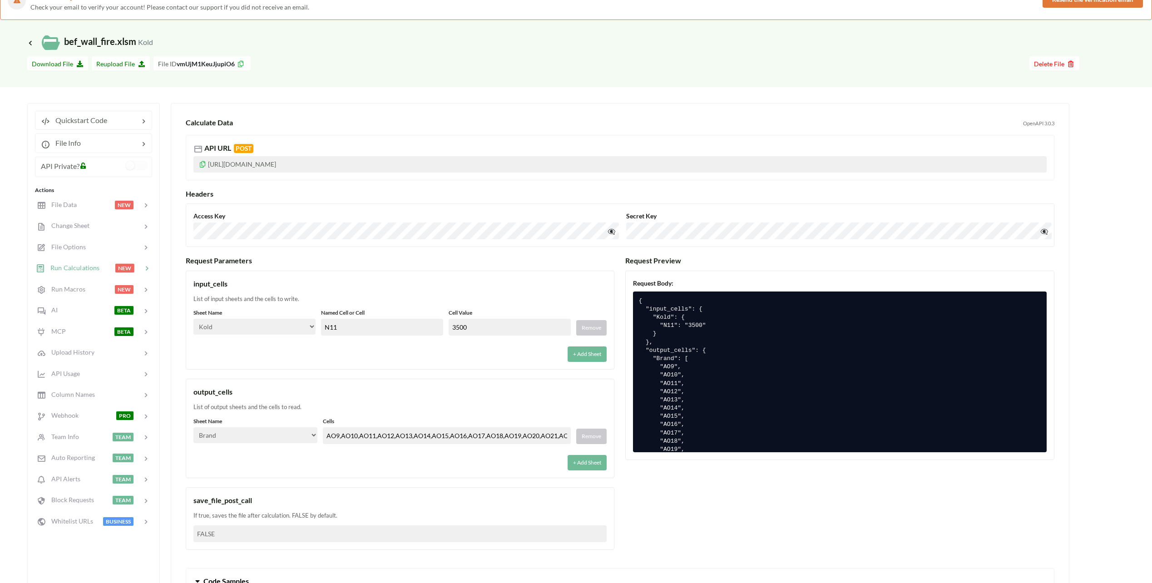
click at [535, 471] on div "output_cells List of output sheets and the cells to read. Sheet Name Select… Ko…" at bounding box center [400, 428] width 429 height 99
click at [639, 489] on div "Request Parameters input_cells List of input sheets and the cells to write. She…" at bounding box center [620, 407] width 869 height 303
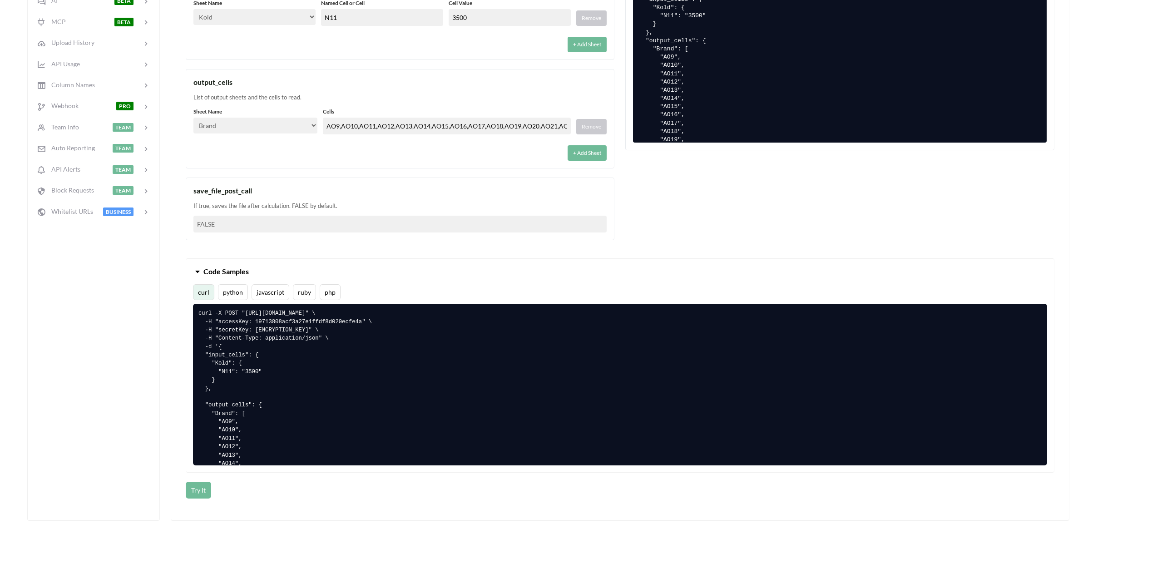
scroll to position [363, 0]
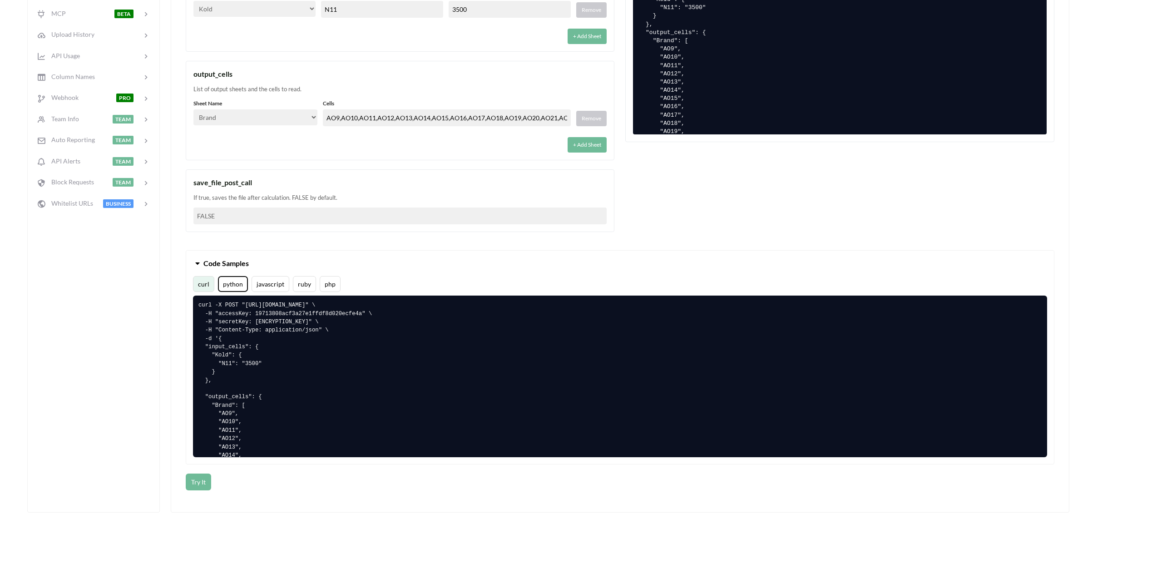
click at [231, 283] on button "python" at bounding box center [233, 284] width 30 height 16
click at [134, 417] on div "Quickstart Code File Info API Private? Actions File Data NEW Change Sheet File …" at bounding box center [93, 149] width 133 height 728
drag, startPoint x: 134, startPoint y: 417, endPoint x: 242, endPoint y: 479, distance: 123.9
click at [271, 508] on div "Calculate Data OpenAPI 3.0.3 API URL POST https://api.apispreadsheets.com/calcu…" at bounding box center [620, 149] width 899 height 728
click at [219, 199] on div "If true, saves the file after calculation. FALSE by default." at bounding box center [399, 197] width 413 height 9
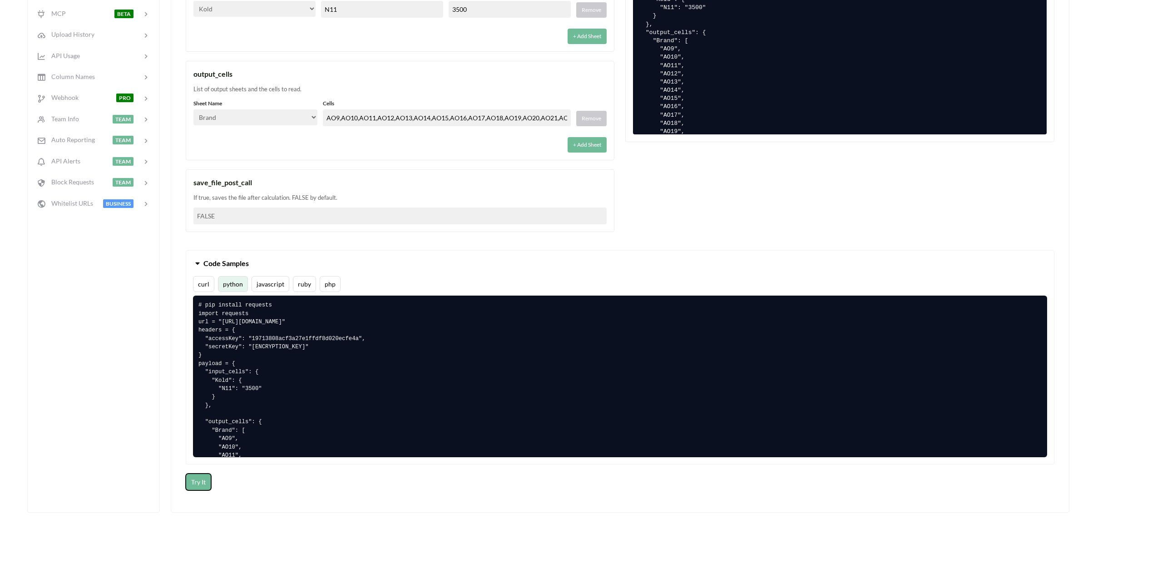
click at [201, 482] on button "Try It" at bounding box center [198, 482] width 25 height 17
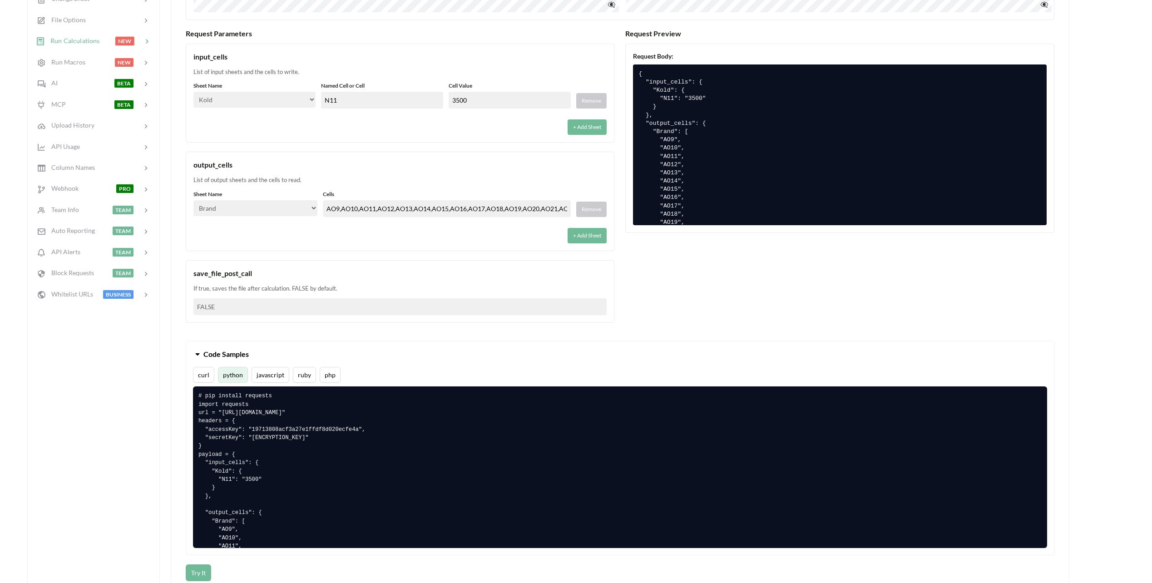
scroll to position [227, 0]
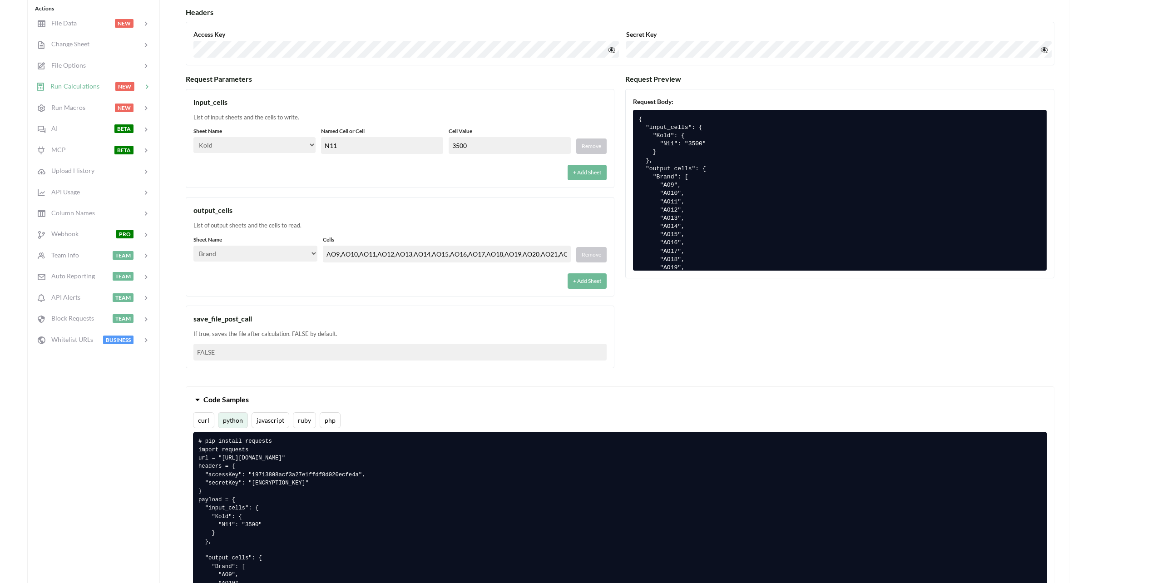
click at [287, 147] on select "Select… Kold Brand Ark1 Firsidig Makro" at bounding box center [254, 145] width 122 height 16
click at [307, 121] on div "List of input sheets and the cells to write." at bounding box center [399, 117] width 413 height 9
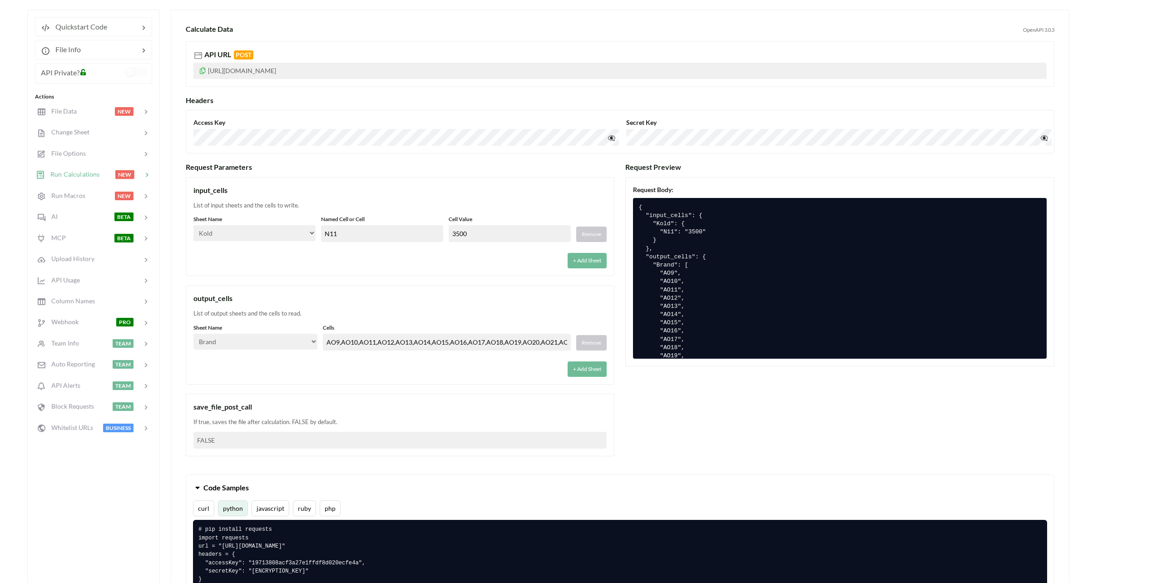
scroll to position [136, 0]
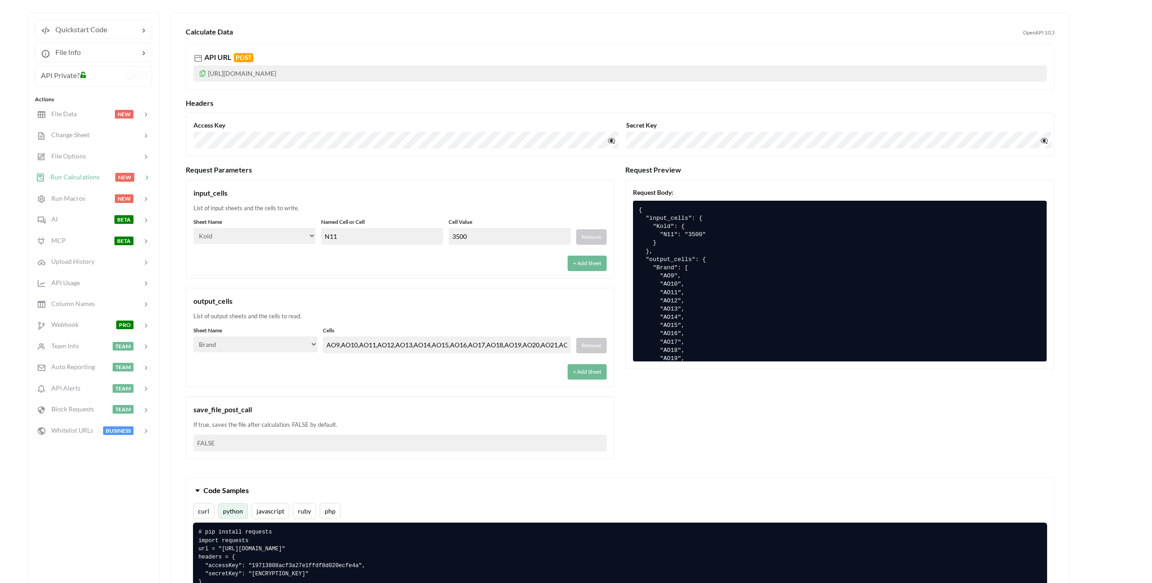
click at [304, 237] on select "Select… Kold Brand Ark1 Firsidig Makro" at bounding box center [254, 236] width 122 height 16
click at [288, 201] on div "input_cells List of input sheets and the cells to write. Sheet Name Select… Kol…" at bounding box center [400, 229] width 429 height 99
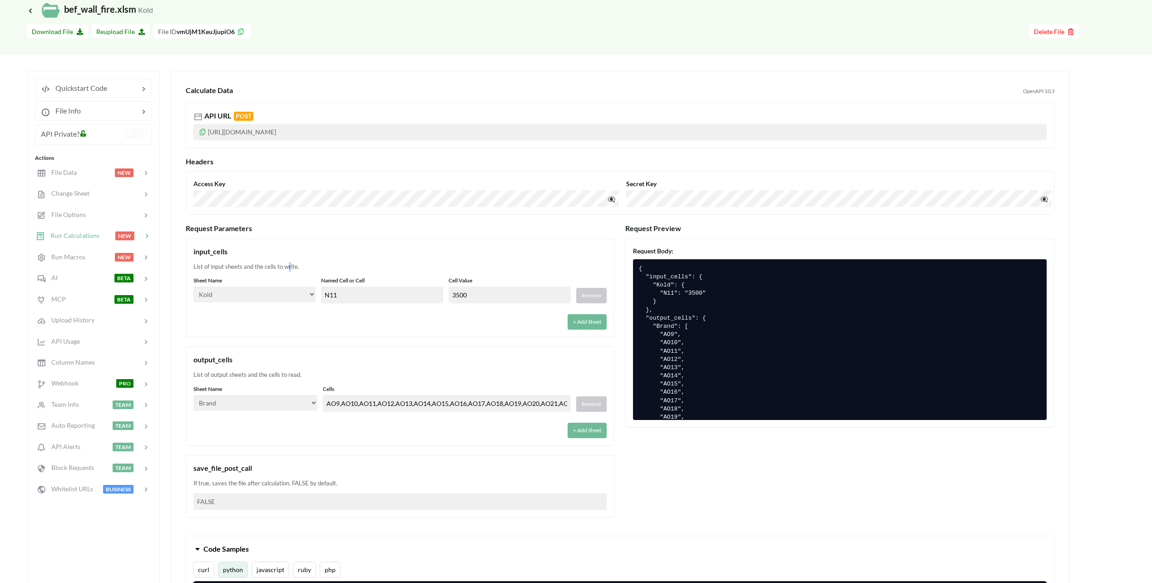
scroll to position [0, 0]
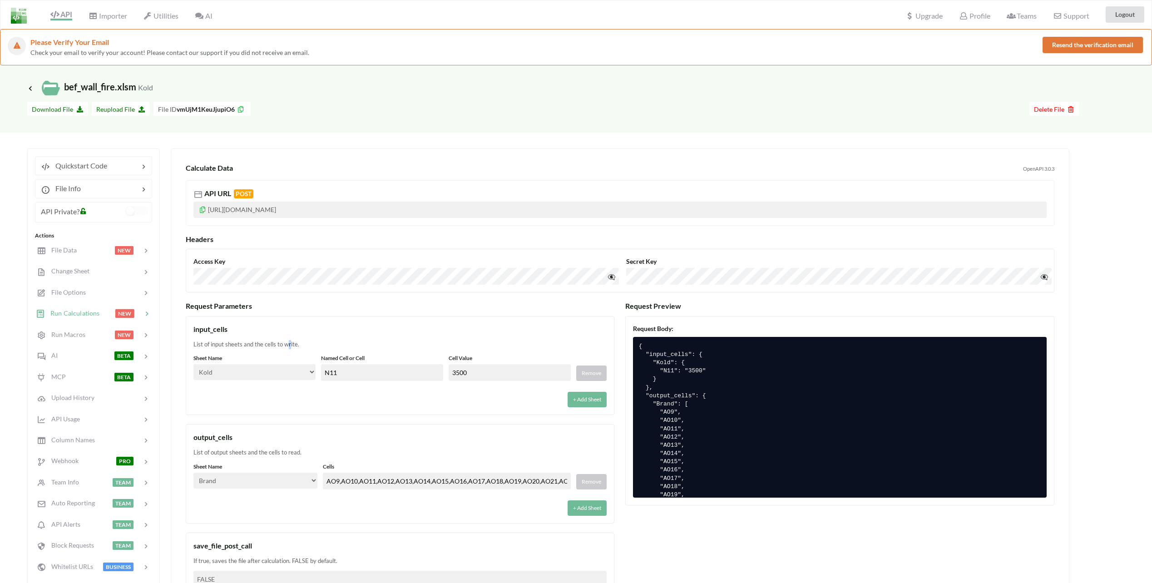
click at [253, 370] on select "Select… Kold Brand Ark1 Firsidig Makro" at bounding box center [254, 372] width 122 height 16
select select "Brand"
click at [193, 364] on select "Select… Kold Brand Ark1 Firsidig Makro" at bounding box center [254, 372] width 122 height 16
click at [261, 402] on div "+ Add Sheet" at bounding box center [399, 396] width 413 height 21
click at [283, 400] on div "+ Add Sheet" at bounding box center [399, 396] width 413 height 21
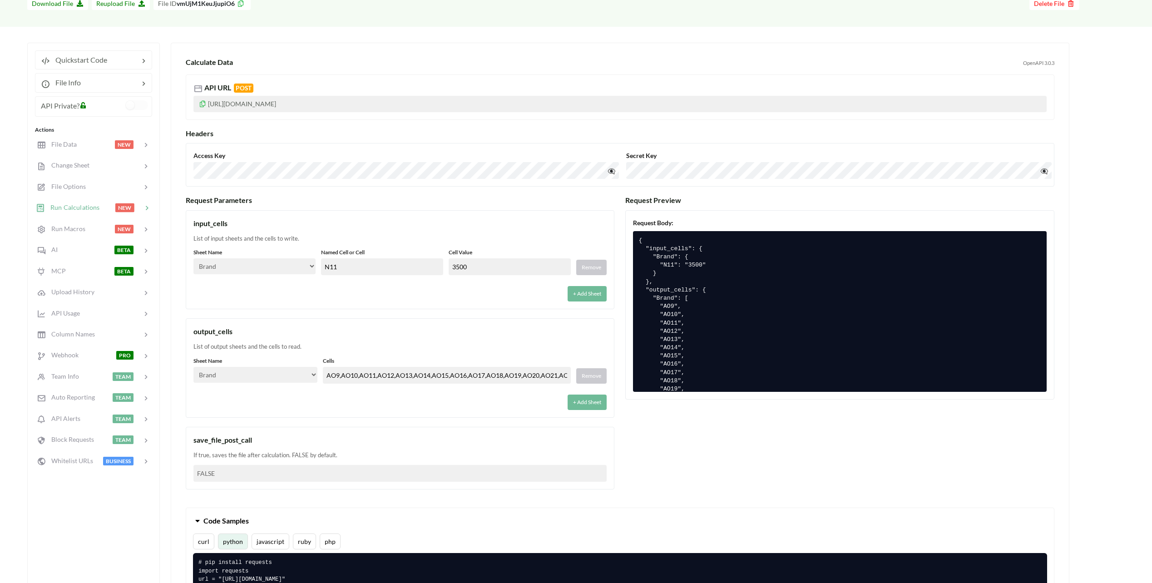
scroll to position [136, 0]
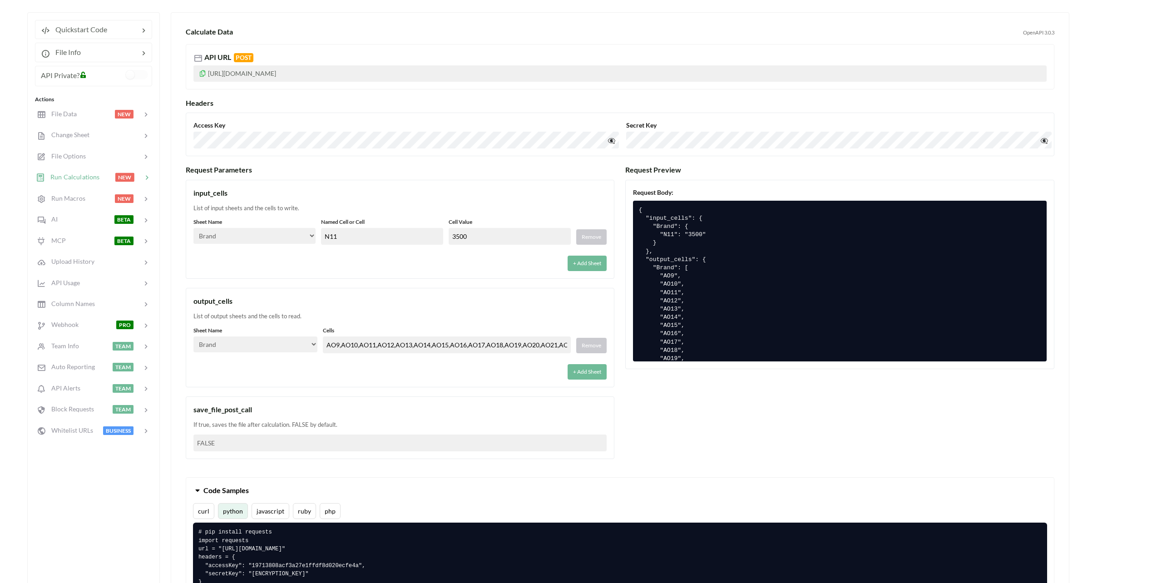
click at [377, 242] on input "N11" at bounding box center [382, 236] width 122 height 17
drag, startPoint x: 379, startPoint y: 239, endPoint x: 218, endPoint y: 220, distance: 162.4
click at [204, 217] on div "input_cells List of input sheets and the cells to write. Sheet Name Select… Kol…" at bounding box center [400, 229] width 429 height 99
type input "N19"
click at [355, 253] on div "+ Add Sheet" at bounding box center [399, 260] width 413 height 21
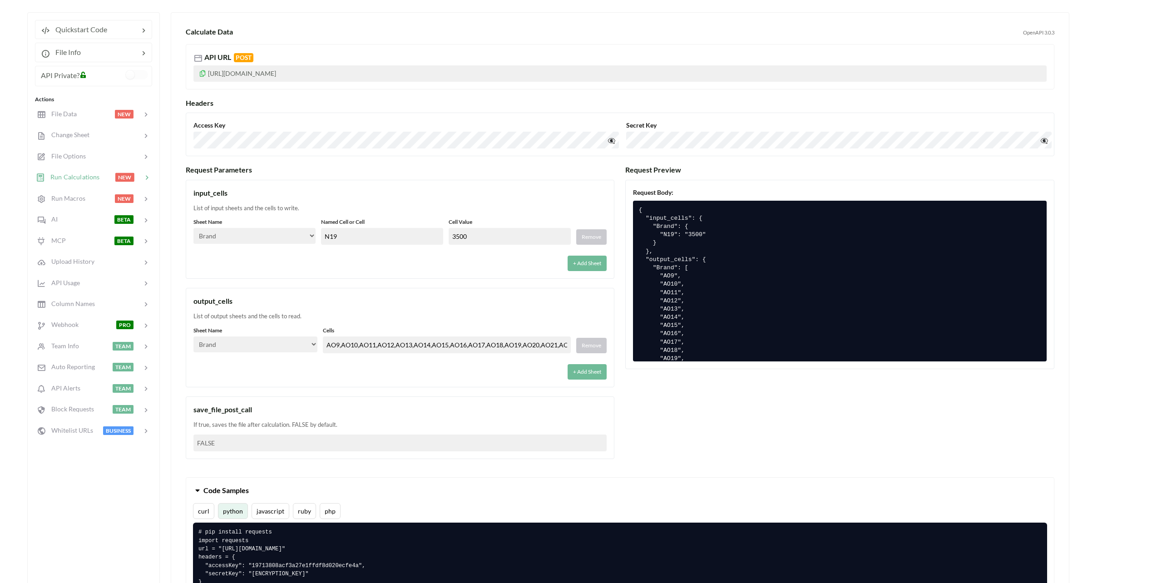
drag, startPoint x: 484, startPoint y: 233, endPoint x: 368, endPoint y: 220, distance: 116.5
click at [368, 221] on div "Sheet Name Select… Kold Brand Ark1 Firsidig Makro Named Cell or Cell N19 Cell V…" at bounding box center [399, 231] width 413 height 27
type input "6"
click at [380, 198] on div "input_cells List of input sheets and the cells to write. Sheet Name Select… Kol…" at bounding box center [400, 229] width 429 height 99
click at [364, 240] on input "N19" at bounding box center [382, 236] width 122 height 17
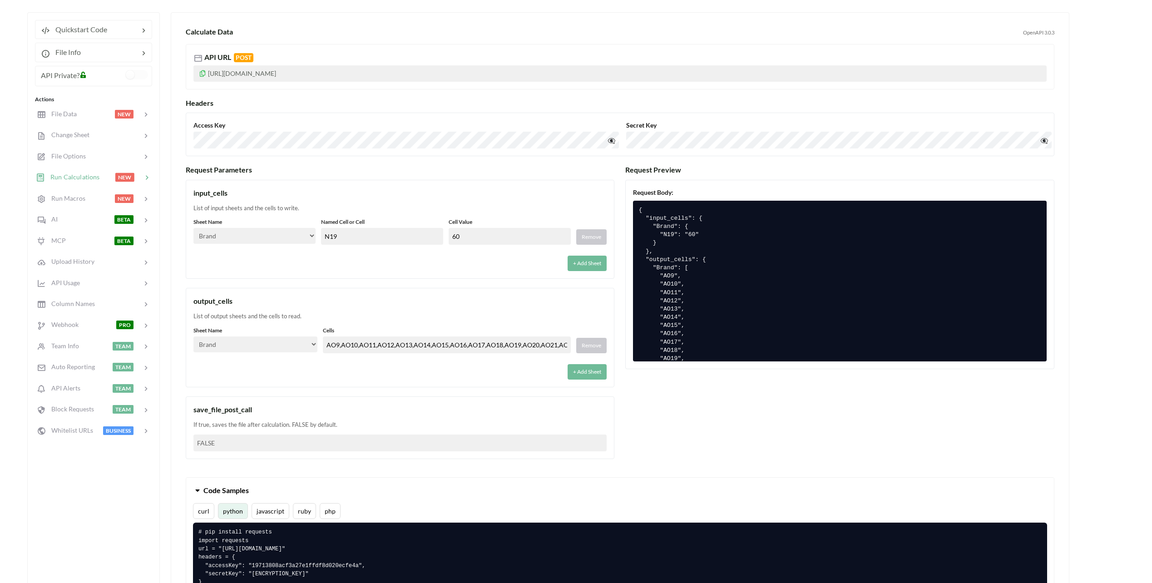
click at [369, 268] on div "+ Add Sheet" at bounding box center [399, 260] width 413 height 21
click at [484, 238] on input "60" at bounding box center [510, 236] width 122 height 17
click at [382, 223] on div "Sheet Name Select… Kold Brand Ark1 Firsidig Makro Named Cell or Cell N19 Cell V…" at bounding box center [399, 231] width 413 height 27
type input "120"
click at [402, 214] on div "input_cells List of input sheets and the cells to write. Sheet Name Select… Kol…" at bounding box center [400, 229] width 429 height 99
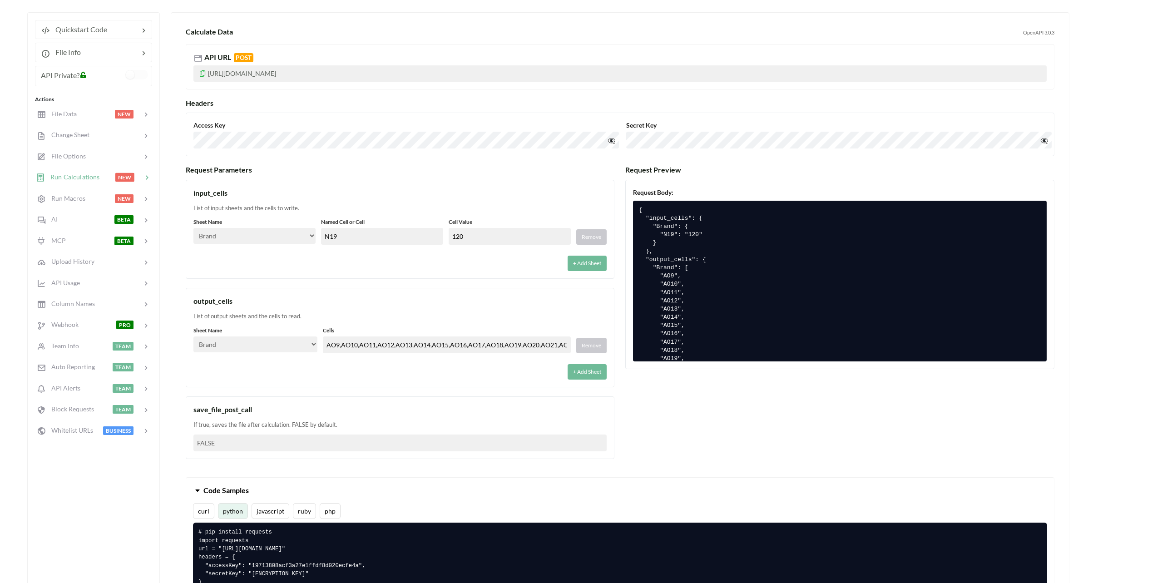
click at [351, 381] on div "output_cells List of output sheets and the cells to read. Sheet Name Select… Ko…" at bounding box center [400, 337] width 429 height 99
click at [878, 3] on div "Icon Link bef_wall_fire.xlsm Kold Go To Files page Download hidden Download Fil…" at bounding box center [576, 510] width 1152 height 1162
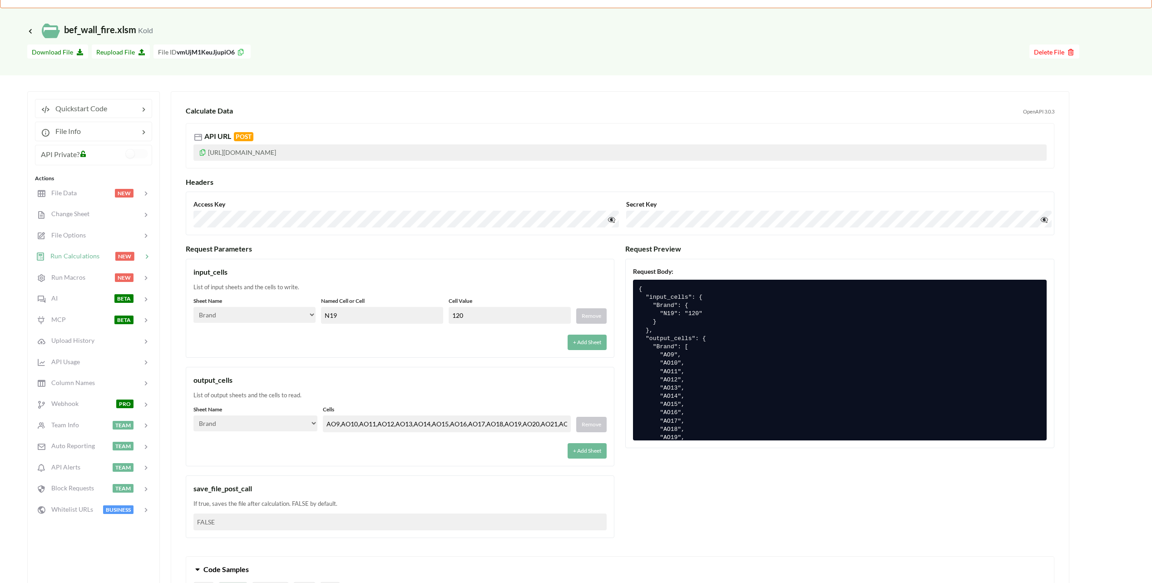
scroll to position [0, 0]
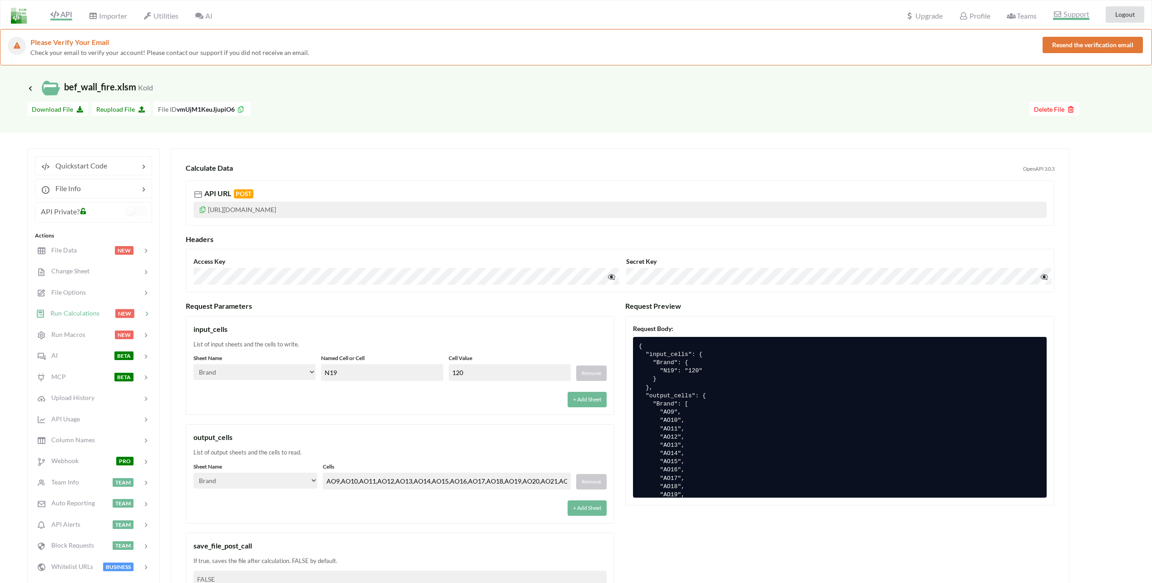
click at [1068, 19] on span "Support" at bounding box center [1071, 15] width 36 height 10
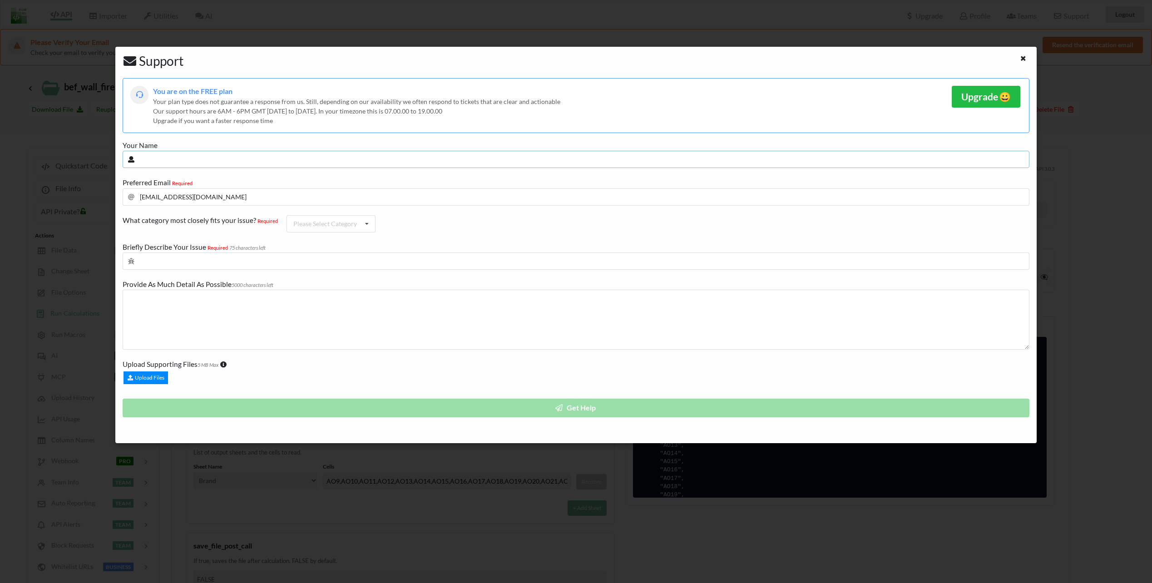
click at [255, 156] on input "text" at bounding box center [576, 159] width 907 height 17
type input "Jaran Gjerland Stenstad"
click at [214, 287] on span "Provide As Much Detail As Possible" at bounding box center [177, 284] width 109 height 8
click at [221, 304] on textarea at bounding box center [576, 320] width 907 height 60
type textarea "I'm considering buying access to your product since it handles exactly what i n…"
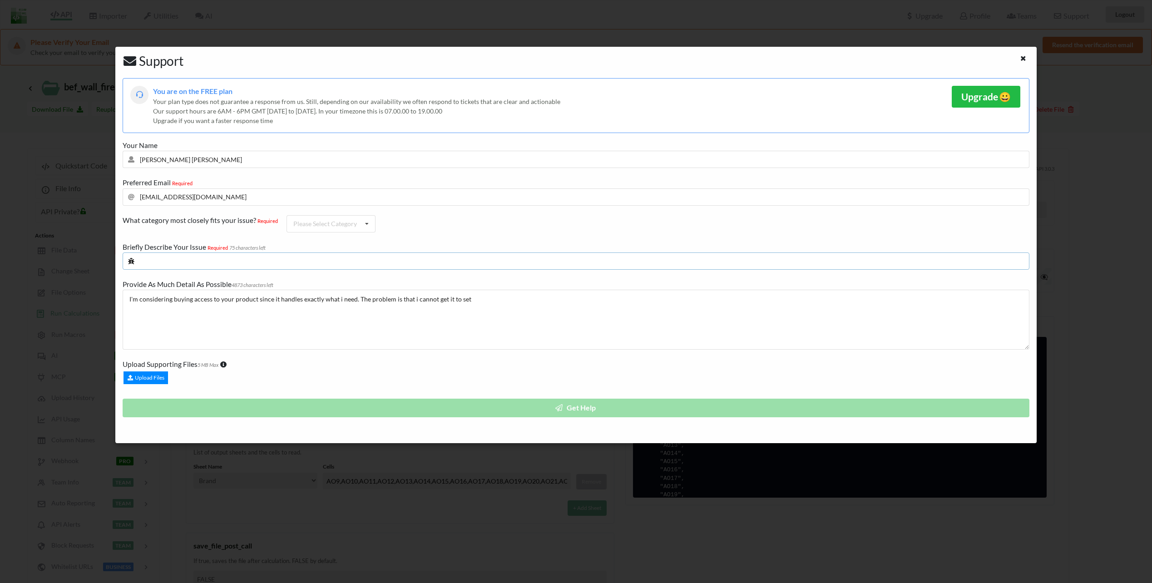
click at [219, 263] on input "text" at bounding box center [576, 261] width 907 height 17
type input "Failing to set values"
click at [310, 228] on div "Please Select Category API Importer Billing Teams Database Utilities General" at bounding box center [331, 223] width 89 height 17
click at [347, 243] on div "API" at bounding box center [331, 240] width 88 height 17
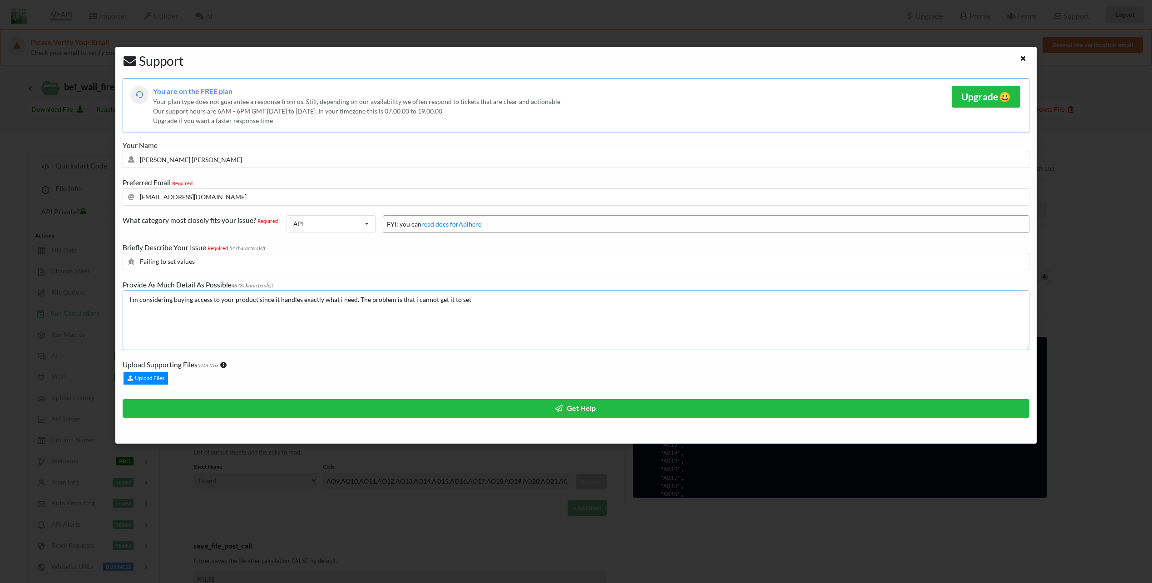
click at [257, 332] on textarea "I'm considering buying access to your product since it handles exactly what i n…" at bounding box center [576, 320] width 907 height 60
click at [480, 299] on textarea "I'm considering buying access to your product since it handles exactly what i n…" at bounding box center [576, 320] width 907 height 60
type textarea "I'm considering buying access to your product since it handles exactly what i n…"
drag, startPoint x: 635, startPoint y: 302, endPoint x: 58, endPoint y: 235, distance: 581.0
click at [59, 235] on div "Support You are on the FREE plan Your plan type does not guarantee a response f…" at bounding box center [576, 291] width 1152 height 583
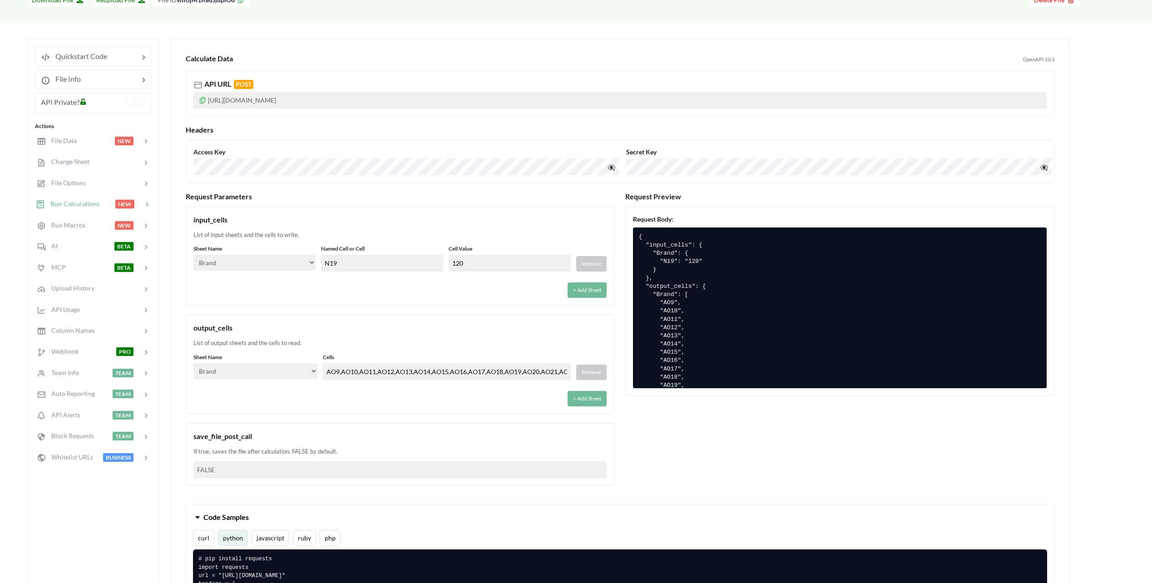
scroll to position [136, 0]
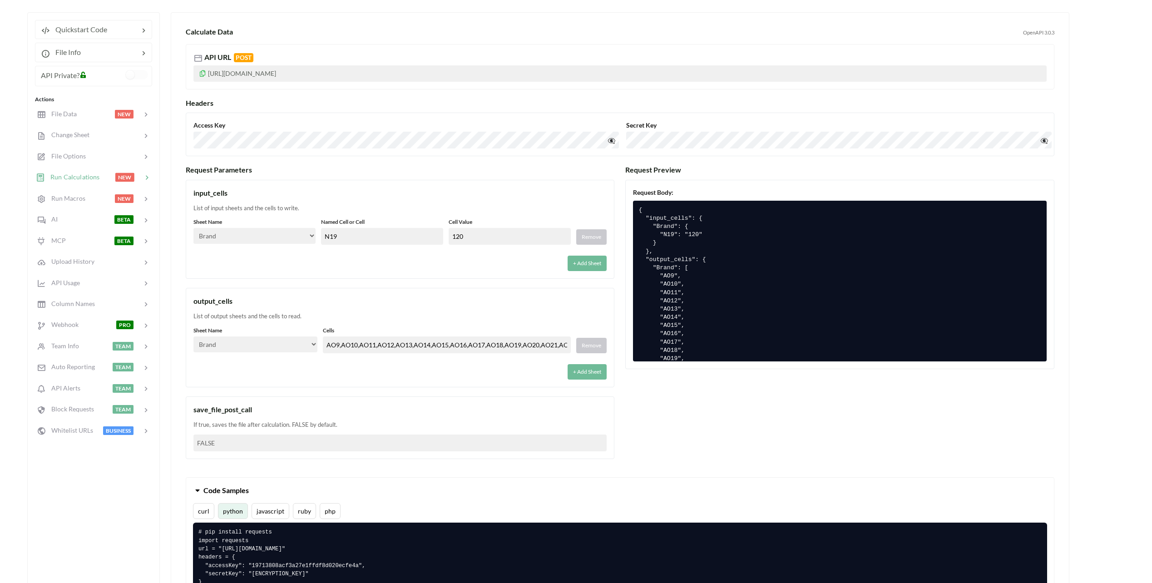
click at [343, 273] on div "input_cells List of input sheets and the cells to write. Sheet Name Select… Kol…" at bounding box center [400, 229] width 429 height 99
click at [281, 316] on div "List of output sheets and the cells to read." at bounding box center [399, 316] width 413 height 9
click at [282, 316] on div "List of output sheets and the cells to read." at bounding box center [399, 316] width 413 height 9
click at [283, 316] on div "List of output sheets and the cells to read." at bounding box center [399, 316] width 413 height 9
click at [251, 315] on div "List of output sheets and the cells to read." at bounding box center [399, 316] width 413 height 9
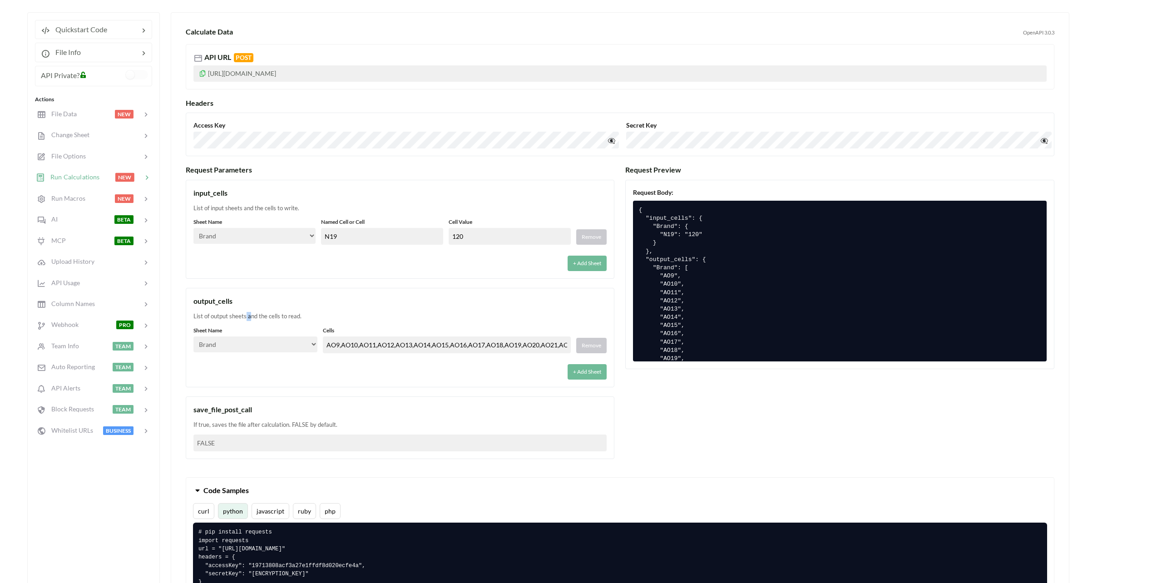
click at [253, 315] on div "List of output sheets and the cells to read." at bounding box center [399, 316] width 413 height 9
drag, startPoint x: 253, startPoint y: 315, endPoint x: 232, endPoint y: 316, distance: 21.4
click at [232, 316] on div "List of output sheets and the cells to read." at bounding box center [399, 316] width 413 height 9
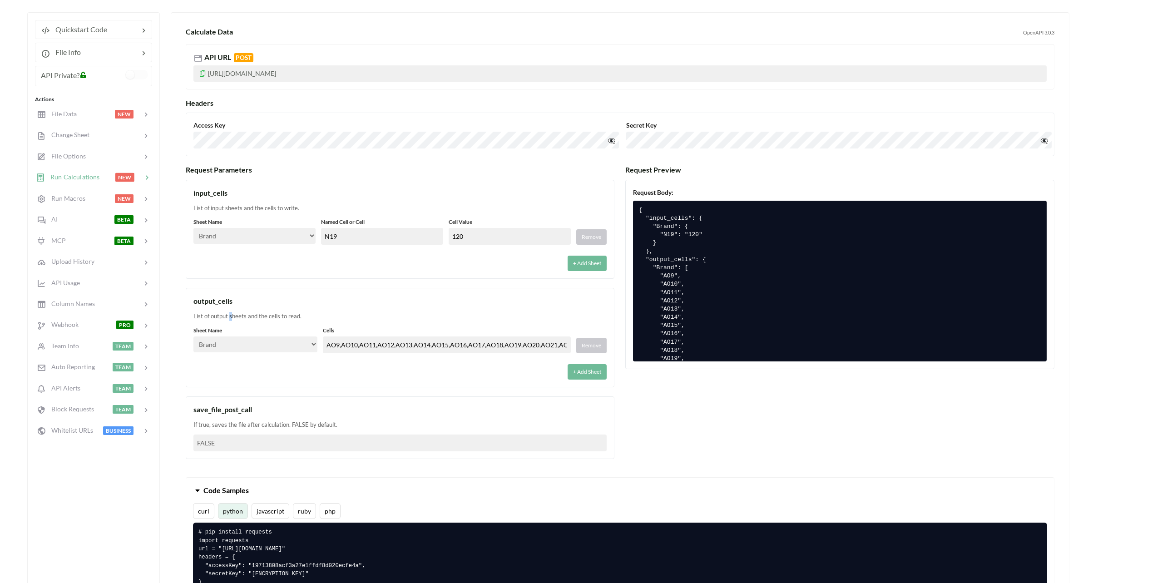
click at [232, 316] on div "List of output sheets and the cells to read." at bounding box center [399, 316] width 413 height 9
click at [233, 316] on div "List of output sheets and the cells to read." at bounding box center [399, 316] width 413 height 9
click at [234, 320] on div "List of output sheets and the cells to read." at bounding box center [399, 316] width 413 height 9
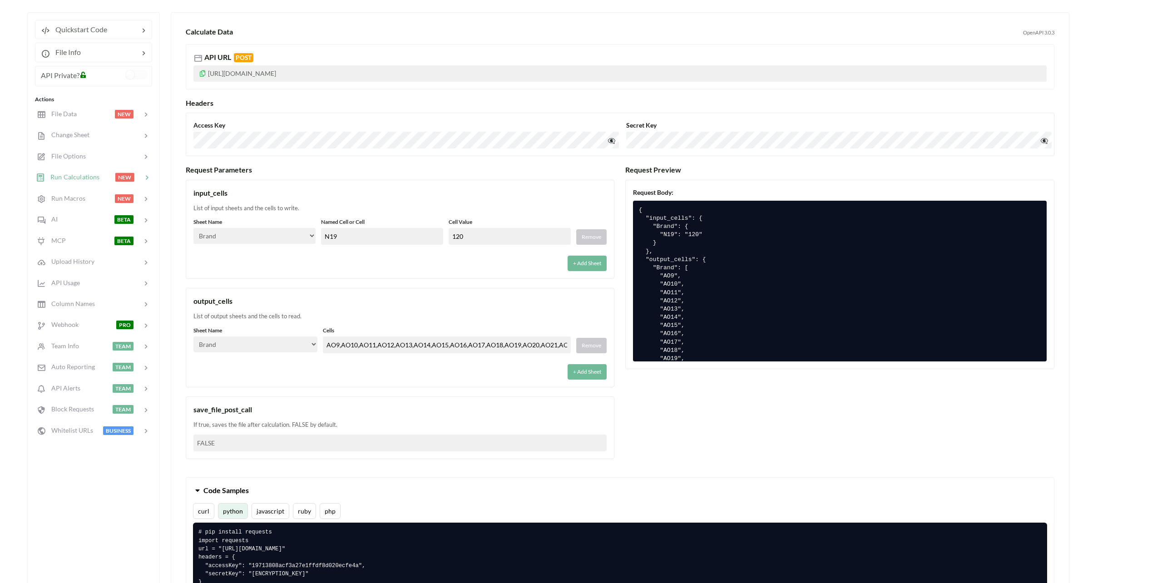
click at [235, 327] on label "Sheet Name" at bounding box center [255, 331] width 124 height 8
click at [222, 329] on label "Sheet Name" at bounding box center [255, 331] width 124 height 8
drag, startPoint x: 193, startPoint y: 303, endPoint x: 238, endPoint y: 303, distance: 44.5
click at [238, 303] on div "output_cells" at bounding box center [399, 301] width 413 height 11
drag, startPoint x: 238, startPoint y: 303, endPoint x: 241, endPoint y: 323, distance: 20.2
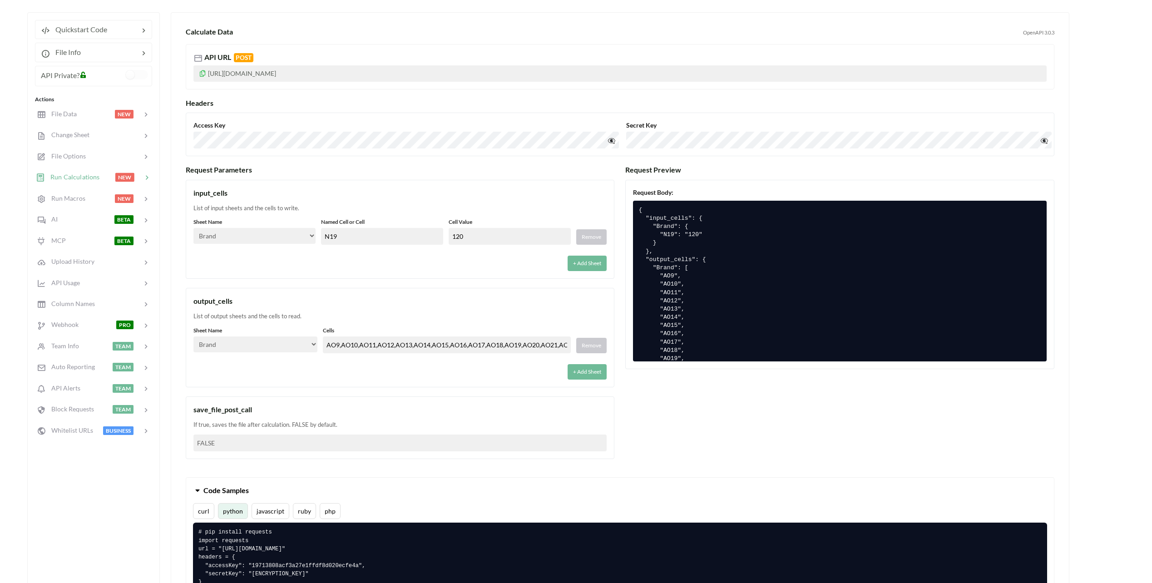
click at [240, 317] on div "List of output sheets and the cells to read." at bounding box center [399, 316] width 413 height 9
drag, startPoint x: 304, startPoint y: 374, endPoint x: 367, endPoint y: 374, distance: 63.6
click at [304, 374] on div "+ Add Sheet" at bounding box center [399, 369] width 413 height 21
click at [316, 315] on div "List of output sheets and the cells to read." at bounding box center [399, 316] width 413 height 9
click at [242, 286] on div "input_cells List of input sheets and the cells to write. Sheet Name Select… Kol…" at bounding box center [400, 320] width 429 height 280
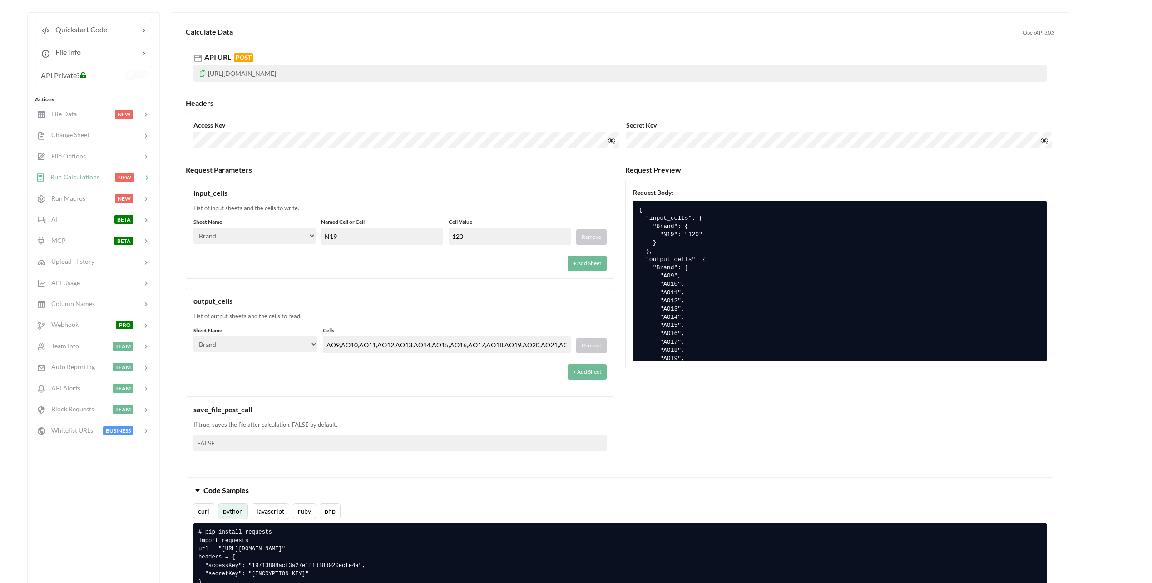
click at [732, 441] on div "Request Parameters input_cells List of input sheets and the cells to write. She…" at bounding box center [620, 316] width 869 height 303
click at [742, 396] on div "Request Parameters input_cells List of input sheets and the cells to write. She…" at bounding box center [620, 316] width 869 height 303
drag, startPoint x: 742, startPoint y: 396, endPoint x: 681, endPoint y: 316, distance: 100.2
click at [681, 316] on pre "{ "input_cells": { "Brand": { "N19": "120" } }, "output_cells": { "Brand": [ "A…" at bounding box center [839, 281] width 413 height 161
click at [673, 258] on pre "{ "input_cells": { "Brand": { "N19": "120" } }, "output_cells": { "Brand": [ "A…" at bounding box center [839, 281] width 413 height 161
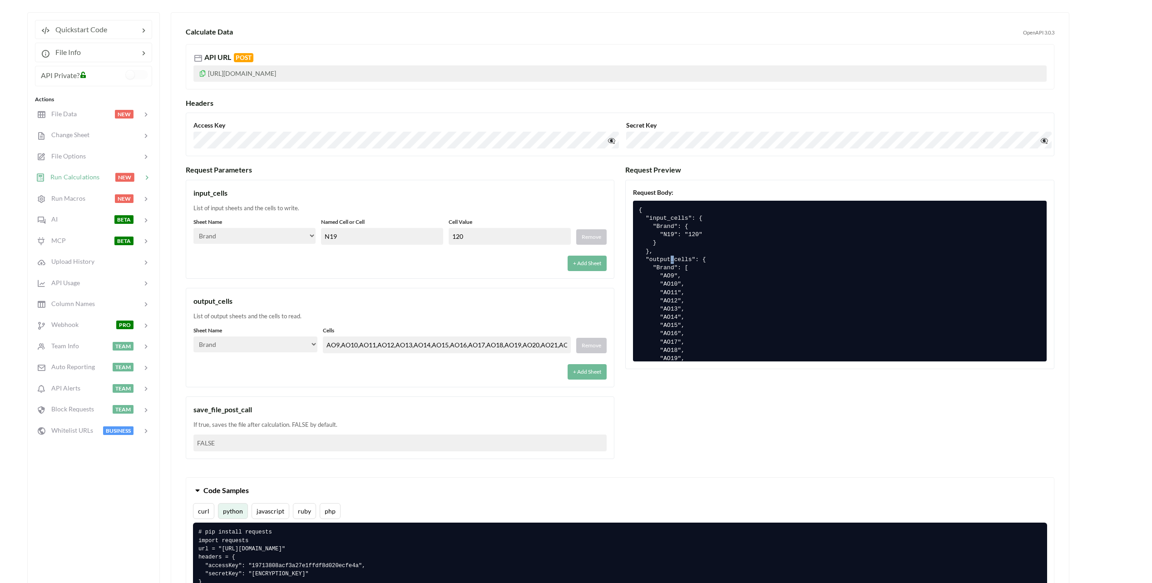
click at [674, 258] on pre "{ "input_cells": { "Brand": { "N19": "120" } }, "output_cells": { "Brand": [ "A…" at bounding box center [839, 281] width 413 height 161
drag, startPoint x: 674, startPoint y: 258, endPoint x: 674, endPoint y: 277, distance: 20.0
click at [674, 277] on pre "{ "input_cells": { "Brand": { "N19": "120" } }, "output_cells": { "Brand": [ "A…" at bounding box center [839, 281] width 413 height 161
drag, startPoint x: 290, startPoint y: 364, endPoint x: 299, endPoint y: 363, distance: 8.7
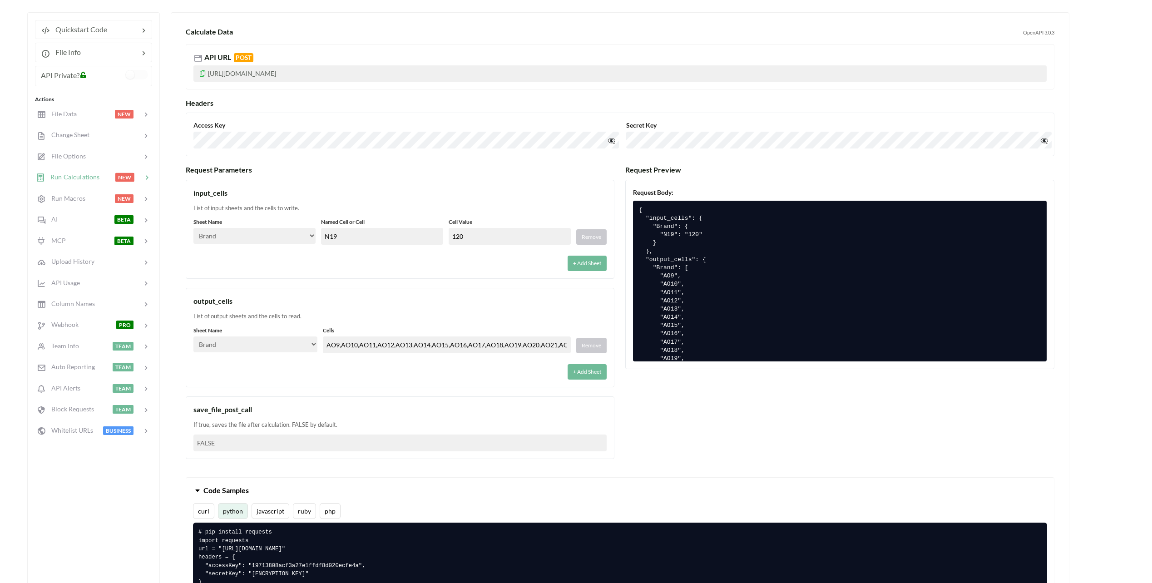
click at [291, 363] on div "+ Add Sheet" at bounding box center [399, 369] width 413 height 21
click at [576, 369] on button "+ Add Sheet" at bounding box center [587, 371] width 39 height 15
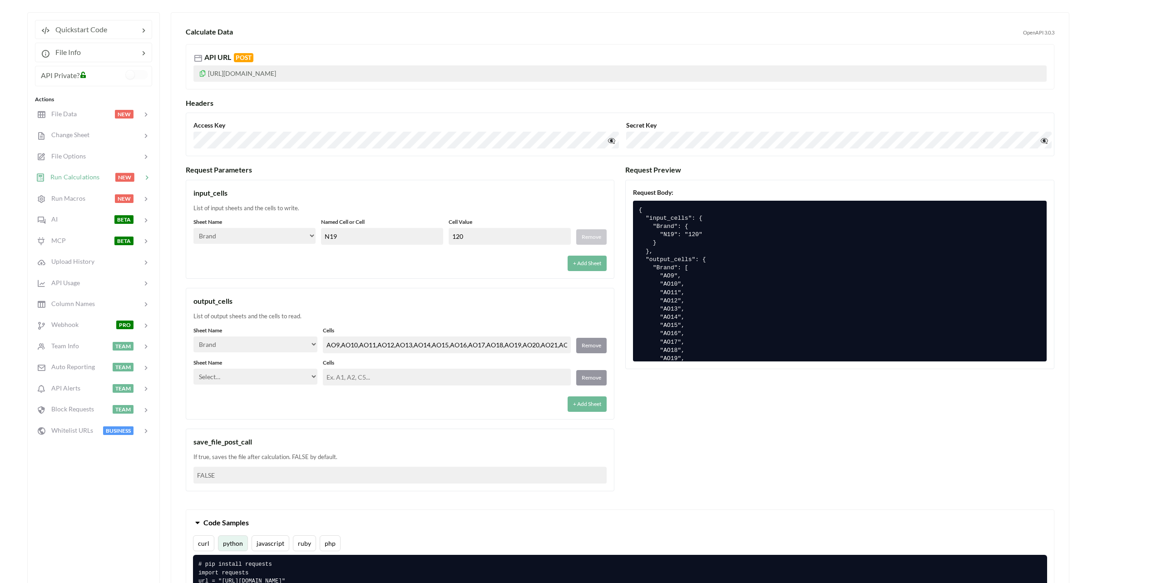
click at [273, 380] on select "Select… Kold Brand Ark1 Firsidig Makro" at bounding box center [255, 377] width 124 height 16
select select "Makro"
click at [193, 369] on select "Select… Kold Brand Ark1 Firsidig Makro" at bounding box center [255, 377] width 124 height 16
click at [372, 379] on input "text" at bounding box center [447, 377] width 248 height 17
type input "C11"
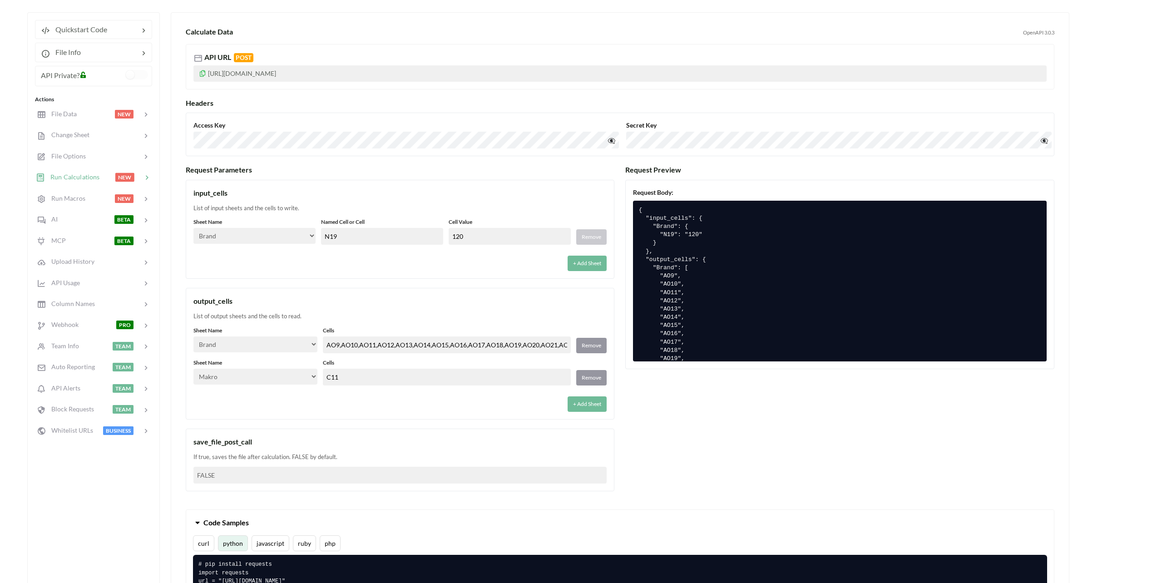
click at [449, 406] on div "+ Add Sheet" at bounding box center [399, 401] width 413 height 21
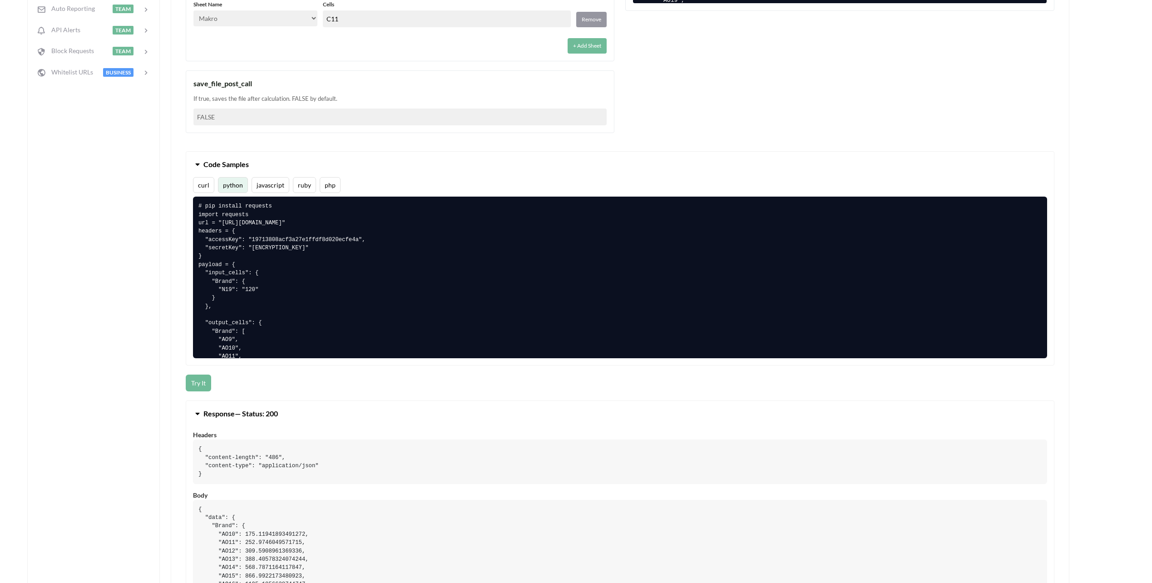
scroll to position [500, 0]
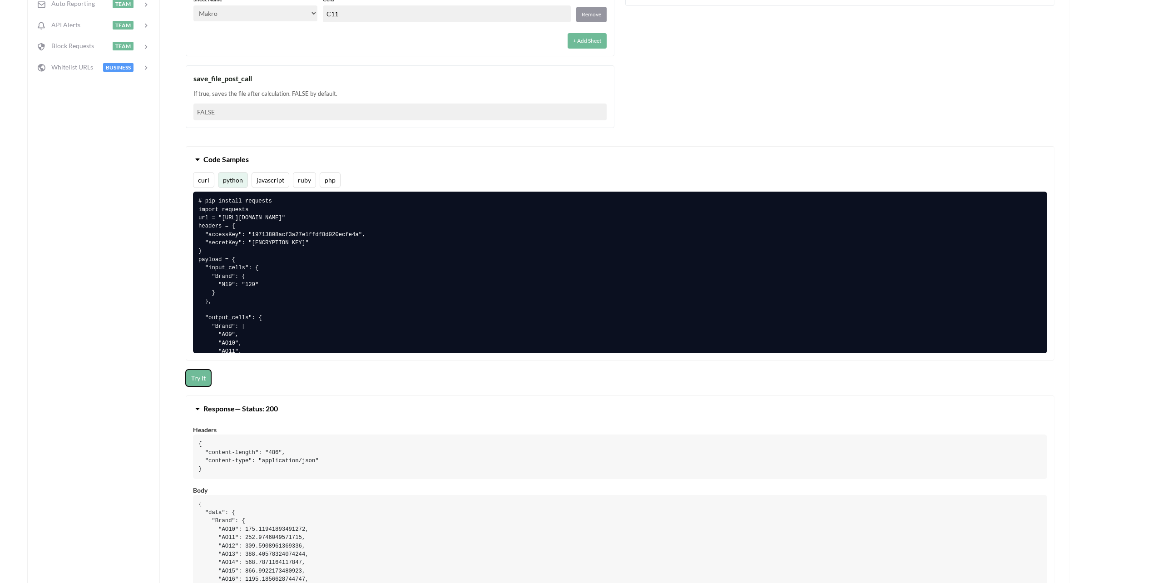
click at [198, 379] on button "Try It" at bounding box center [198, 378] width 25 height 17
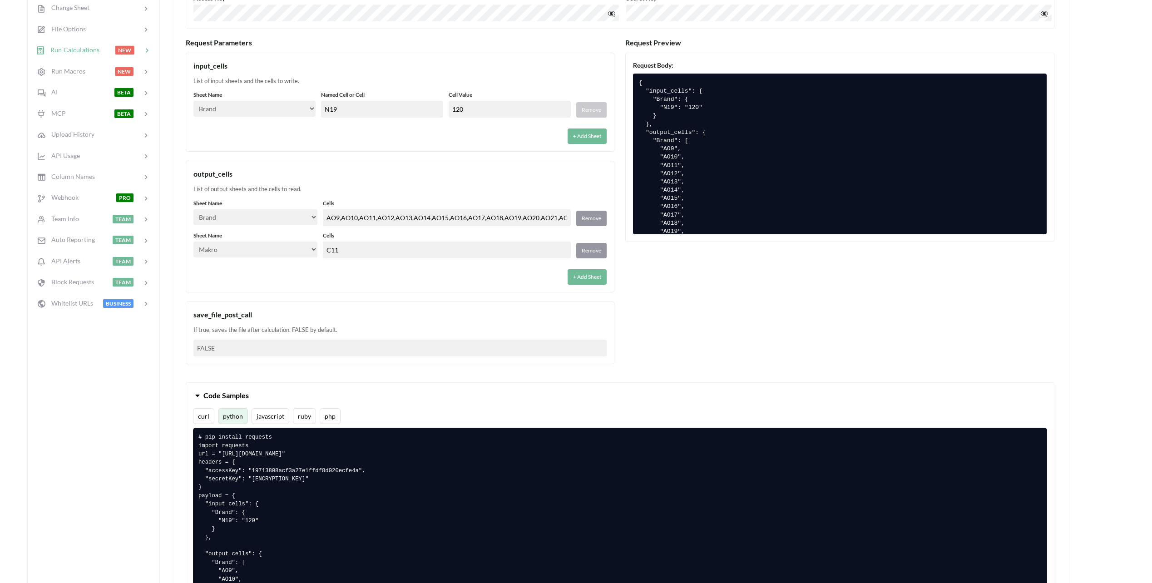
scroll to position [227, 0]
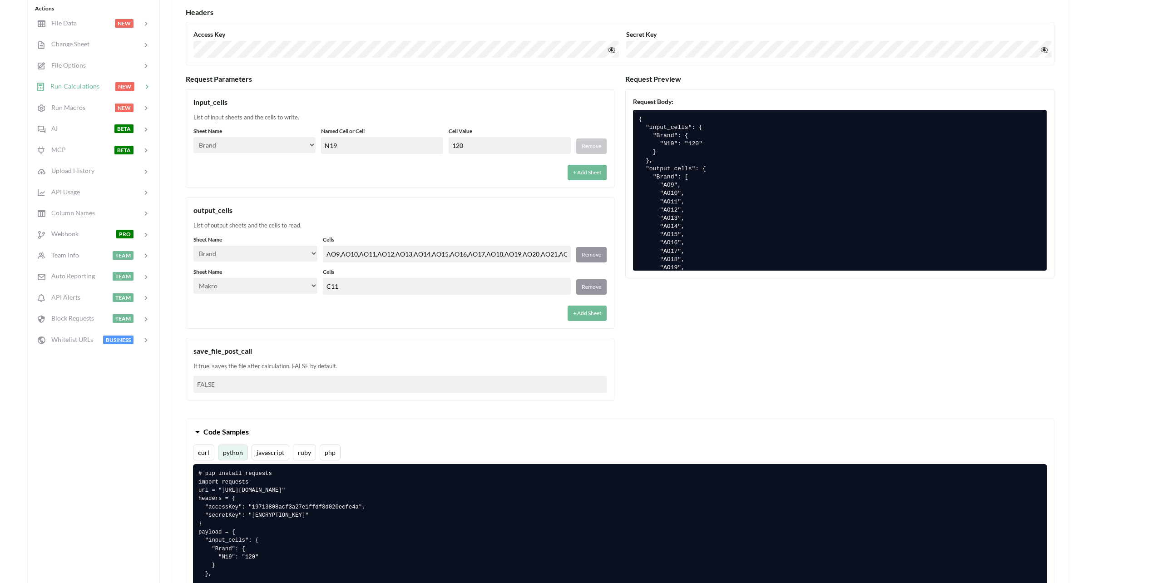
drag, startPoint x: 489, startPoint y: 149, endPoint x: 374, endPoint y: 128, distance: 116.7
click at [374, 128] on div "Sheet Name Select… Kold Brand Ark1 Firsidig Makro Named Cell or Cell N19 Cell V…" at bounding box center [399, 140] width 413 height 27
click at [303, 146] on select "Select… Kold Brand Ark1 Firsidig Makro" at bounding box center [254, 145] width 122 height 16
select select "Kold"
click at [193, 137] on select "Select… Kold Brand Ark1 Firsidig Makro" at bounding box center [254, 145] width 122 height 16
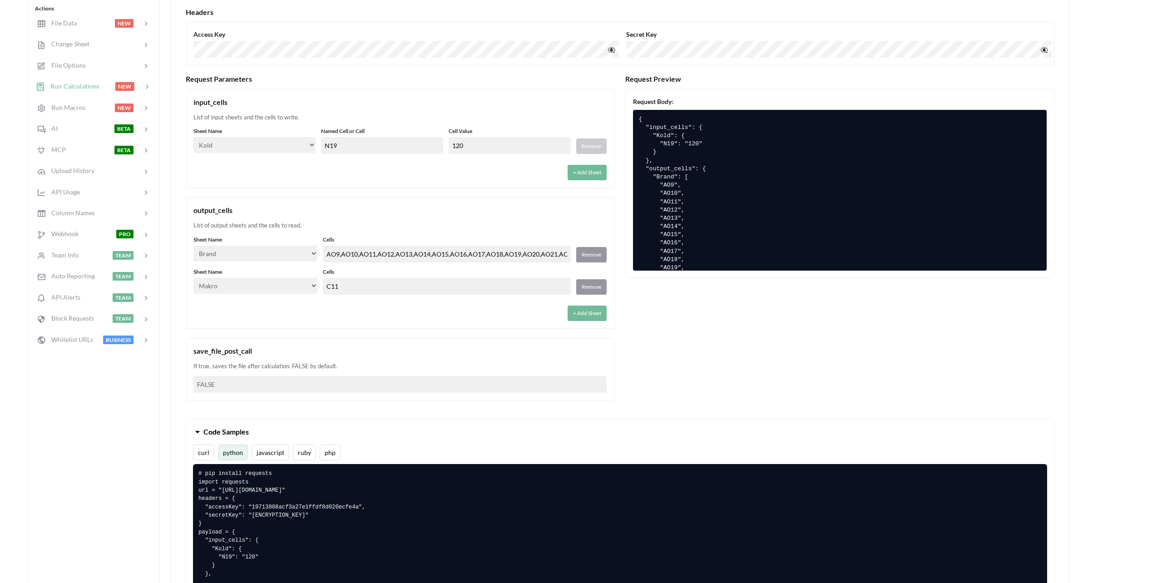
click at [352, 140] on input "N19" at bounding box center [382, 145] width 122 height 17
drag, startPoint x: 363, startPoint y: 149, endPoint x: 245, endPoint y: 136, distance: 118.4
click at [252, 137] on div "Sheet Name Select… Kold Brand Ark1 Firsidig Makro Named Cell or Cell N19 Cell V…" at bounding box center [399, 140] width 413 height 27
type input "N11"
click at [366, 102] on div "input_cells" at bounding box center [399, 102] width 413 height 11
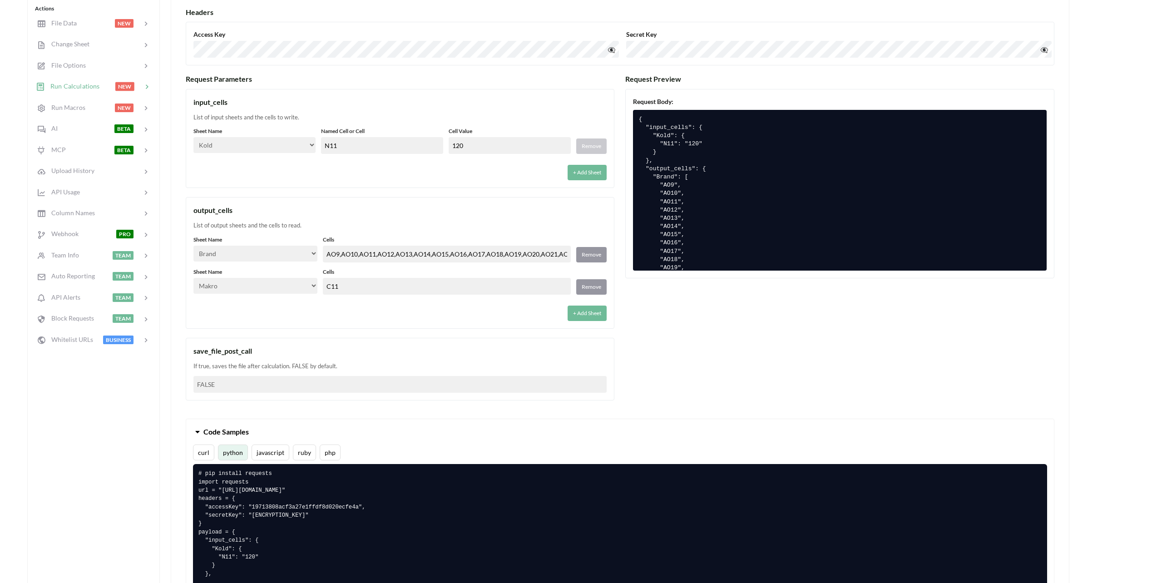
drag, startPoint x: 494, startPoint y: 144, endPoint x: 379, endPoint y: 141, distance: 114.9
click at [379, 141] on div "Sheet Name Select… Kold Brand Ark1 Firsidig Makro Named Cell or Cell N11 Cell V…" at bounding box center [399, 140] width 413 height 27
type input "6000"
click at [392, 182] on div "input_cells List of input sheets and the cells to write. Sheet Name Select… Kol…" at bounding box center [400, 138] width 429 height 99
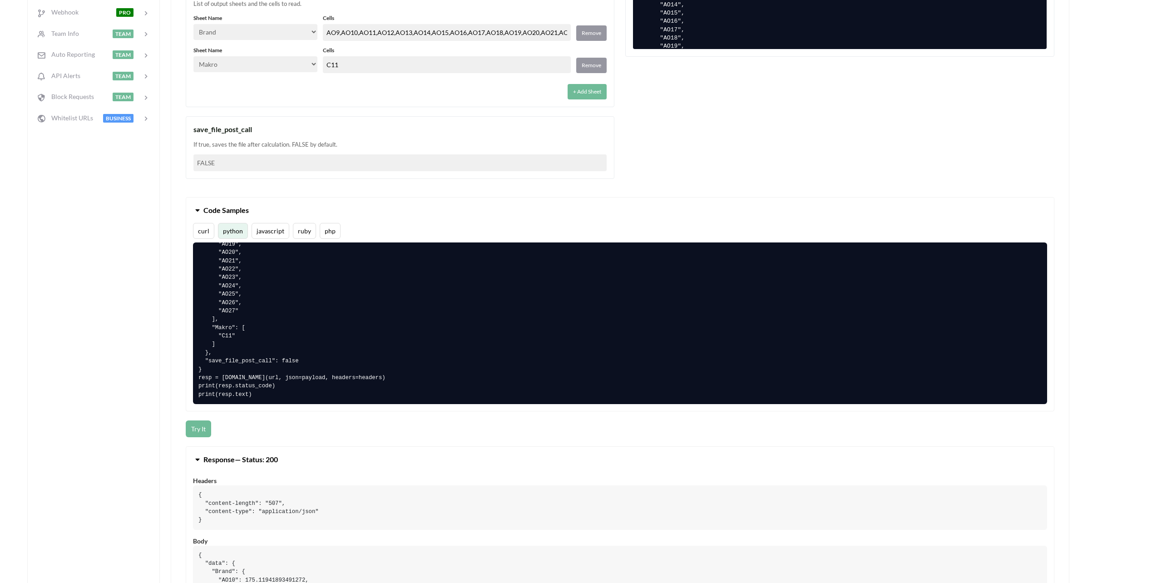
scroll to position [454, 0]
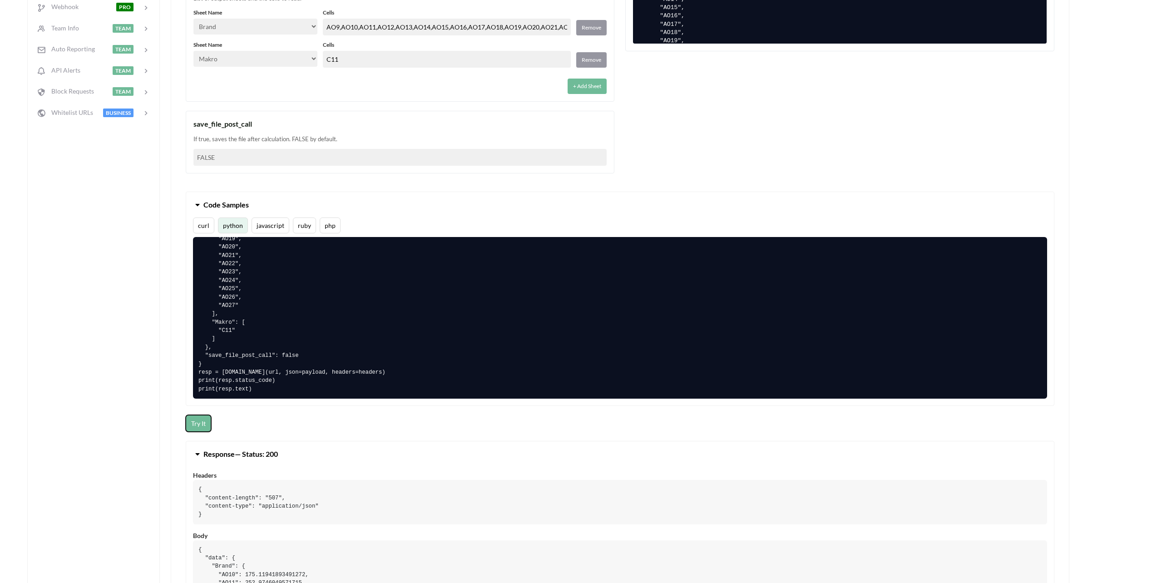
click at [202, 420] on button "Try It" at bounding box center [198, 423] width 25 height 17
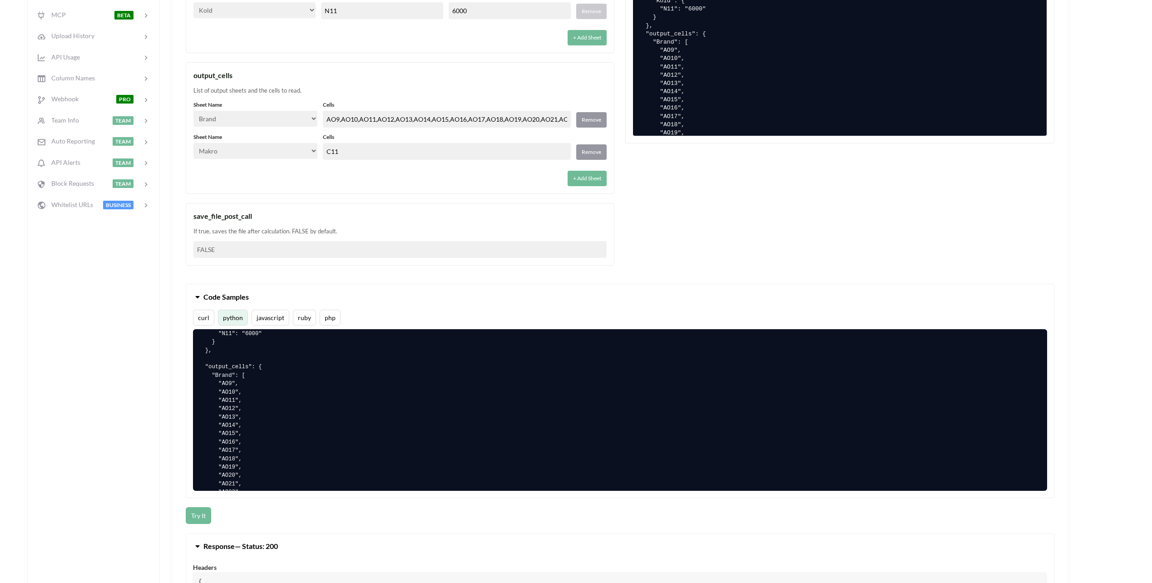
scroll to position [273, 0]
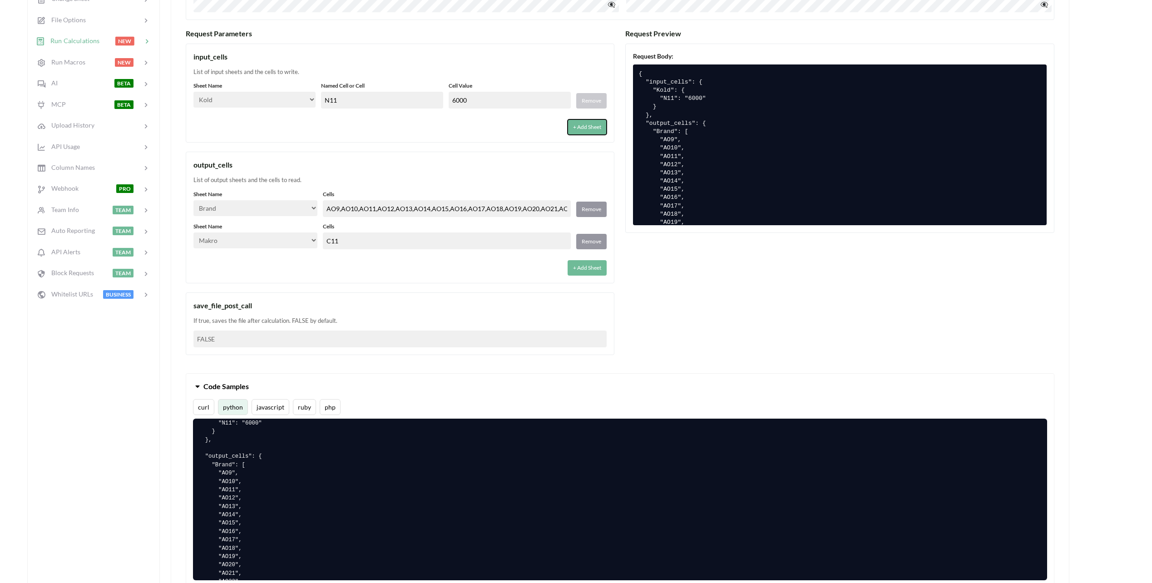
click at [580, 121] on button "+ Add Sheet" at bounding box center [587, 126] width 39 height 15
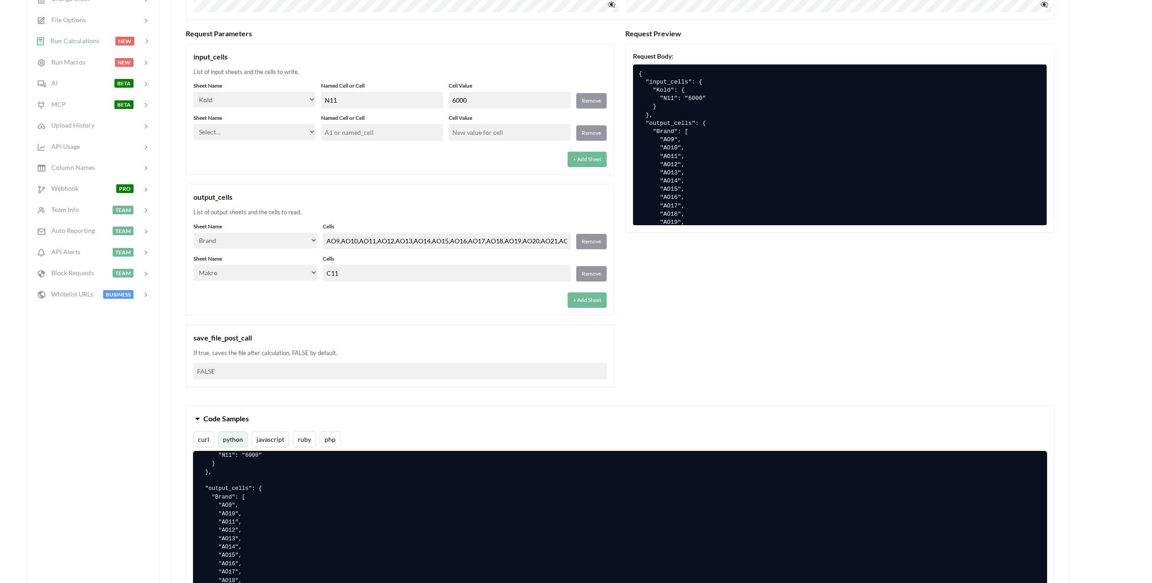
click at [295, 129] on select "Select… Kold Brand Ark1 Firsidig Makro" at bounding box center [254, 132] width 122 height 16
select select "Makro"
click at [193, 124] on select "Select… Kold Brand Ark1 Firsidig Makro" at bounding box center [254, 132] width 122 height 16
drag, startPoint x: 362, startPoint y: 138, endPoint x: 368, endPoint y: 136, distance: 6.3
click at [363, 138] on input "text" at bounding box center [382, 132] width 122 height 17
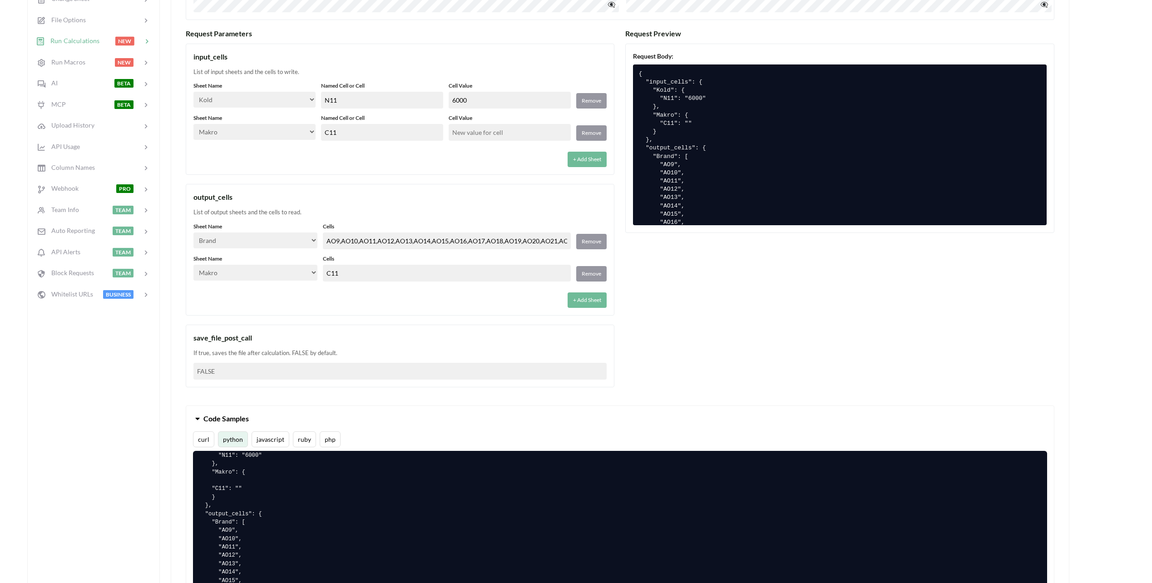
type input "C11"
click at [490, 131] on input "text" at bounding box center [510, 132] width 122 height 17
type input "1"
click at [505, 163] on div "+ Add Sheet" at bounding box center [399, 156] width 413 height 21
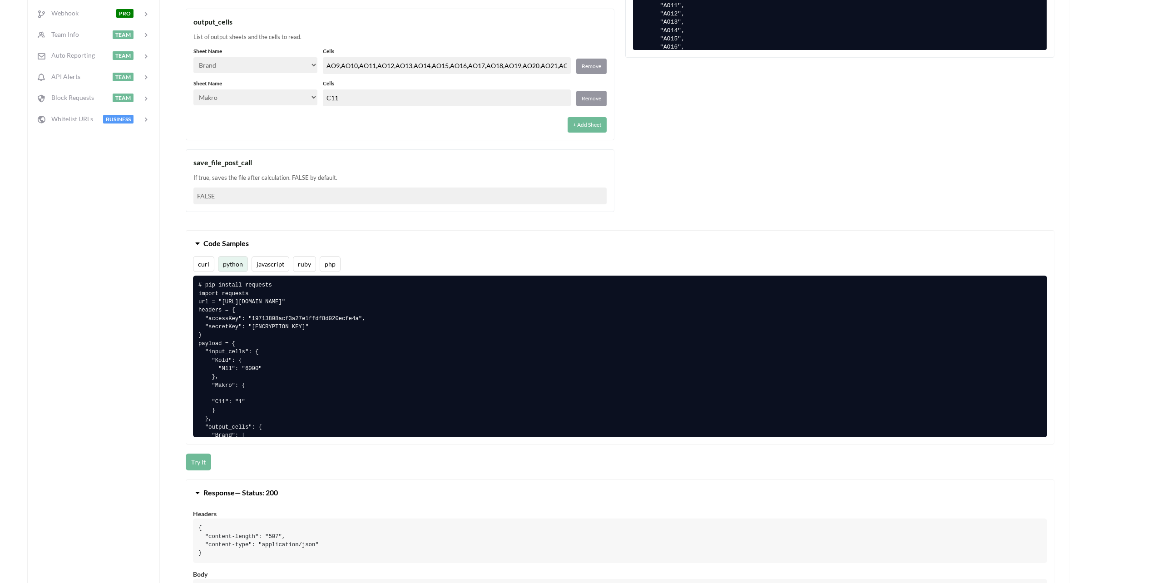
scroll to position [409, 0]
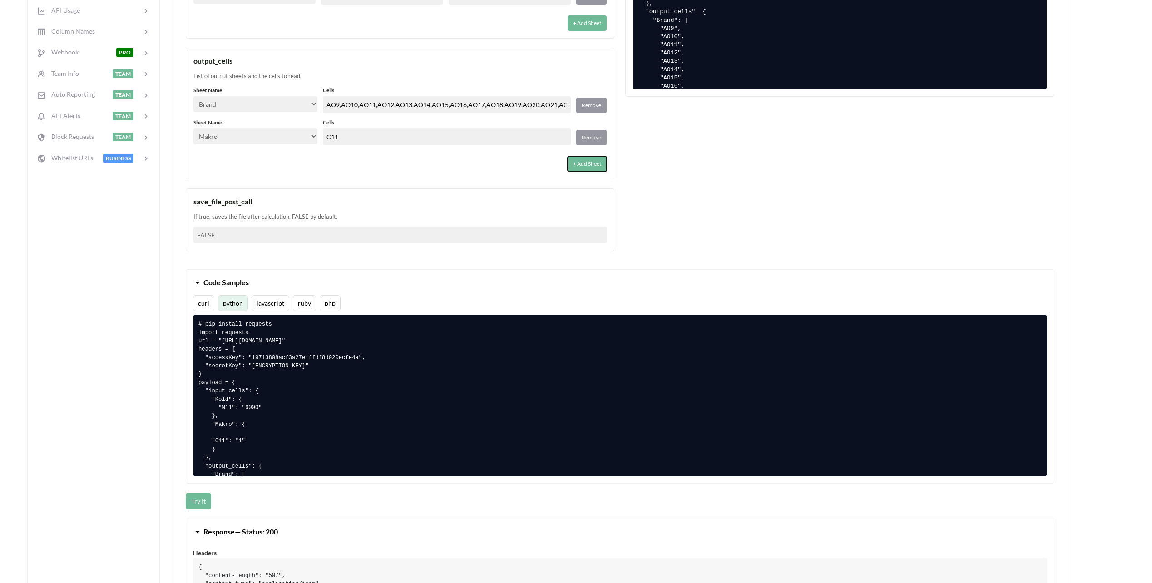
click at [597, 166] on button "+ Add Sheet" at bounding box center [587, 163] width 39 height 15
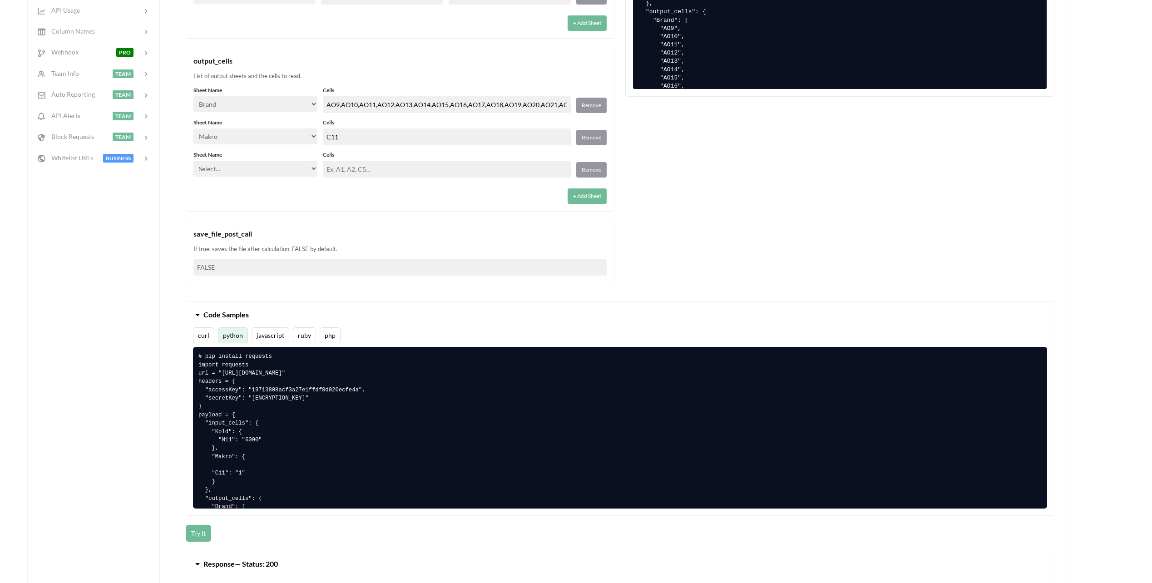
click at [274, 172] on select "Select… Kold Brand Ark1 Firsidig Makro" at bounding box center [255, 169] width 124 height 16
select select "Kold"
click at [193, 161] on select "Select… Kold Brand Ark1 Firsidig Makro" at bounding box center [255, 169] width 124 height 16
click at [377, 161] on input "text" at bounding box center [447, 169] width 248 height 17
type input "N11"
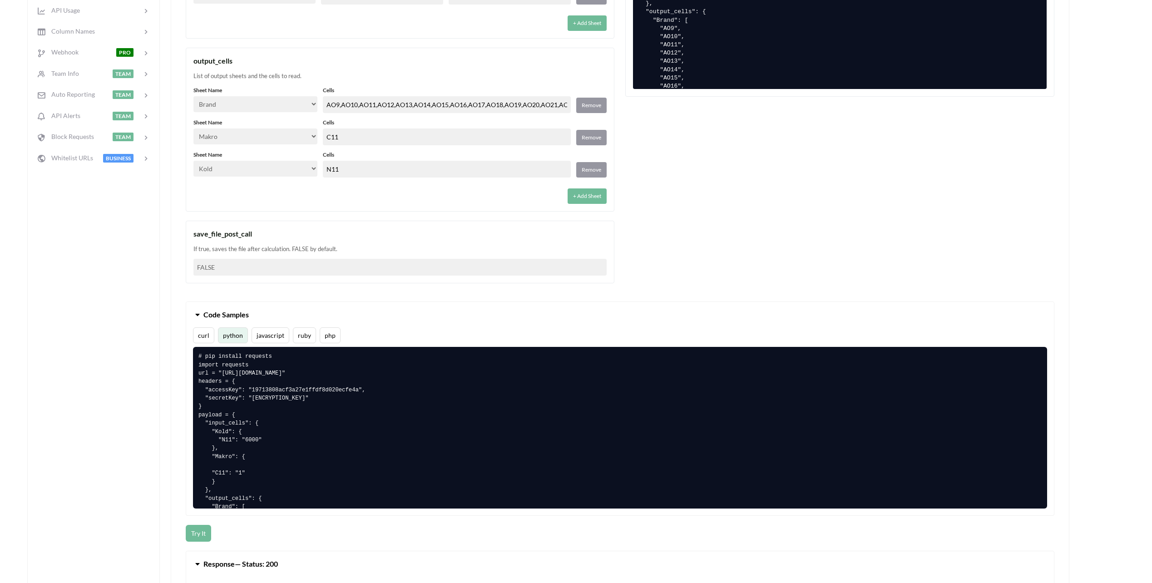
click at [382, 192] on div "+ Add Sheet" at bounding box center [399, 193] width 413 height 21
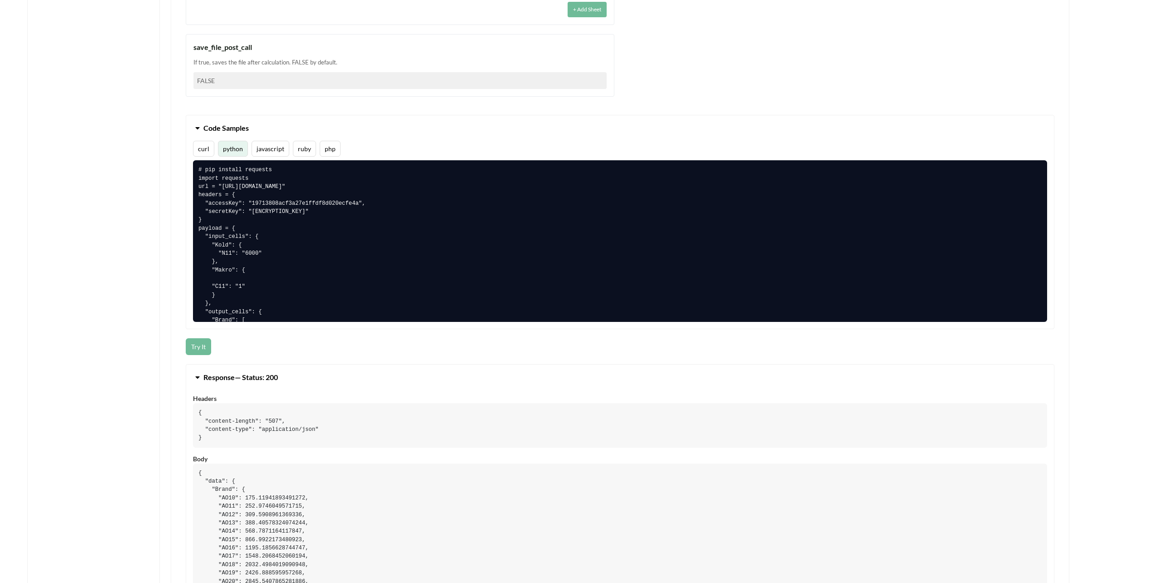
scroll to position [636, 0]
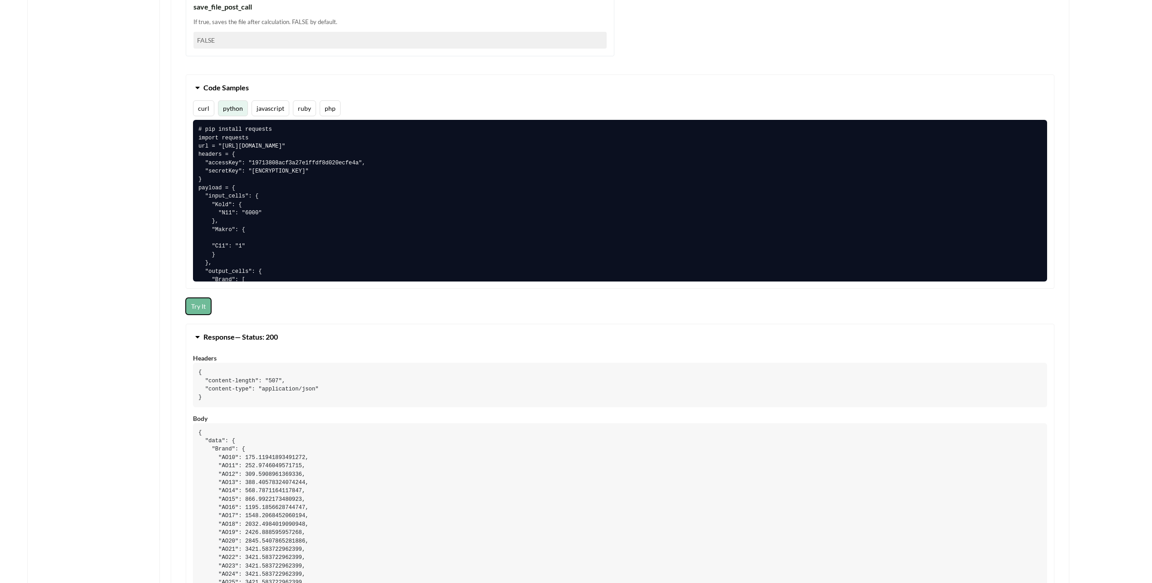
click at [200, 301] on button "Try It" at bounding box center [198, 306] width 25 height 17
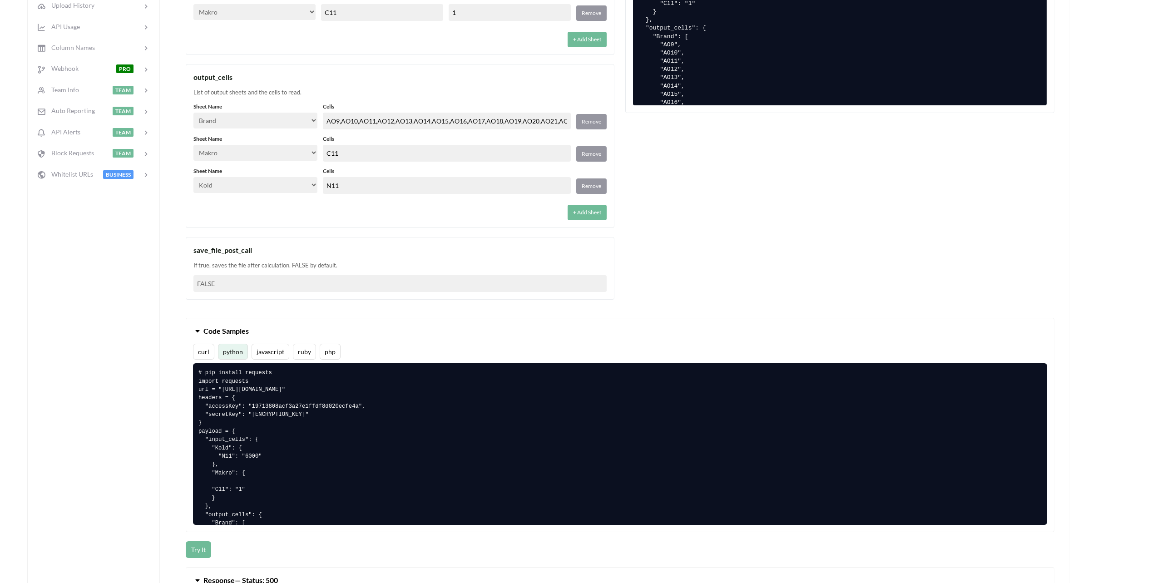
scroll to position [363, 0]
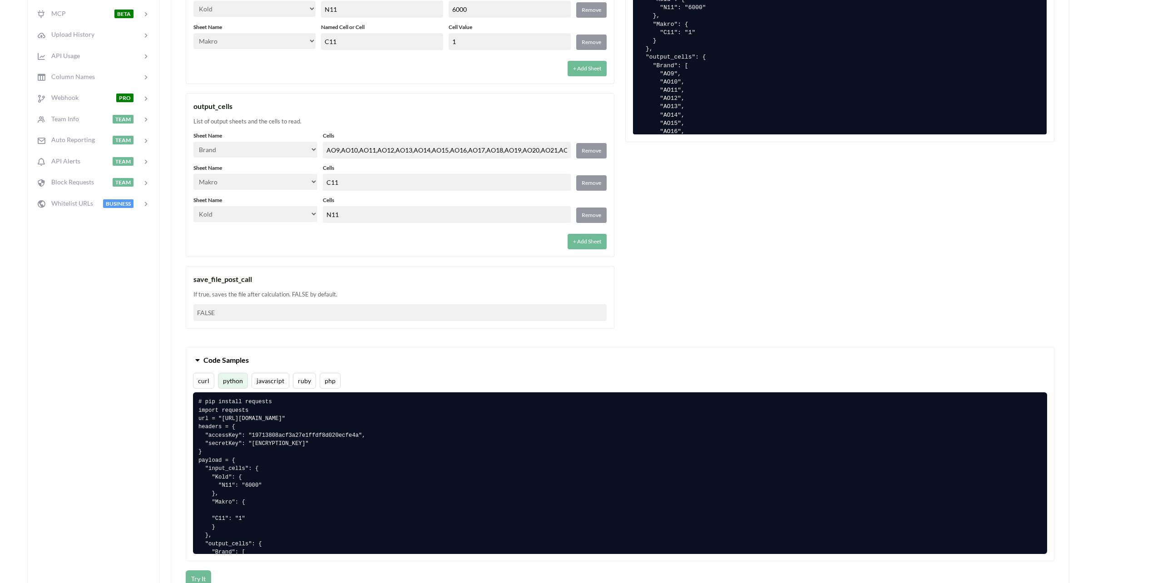
click at [361, 218] on input "N11" at bounding box center [447, 214] width 248 height 17
click at [334, 247] on div "+ Add Sheet" at bounding box center [399, 238] width 413 height 21
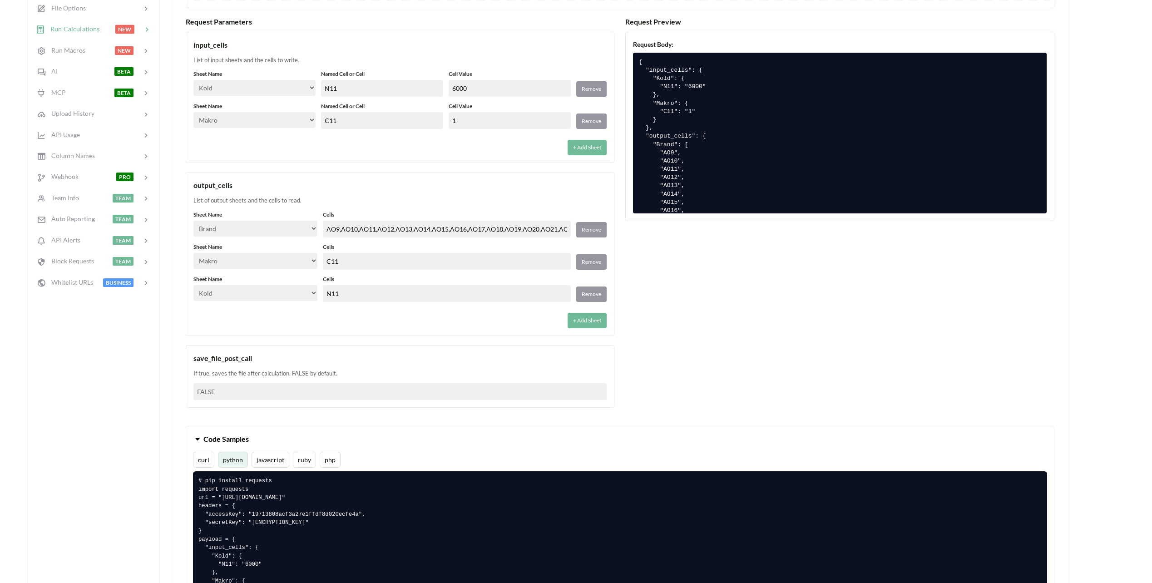
scroll to position [273, 0]
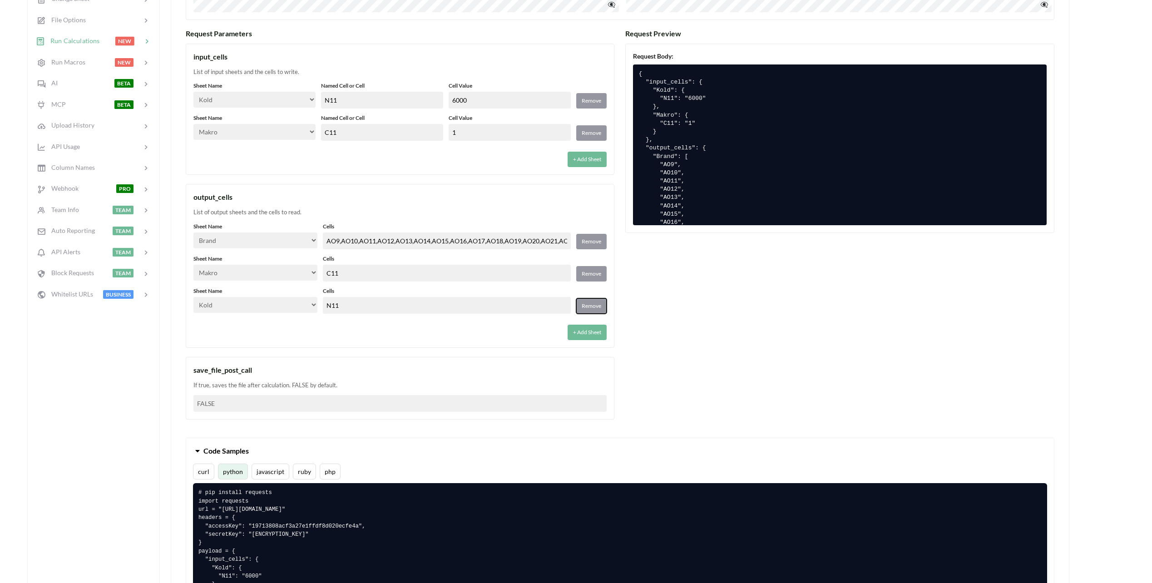
click at [591, 307] on button "Remove" at bounding box center [591, 305] width 30 height 15
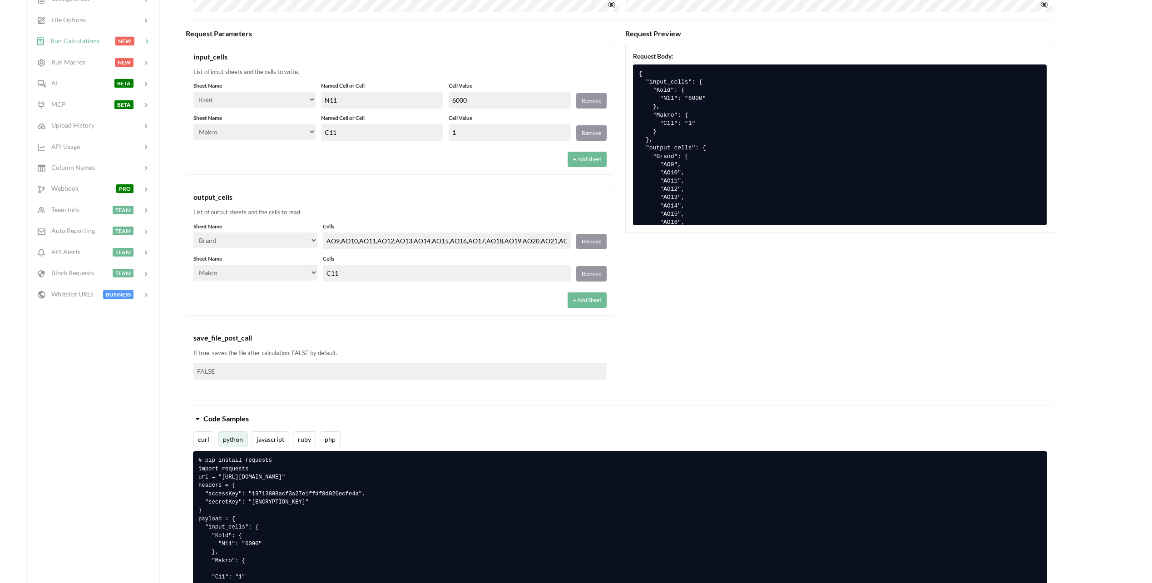
drag, startPoint x: 185, startPoint y: 396, endPoint x: 165, endPoint y: 386, distance: 22.5
click at [173, 388] on div "Calculate Data OpenAPI 3.0.3 API URL POST https://api.apispreadsheets.com/calcu…" at bounding box center [620, 351] width 899 height 950
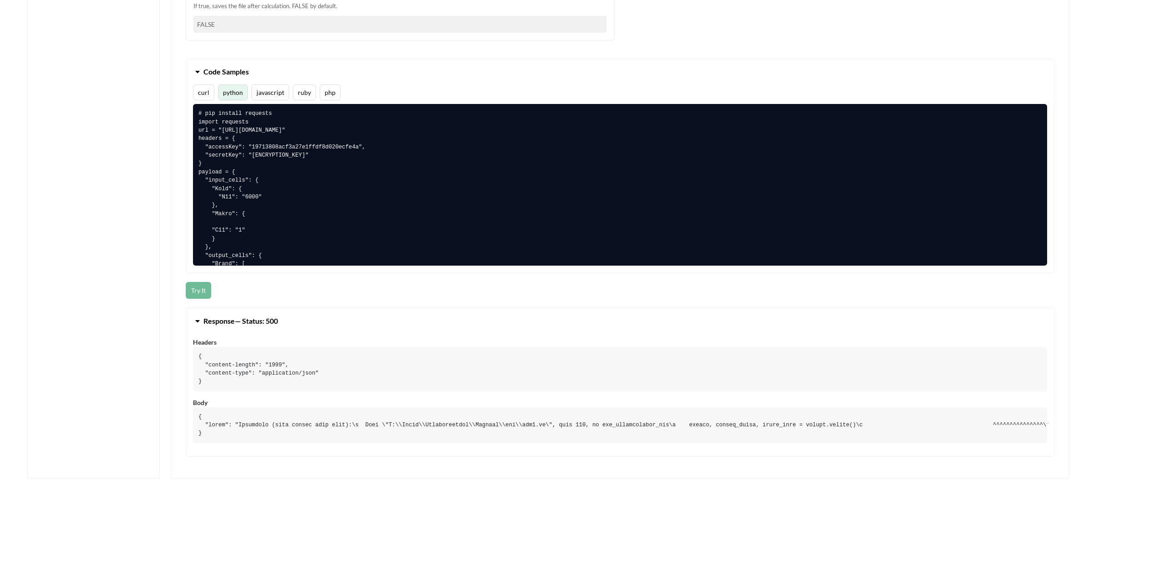
scroll to position [636, 0]
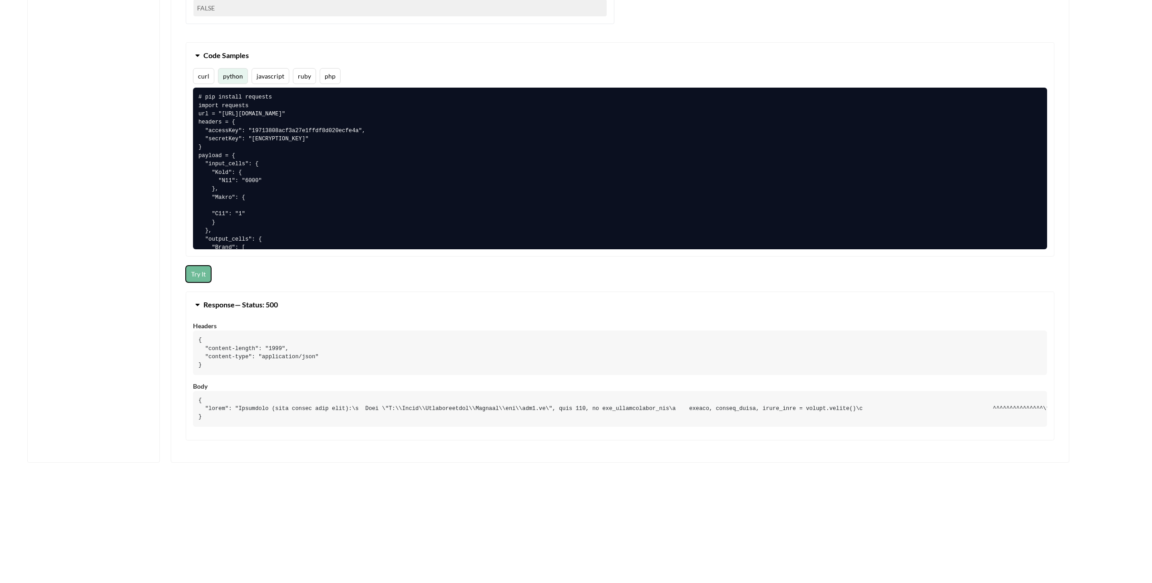
click at [205, 272] on button "Try It" at bounding box center [198, 274] width 25 height 17
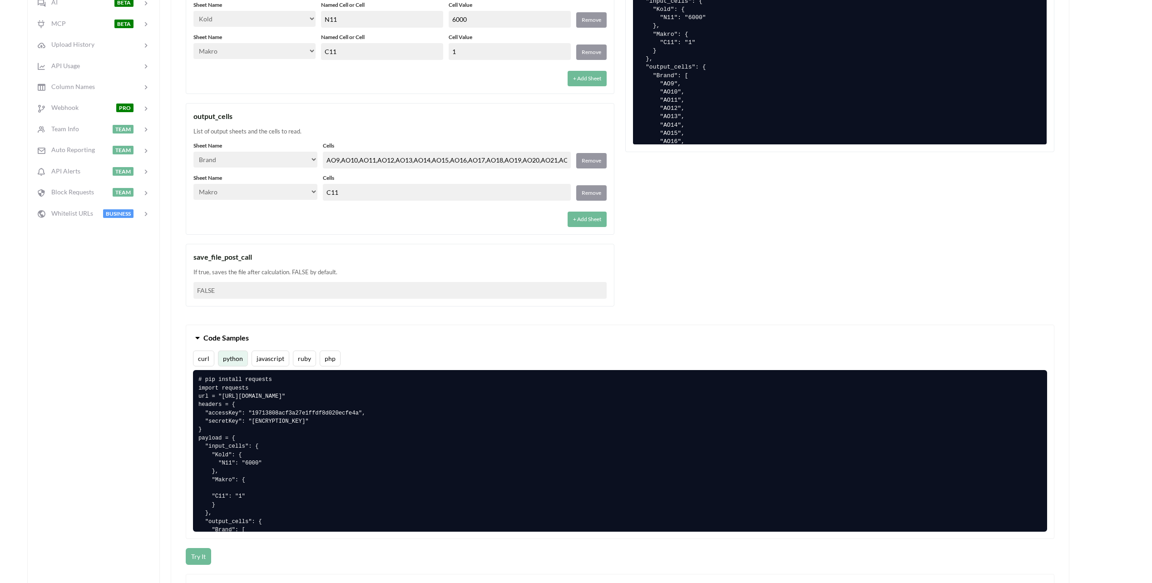
scroll to position [318, 0]
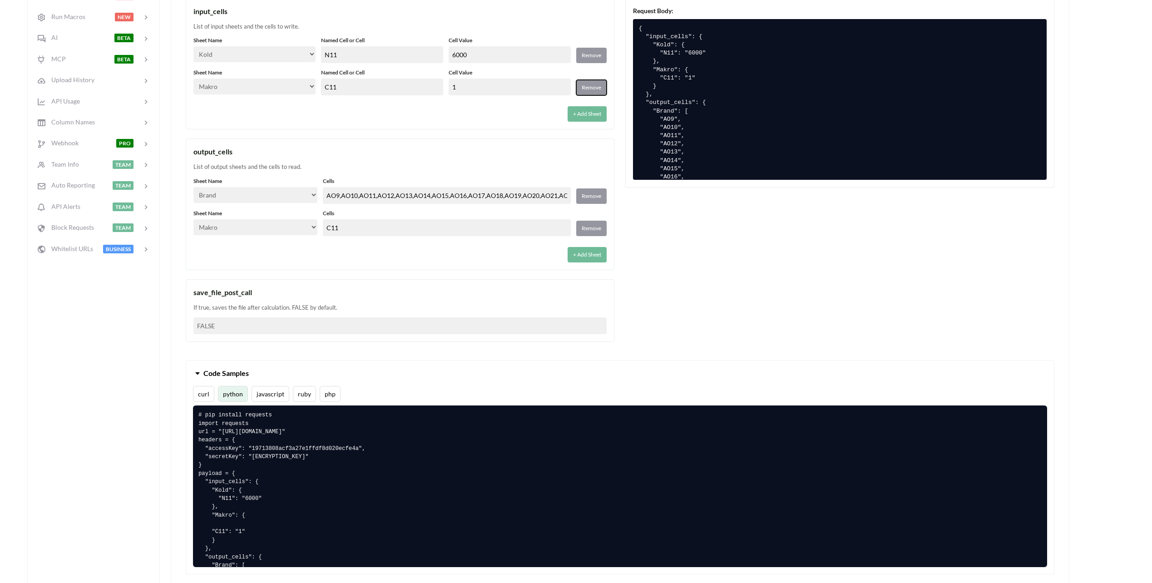
click at [592, 83] on button "Remove" at bounding box center [591, 87] width 30 height 15
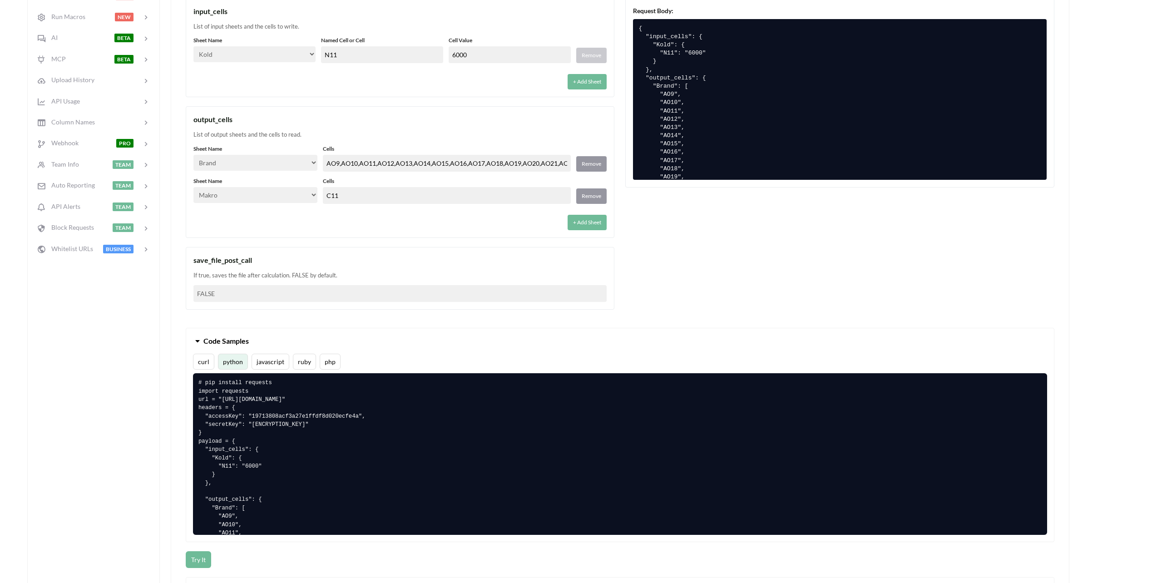
click at [145, 338] on div "Quickstart Code File Info API Private? Actions File Data NEW Change Sheet File …" at bounding box center [93, 290] width 133 height 918
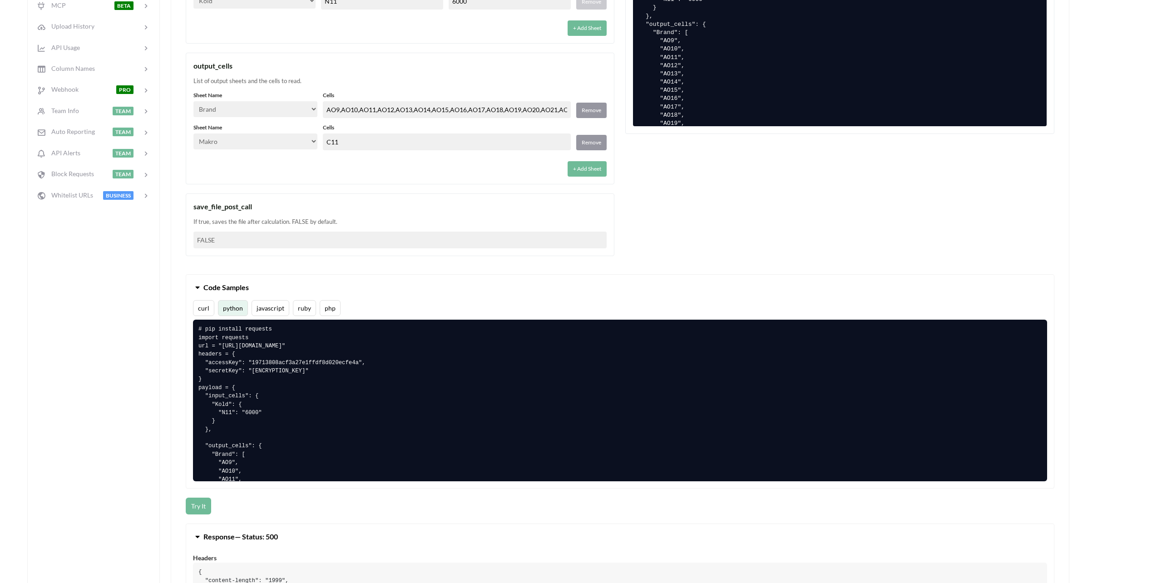
scroll to position [409, 0]
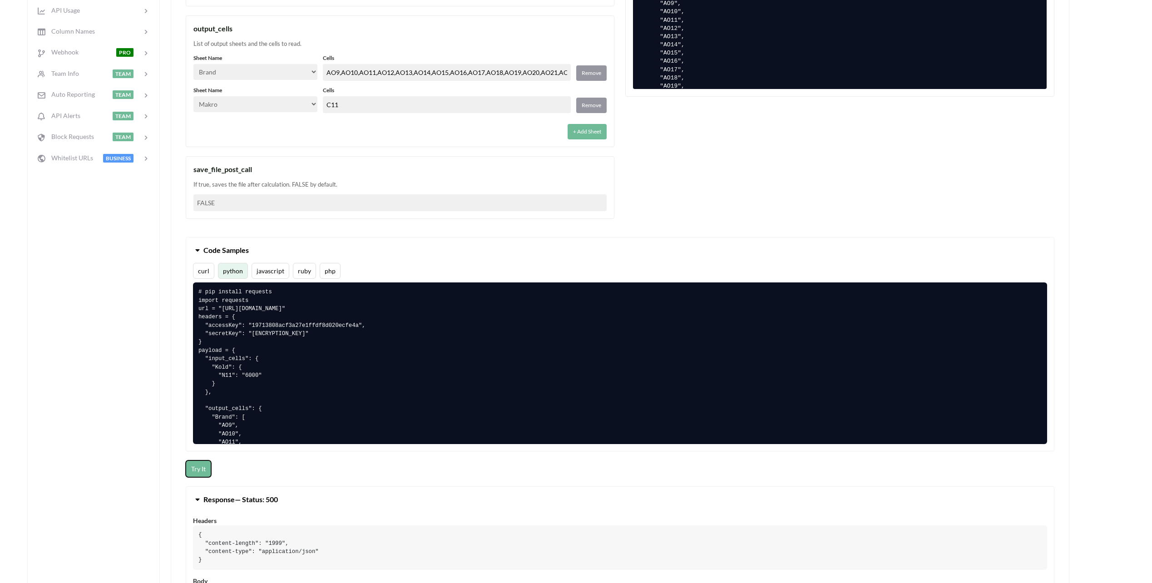
click at [194, 468] on button "Try It" at bounding box center [198, 469] width 25 height 17
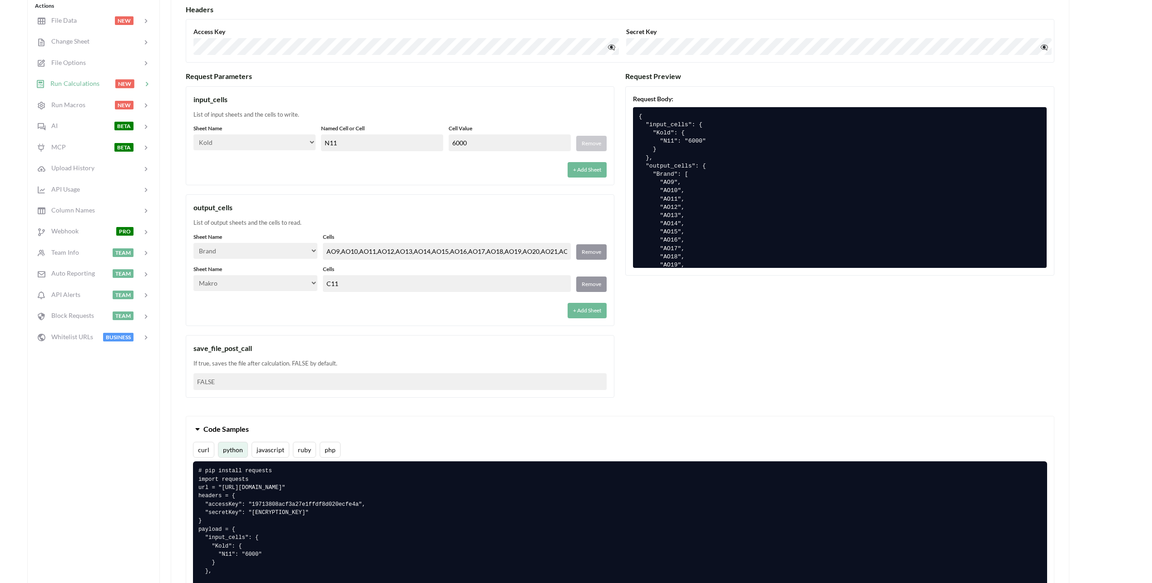
scroll to position [227, 0]
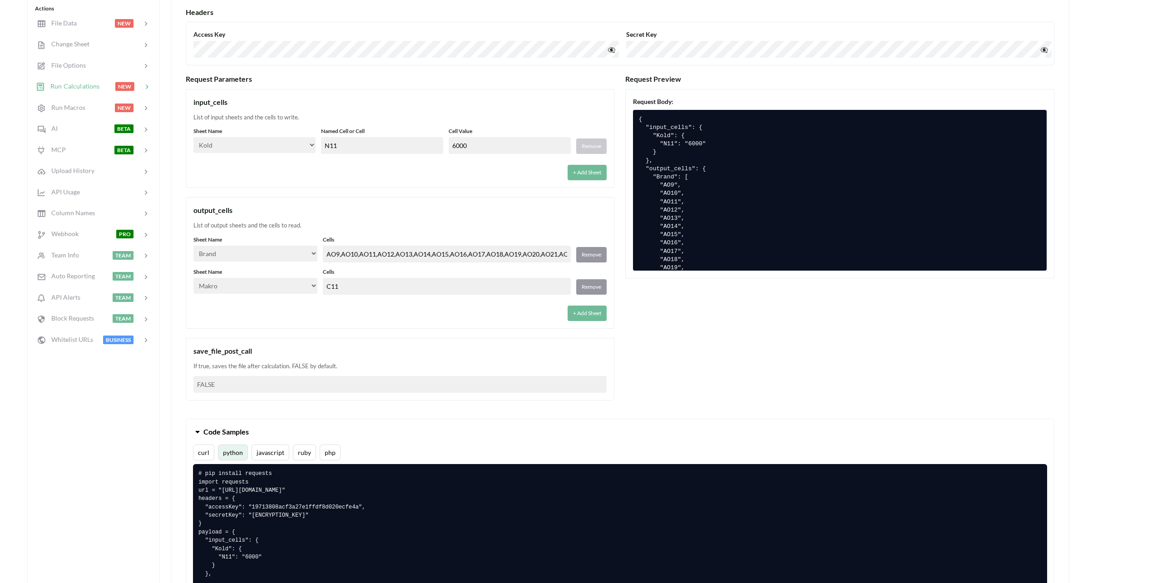
click at [272, 147] on select "Select… Kold Brand Ark1 Firsidig Makro" at bounding box center [254, 145] width 122 height 16
click at [393, 200] on div "output_cells List of output sheets and the cells to read. Sheet Name Select… Ko…" at bounding box center [400, 263] width 429 height 132
drag, startPoint x: 301, startPoint y: 282, endPoint x: 307, endPoint y: 289, distance: 9.7
click at [301, 281] on select "Select… Kold Brand Ark1 Firsidig Makro" at bounding box center [255, 286] width 124 height 16
click at [304, 168] on div "+ Add Sheet" at bounding box center [399, 169] width 413 height 21
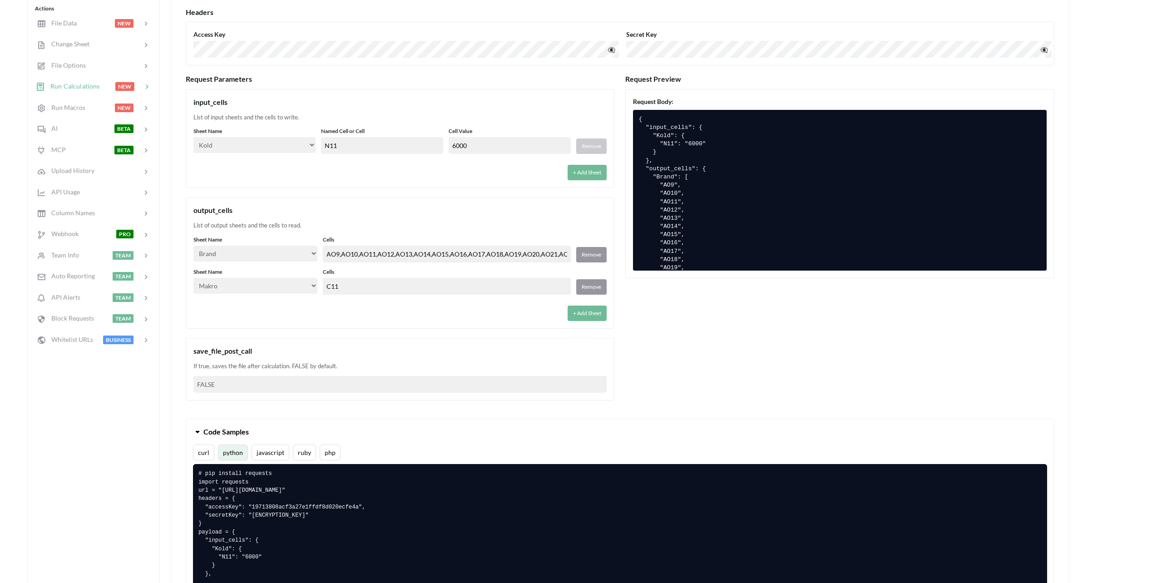
click at [299, 139] on select "Select… Kold Brand Ark1 Firsidig Makro" at bounding box center [254, 145] width 122 height 16
click at [193, 137] on select "Select… Kold Brand Ark1 Firsidig Makro" at bounding box center [254, 145] width 122 height 16
click at [322, 162] on div "+ Add Sheet" at bounding box center [399, 169] width 413 height 21
click at [306, 143] on select "Select… Kold Brand Ark1 Firsidig Makro" at bounding box center [254, 145] width 122 height 16
select select "Makro"
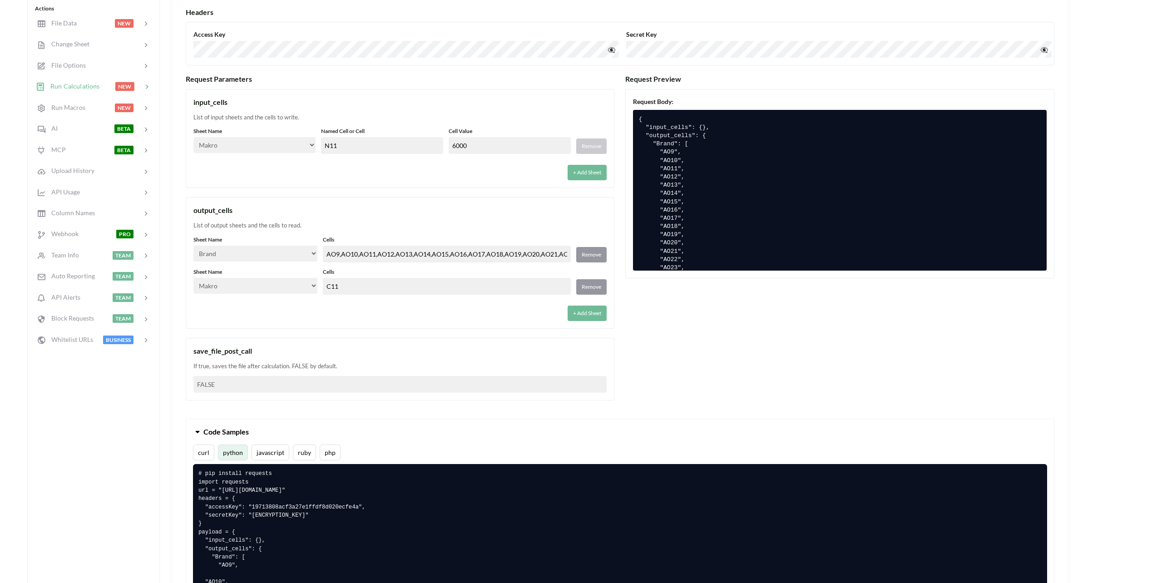
click at [193, 137] on select "Select… Kold Brand Ark1 Firsidig Makro" at bounding box center [254, 145] width 122 height 16
click at [357, 137] on div "Named Cell or Cell N11" at bounding box center [382, 140] width 122 height 27
drag, startPoint x: 346, startPoint y: 149, endPoint x: 220, endPoint y: 134, distance: 126.8
click at [213, 133] on div "Sheet Name Select… Kold Brand Ark1 Firsidig Makro Named Cell or Cell N11 Cell V…" at bounding box center [399, 140] width 413 height 27
type input "C11"
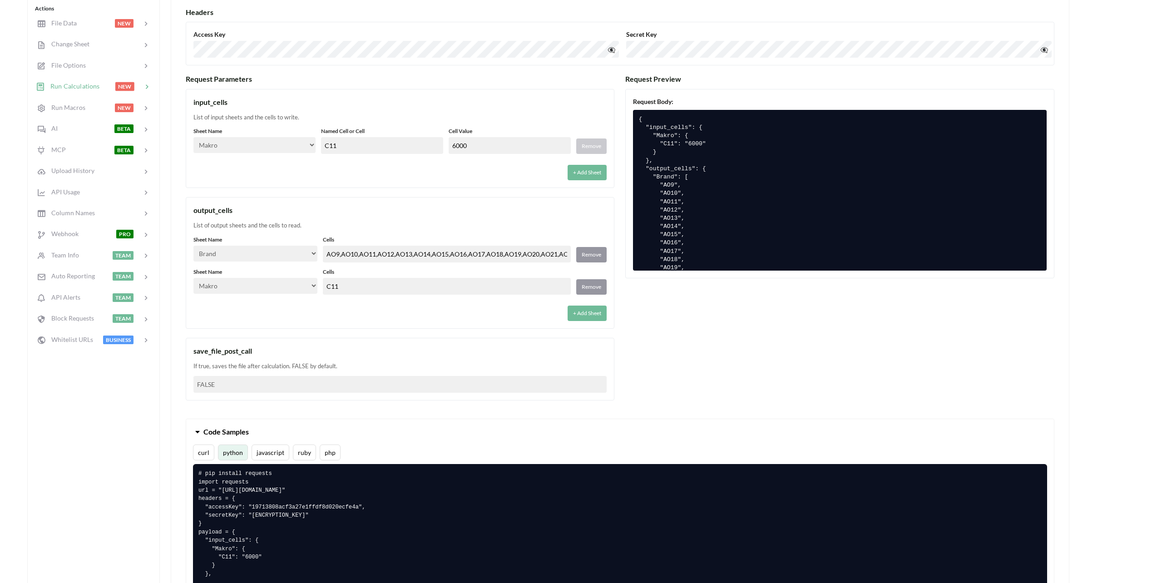
drag, startPoint x: 432, startPoint y: 178, endPoint x: 438, endPoint y: 158, distance: 20.5
click at [432, 177] on div "+ Add Sheet" at bounding box center [399, 169] width 413 height 21
click at [462, 145] on input "6000" at bounding box center [510, 145] width 122 height 17
drag, startPoint x: 482, startPoint y: 144, endPoint x: 352, endPoint y: 129, distance: 131.2
click at [342, 129] on div "Sheet Name Select… Kold Brand Ark1 Firsidig Makro Named Cell or Cell C11 Cell V…" at bounding box center [399, 140] width 413 height 27
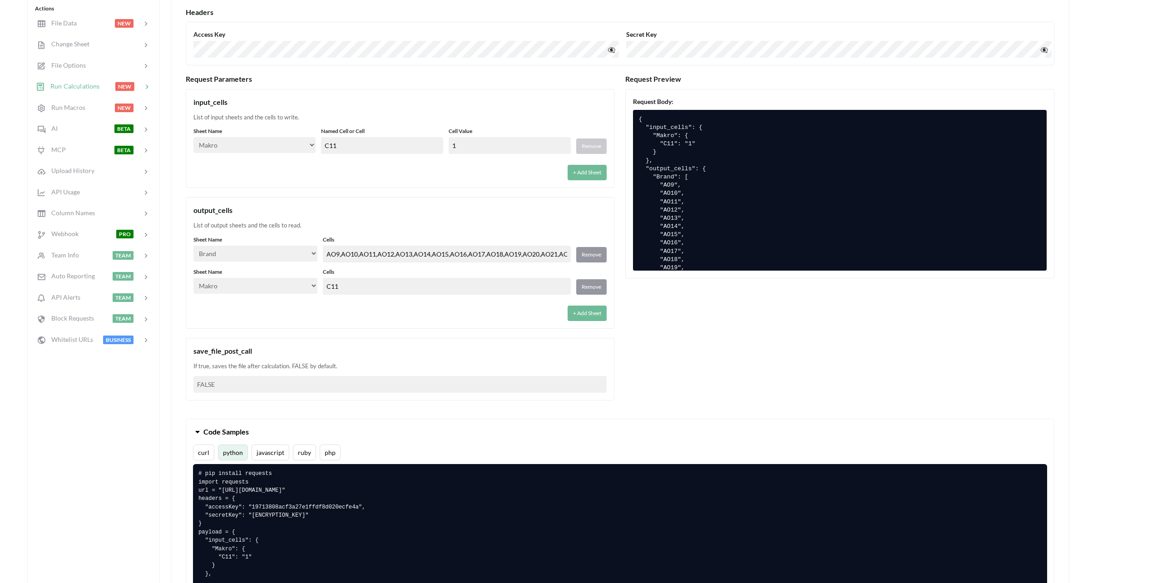
type input "1"
drag, startPoint x: 397, startPoint y: 171, endPoint x: 455, endPoint y: 179, distance: 57.7
click at [398, 171] on div "+ Add Sheet" at bounding box center [399, 169] width 413 height 21
click at [482, 182] on div "input_cells List of input sheets and the cells to write. Sheet Name Select… Kol…" at bounding box center [400, 138] width 429 height 99
drag, startPoint x: 593, startPoint y: 284, endPoint x: 558, endPoint y: 269, distance: 38.0
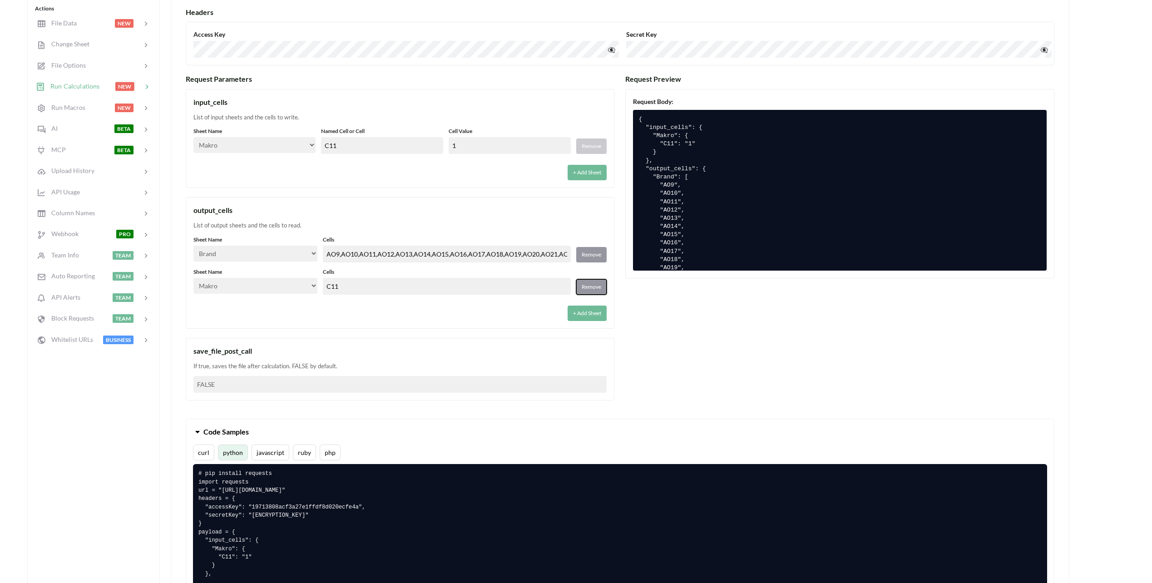
click at [592, 284] on button "Remove" at bounding box center [591, 286] width 30 height 15
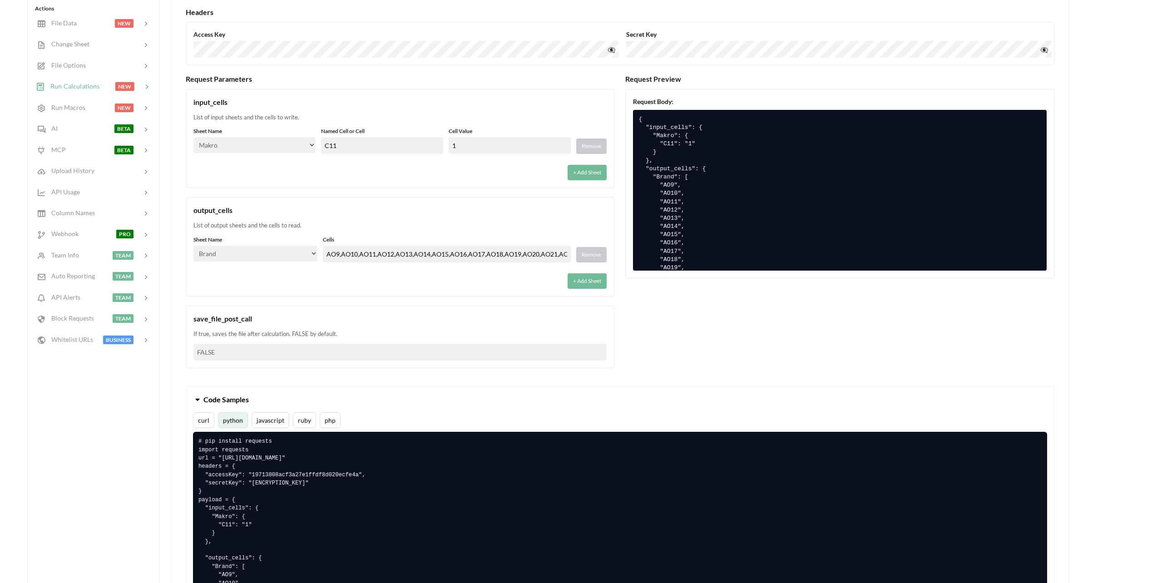
click at [474, 227] on div "List of output sheets and the cells to read." at bounding box center [399, 225] width 413 height 9
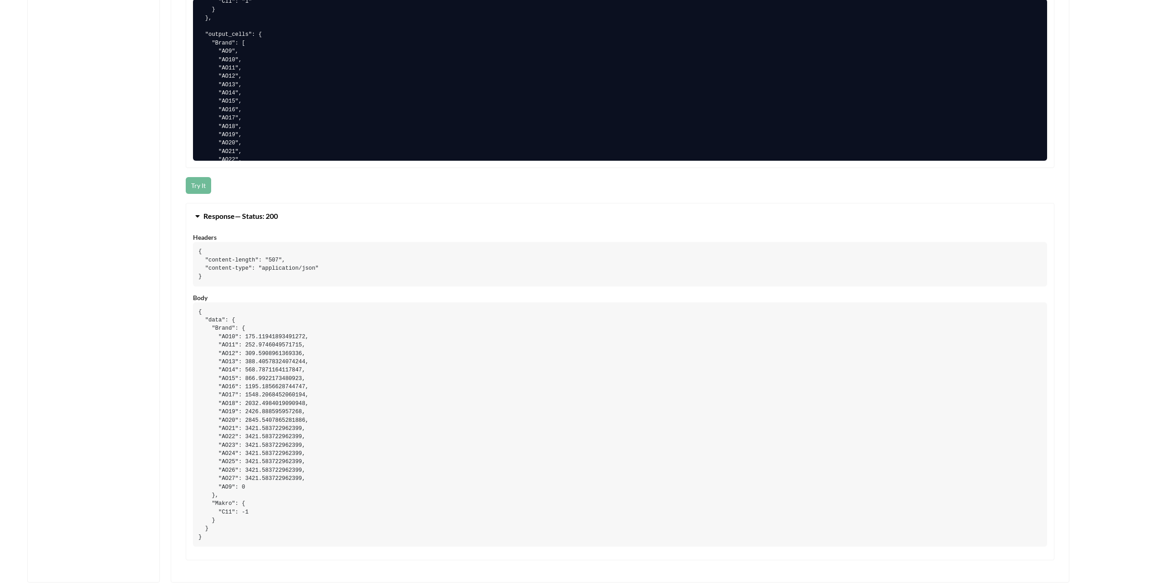
scroll to position [727, 0]
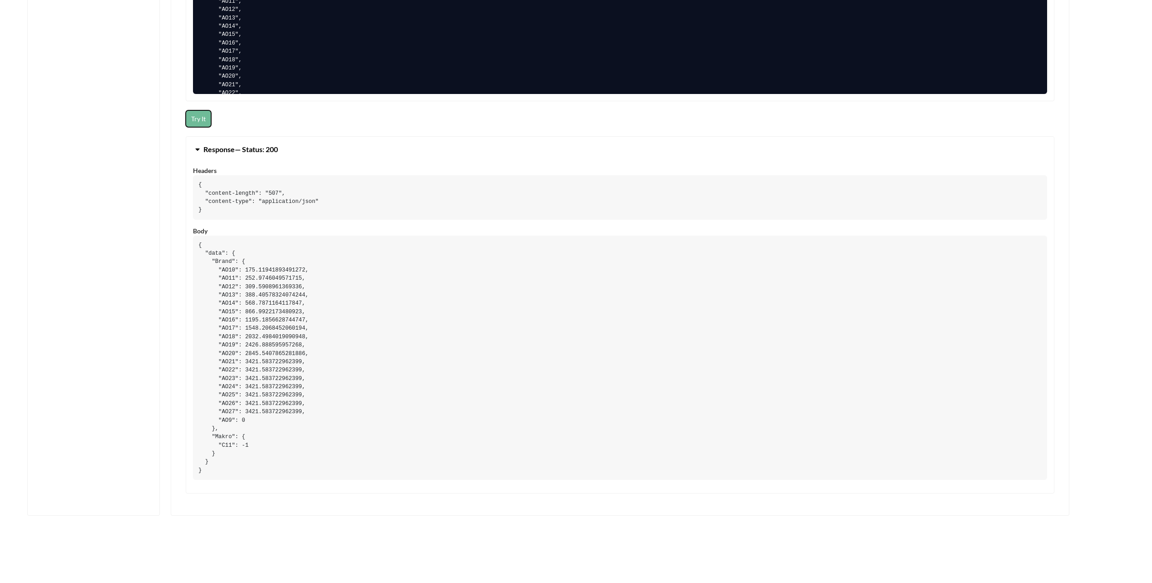
click at [198, 116] on button "Try It" at bounding box center [198, 118] width 25 height 17
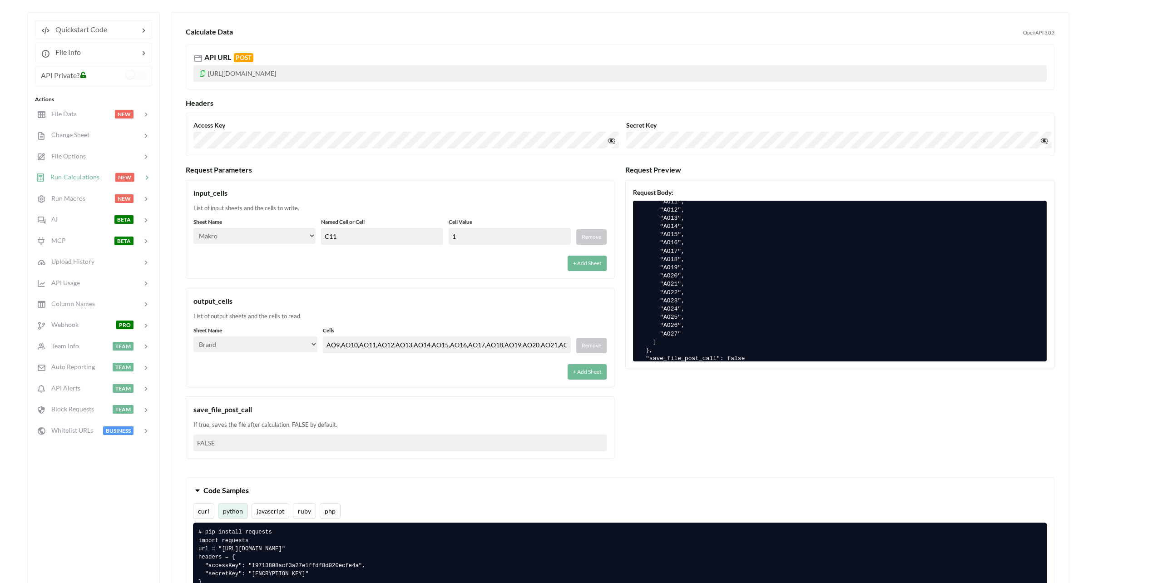
scroll to position [106, 0]
click at [587, 373] on button "+ Add Sheet" at bounding box center [587, 371] width 39 height 15
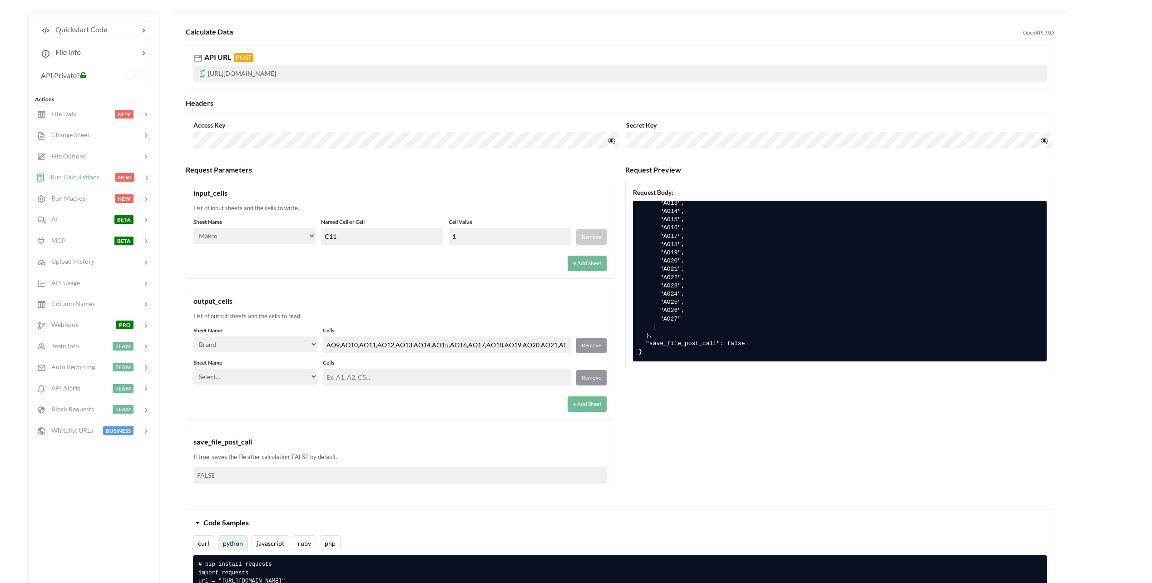
click at [253, 375] on select "Select… Kold Brand Ark1 Firsidig Makro" at bounding box center [255, 377] width 124 height 16
select select "Makro"
click at [193, 369] on select "Select… Kold Brand Ark1 Firsidig Makro" at bounding box center [255, 377] width 124 height 16
click at [404, 377] on input "text" at bounding box center [447, 377] width 248 height 17
type input "C11"
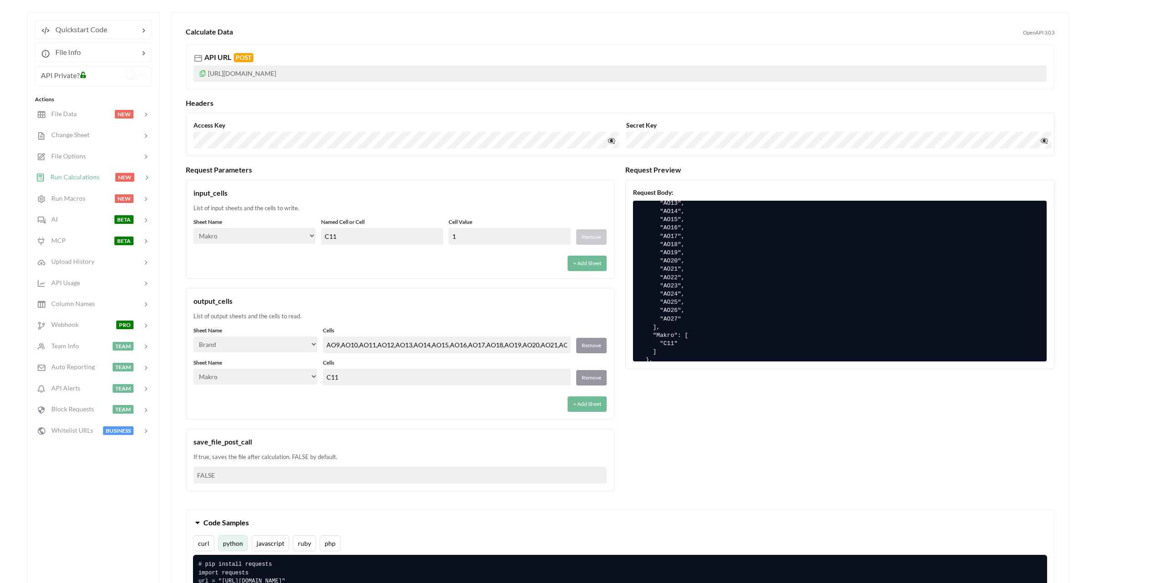
drag, startPoint x: 437, startPoint y: 431, endPoint x: 423, endPoint y: 416, distance: 21.2
click at [437, 427] on div "input_cells List of input sheets and the cells to write. Sheet Name Select… Kol…" at bounding box center [400, 336] width 429 height 312
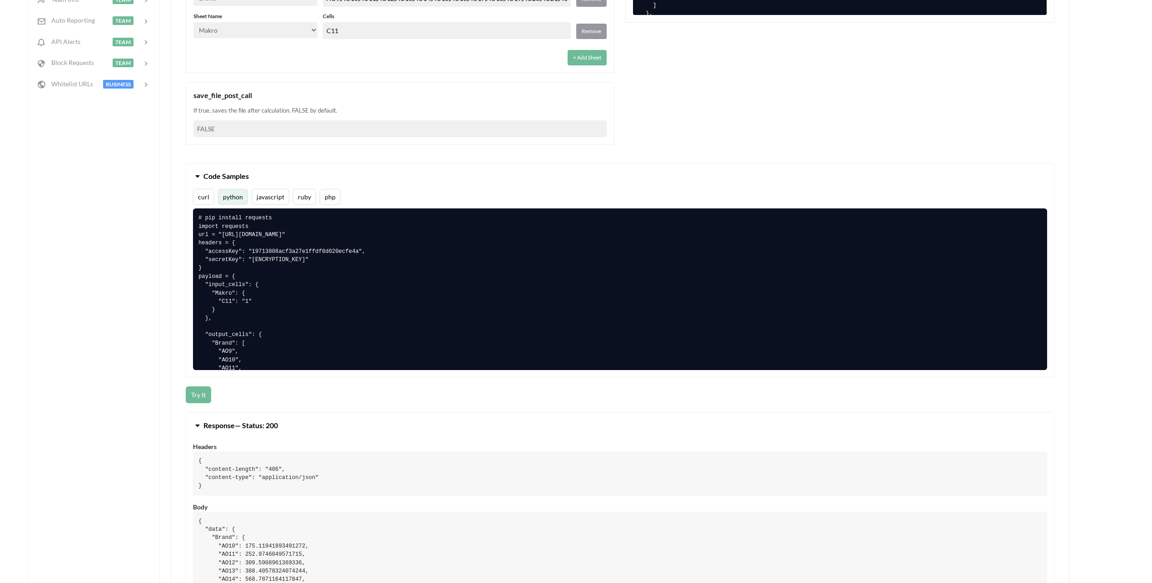
scroll to position [500, 0]
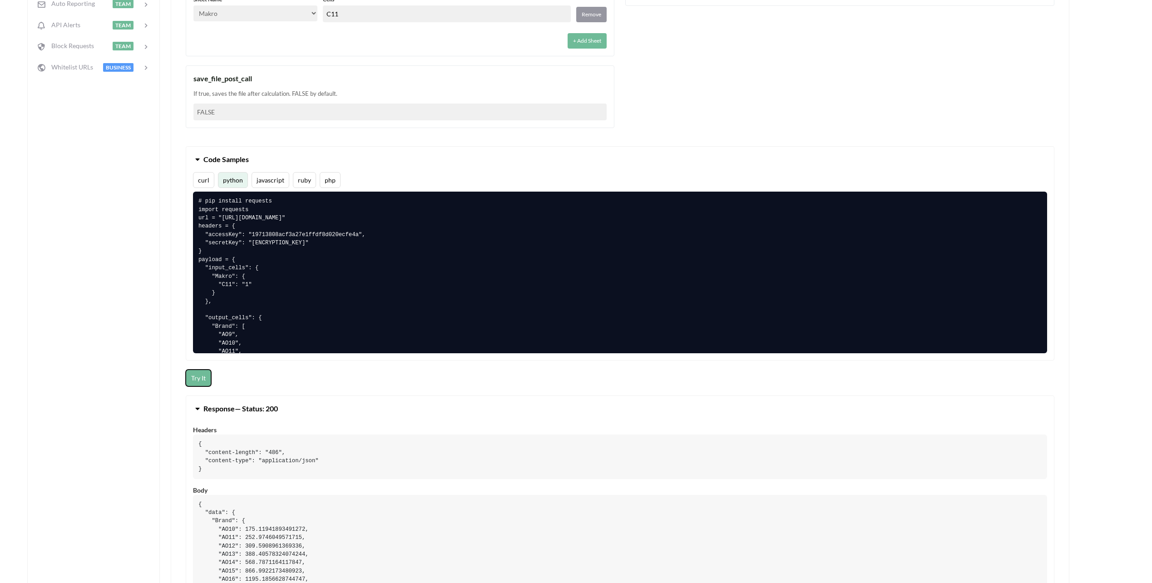
click at [199, 380] on button "Try It" at bounding box center [198, 378] width 25 height 17
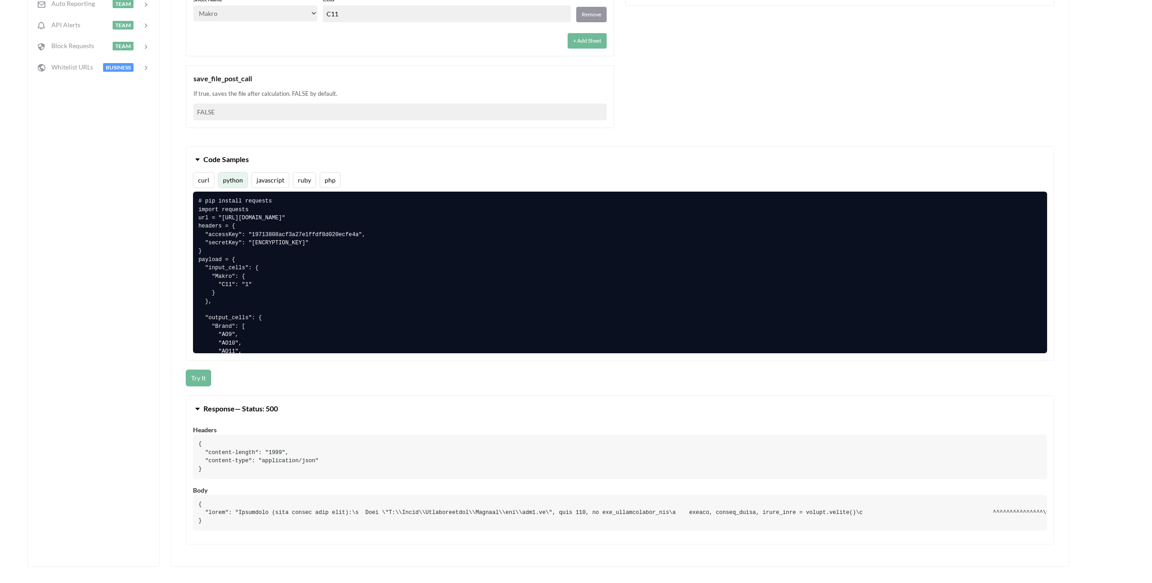
click at [614, 514] on pre at bounding box center [620, 513] width 854 height 36
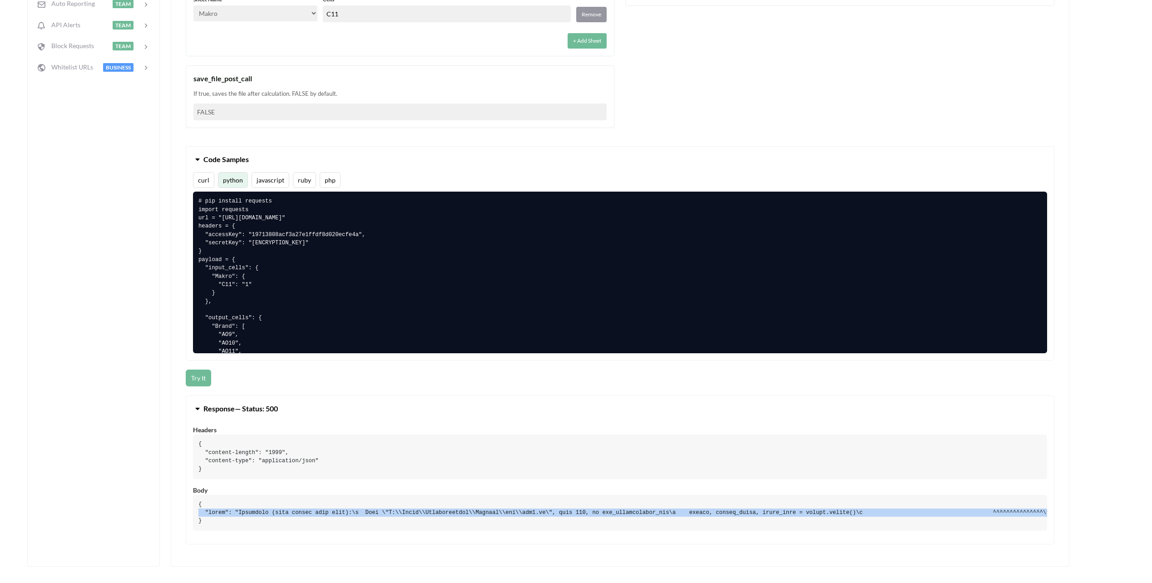
click at [614, 514] on pre at bounding box center [620, 513] width 854 height 36
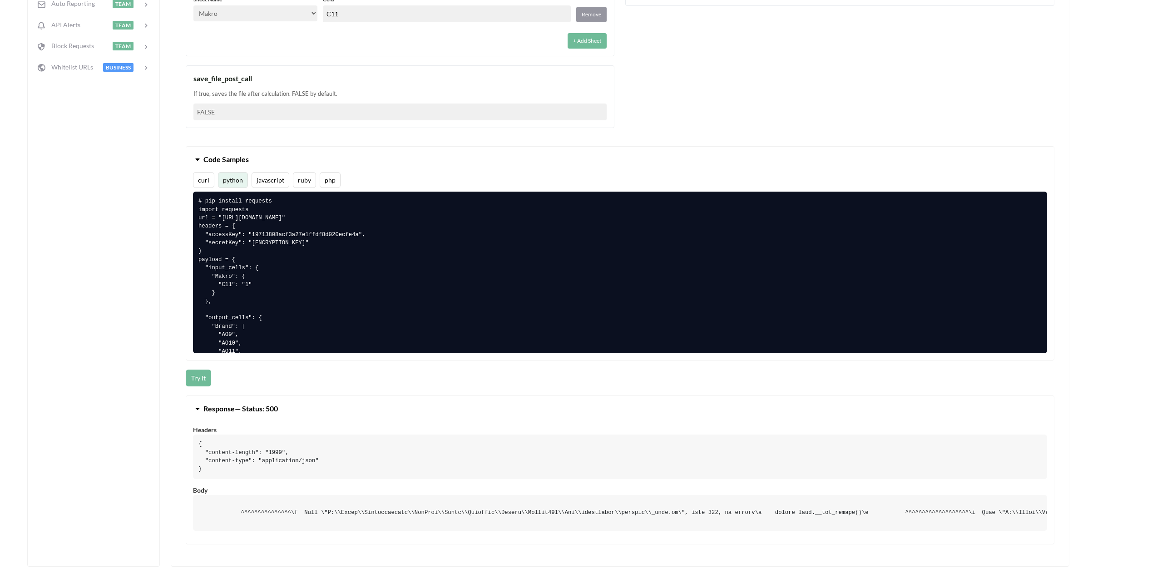
click at [649, 529] on pre at bounding box center [620, 513] width 854 height 36
drag, startPoint x: 300, startPoint y: 532, endPoint x: 294, endPoint y: 532, distance: 5.9
click at [294, 531] on pre at bounding box center [620, 513] width 854 height 36
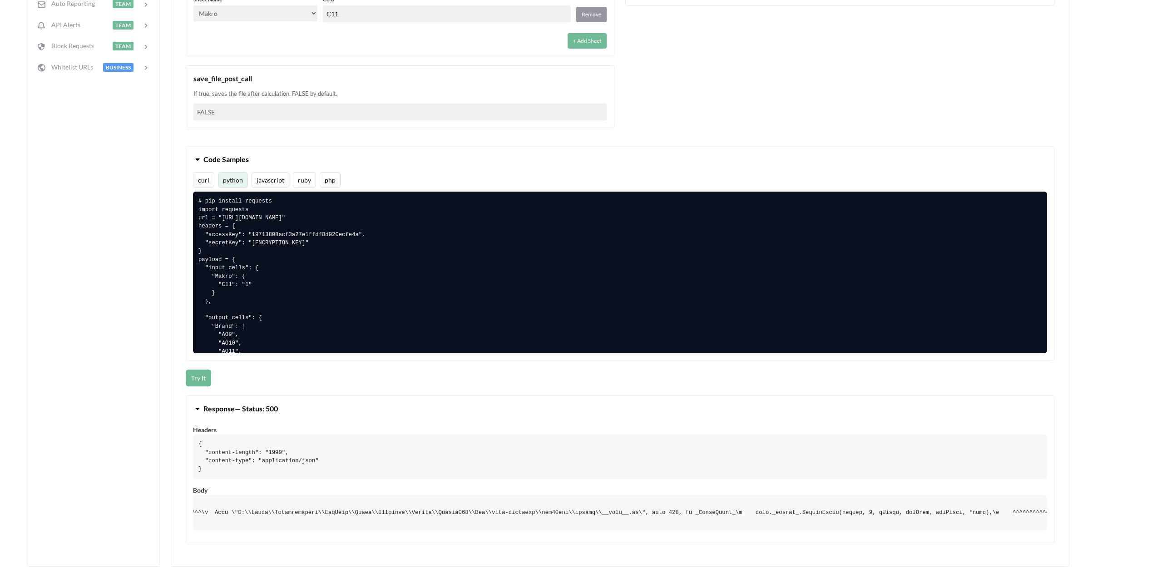
drag, startPoint x: 146, startPoint y: 483, endPoint x: 158, endPoint y: 479, distance: 12.5
click at [148, 481] on div "Quickstart Code File Info API Private? Actions File Data NEW Change Sheet File …" at bounding box center [93, 108] width 133 height 918
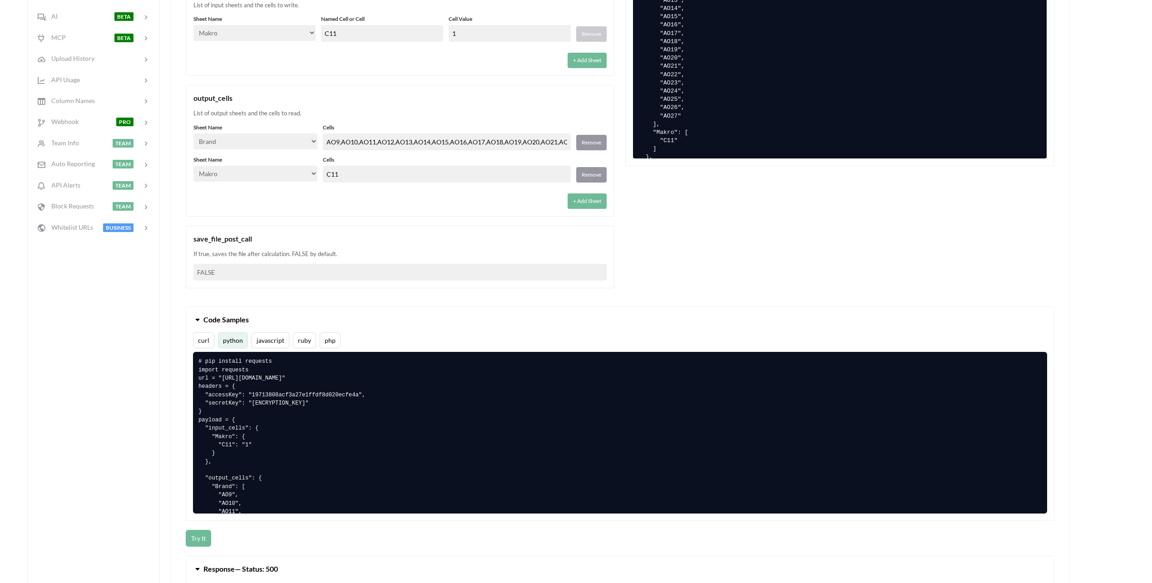
scroll to position [318, 0]
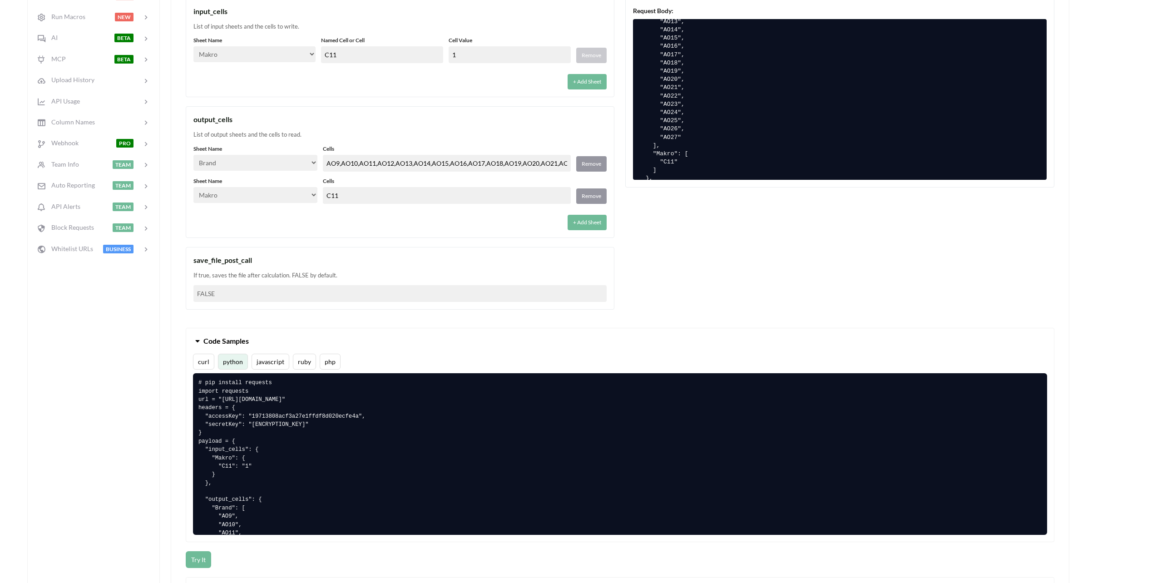
click at [166, 294] on div "Quickstart Code File Info API Private? Actions File Data NEW Change Sheet File …" at bounding box center [567, 290] width 1080 height 918
click at [228, 279] on div "If true, saves the file after calculation. FALSE by default." at bounding box center [399, 275] width 413 height 9
click at [229, 276] on div "If true, saves the file after calculation. FALSE by default." at bounding box center [399, 275] width 413 height 9
click at [229, 275] on div "If true, saves the file after calculation. FALSE by default." at bounding box center [399, 275] width 413 height 9
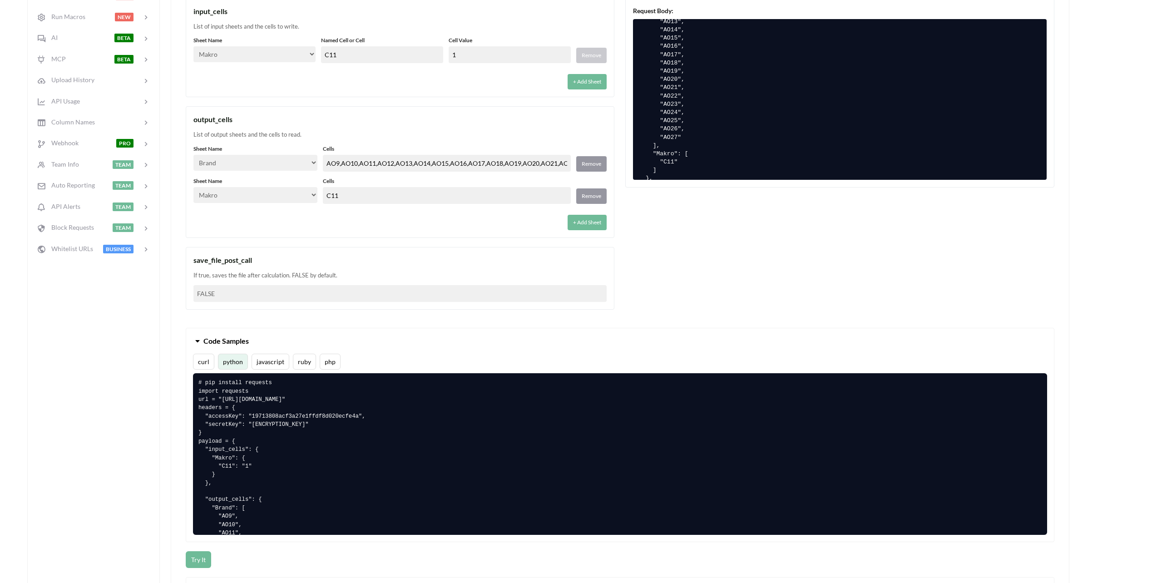
drag, startPoint x: 229, startPoint y: 275, endPoint x: 205, endPoint y: 263, distance: 26.8
click at [205, 263] on div "save_file_post_call" at bounding box center [399, 260] width 413 height 11
click at [206, 259] on div "save_file_post_call" at bounding box center [399, 260] width 413 height 11
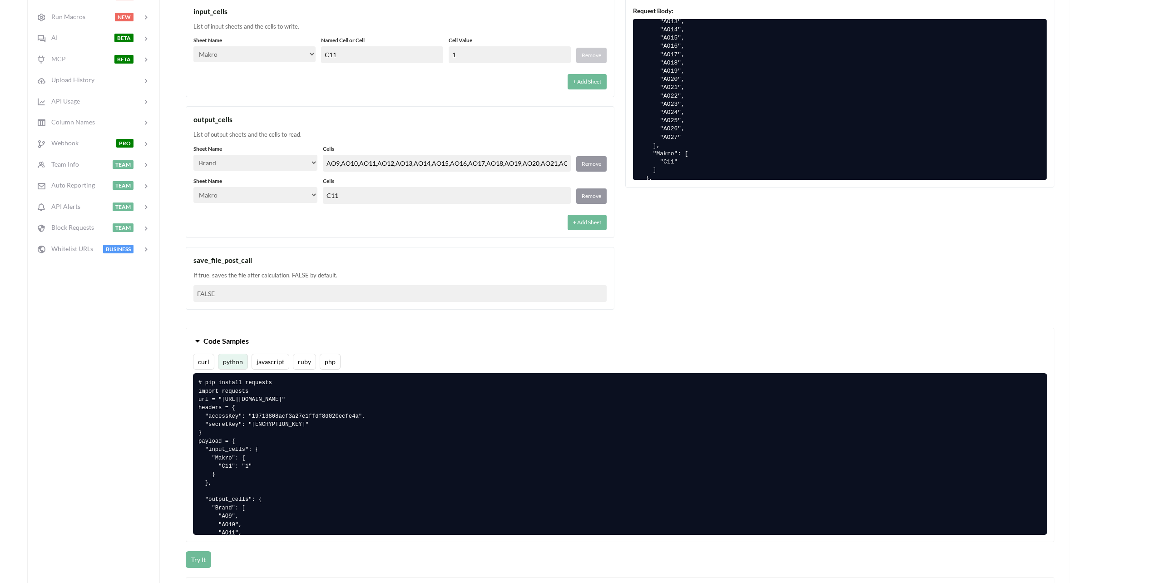
drag, startPoint x: 206, startPoint y: 259, endPoint x: 198, endPoint y: 279, distance: 21.6
click at [197, 279] on div "If true, saves the file after calculation. FALSE by default." at bounding box center [399, 275] width 413 height 9
click at [596, 197] on button "Remove" at bounding box center [591, 195] width 30 height 15
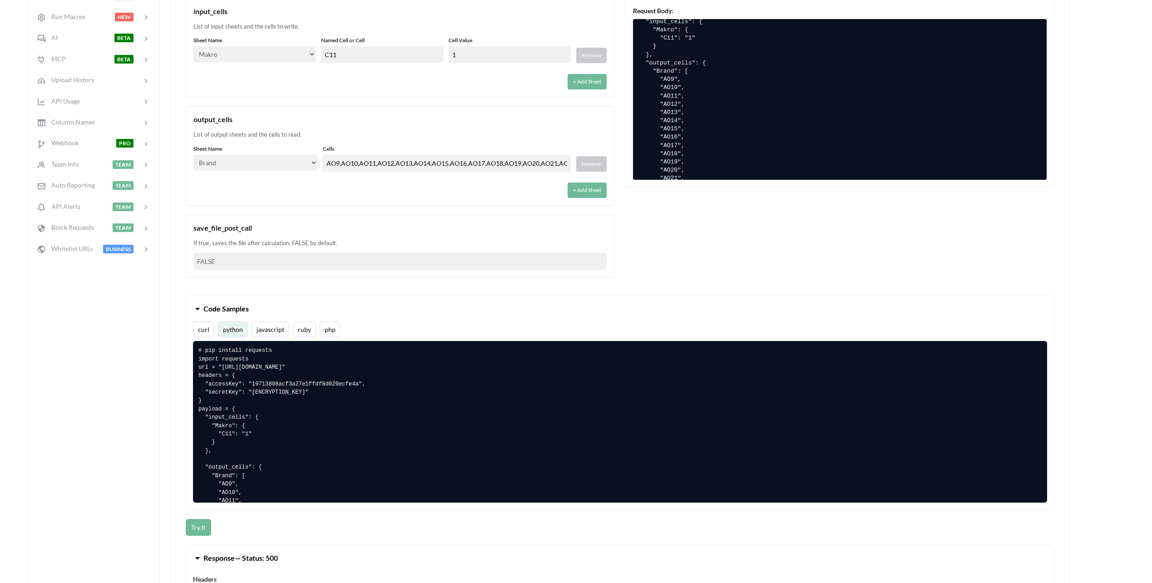
click at [693, 236] on div "Request Parameters input_cells List of input sheets and the cells to write. She…" at bounding box center [620, 135] width 869 height 303
click at [222, 225] on div "save_file_post_call" at bounding box center [399, 228] width 413 height 11
click at [223, 229] on div "save_file_post_call" at bounding box center [399, 228] width 413 height 11
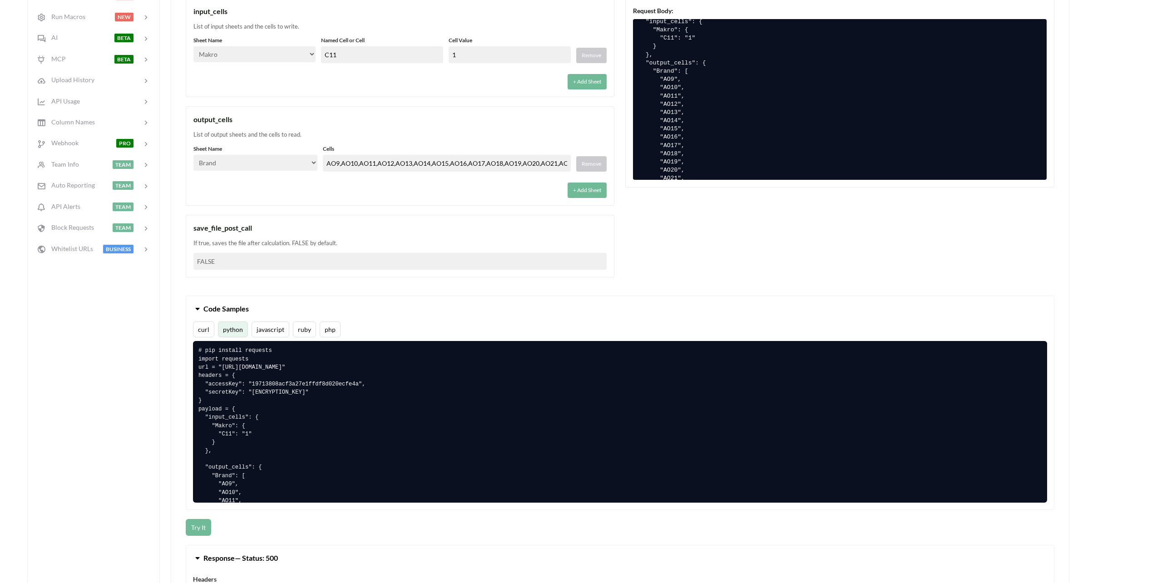
drag, startPoint x: 223, startPoint y: 229, endPoint x: 241, endPoint y: 244, distance: 23.2
click at [241, 244] on div "If true, saves the file after calculation. FALSE by default." at bounding box center [399, 243] width 413 height 9
click at [241, 243] on div "If true, saves the file after calculation. FALSE by default." at bounding box center [399, 243] width 413 height 9
drag, startPoint x: 241, startPoint y: 243, endPoint x: 217, endPoint y: 240, distance: 24.3
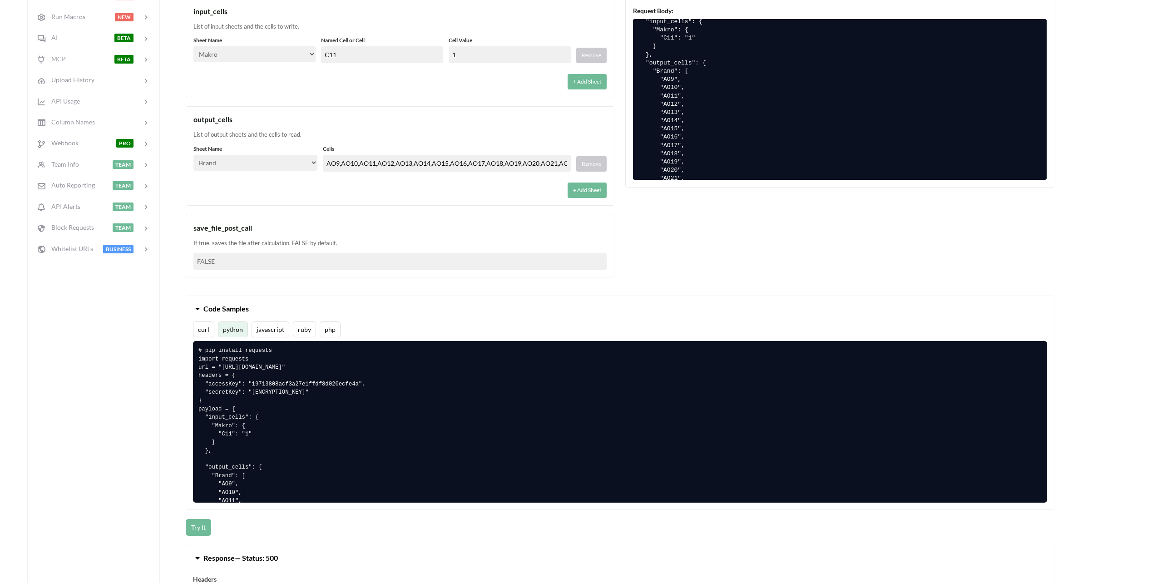
click at [217, 243] on div "If true, saves the file after calculation. FALSE by default." at bounding box center [399, 243] width 413 height 9
click at [213, 231] on div "save_file_post_call" at bounding box center [399, 228] width 413 height 11
click at [213, 228] on div "save_file_post_call" at bounding box center [399, 228] width 413 height 11
click at [213, 227] on div "save_file_post_call" at bounding box center [399, 228] width 413 height 11
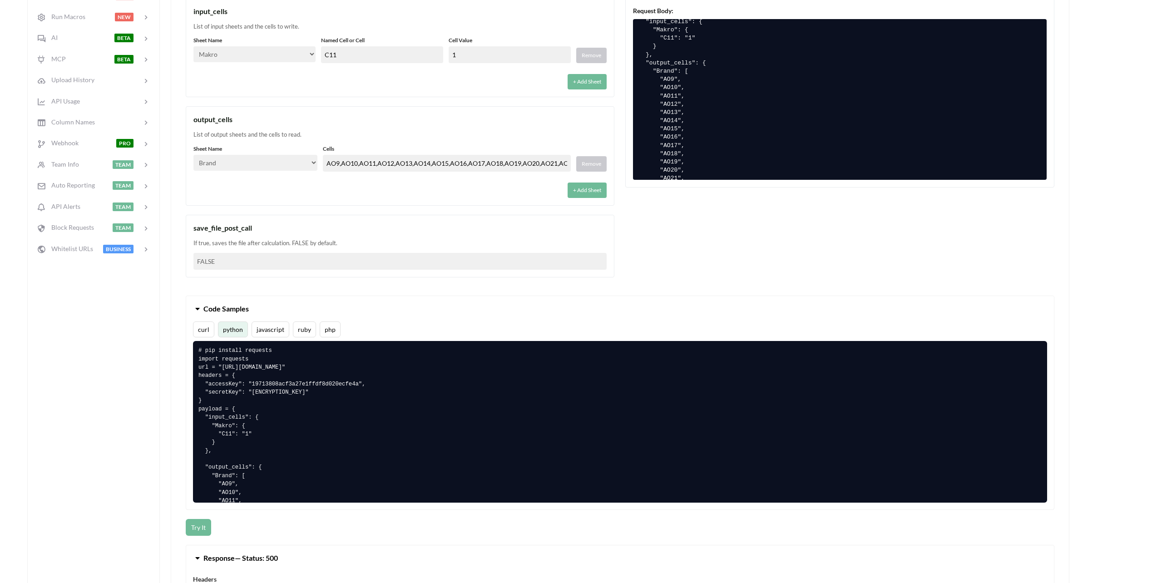
drag, startPoint x: 213, startPoint y: 227, endPoint x: 207, endPoint y: 243, distance: 16.5
click at [205, 243] on div "If true, saves the file after calculation. FALSE by default." at bounding box center [399, 243] width 413 height 9
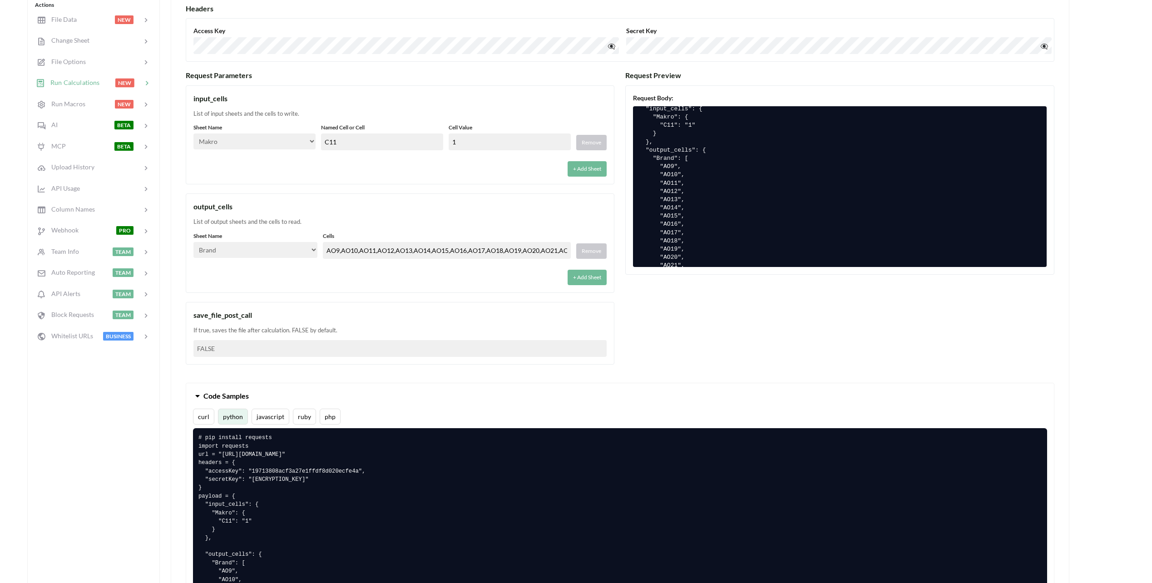
scroll to position [227, 0]
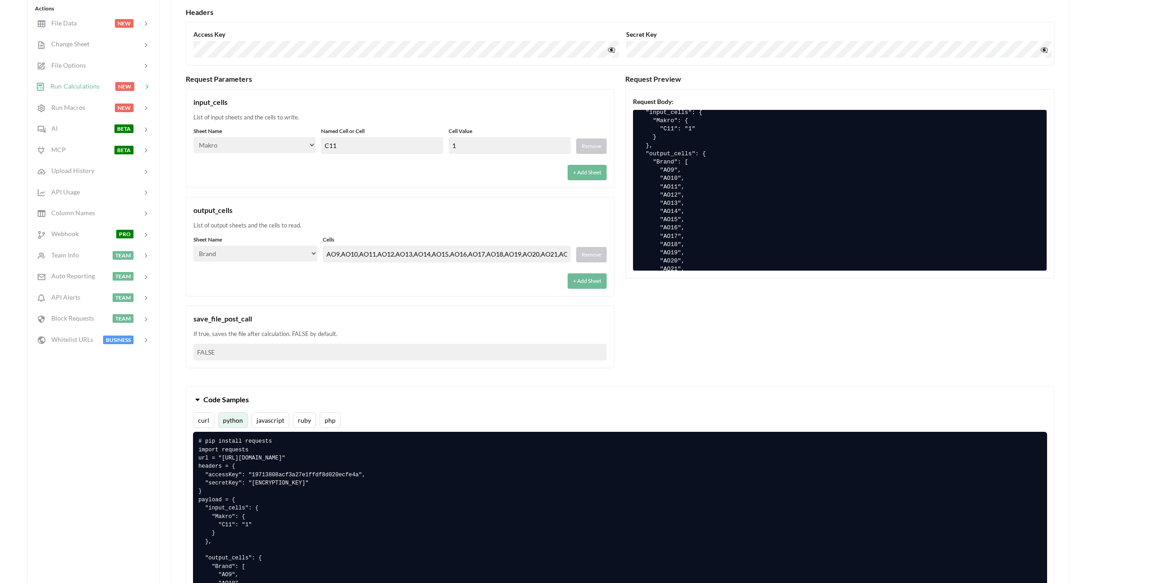
click at [271, 119] on div "List of input sheets and the cells to write." at bounding box center [399, 117] width 413 height 9
drag, startPoint x: 271, startPoint y: 119, endPoint x: 258, endPoint y: 119, distance: 13.2
click at [258, 119] on div "List of input sheets and the cells to write." at bounding box center [399, 117] width 413 height 9
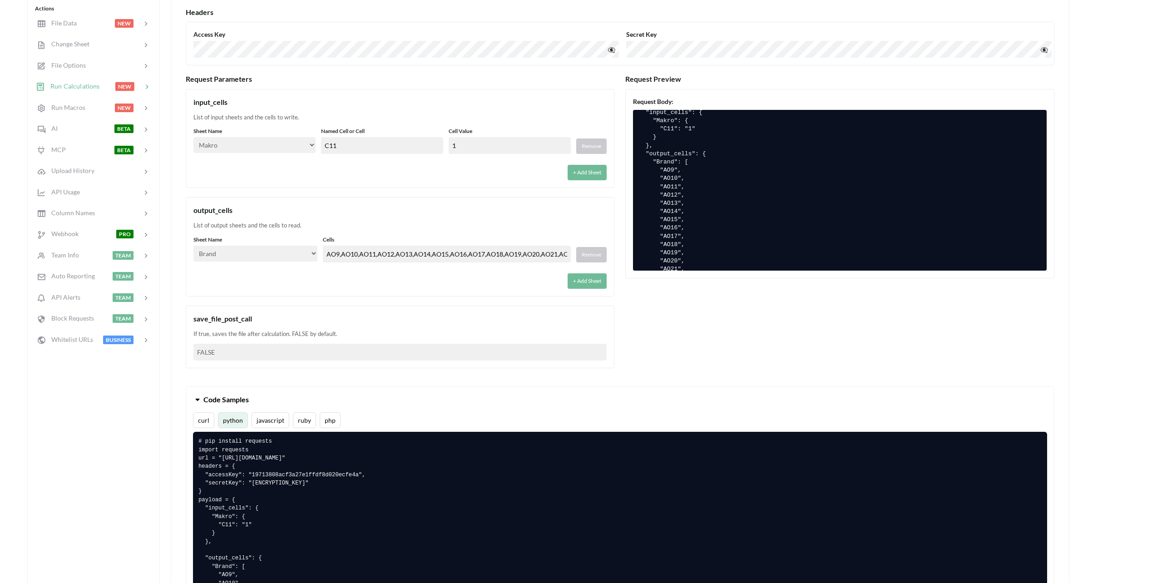
click at [386, 534] on pre "# pip install requests import requests url = "https://api.apispreadsheets.com/c…" at bounding box center [620, 513] width 854 height 162
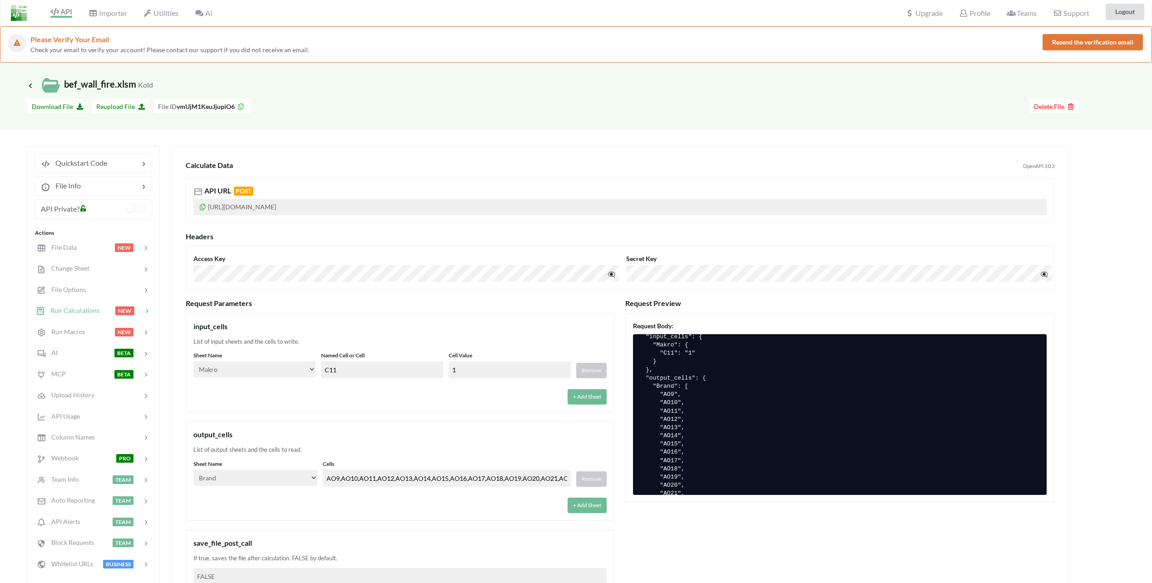
scroll to position [0, 0]
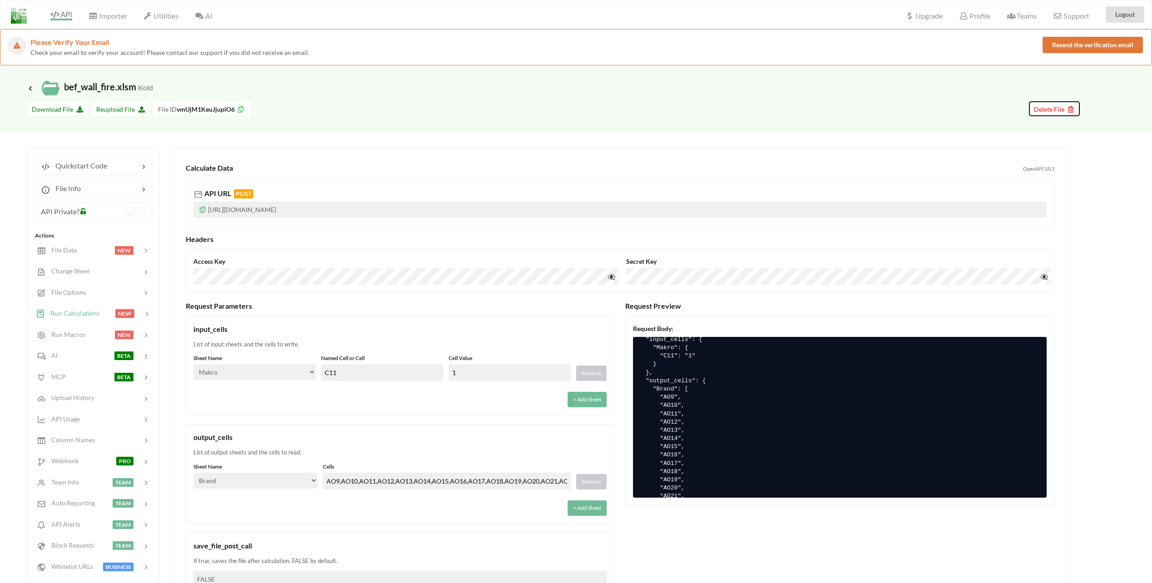
click at [1054, 109] on span "Delete File" at bounding box center [1054, 109] width 41 height 8
click at [802, 124] on div "Go To Files page Download hidden Download File Reupload File File ID vmUjM1KeuJ…" at bounding box center [576, 114] width 1152 height 35
drag, startPoint x: 640, startPoint y: 191, endPoint x: 630, endPoint y: 191, distance: 9.5
click at [630, 191] on div "API URL POST" at bounding box center [619, 193] width 853 height 11
click at [31, 90] on icon at bounding box center [30, 87] width 8 height 7
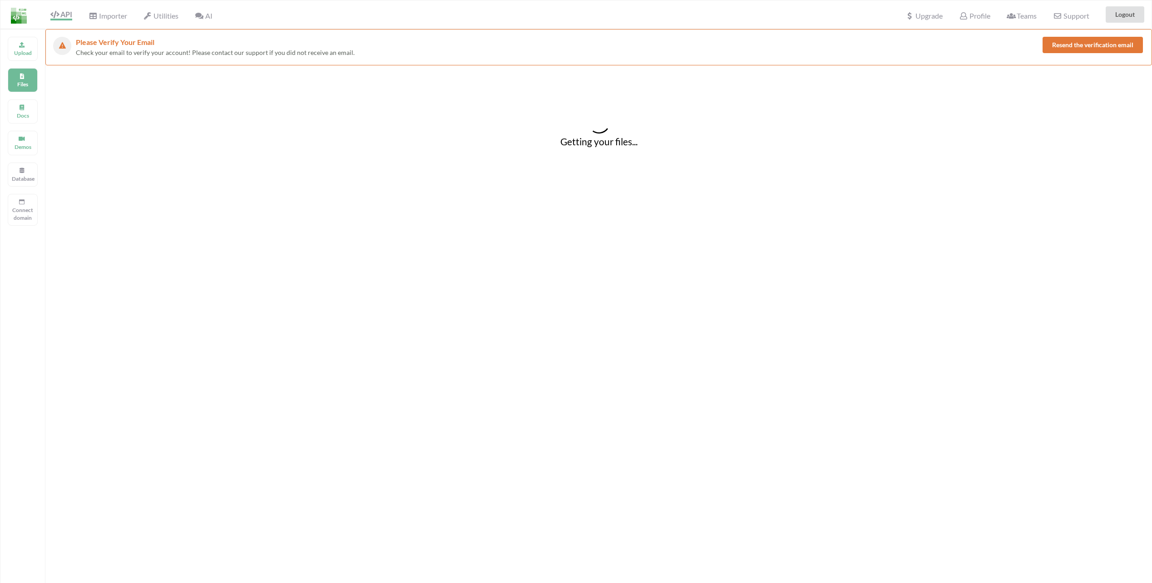
click at [369, 131] on div at bounding box center [598, 123] width 1107 height 25
click at [17, 53] on p "Upload" at bounding box center [23, 53] width 22 height 8
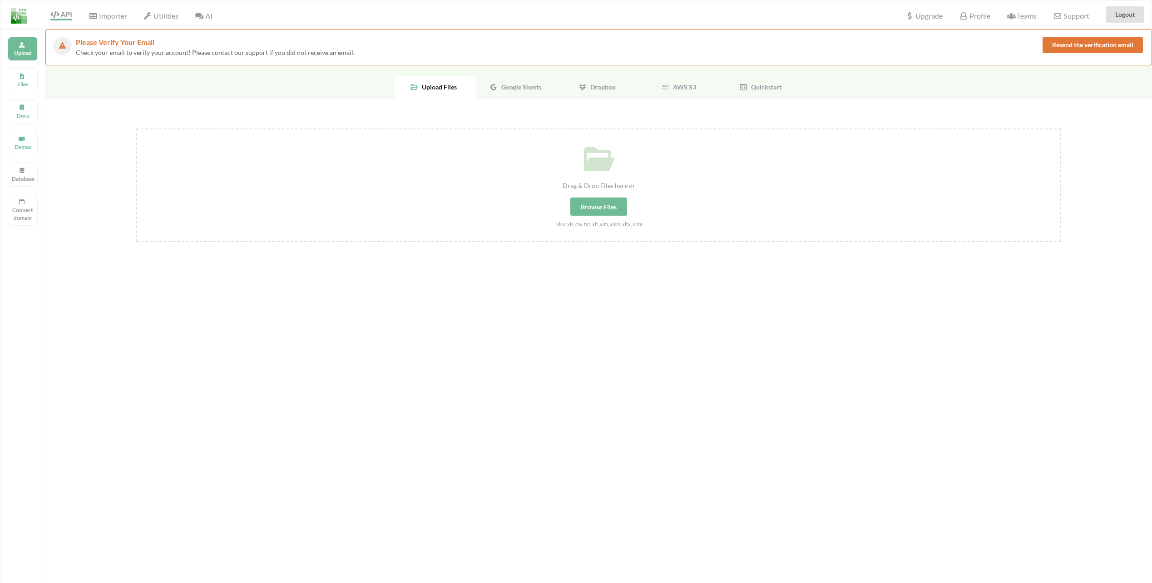
click at [606, 210] on div "Browse Files" at bounding box center [598, 207] width 57 height 18
click at [136, 129] on input "Drag & Drop Files here or Browse Files .xlsx,.xls,.csv,.txt,.xlt,.xlm,.xlsm,.xl…" at bounding box center [136, 129] width 0 height 0
type input "C:\fakepath\bef_wall_Inputsheet.xlsm"
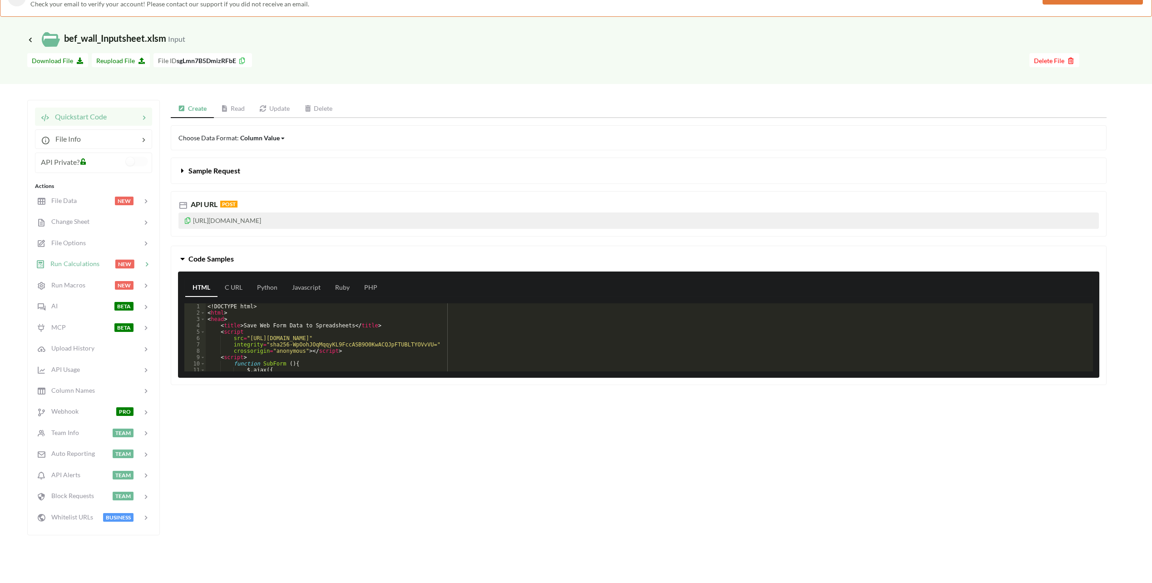
scroll to position [45, 0]
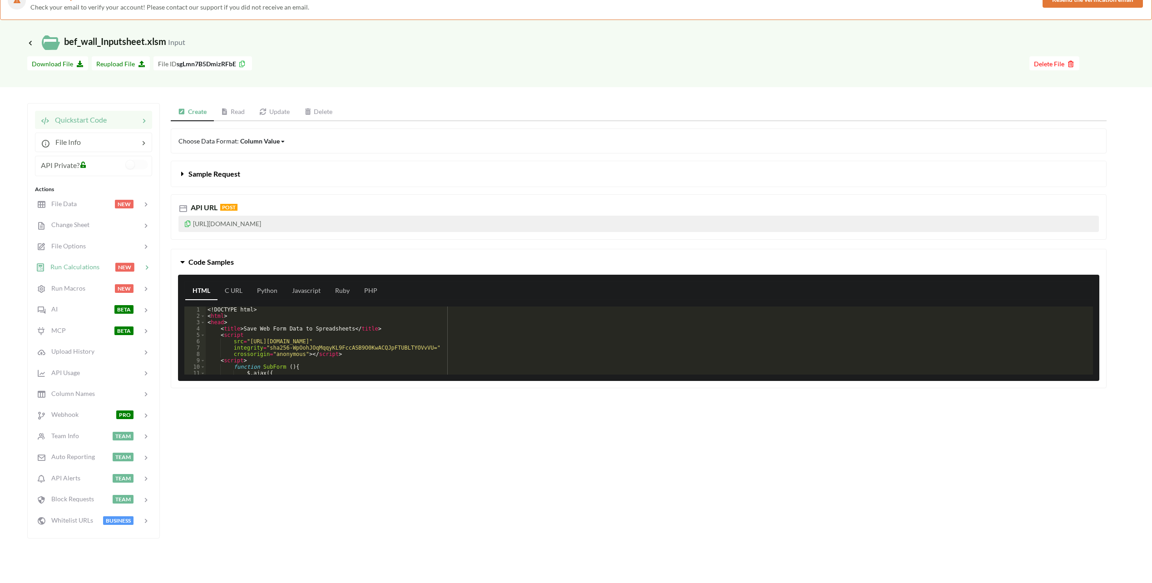
click at [80, 264] on span "Run Calculations" at bounding box center [72, 267] width 55 height 8
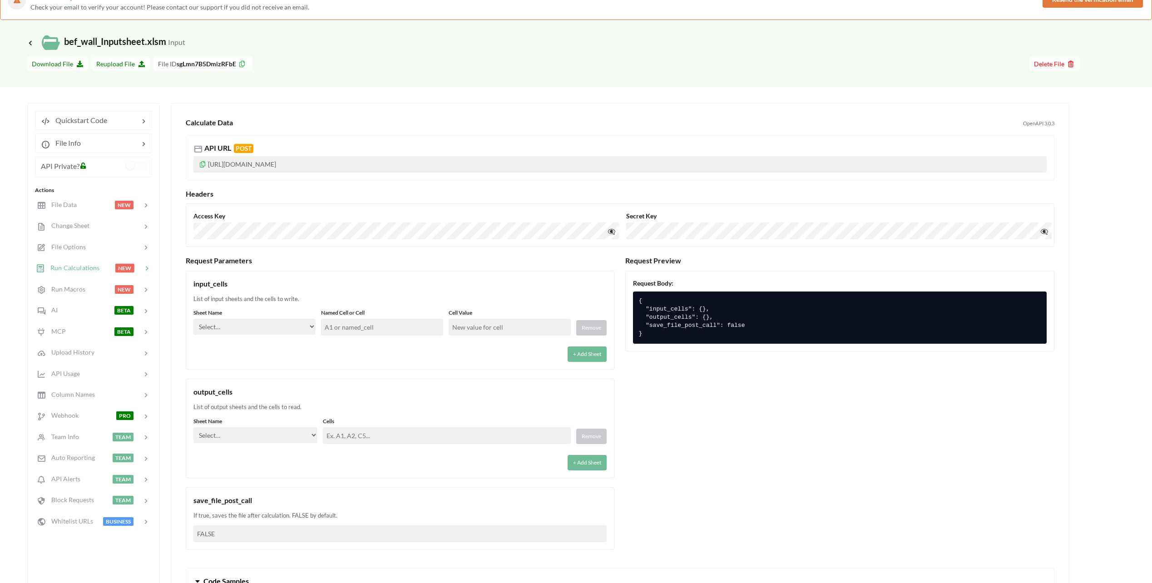
click at [279, 323] on select "Select… Input Kold Brand Ark1 Firsidig Makro" at bounding box center [254, 327] width 122 height 16
select select "Input"
click at [193, 319] on select "Select… Input Kold Brand Ark1 Firsidig Makro" at bounding box center [254, 327] width 122 height 16
click at [367, 326] on input "text" at bounding box center [382, 327] width 122 height 17
click at [342, 332] on input "text" at bounding box center [382, 327] width 122 height 17
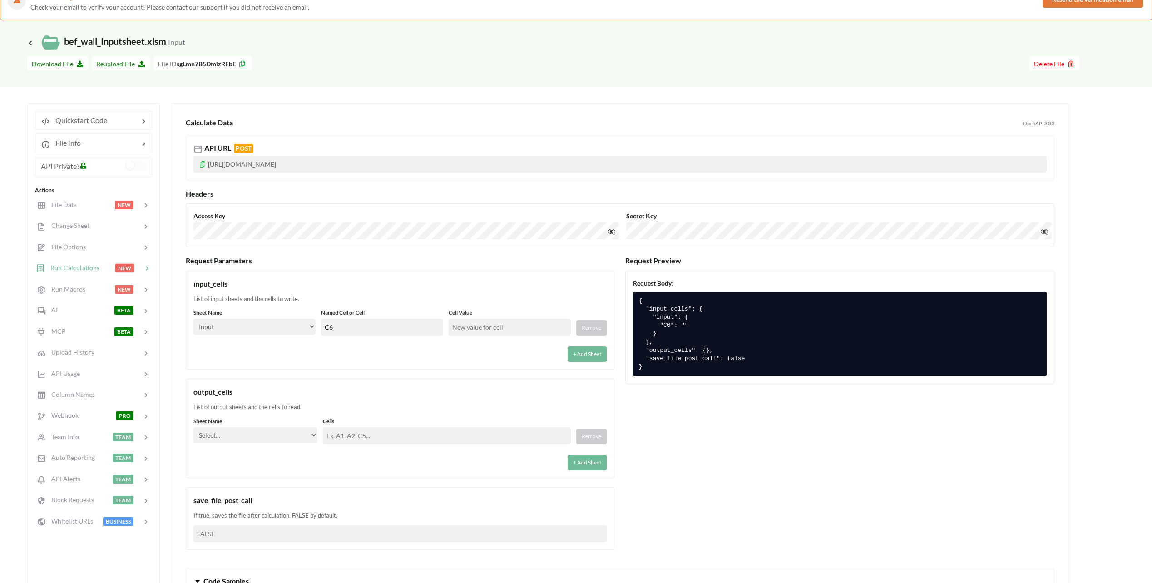
type input "C6"
click at [488, 328] on input "text" at bounding box center [510, 327] width 122 height 17
type input "3500"
click at [500, 352] on div "+ Add Sheet" at bounding box center [399, 351] width 413 height 21
click at [572, 356] on button "+ Add Sheet" at bounding box center [587, 354] width 39 height 15
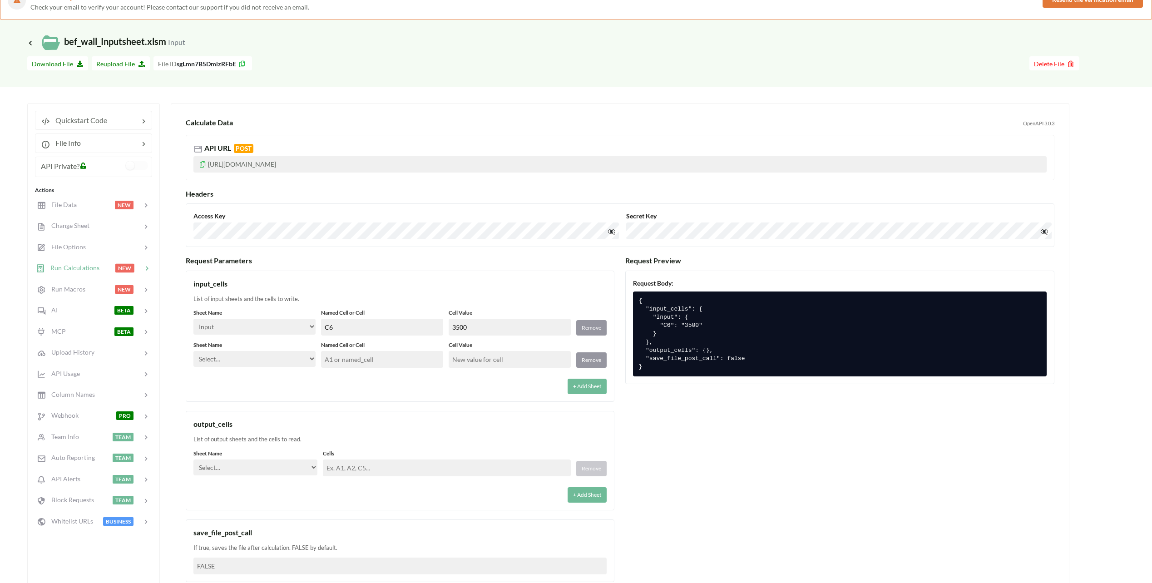
click at [359, 326] on input "C6" at bounding box center [382, 327] width 122 height 17
click at [278, 356] on select "Select… Input Kold Brand Ark1 Firsidig Makro" at bounding box center [254, 359] width 122 height 16
select select "Input"
click at [193, 351] on select "Select… Input Kold Brand Ark1 Firsidig Makro" at bounding box center [254, 359] width 122 height 16
click at [352, 348] on label "Named Cell or Cell" at bounding box center [382, 345] width 122 height 8
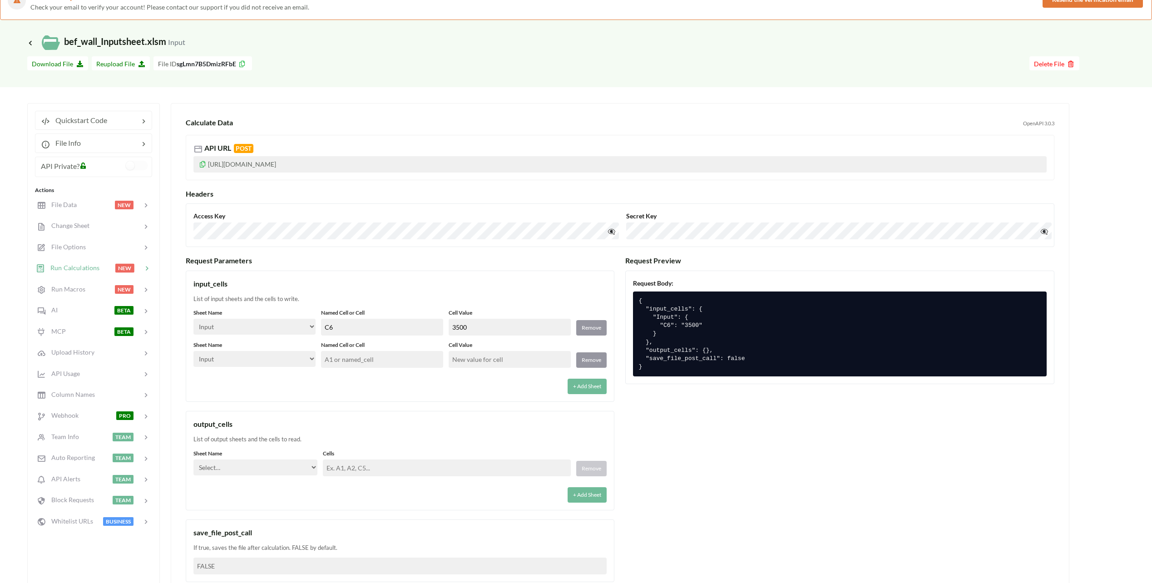
click at [365, 354] on input "text" at bounding box center [382, 359] width 122 height 17
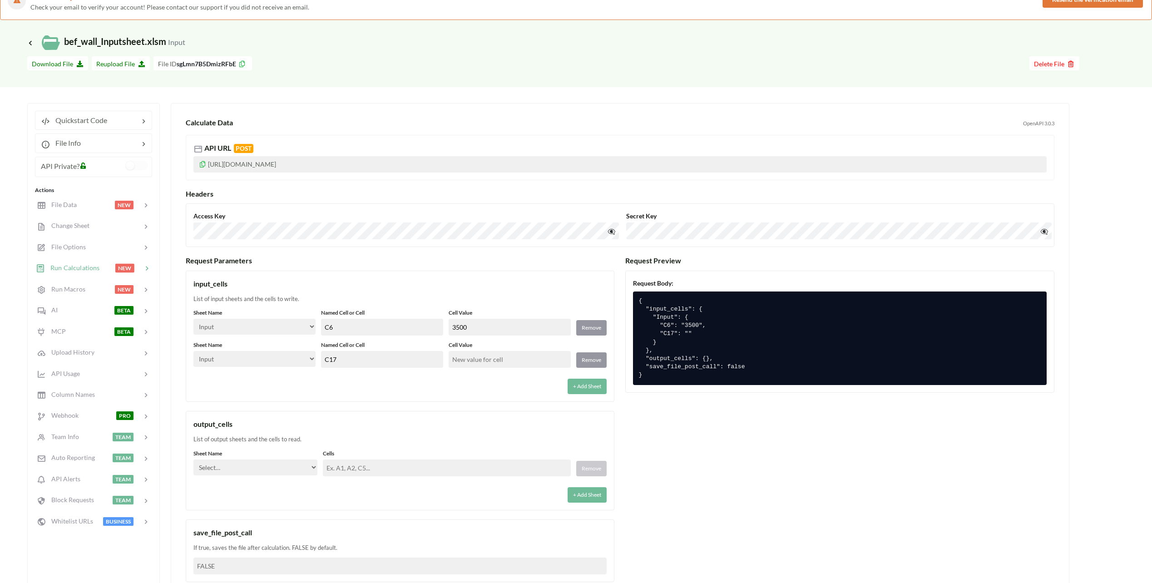
type input "C17"
click at [401, 385] on div "+ Add Sheet" at bounding box center [399, 383] width 413 height 21
click at [462, 358] on input "text" at bounding box center [510, 359] width 122 height 17
type input "-1"
click at [435, 289] on div "input_cells" at bounding box center [399, 283] width 413 height 11
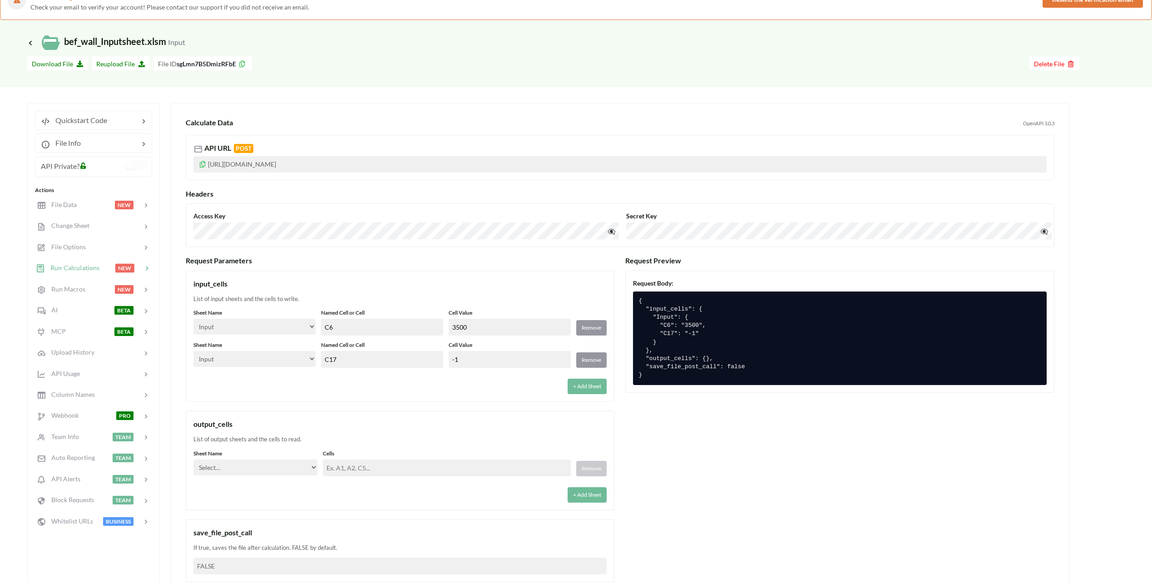
click at [491, 330] on input "3500" at bounding box center [510, 327] width 122 height 17
click at [489, 383] on div "+ Add Sheet" at bounding box center [399, 383] width 413 height 21
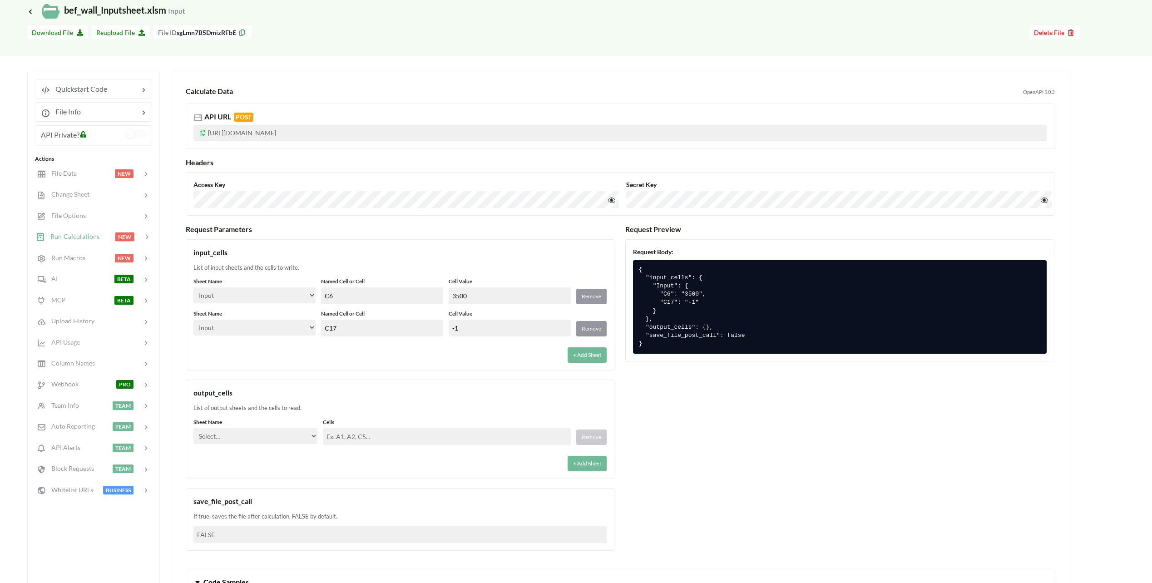
scroll to position [91, 0]
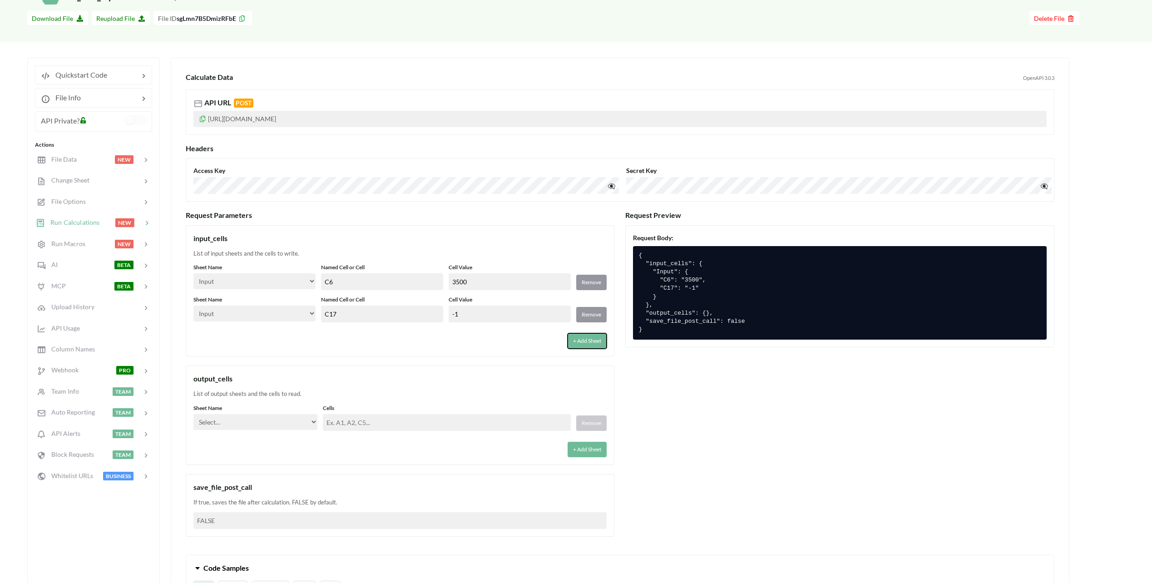
click at [593, 342] on button "+ Add Sheet" at bounding box center [587, 340] width 39 height 15
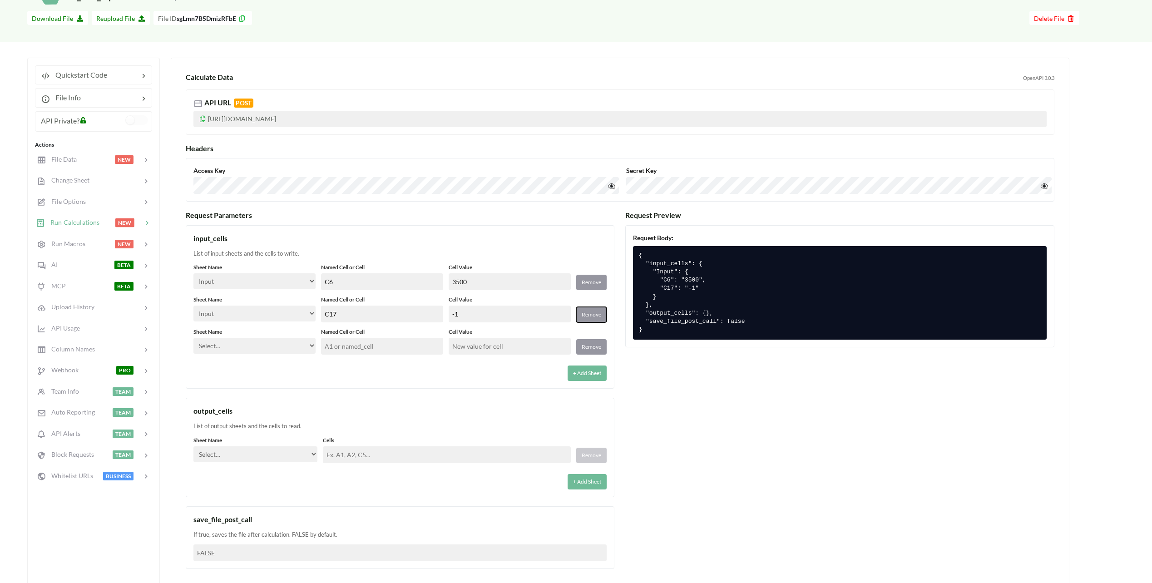
click at [599, 315] on button "Remove" at bounding box center [591, 314] width 30 height 15
select select
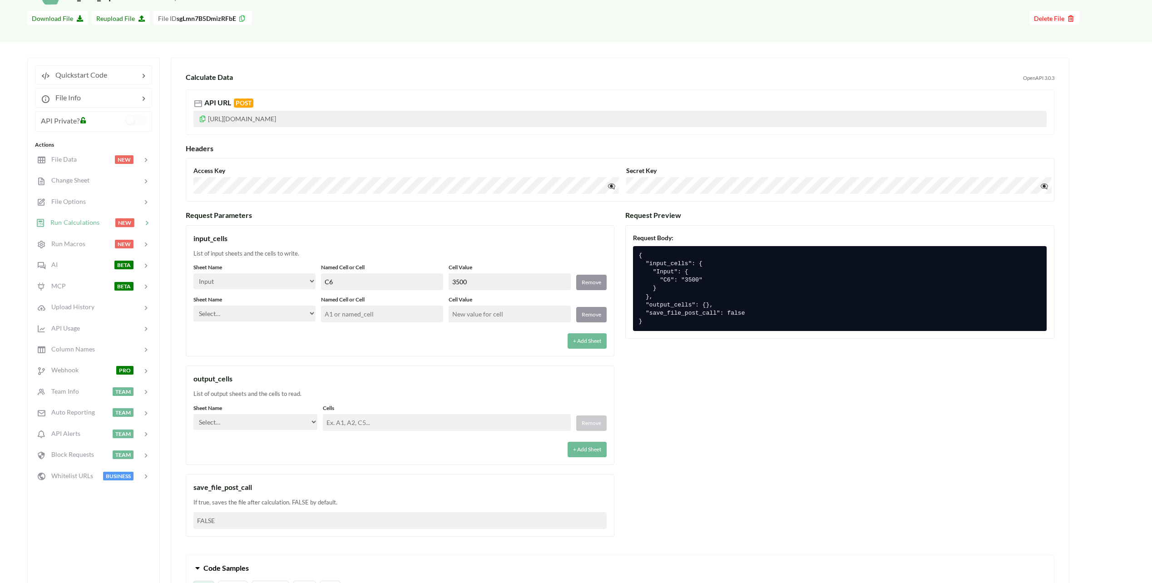
click at [258, 312] on select "Select… Input Kold Brand Ark1 Firsidig Makro" at bounding box center [254, 314] width 122 height 16
select select "Input"
click at [193, 306] on select "Select… Input Kold Brand Ark1 Firsidig Makro" at bounding box center [254, 314] width 122 height 16
click at [384, 314] on input "text" at bounding box center [382, 314] width 122 height 17
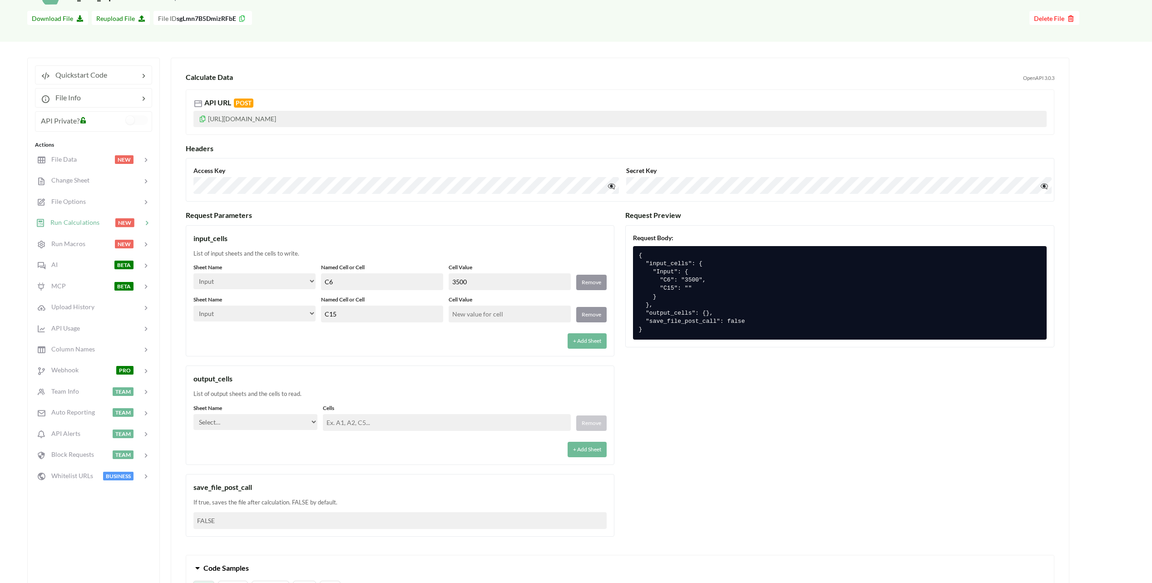
type input "C15"
click at [497, 309] on input "text" at bounding box center [510, 314] width 122 height 17
type input "60"
click at [493, 343] on div "+ Add Sheet" at bounding box center [399, 338] width 413 height 21
click at [580, 335] on button "+ Add Sheet" at bounding box center [587, 340] width 39 height 15
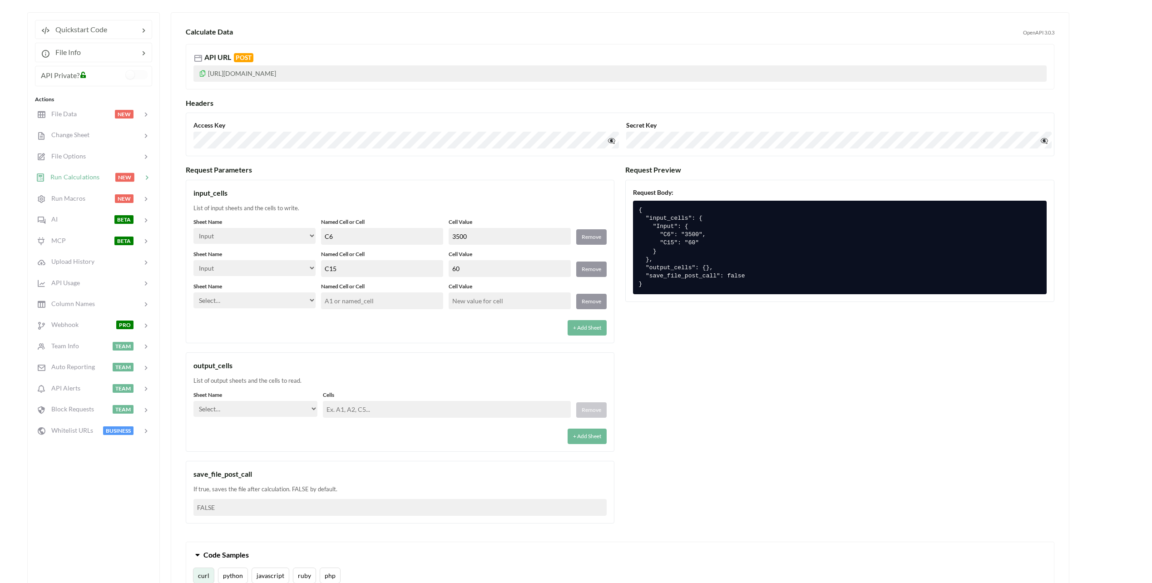
scroll to position [182, 0]
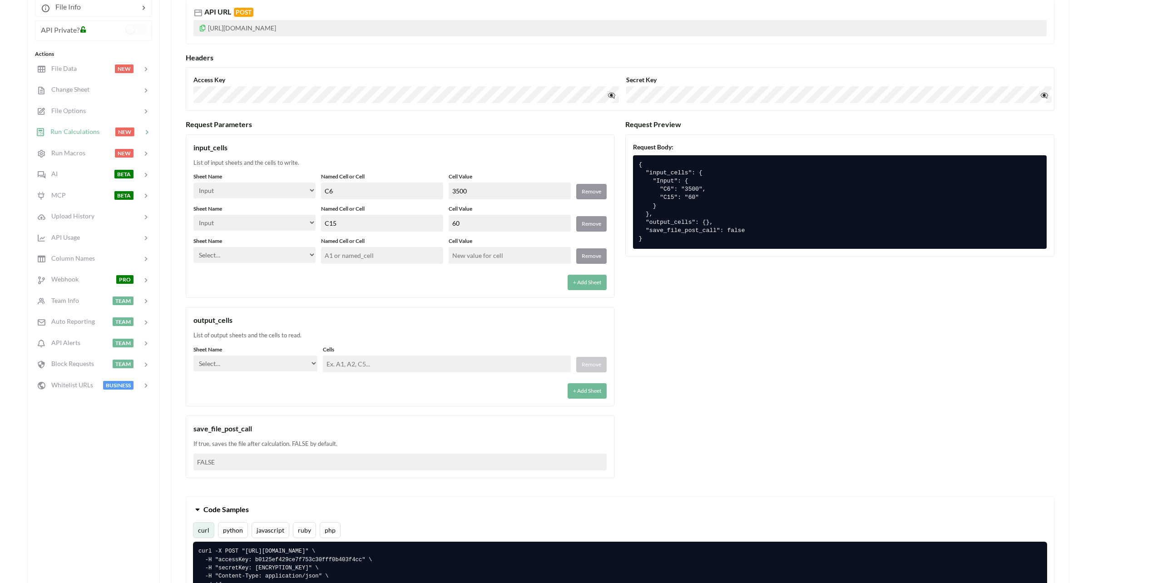
click at [349, 208] on label "Named Cell or Cell" at bounding box center [382, 209] width 122 height 8
drag, startPoint x: 349, startPoint y: 208, endPoint x: 382, endPoint y: 208, distance: 33.6
click at [382, 208] on label "Named Cell or Cell" at bounding box center [382, 209] width 122 height 8
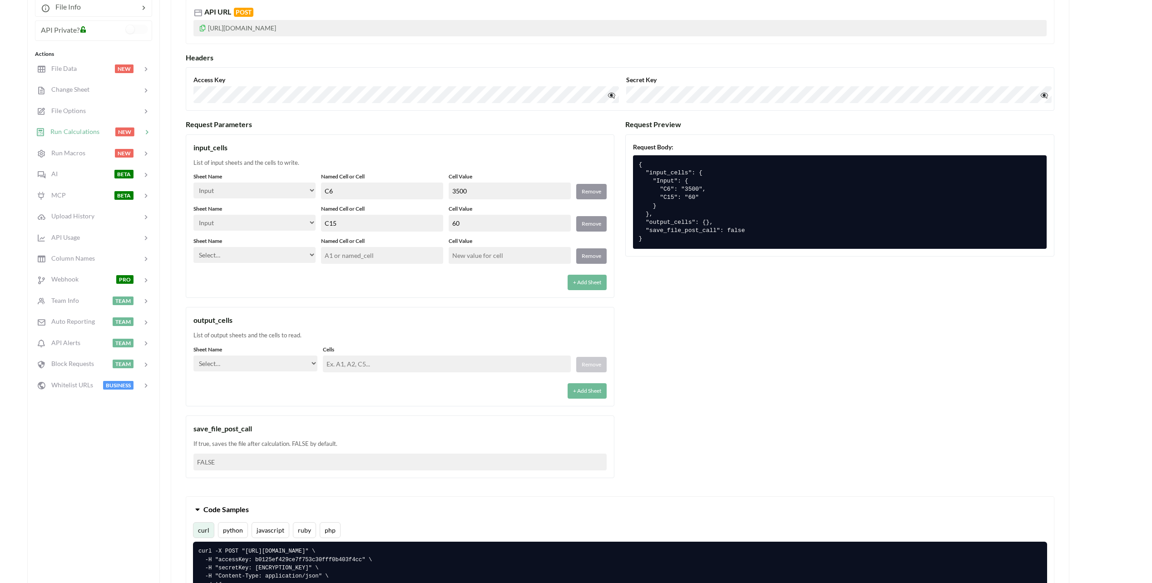
click at [347, 283] on div "+ Add Sheet" at bounding box center [399, 279] width 413 height 21
click at [313, 263] on div "Sheet Name Select… Input Kold Brand Ark1 Firsidig Makro" at bounding box center [254, 250] width 122 height 27
click at [313, 258] on select "Select… Input Kold Brand Ark1 Firsidig Makro" at bounding box center [254, 255] width 122 height 16
select select "Input"
click at [193, 247] on select "Select… Input Kold Brand Ark1 Firsidig Makro" at bounding box center [254, 255] width 122 height 16
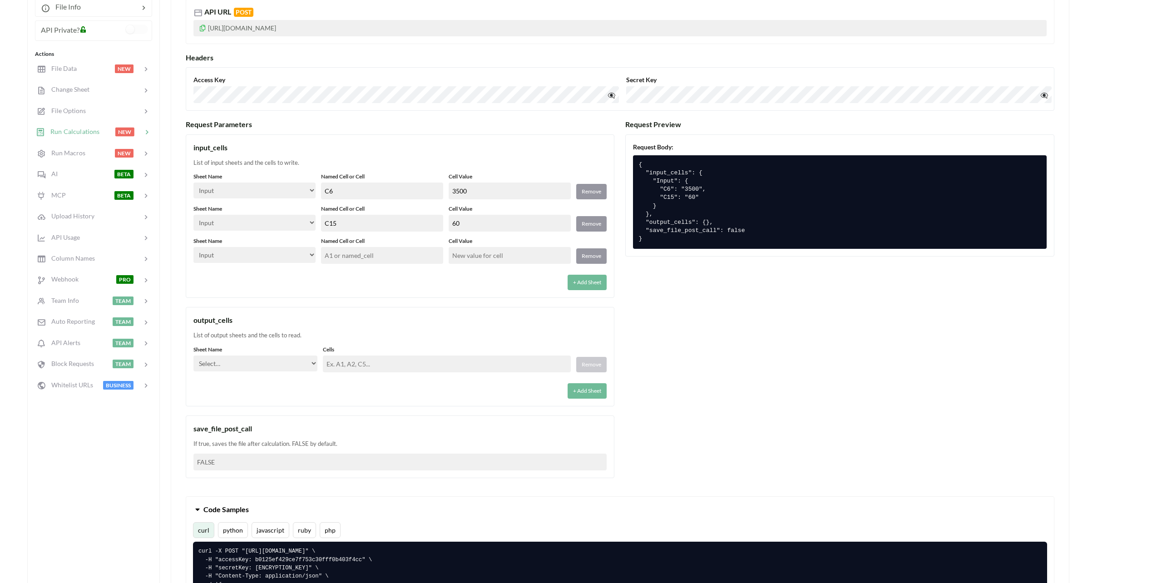
click at [366, 280] on div "+ Add Sheet" at bounding box center [399, 279] width 413 height 21
click at [349, 255] on input "text" at bounding box center [382, 255] width 122 height 17
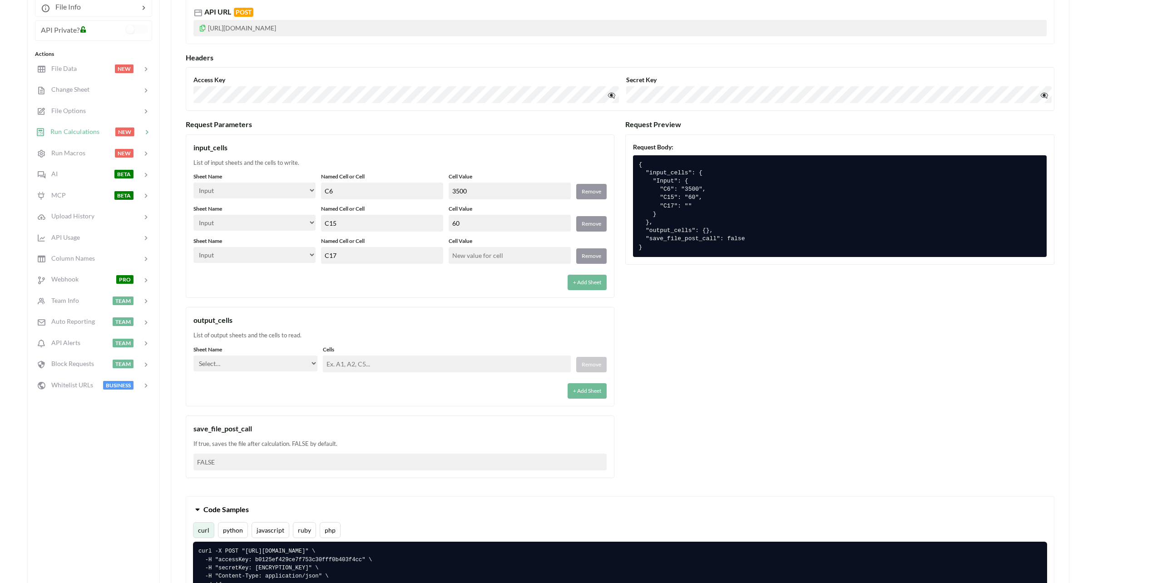
type input "C17"
click at [475, 263] on input "text" at bounding box center [510, 255] width 122 height 17
type input "-1"
click at [331, 317] on div "output_cells" at bounding box center [399, 320] width 413 height 11
click at [290, 366] on select "Select… Input Kold Brand Ark1 Firsidig Makro" at bounding box center [255, 364] width 124 height 16
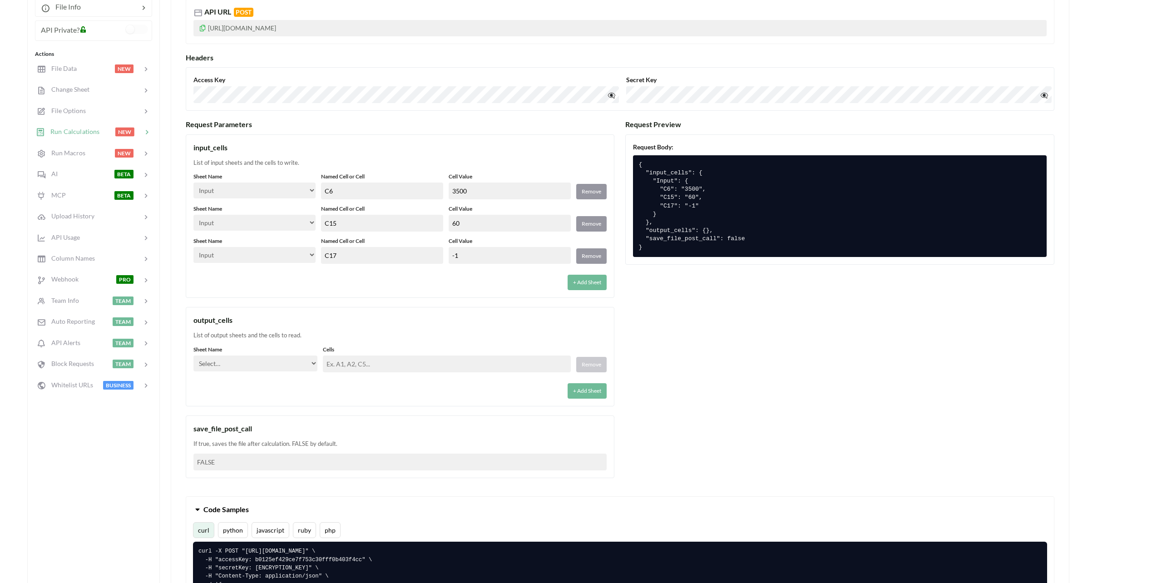
select select "Kold"
click at [193, 356] on select "Select… Input Kold Brand Ark1 Firsidig Makro" at bounding box center [255, 364] width 124 height 16
click at [332, 362] on input "text" at bounding box center [447, 364] width 248 height 17
paste input "AO9,AO10,AO11,AO12,AO13,AO14,AO15,AO16,AO17,AO18,AO19,AO20,AO21,AO22,AO23,AO24,…"
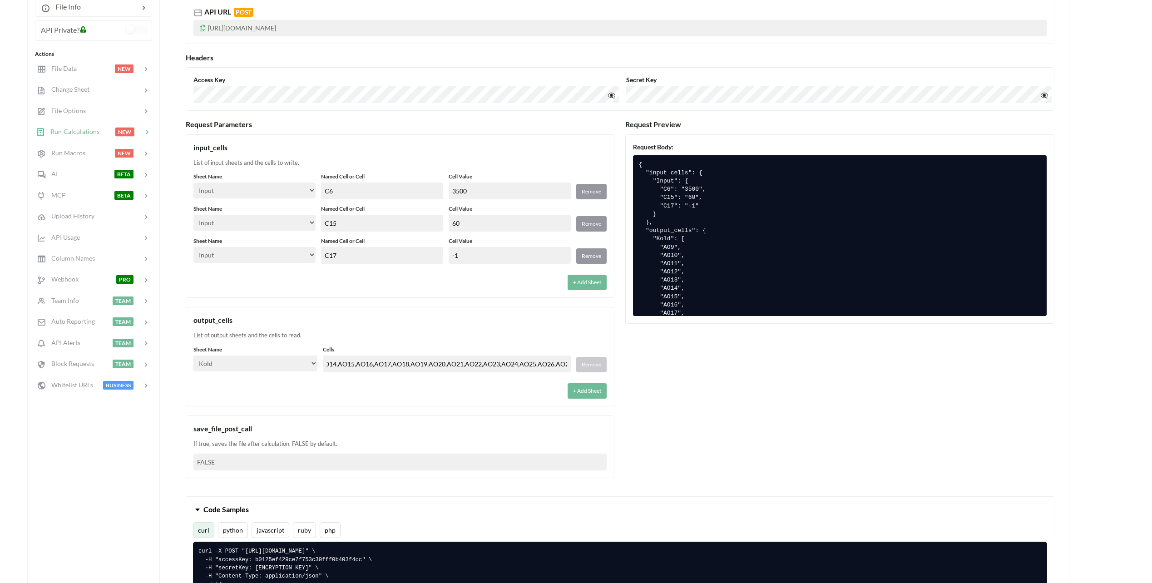
type input "AO9,AO10,AO11,AO12,AO13,AO14,AO15,AO16,AO17,AO18,AO19,AO20,AO21,AO22,AO23,AO24,…"
click at [271, 409] on div "input_cells List of input sheets and the cells to write. Sheet Name Select… Inp…" at bounding box center [400, 306] width 429 height 344
click at [589, 392] on button "+ Add Sheet" at bounding box center [587, 390] width 39 height 15
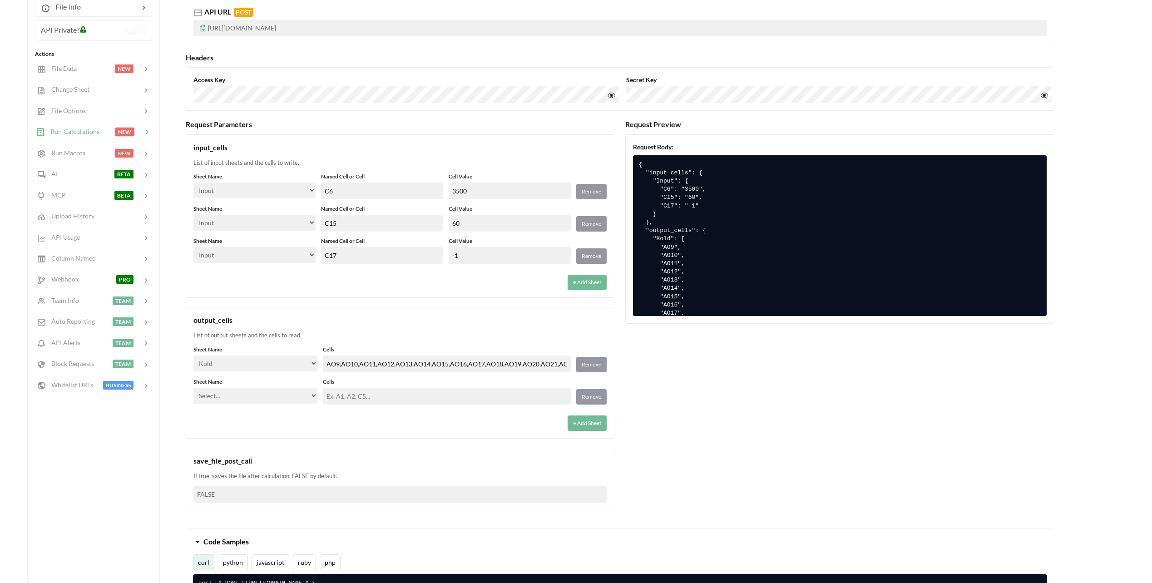
click at [287, 398] on select "Select… Input Kold Brand Ark1 Firsidig Makro" at bounding box center [255, 396] width 124 height 16
select select "Brand"
click at [193, 388] on select "Select… Input Kold Brand Ark1 Firsidig Makro" at bounding box center [255, 396] width 124 height 16
click at [360, 406] on div "Sheet Name Select… Input Kold Brand Ark1 Firsidig Makro Cells AO9,AO10,AO11,AO1…" at bounding box center [399, 388] width 413 height 85
click at [361, 398] on input "text" at bounding box center [447, 396] width 248 height 17
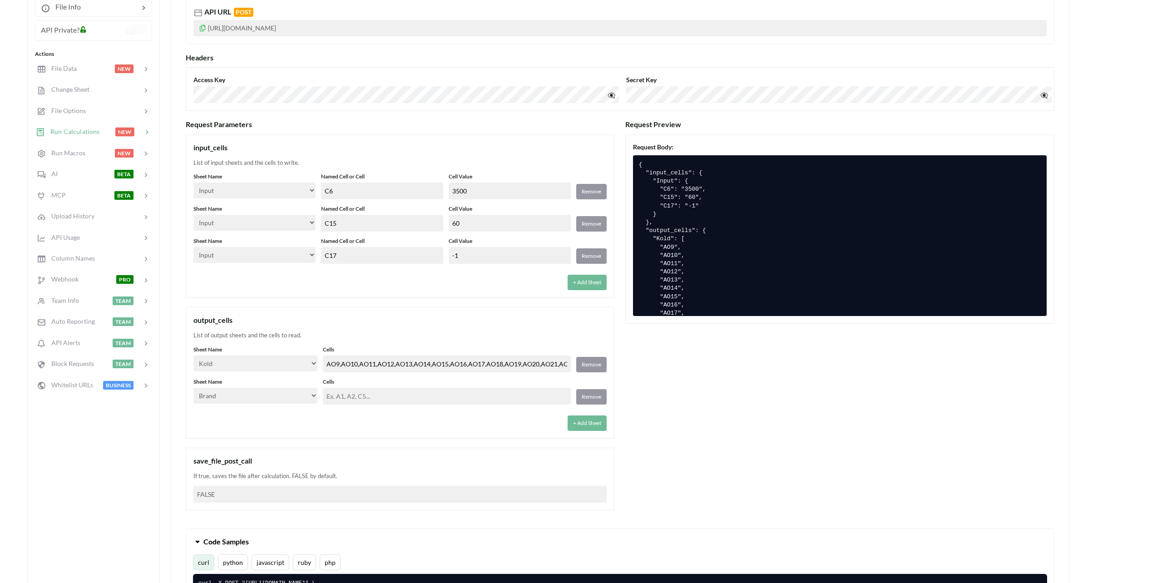
paste input "AO9,AO10,AO11,AO12,AO13,AO14,AO15,AO16,AO17,AO18,AO19,AO20,AO21,AO22,AO23,AO24,…"
type input "AO9,AO10,AO11,AO12,AO13,AO14,AO15,AO16,AO17,AO18,AO19,AO20,AO21,AO22,AO23,AO24,…"
click at [365, 413] on div "+ Add Sheet" at bounding box center [399, 420] width 413 height 21
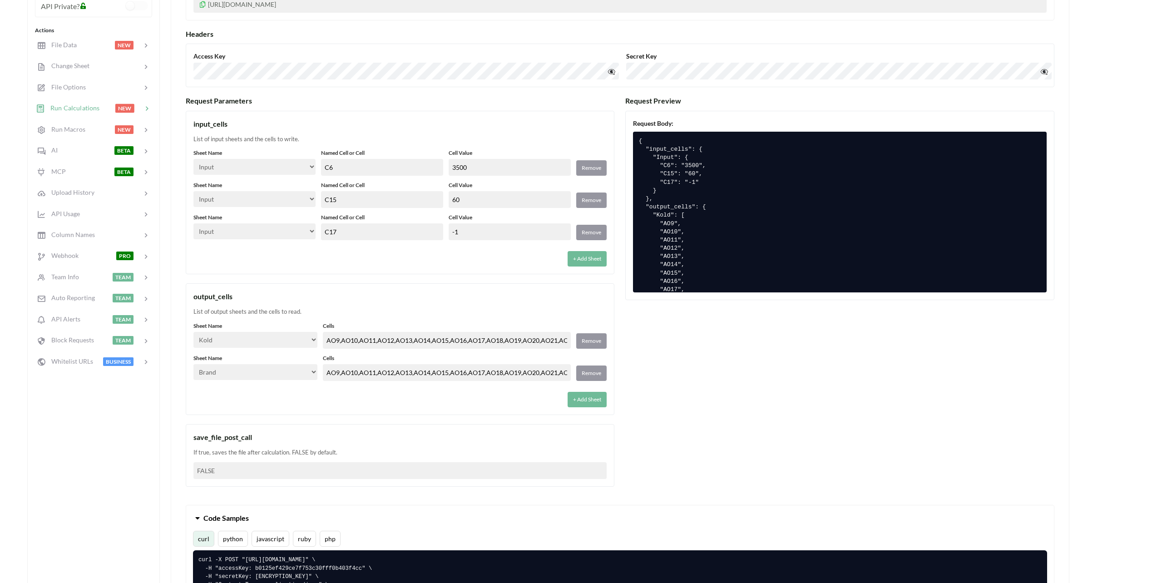
scroll to position [227, 0]
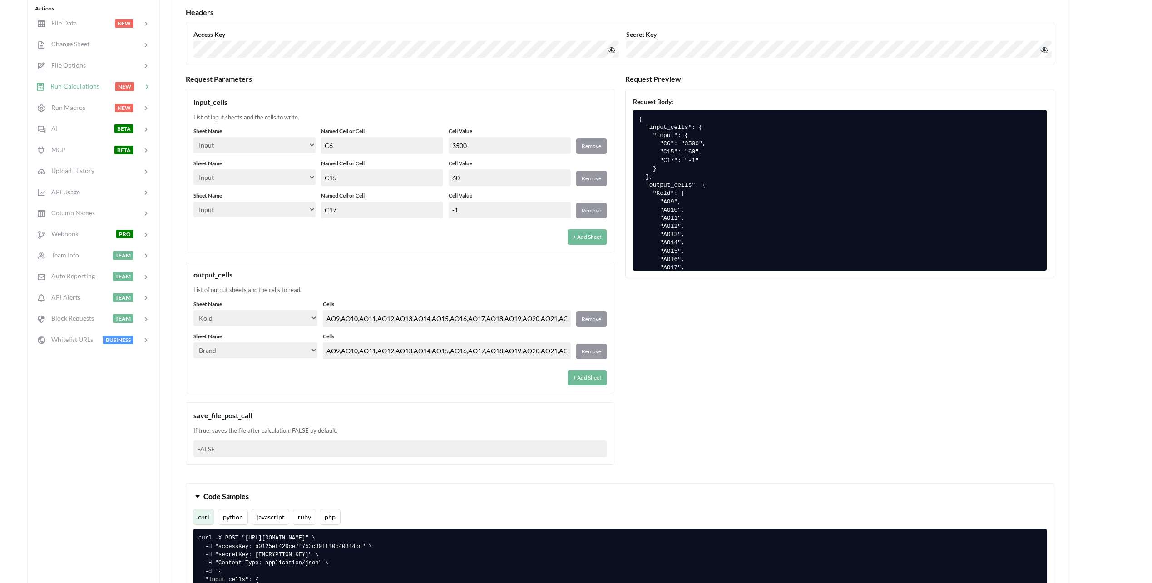
click at [699, 368] on div "Request Parameters input_cells List of input sheets and the cells to write. She…" at bounding box center [620, 274] width 869 height 400
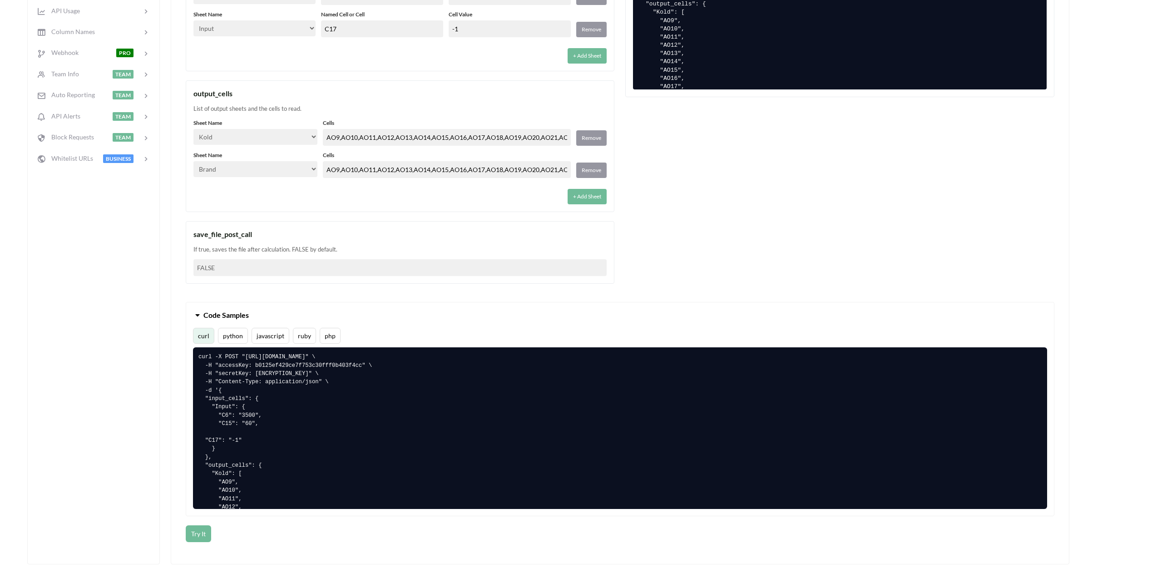
scroll to position [409, 0]
click at [233, 338] on button "python" at bounding box center [233, 335] width 30 height 16
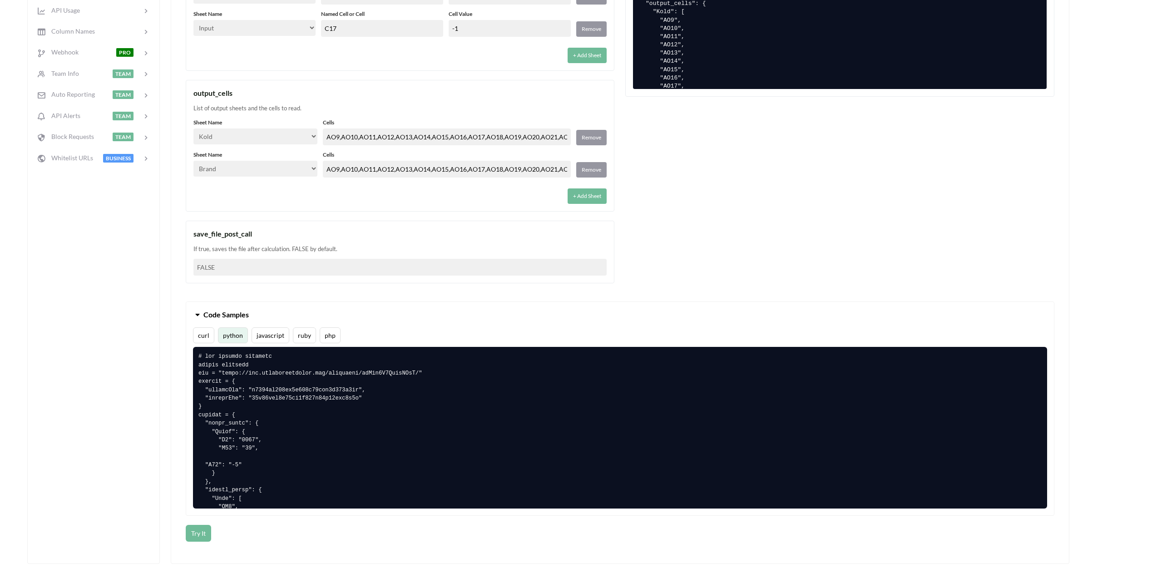
click at [173, 411] on div "Calculate Data OpenAPI 3.0.3 API URL POST https://api.apispreadsheets.com/calcu…" at bounding box center [620, 152] width 899 height 824
click at [197, 533] on button "Try It" at bounding box center [198, 533] width 25 height 17
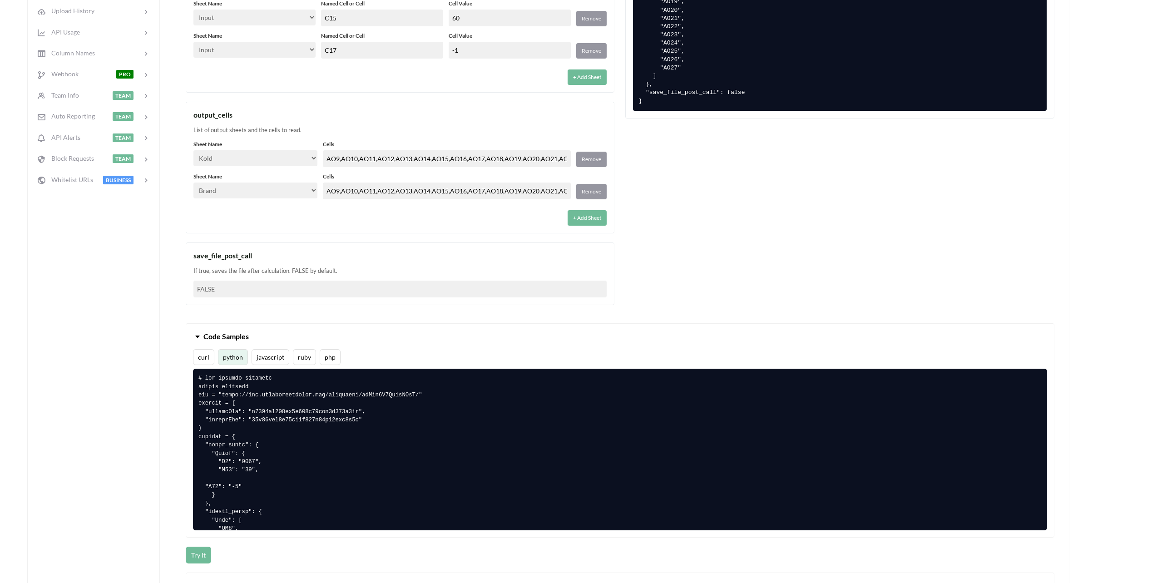
scroll to position [409, 0]
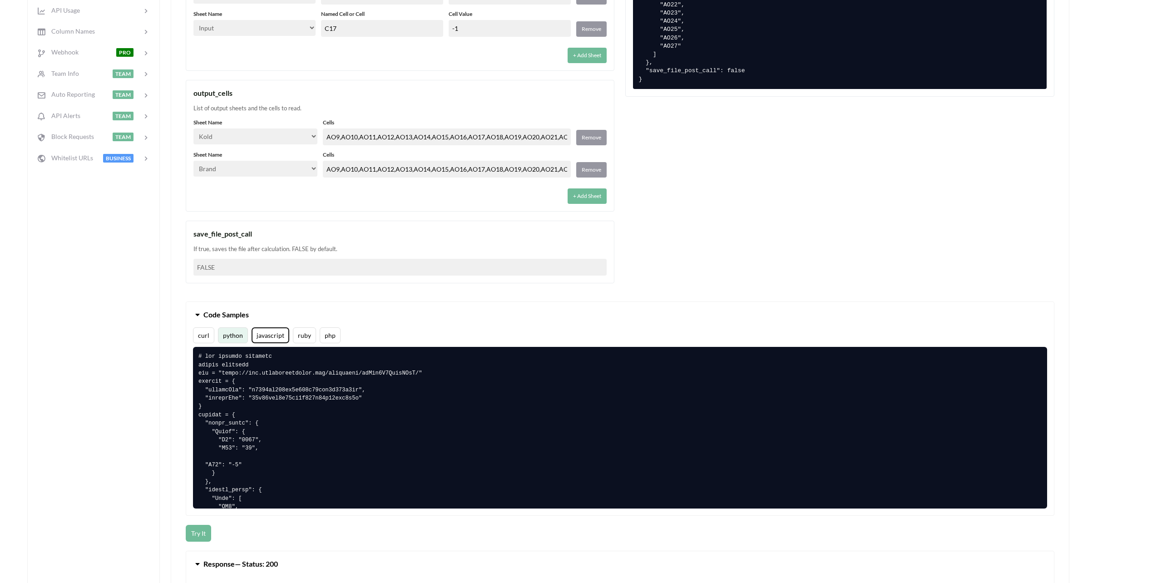
click at [269, 334] on button "javascript" at bounding box center [271, 335] width 38 height 16
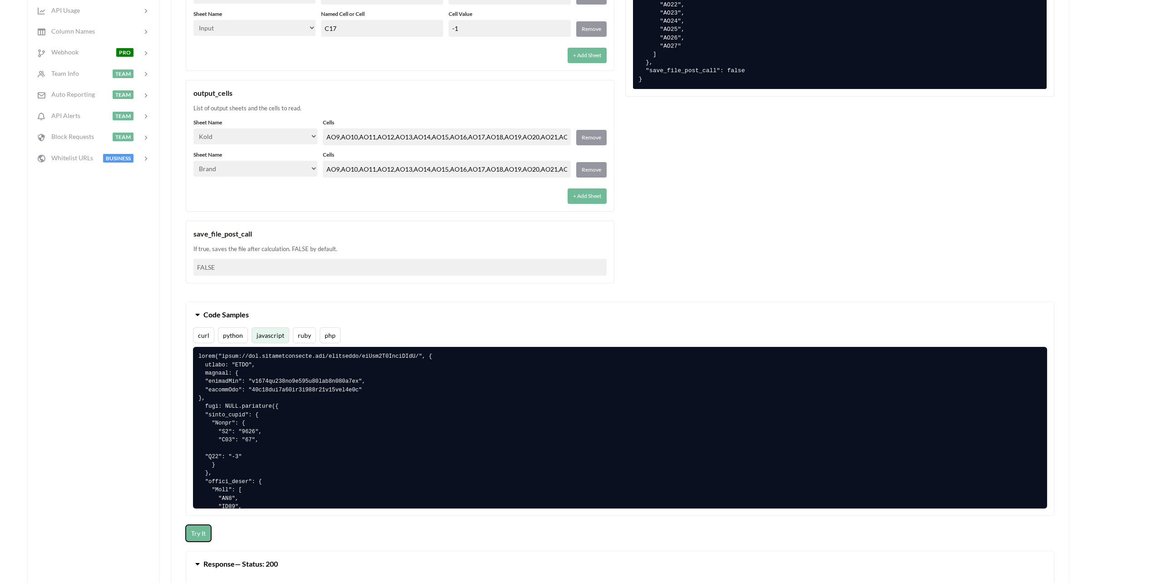
click at [199, 533] on button "Try It" at bounding box center [198, 533] width 25 height 17
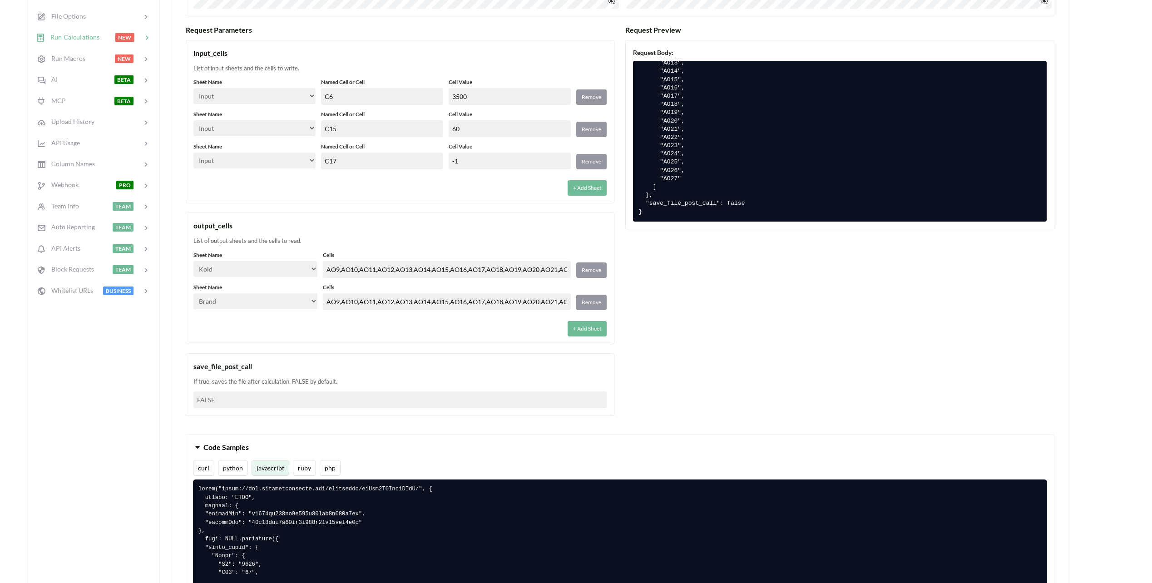
scroll to position [273, 0]
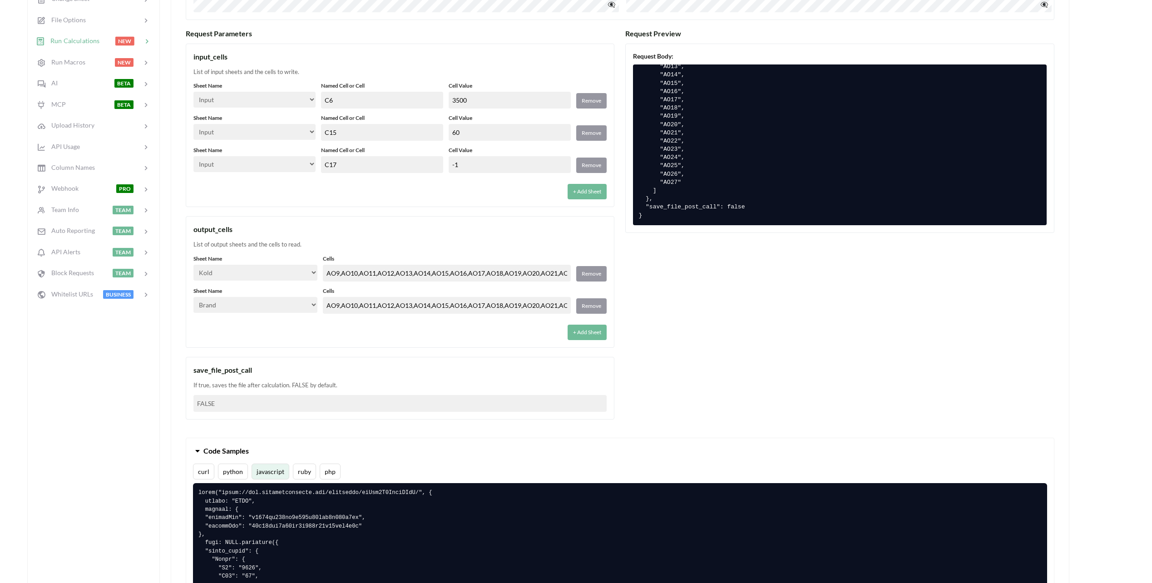
drag, startPoint x: 487, startPoint y: 132, endPoint x: 422, endPoint y: 124, distance: 65.4
click at [422, 124] on div "Sheet Name Select… Input Kold Brand Ark1 Firsidig Makro Named Cell or Cell C15 …" at bounding box center [399, 127] width 413 height 27
drag, startPoint x: 435, startPoint y: 198, endPoint x: 428, endPoint y: 180, distance: 18.7
click at [434, 198] on div "+ Add Sheet" at bounding box center [399, 188] width 413 height 21
drag, startPoint x: 485, startPoint y: 103, endPoint x: 395, endPoint y: 94, distance: 90.3
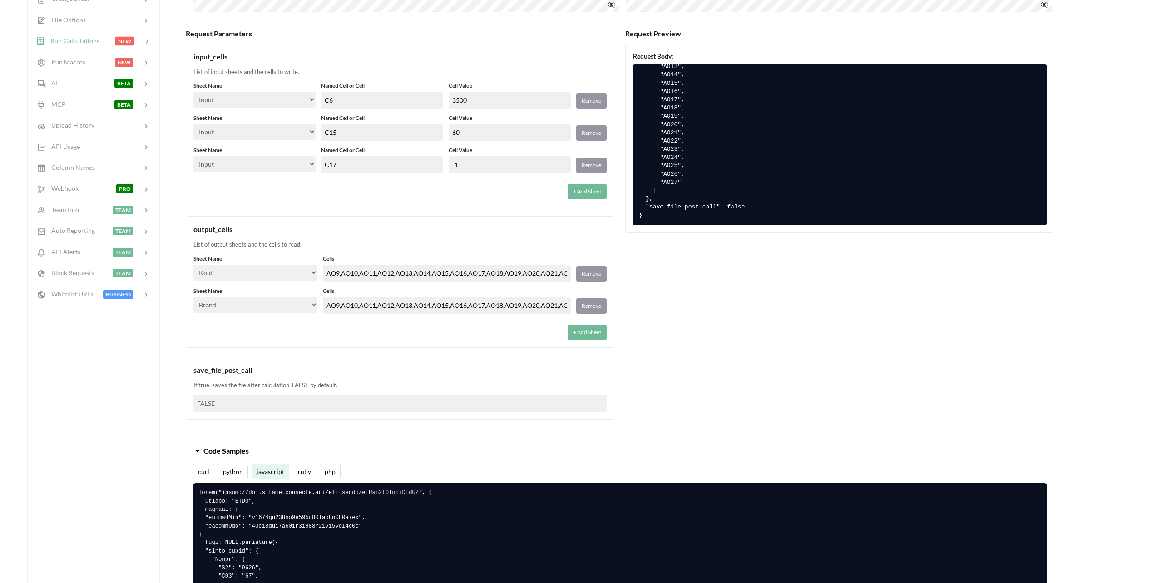
click at [393, 91] on div "Sheet Name Select… Input Kold Brand Ark1 Firsidig Makro Named Cell or Cell C6 C…" at bounding box center [399, 95] width 413 height 27
click at [444, 193] on div "+ Add Sheet" at bounding box center [399, 188] width 413 height 21
click at [593, 164] on button "Remove" at bounding box center [591, 165] width 30 height 15
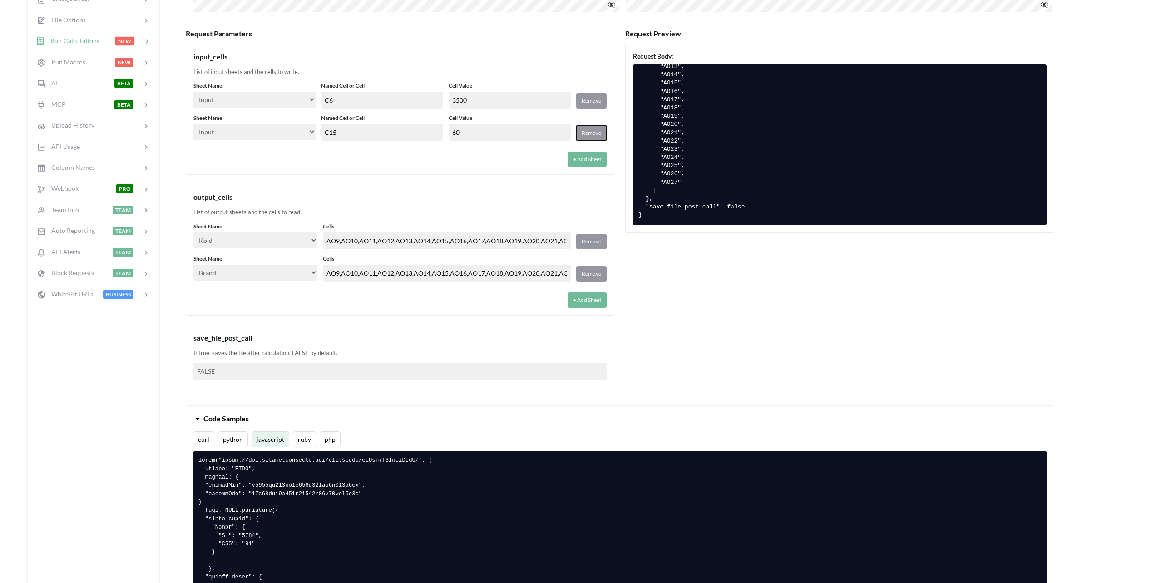
click at [595, 134] on button "Remove" at bounding box center [591, 132] width 30 height 15
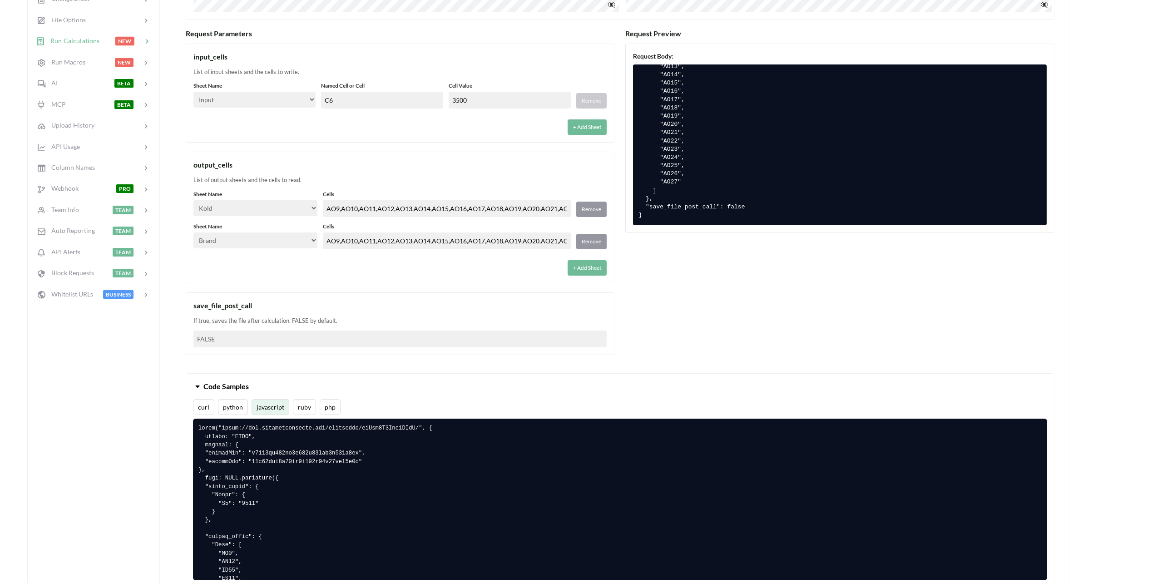
scroll to position [280, 0]
click at [547, 152] on div "output_cells List of output sheets and the cells to read. Sheet Name Select… In…" at bounding box center [400, 218] width 429 height 132
click at [503, 139] on div "input_cells List of input sheets and the cells to write. Sheet Name Select… Inp…" at bounding box center [400, 93] width 429 height 99
click at [584, 129] on button "+ Add Sheet" at bounding box center [587, 126] width 39 height 15
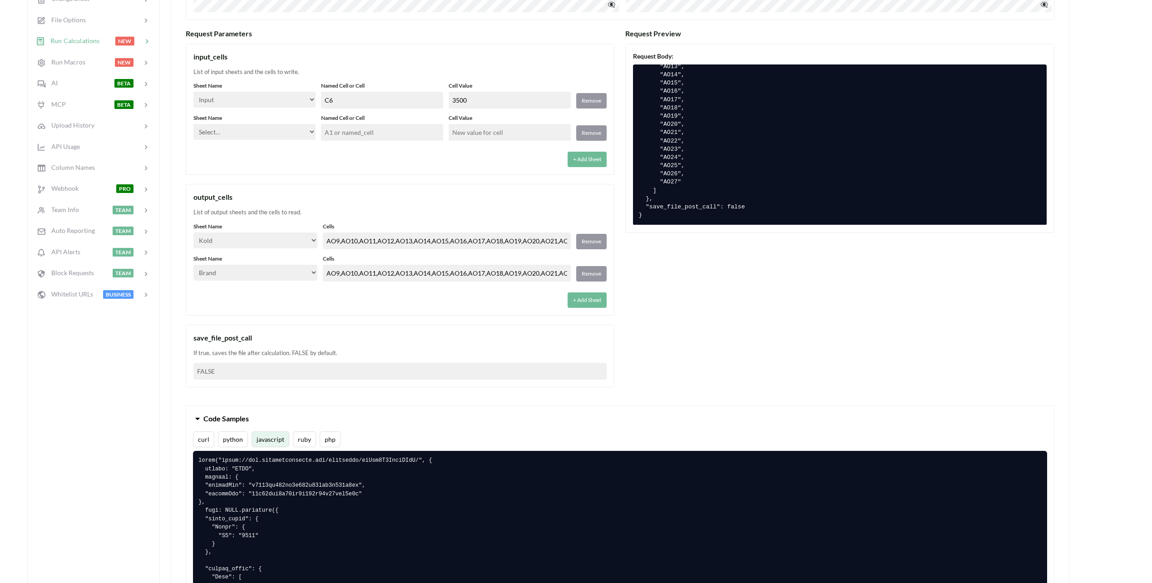
drag, startPoint x: 274, startPoint y: 134, endPoint x: 292, endPoint y: 134, distance: 18.2
click at [277, 134] on select "Select… Input Kold Brand Ark1 Firsidig Makro" at bounding box center [254, 132] width 122 height 16
select select "Input"
click at [193, 124] on select "Select… Input Kold Brand Ark1 Firsidig Makro" at bounding box center [254, 132] width 122 height 16
click at [377, 127] on input "text" at bounding box center [382, 132] width 122 height 17
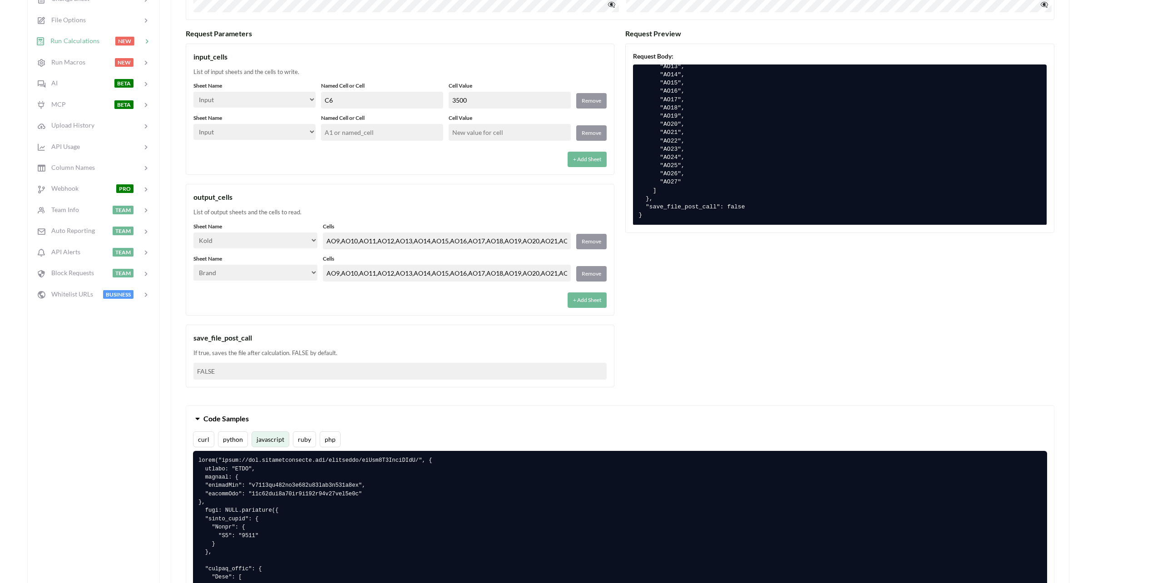
click at [344, 154] on div "+ Add Sheet" at bounding box center [399, 156] width 413 height 21
click at [589, 137] on button "Remove" at bounding box center [591, 132] width 30 height 15
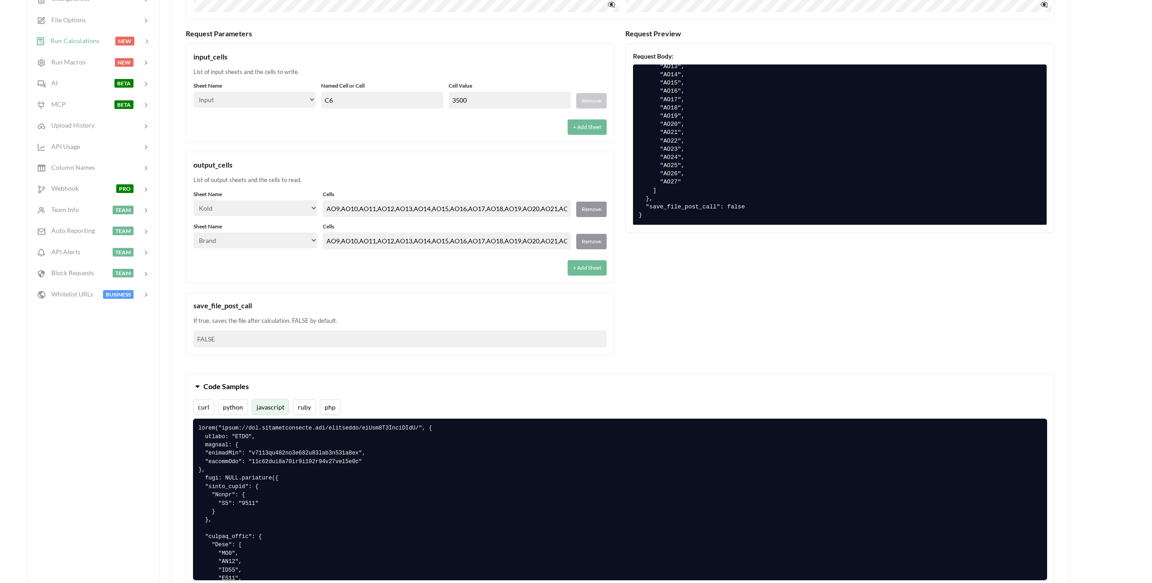
click at [500, 159] on div "output_cells" at bounding box center [399, 164] width 413 height 11
drag, startPoint x: 408, startPoint y: 93, endPoint x: 394, endPoint y: 94, distance: 14.6
click at [319, 83] on div "Sheet Name Select… Input Kold Brand Ark1 Firsidig Makro Named Cell or Cell C6 C…" at bounding box center [399, 95] width 413 height 27
click at [433, 121] on div "+ Add Sheet" at bounding box center [399, 124] width 413 height 21
drag, startPoint x: 485, startPoint y: 101, endPoint x: 287, endPoint y: 97, distance: 197.2
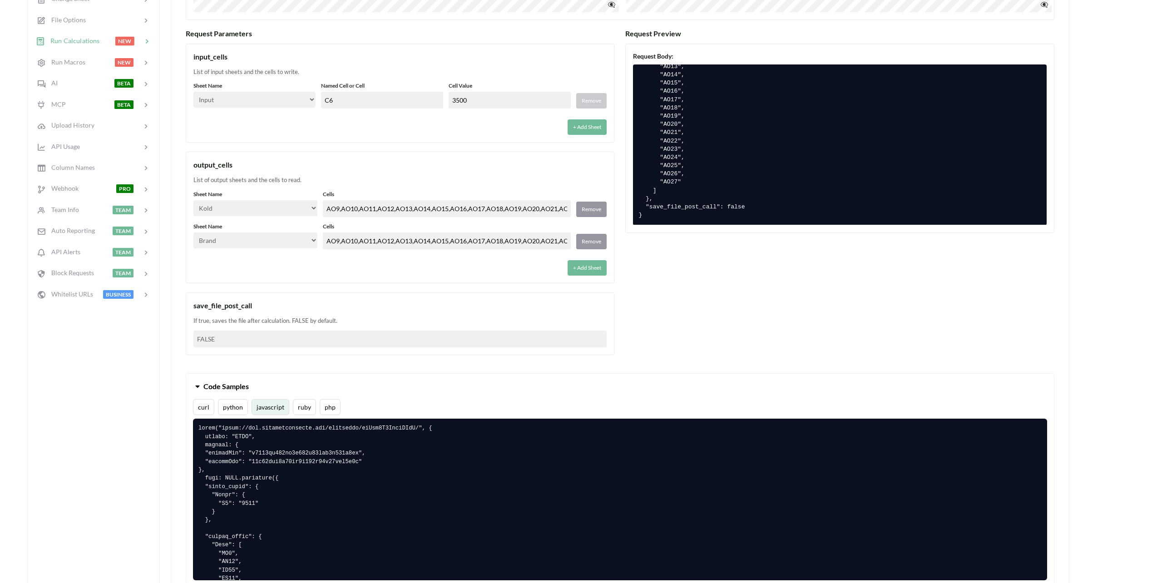
click at [287, 97] on div "Sheet Name Select… Input Kold Brand Ark1 Firsidig Makro Named Cell or Cell C6 C…" at bounding box center [399, 95] width 413 height 27
drag, startPoint x: 377, startPoint y: 99, endPoint x: 385, endPoint y: 101, distance: 7.9
click at [377, 99] on input "C6" at bounding box center [382, 100] width 122 height 17
drag, startPoint x: 397, startPoint y: 102, endPoint x: 214, endPoint y: 85, distance: 184.3
click at [206, 85] on div "Sheet Name Select… Input Kold Brand Ark1 Firsidig Makro Named Cell or Cell C6 C…" at bounding box center [399, 95] width 413 height 27
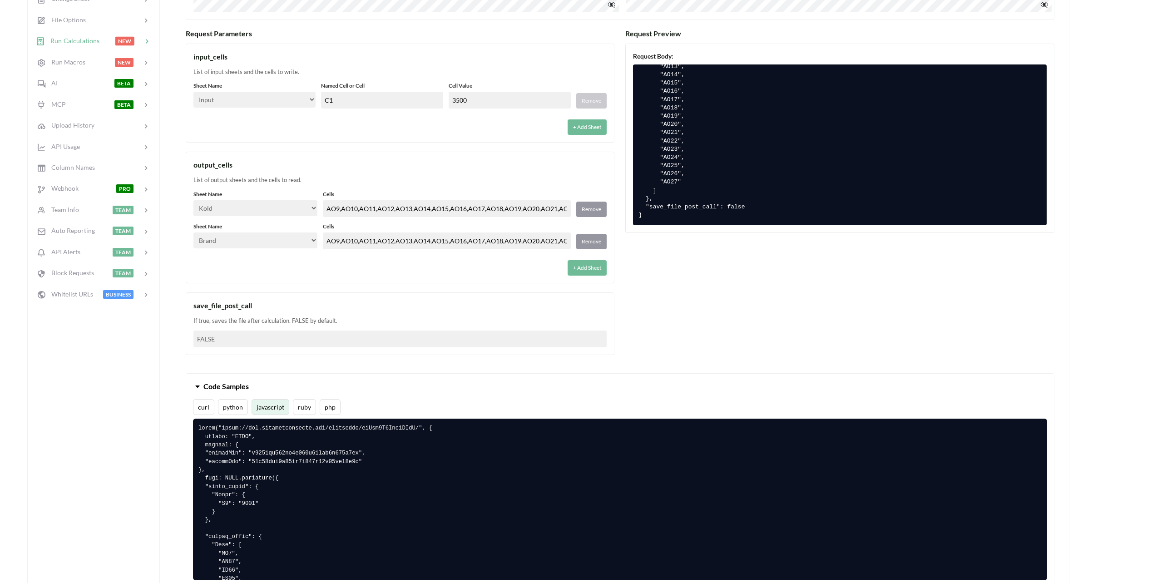
click at [353, 118] on div "+ Add Sheet" at bounding box center [399, 124] width 413 height 21
click at [344, 101] on input "C1" at bounding box center [382, 100] width 122 height 17
click at [392, 132] on div "+ Add Sheet" at bounding box center [399, 124] width 413 height 21
drag, startPoint x: 475, startPoint y: 100, endPoint x: 325, endPoint y: 80, distance: 151.7
click at [326, 80] on div "input_cells List of input sheets and the cells to write. Sheet Name Select… Inp…" at bounding box center [400, 93] width 429 height 99
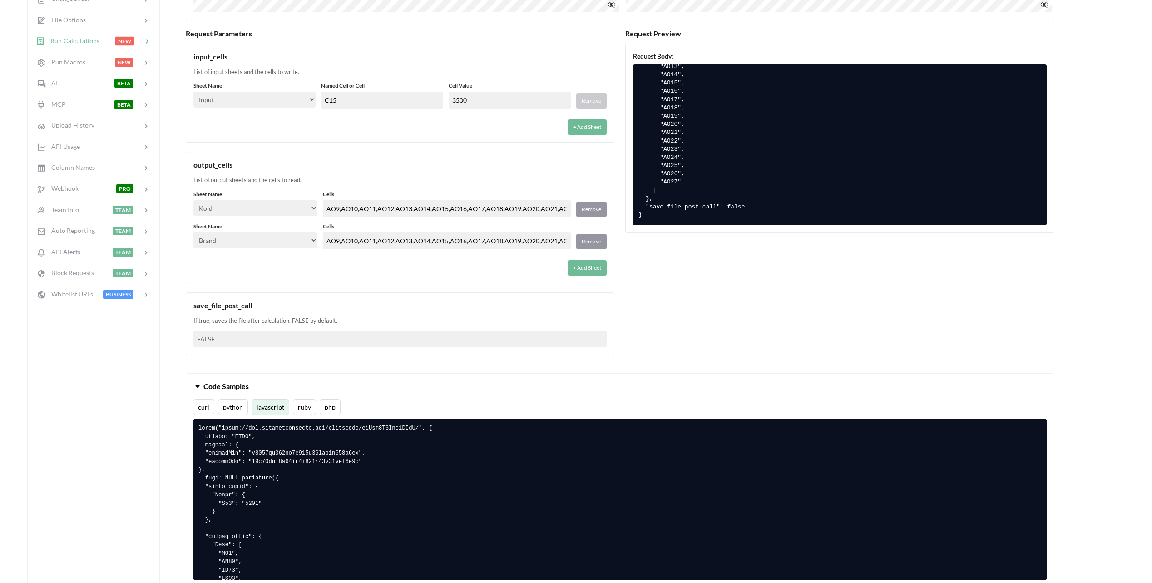
click at [346, 100] on input "C15" at bounding box center [382, 100] width 122 height 17
type input "C17"
click at [355, 71] on div "List of input sheets and the cells to write." at bounding box center [399, 72] width 413 height 9
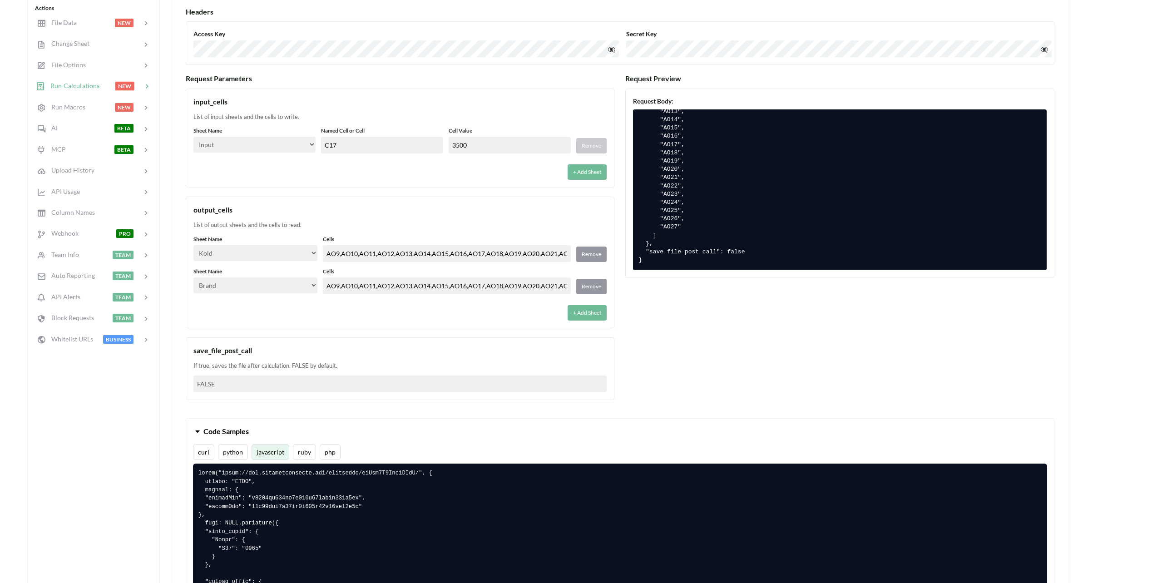
scroll to position [227, 0]
drag, startPoint x: 485, startPoint y: 143, endPoint x: 387, endPoint y: 140, distance: 97.7
click at [387, 140] on div "Sheet Name Select… Input Kold Brand Ark1 Firsidig Makro Named Cell or Cell C17 …" at bounding box center [399, 140] width 413 height 27
type input "-1"
click at [390, 167] on div "+ Add Sheet" at bounding box center [399, 169] width 413 height 21
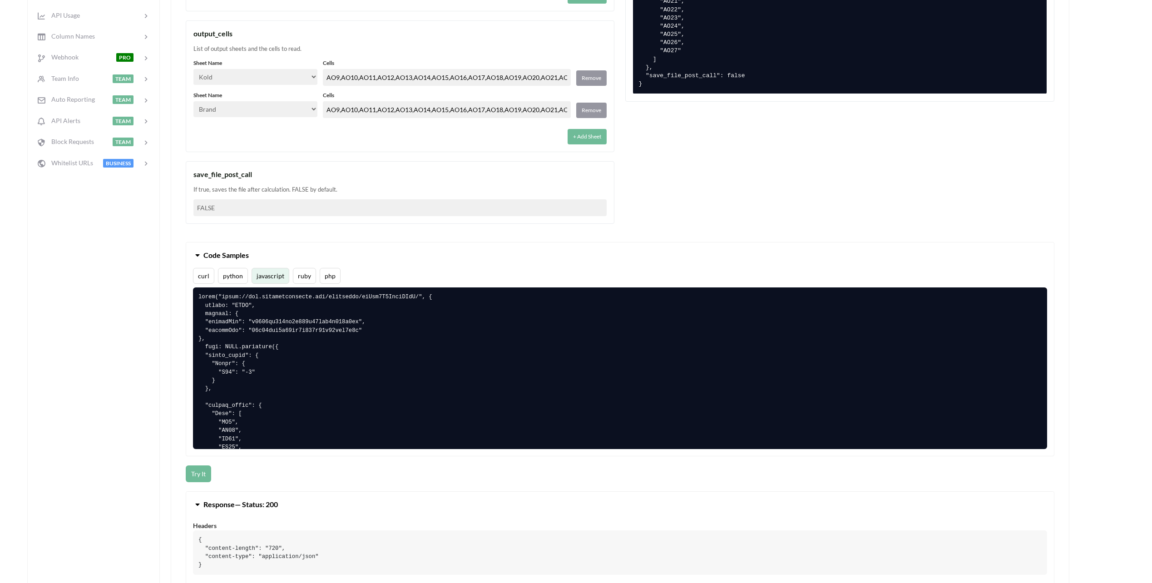
scroll to position [409, 0]
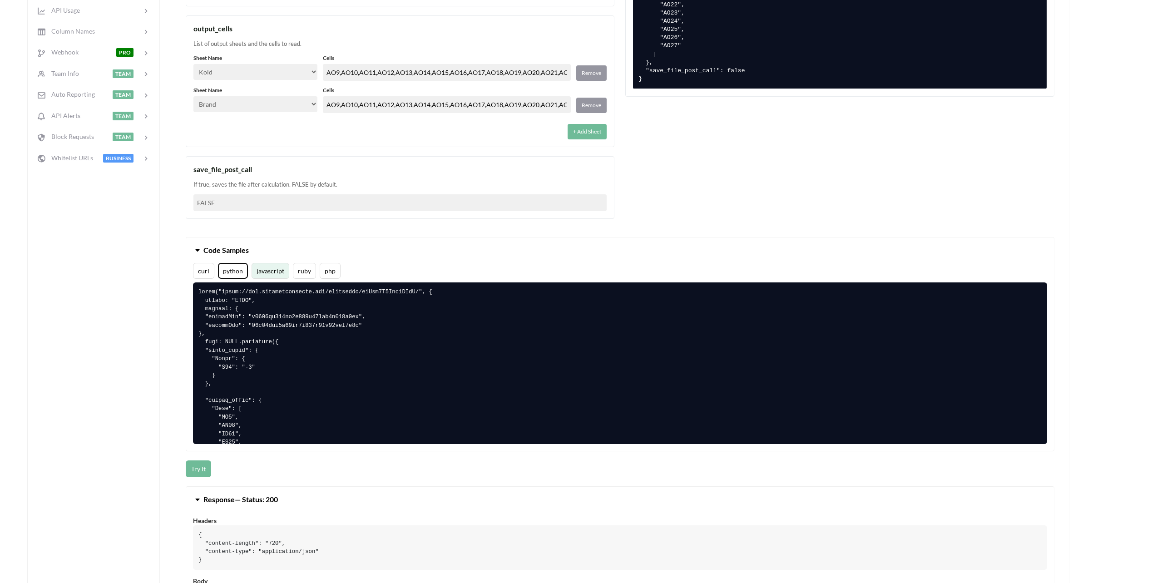
click at [229, 275] on button "python" at bounding box center [233, 271] width 30 height 16
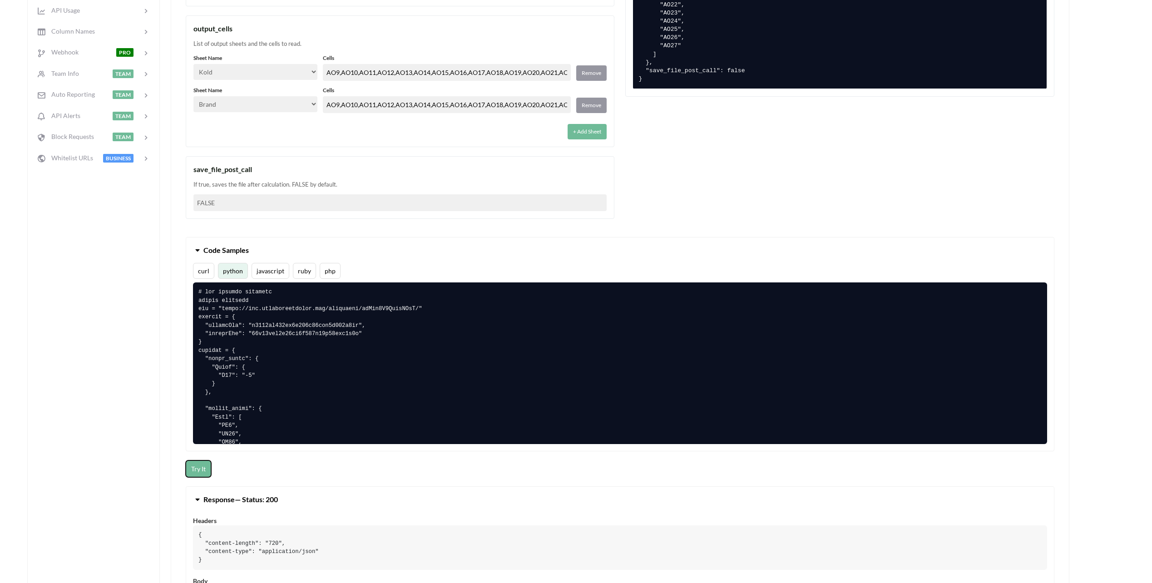
click at [199, 470] on button "Try It" at bounding box center [198, 469] width 25 height 17
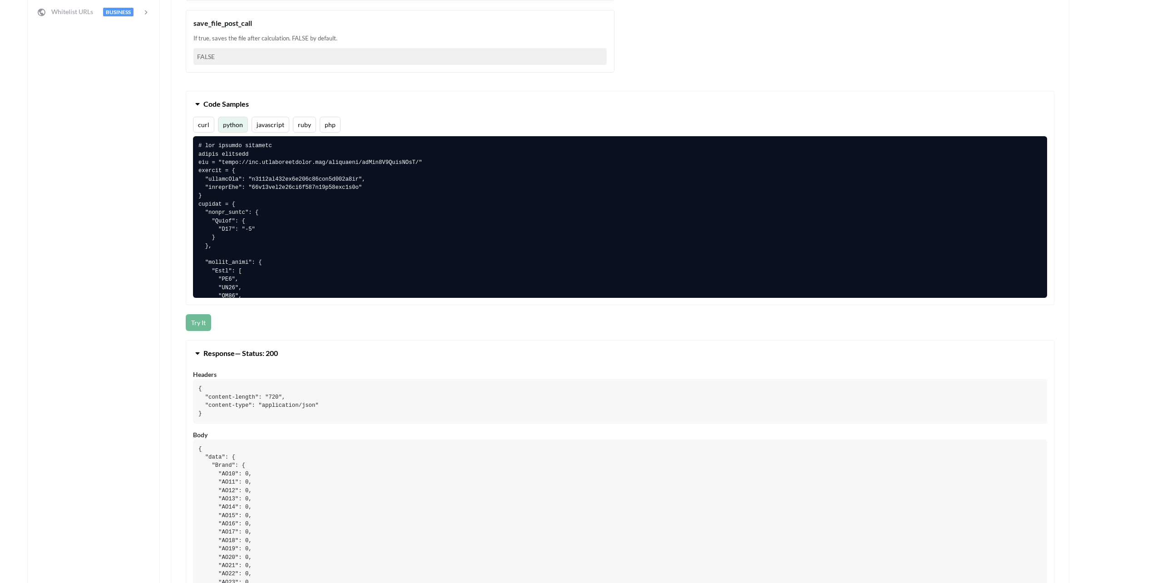
scroll to position [363, 0]
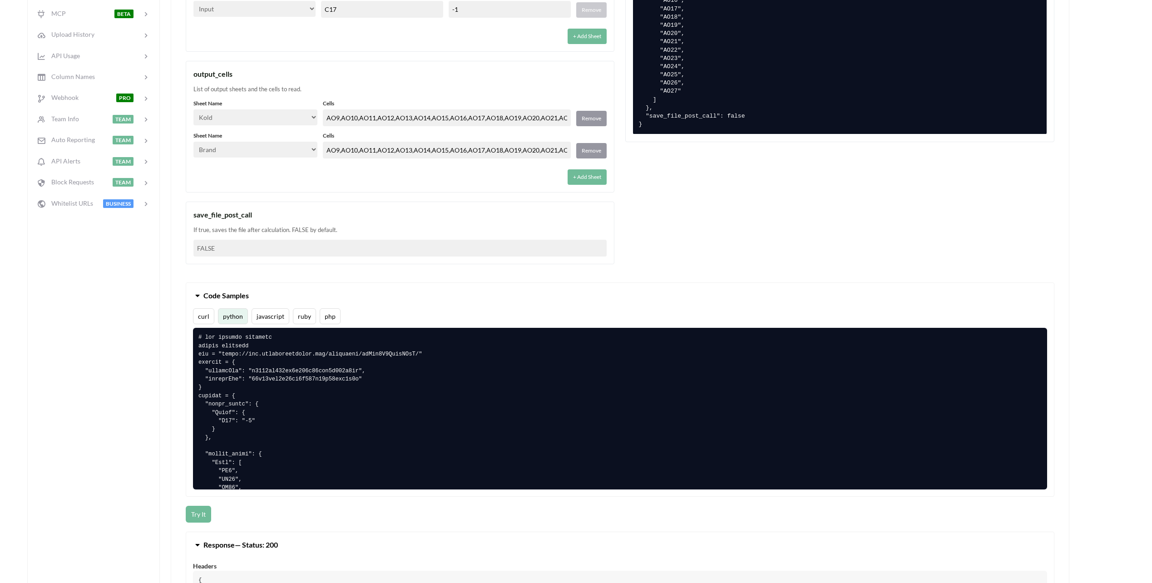
click at [317, 189] on div "output_cells List of output sheets and the cells to read. Sheet Name Select… In…" at bounding box center [400, 127] width 429 height 132
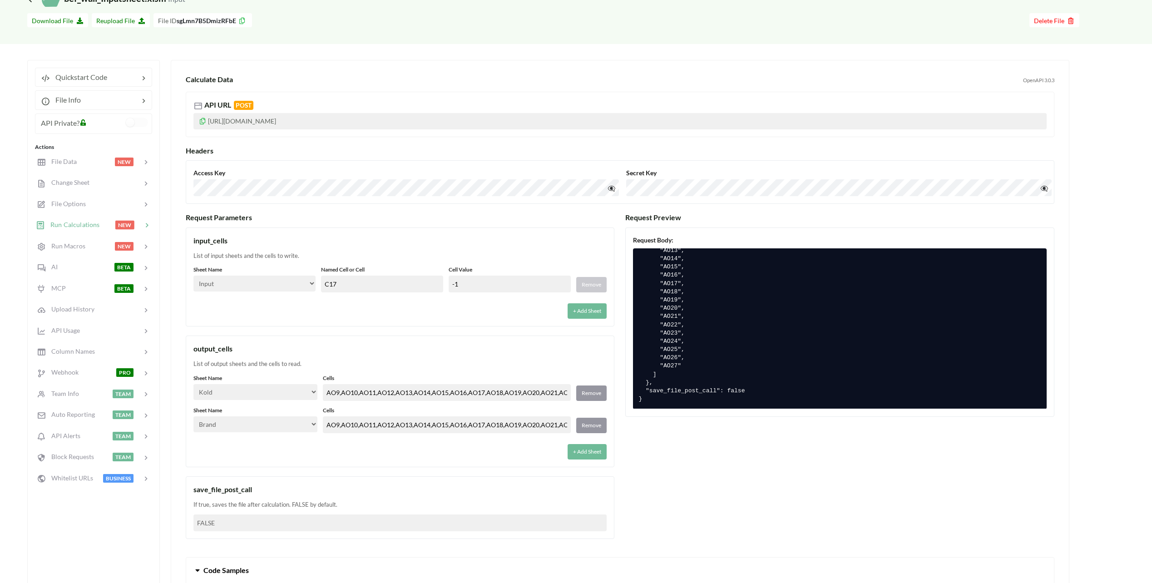
scroll to position [0, 0]
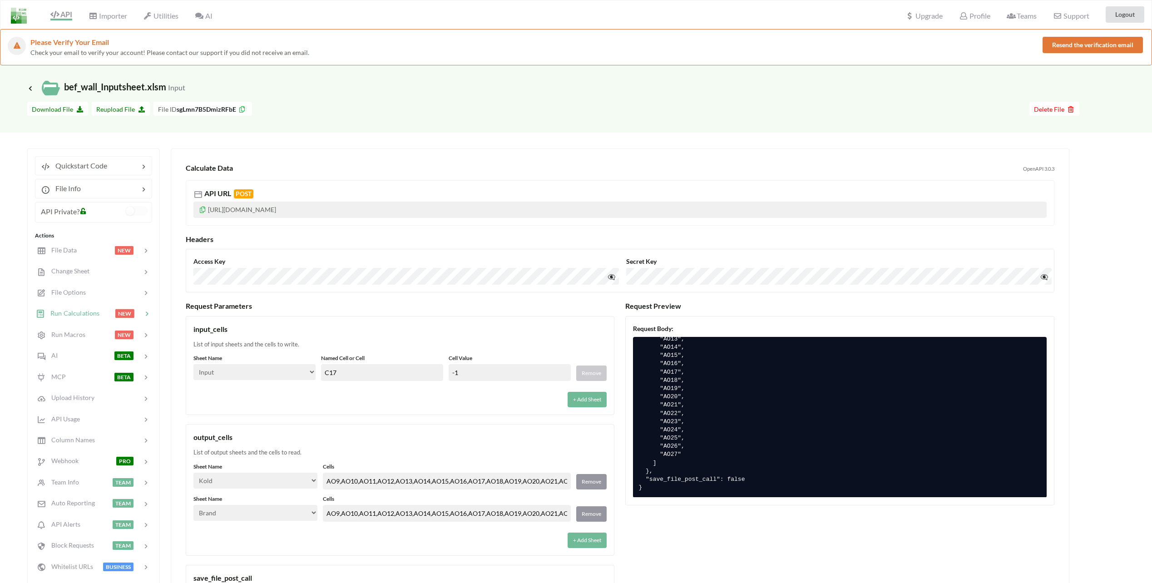
click at [324, 365] on input "C17" at bounding box center [382, 372] width 122 height 17
click at [355, 347] on div "List of input sheets and the cells to write." at bounding box center [399, 344] width 413 height 9
click at [352, 366] on input "C17" at bounding box center [382, 372] width 122 height 17
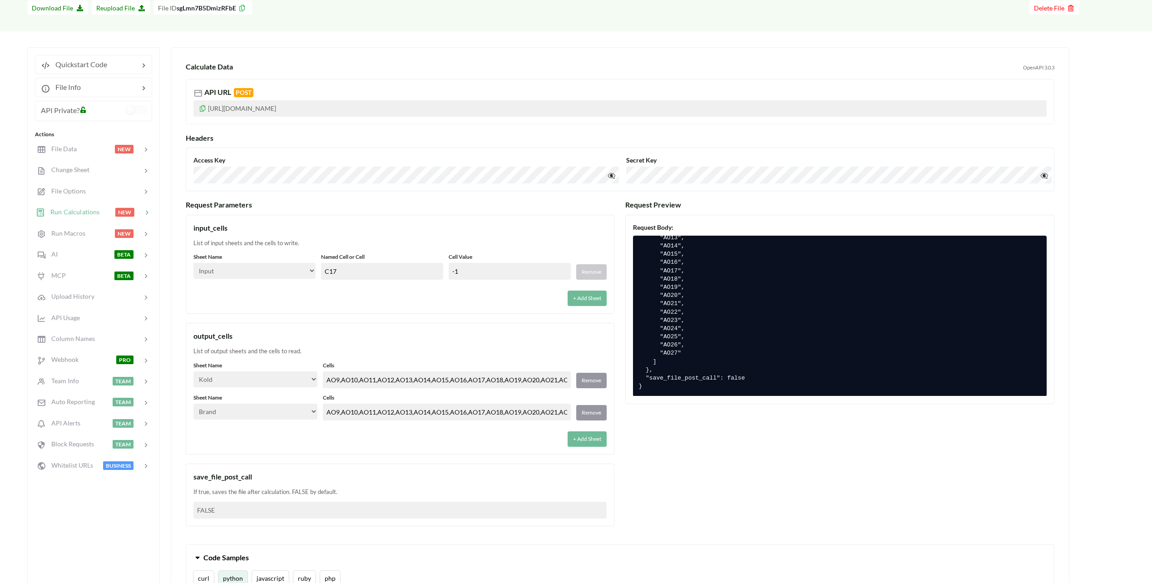
scroll to position [45, 0]
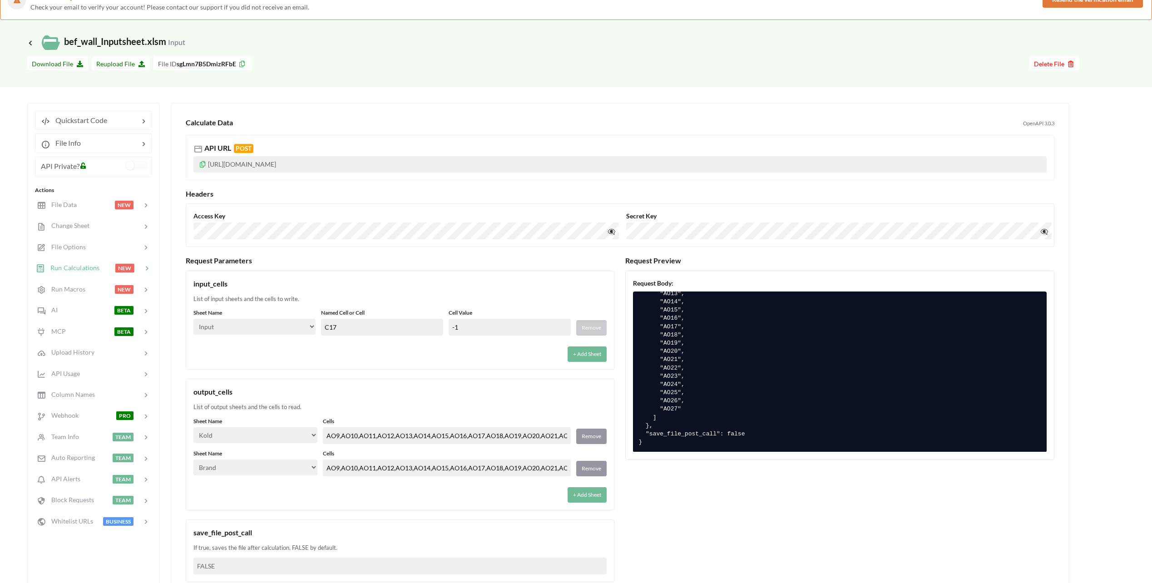
click at [350, 332] on input "C17" at bounding box center [382, 327] width 122 height 17
click at [309, 331] on select "Select… Input Kold Brand Ark1 Firsidig Makro" at bounding box center [254, 327] width 122 height 16
click at [193, 319] on select "Select… Input Kold Brand Ark1 Firsidig Makro" at bounding box center [254, 327] width 122 height 16
click at [375, 298] on div "List of input sheets and the cells to write." at bounding box center [399, 299] width 413 height 9
click at [372, 325] on input "C17" at bounding box center [382, 327] width 122 height 17
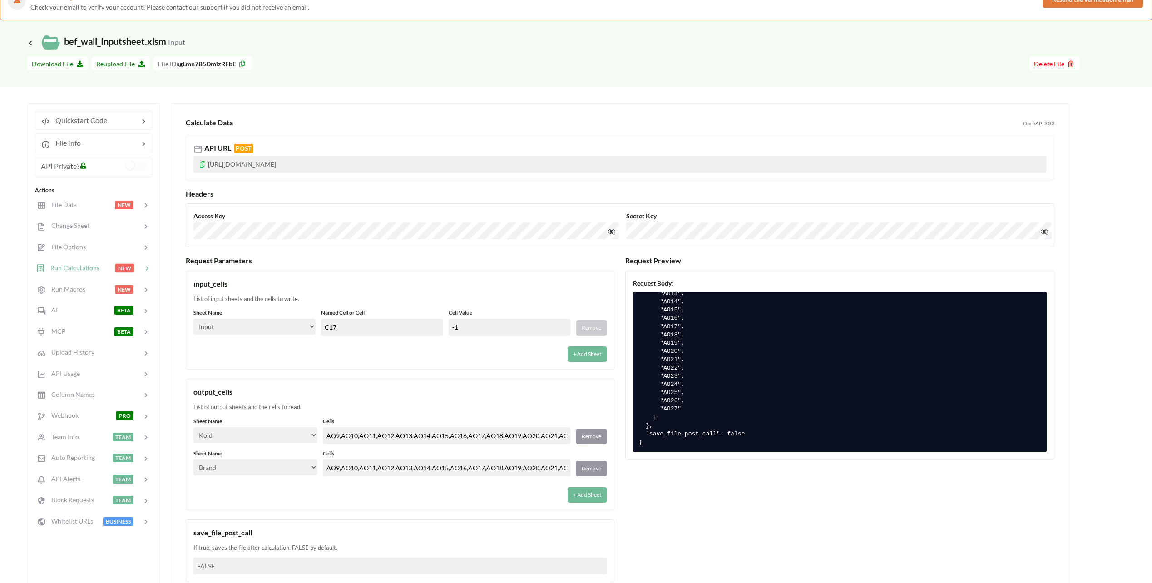
drag, startPoint x: 327, startPoint y: 329, endPoint x: 344, endPoint y: 328, distance: 17.3
click at [344, 328] on input "C17" at bounding box center [382, 327] width 122 height 17
click at [347, 330] on input "C17" at bounding box center [382, 327] width 122 height 17
drag, startPoint x: 324, startPoint y: 328, endPoint x: 342, endPoint y: 328, distance: 18.2
click at [342, 328] on input "C17" at bounding box center [382, 327] width 122 height 17
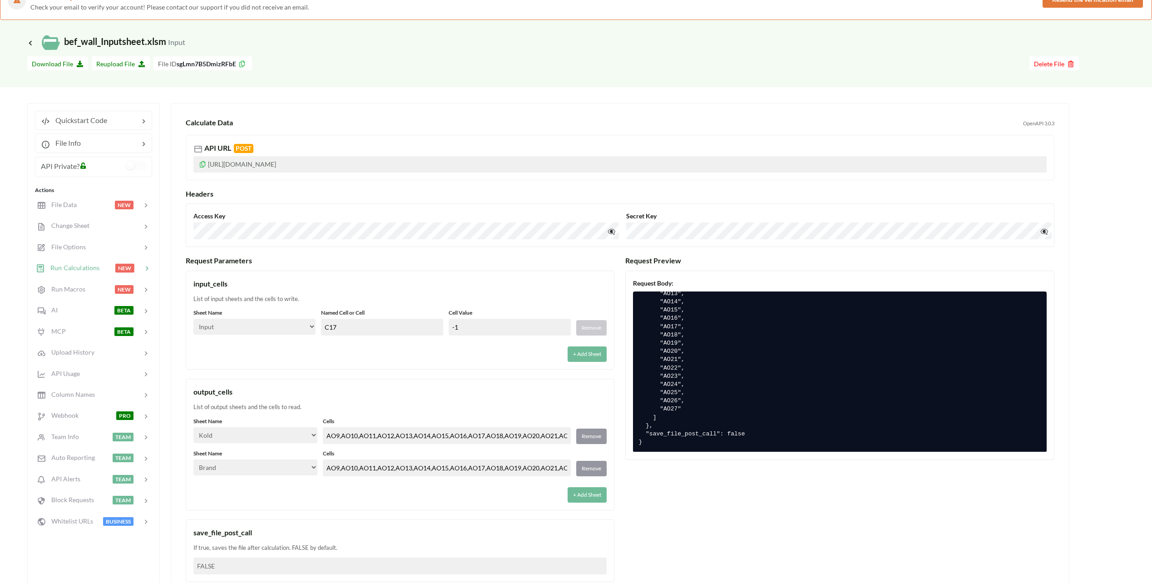
click at [352, 356] on div "+ Add Sheet" at bounding box center [399, 351] width 413 height 21
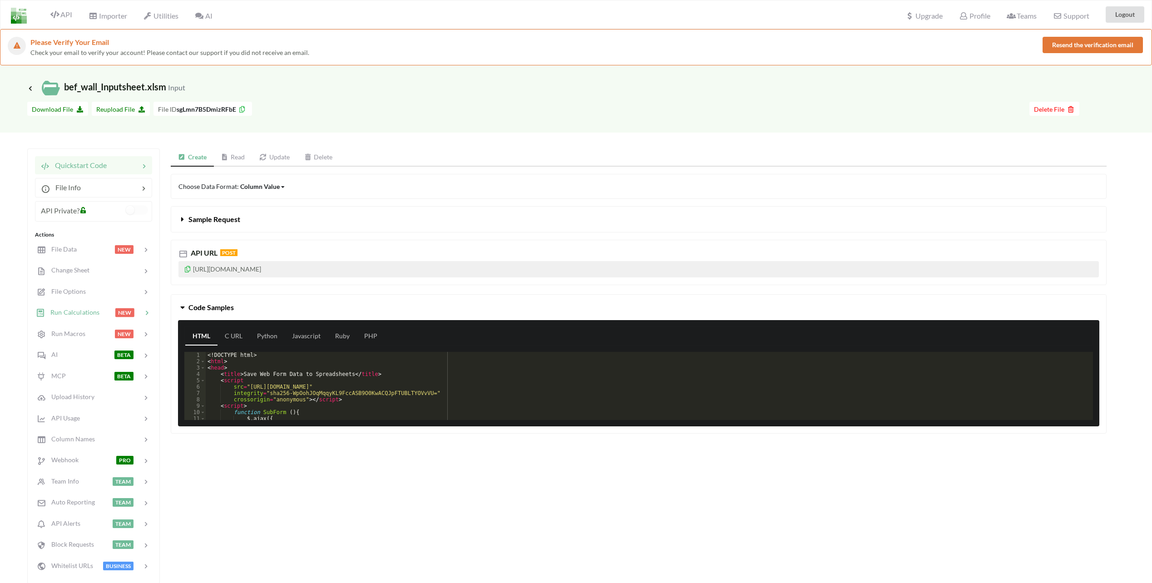
click at [72, 311] on span "Run Calculations" at bounding box center [72, 312] width 55 height 8
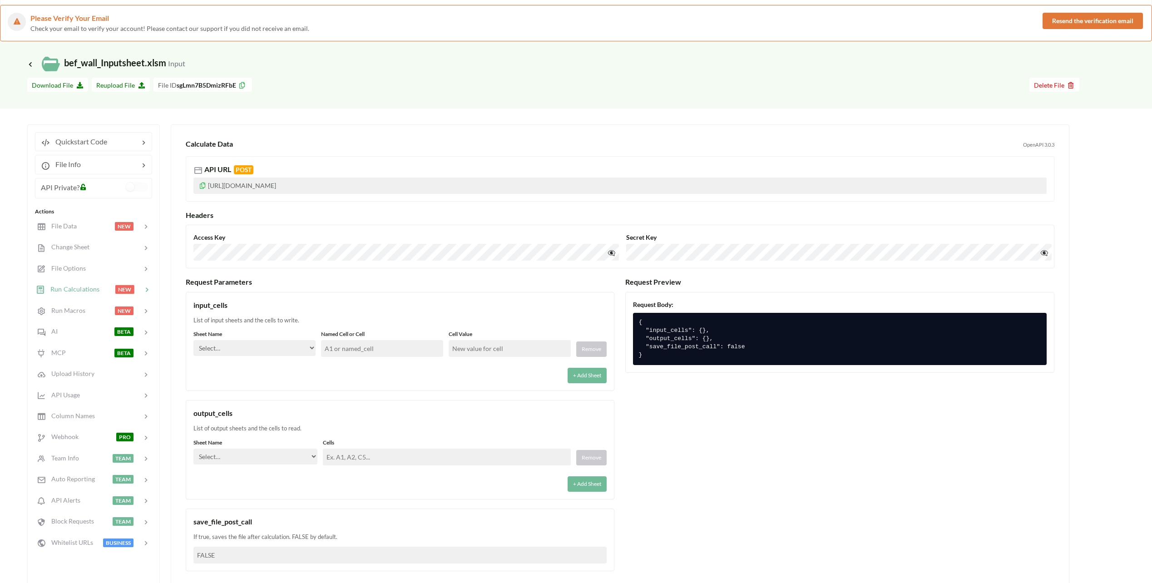
scroll to position [45, 0]
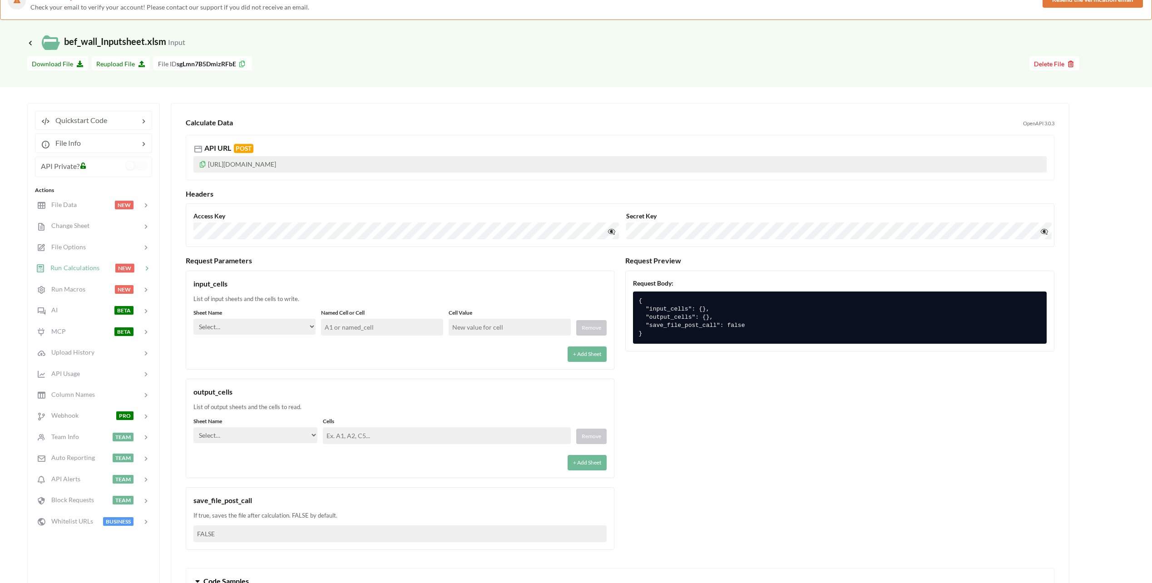
click at [272, 327] on select "Select… Input Kold Brand Ark1 Firsidig Makro" at bounding box center [254, 327] width 122 height 16
drag, startPoint x: 257, startPoint y: 326, endPoint x: 258, endPoint y: 336, distance: 10.0
click at [258, 326] on select "Select… Input Kold Brand Ark1 Firsidig Makro" at bounding box center [254, 327] width 122 height 16
select select "Input"
click at [193, 319] on select "Select… Input Kold Brand Ark1 Firsidig Makro" at bounding box center [254, 327] width 122 height 16
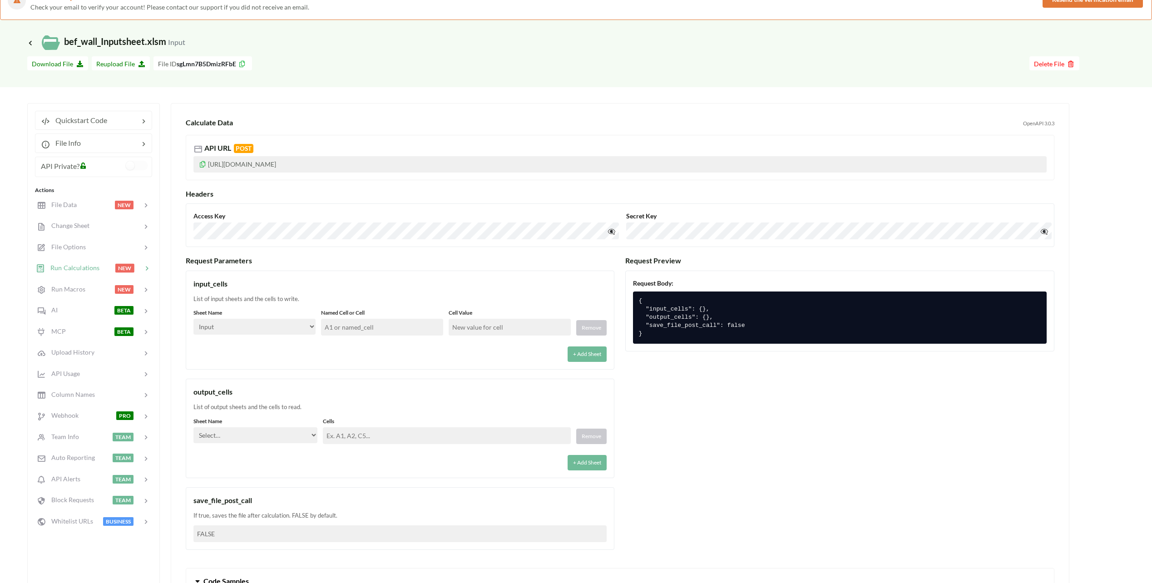
click at [370, 325] on input "text" at bounding box center [382, 327] width 122 height 17
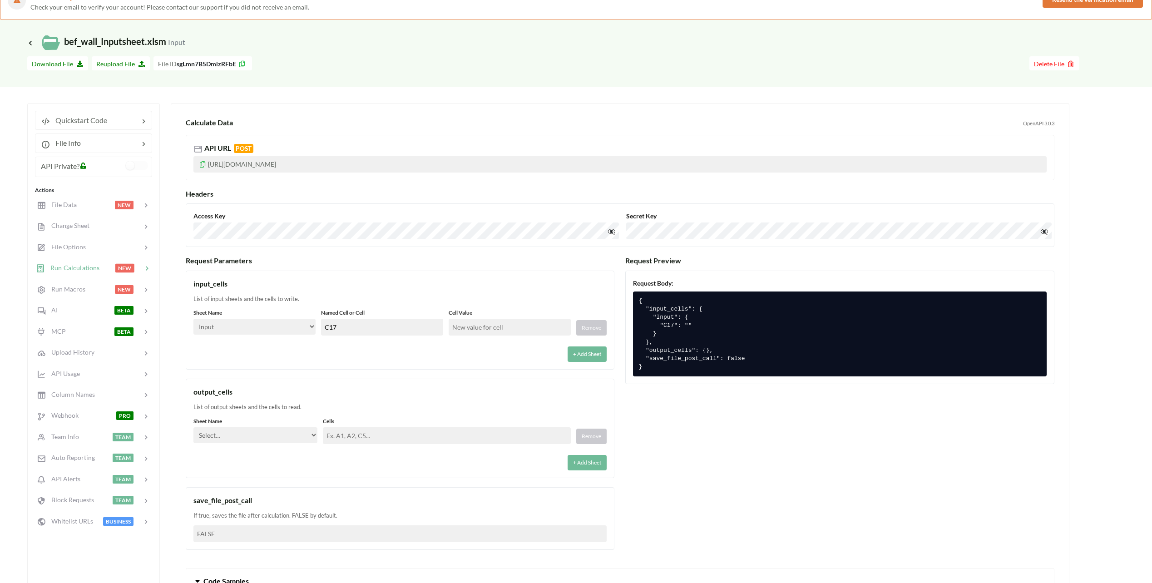
type input "C17"
click at [501, 325] on input "text" at bounding box center [510, 327] width 122 height 17
type input "-1"
click at [461, 291] on div "input_cells List of input sheets and the cells to write. Sheet Name Select… Inp…" at bounding box center [400, 320] width 429 height 99
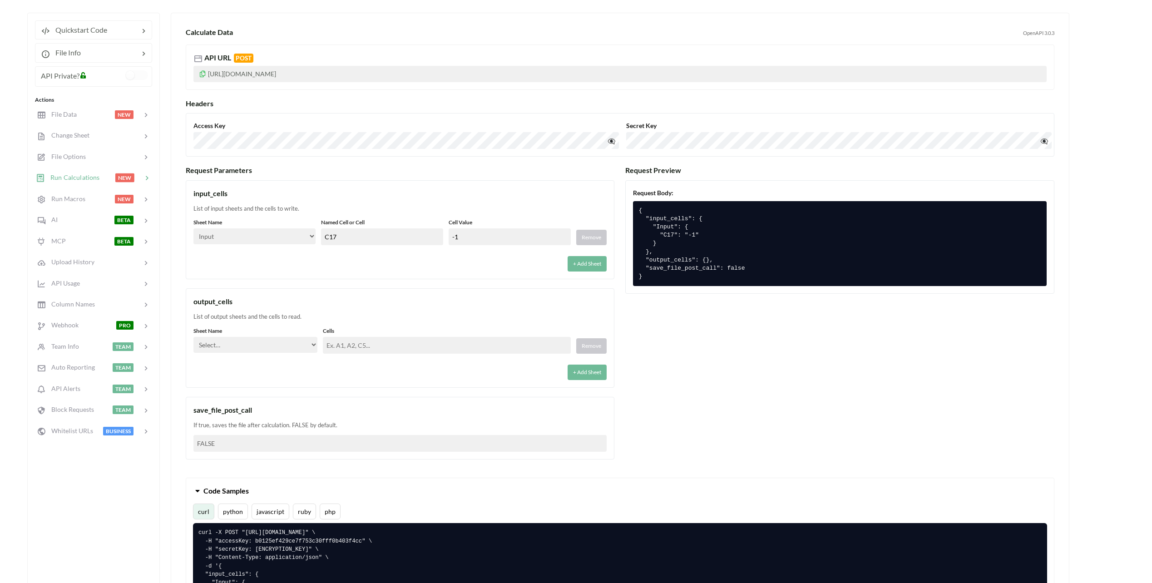
scroll to position [136, 0]
click at [297, 348] on select "Select… Input Kold Brand Ark1 Firsidig Makro" at bounding box center [255, 345] width 124 height 16
select select "Brand"
click at [193, 337] on select "Select… Input Kold Brand Ark1 Firsidig Makro" at bounding box center [255, 345] width 124 height 16
click at [365, 346] on input "text" at bounding box center [447, 345] width 248 height 17
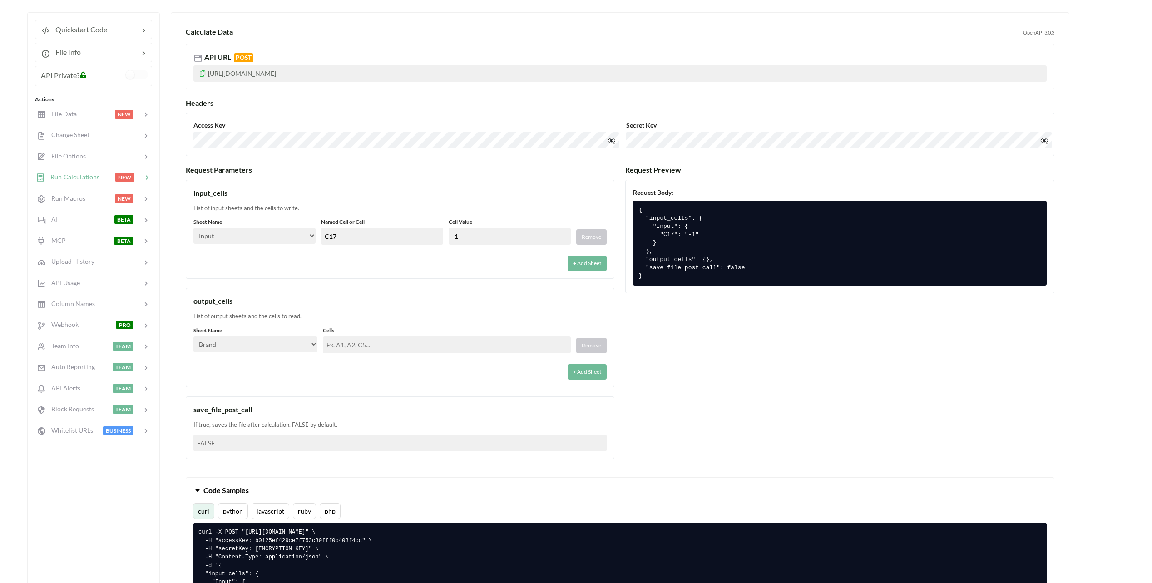
click at [337, 348] on input "text" at bounding box center [447, 345] width 248 height 17
paste input "AO9,AO10,AO11,AO12,AO13,AO14,AO15,AO16,AO17,AO18,AO19,AO20,AO21,AO22,AO23,AO24,…"
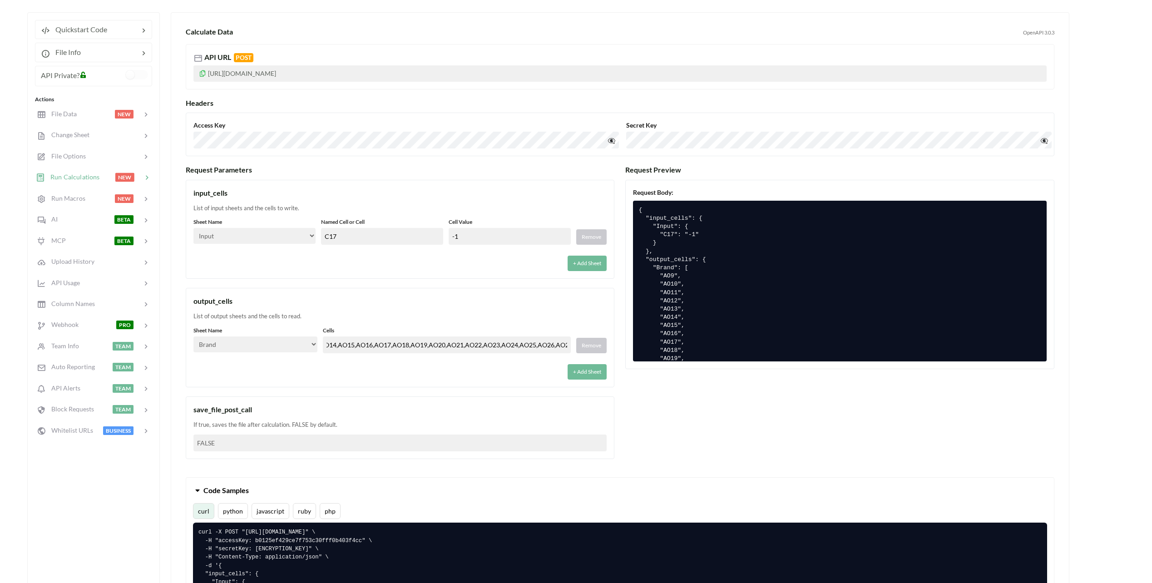
type input "AO9,AO10,AO11,AO12,AO13,AO14,AO15,AO16,AO17,AO18,AO19,AO20,AO21,AO22,AO23,AO24,…"
click at [355, 367] on div "+ Add Sheet" at bounding box center [399, 369] width 413 height 21
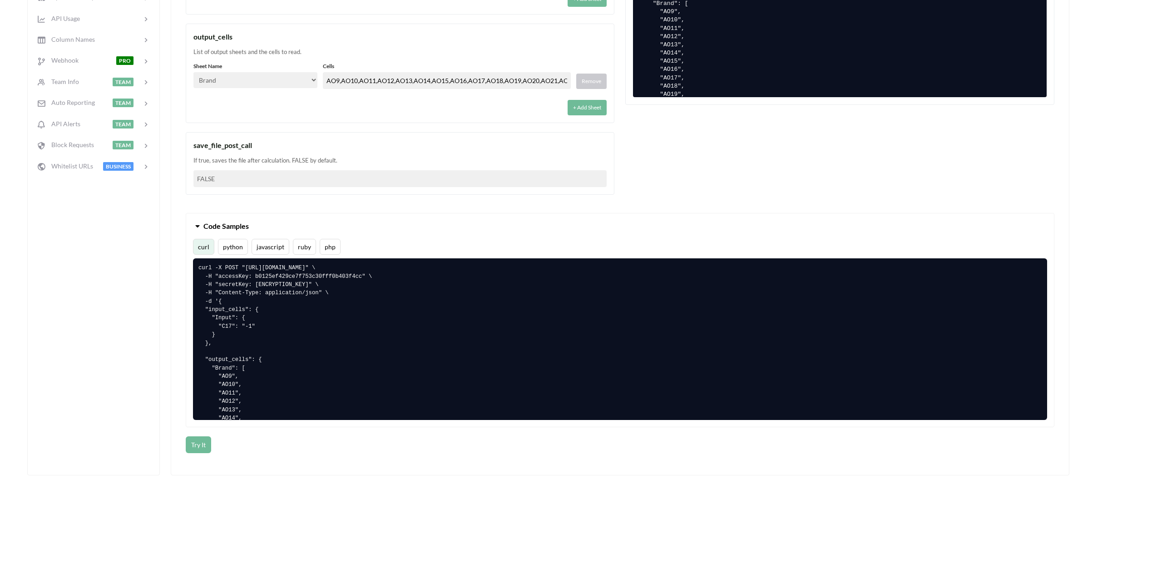
scroll to position [409, 0]
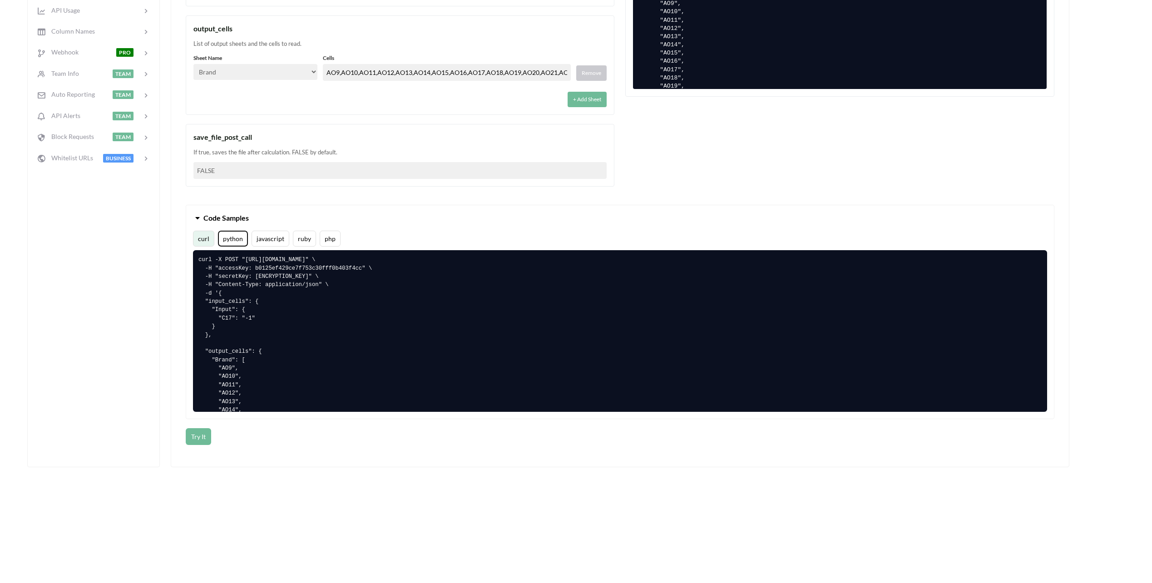
click at [223, 243] on button "python" at bounding box center [233, 239] width 30 height 16
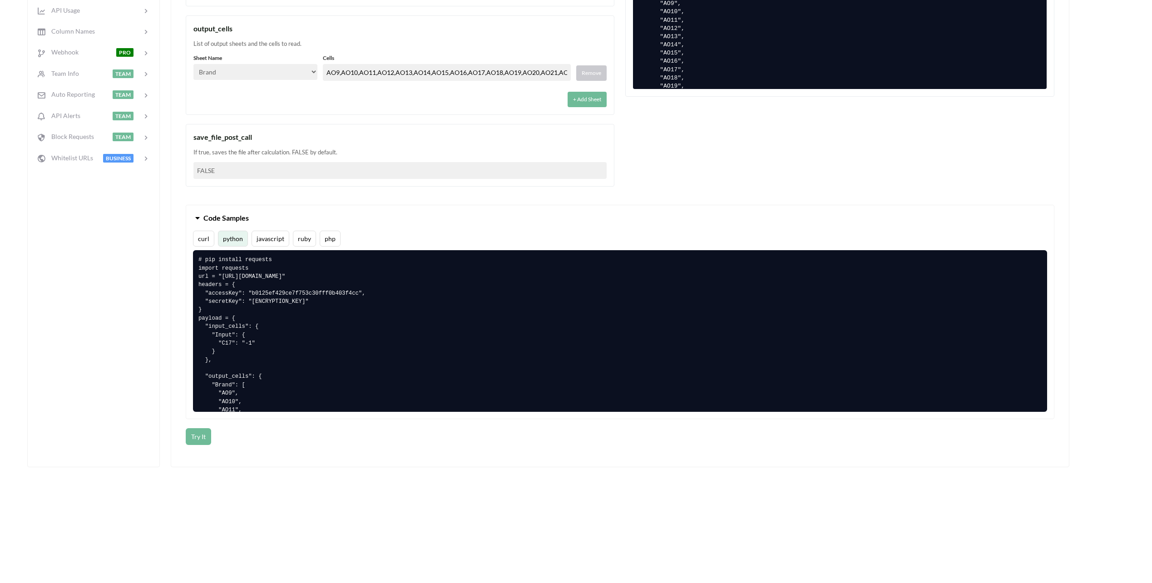
click at [133, 322] on div "Quickstart Code File Info API Private? Actions File Data NEW Change Sheet File …" at bounding box center [93, 104] width 133 height 728
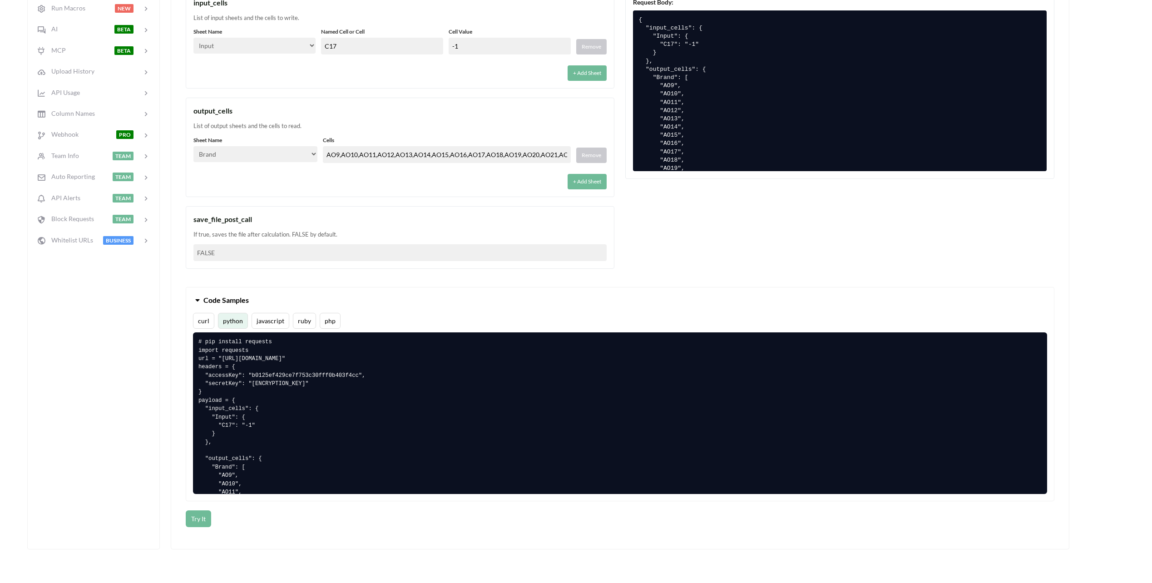
scroll to position [363, 0]
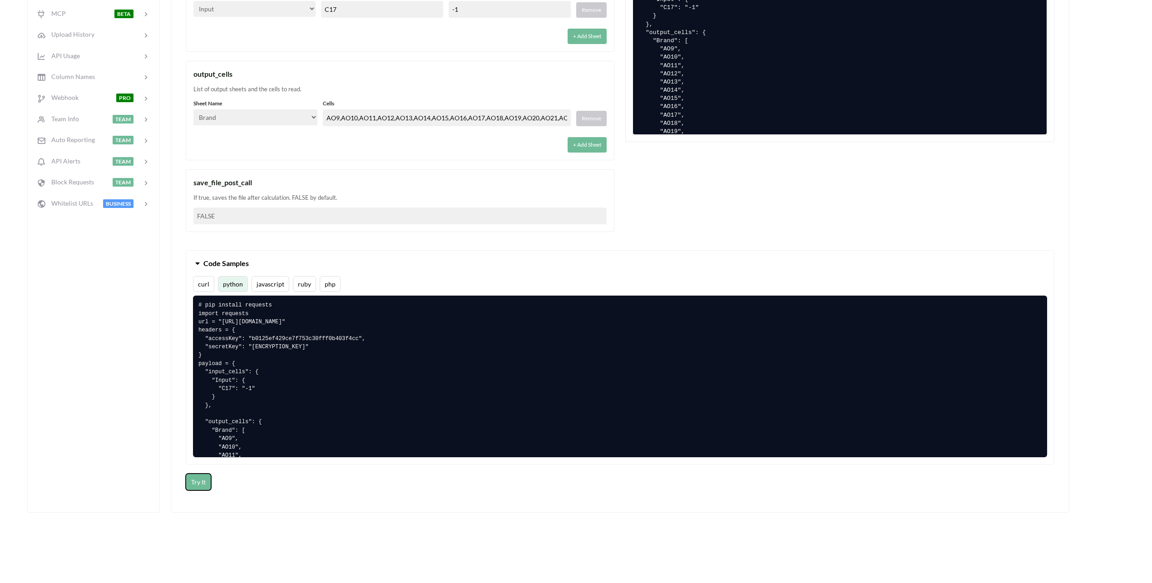
click at [196, 480] on button "Try It" at bounding box center [198, 482] width 25 height 17
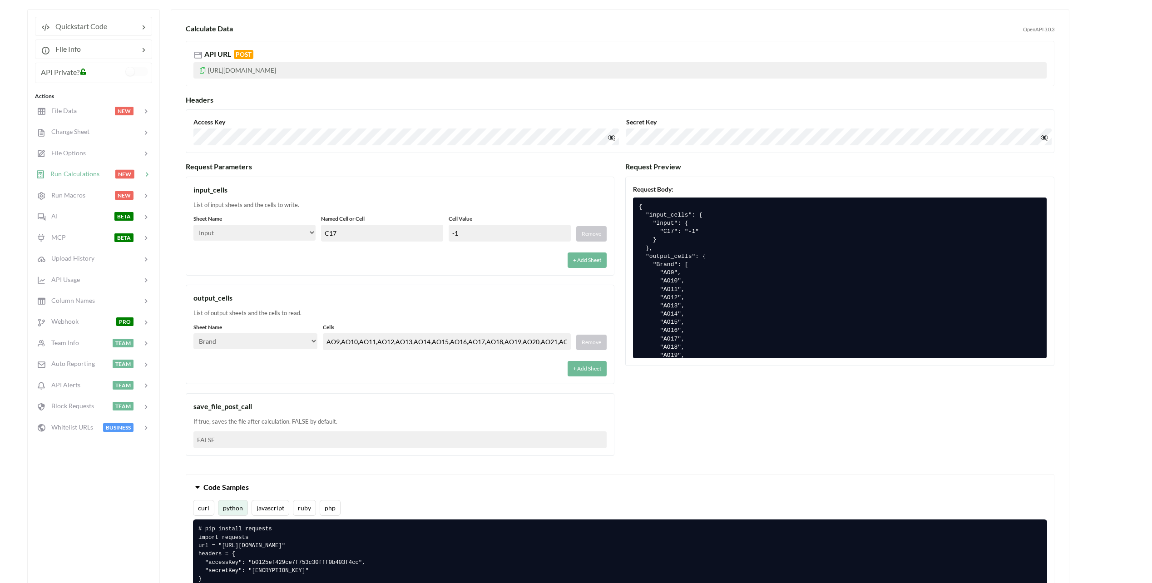
scroll to position [136, 0]
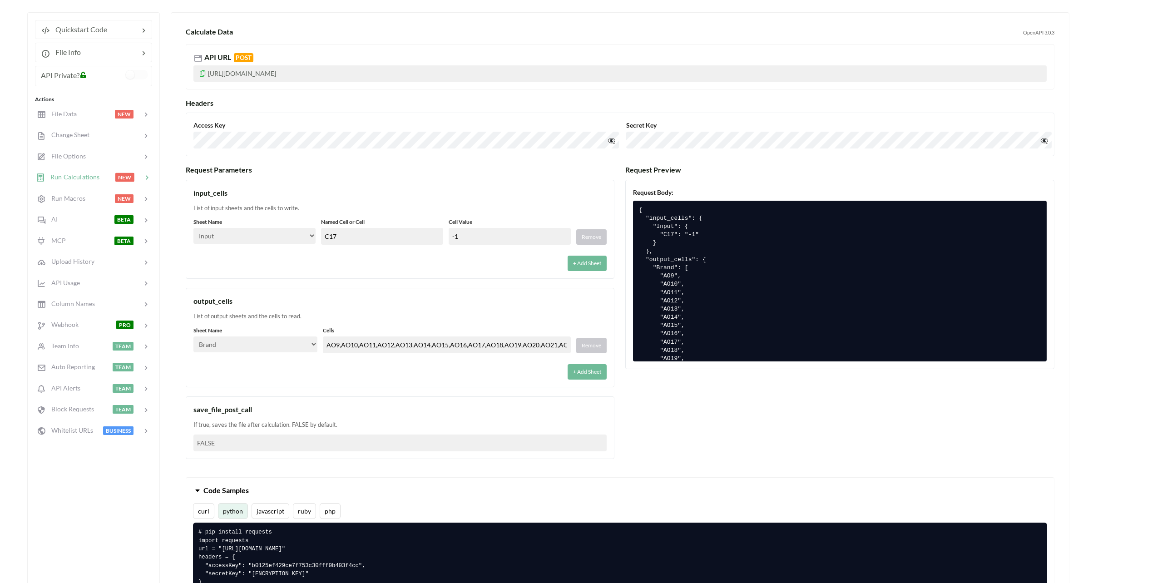
click at [346, 263] on div "+ Add Sheet" at bounding box center [399, 260] width 413 height 21
click at [255, 238] on select "Select… Input Kold Brand Ark1 Firsidig Makro" at bounding box center [254, 236] width 122 height 16
click at [309, 209] on div "List of input sheets and the cells to write." at bounding box center [399, 208] width 413 height 9
click at [416, 234] on input "C17" at bounding box center [382, 236] width 122 height 17
drag, startPoint x: 343, startPoint y: 233, endPoint x: 271, endPoint y: 226, distance: 73.0
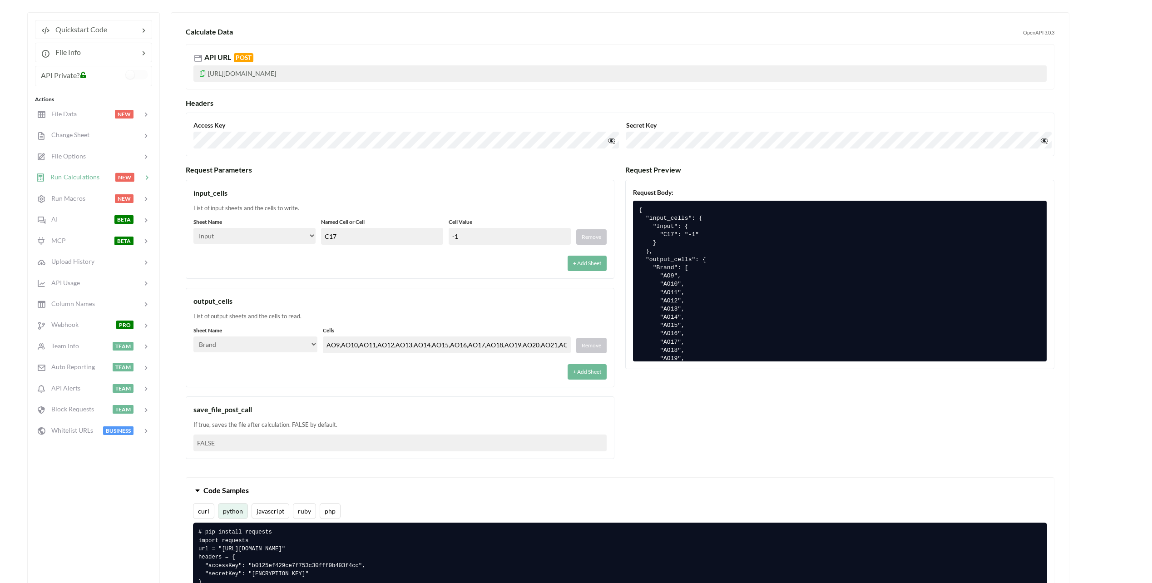
click at [271, 226] on div "Sheet Name Select… Input Kold Brand Ark1 Firsidig Makro Named Cell or Cell C17 …" at bounding box center [399, 231] width 413 height 27
click at [72, 130] on div "Change Sheet" at bounding box center [63, 135] width 54 height 10
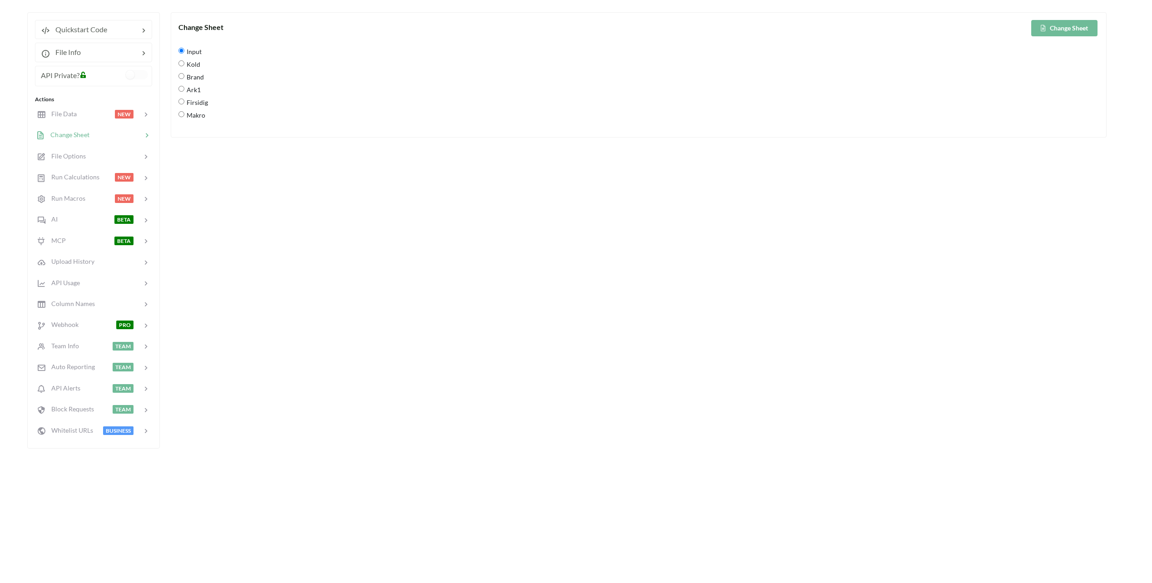
click at [190, 55] on span "Kold" at bounding box center [192, 64] width 16 height 19
click at [184, 60] on input "Kold" at bounding box center [181, 63] width 6 height 6
radio input "true"
click at [188, 47] on span "Input" at bounding box center [192, 51] width 17 height 19
click at [184, 48] on input "Input" at bounding box center [181, 51] width 6 height 6
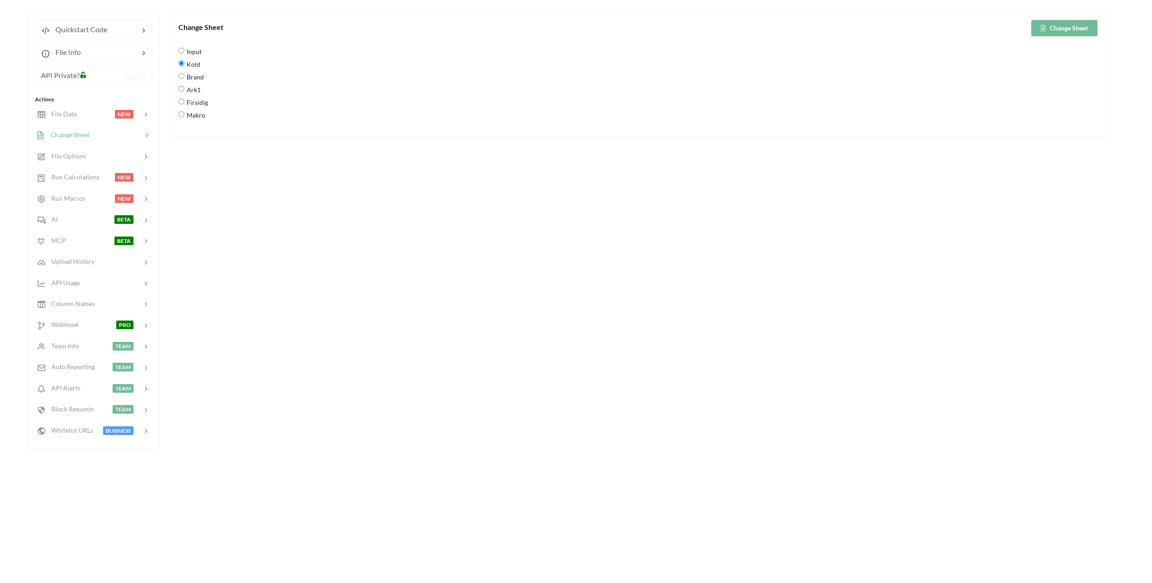
radio input "true"
click at [1071, 23] on button "Change Sheet" at bounding box center [1064, 28] width 66 height 16
click at [195, 118] on span "Makro" at bounding box center [194, 114] width 21 height 19
click at [184, 117] on input "Makro" at bounding box center [181, 114] width 6 height 6
radio input "true"
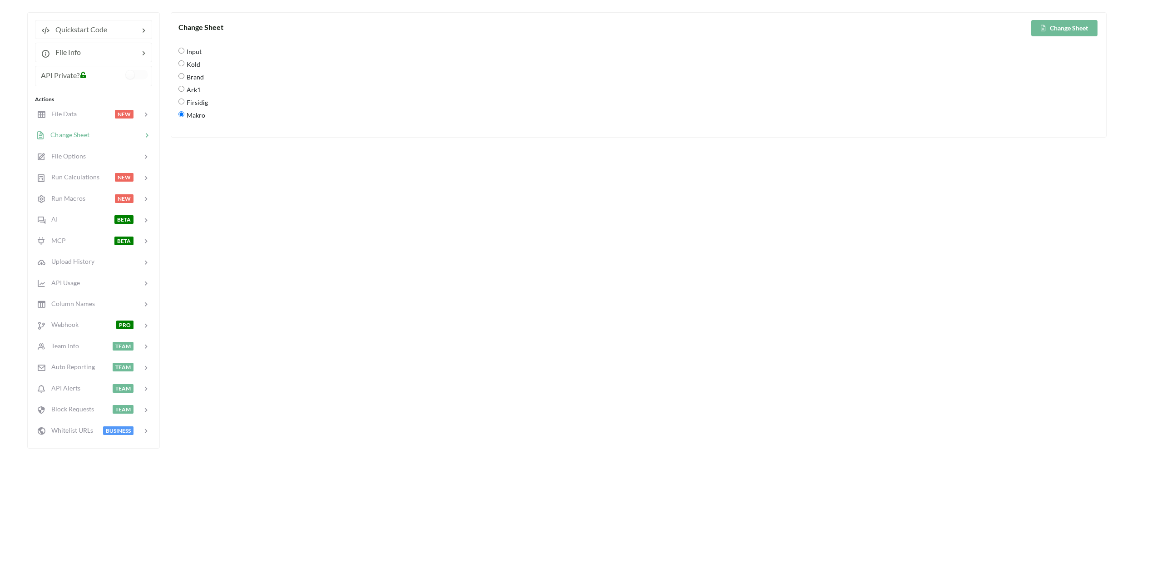
click at [1063, 29] on button "Change Sheet" at bounding box center [1064, 28] width 66 height 16
click at [64, 177] on span "Run Calculations" at bounding box center [72, 177] width 55 height 8
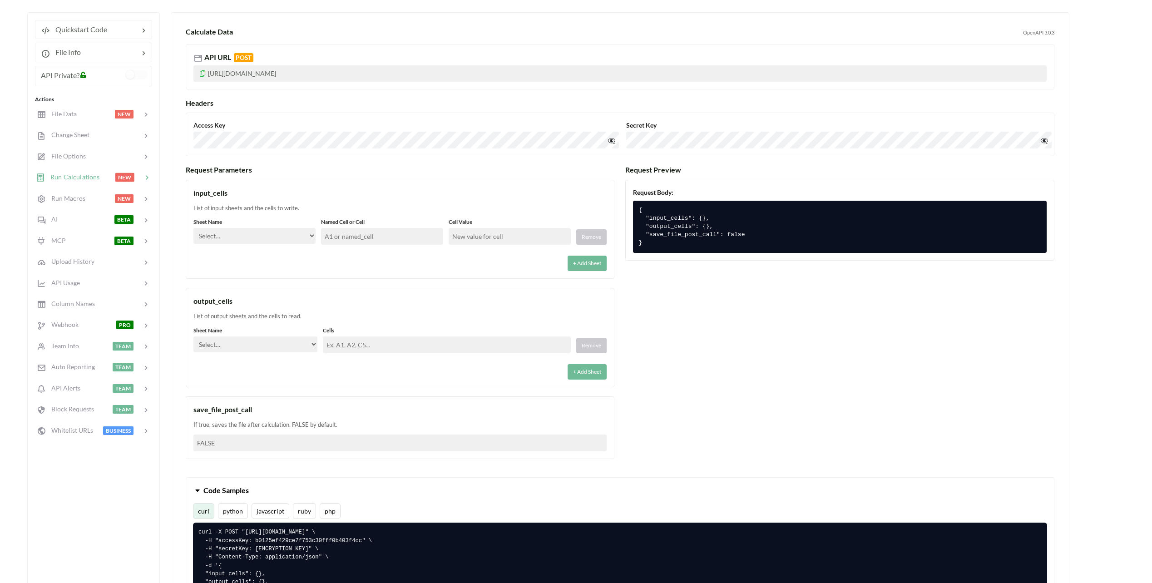
click at [278, 238] on select "Select… Input Kold Brand Ark1 Firsidig Makro" at bounding box center [254, 236] width 122 height 16
select select "Makro"
click at [193, 228] on select "Select… Input Kold Brand Ark1 Firsidig Makro" at bounding box center [254, 236] width 122 height 16
click at [353, 233] on input "text" at bounding box center [382, 236] width 122 height 17
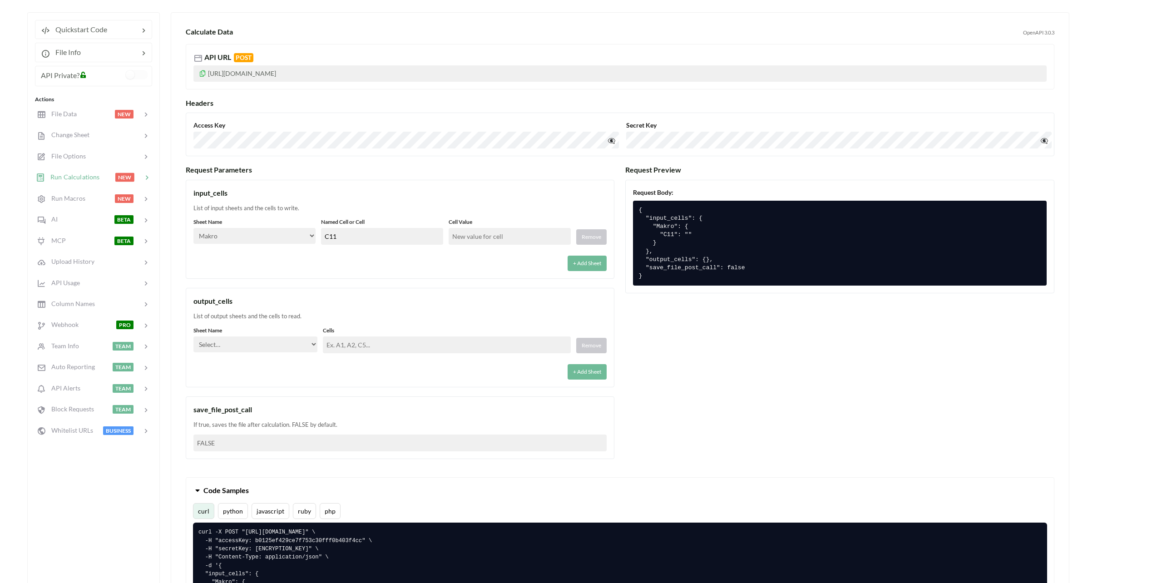
type input "C11"
click at [479, 239] on input "text" at bounding box center [510, 236] width 122 height 17
type input "-1"
click at [451, 190] on div "input_cells" at bounding box center [399, 193] width 413 height 11
drag, startPoint x: 261, startPoint y: 346, endPoint x: 263, endPoint y: 351, distance: 5.3
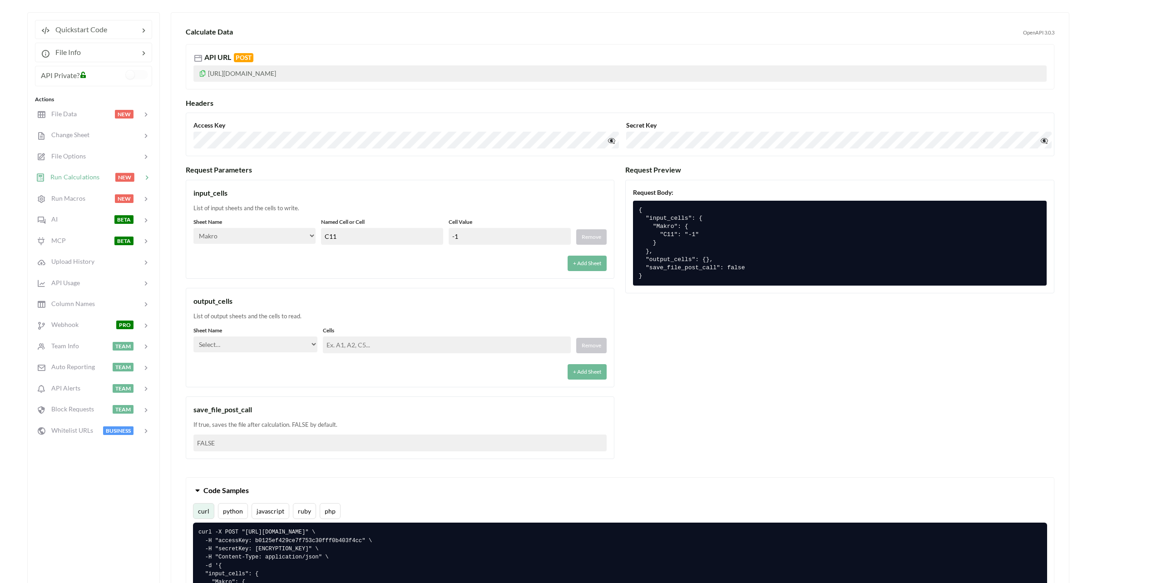
click at [261, 346] on select "Select… Input Kold Brand Ark1 Firsidig Makro" at bounding box center [255, 345] width 124 height 16
select select "Brand"
click at [193, 337] on select "Select… Input Kold Brand Ark1 Firsidig Makro" at bounding box center [255, 345] width 124 height 16
click at [369, 346] on input "text" at bounding box center [447, 345] width 248 height 17
paste input "AO9,AO10,AO11,AO12,AO13,AO14,AO15,AO16,AO17,AO18,AO19,AO20,AO21,AO22,AO23,AO24,…"
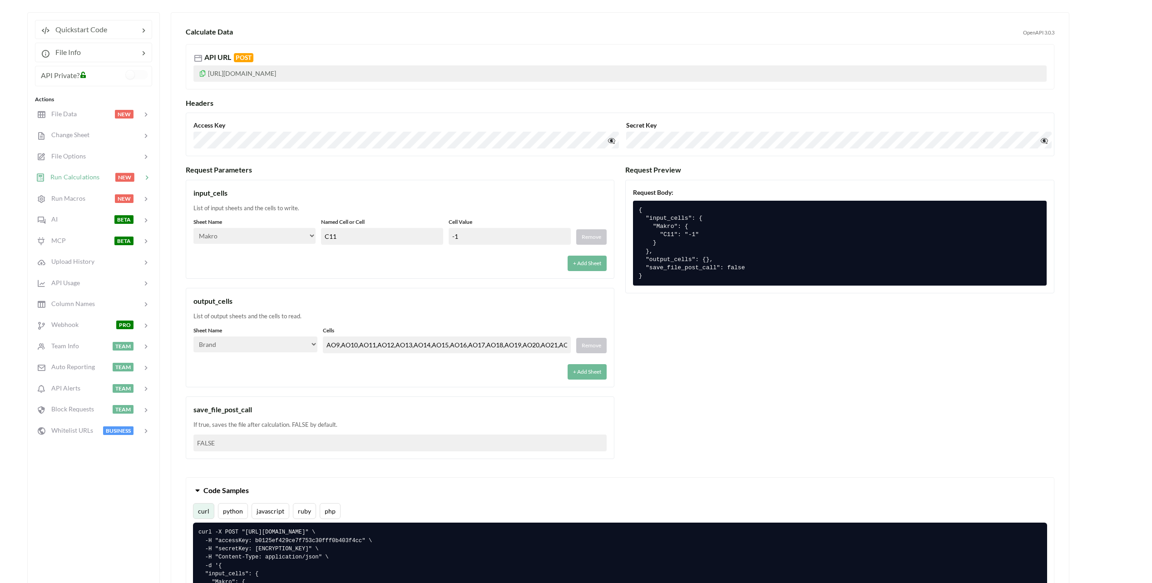
scroll to position [0, 94]
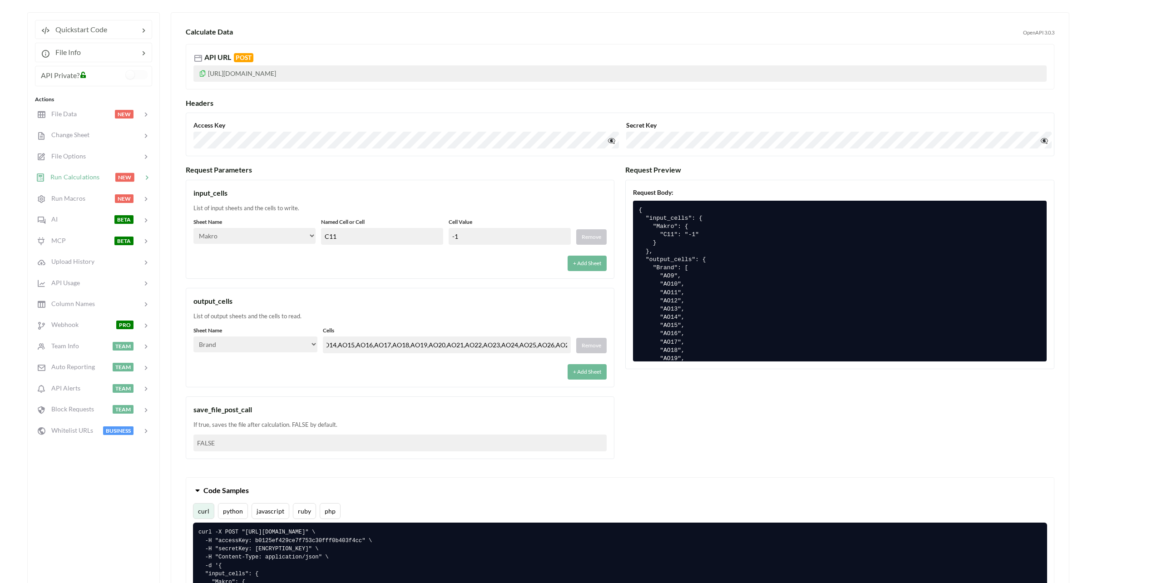
type input "AO9,AO10,AO11,AO12,AO13,AO14,AO15,AO16,AO17,AO18,AO19,AO20,AO21,AO22,AO23,AO24,…"
drag, startPoint x: 347, startPoint y: 308, endPoint x: 347, endPoint y: 316, distance: 7.3
click at [347, 308] on div "output_cells List of output sheets and the cells to read. Sheet Name Select… In…" at bounding box center [400, 337] width 429 height 99
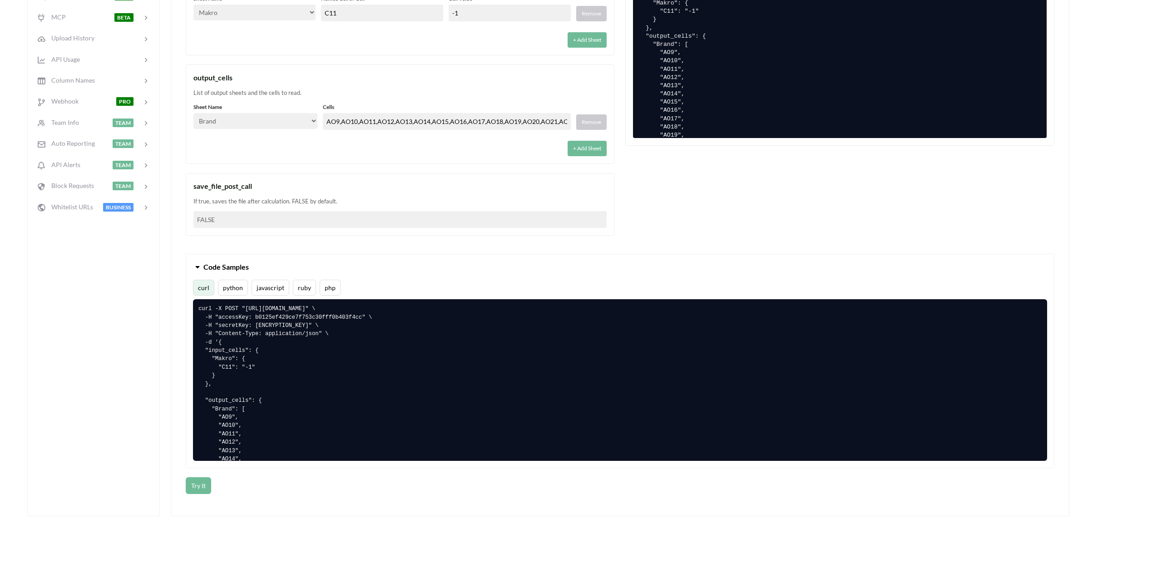
scroll to position [363, 0]
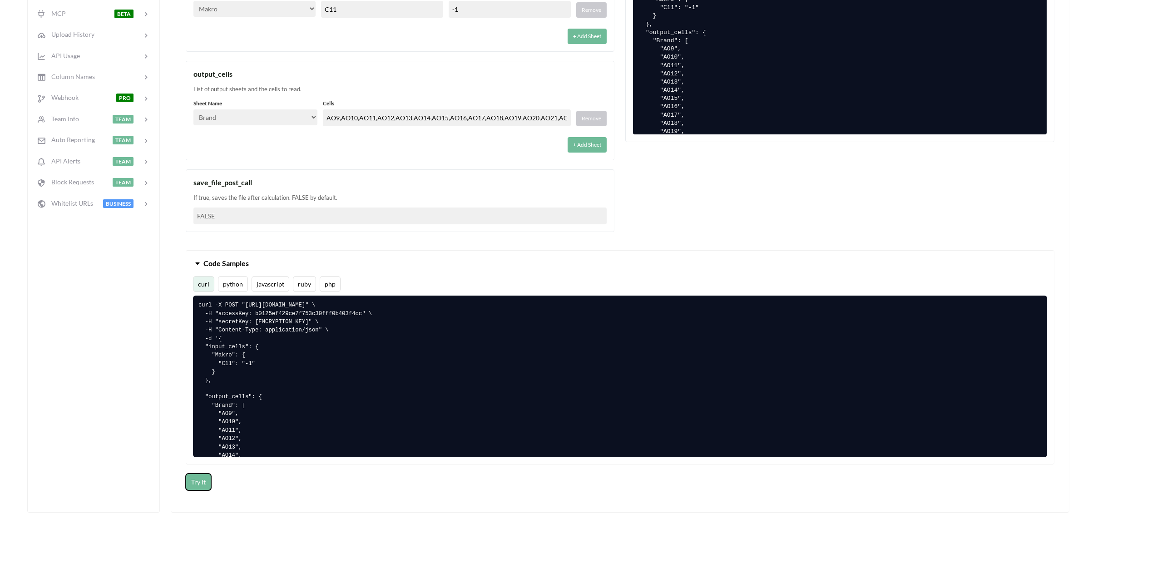
click at [193, 476] on button "Try It" at bounding box center [198, 482] width 25 height 17
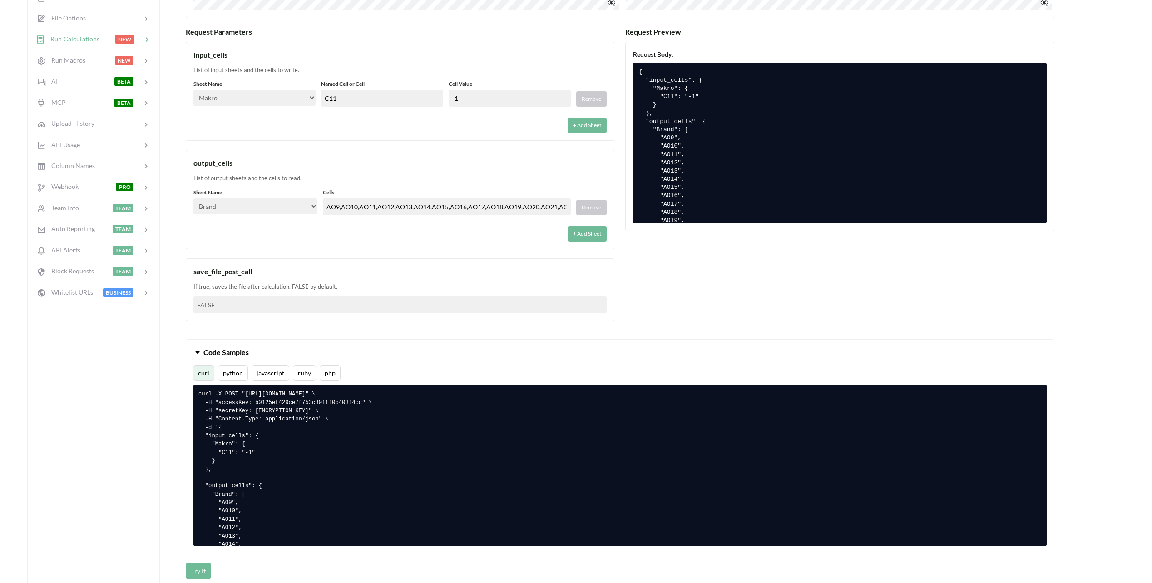
scroll to position [273, 0]
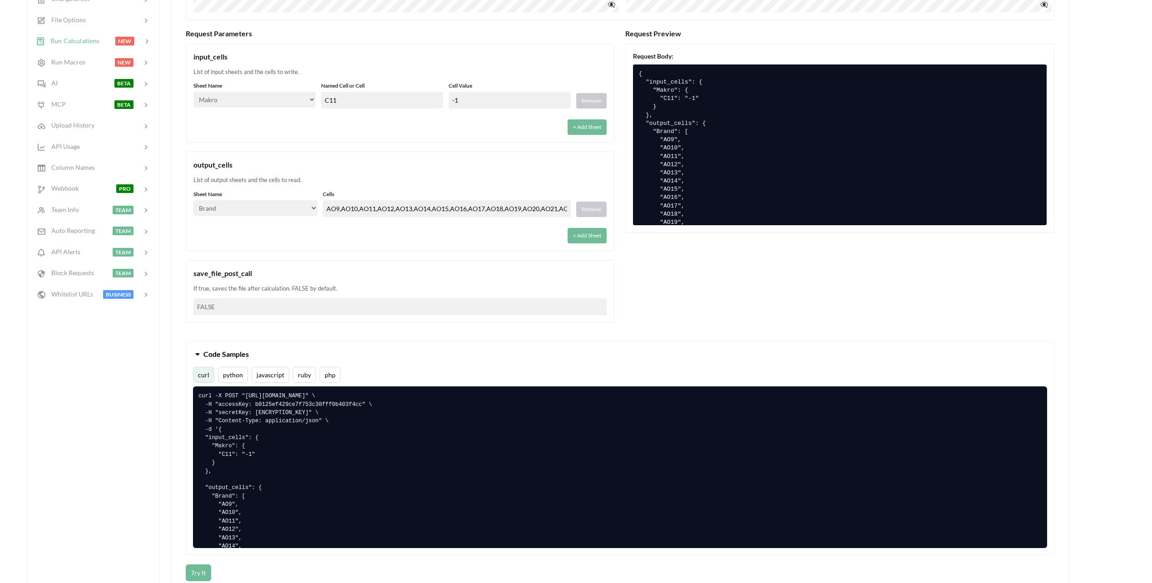
click at [274, 258] on div "input_cells List of input sheets and the cells to write. Sheet Name Select… Inp…" at bounding box center [400, 184] width 429 height 280
click at [237, 179] on div "List of output sheets and the cells to read." at bounding box center [399, 180] width 413 height 9
drag, startPoint x: 237, startPoint y: 179, endPoint x: 215, endPoint y: 168, distance: 24.4
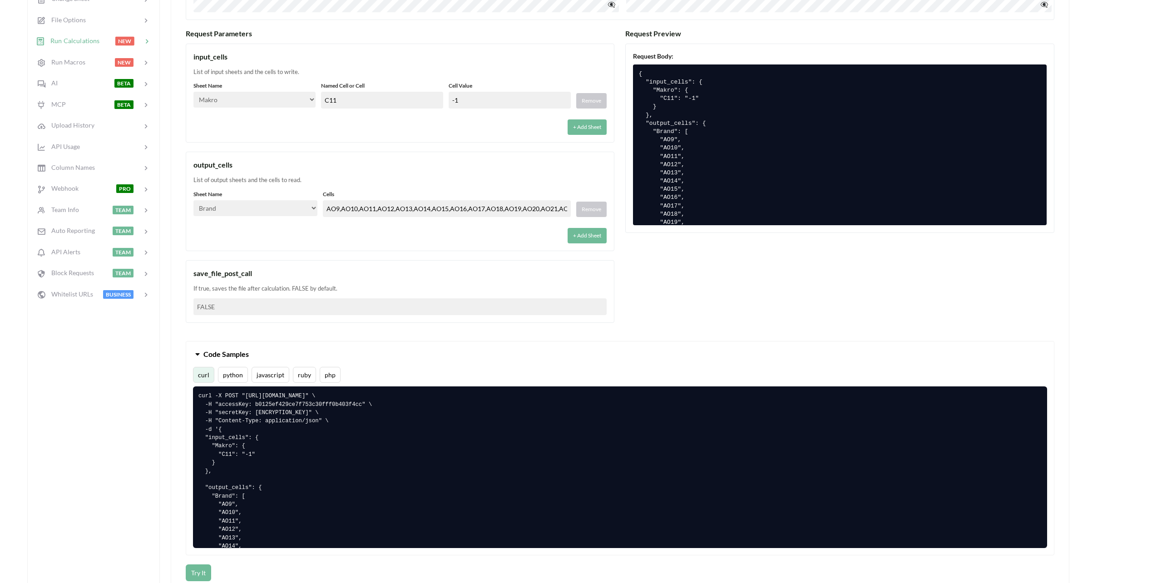
click at [215, 168] on div "output_cells" at bounding box center [399, 164] width 413 height 11
drag, startPoint x: 215, startPoint y: 168, endPoint x: 223, endPoint y: 182, distance: 16.3
click at [221, 178] on div "List of output sheets and the cells to read." at bounding box center [399, 180] width 413 height 9
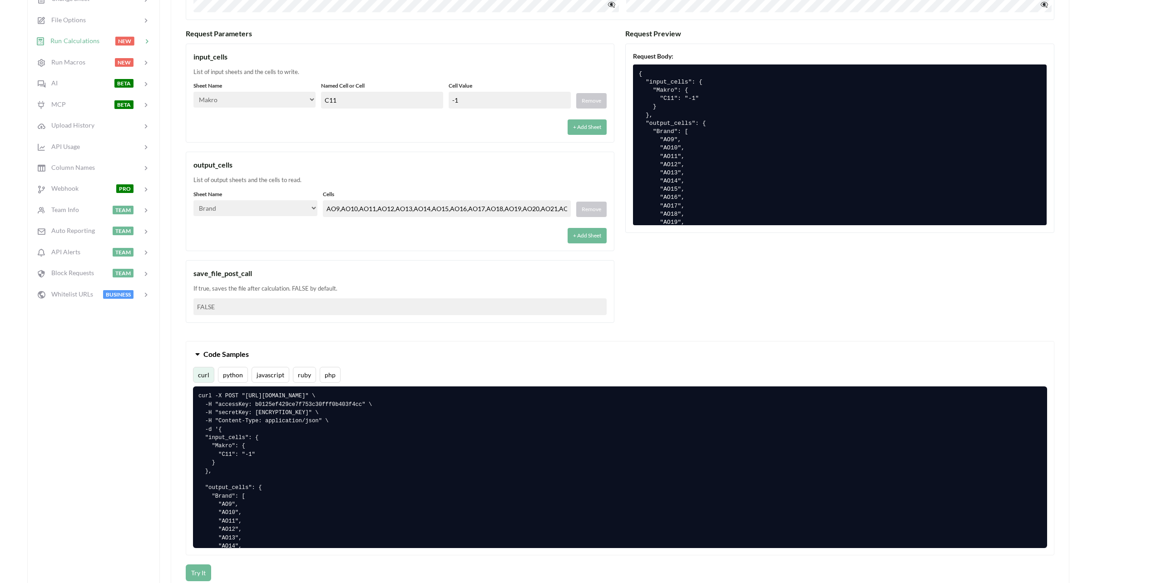
click at [230, 183] on div "List of output sheets and the cells to read." at bounding box center [399, 180] width 413 height 9
click at [231, 183] on div "List of output sheets and the cells to read." at bounding box center [399, 180] width 413 height 9
drag, startPoint x: 231, startPoint y: 183, endPoint x: 210, endPoint y: 182, distance: 20.5
click at [210, 183] on div "List of output sheets and the cells to read." at bounding box center [399, 180] width 413 height 9
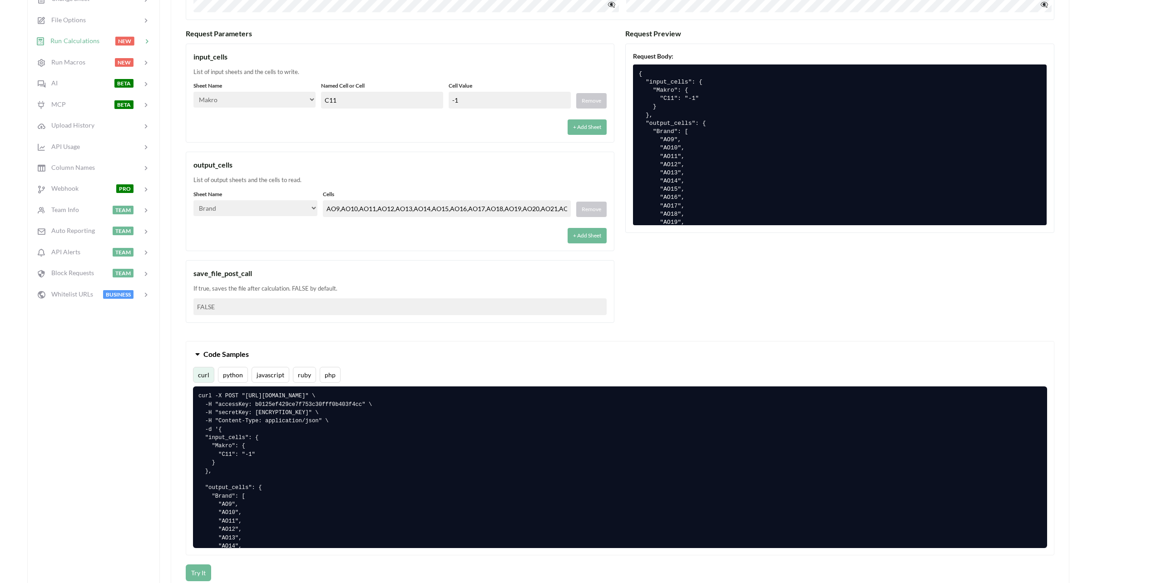
click at [208, 167] on div "output_cells" at bounding box center [399, 164] width 413 height 11
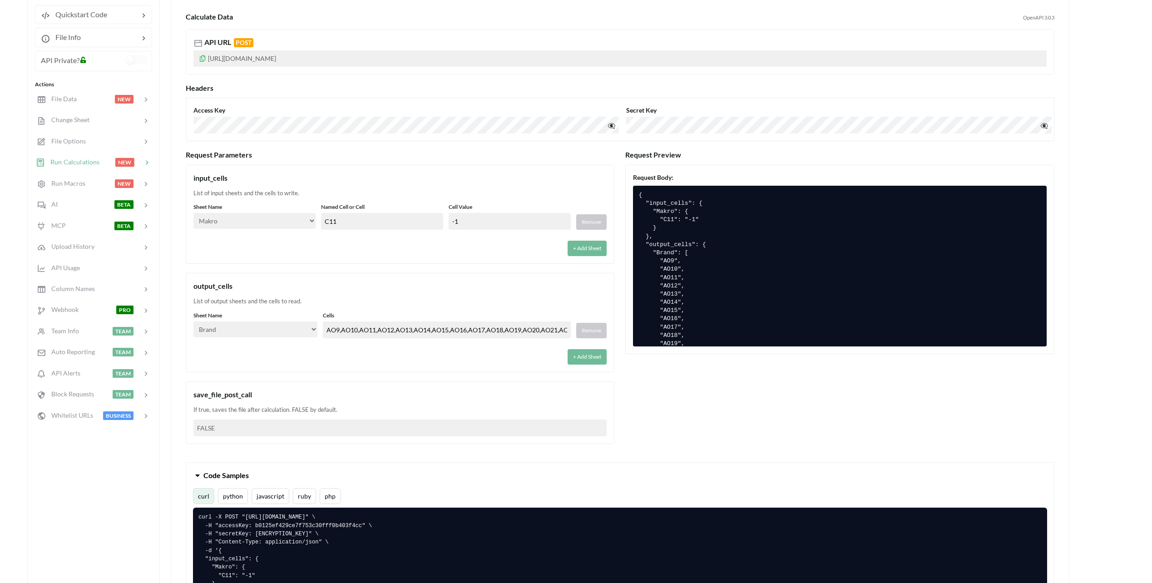
scroll to position [0, 0]
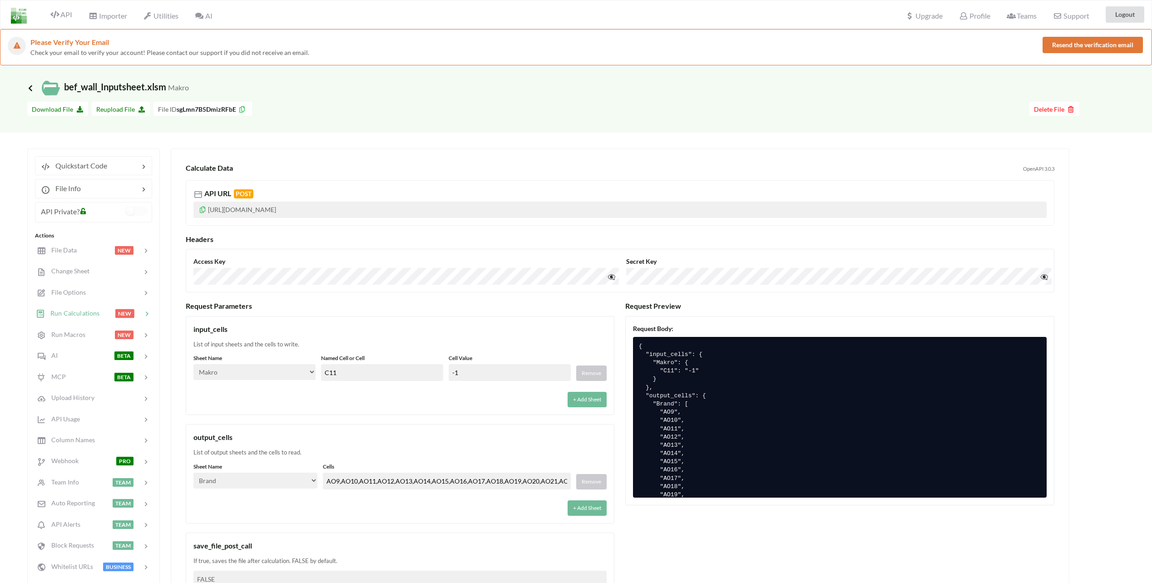
click at [28, 86] on icon at bounding box center [30, 87] width 8 height 7
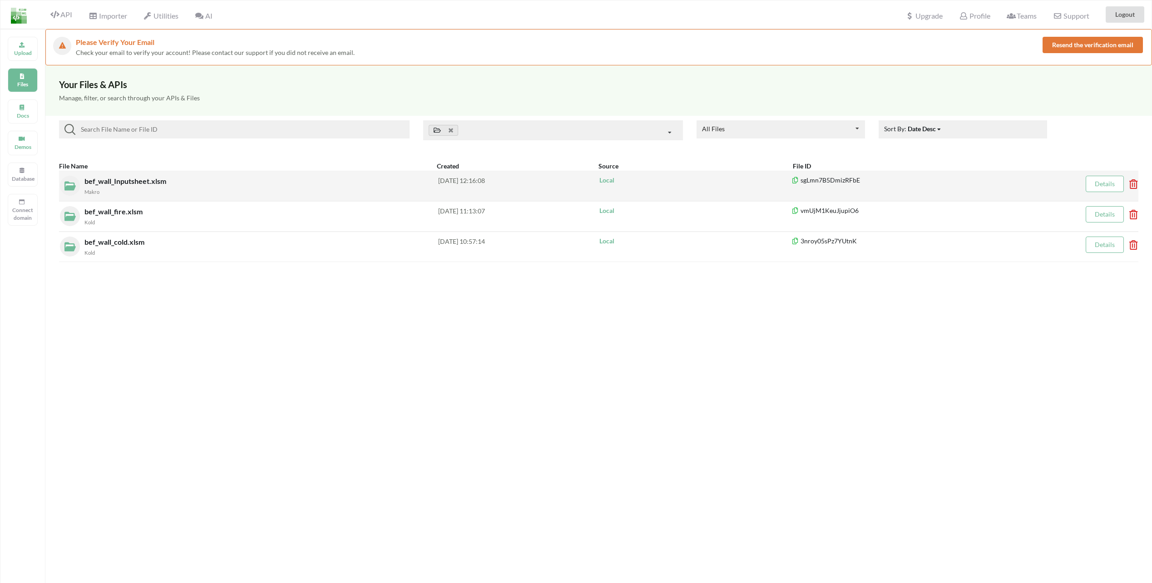
click at [1109, 186] on link "Details" at bounding box center [1105, 184] width 20 height 8
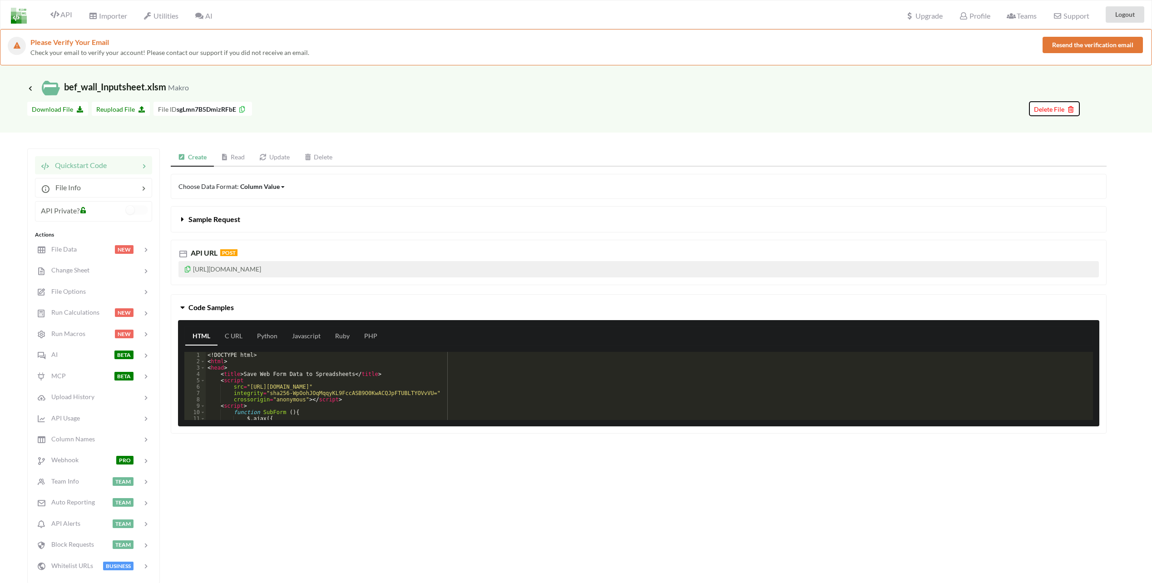
click at [1060, 107] on span "Delete File" at bounding box center [1054, 109] width 41 height 8
click at [1039, 54] on button "Delete File" at bounding box center [1021, 54] width 49 height 16
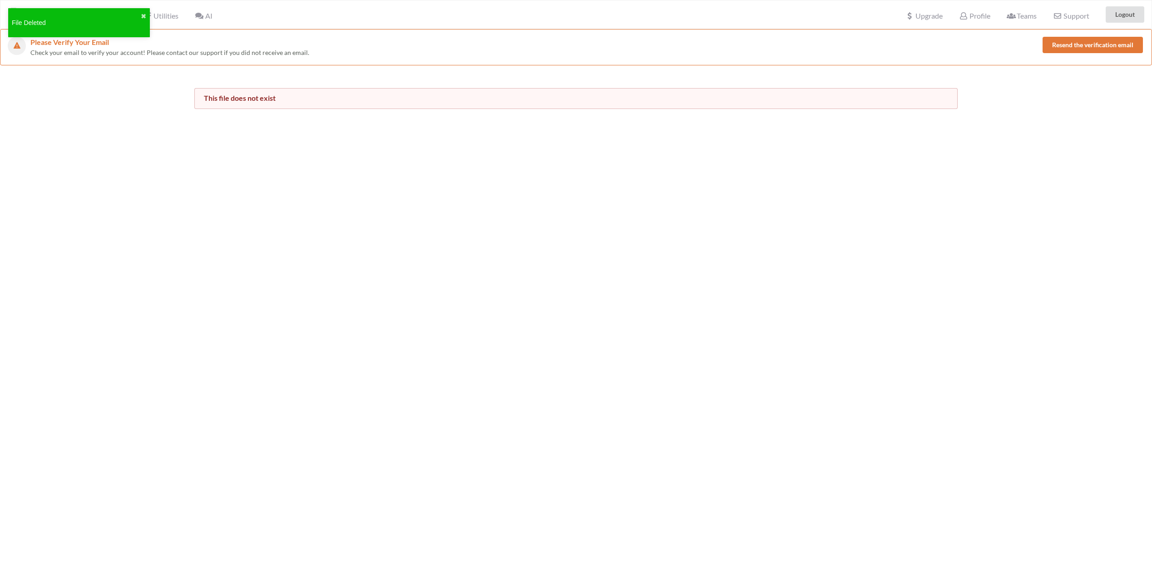
click at [133, 103] on div at bounding box center [90, 98] width 194 height 21
click at [143, 16] on button "✖" at bounding box center [143, 17] width 5 height 10
drag, startPoint x: 162, startPoint y: 125, endPoint x: 154, endPoint y: 113, distance: 15.0
click at [161, 122] on div "Please Verify Your Email Check your email to verify your account! Please contac…" at bounding box center [576, 320] width 1152 height 583
click at [60, 17] on span "API" at bounding box center [61, 15] width 22 height 11
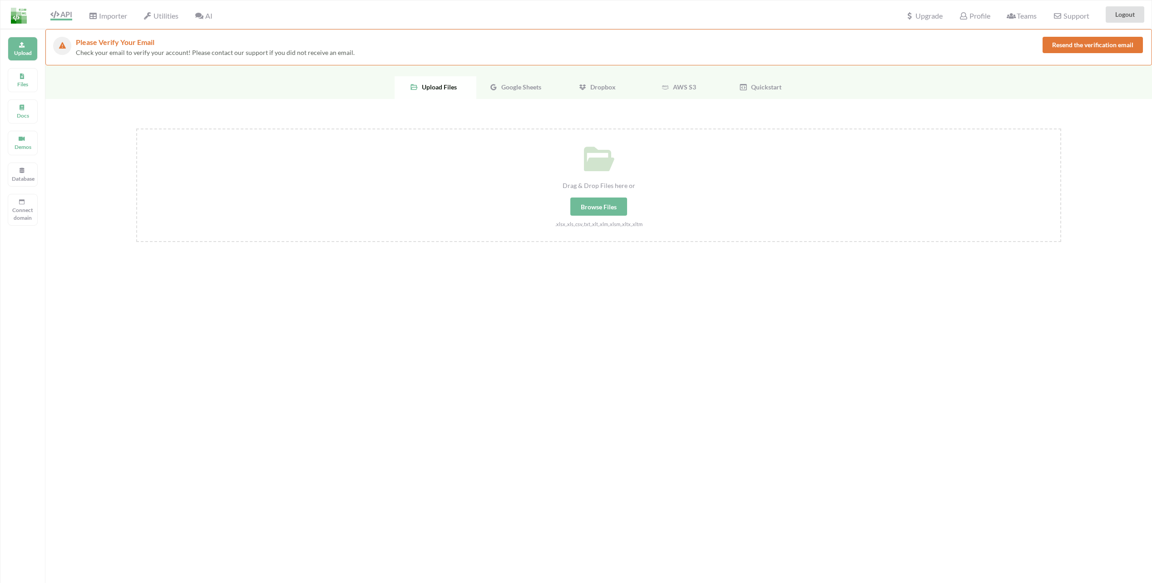
click at [590, 209] on div "Browse Files" at bounding box center [598, 207] width 57 height 18
click at [136, 129] on input "Drag & Drop Files here or Browse Files .xlsx,.xls,.csv,.txt,.xlt,.xlm,.xlsm,.xl…" at bounding box center [136, 129] width 0 height 0
type input "C:\fakepath\bef_wall_Inputsheet.xlsx"
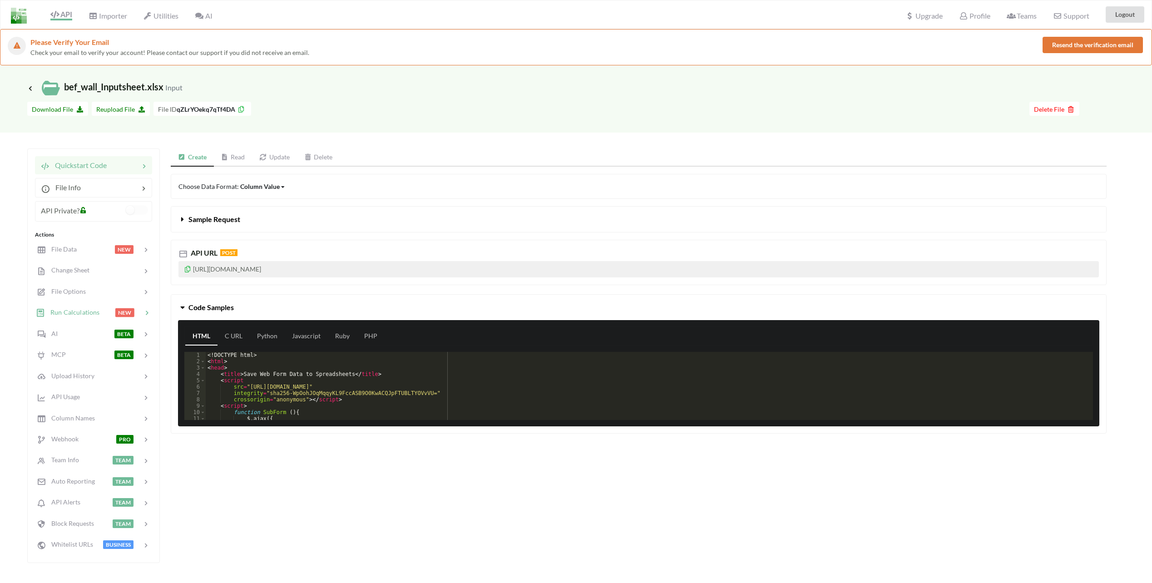
click at [68, 312] on span "Run Calculations" at bounding box center [72, 312] width 55 height 8
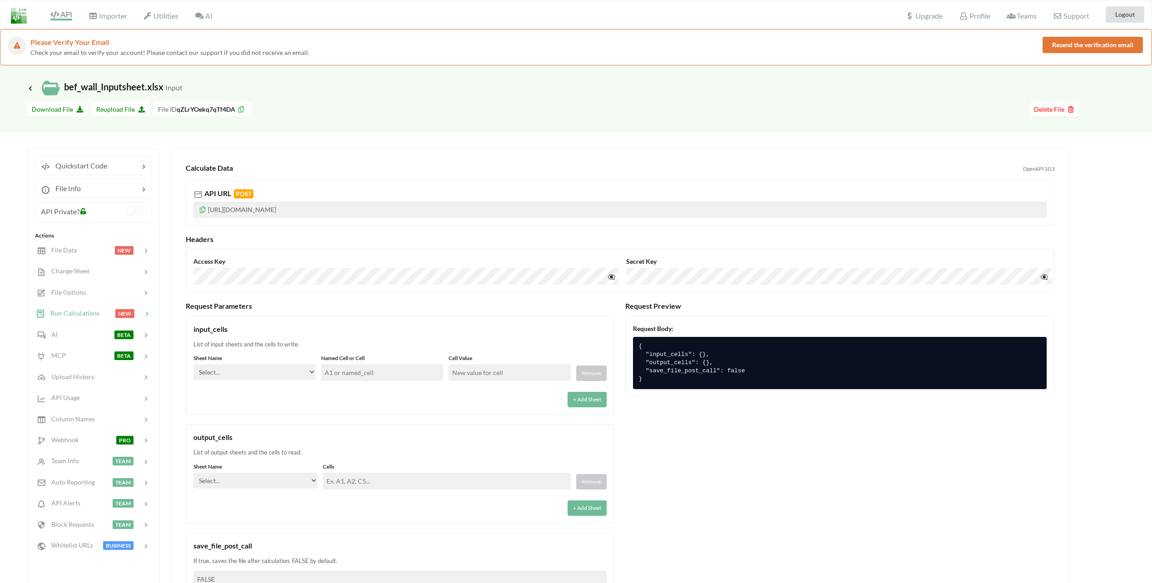
click at [293, 367] on select "Select… Input Kold Brand Ark1 Firsidig Makro" at bounding box center [254, 372] width 122 height 16
select select "Input"
click at [193, 364] on select "Select… Input Kold Brand Ark1 Firsidig Makro" at bounding box center [254, 372] width 122 height 16
click at [339, 377] on input "text" at bounding box center [382, 372] width 122 height 17
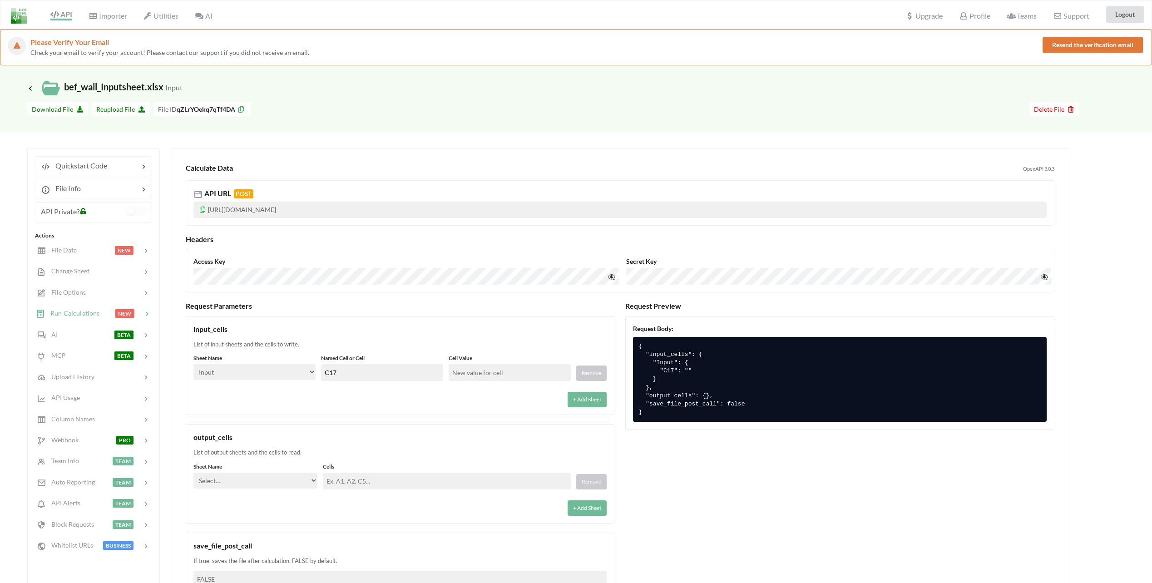
type input "C17"
click at [466, 334] on div "input_cells" at bounding box center [399, 329] width 413 height 11
click at [470, 367] on input "text" at bounding box center [510, 372] width 122 height 17
type input "-1"
click at [472, 353] on div "input_cells List of input sheets and the cells to write. Sheet Name Select… Inp…" at bounding box center [400, 365] width 429 height 99
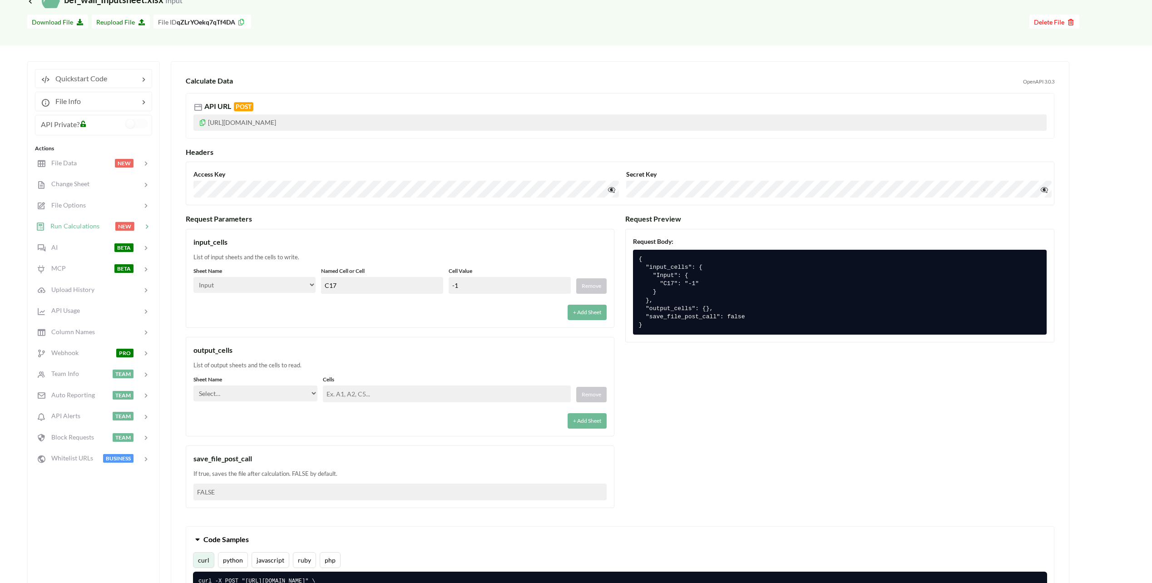
scroll to position [91, 0]
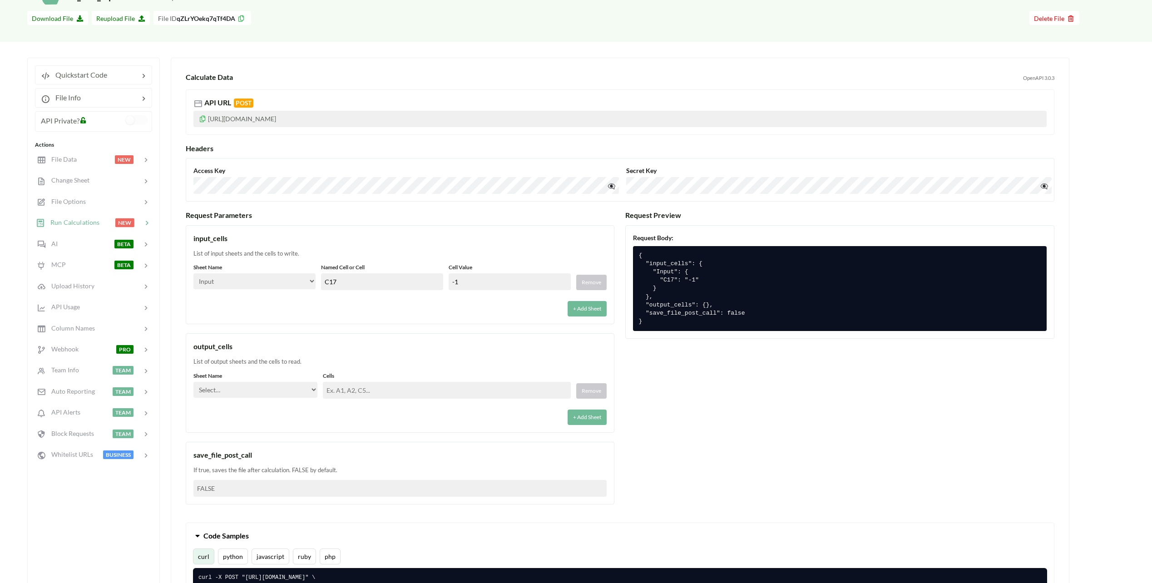
click at [301, 387] on select "Select… Input Kold Brand Ark1 Firsidig Makro" at bounding box center [255, 390] width 124 height 16
select select "Brand"
click at [193, 382] on select "Select… Input Kold Brand Ark1 Firsidig Makro" at bounding box center [255, 390] width 124 height 16
click at [358, 390] on input "text" at bounding box center [447, 390] width 248 height 17
click at [328, 390] on input "text" at bounding box center [447, 390] width 248 height 17
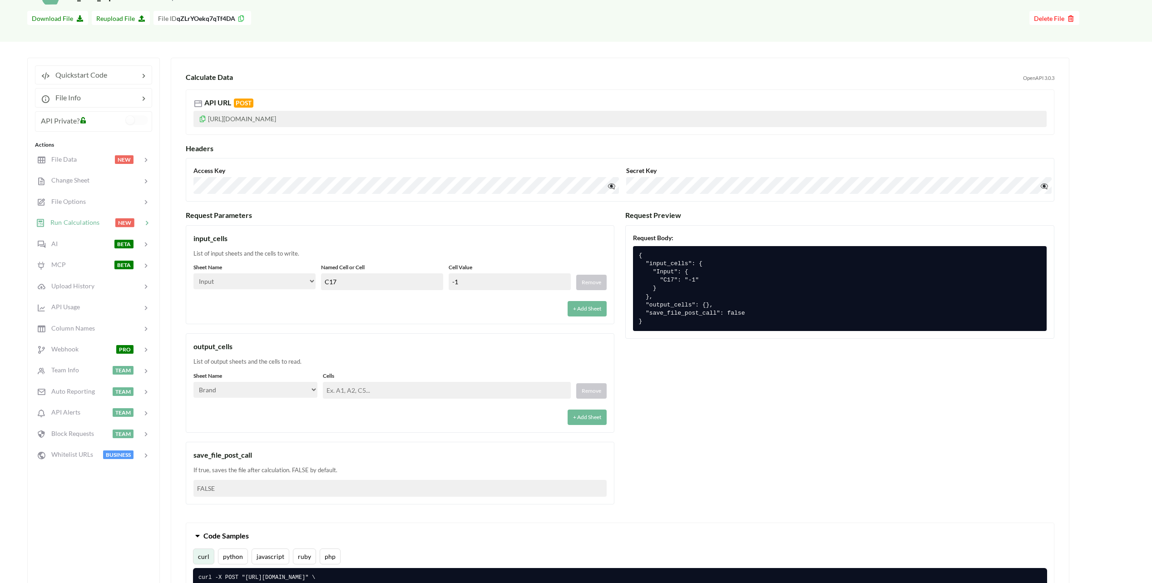
paste input "AO9,AO10,AO11,AO12,AO13,AO14,AO15,AO16,AO17,AO18,AO19,AO20,AO21,AO22,AO23,AO24,…"
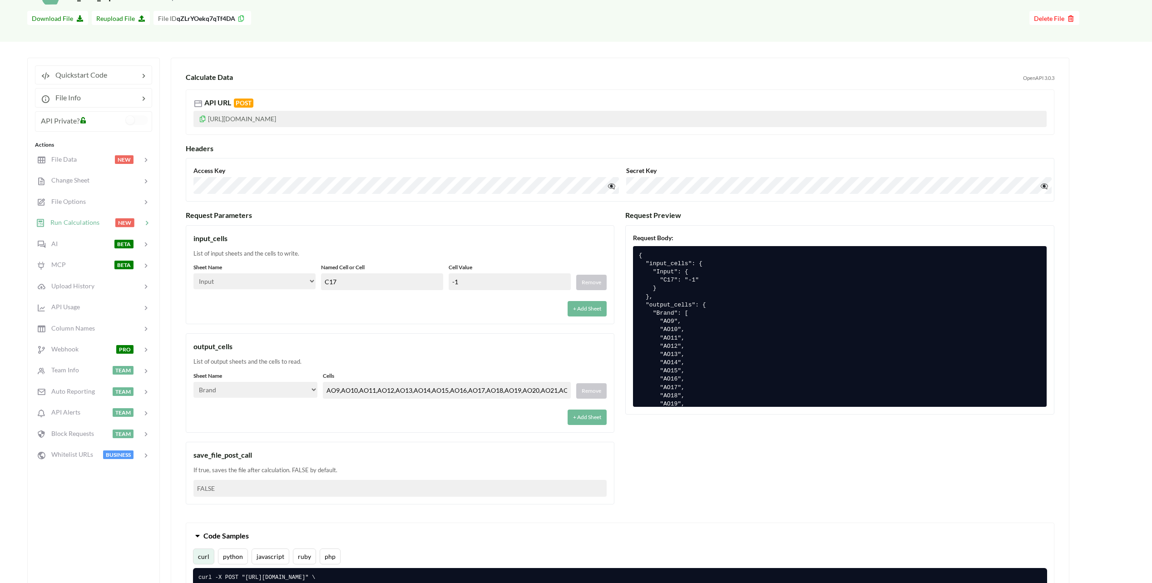
scroll to position [0, 94]
type input "AO9,AO10,AO11,AO12,AO13,AO14,AO15,AO16,AO17,AO18,AO19,AO20,AO21,AO22,AO23,AO24,…"
click at [440, 350] on div "output_cells" at bounding box center [399, 346] width 413 height 11
click at [428, 386] on input "AO9,AO10,AO11,AO12,AO13,AO14,AO15,AO16,AO17,AO18,AO19,AO20,AO21,AO22,AO23,AO24,…" at bounding box center [447, 390] width 248 height 17
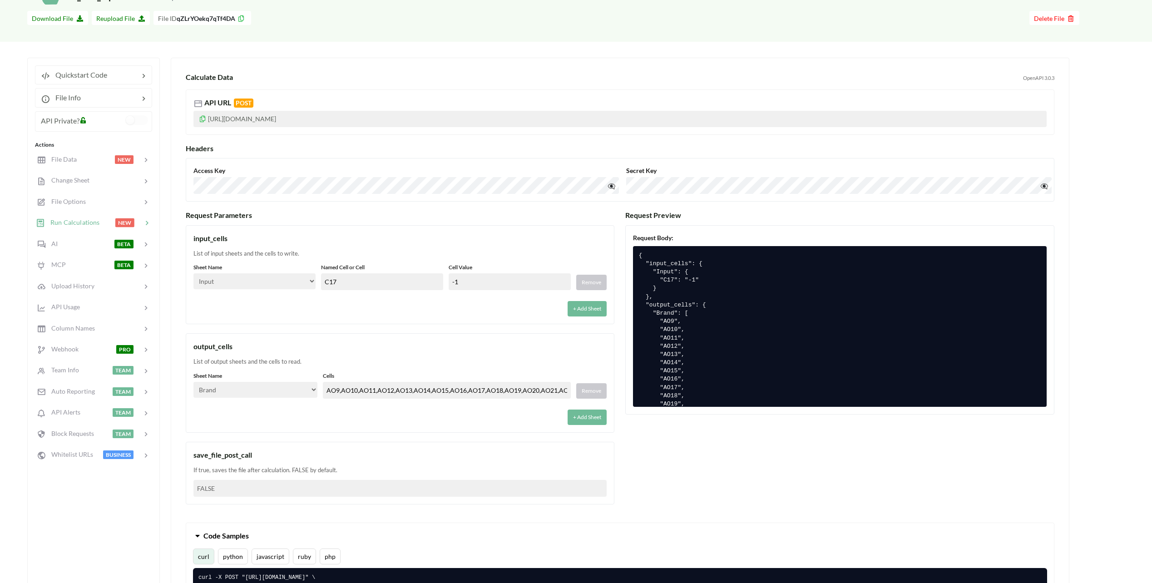
click at [428, 386] on input "AO9,AO10,AO11,AO12,AO13,AO14,AO15,AO16,AO17,AO18,AO19,AO20,AO21,AO22,AO23,AO24,…" at bounding box center [447, 390] width 248 height 17
click at [431, 411] on div "+ Add Sheet" at bounding box center [399, 414] width 413 height 21
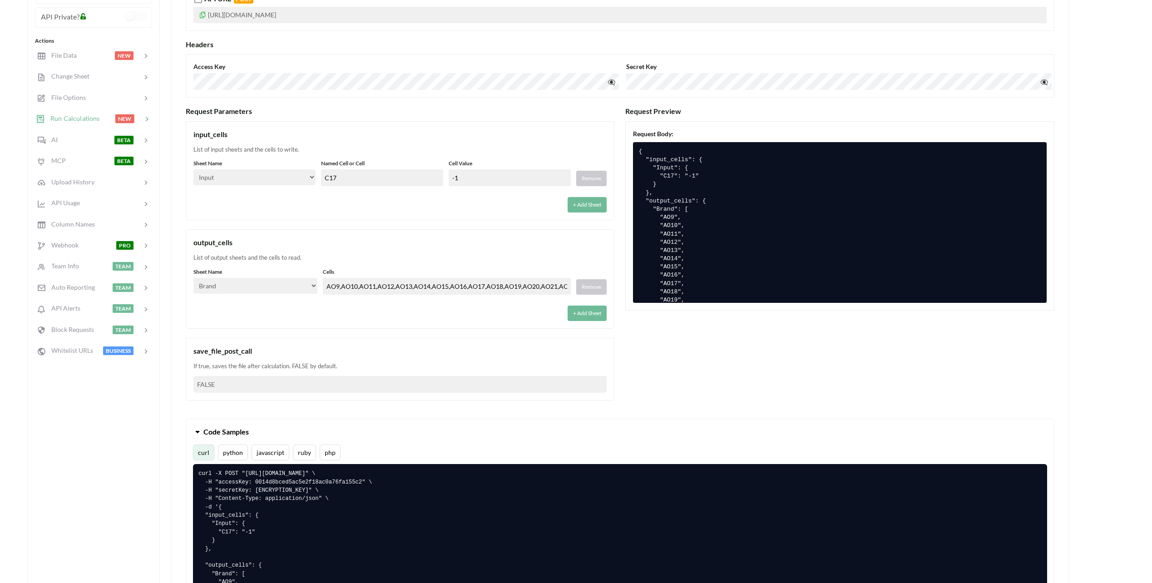
scroll to position [227, 0]
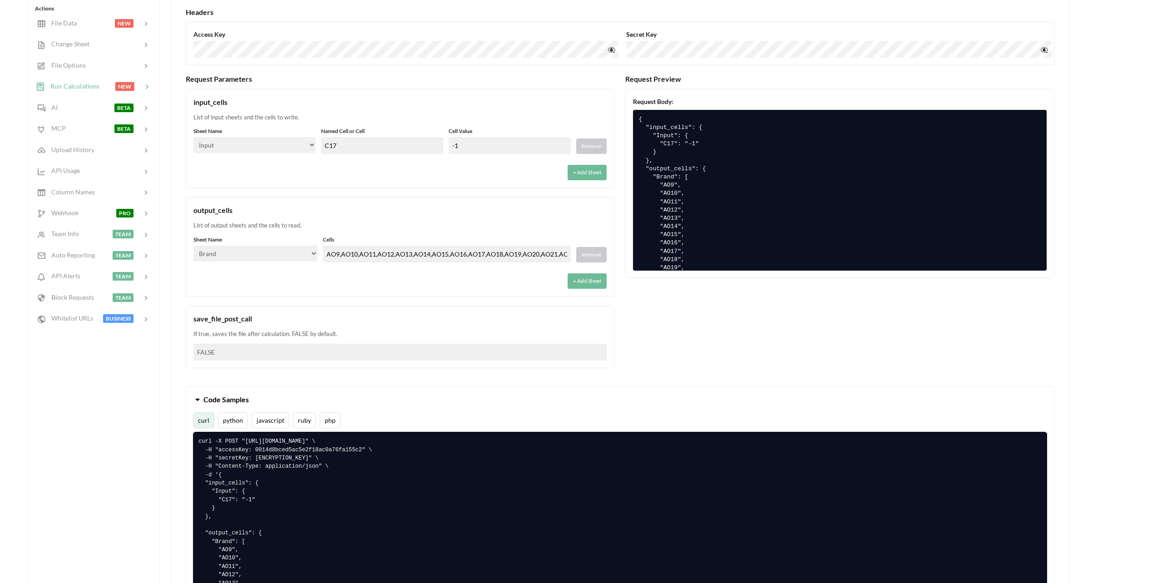
click at [242, 382] on div "Calculate Data OpenAPI 3.0.3 API URL POST [URL][DOMAIN_NAME] Headers Access Key…" at bounding box center [619, 281] width 883 height 705
click at [237, 416] on button "python" at bounding box center [233, 420] width 30 height 16
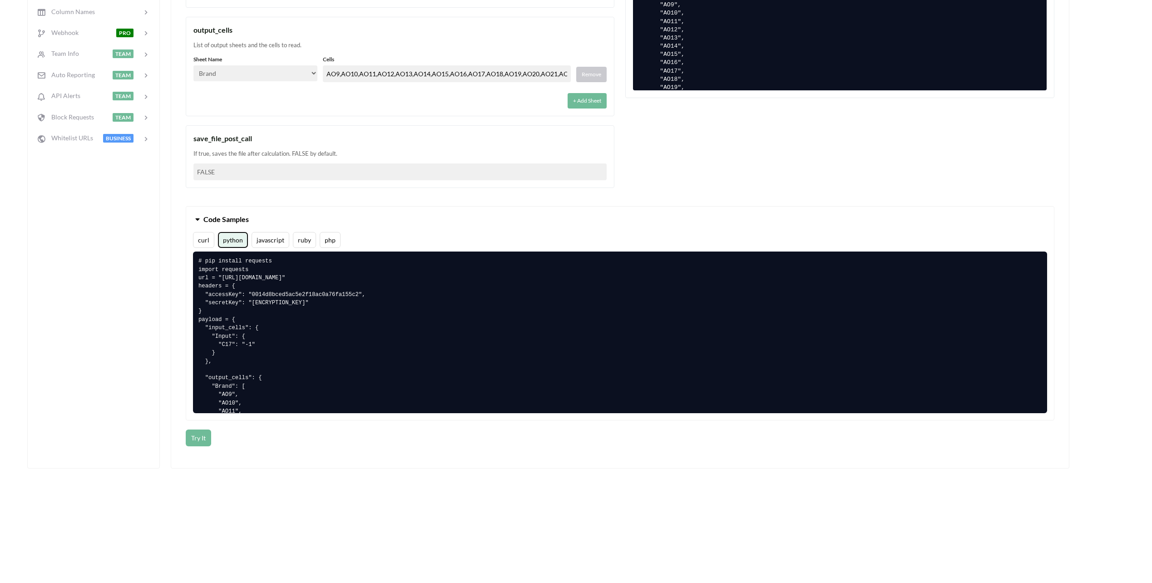
scroll to position [409, 0]
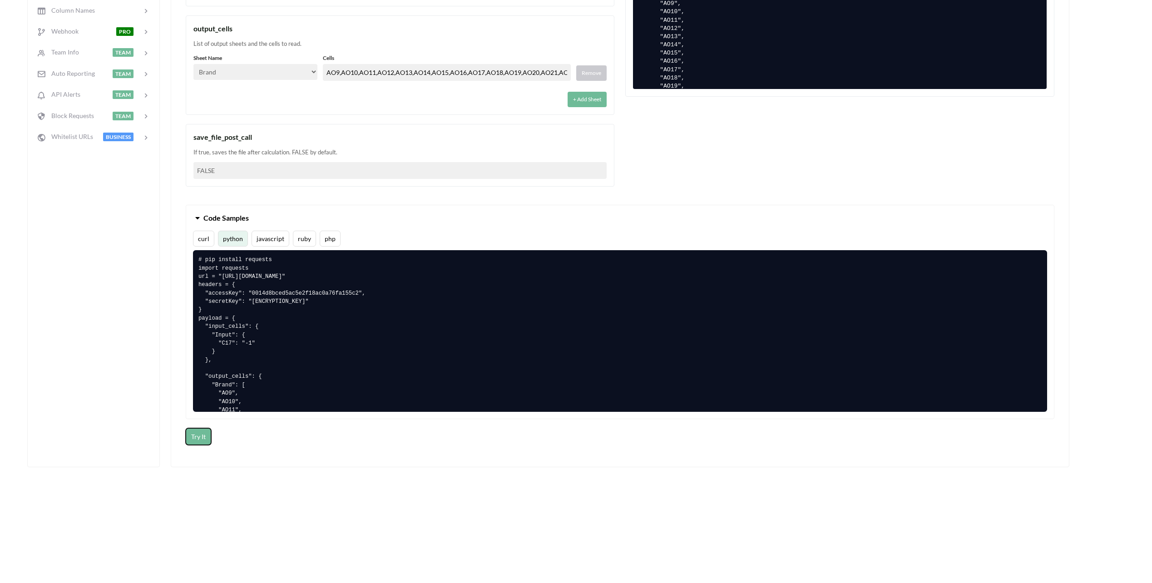
click at [199, 439] on button "Try It" at bounding box center [198, 436] width 25 height 17
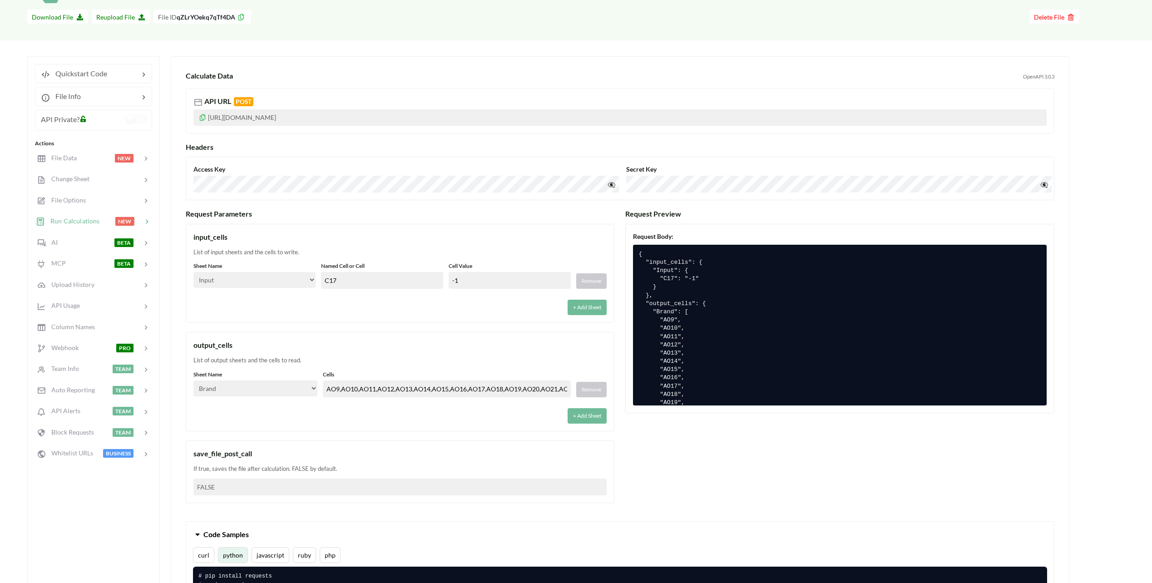
scroll to position [0, 0]
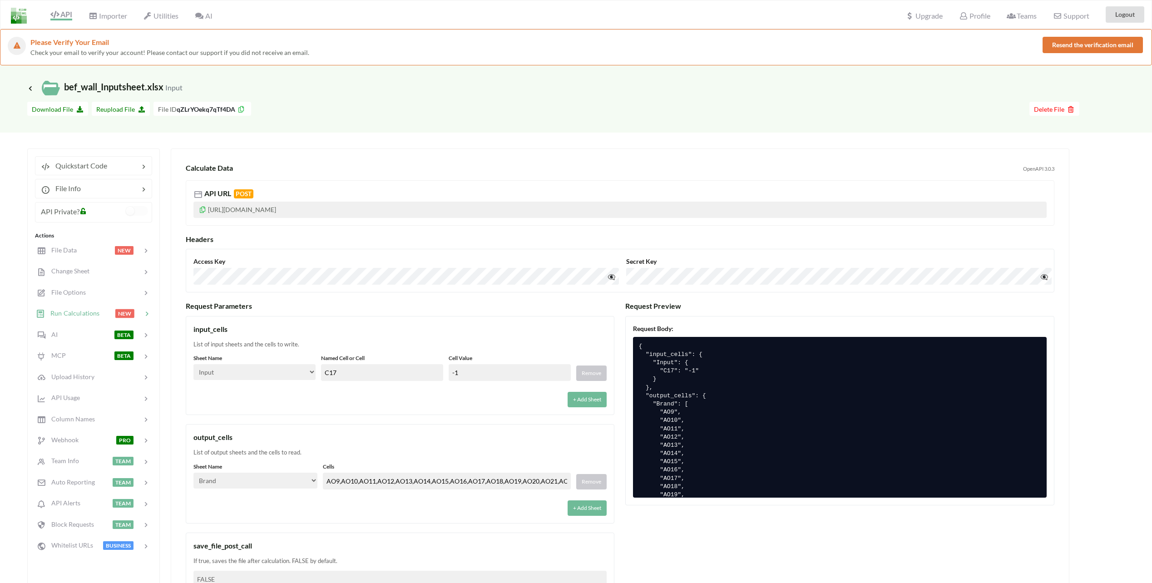
drag, startPoint x: 478, startPoint y: 378, endPoint x: 408, endPoint y: 365, distance: 71.1
click at [402, 365] on div "Sheet Name Select… Input Kold Brand Ark1 Firsidig Makro Named Cell or Cell C17 …" at bounding box center [399, 367] width 413 height 27
type input "1"
click at [416, 341] on div "List of input sheets and the cells to write." at bounding box center [399, 344] width 413 height 9
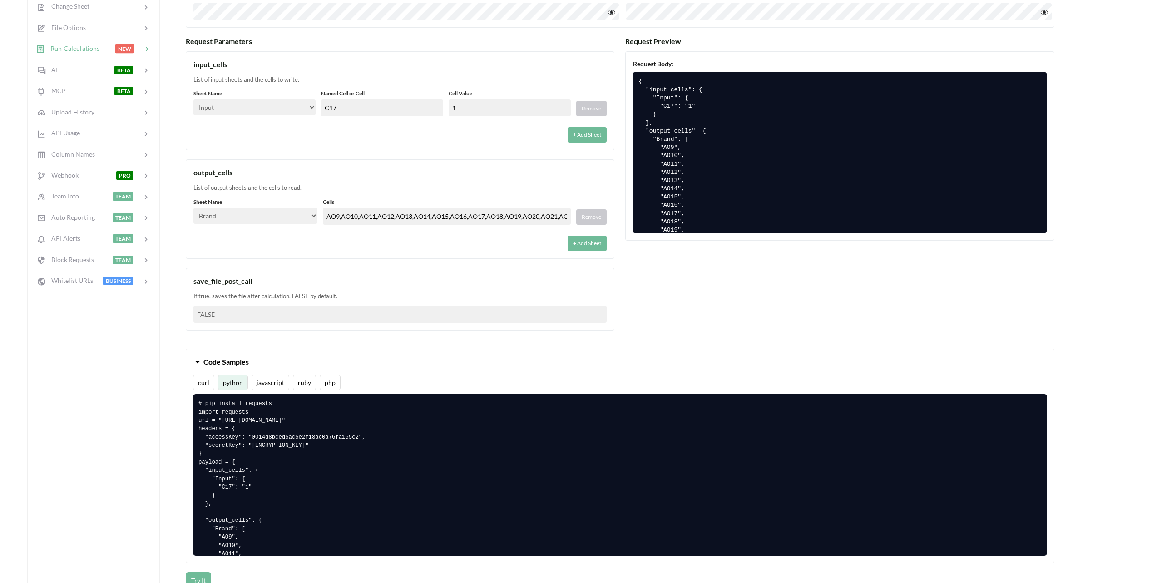
scroll to position [318, 0]
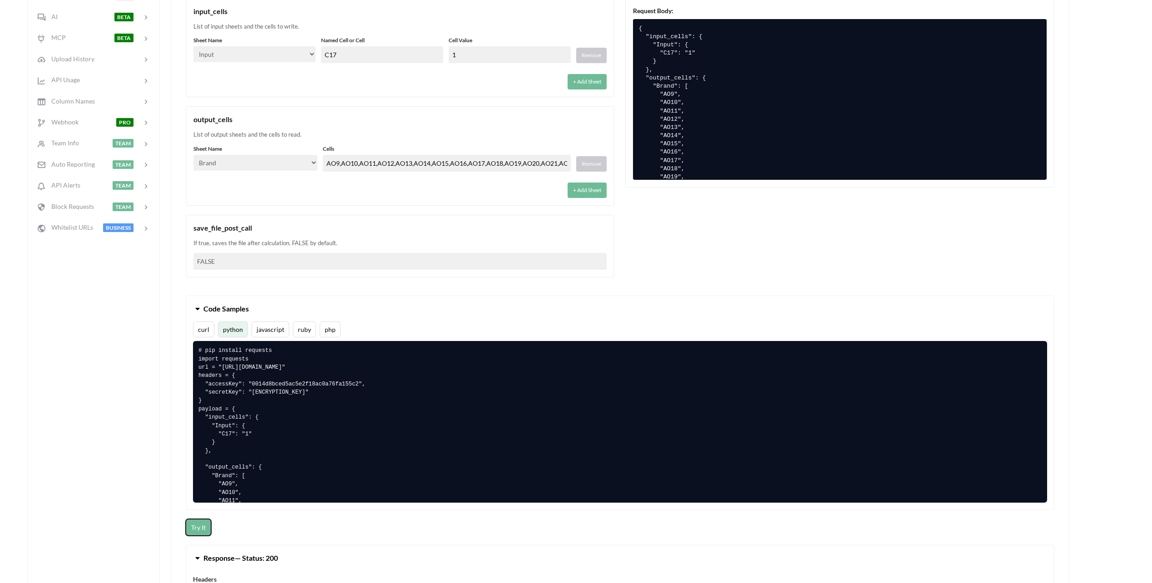
click at [203, 529] on button "Try It" at bounding box center [198, 527] width 25 height 17
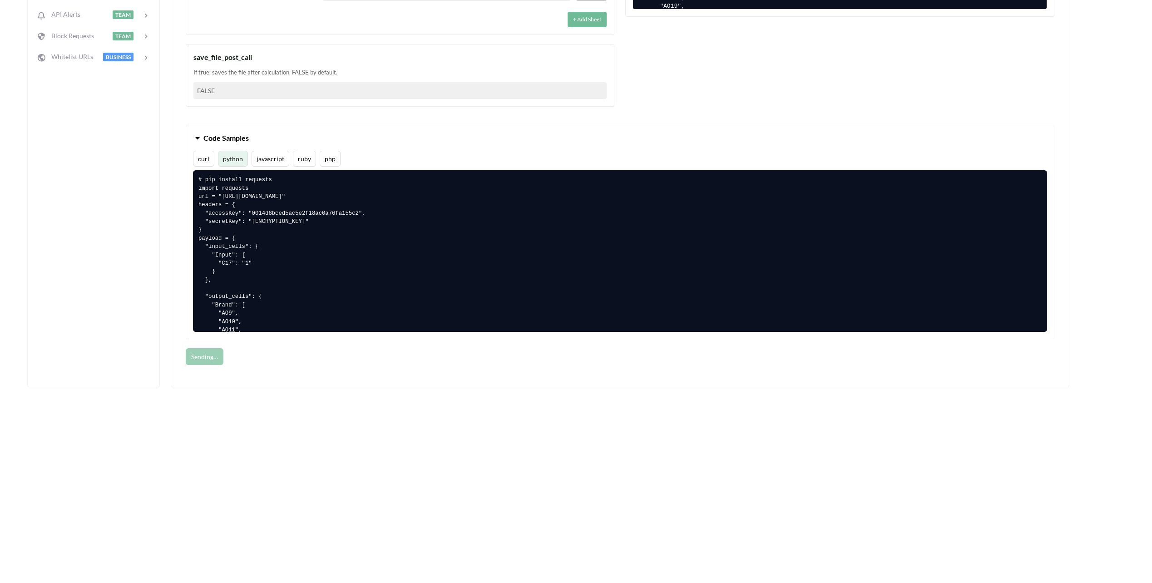
scroll to position [500, 0]
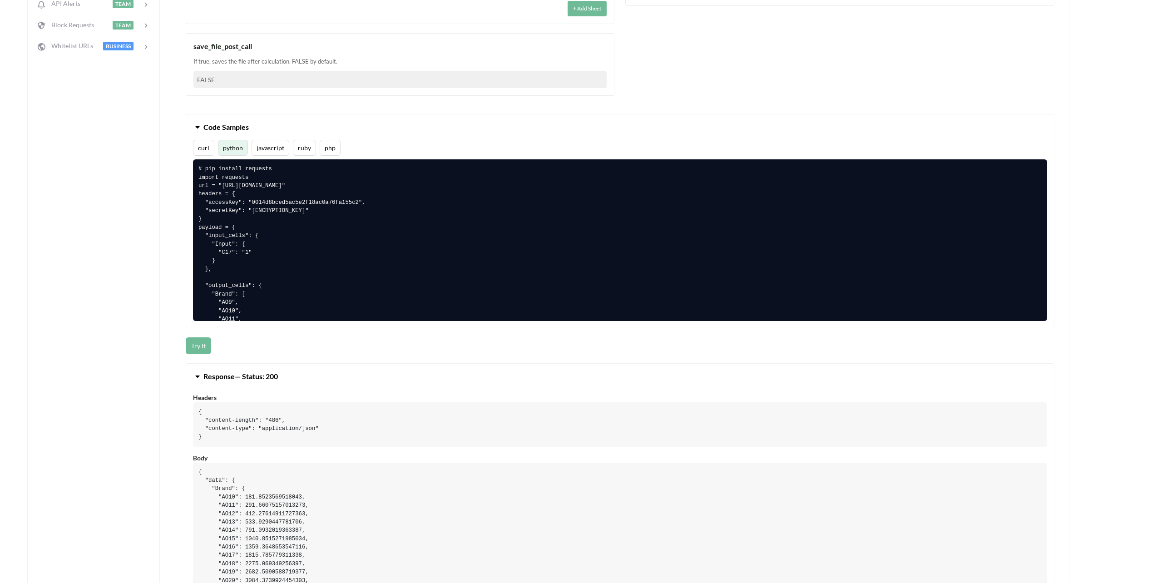
click at [244, 355] on div "Calculate Data OpenAPI 3.0.3 API URL POST [URL][DOMAIN_NAME] Headers Access Key…" at bounding box center [619, 180] width 883 height 1046
click at [272, 349] on div "Try It" at bounding box center [620, 345] width 869 height 17
click at [255, 346] on div "Try It" at bounding box center [620, 345] width 869 height 17
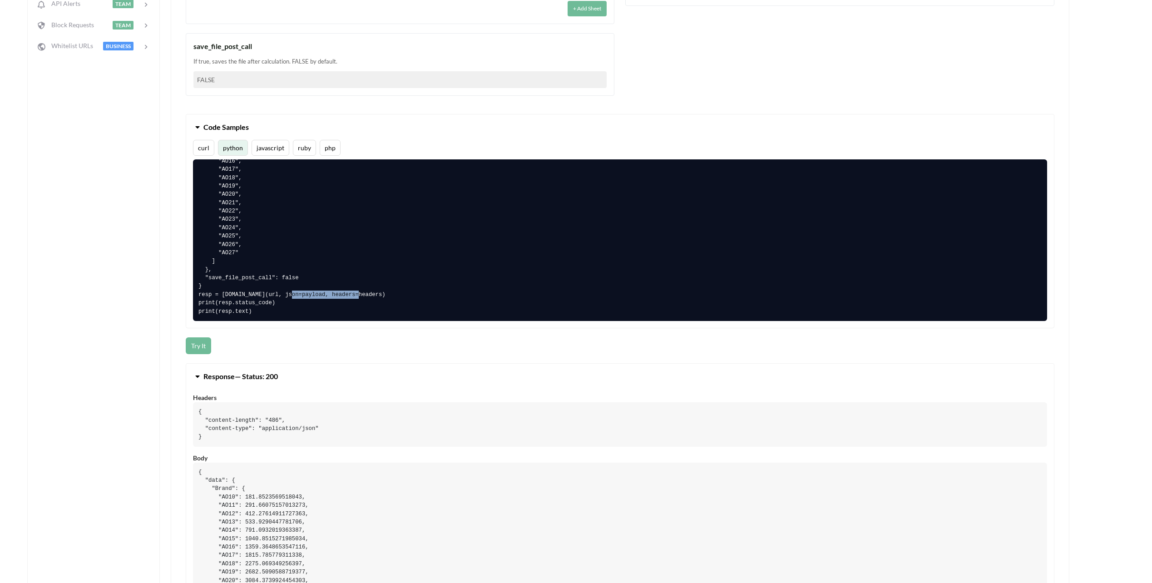
drag, startPoint x: 211, startPoint y: 277, endPoint x: 271, endPoint y: 275, distance: 60.4
click at [271, 275] on pre "# pip install requests import requests url = "[URL][DOMAIN_NAME]" headers = { "…" at bounding box center [620, 240] width 854 height 162
drag, startPoint x: 271, startPoint y: 275, endPoint x: 180, endPoint y: 251, distance: 93.9
click at [176, 258] on div "Quickstart Code File Info API Private? Actions File Data NEW Change Sheet File …" at bounding box center [567, 183] width 1080 height 1069
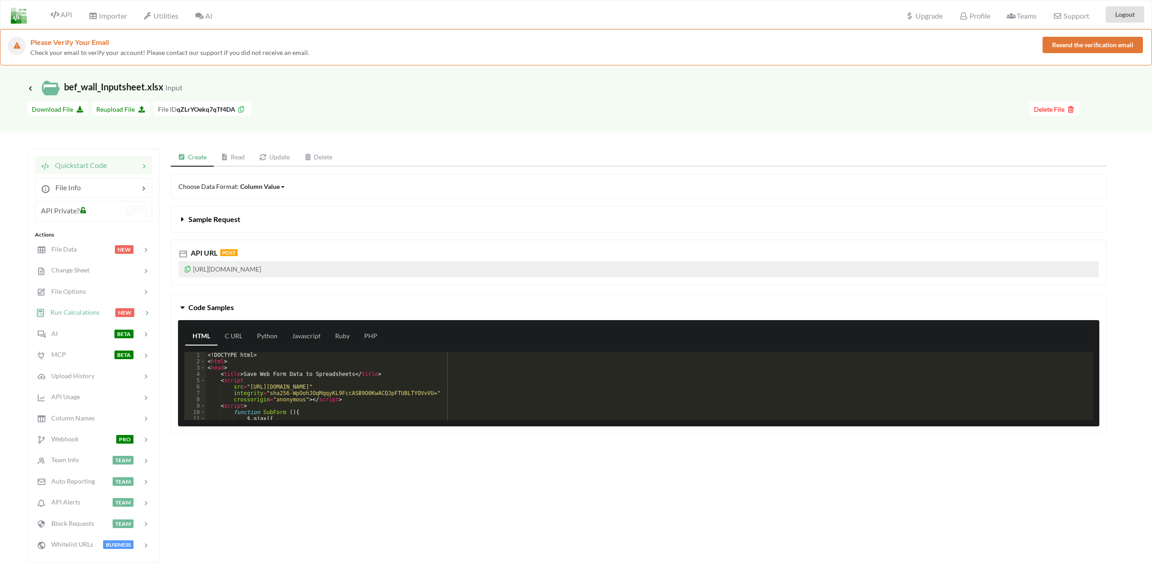
drag, startPoint x: 81, startPoint y: 310, endPoint x: 88, endPoint y: 310, distance: 7.3
click at [81, 310] on span "Run Calculations" at bounding box center [72, 312] width 55 height 8
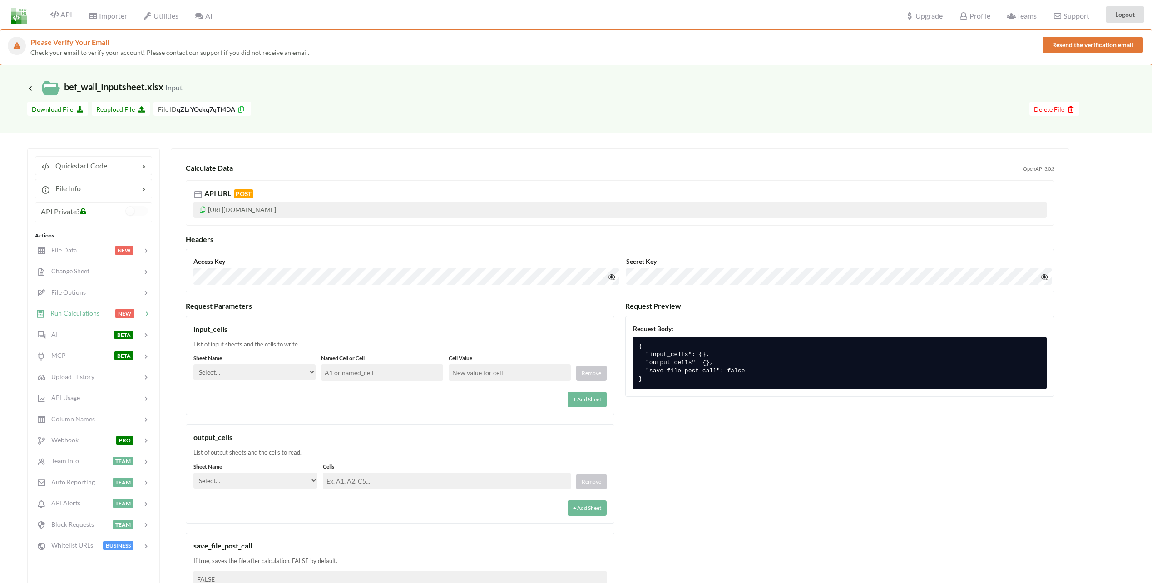
click at [262, 378] on select "Select… Input Kold Brand Ark1 Firsidig Makro" at bounding box center [254, 372] width 122 height 16
select select "Input"
click at [193, 364] on select "Select… Input Kold Brand Ark1 Firsidig Makro" at bounding box center [254, 372] width 122 height 16
click at [345, 380] on input "text" at bounding box center [382, 372] width 122 height 17
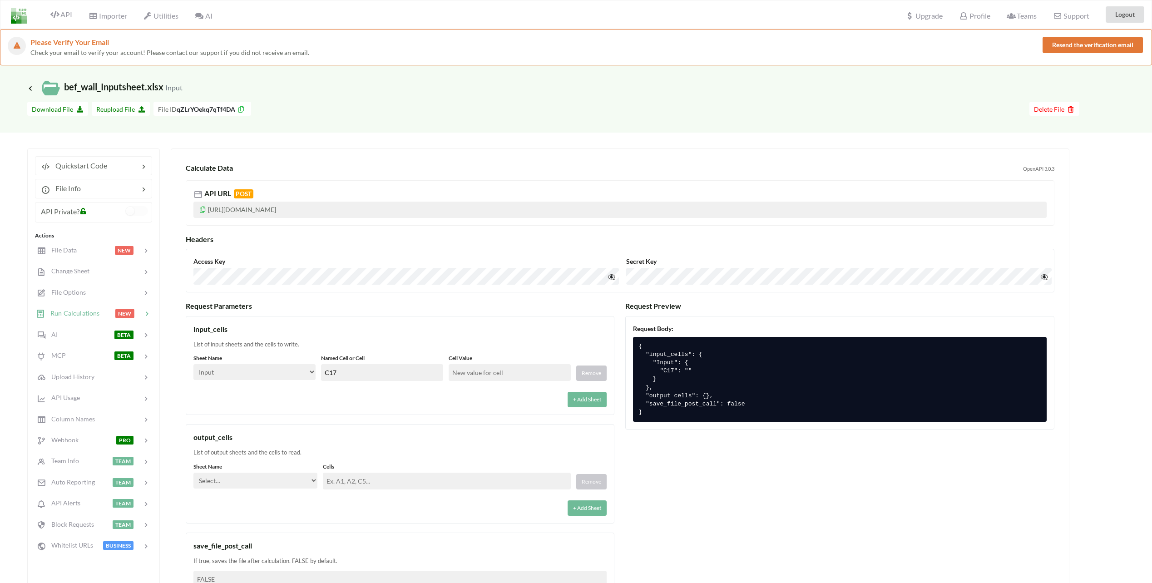
type input "C17"
click at [484, 373] on input "text" at bounding box center [510, 372] width 122 height 17
drag, startPoint x: 437, startPoint y: 367, endPoint x: 396, endPoint y: 361, distance: 41.8
click at [394, 360] on div "Sheet Name Select… Input Kold Brand Ark1 Firsidig Makro Named Cell or Cell C17 …" at bounding box center [399, 367] width 413 height 27
type input "1"
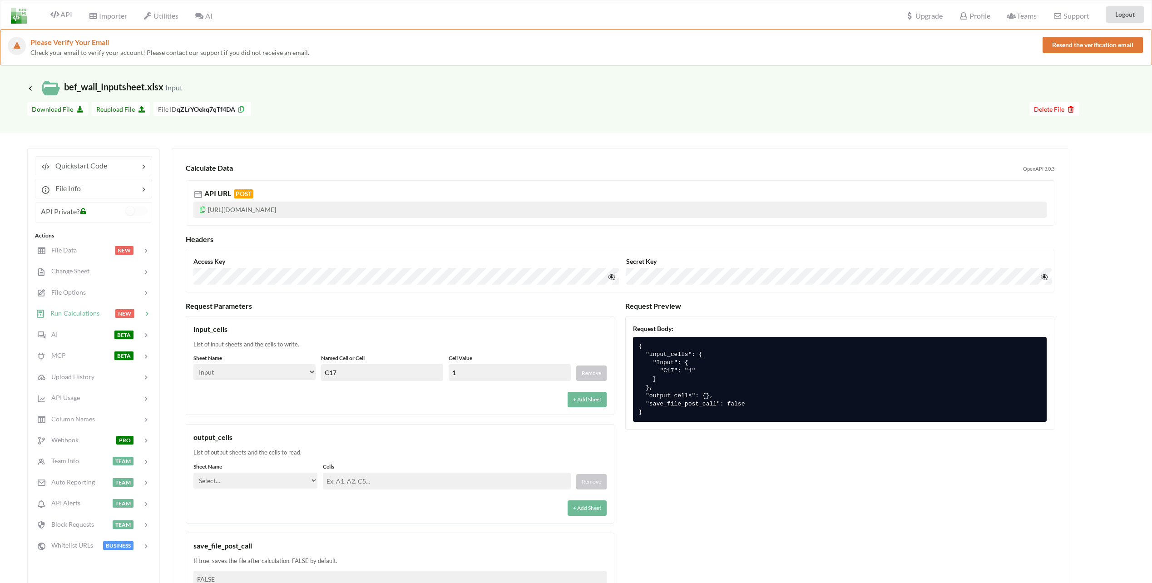
click at [452, 400] on div "+ Add Sheet" at bounding box center [399, 396] width 413 height 21
click at [299, 481] on select "Select… Input Kold Brand Ark1 Firsidig Makro" at bounding box center [255, 481] width 124 height 16
select select "Kold"
click at [193, 473] on select "Select… Input Kold Brand Ark1 Firsidig Makro" at bounding box center [255, 481] width 124 height 16
click at [355, 479] on input "text" at bounding box center [447, 481] width 248 height 17
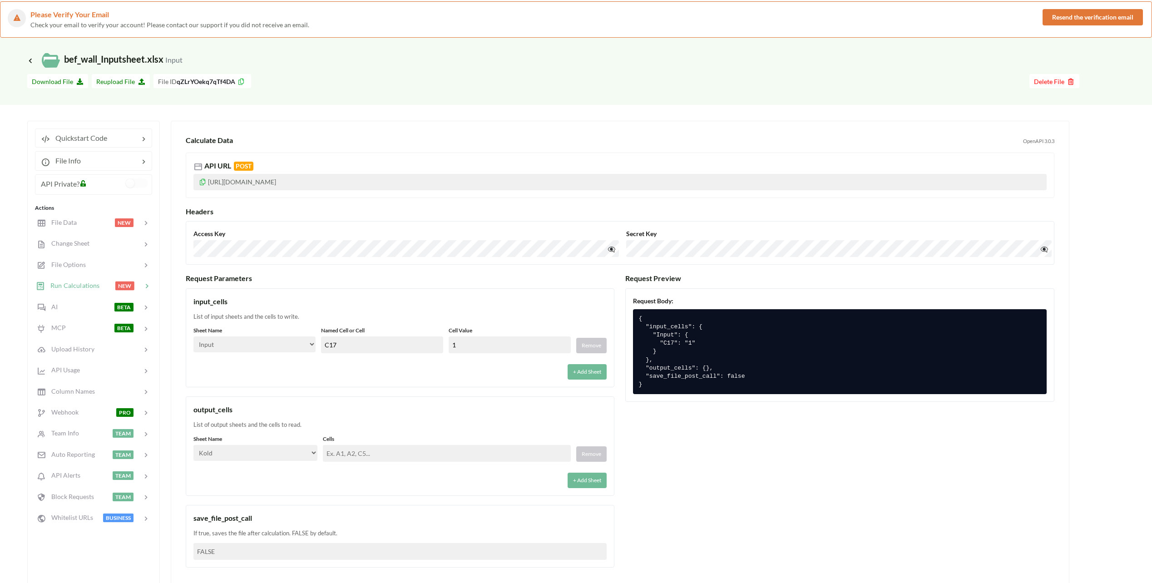
scroll to position [91, 0]
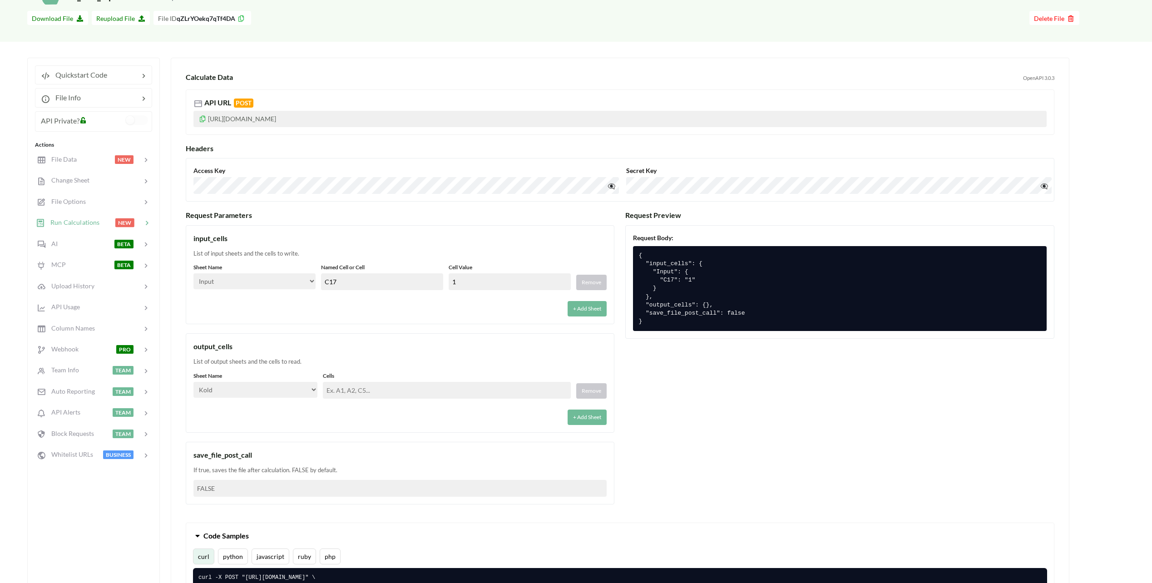
paste input "AO9,AO10,AO11,AO12,AO13,AO14,AO15,AO16,AO17,AO18,AO19,AO20,AO21,AO22,AO23,AO24,…"
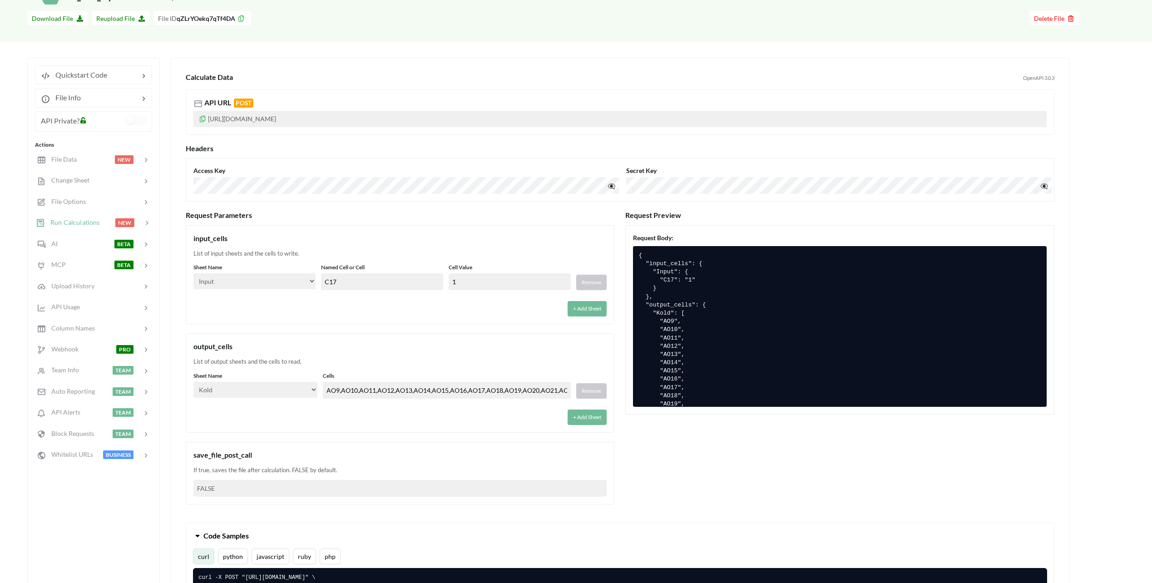
scroll to position [0, 94]
type input "AO9,AO10,AO11,AO12,AO13,AO14,AO15,AO16,AO17,AO18,AO19,AO20,AO21,AO22,AO23,AO24,…"
click at [476, 420] on div "+ Add Sheet" at bounding box center [399, 414] width 413 height 21
click at [299, 413] on div "+ Add Sheet" at bounding box center [399, 414] width 413 height 21
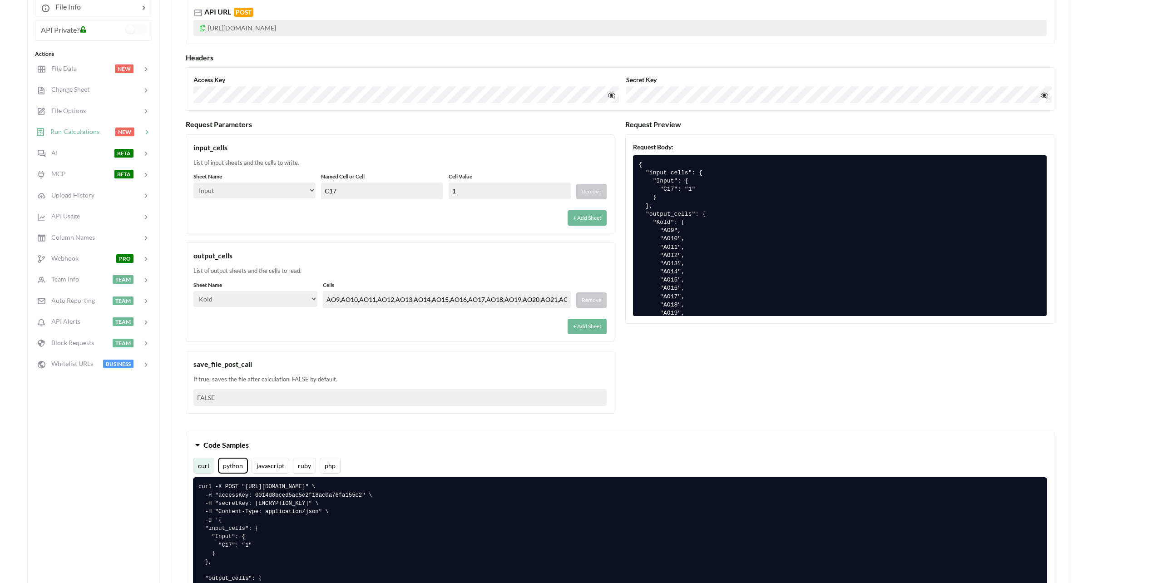
click at [228, 462] on button "python" at bounding box center [233, 466] width 30 height 16
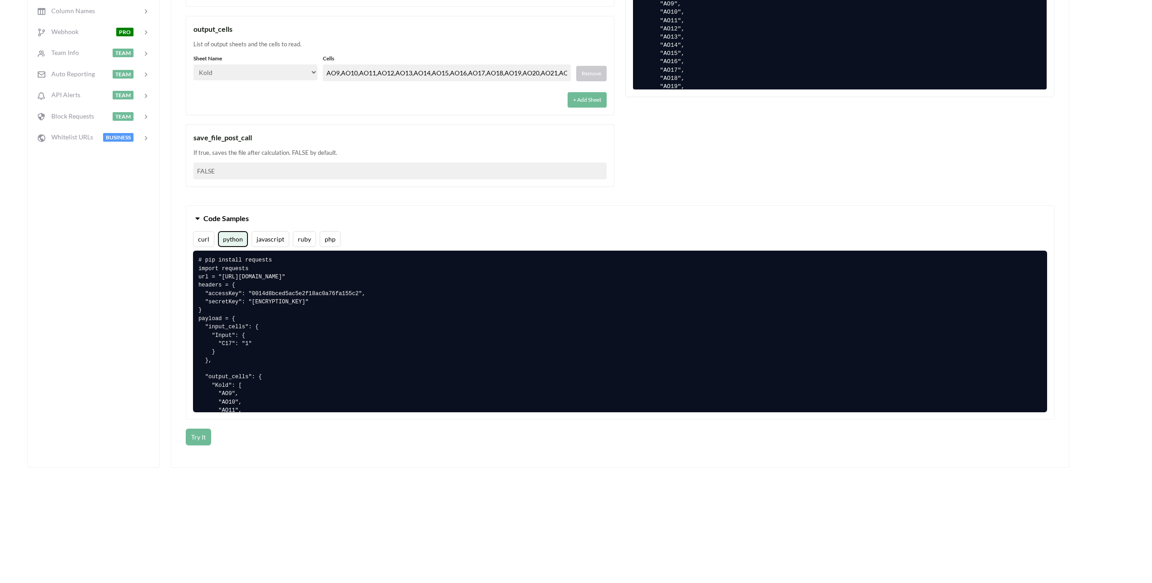
scroll to position [409, 0]
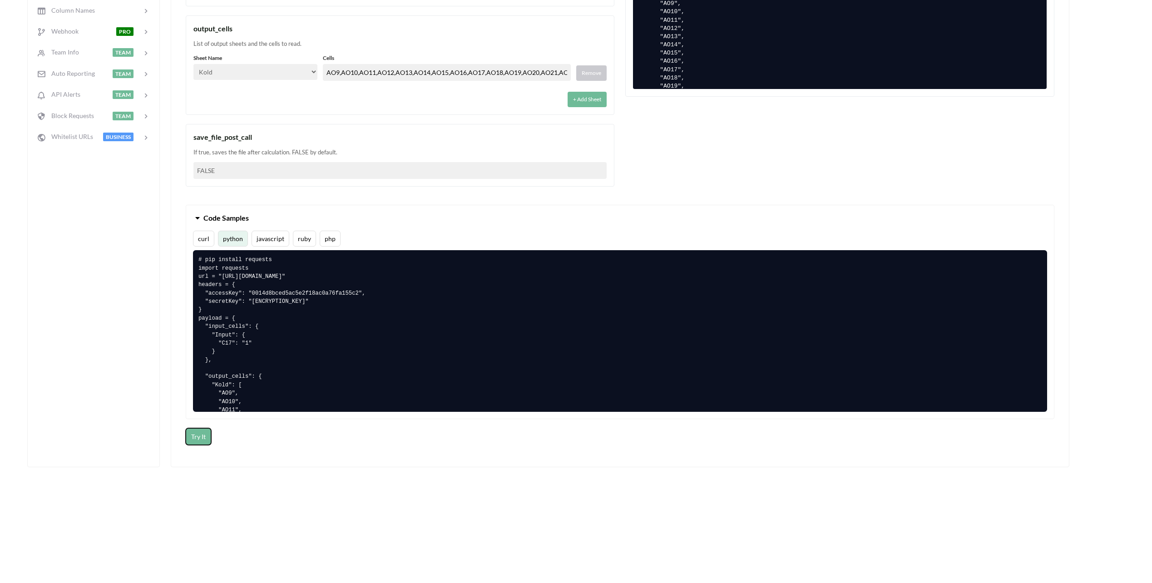
click at [194, 437] on button "Try It" at bounding box center [198, 436] width 25 height 17
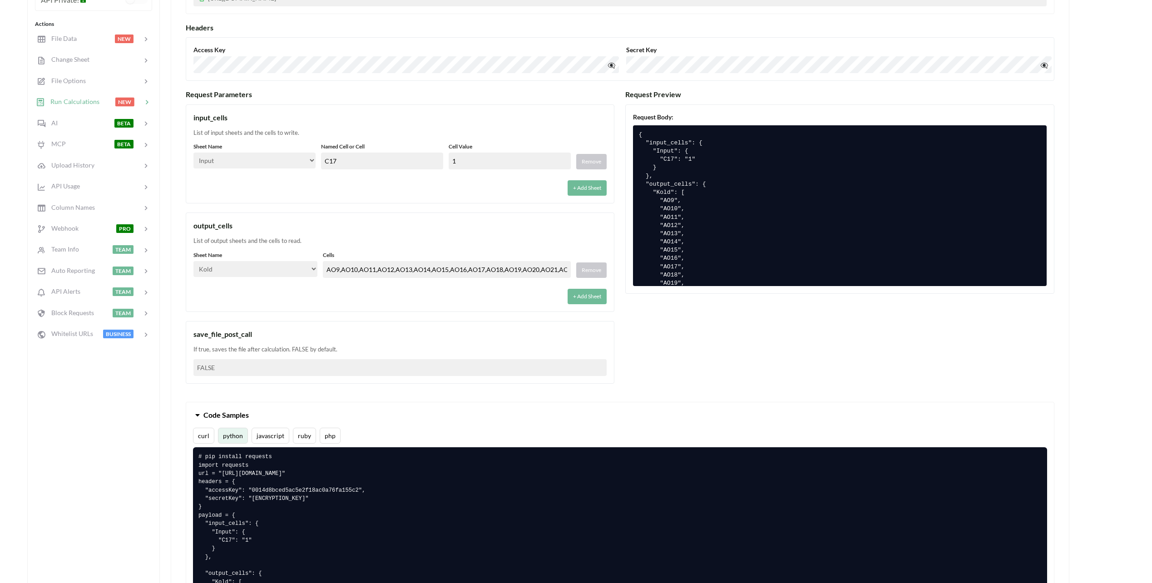
scroll to position [182, 0]
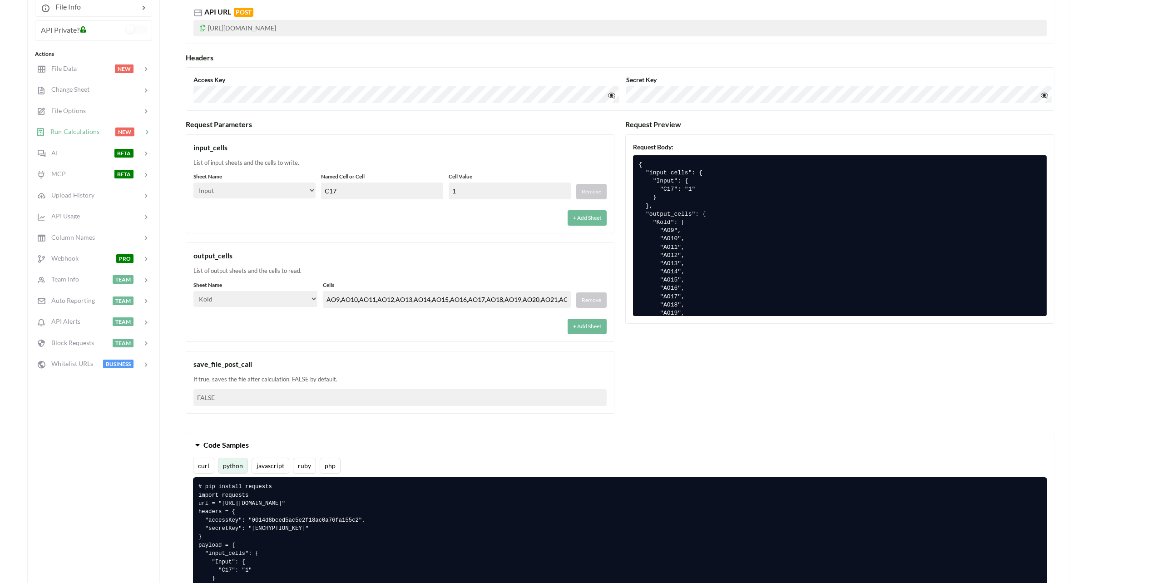
click at [489, 190] on input "1" at bounding box center [510, 191] width 122 height 17
drag, startPoint x: 466, startPoint y: 188, endPoint x: 358, endPoint y: 176, distance: 109.2
click at [409, 183] on div "Sheet Name Select… Input Kold Brand Ark1 Firsidig Makro Named Cell or Cell C17 …" at bounding box center [399, 186] width 413 height 27
type input "-1"
click at [357, 170] on div "input_cells List of input sheets and the cells to write. Sheet Name Select… Inp…" at bounding box center [400, 183] width 429 height 99
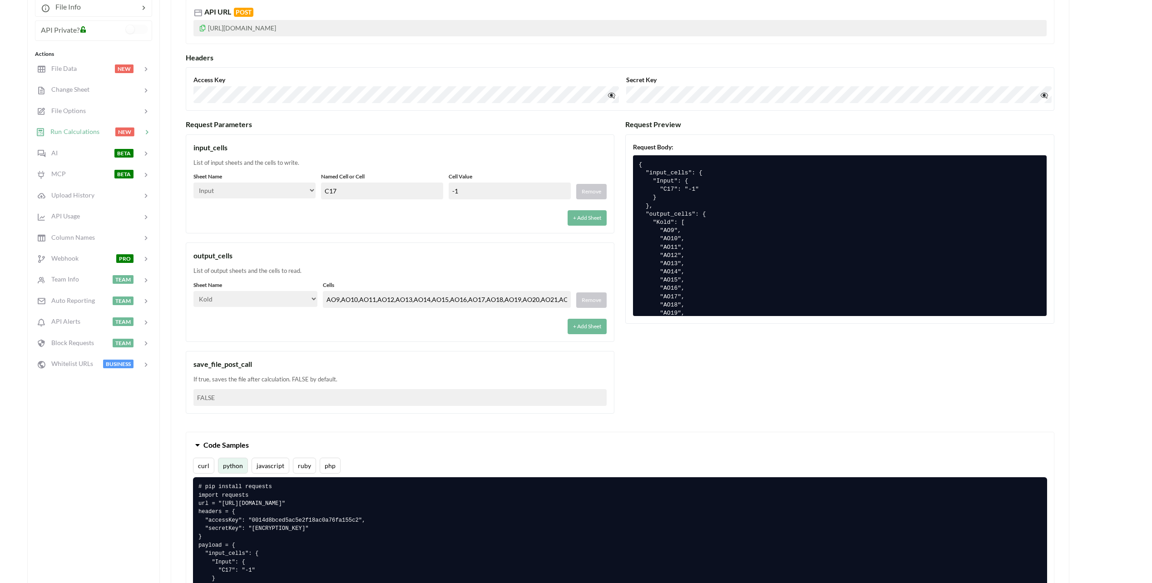
click at [296, 327] on div "+ Add Sheet" at bounding box center [399, 323] width 413 height 21
click at [302, 192] on select "Select… Input Kold Brand Ark1 Firsidig Makro" at bounding box center [254, 191] width 122 height 16
click at [193, 183] on select "Select… Input Kold Brand Ark1 Firsidig Makro" at bounding box center [254, 191] width 122 height 16
drag, startPoint x: 370, startPoint y: 198, endPoint x: 376, endPoint y: 196, distance: 6.3
click at [370, 198] on input "C17" at bounding box center [382, 191] width 122 height 17
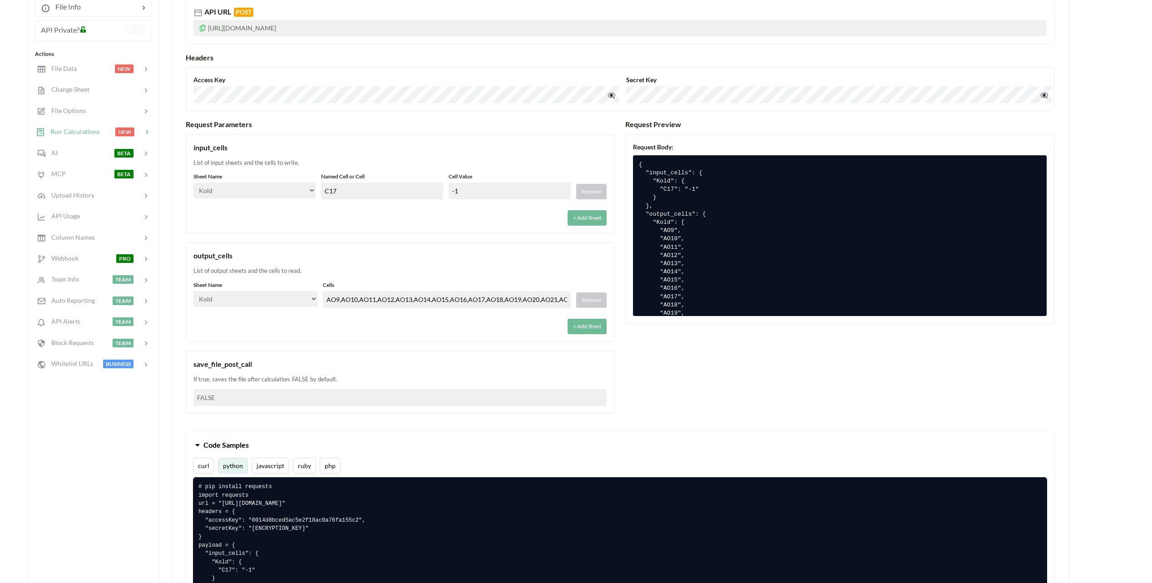
drag, startPoint x: 402, startPoint y: 193, endPoint x: 183, endPoint y: 156, distance: 222.1
click at [190, 157] on div "input_cells List of input sheets and the cells to write. Sheet Name Select… Inp…" at bounding box center [400, 183] width 429 height 99
drag, startPoint x: 288, startPoint y: 195, endPoint x: 282, endPoint y: 197, distance: 6.9
click at [287, 200] on div "Sheet Name Select… Input Kold Brand Ark1 Firsidig Makro Named Cell or Cell C17 …" at bounding box center [399, 199] width 413 height 53
select select "Brand"
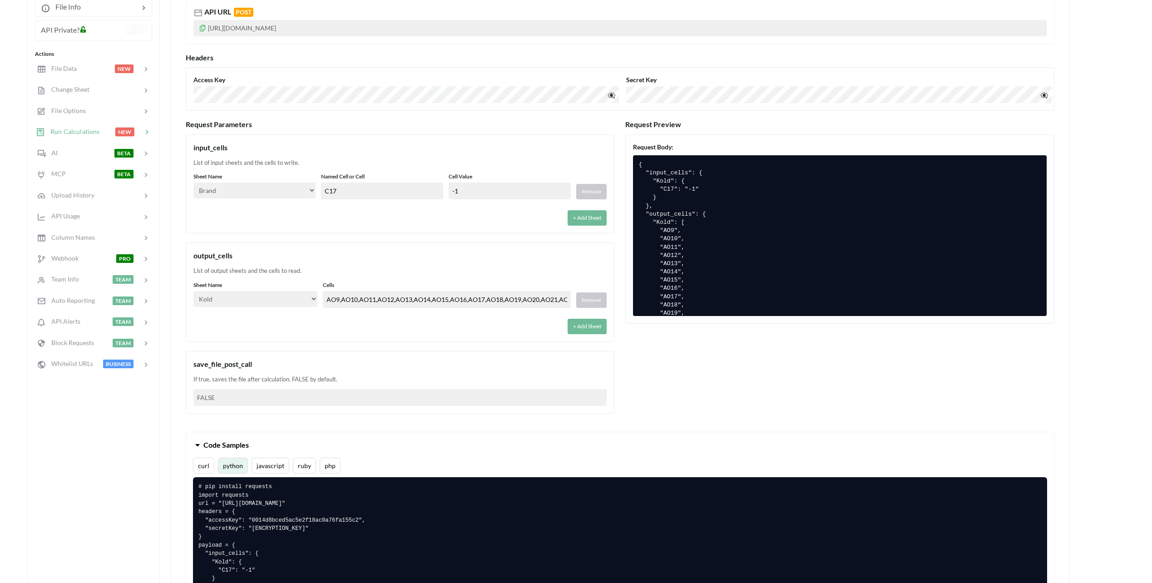
click at [193, 183] on select "Select… Input Kold Brand Ark1 Firsidig Makro" at bounding box center [254, 191] width 122 height 16
drag, startPoint x: 339, startPoint y: 204, endPoint x: 347, endPoint y: 196, distance: 11.2
click at [340, 203] on div "Sheet Name Select… Input Kold Brand Ark1 Firsidig Makro Named Cell or Cell C17 …" at bounding box center [399, 199] width 413 height 53
click at [351, 190] on input "C17" at bounding box center [382, 191] width 122 height 17
drag, startPoint x: 344, startPoint y: 192, endPoint x: 231, endPoint y: 168, distance: 115.6
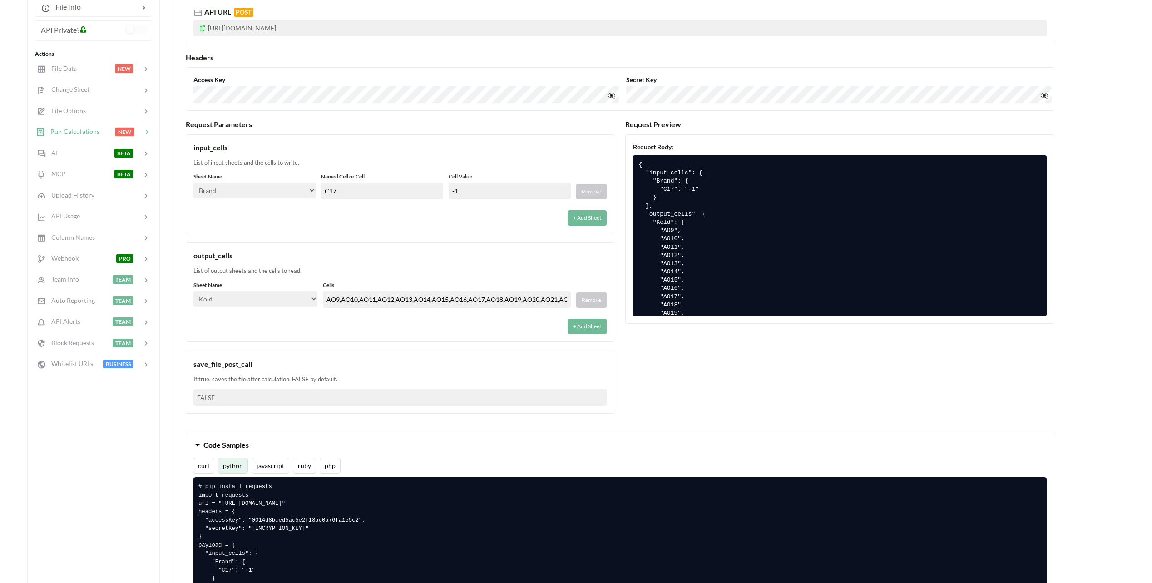
click at [231, 168] on div "input_cells List of input sheets and the cells to write. Sheet Name Select… Inp…" at bounding box center [400, 183] width 429 height 99
type input "N19"
drag, startPoint x: 488, startPoint y: 190, endPoint x: 330, endPoint y: 162, distance: 161.0
click at [332, 162] on div "input_cells List of input sheets and the cells to write. Sheet Name Select… Inp…" at bounding box center [400, 183] width 429 height 99
type input "60"
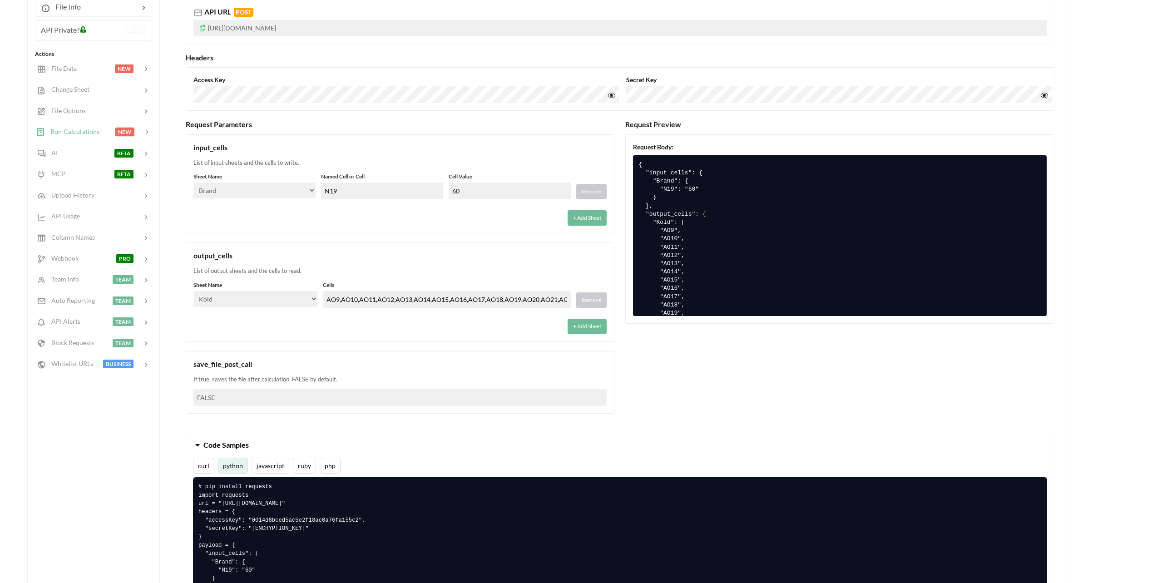
click at [246, 292] on select "Select… Input Kold Brand Ark1 Firsidig Makro" at bounding box center [255, 299] width 124 height 16
select select "Brand"
click at [193, 291] on select "Select… Input Kold Brand Ark1 Firsidig Makro" at bounding box center [255, 299] width 124 height 16
click at [382, 343] on div "input_cells List of input sheets and the cells to write. Sheet Name Select… Inp…" at bounding box center [400, 274] width 429 height 280
click at [157, 399] on div "Quickstart Code File Info API Private? Actions File Data NEW Change Sheet File …" at bounding box center [93, 501] width 133 height 1069
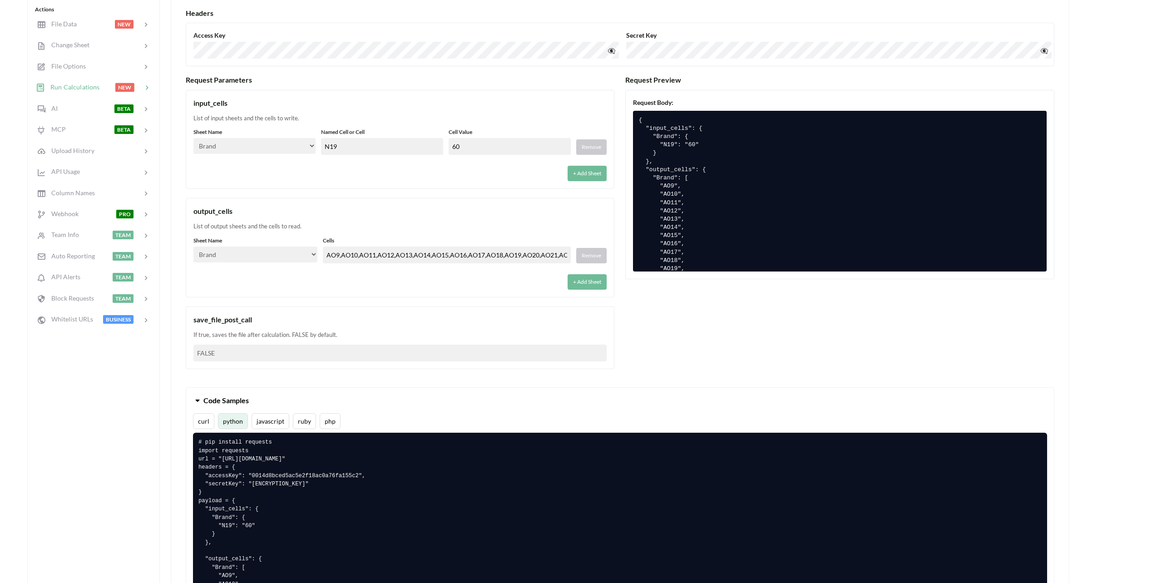
scroll to position [363, 0]
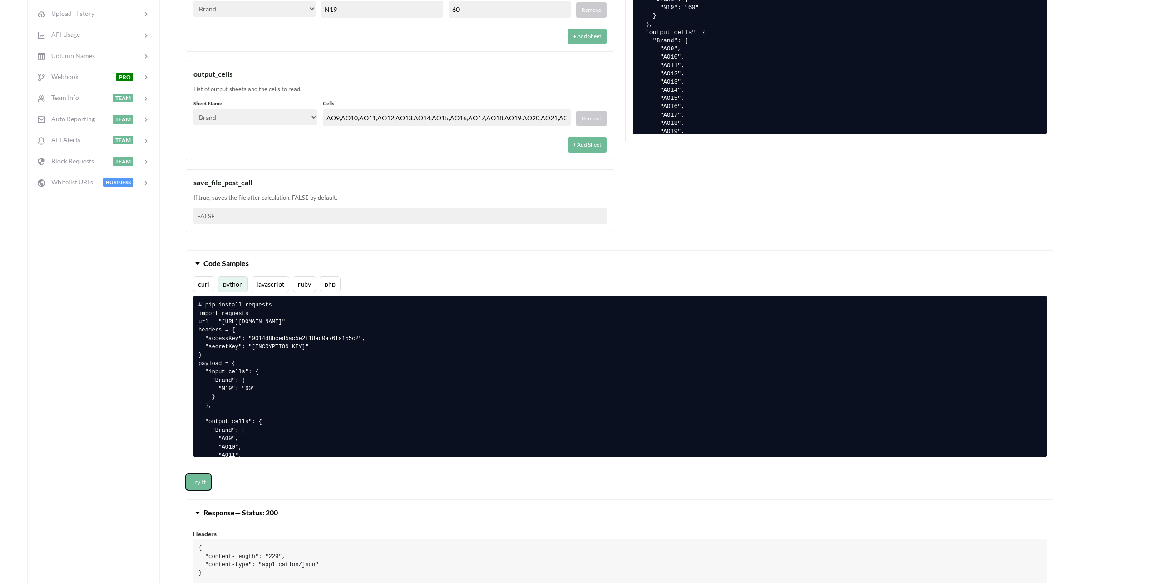
click at [193, 481] on button "Try It" at bounding box center [198, 482] width 25 height 17
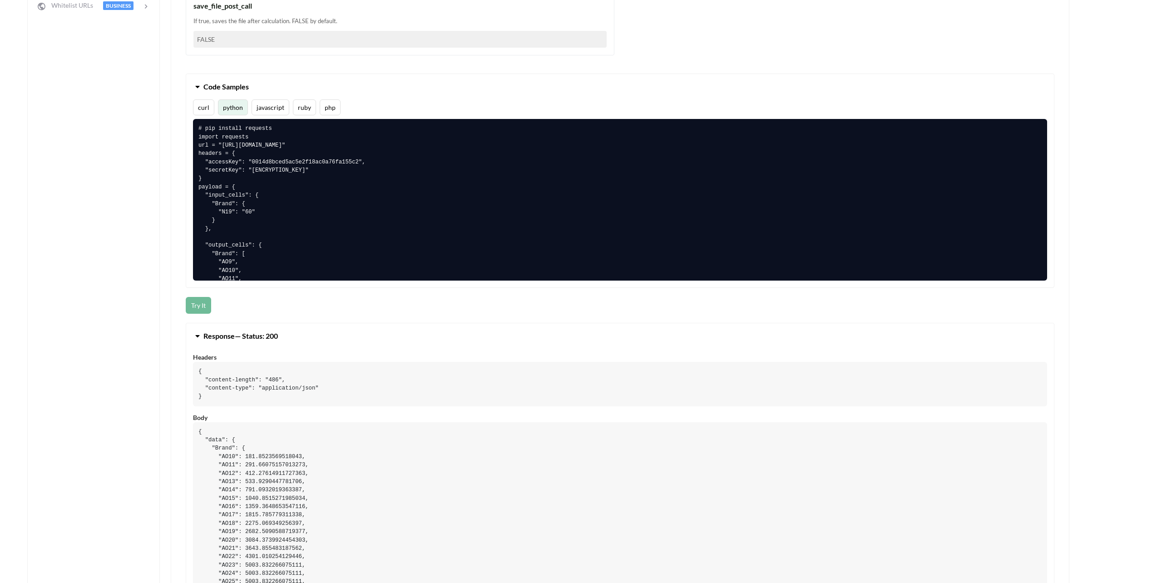
scroll to position [318, 0]
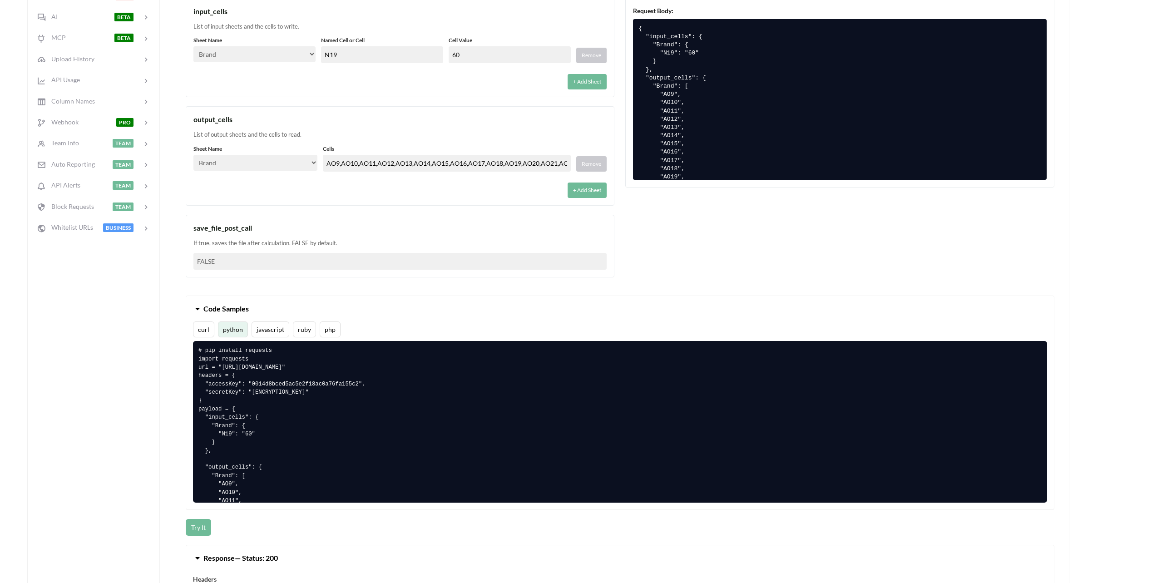
drag, startPoint x: 377, startPoint y: 22, endPoint x: 363, endPoint y: 21, distance: 13.2
click at [366, 21] on div "input_cells List of input sheets and the cells to write. Sheet Name Select… Inp…" at bounding box center [400, 47] width 429 height 99
type input "120"
click at [369, 84] on div "+ Add Sheet" at bounding box center [399, 79] width 413 height 21
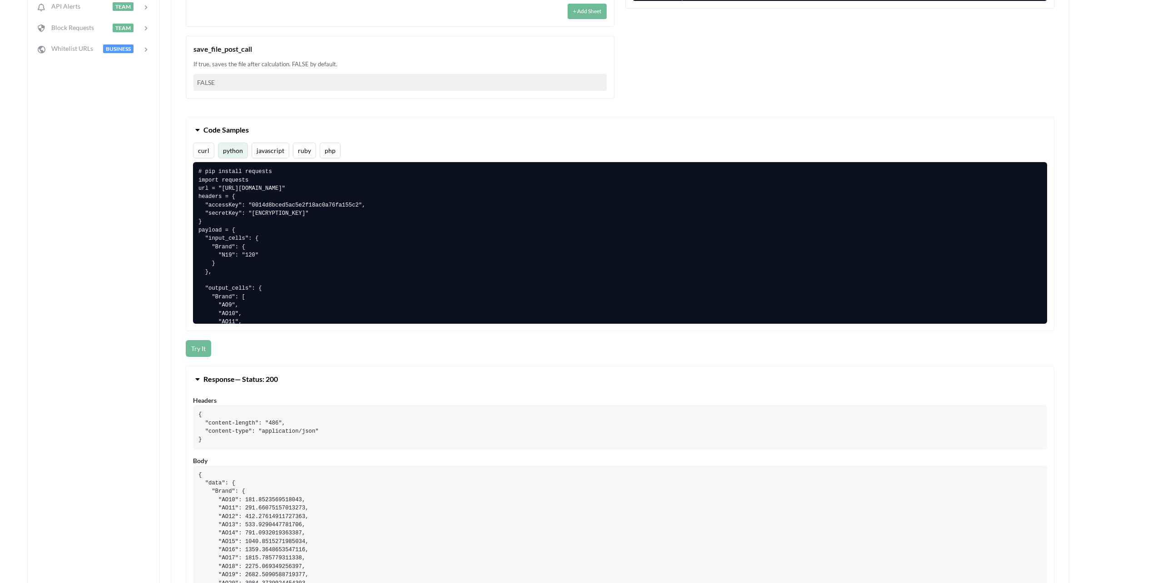
scroll to position [500, 0]
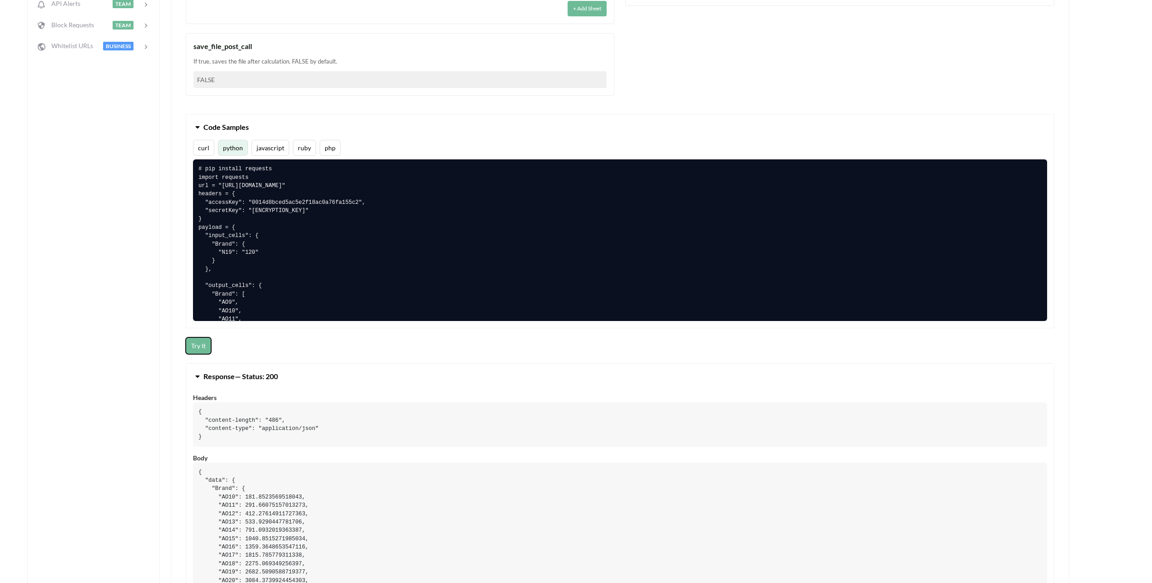
click at [197, 341] on button "Try It" at bounding box center [198, 345] width 25 height 17
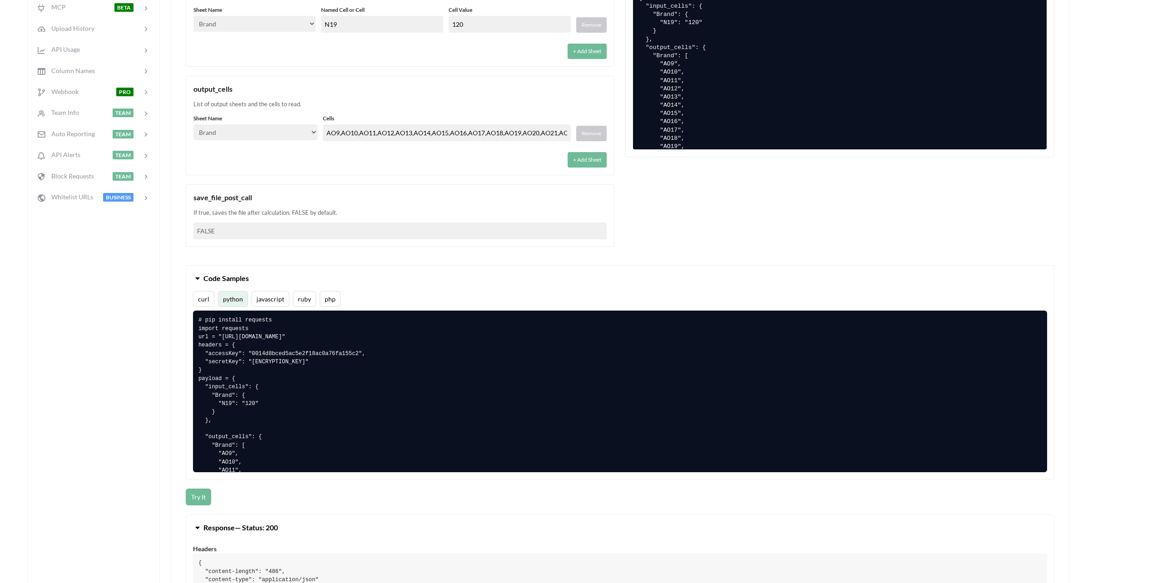
scroll to position [273, 0]
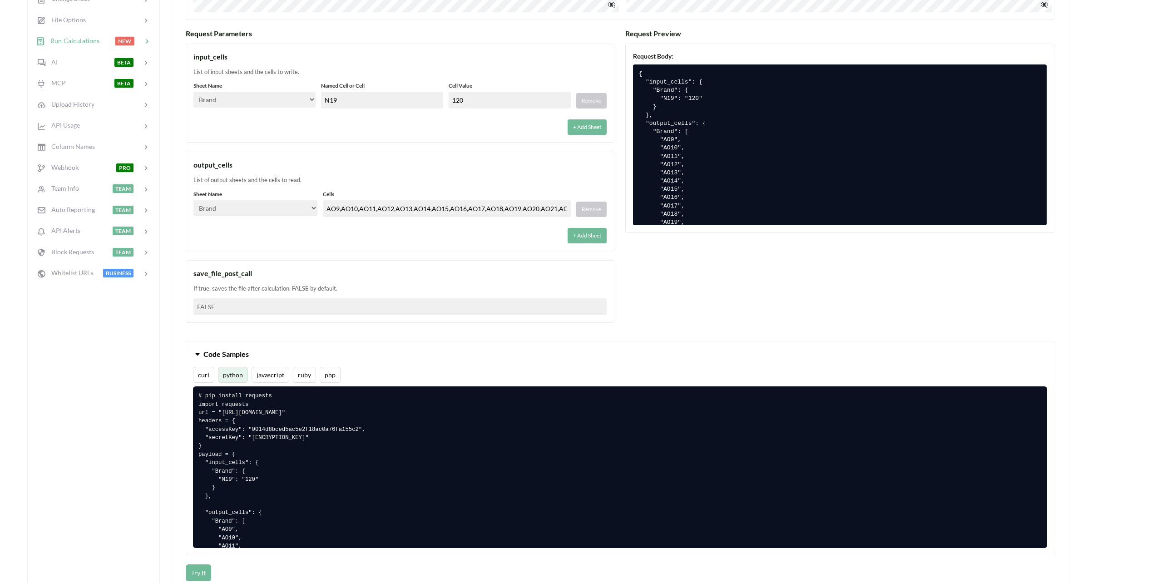
drag, startPoint x: 489, startPoint y: 102, endPoint x: 431, endPoint y: 94, distance: 57.7
click at [431, 94] on div "Sheet Name Select… Input Kold Brand Ark1 Firsidig Makro Named Cell or Cell N19 …" at bounding box center [399, 95] width 413 height 27
click at [316, 100] on select "Select… Input Kold Brand Ark1 Firsidig Makro" at bounding box center [254, 100] width 122 height 16
select select "Kold"
click at [193, 92] on select "Select… Input Kold Brand Ark1 Firsidig Makro" at bounding box center [254, 100] width 122 height 16
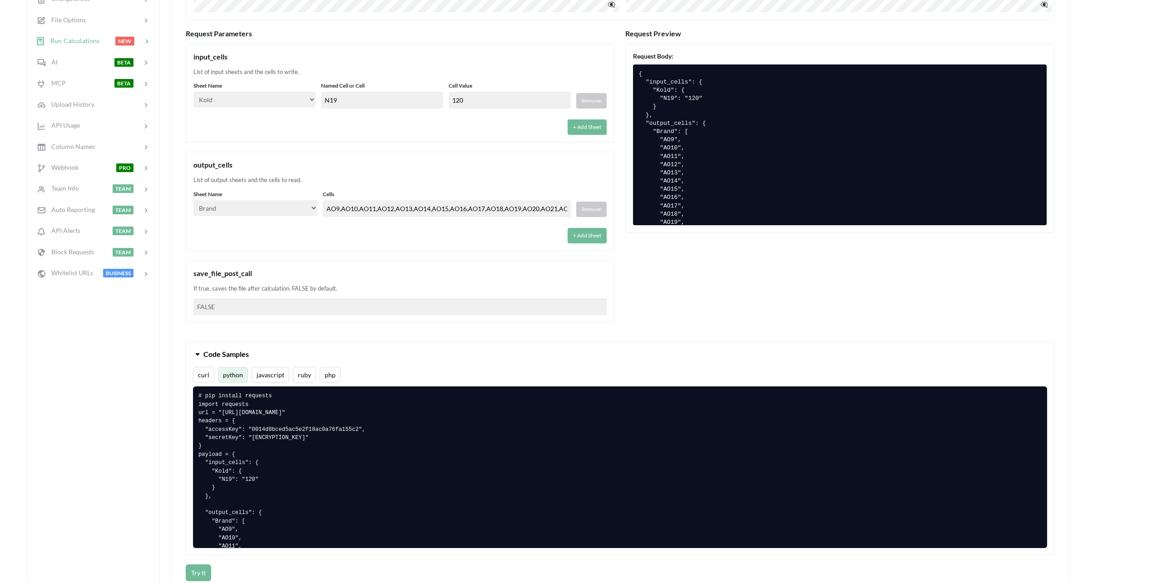
click at [309, 127] on div "+ Add Sheet" at bounding box center [399, 124] width 413 height 21
click at [297, 99] on select "Select… Input Kold Brand Ark1 Firsidig Makro" at bounding box center [254, 100] width 122 height 16
click at [312, 75] on div "List of input sheets and the cells to write." at bounding box center [399, 72] width 413 height 9
click at [357, 103] on input "N19" at bounding box center [382, 100] width 122 height 17
drag, startPoint x: 386, startPoint y: 101, endPoint x: 372, endPoint y: 100, distance: 15.0
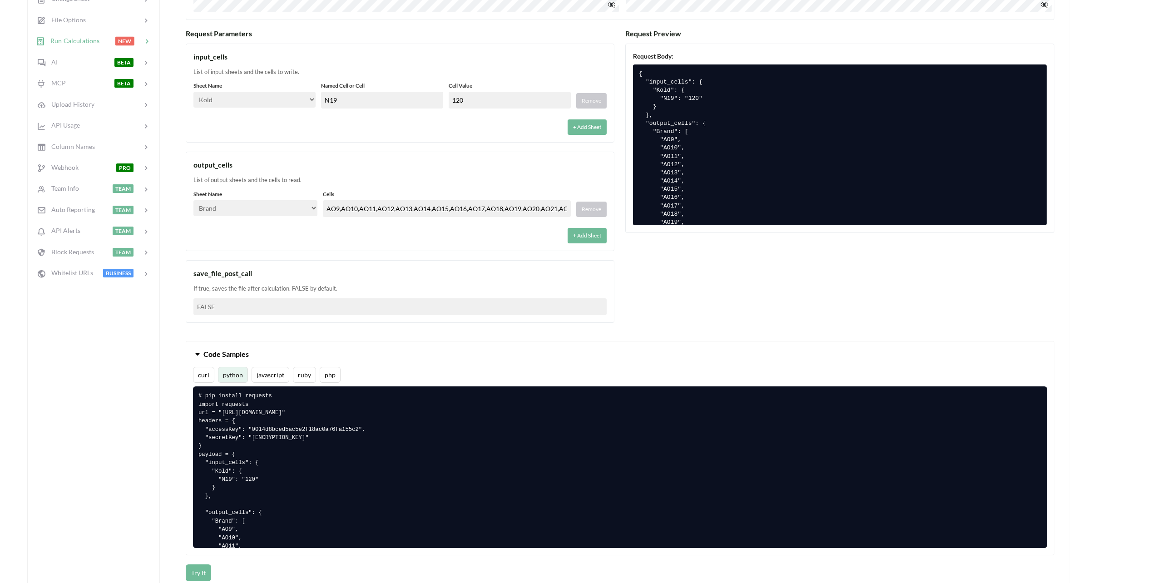
click at [385, 101] on input "N19" at bounding box center [382, 100] width 122 height 17
drag, startPoint x: 334, startPoint y: 101, endPoint x: 324, endPoint y: 100, distance: 9.5
click at [322, 100] on input "N19" at bounding box center [382, 100] width 122 height 17
type input "N11"
drag, startPoint x: 493, startPoint y: 100, endPoint x: 362, endPoint y: 96, distance: 130.9
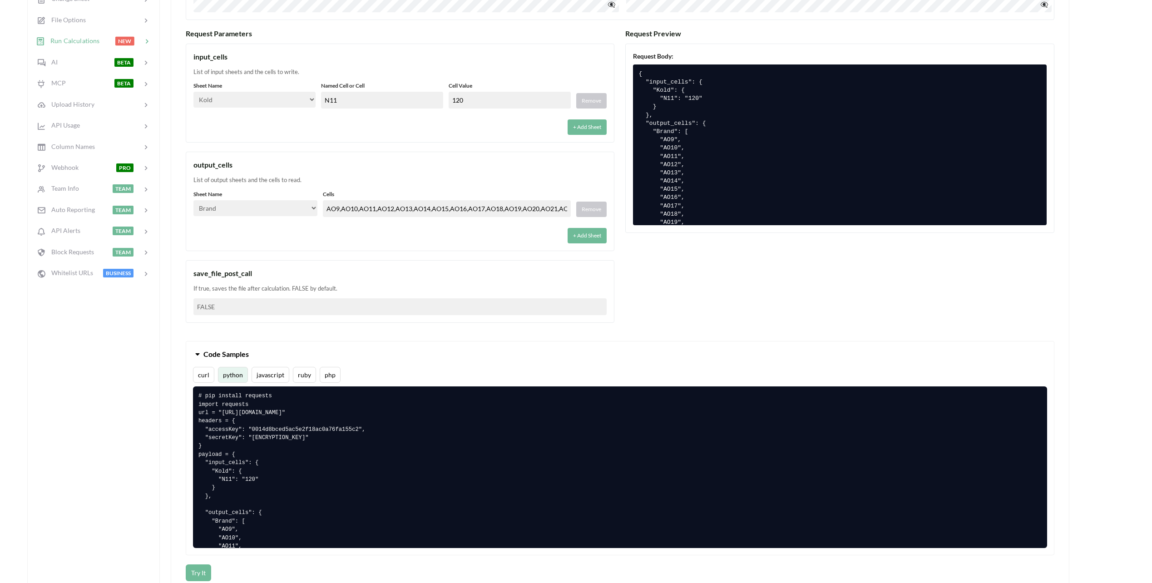
click at [346, 92] on div "Sheet Name Select… Input Kold Brand Ark1 Firsidig Makro Named Cell or Cell N11 …" at bounding box center [399, 95] width 413 height 27
click at [330, 141] on div "input_cells List of input sheets and the cells to write. Sheet Name Select… Inp…" at bounding box center [400, 93] width 429 height 99
drag, startPoint x: 497, startPoint y: 94, endPoint x: 424, endPoint y: 95, distance: 73.1
click at [424, 95] on div "Sheet Name Select… Input Kold Brand Ark1 Firsidig Makro Named Cell or Cell N11 …" at bounding box center [399, 95] width 413 height 27
type input "6000"
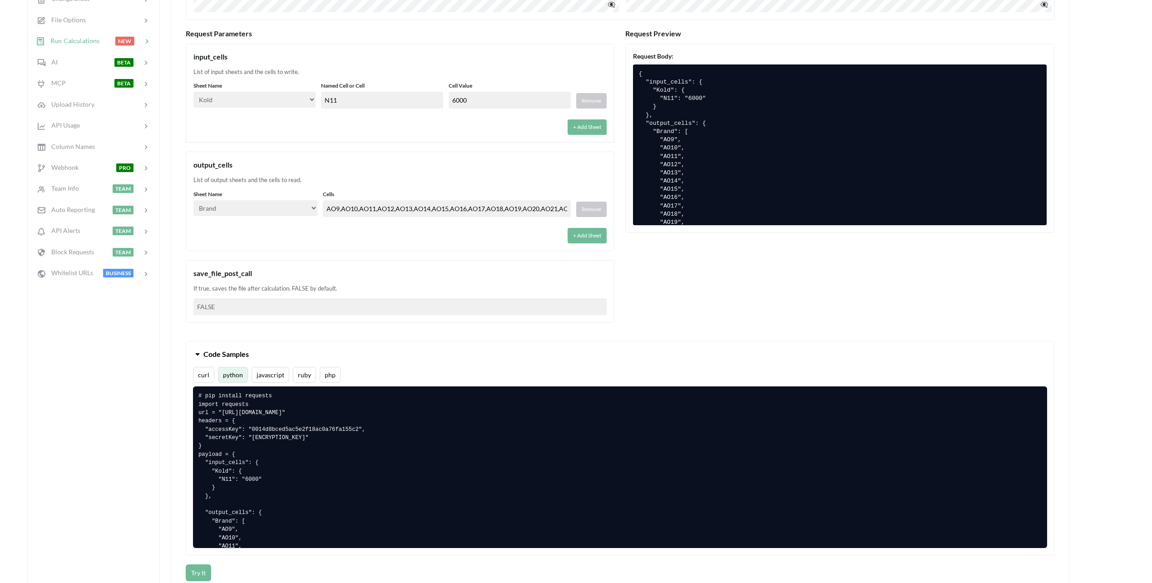
click at [415, 134] on div "+ Add Sheet" at bounding box center [399, 124] width 413 height 21
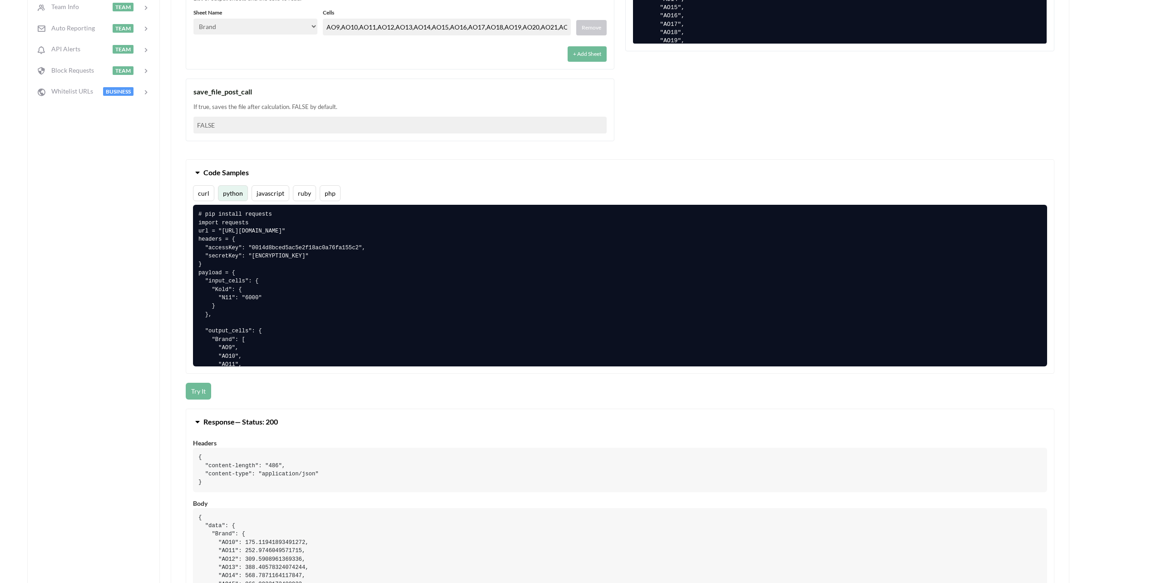
click at [151, 404] on div "Quickstart Code File Info API Private? Actions File Data NEW Change Sheet File …" at bounding box center [93, 228] width 133 height 1069
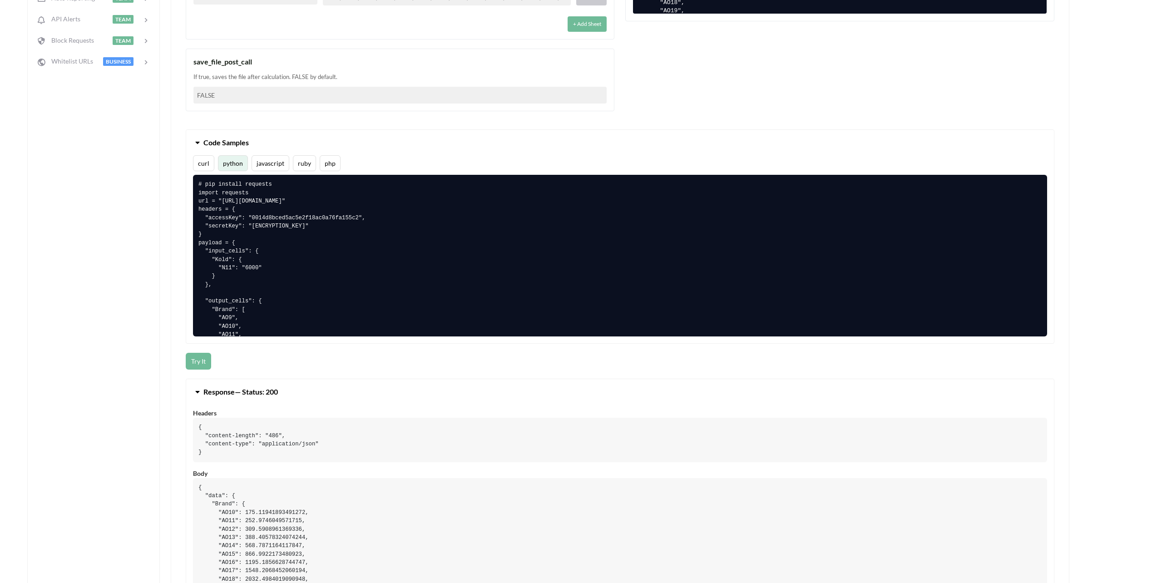
scroll to position [500, 0]
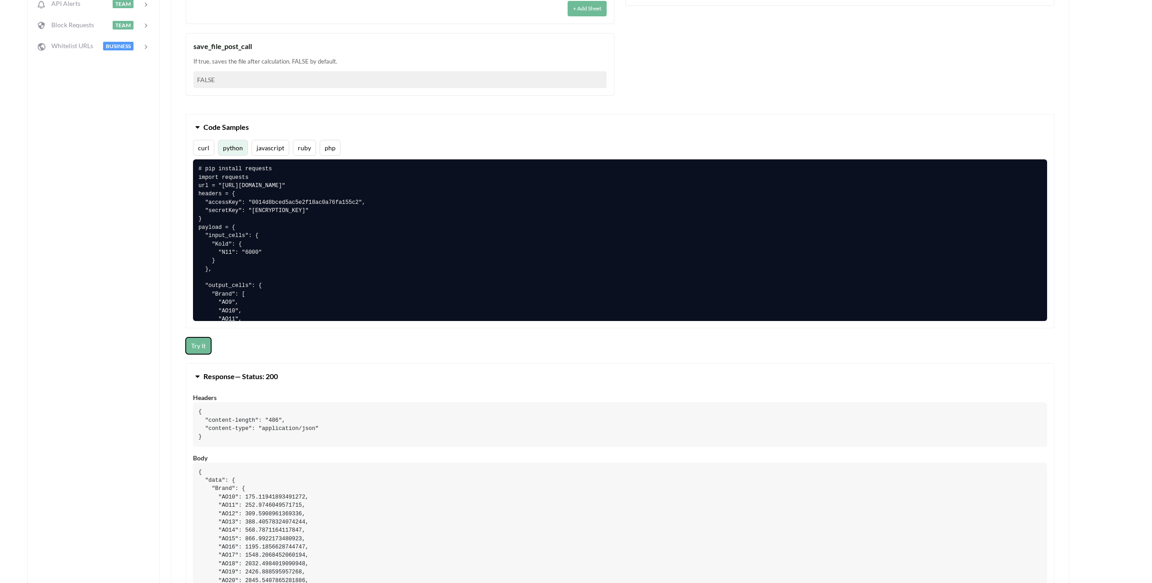
click at [192, 344] on button "Try It" at bounding box center [198, 345] width 25 height 17
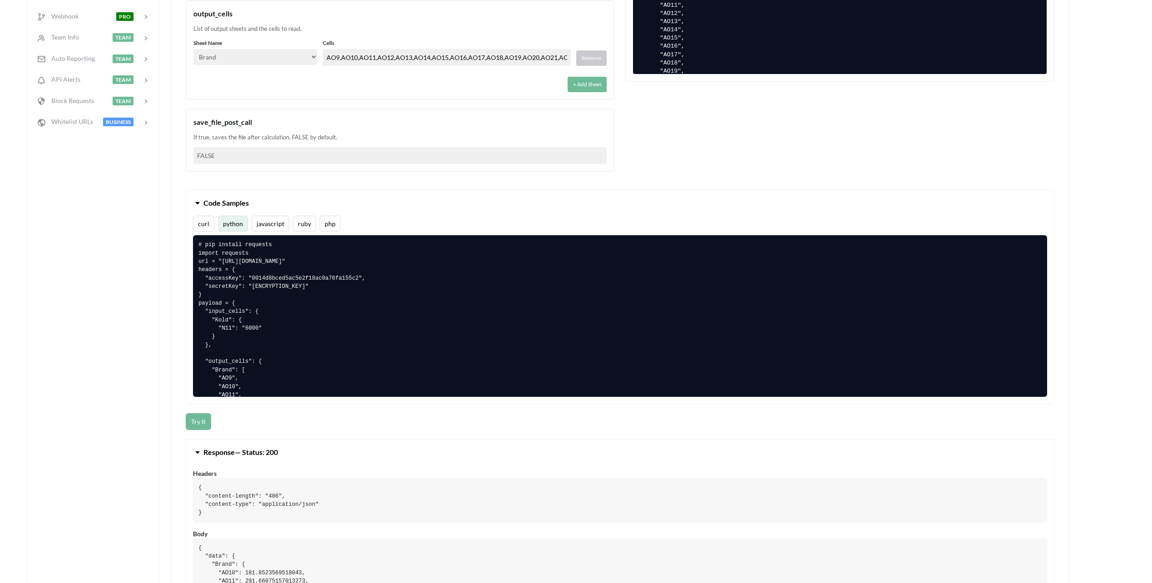
scroll to position [363, 0]
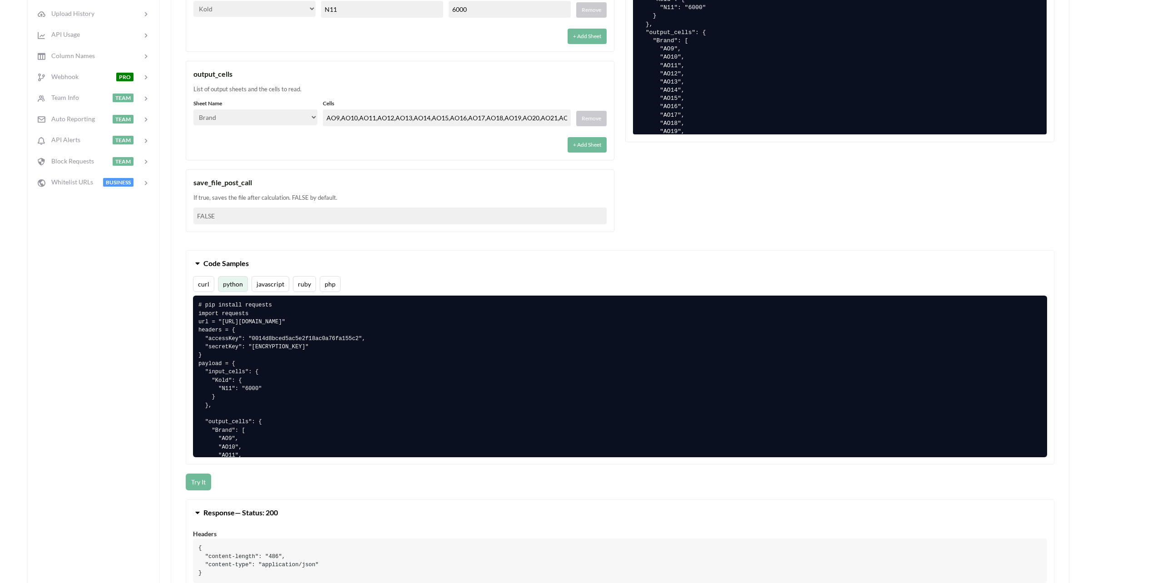
click at [329, 155] on div "output_cells List of output sheets and the cells to read. Sheet Name Select… In…" at bounding box center [400, 110] width 429 height 99
click at [305, 137] on div "+ Add Sheet" at bounding box center [399, 142] width 413 height 21
click at [309, 122] on select "Select… Input Kold Brand Ark1 Firsidig Makro" at bounding box center [255, 117] width 124 height 16
select select "Kold"
click at [193, 109] on select "Select… Input Kold Brand Ark1 Firsidig Makro" at bounding box center [255, 117] width 124 height 16
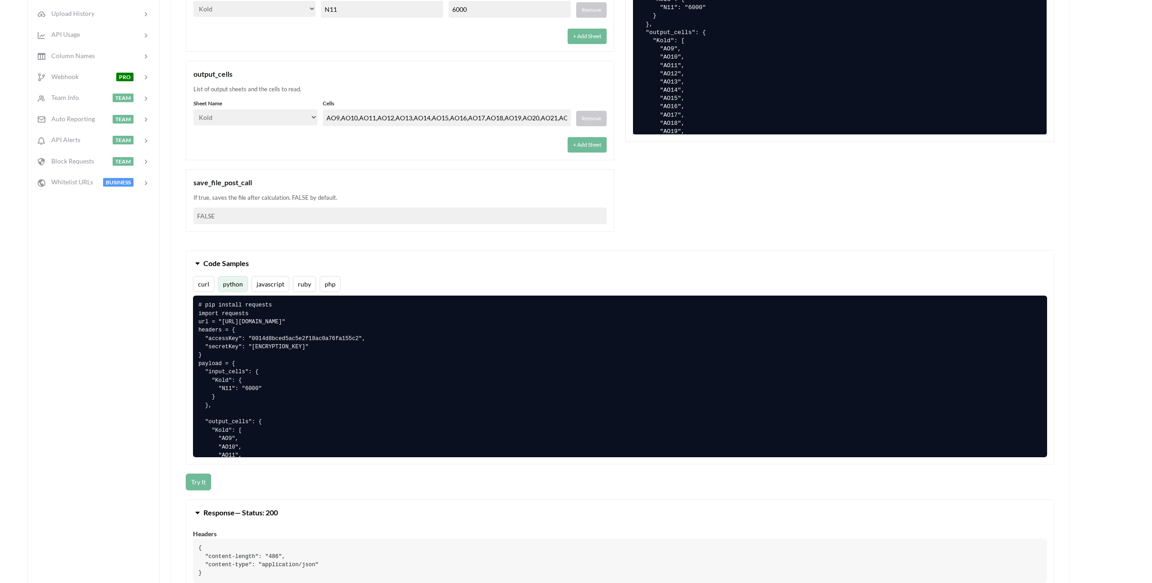
drag, startPoint x: 386, startPoint y: 130, endPoint x: 377, endPoint y: 133, distance: 8.5
click at [380, 131] on div "Sheet Name Select… Input Kold Brand Ark1 Firsidig Makro Cells AO9,AO10,AO11,AO1…" at bounding box center [399, 125] width 413 height 53
drag, startPoint x: 145, startPoint y: 448, endPoint x: 151, endPoint y: 448, distance: 5.9
click at [149, 448] on div "Quickstart Code File Info API Private? Actions File Data NEW Change Sheet File …" at bounding box center [93, 319] width 133 height 1069
click at [205, 484] on button "Try It" at bounding box center [198, 482] width 25 height 17
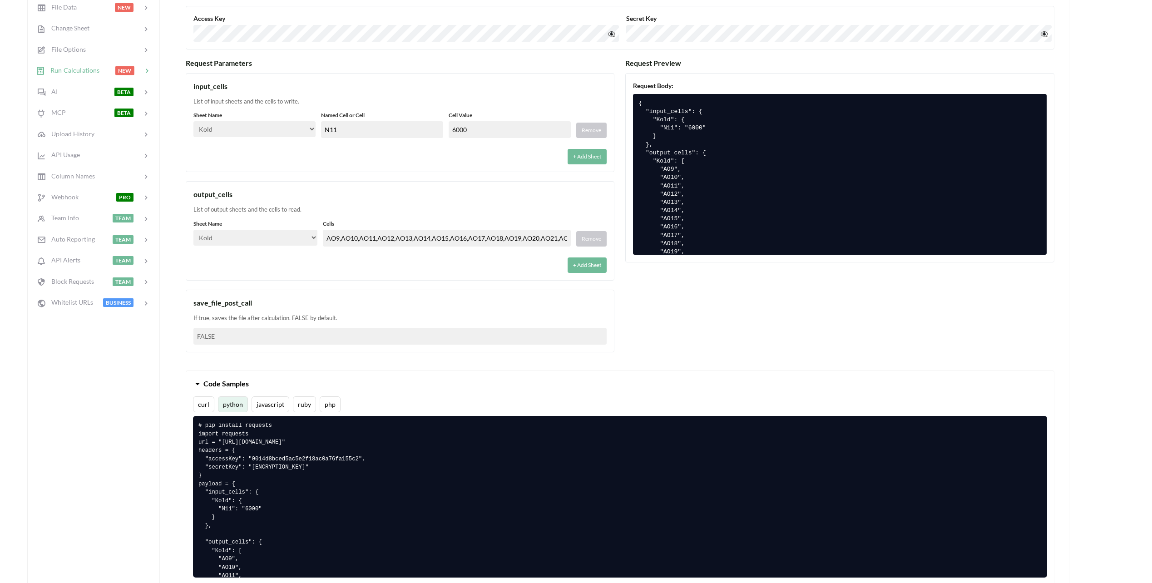
scroll to position [227, 0]
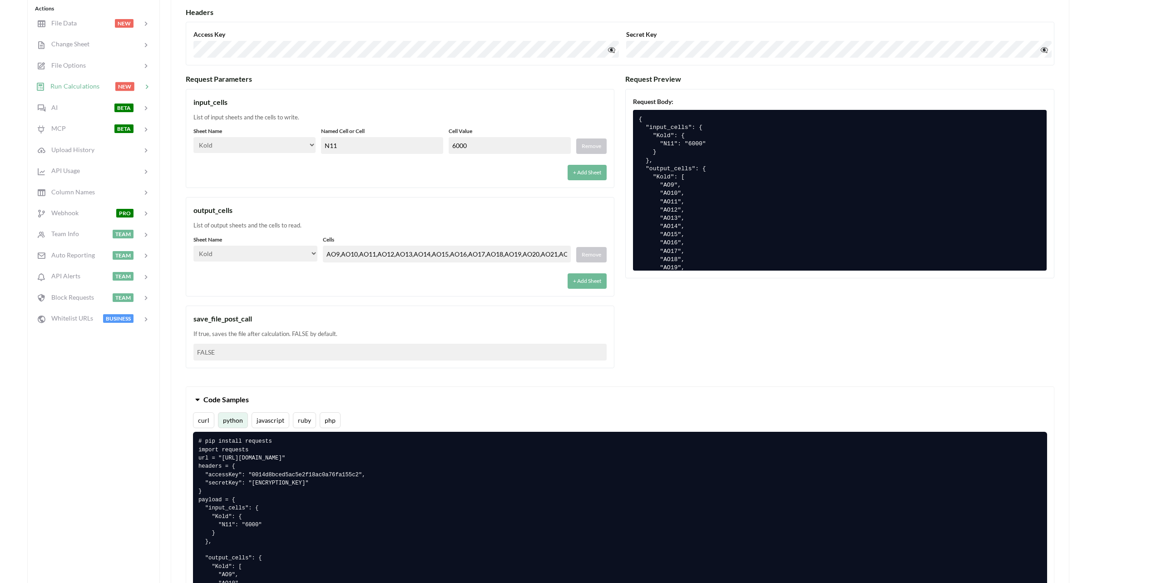
click at [309, 151] on select "Select… Input Kold Brand Ark1 Firsidig Makro" at bounding box center [254, 145] width 122 height 16
click at [350, 177] on div "+ Add Sheet" at bounding box center [399, 169] width 413 height 21
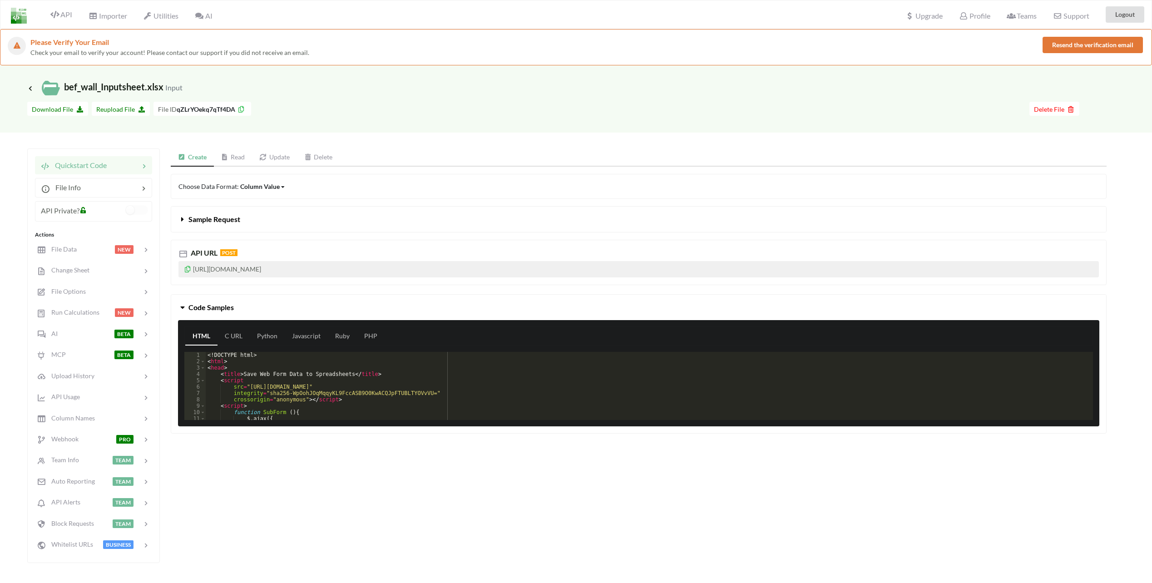
click at [258, 188] on div "Column Value" at bounding box center [260, 187] width 40 height 10
click at [406, 175] on div "Choose Data Format: Column Value Column Value Row Column" at bounding box center [639, 186] width 936 height 25
click at [73, 271] on span "Change Sheet" at bounding box center [67, 270] width 45 height 8
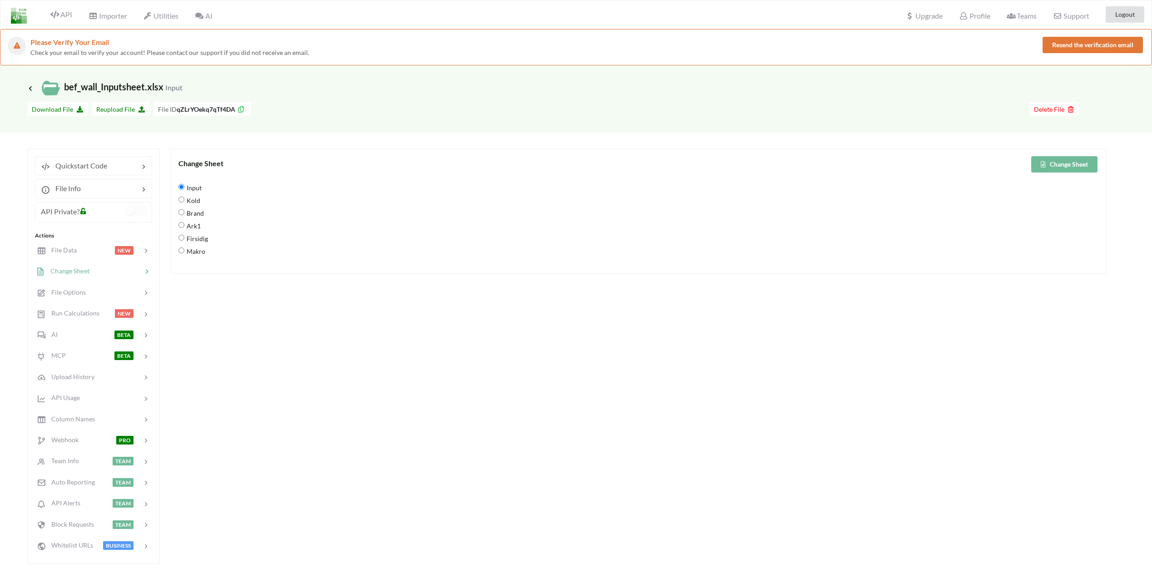
click at [195, 185] on span "Input" at bounding box center [192, 187] width 17 height 19
click at [184, 185] on input "Input" at bounding box center [181, 187] width 6 height 6
click at [1062, 167] on button "Change Sheet" at bounding box center [1064, 164] width 66 height 16
click at [72, 314] on span "Run Calculations" at bounding box center [72, 313] width 55 height 8
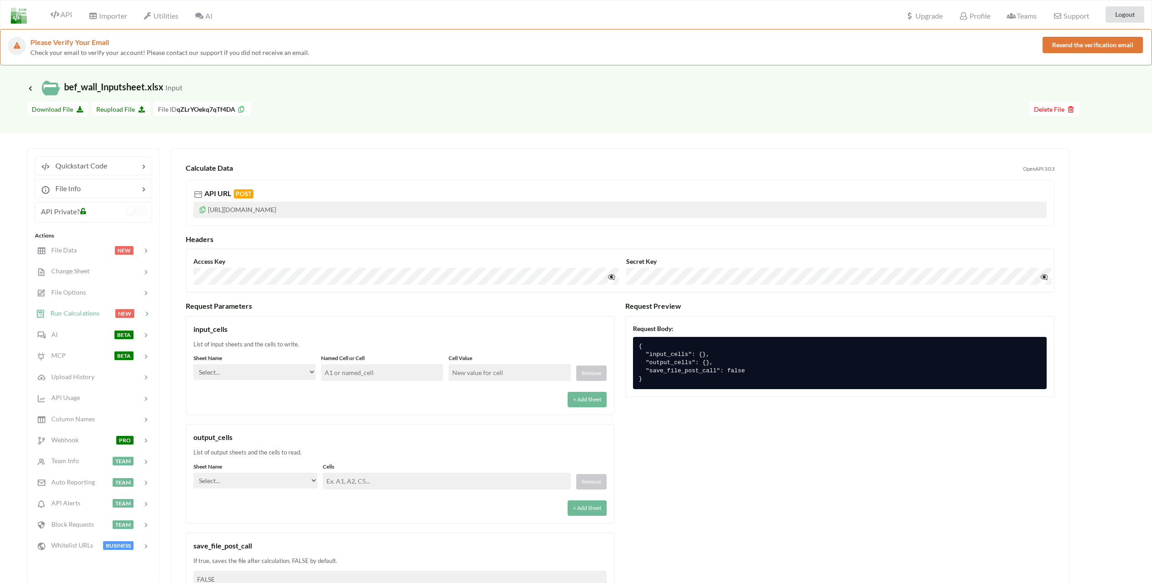
click at [254, 378] on select "Select… Input Kold Brand Ark1 Firsidig Makro" at bounding box center [254, 372] width 122 height 16
select select "Input"
click at [193, 364] on select "Select… Input Kold Brand Ark1 Firsidig Makro" at bounding box center [254, 372] width 122 height 16
click at [344, 379] on input "text" at bounding box center [382, 372] width 122 height 17
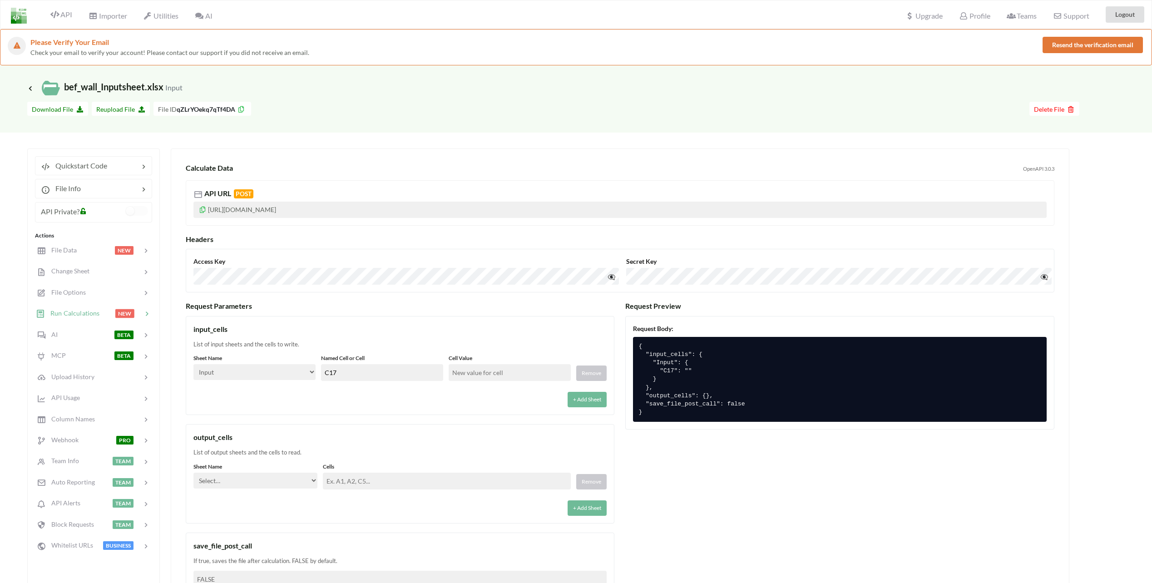
type input "C17"
click at [466, 396] on div "+ Add Sheet" at bounding box center [399, 396] width 413 height 21
click at [469, 371] on input "text" at bounding box center [510, 372] width 122 height 17
type input "1"
click at [462, 339] on div "input_cells List of input sheets and the cells to write. Sheet Name Select… Inp…" at bounding box center [400, 365] width 429 height 99
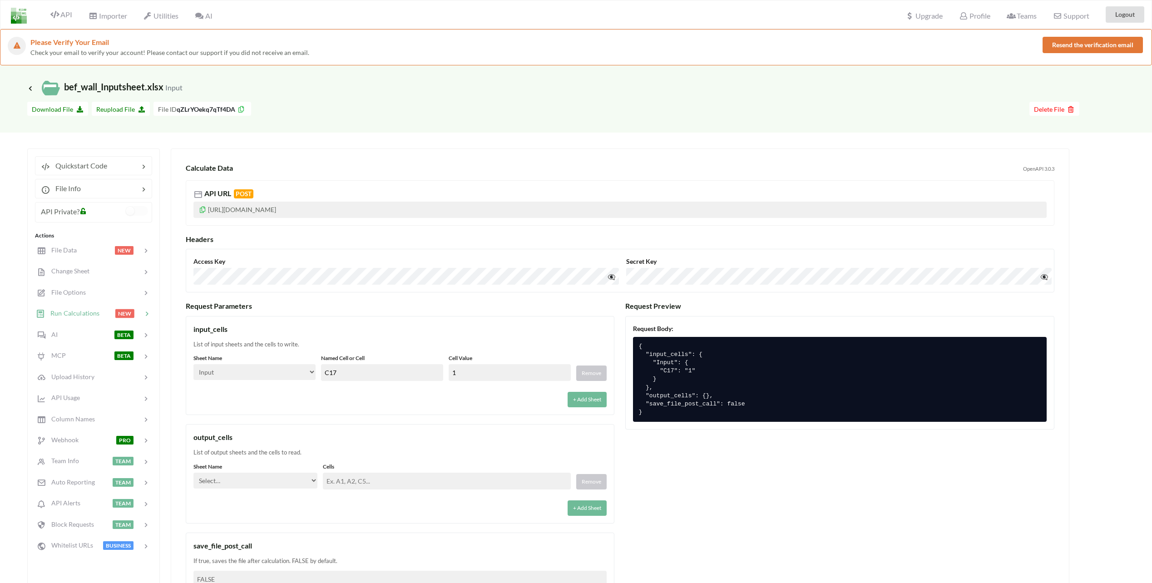
click at [277, 486] on select "Select… Input Kold Brand Ark1 Firsidig Makro" at bounding box center [255, 481] width 124 height 16
select select "Input"
click at [193, 473] on select "Select… Input Kold Brand Ark1 Firsidig Makro" at bounding box center [255, 481] width 124 height 16
drag, startPoint x: 344, startPoint y: 485, endPoint x: 349, endPoint y: 484, distance: 5.5
click at [345, 484] on input "text" at bounding box center [447, 481] width 248 height 17
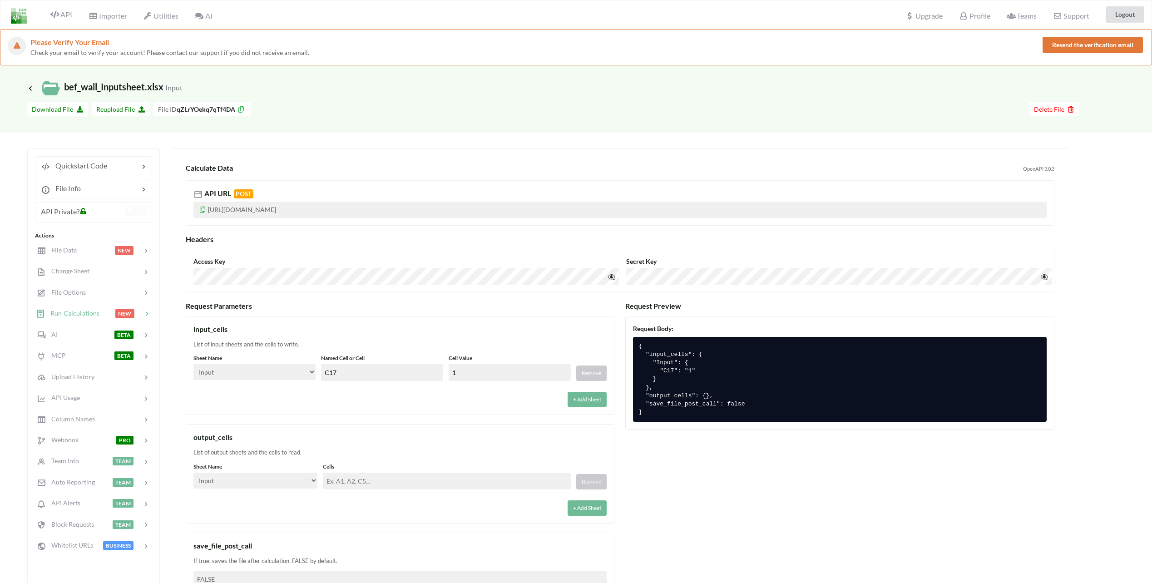
paste input "G2,G3,G4,G5,G6,G7,G8,G9,G10,G11,G12,G13,G14,G15,G16,G17,G18,G19,G20"
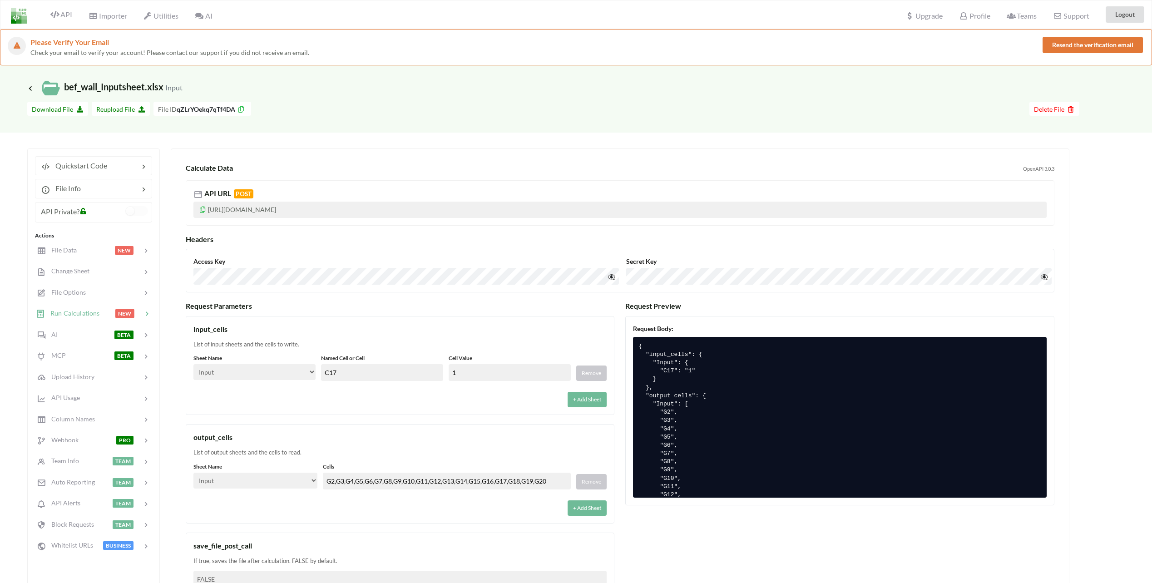
type input "G2,G3,G4,G5,G6,G7,G8,G9,G10,G11,G12,G13,G14,G15,G16,G17,G18,G19,G20"
click at [394, 439] on div "output_cells" at bounding box center [399, 437] width 413 height 11
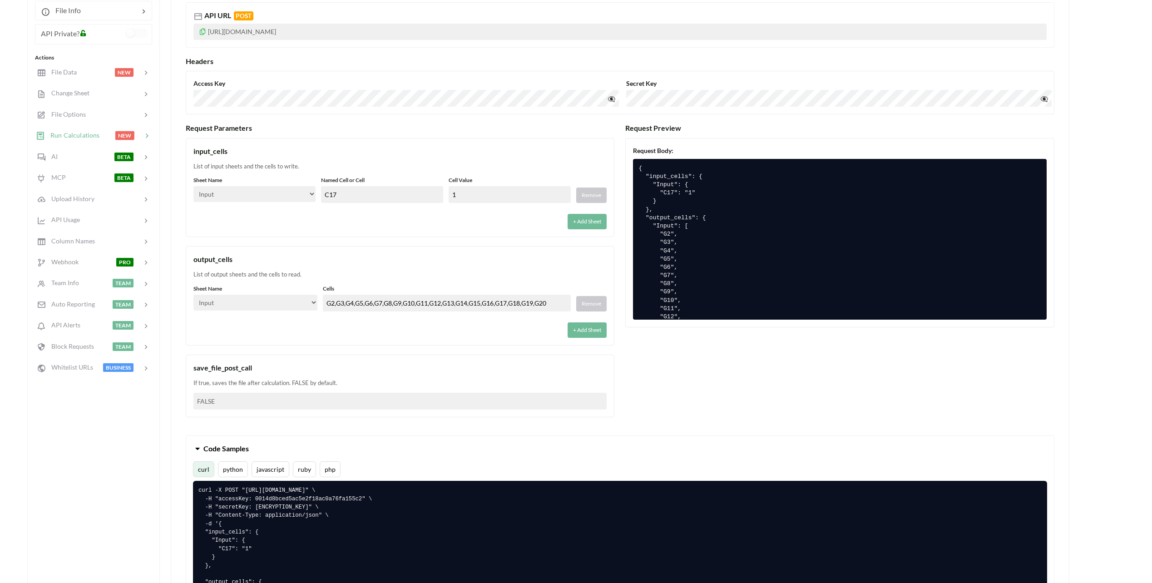
scroll to position [182, 0]
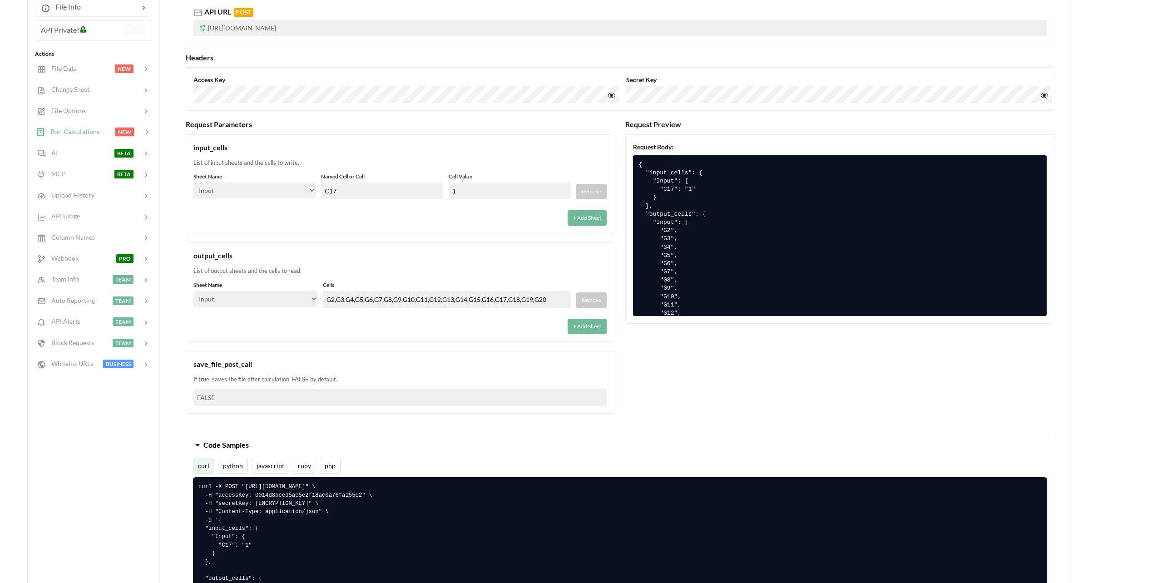
click at [514, 358] on div "save_file_post_call If true, saves the file after calculation. FALSE by default…" at bounding box center [400, 382] width 429 height 63
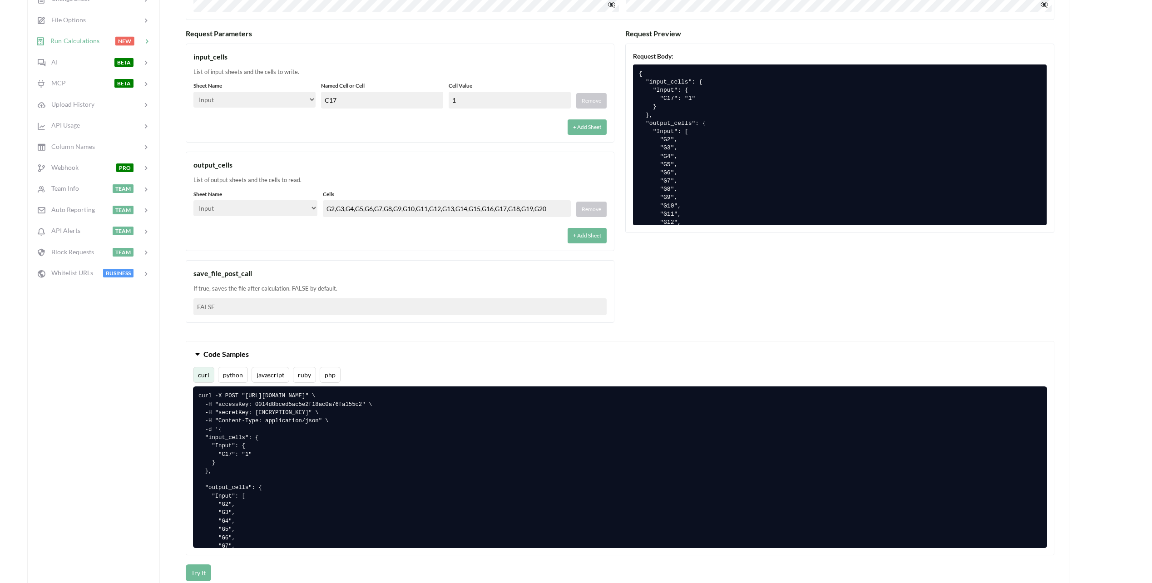
scroll to position [363, 0]
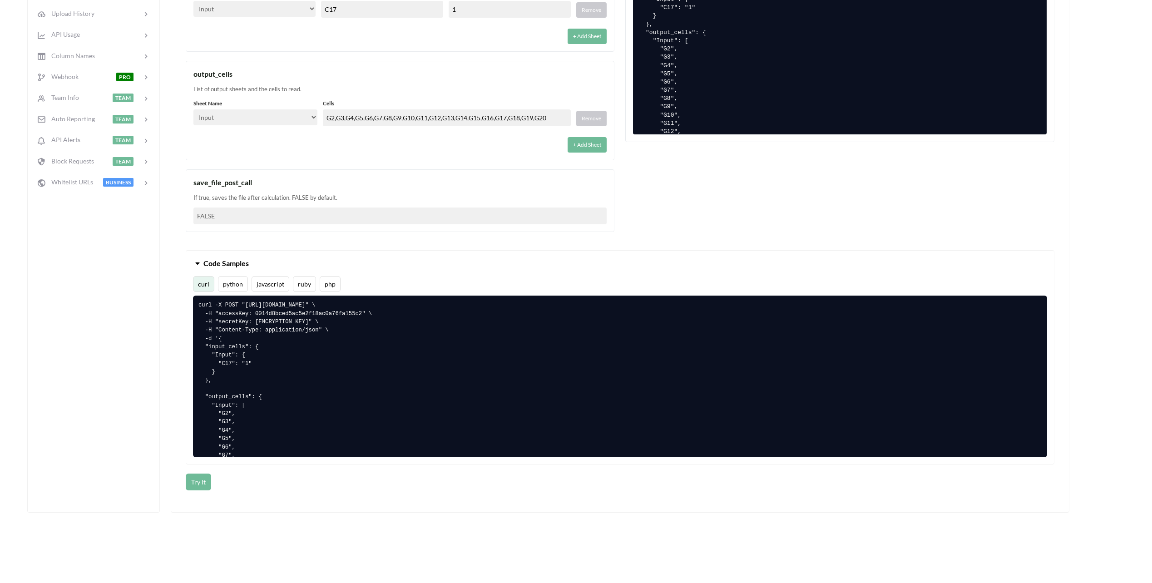
click at [475, 82] on div "output_cells List of output sheets and the cells to read. Sheet Name Select… In…" at bounding box center [400, 110] width 429 height 99
click at [412, 152] on div "output_cells List of output sheets and the cells to read. Sheet Name Select… In…" at bounding box center [400, 110] width 429 height 99
click at [584, 142] on button "+ Add Sheet" at bounding box center [587, 144] width 39 height 15
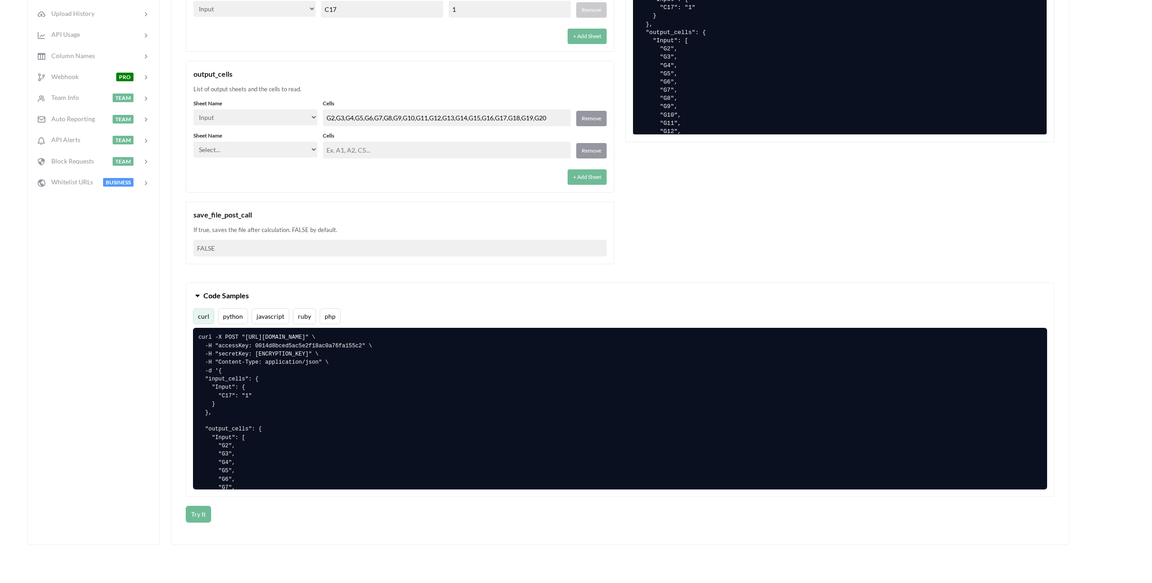
click at [302, 150] on select "Select… Input Kold Brand Ark1 Firsidig Makro" at bounding box center [255, 150] width 124 height 16
select select "Input"
click at [193, 142] on select "Select… Input Kold Brand Ark1 Firsidig Makro" at bounding box center [255, 150] width 124 height 16
click at [367, 143] on input "text" at bounding box center [447, 150] width 248 height 17
paste input "J2,J3,J4,J5,J6,J7,J8,J9,J10,J11,J12,J13,J14,J15,J16,J17,J18,J19,J20"
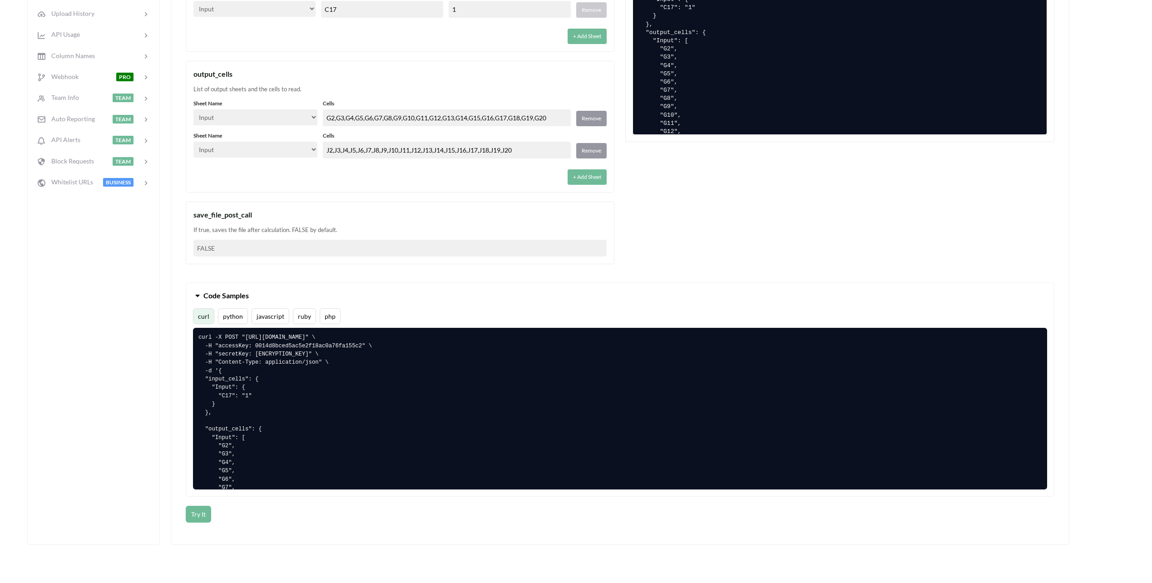
type input "J2,J3,J4,J5,J6,J7,J8,J9,J10,J11,J12,J13,J14,J15,J16,J17,J18,J19,J20"
click at [396, 179] on div "+ Add Sheet" at bounding box center [399, 174] width 413 height 21
click at [505, 182] on div "+ Add Sheet" at bounding box center [399, 174] width 413 height 21
drag, startPoint x: 148, startPoint y: 300, endPoint x: 230, endPoint y: 299, distance: 81.8
click at [155, 299] on div "Quickstart Code File Info API Private? Actions File Data NEW Change Sheet File …" at bounding box center [93, 165] width 133 height 760
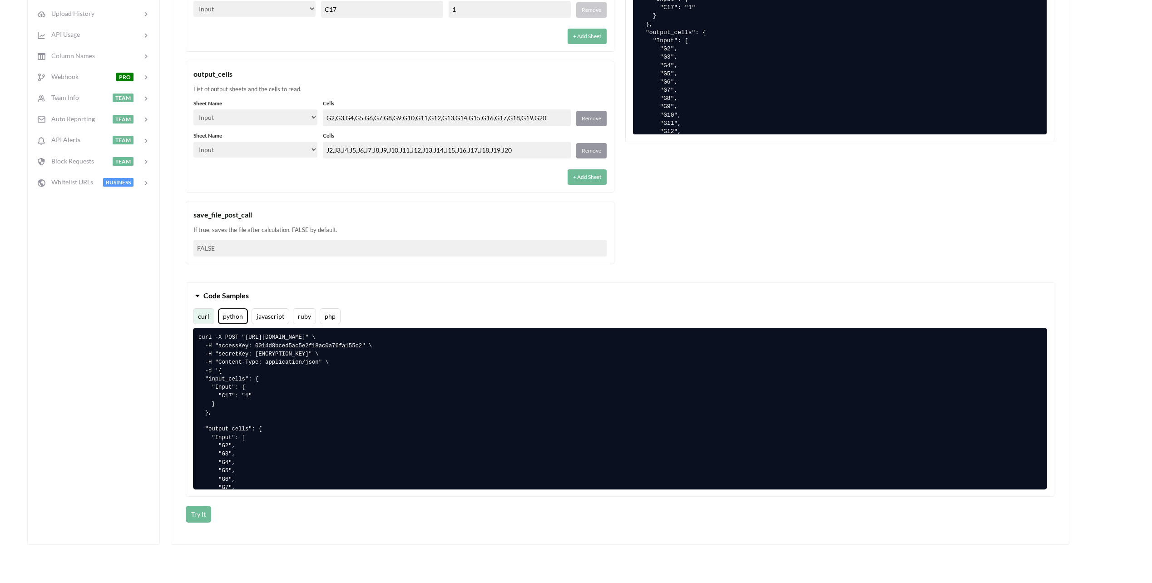
click at [234, 312] on button "python" at bounding box center [233, 316] width 30 height 16
click at [165, 317] on div "Quickstart Code File Info API Private? Actions File Data NEW Change Sheet File …" at bounding box center [567, 165] width 1080 height 760
click at [202, 517] on button "Try It" at bounding box center [198, 514] width 25 height 17
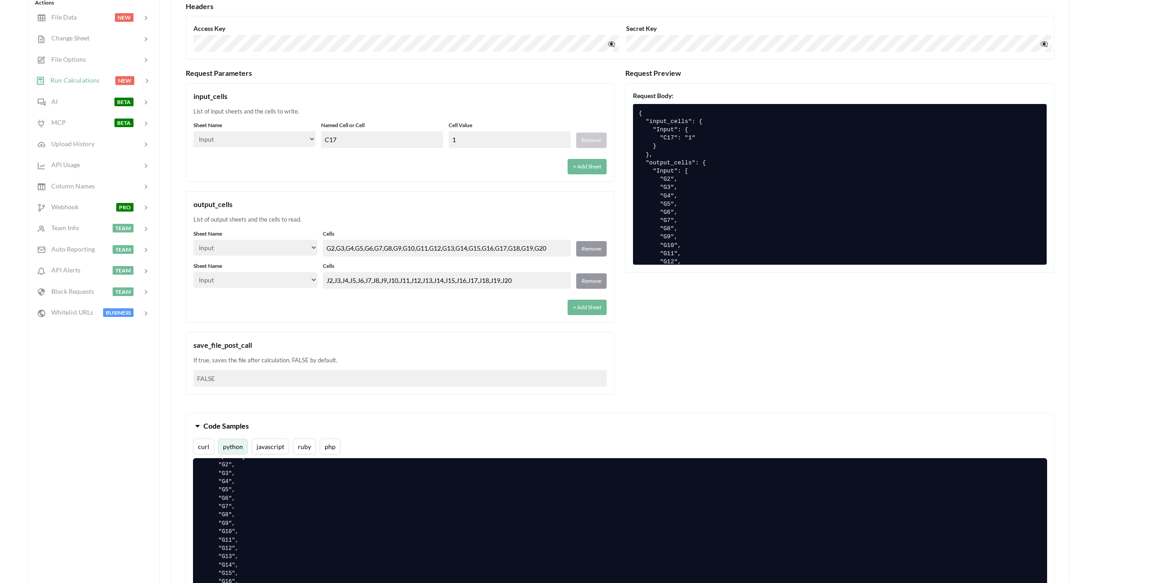
scroll to position [227, 0]
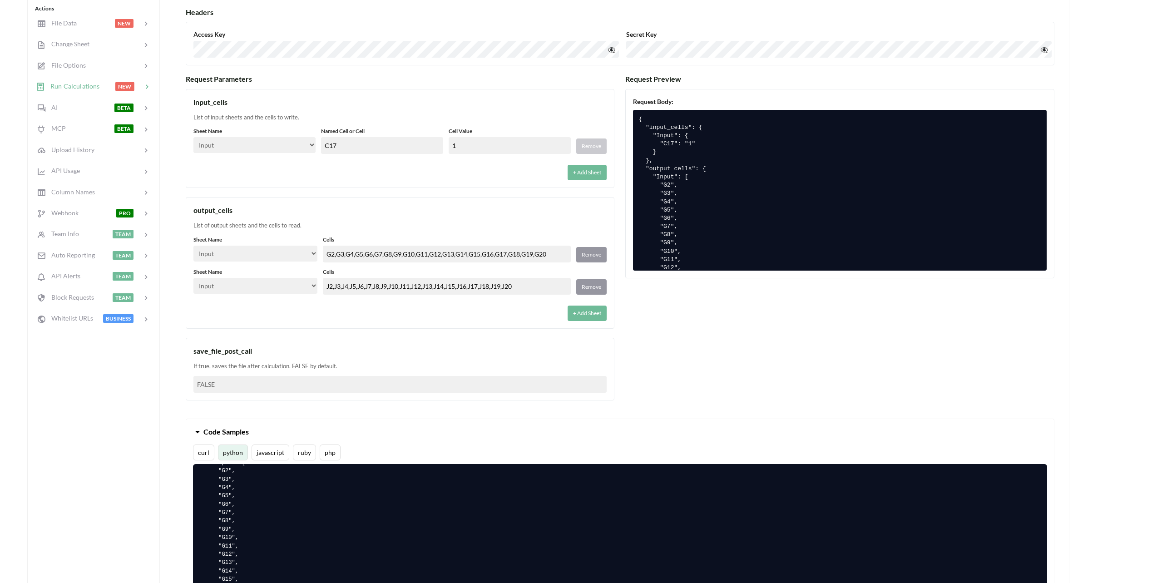
click at [469, 144] on input "1" at bounding box center [510, 145] width 122 height 17
type input "-1"
click at [474, 131] on label "Cell Value" at bounding box center [510, 131] width 122 height 8
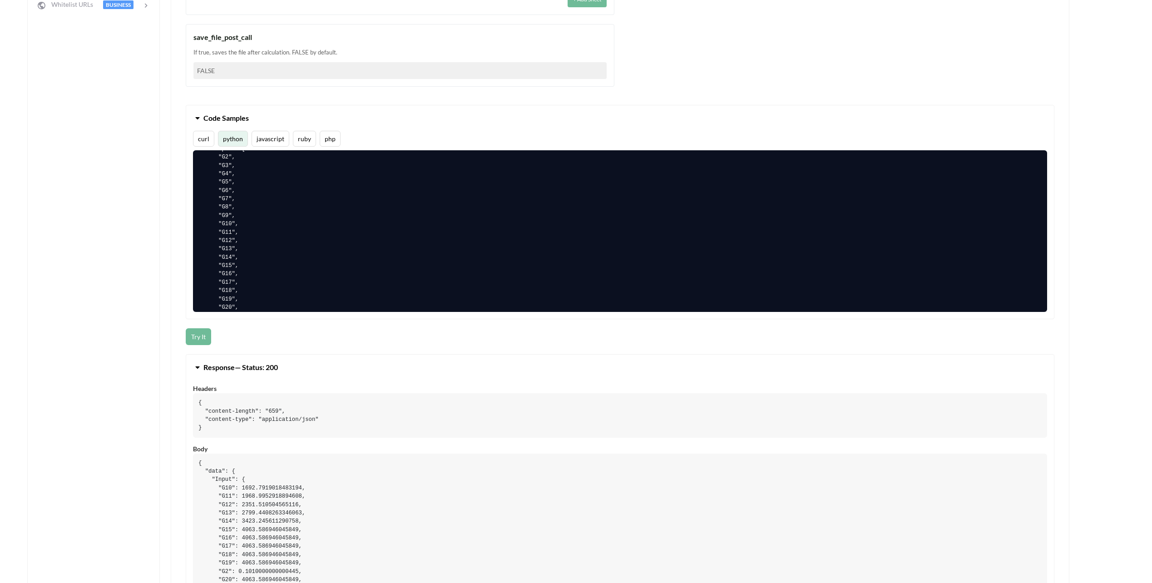
scroll to position [545, 0]
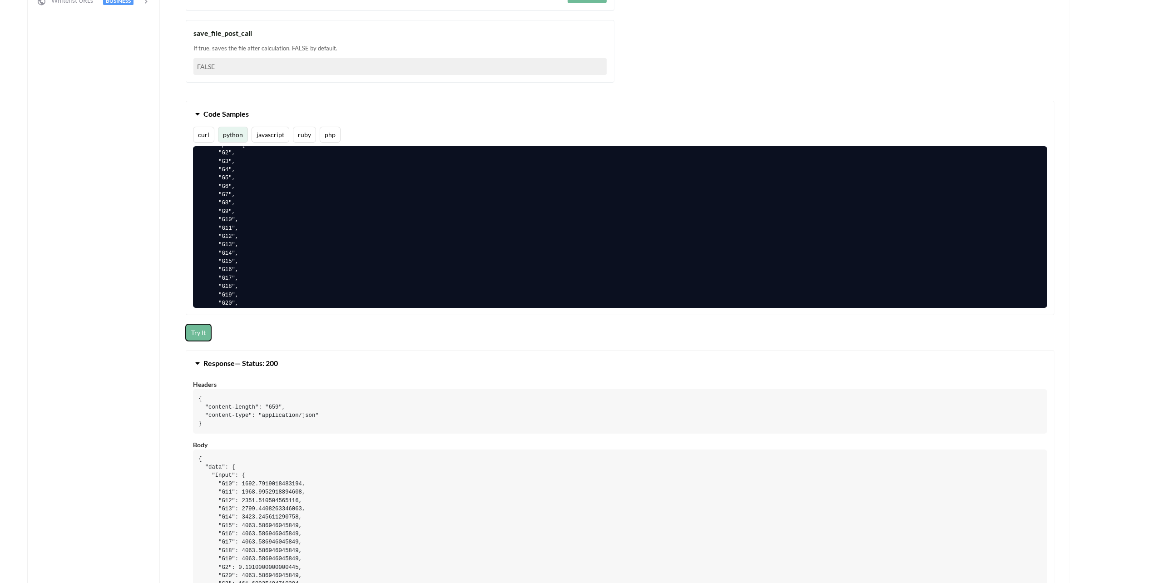
click at [189, 335] on button "Try It" at bounding box center [198, 332] width 25 height 17
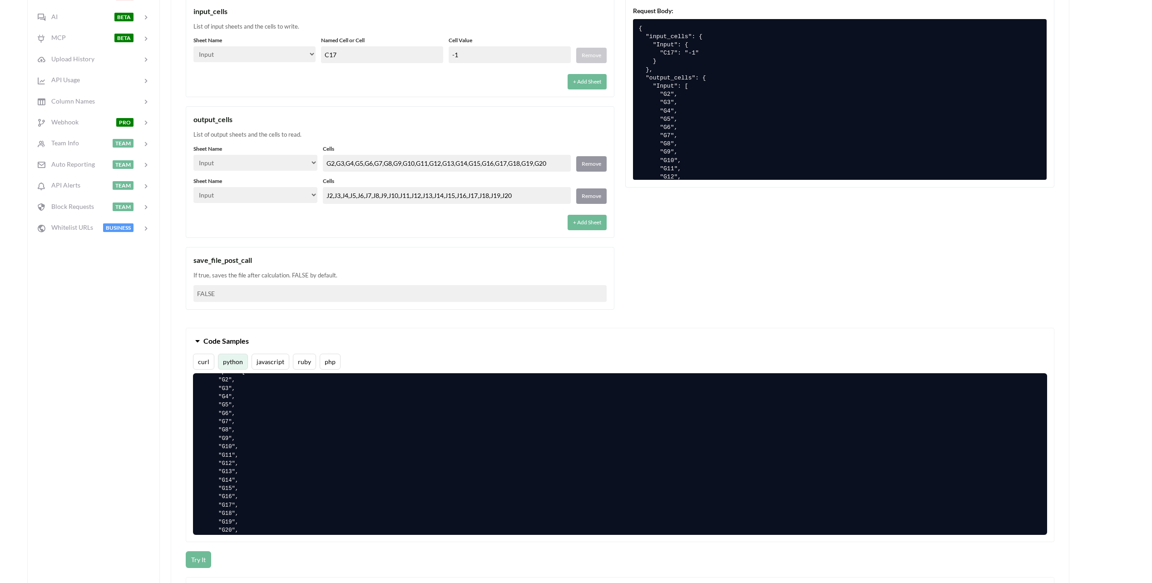
scroll to position [273, 0]
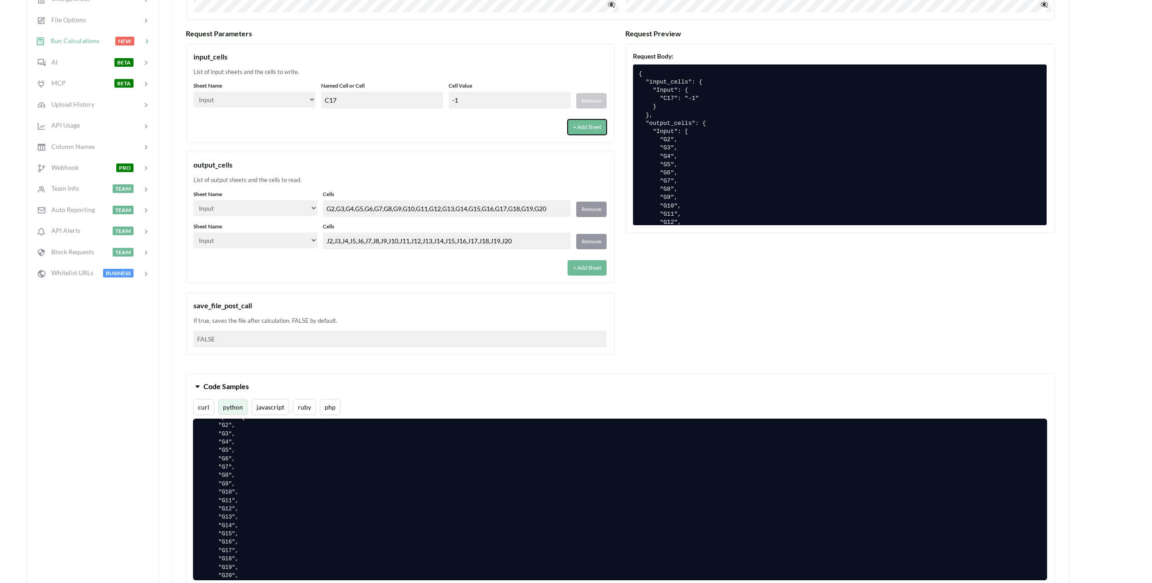
click at [581, 127] on button "+ Add Sheet" at bounding box center [587, 126] width 39 height 15
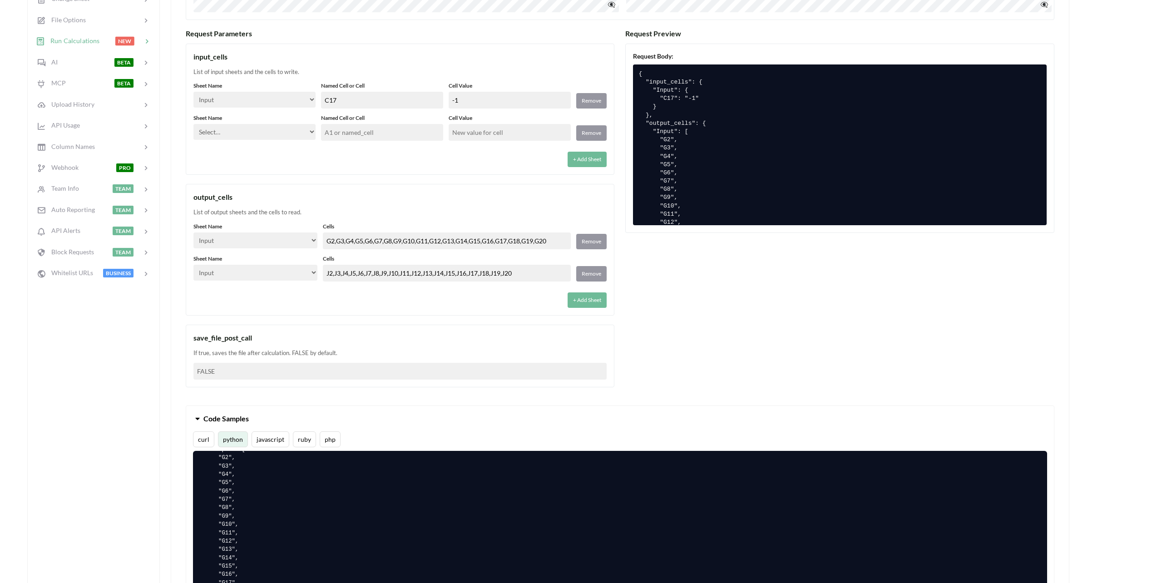
click at [279, 133] on select "Select… Input Kold Brand Ark1 Firsidig Makro" at bounding box center [254, 132] width 122 height 16
select select "Input"
click at [193, 124] on select "Select… Input Kold Brand Ark1 Firsidig Makro" at bounding box center [254, 132] width 122 height 16
click at [339, 149] on div "+ Add Sheet" at bounding box center [399, 156] width 413 height 21
click at [346, 138] on input "text" at bounding box center [382, 132] width 122 height 17
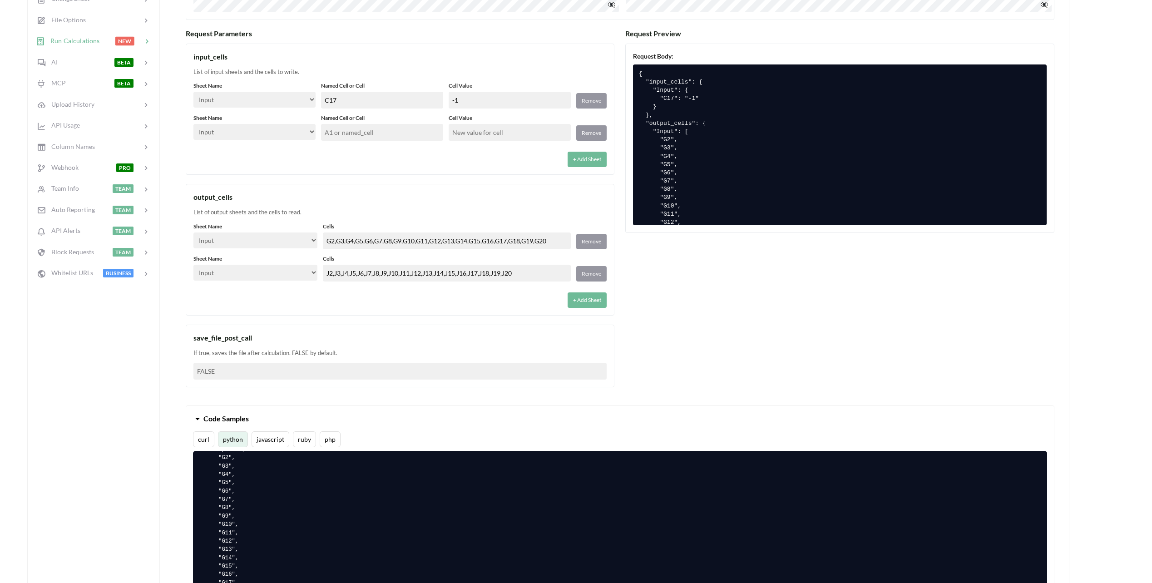
click at [354, 134] on input "text" at bounding box center [382, 132] width 122 height 17
type input "C6"
drag, startPoint x: 427, startPoint y: 159, endPoint x: 460, endPoint y: 147, distance: 34.2
click at [428, 159] on div "+ Add Sheet" at bounding box center [399, 156] width 413 height 21
click at [479, 134] on input "text" at bounding box center [510, 132] width 122 height 17
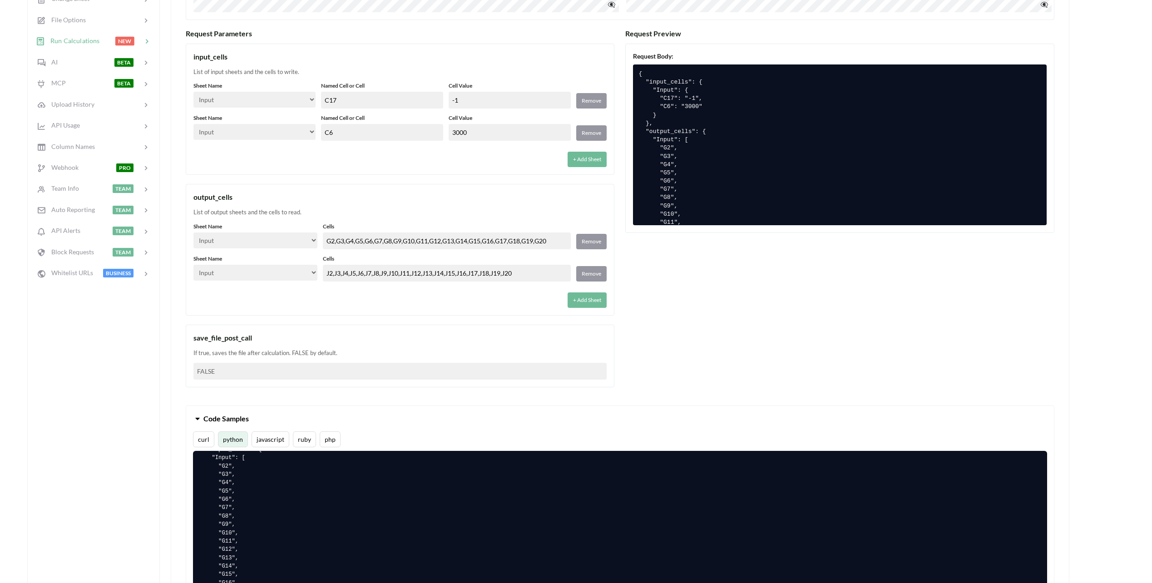
click at [496, 156] on div "+ Add Sheet" at bounding box center [399, 156] width 413 height 21
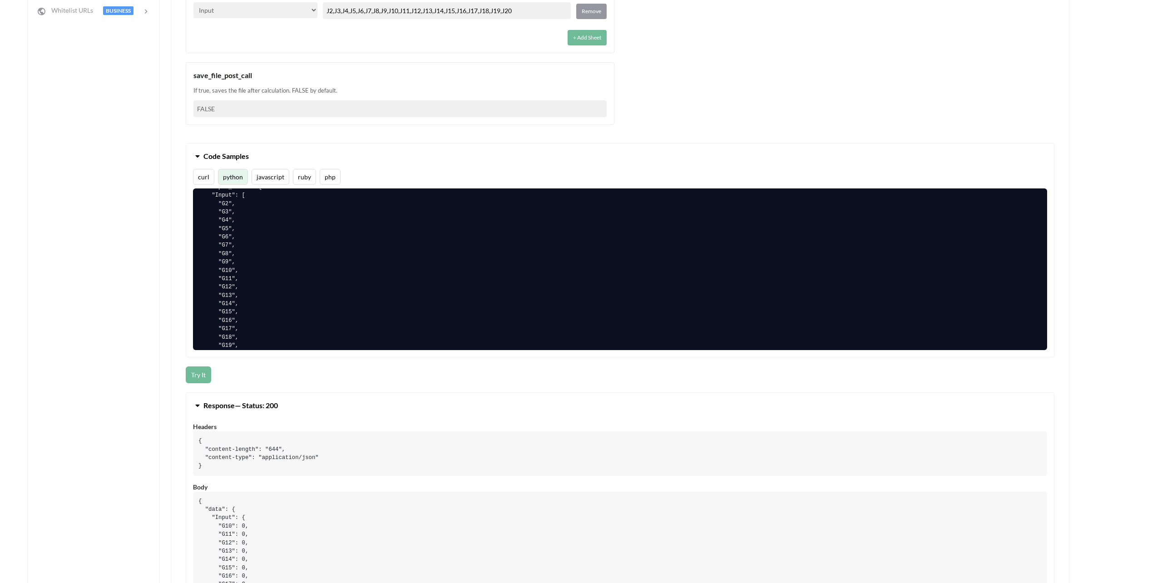
scroll to position [545, 0]
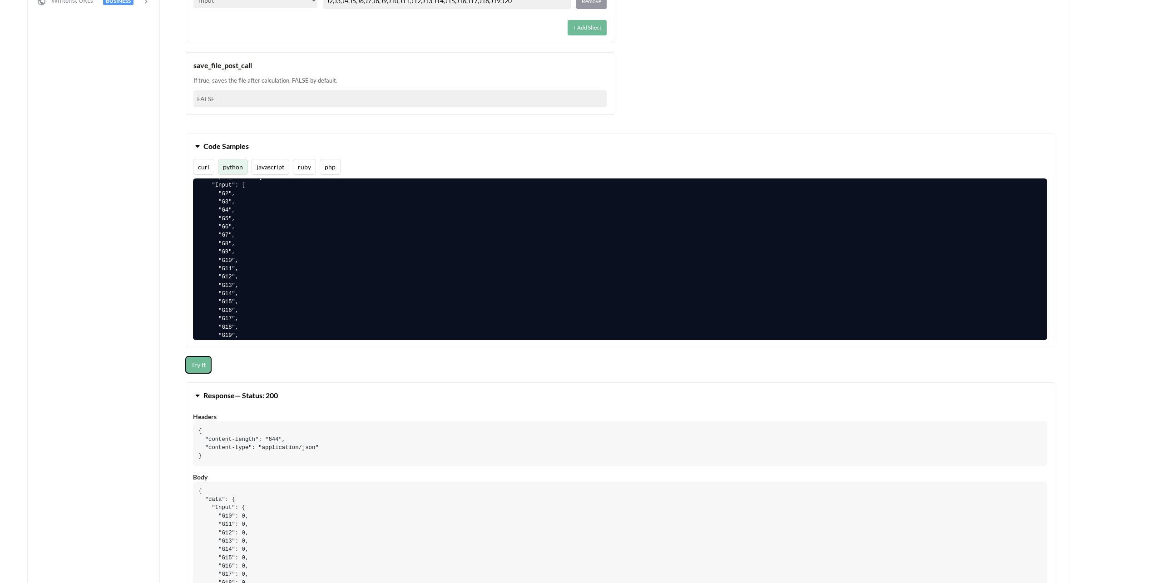
click at [198, 366] on button "Try It" at bounding box center [198, 365] width 25 height 17
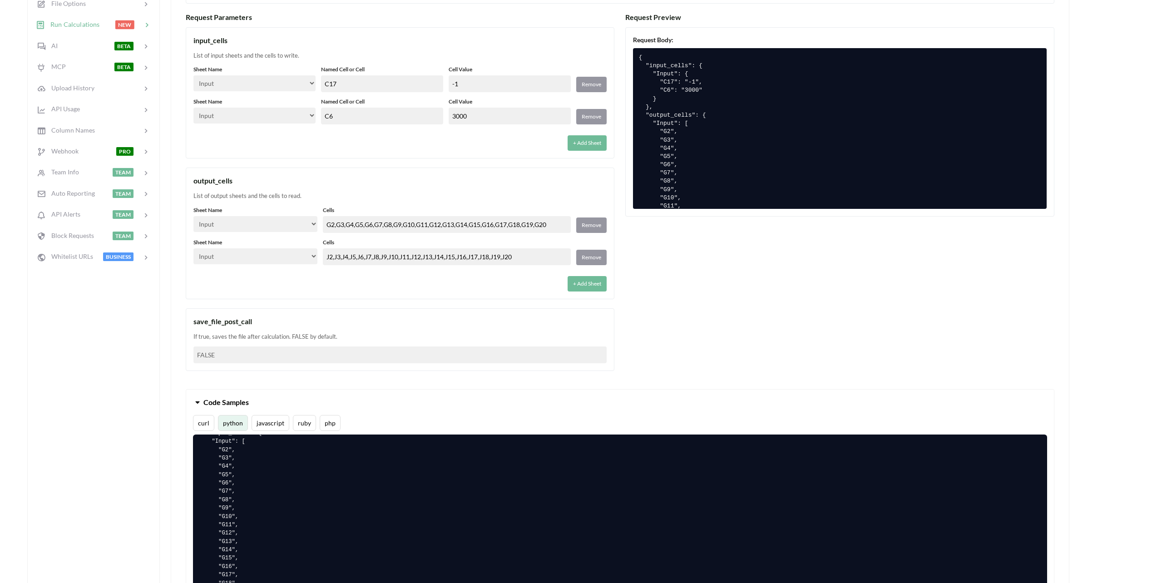
scroll to position [273, 0]
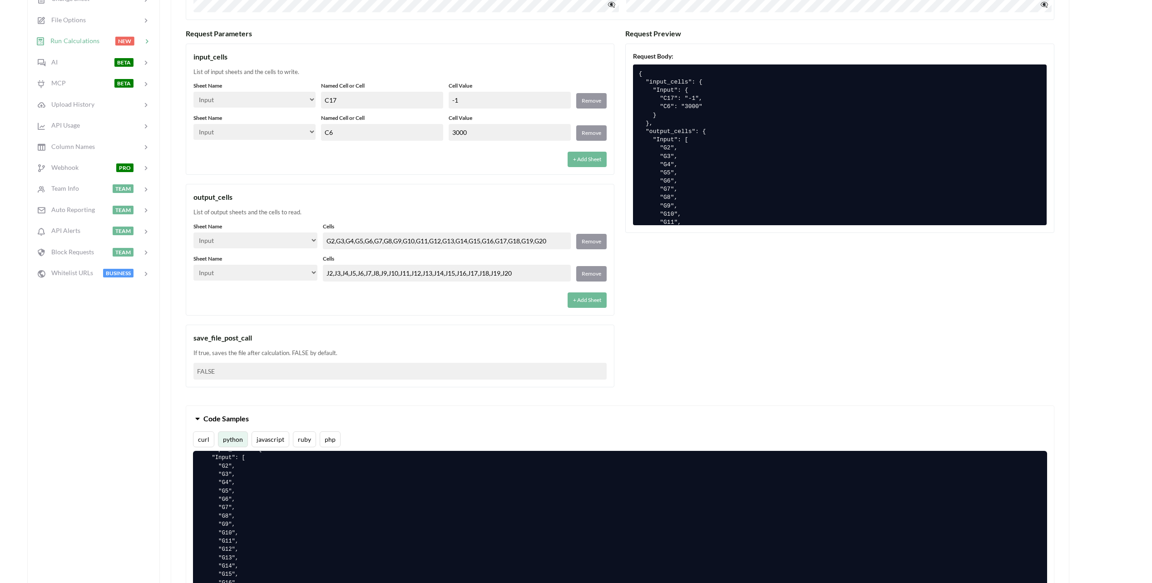
drag, startPoint x: 483, startPoint y: 133, endPoint x: 362, endPoint y: 120, distance: 121.5
click at [362, 120] on div "Sheet Name Select… Input Kold Brand Ark1 Firsidig Makro Named Cell or Cell C6 C…" at bounding box center [399, 127] width 413 height 27
type input "6000"
click at [359, 151] on div "Sheet Name Select… Input Kold Brand Ark1 Firsidig Makro Named Cell or Cell C17 …" at bounding box center [399, 124] width 413 height 85
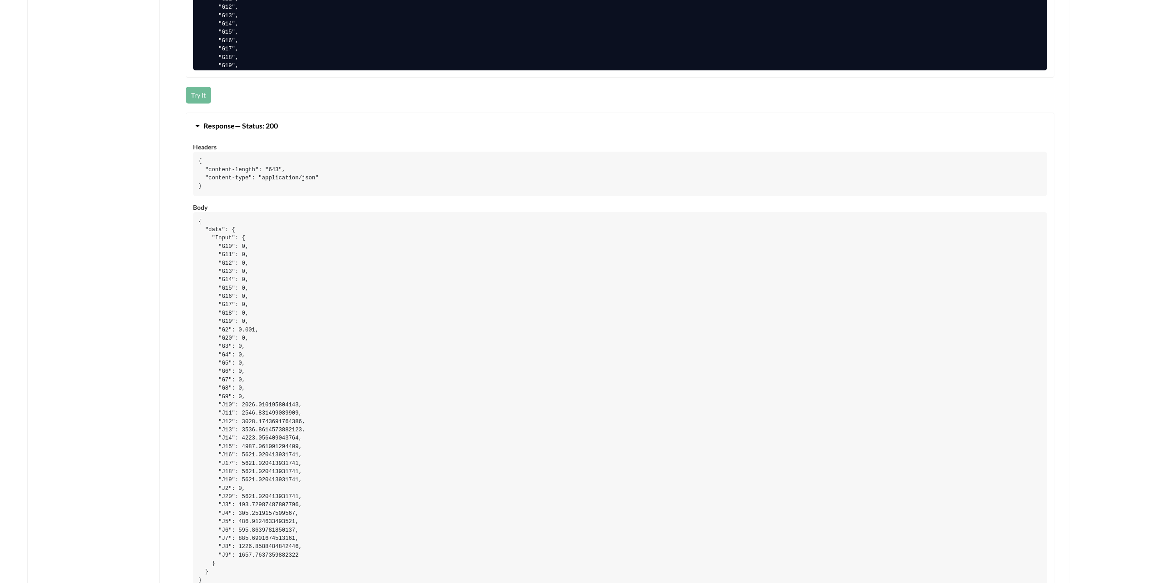
scroll to position [818, 0]
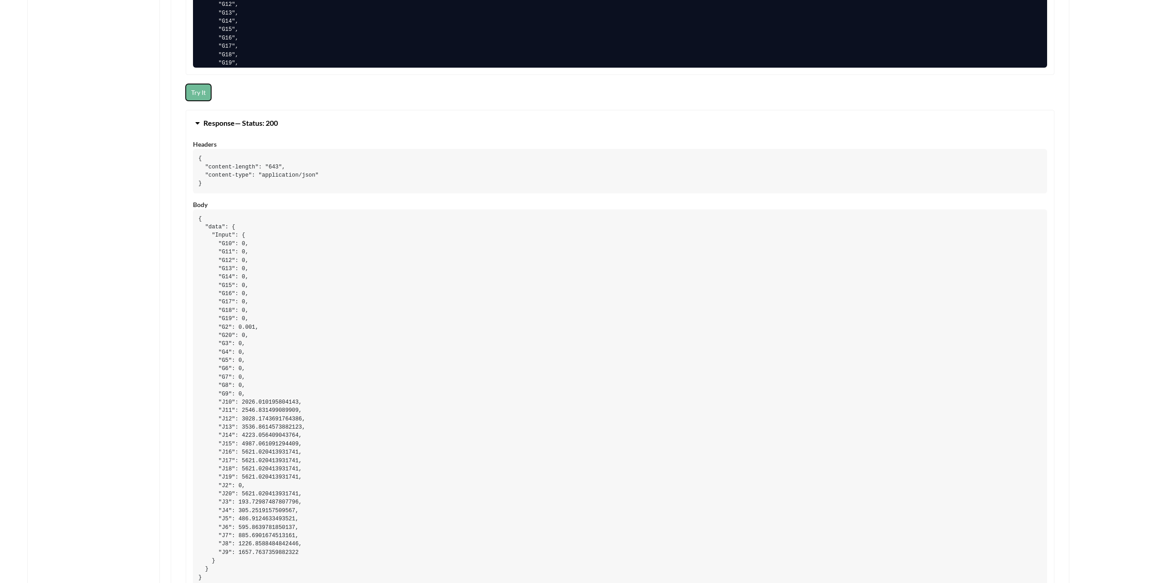
click at [200, 96] on button "Try It" at bounding box center [198, 92] width 25 height 17
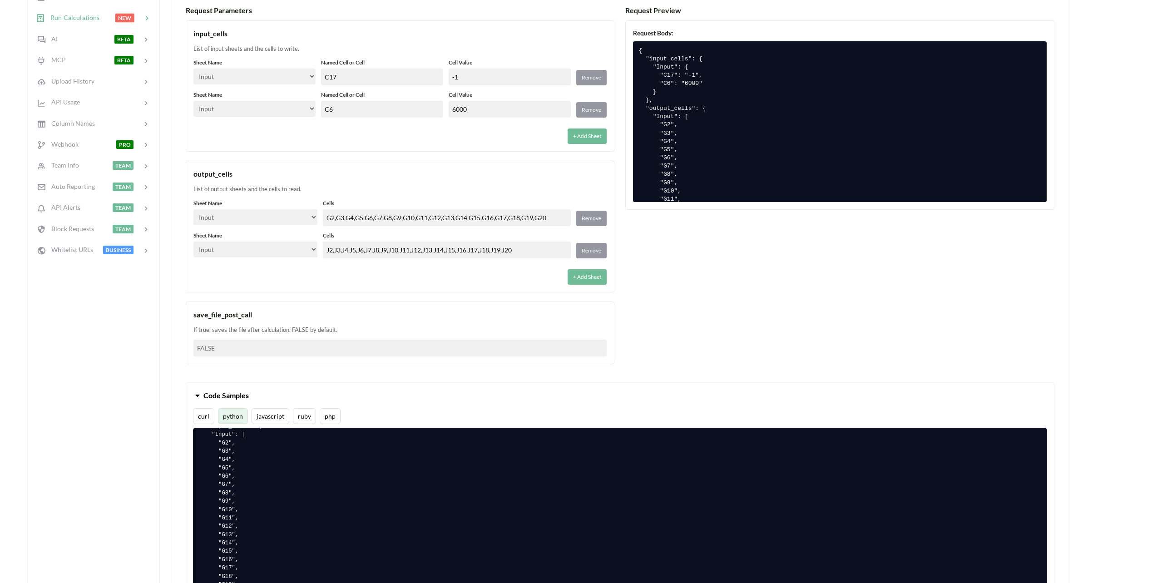
scroll to position [273, 0]
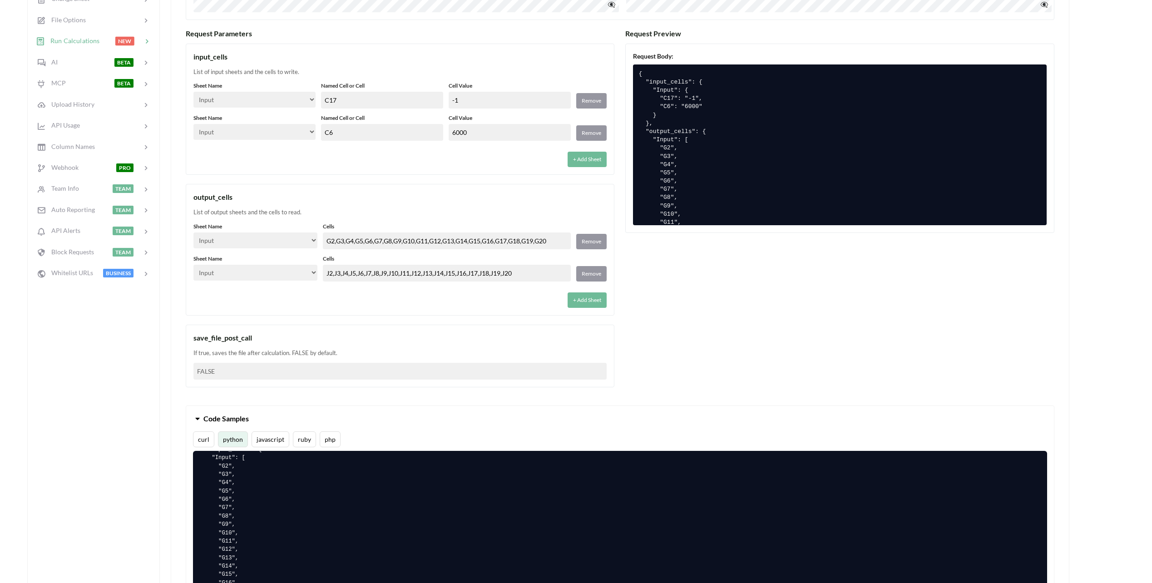
click at [689, 359] on div "Request Parameters input_cells List of input sheets and the cells to write. She…" at bounding box center [620, 212] width 869 height 367
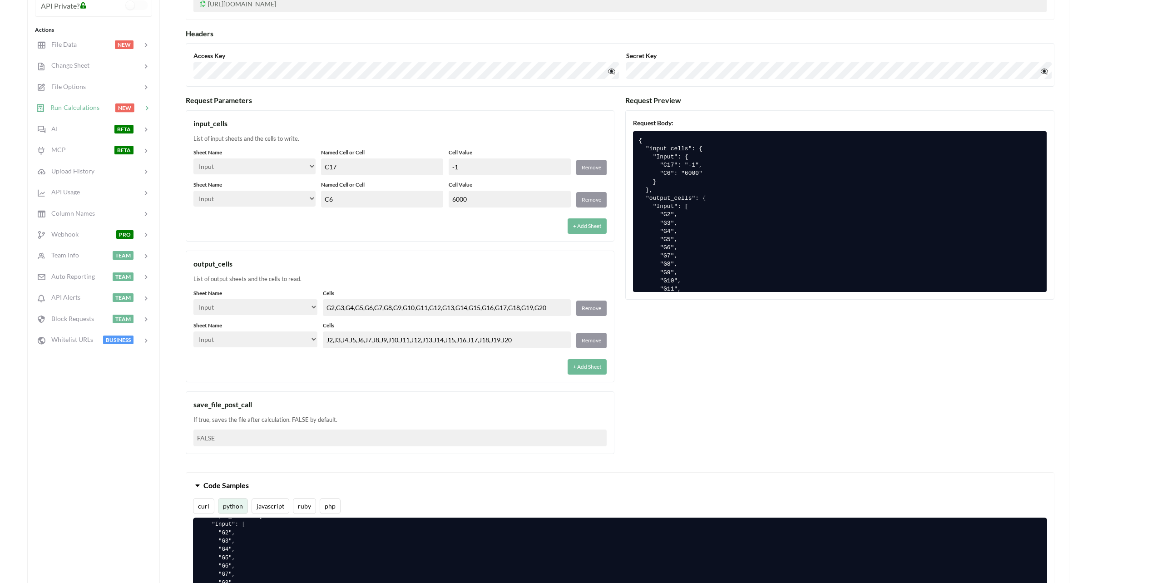
scroll to position [182, 0]
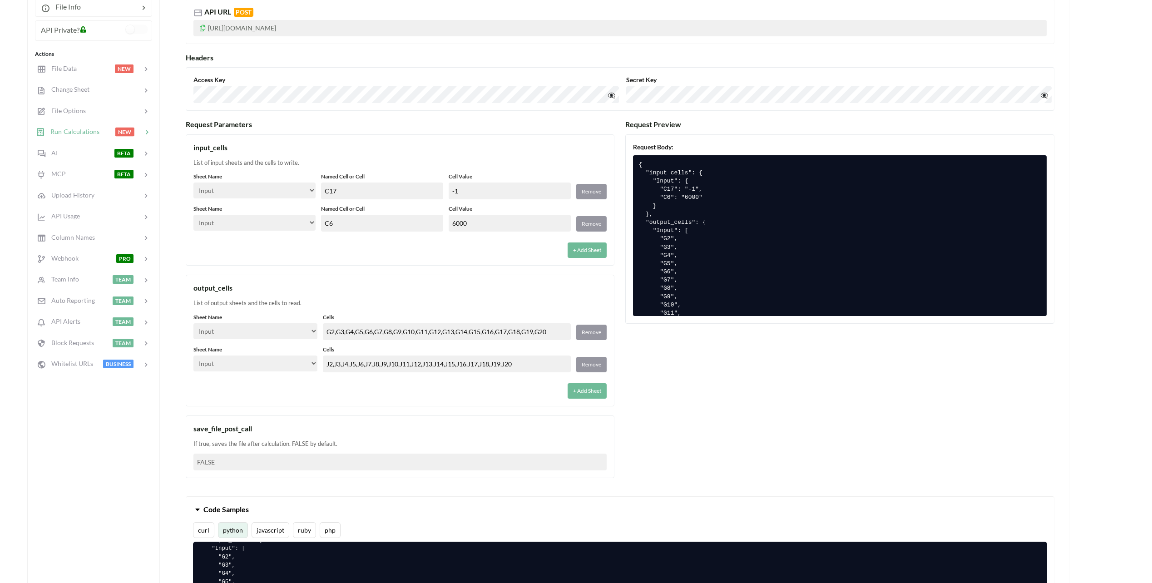
click at [245, 429] on div "save_file_post_call" at bounding box center [399, 428] width 413 height 11
drag, startPoint x: 245, startPoint y: 429, endPoint x: 295, endPoint y: 438, distance: 50.8
click at [295, 437] on div "save_file_post_call If true, saves the file after calculation. FALSE by default…" at bounding box center [400, 447] width 429 height 63
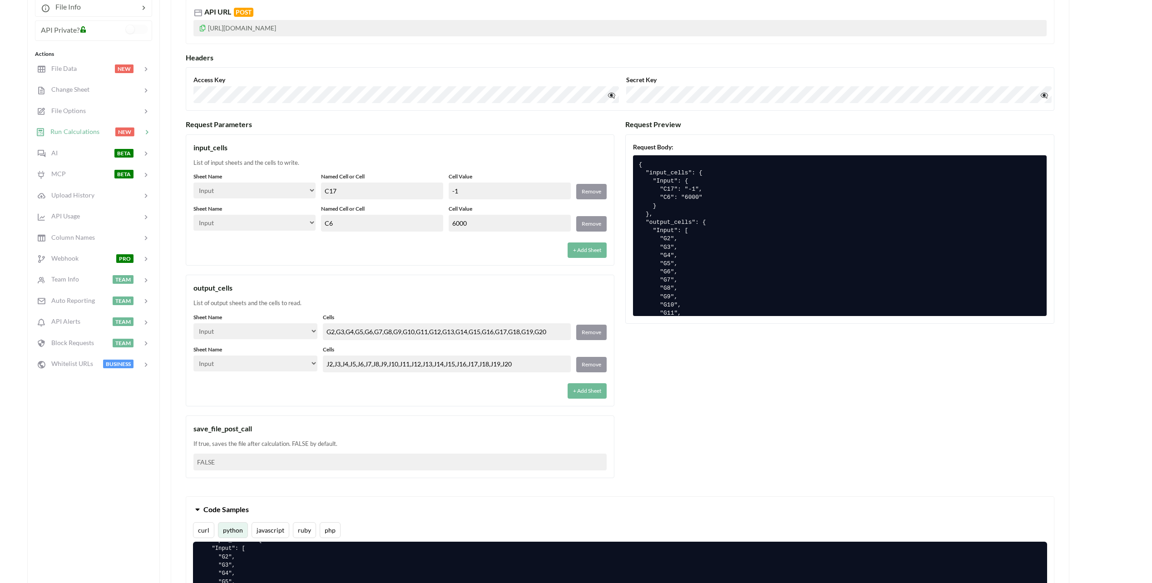
click at [287, 444] on div "If true, saves the file after calculation. FALSE by default." at bounding box center [399, 444] width 413 height 9
click at [290, 444] on div "If true, saves the file after calculation. FALSE by default." at bounding box center [399, 444] width 413 height 9
click at [272, 443] on div "If true, saves the file after calculation. FALSE by default." at bounding box center [399, 444] width 413 height 9
click at [243, 304] on div "List of output sheets and the cells to read." at bounding box center [399, 303] width 413 height 9
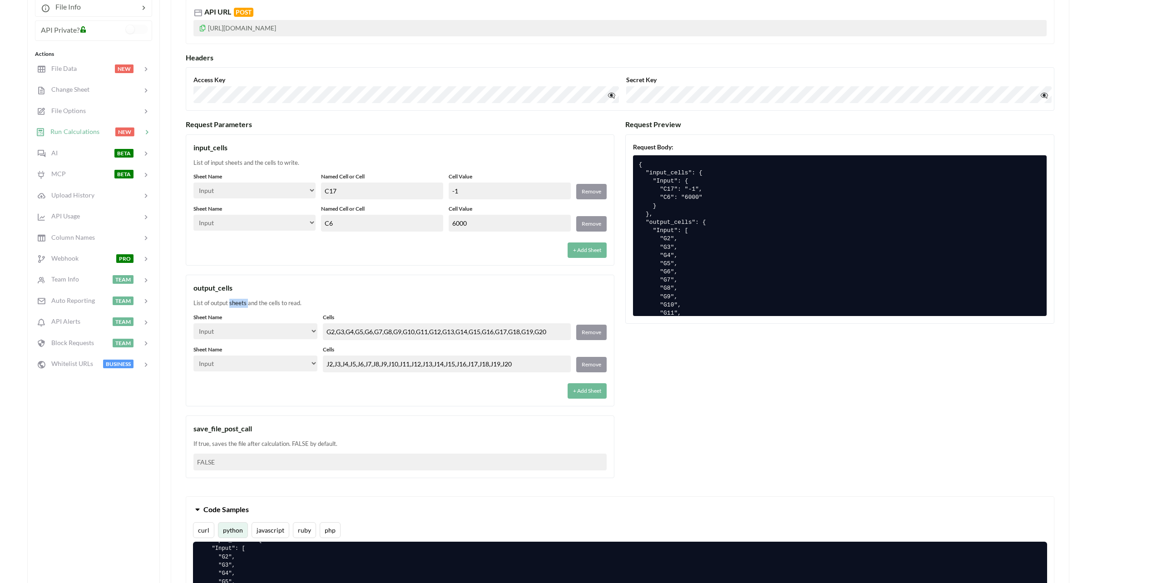
click at [243, 304] on div "List of output sheets and the cells to read." at bounding box center [399, 303] width 413 height 9
drag, startPoint x: 243, startPoint y: 304, endPoint x: 218, endPoint y: 309, distance: 25.0
click at [218, 309] on div "output_cells List of output sheets and the cells to read. Sheet Name Select… In…" at bounding box center [400, 341] width 429 height 132
click at [205, 288] on div "output_cells" at bounding box center [399, 287] width 413 height 11
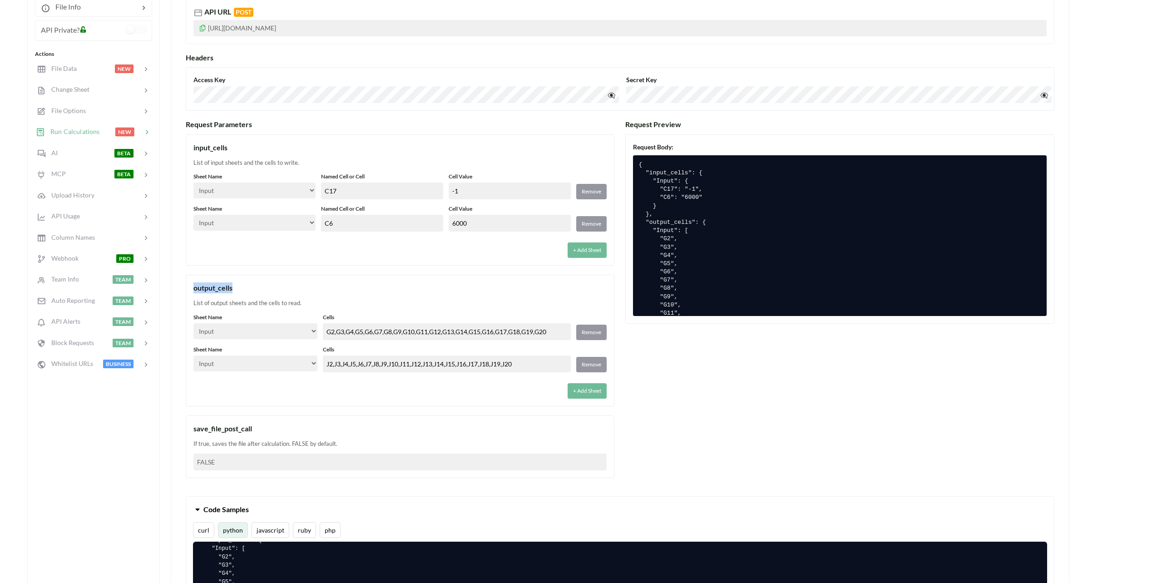
click at [205, 288] on div "output_cells" at bounding box center [399, 287] width 413 height 11
drag, startPoint x: 205, startPoint y: 288, endPoint x: 219, endPoint y: 303, distance: 20.2
click at [214, 298] on div "output_cells List of output sheets and the cells to read. Sheet Name Select… In…" at bounding box center [400, 341] width 429 height 132
click at [225, 306] on div "List of output sheets and the cells to read." at bounding box center [399, 303] width 413 height 9
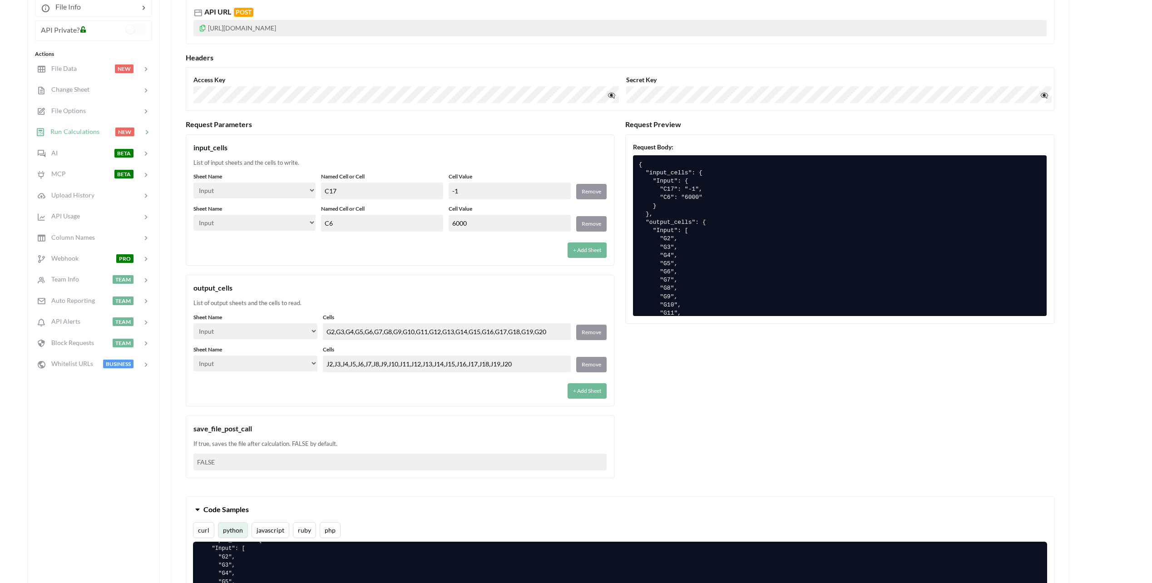
drag, startPoint x: 225, startPoint y: 306, endPoint x: 262, endPoint y: 305, distance: 37.2
click at [261, 306] on div "List of output sheets and the cells to read." at bounding box center [399, 303] width 413 height 9
click at [592, 249] on button "+ Add Sheet" at bounding box center [587, 250] width 39 height 15
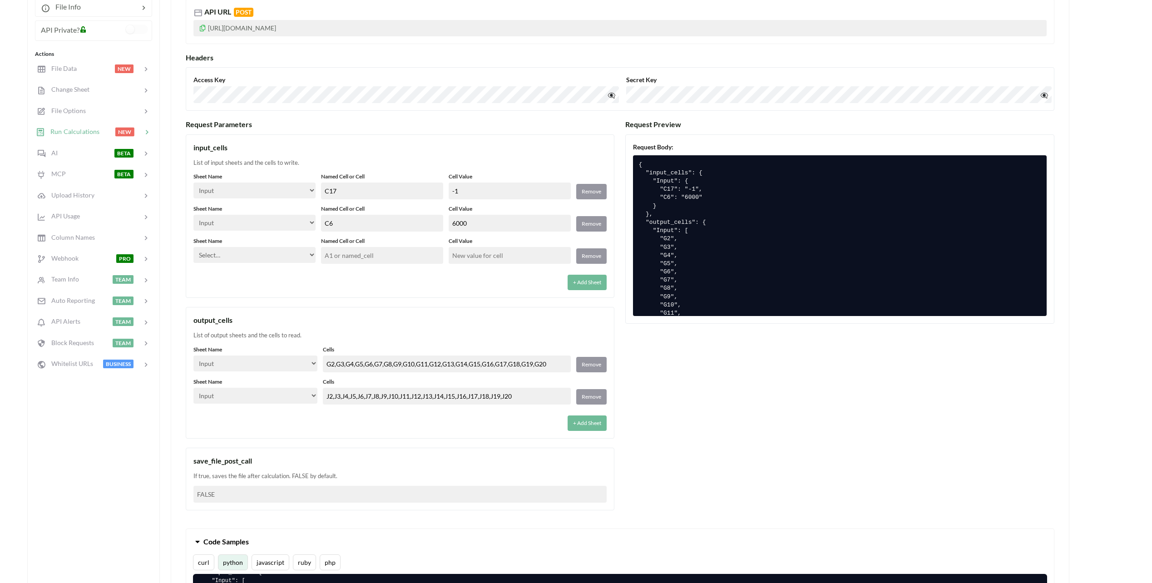
click at [301, 257] on select "Select… Input Kold Brand Ark1 Firsidig Makro" at bounding box center [254, 255] width 122 height 16
select select "Input"
click at [193, 247] on select "Select… Input Kold Brand Ark1 Firsidig Makro" at bounding box center [254, 255] width 122 height 16
click at [348, 257] on input "text" at bounding box center [382, 255] width 122 height 17
type input "C15"
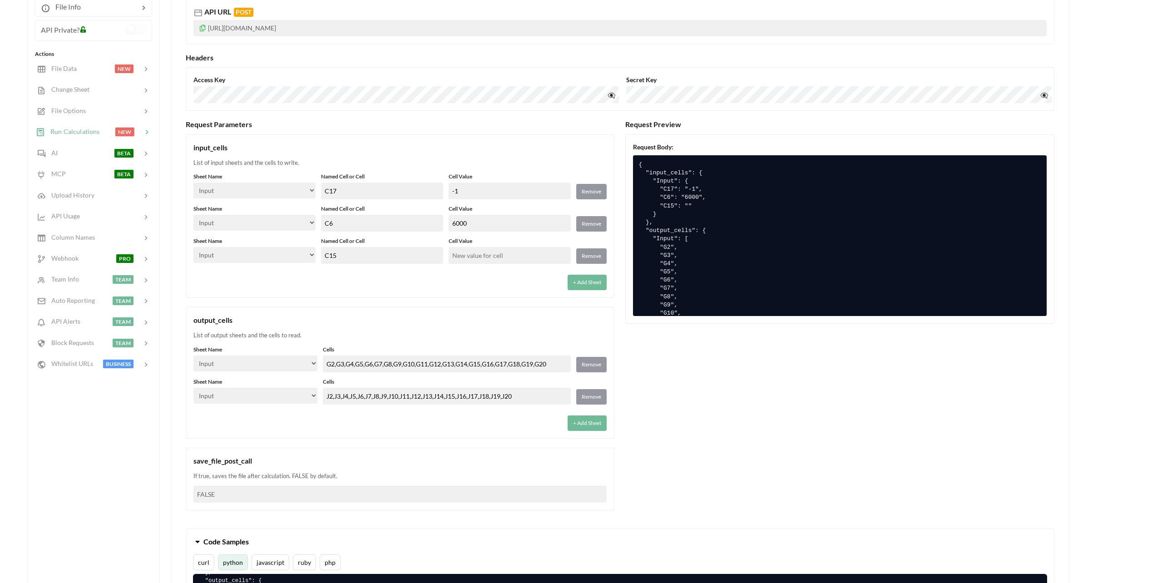
click at [520, 258] on input "text" at bounding box center [510, 255] width 122 height 17
type input "6"
type input "120"
click at [483, 278] on div "+ Add Sheet" at bounding box center [399, 279] width 413 height 21
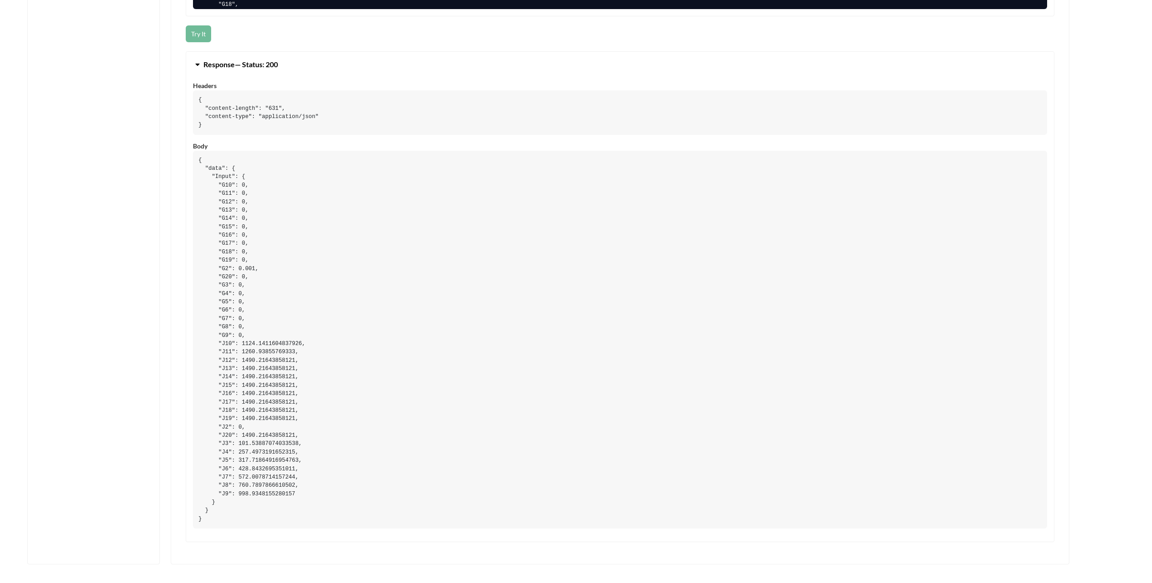
scroll to position [863, 0]
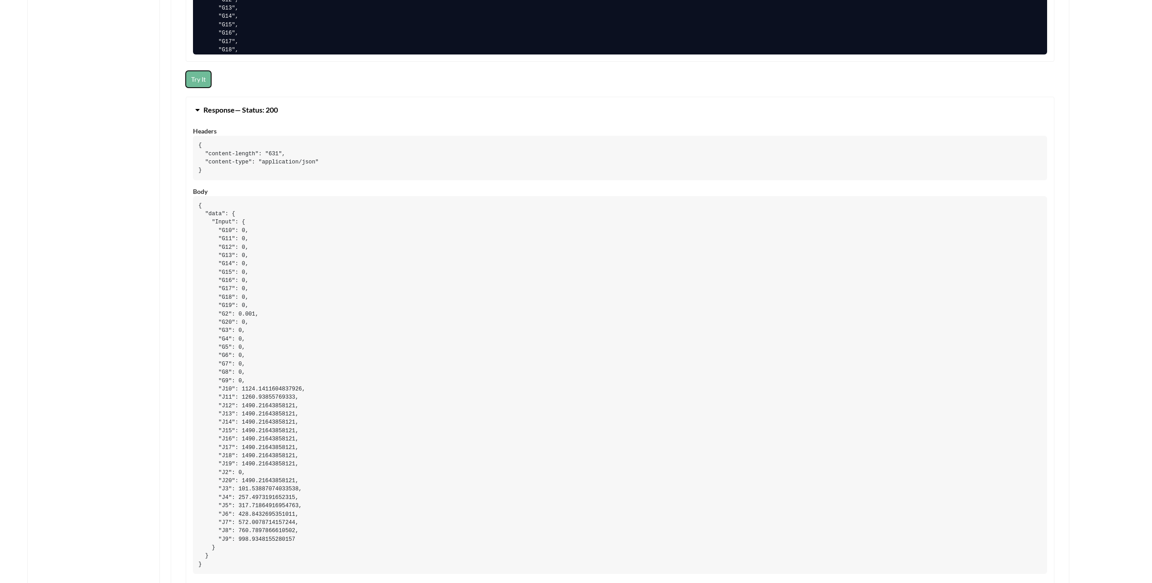
click at [200, 75] on button "Try It" at bounding box center [198, 79] width 25 height 17
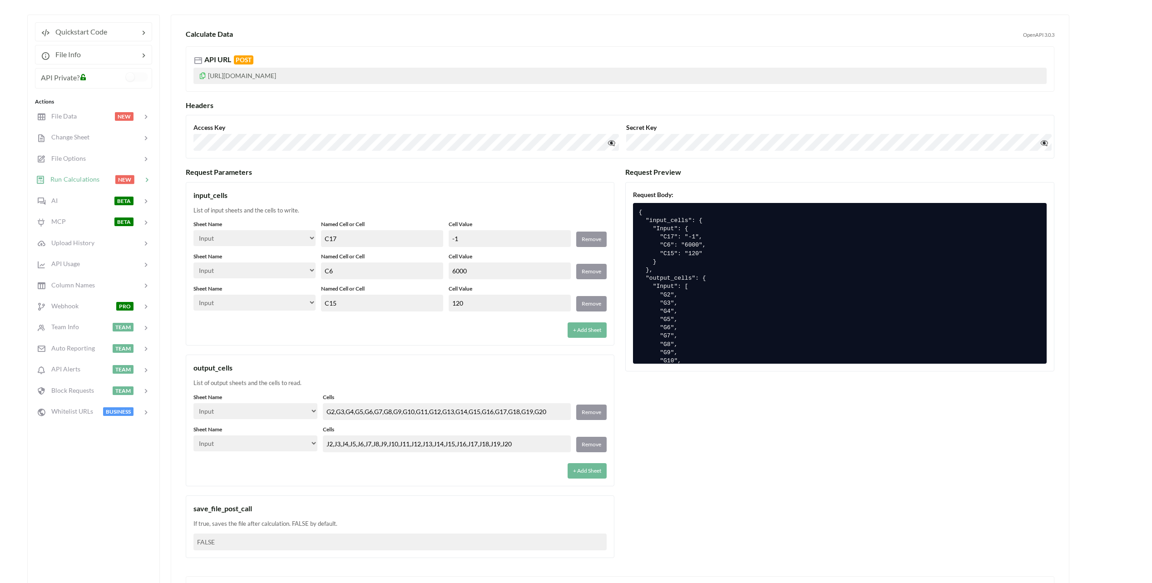
scroll to position [91, 0]
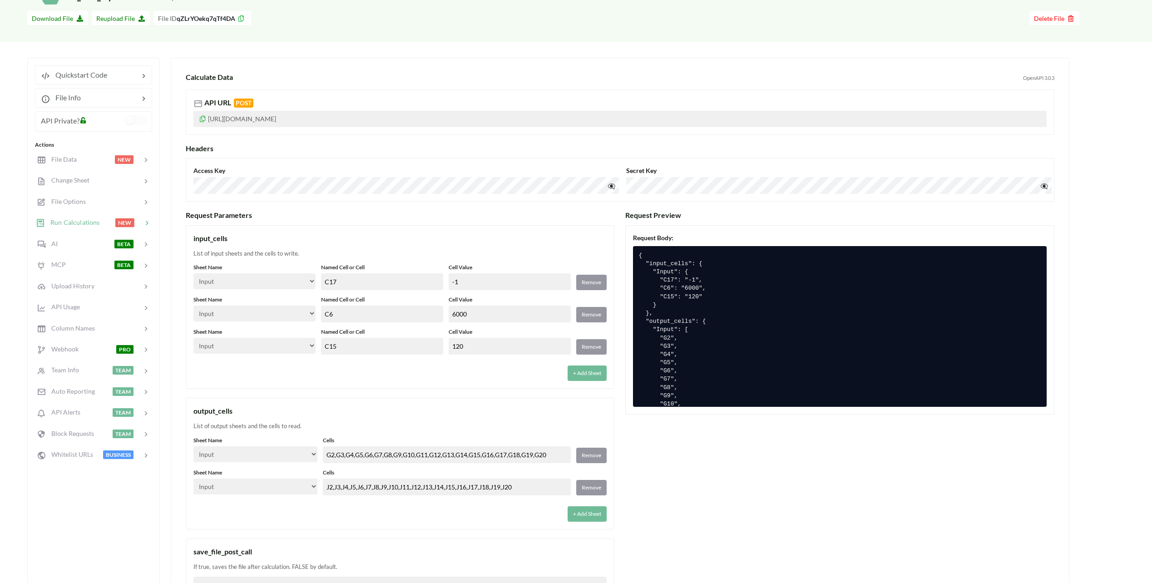
click at [208, 215] on h3 "Request Parameters" at bounding box center [400, 215] width 429 height 9
drag, startPoint x: 208, startPoint y: 215, endPoint x: 210, endPoint y: 221, distance: 5.7
click at [210, 221] on div "Request Parameters input_cells List of input sheets and the cells to write. She…" at bounding box center [400, 411] width 429 height 400
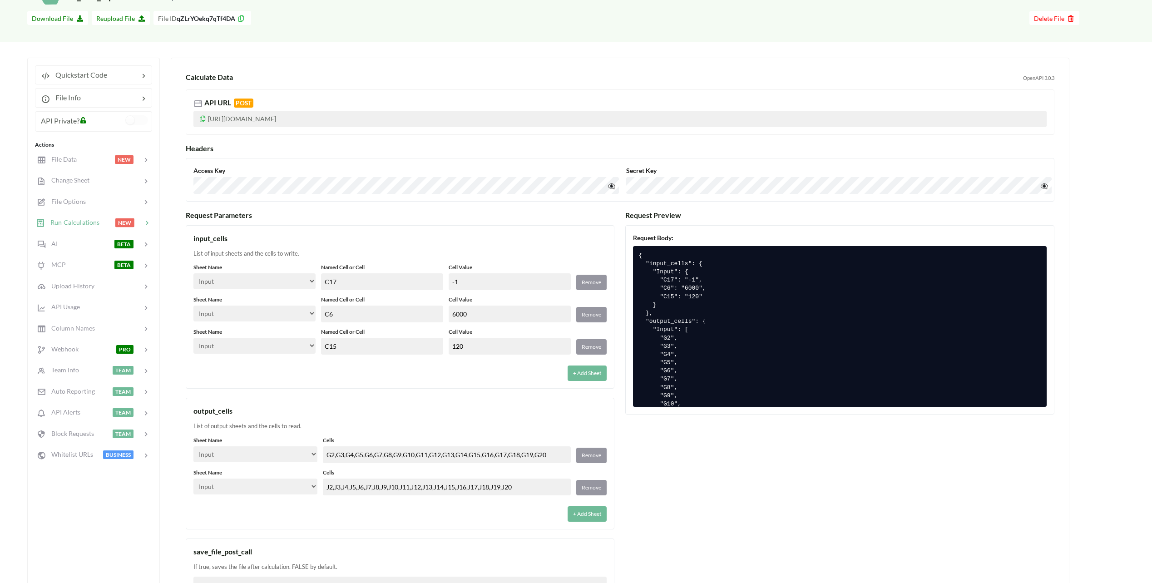
click at [212, 217] on h3 "Request Parameters" at bounding box center [400, 215] width 429 height 9
drag, startPoint x: 212, startPoint y: 217, endPoint x: 204, endPoint y: 218, distance: 7.3
click at [198, 218] on h3 "Request Parameters" at bounding box center [400, 215] width 429 height 9
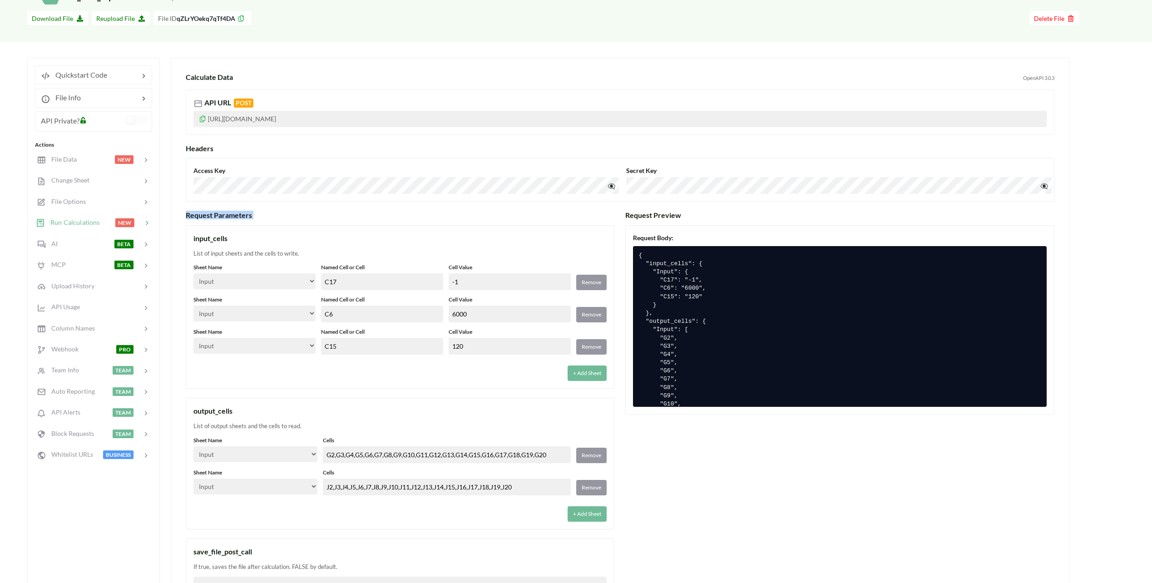
click at [215, 218] on h3 "Request Parameters" at bounding box center [400, 215] width 429 height 9
click at [200, 217] on h3 "Request Parameters" at bounding box center [400, 215] width 429 height 9
drag, startPoint x: 200, startPoint y: 217, endPoint x: 208, endPoint y: 218, distance: 8.7
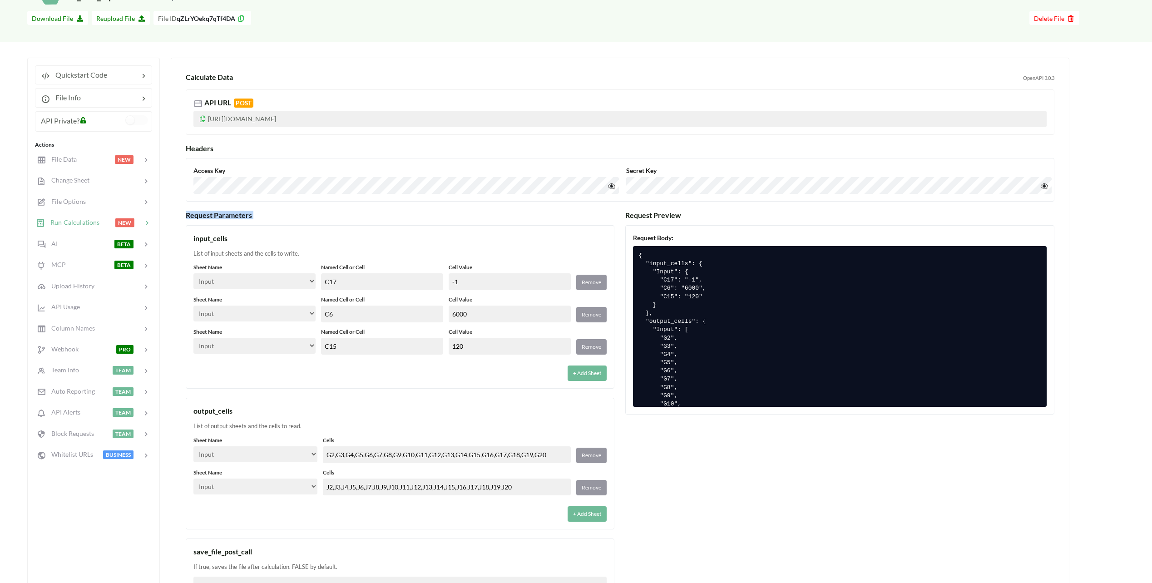
click at [208, 218] on h3 "Request Parameters" at bounding box center [400, 215] width 429 height 9
click at [199, 214] on h3 "Request Parameters" at bounding box center [400, 215] width 429 height 9
drag, startPoint x: 199, startPoint y: 214, endPoint x: 193, endPoint y: 216, distance: 5.9
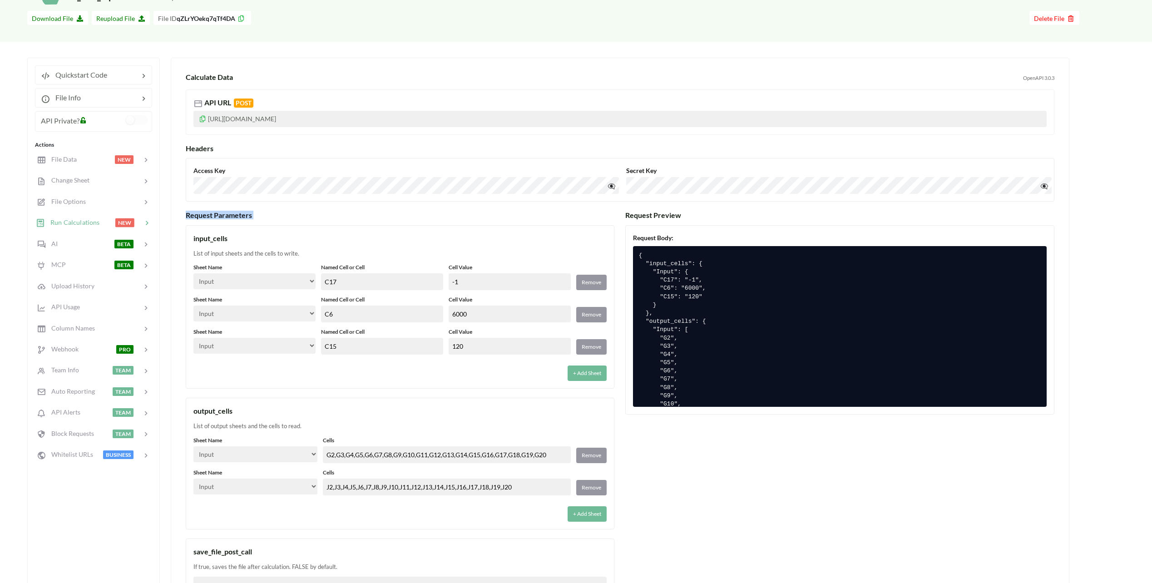
click at [194, 215] on h3 "Request Parameters" at bounding box center [400, 215] width 429 height 9
click at [186, 217] on h3 "Request Parameters" at bounding box center [400, 215] width 429 height 9
click at [187, 217] on h3 "Request Parameters" at bounding box center [400, 215] width 429 height 9
click at [187, 218] on h3 "Request Parameters" at bounding box center [400, 215] width 429 height 9
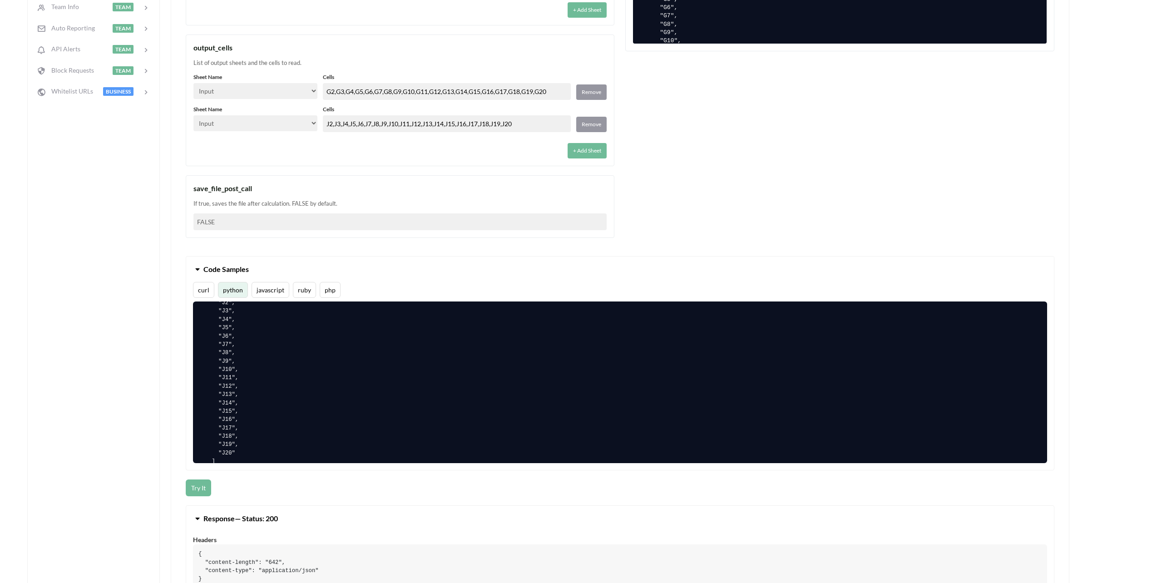
scroll to position [318, 0]
